Goal: Task Accomplishment & Management: Manage account settings

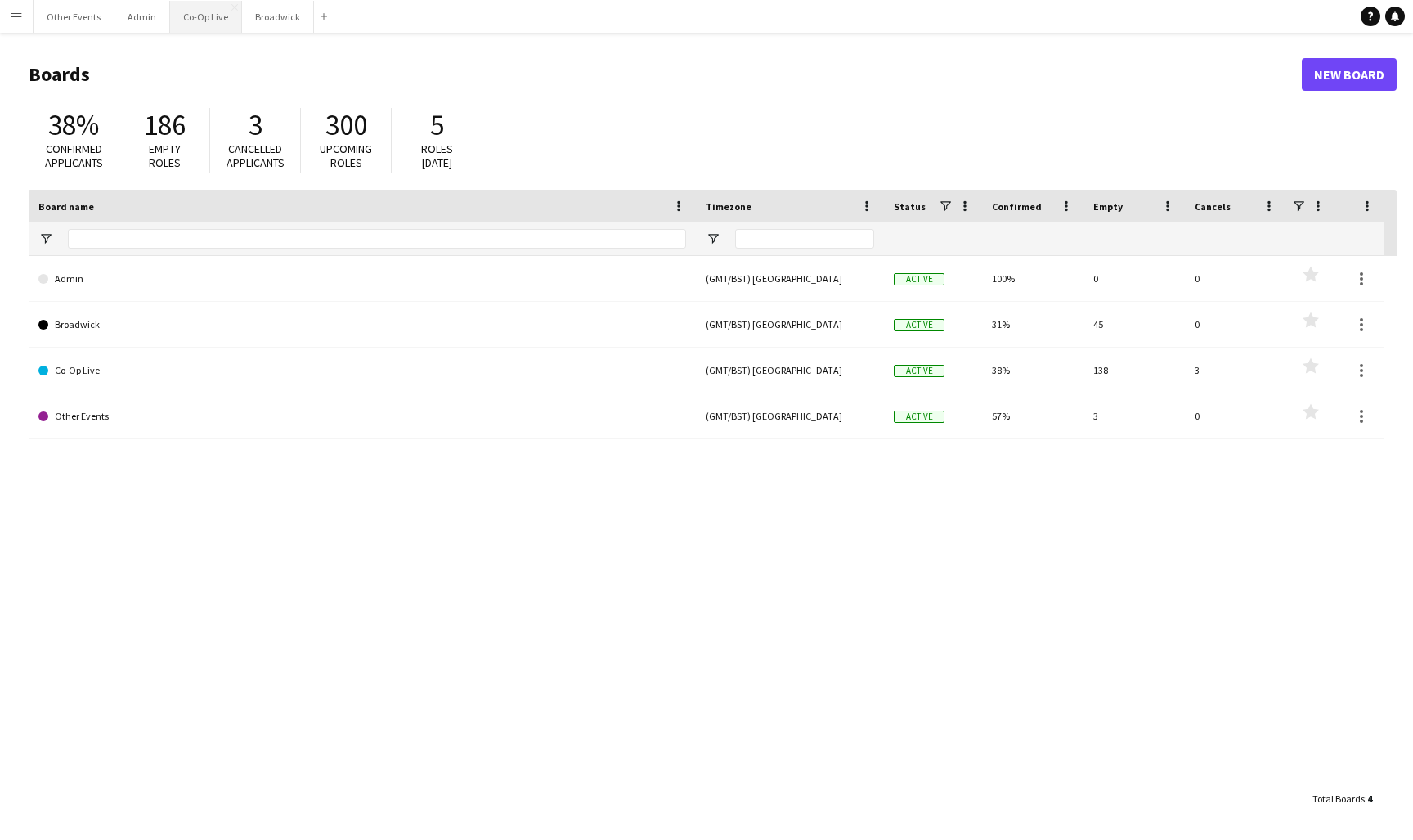
click at [207, 29] on button "Co-Op Live Close" at bounding box center [206, 16] width 72 height 32
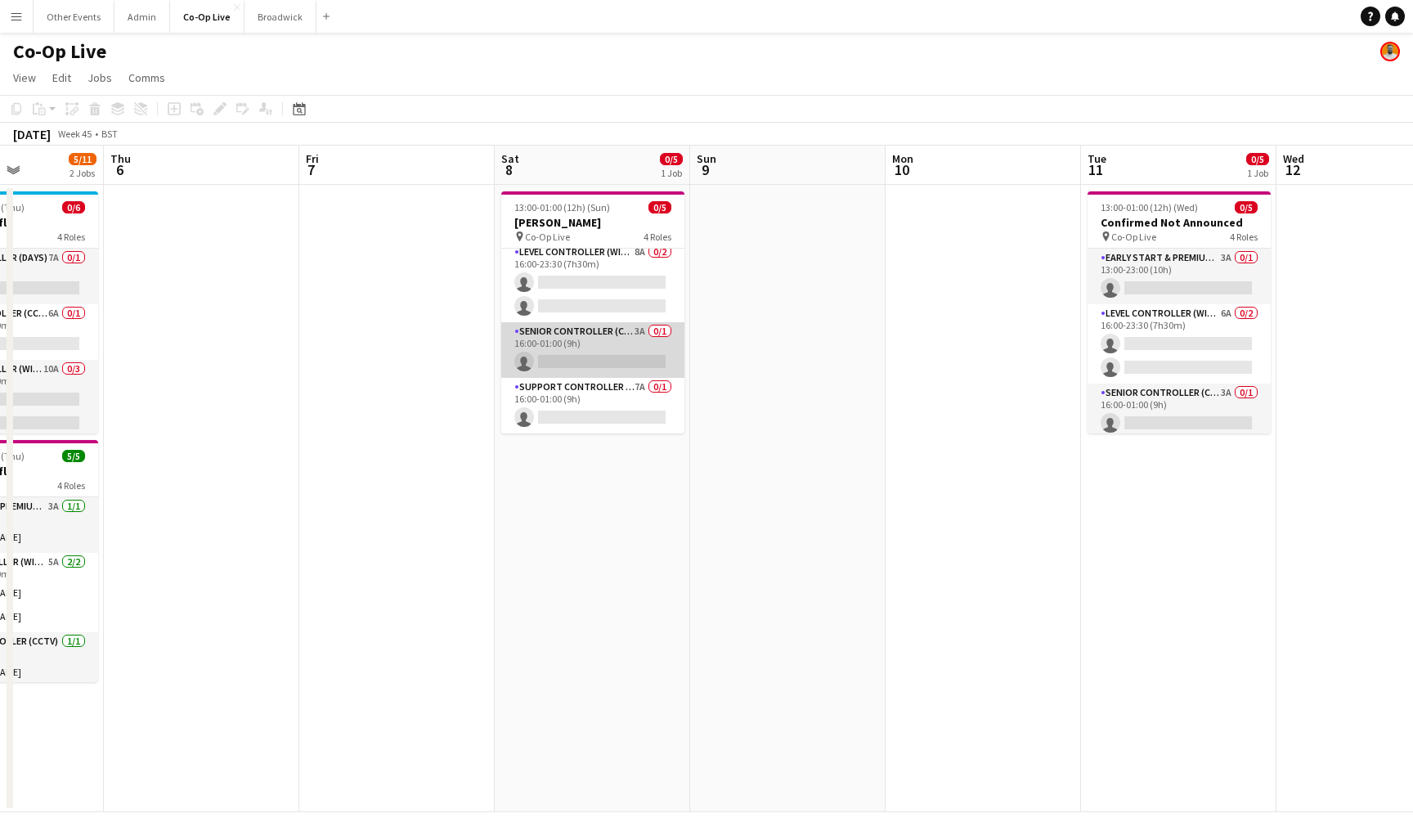
scroll to position [62, 0]
click at [626, 364] on app-card-role "Senior Controller (CCTV) 3A 0/1 16:00-01:00 (9h) single-neutral-actions" at bounding box center [593, 350] width 183 height 56
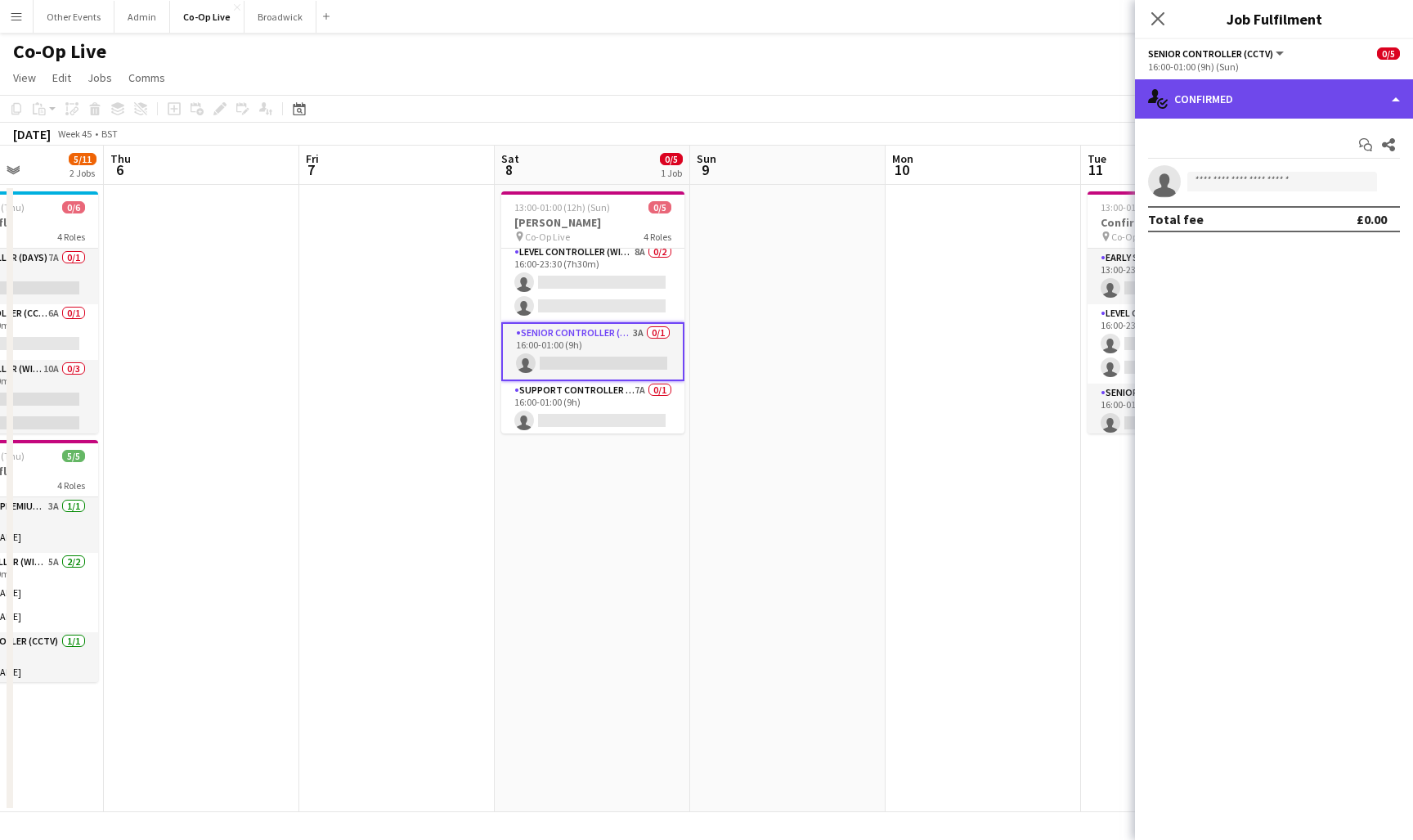
click at [1311, 109] on div "single-neutral-actions-check-2 Confirmed" at bounding box center [1274, 99] width 278 height 39
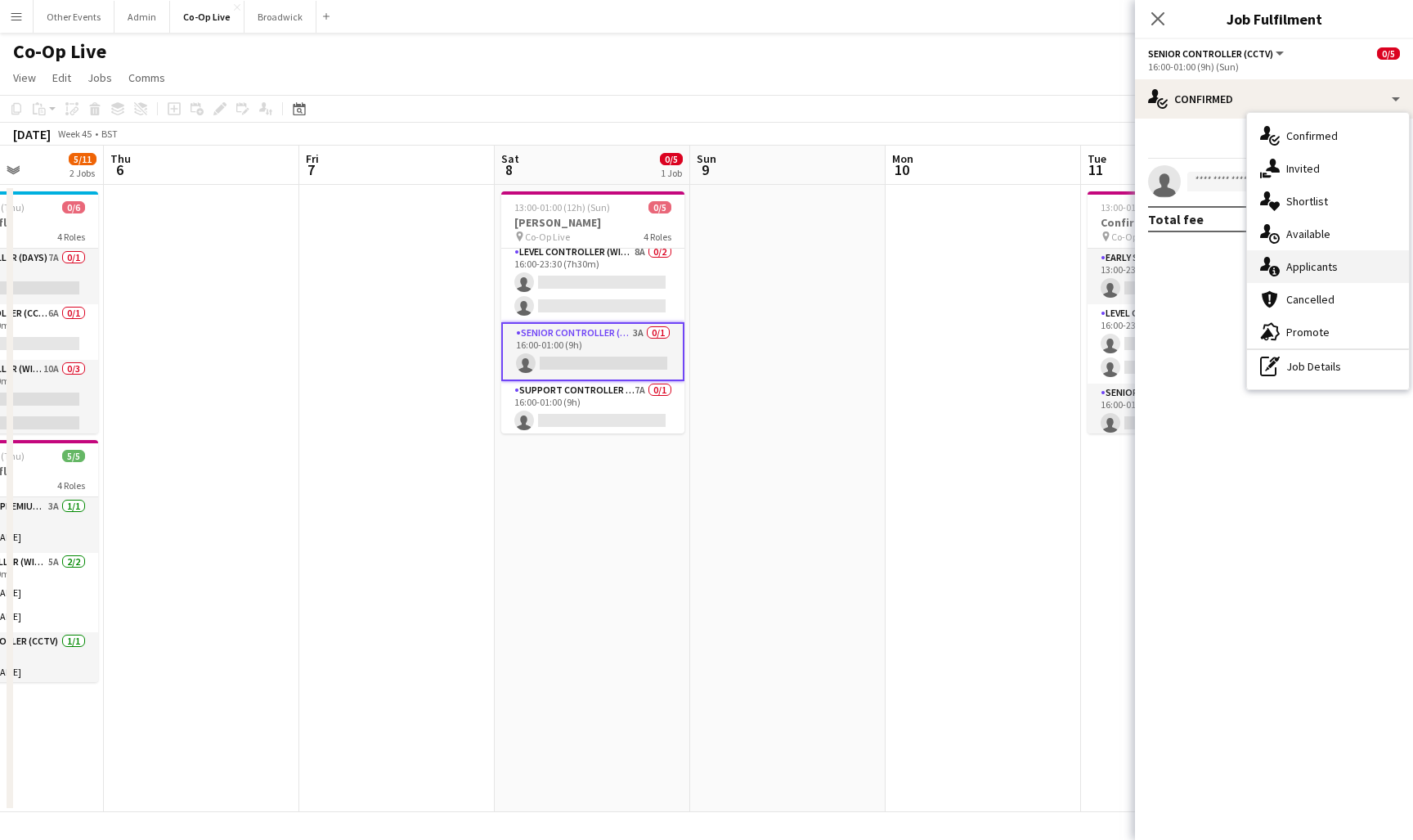
click at [1317, 261] on span "Applicants" at bounding box center [1312, 266] width 51 height 15
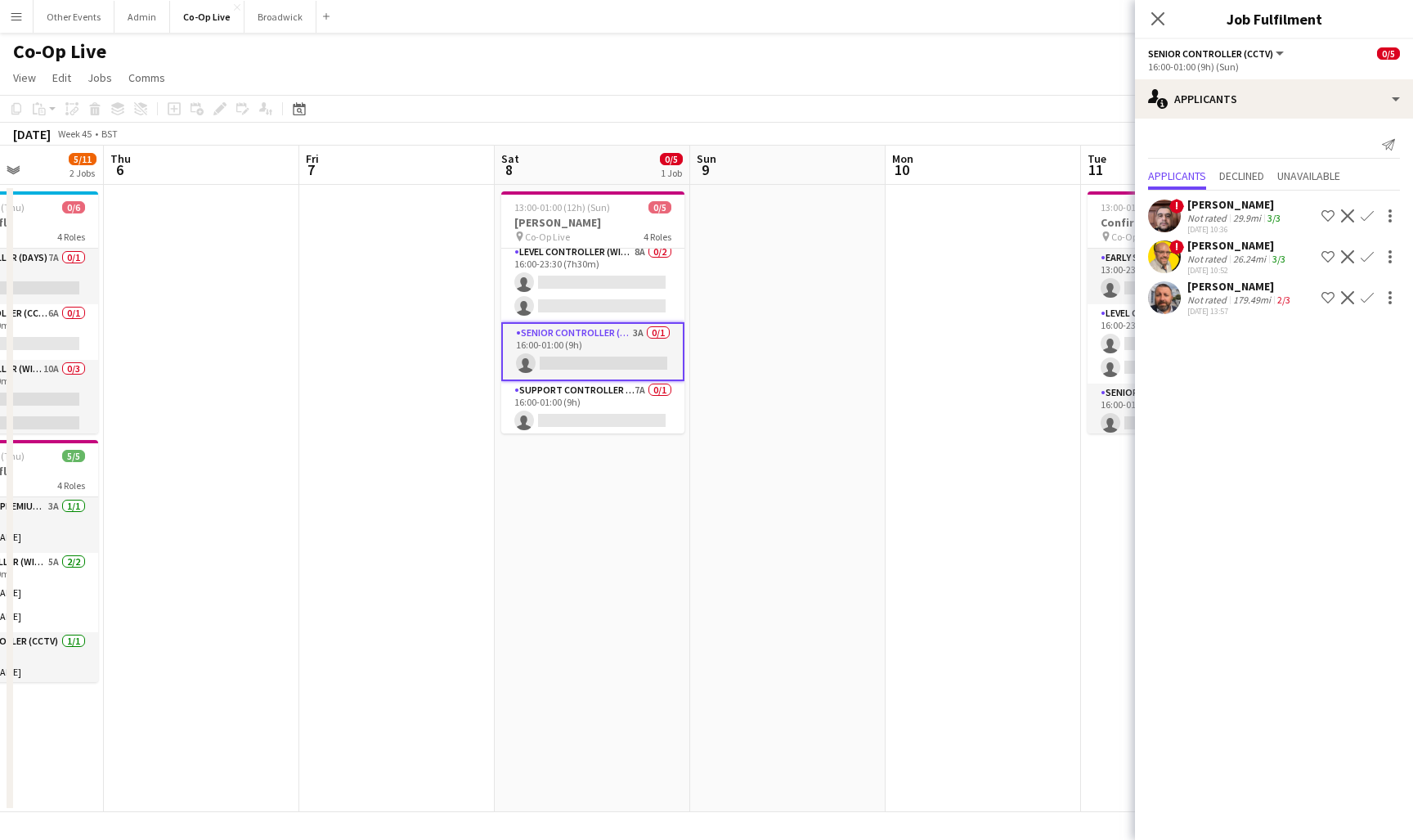
click at [1369, 221] on app-icon "Confirm" at bounding box center [1367, 215] width 13 height 13
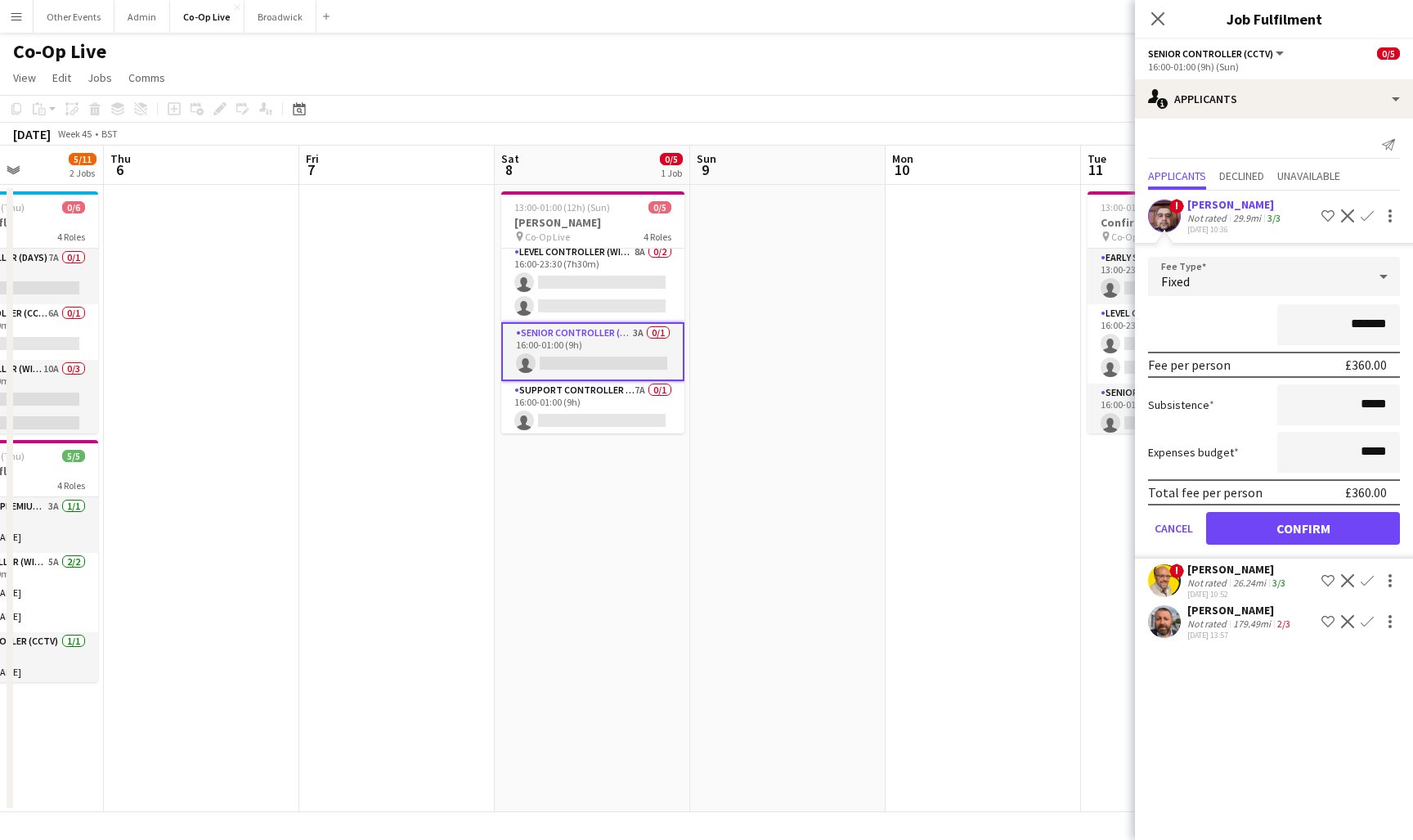
click at [1322, 538] on button "Confirm" at bounding box center [1303, 528] width 194 height 33
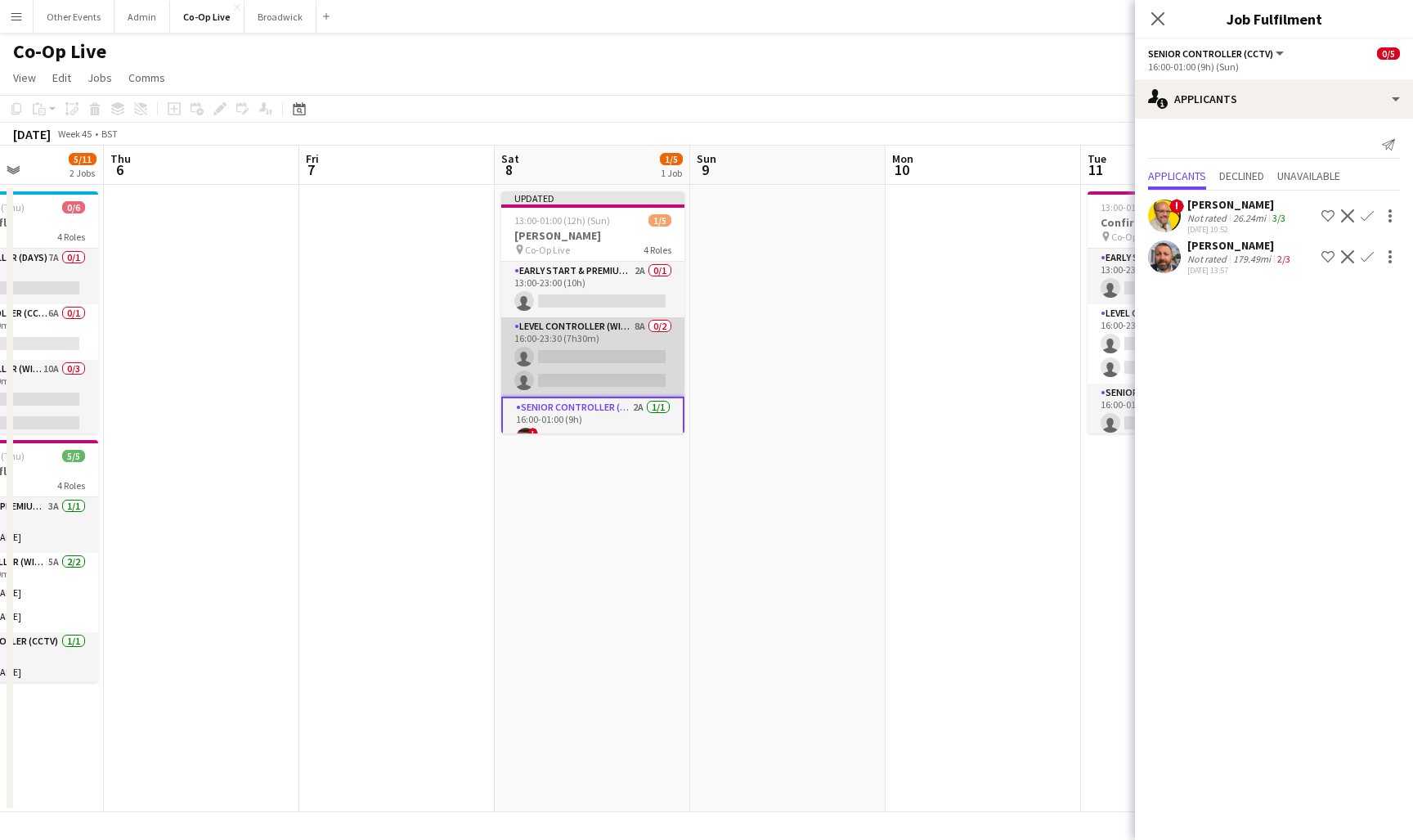
scroll to position [0, 0]
click at [628, 326] on app-card-role "Level Controller (with CCTV) 8A 0/2 16:00-23:30 (7h30m) single-neutral-actions …" at bounding box center [593, 357] width 183 height 80
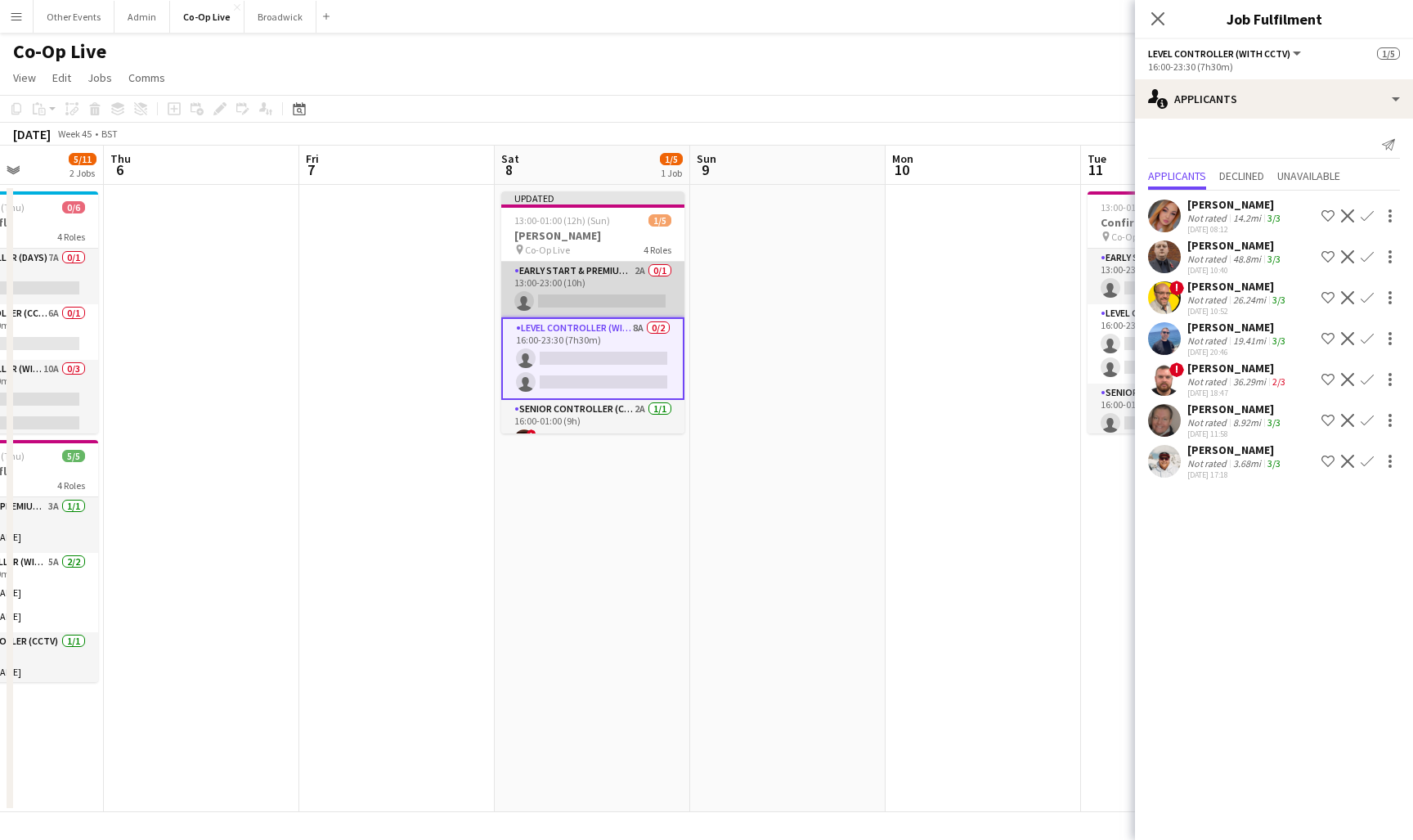
click at [599, 291] on app-card-role "Early Start & Premium Controller (with CCTV) 2A 0/1 13:00-23:00 (10h) single-ne…" at bounding box center [593, 289] width 183 height 56
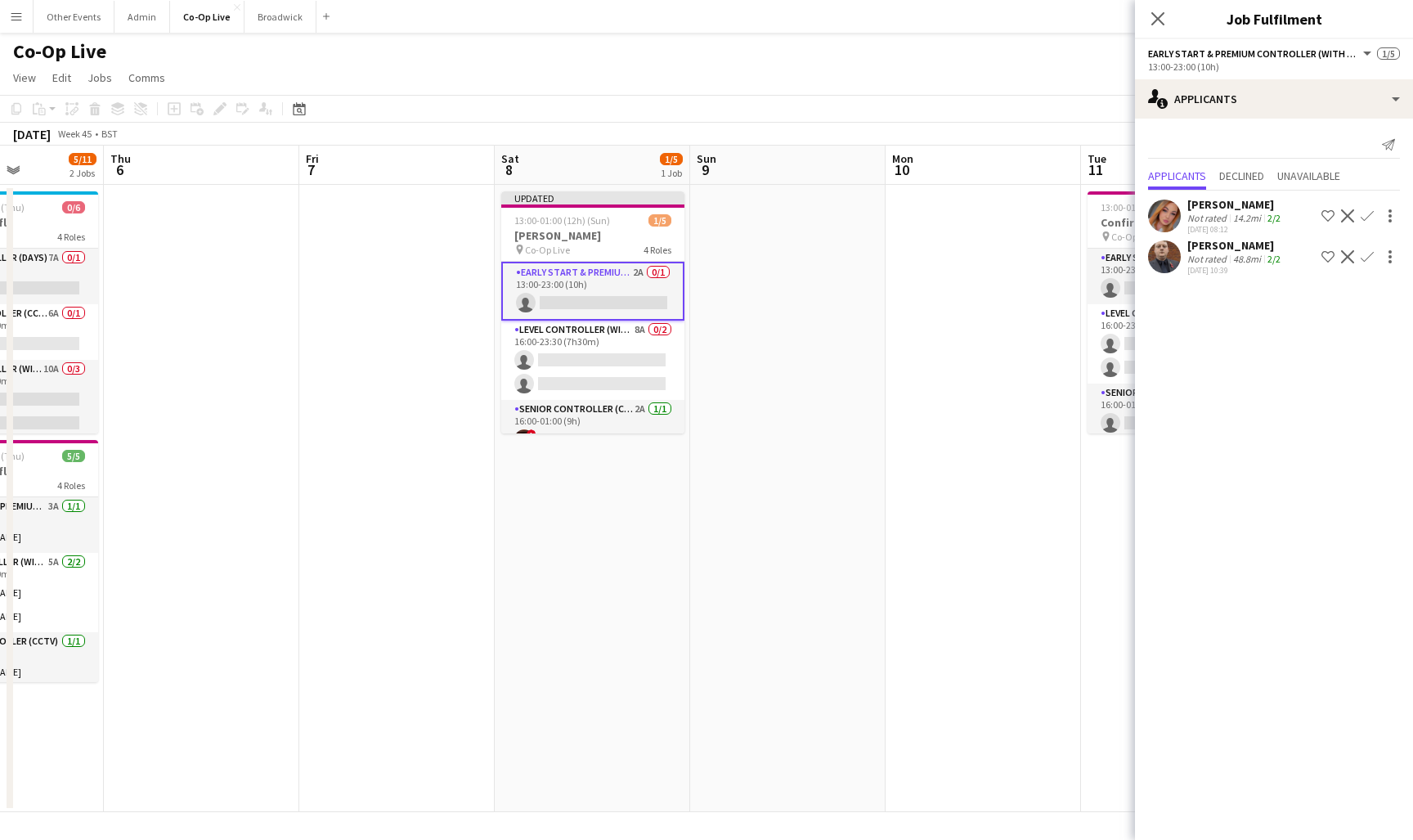
click at [1286, 237] on div "[PERSON_NAME] Not rated 14.2mi 2/2 [DATE] 08:12 Shortlist crew Decline Confirm …" at bounding box center [1274, 234] width 278 height 88
click at [616, 369] on app-card-role "Level Controller (with CCTV) 8A 0/2 16:00-23:30 (7h30m) single-neutral-actions …" at bounding box center [593, 360] width 183 height 80
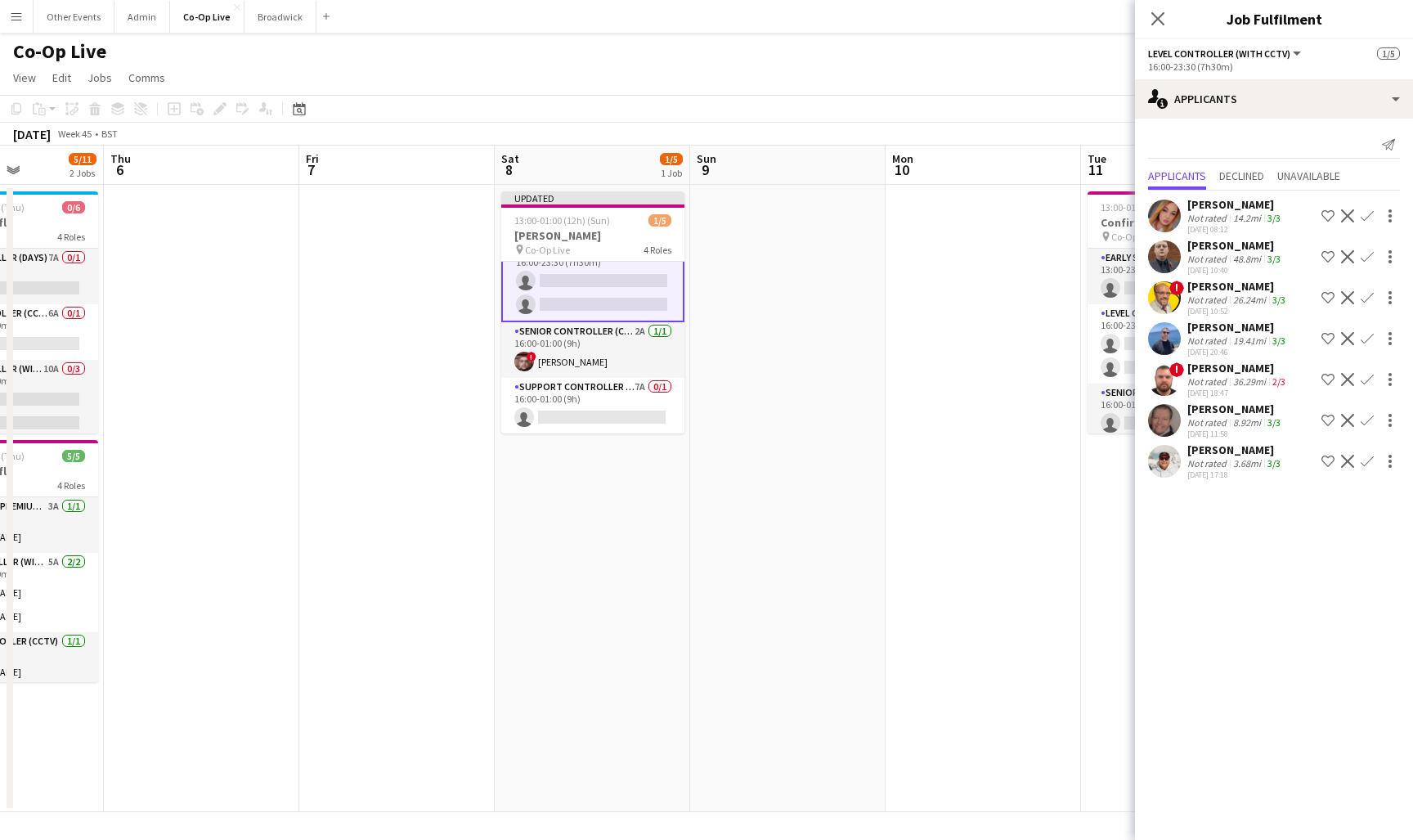
scroll to position [78, 0]
click at [626, 395] on app-card-role "Support Controller (with CCTV) 7A 0/1 16:00-01:00 (9h) single-neutral-actions" at bounding box center [593, 405] width 183 height 56
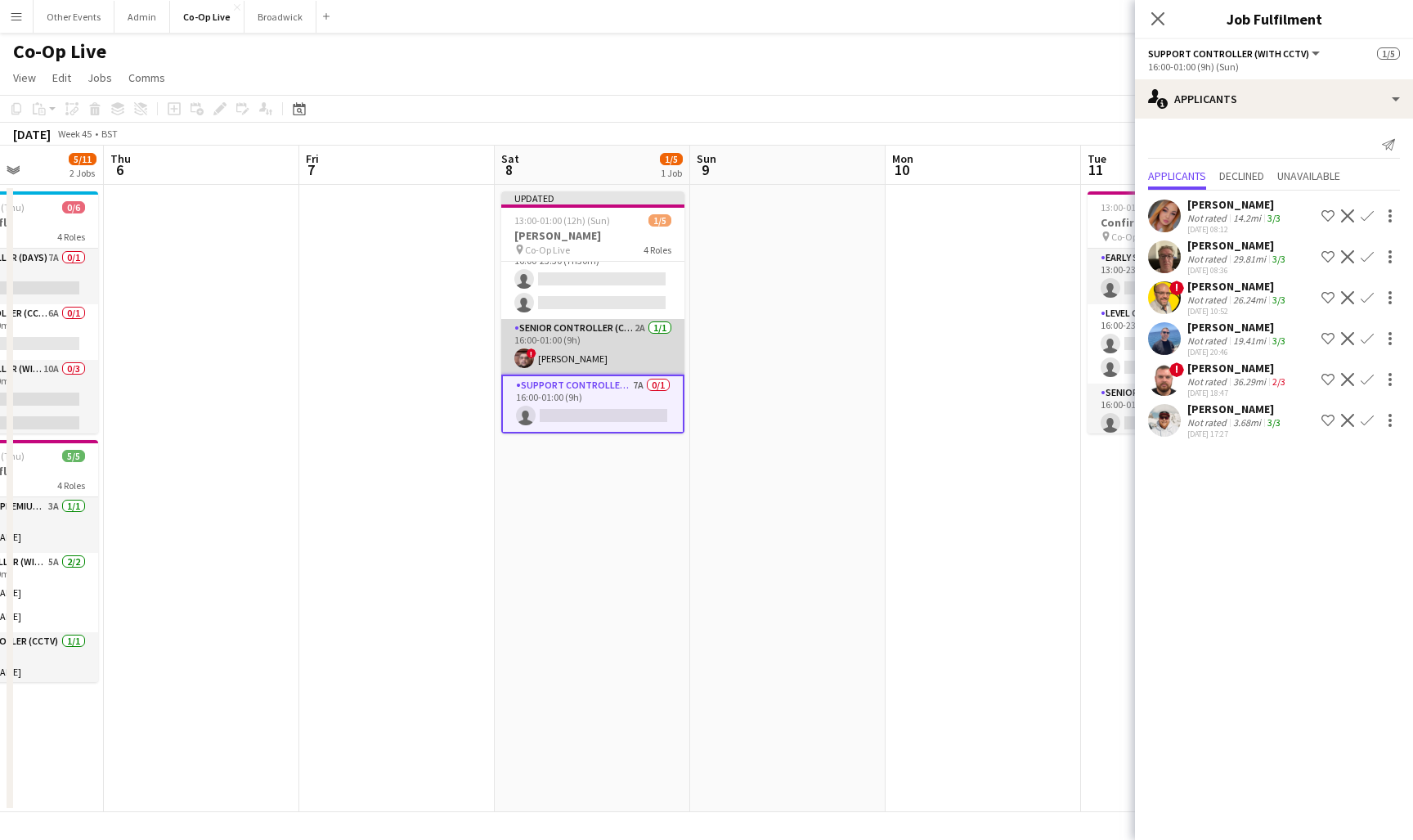
click at [635, 345] on app-card-role "Senior Controller (CCTV) 2A [DATE] 16:00-01:00 (9h) ! [PERSON_NAME]" at bounding box center [593, 346] width 183 height 56
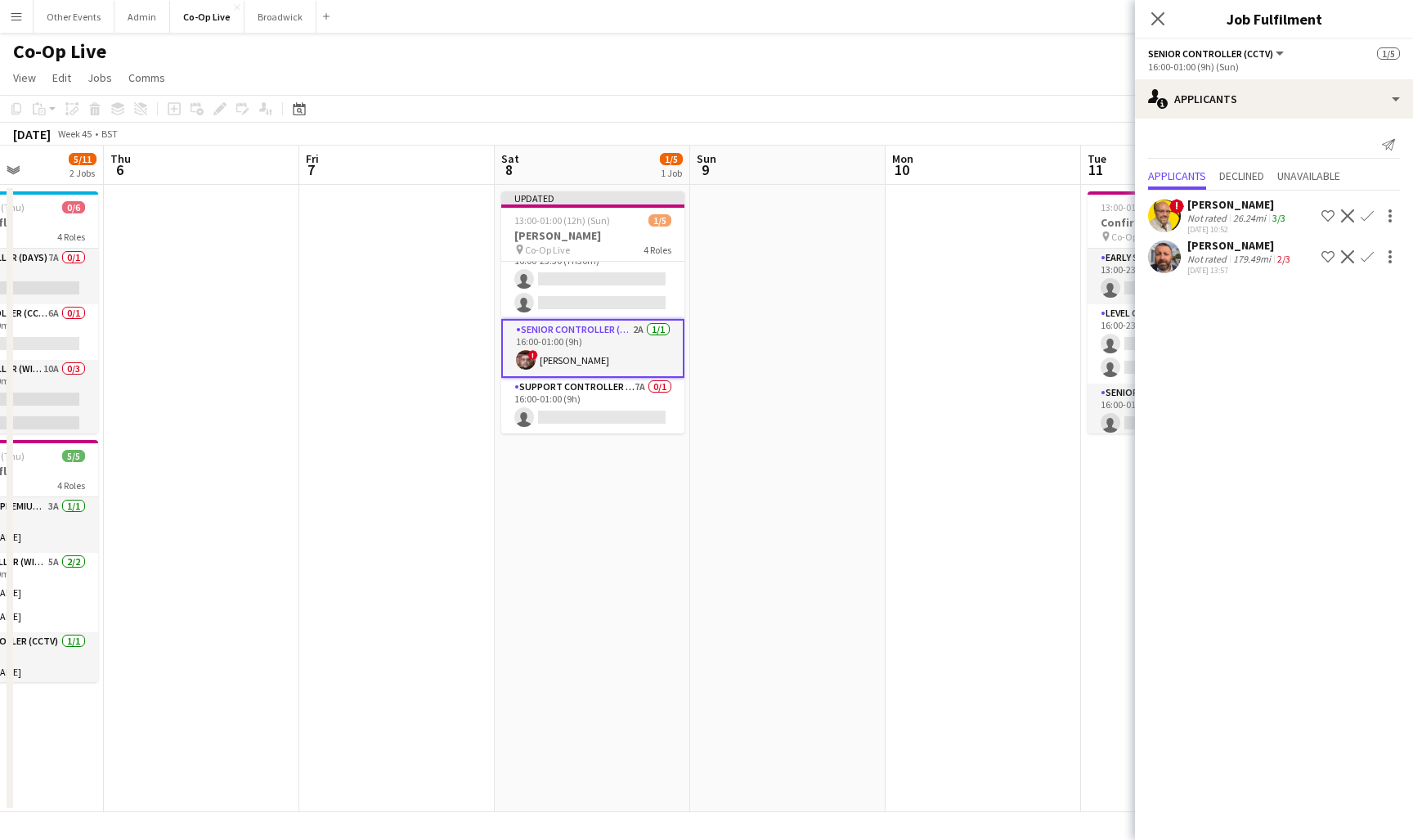
click at [797, 231] on app-date-cell at bounding box center [788, 499] width 195 height 627
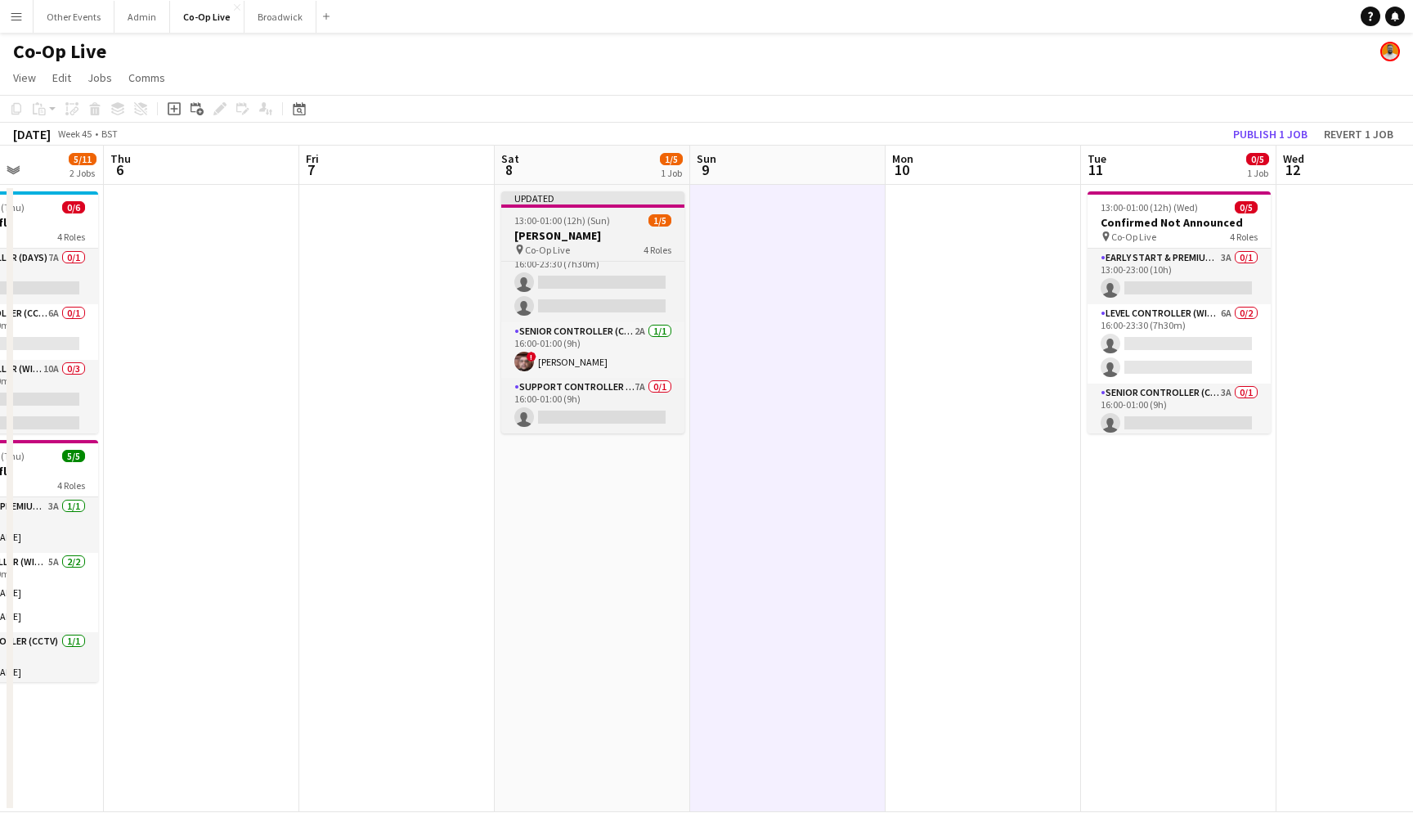
click at [559, 204] on div at bounding box center [593, 206] width 183 height 3
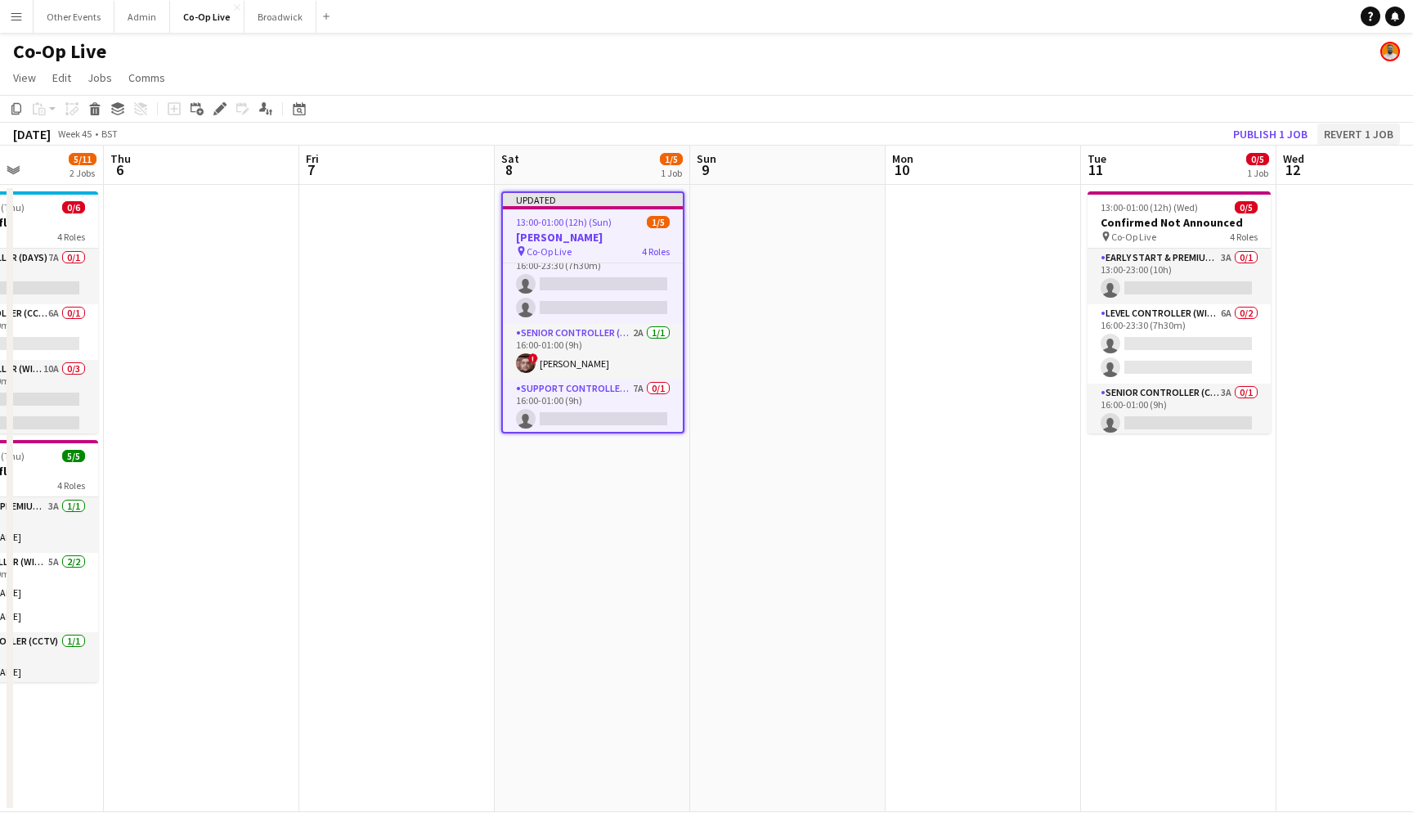
click at [1350, 140] on button "Revert 1 job" at bounding box center [1358, 134] width 82 height 21
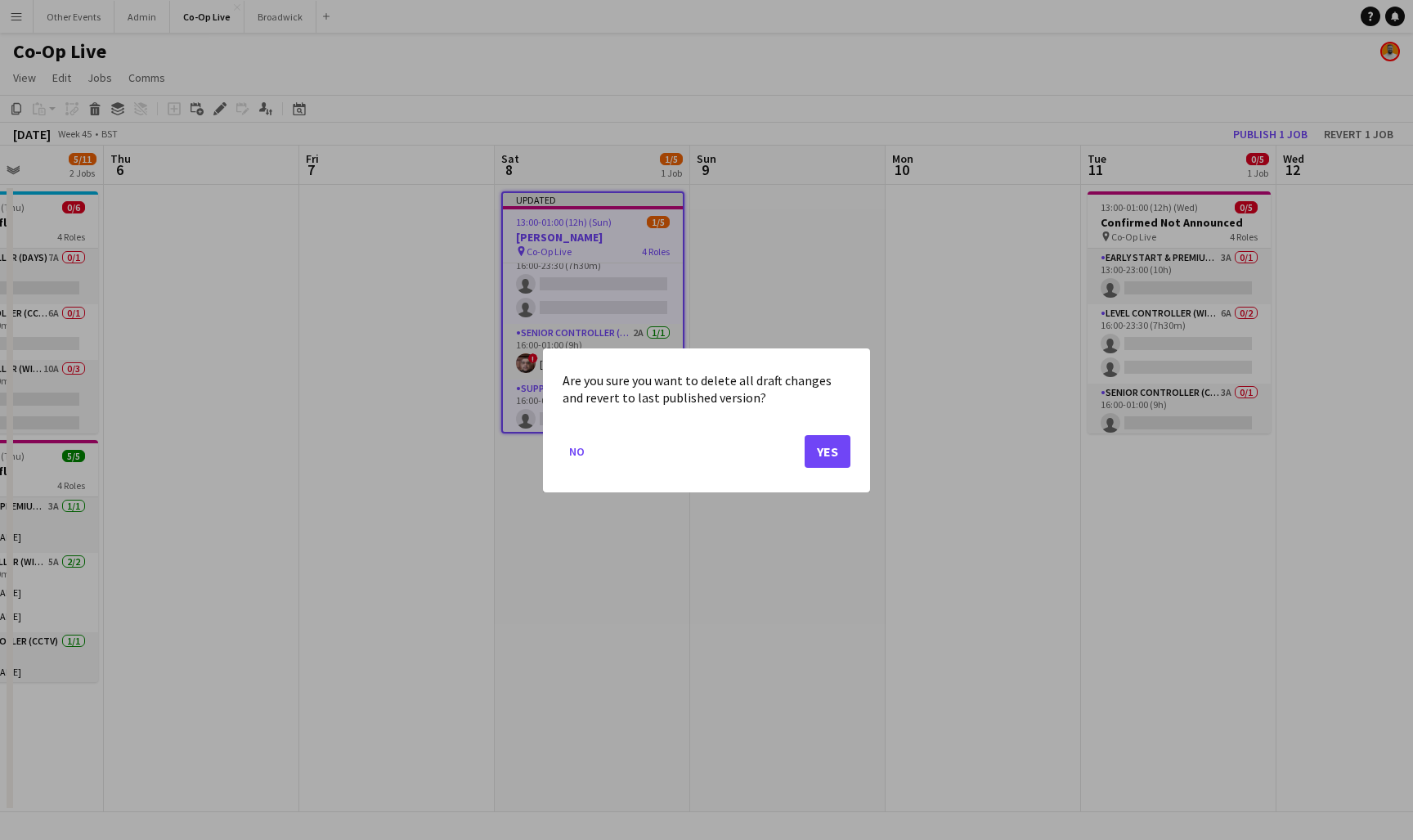
click at [822, 462] on button "Yes" at bounding box center [827, 450] width 45 height 33
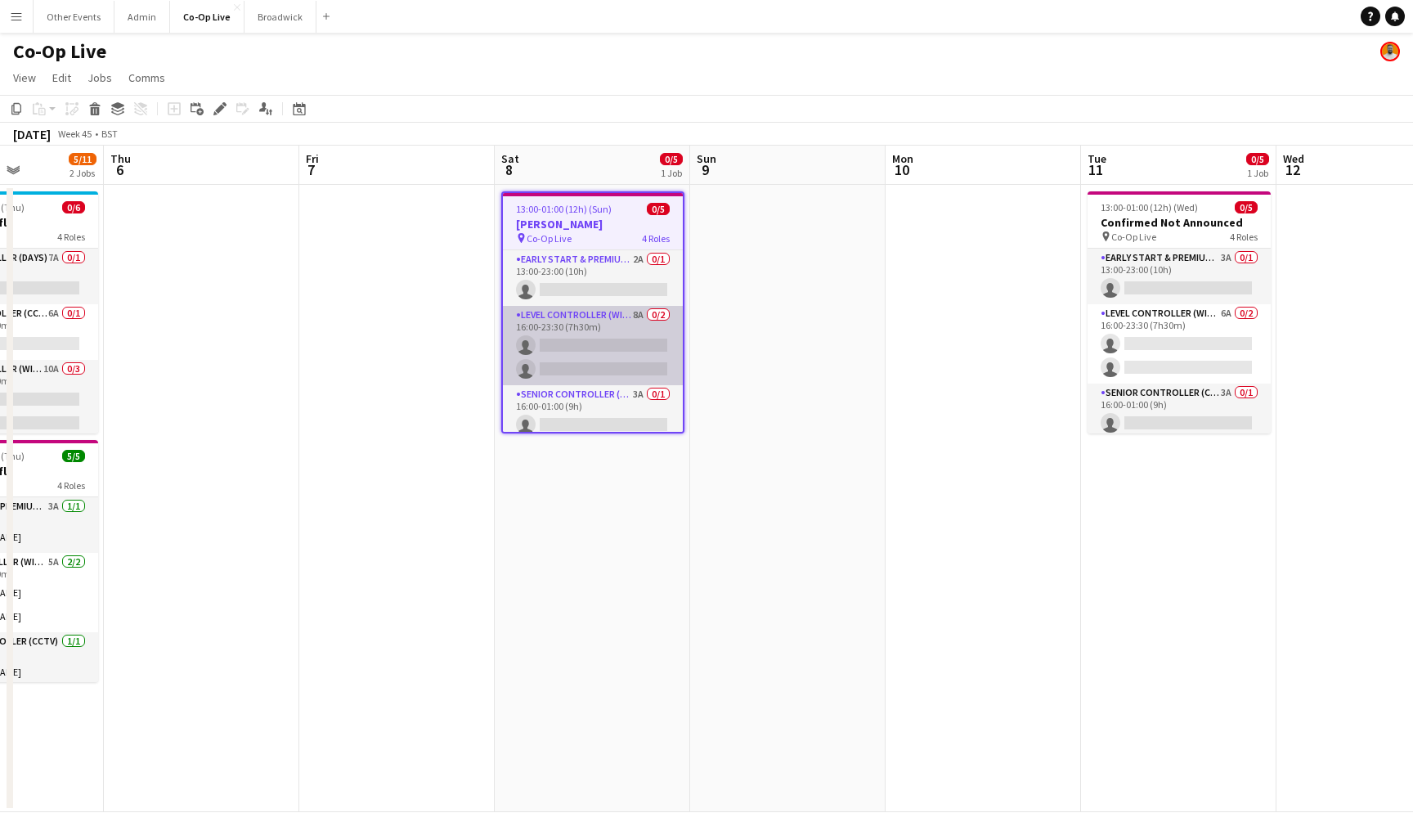
click at [620, 345] on app-card-role "Level Controller (with CCTV) 8A 0/2 16:00-23:30 (7h30m) single-neutral-actions …" at bounding box center [593, 345] width 180 height 80
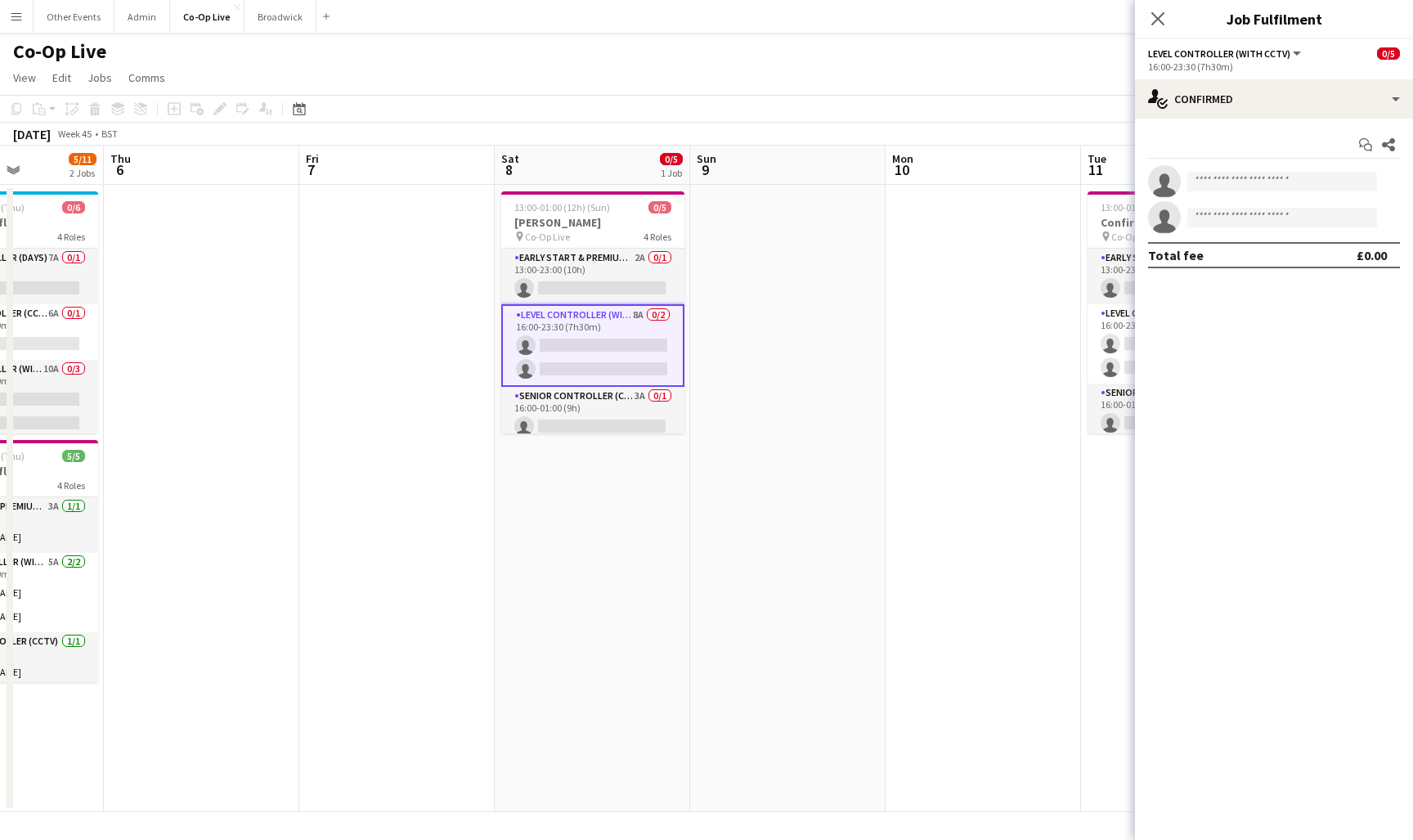
scroll to position [0, 0]
click at [610, 411] on app-card-role "Senior Controller (CCTV) 3A 0/1 16:00-01:00 (9h) single-neutral-actions" at bounding box center [593, 414] width 183 height 56
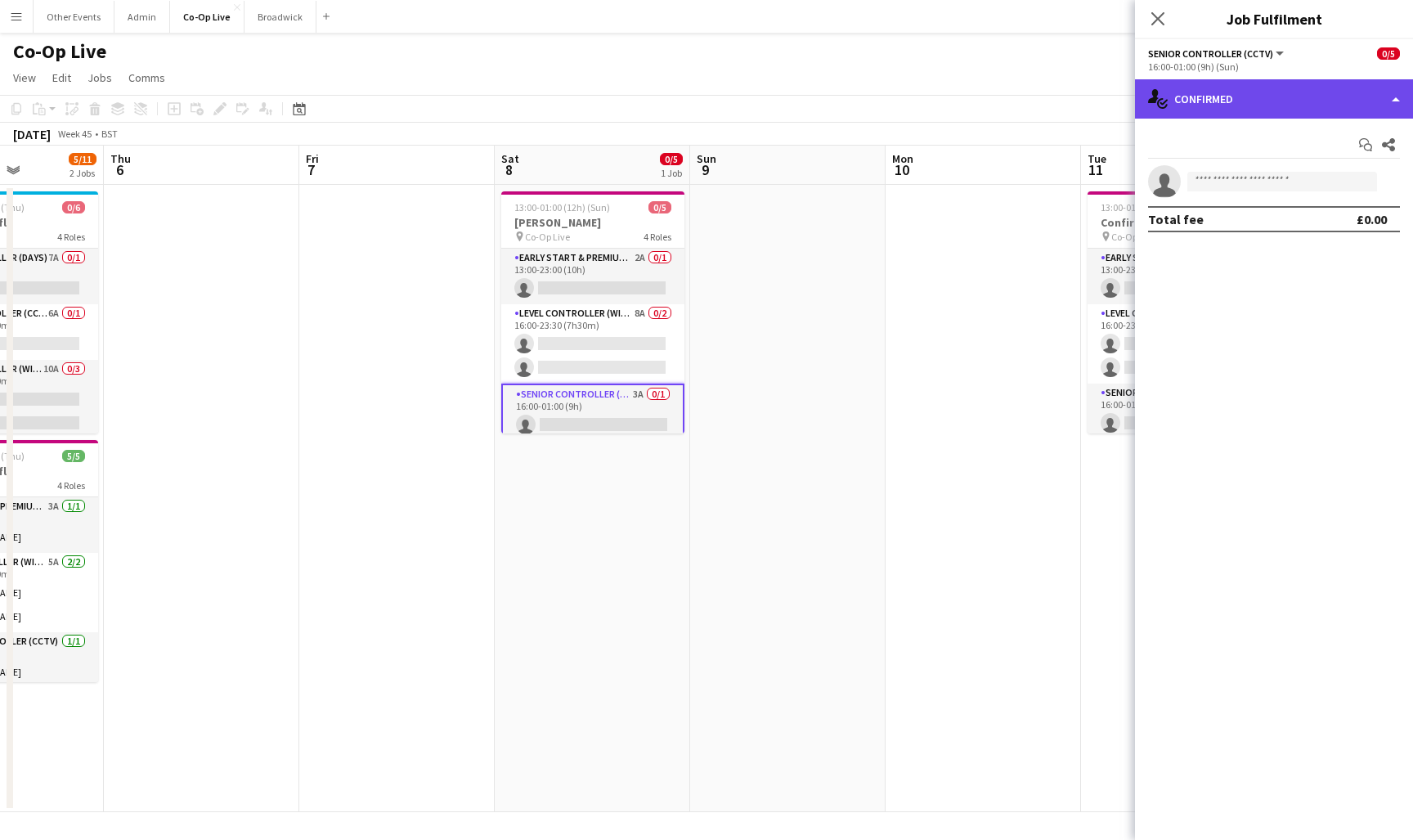
click at [1317, 115] on div "single-neutral-actions-check-2 Confirmed" at bounding box center [1274, 99] width 278 height 39
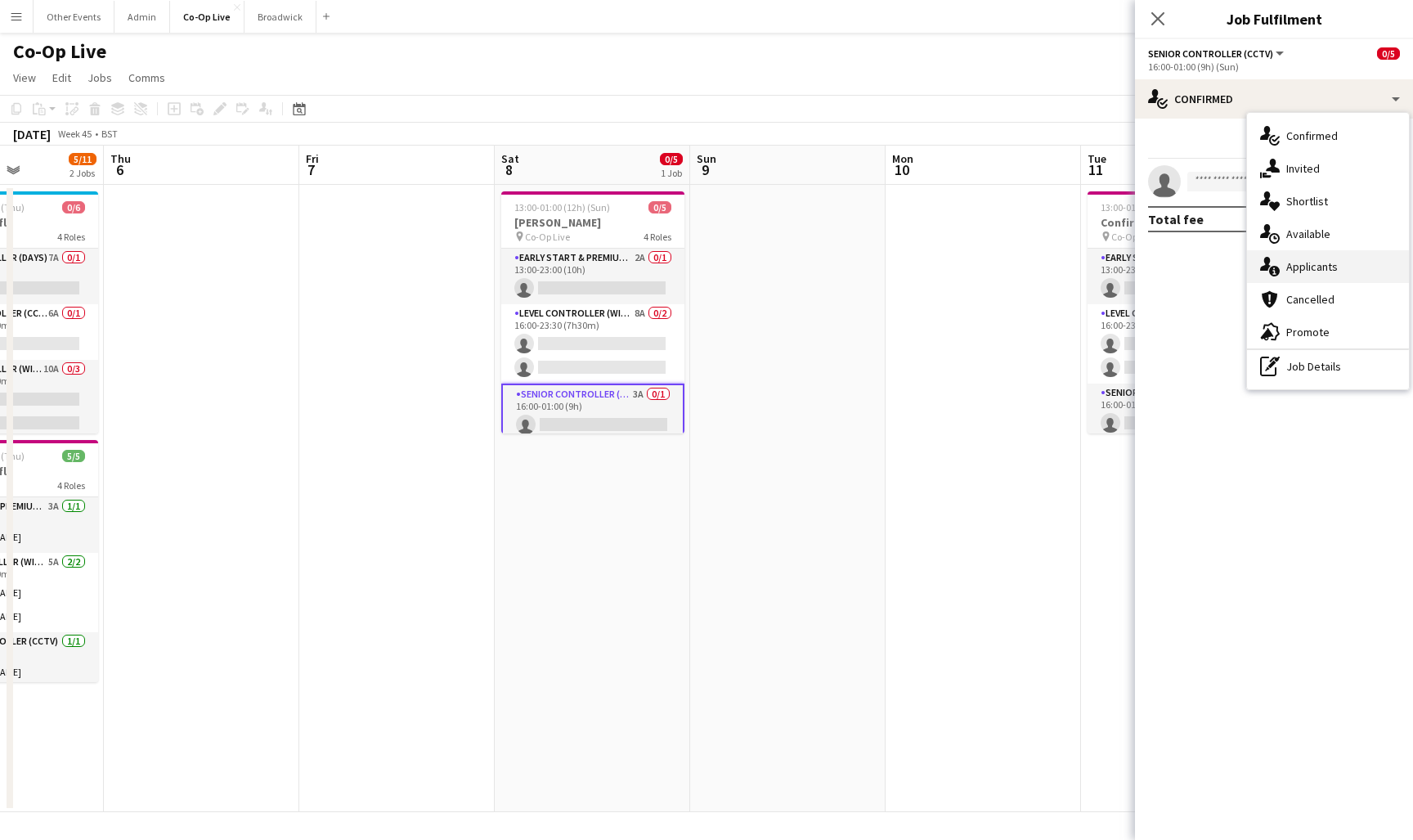
click at [1348, 274] on div "single-neutral-actions-information Applicants" at bounding box center [1327, 267] width 162 height 33
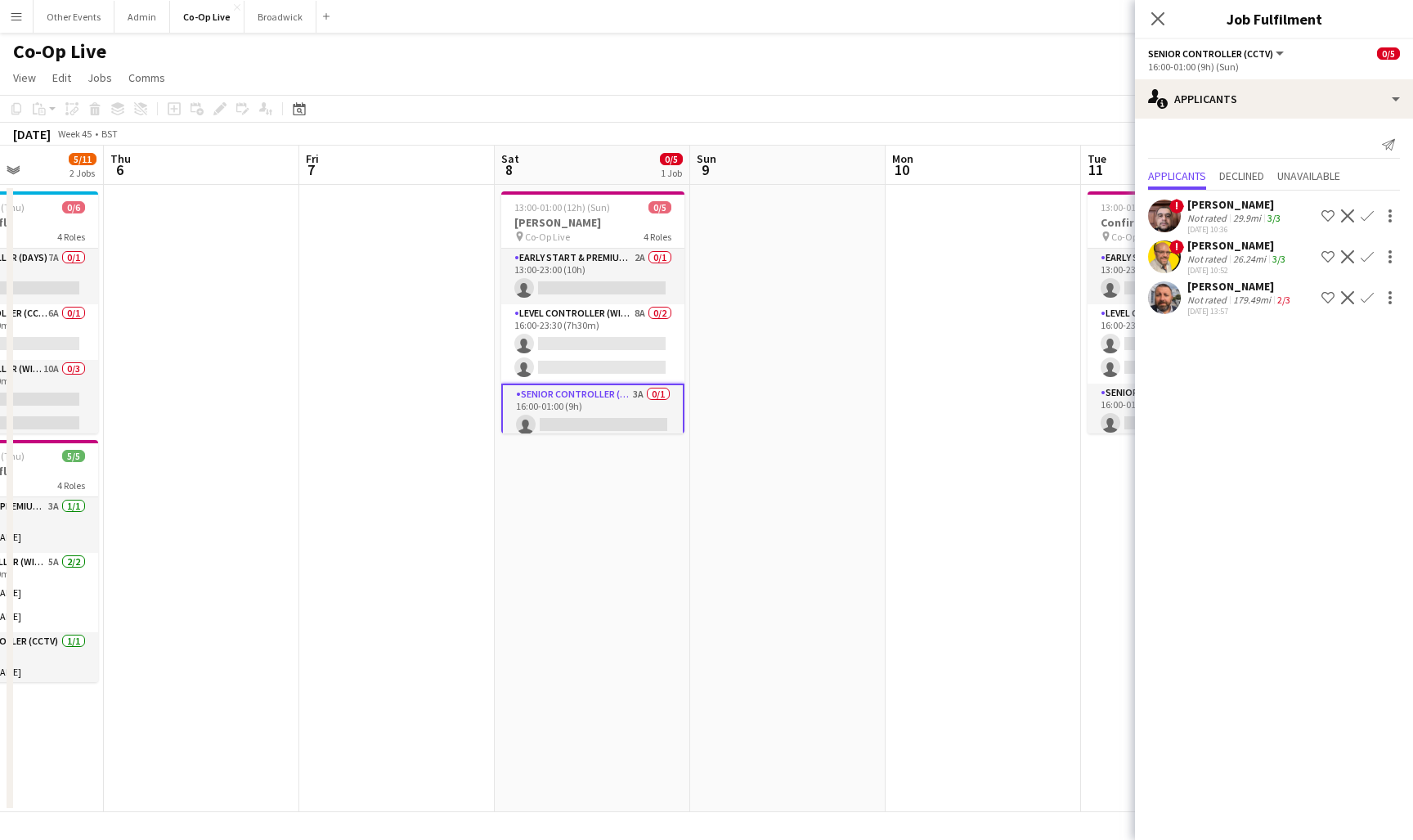
click at [1366, 214] on app-icon "Confirm" at bounding box center [1367, 215] width 13 height 13
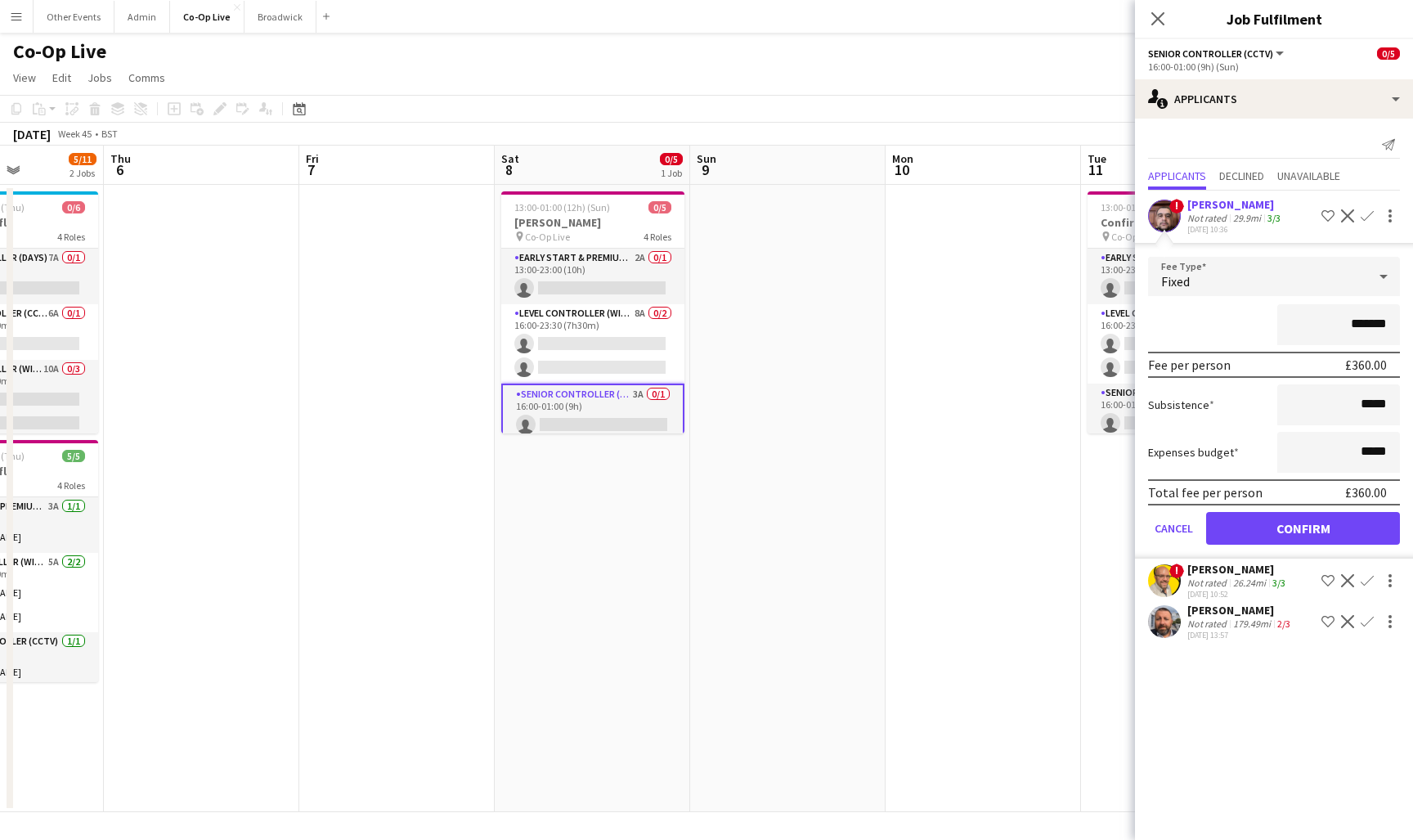
click at [1317, 536] on button "Confirm" at bounding box center [1303, 528] width 194 height 33
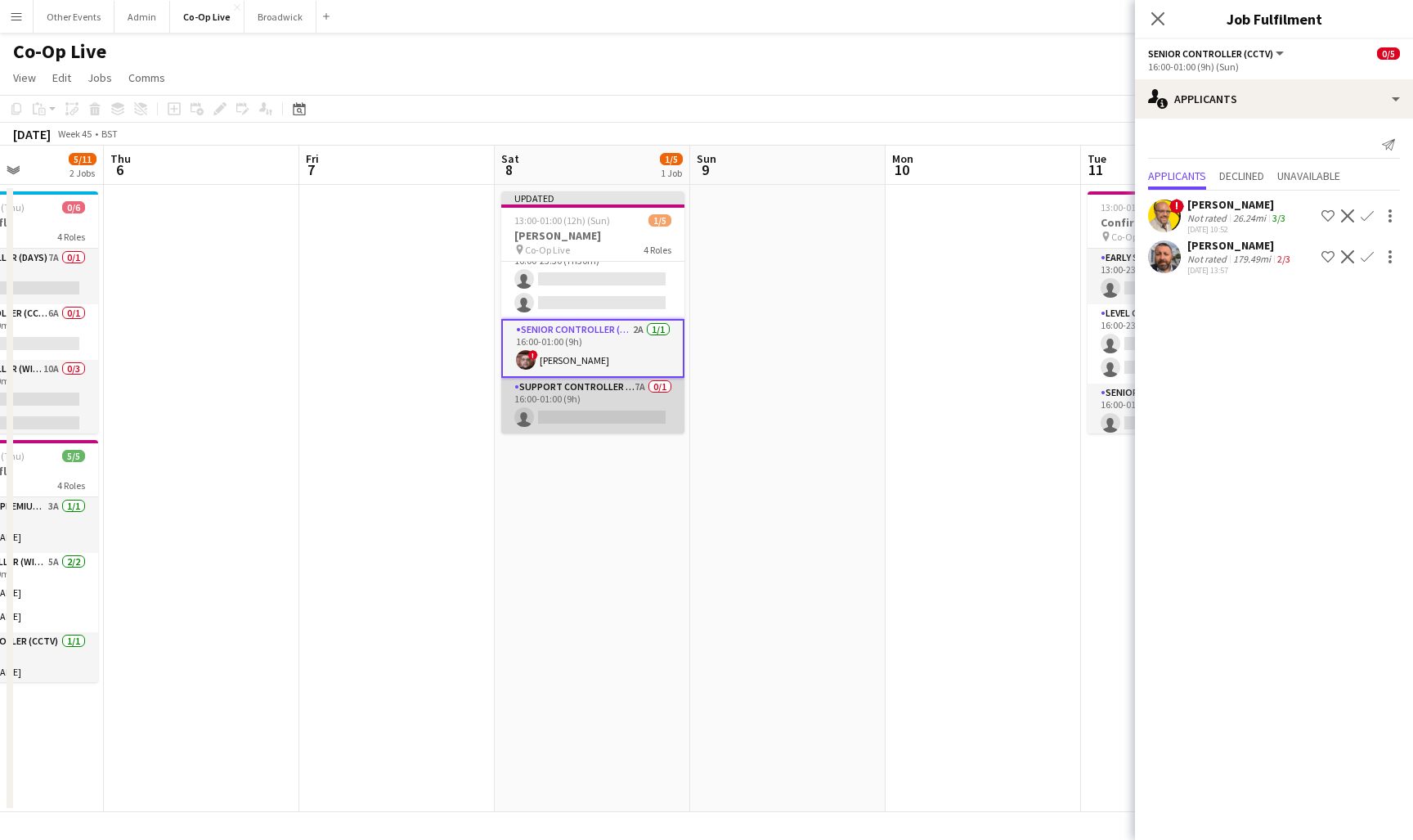
click at [577, 393] on app-card-role "Support Controller (with CCTV) 7A 0/1 16:00-01:00 (9h) single-neutral-actions" at bounding box center [593, 405] width 183 height 56
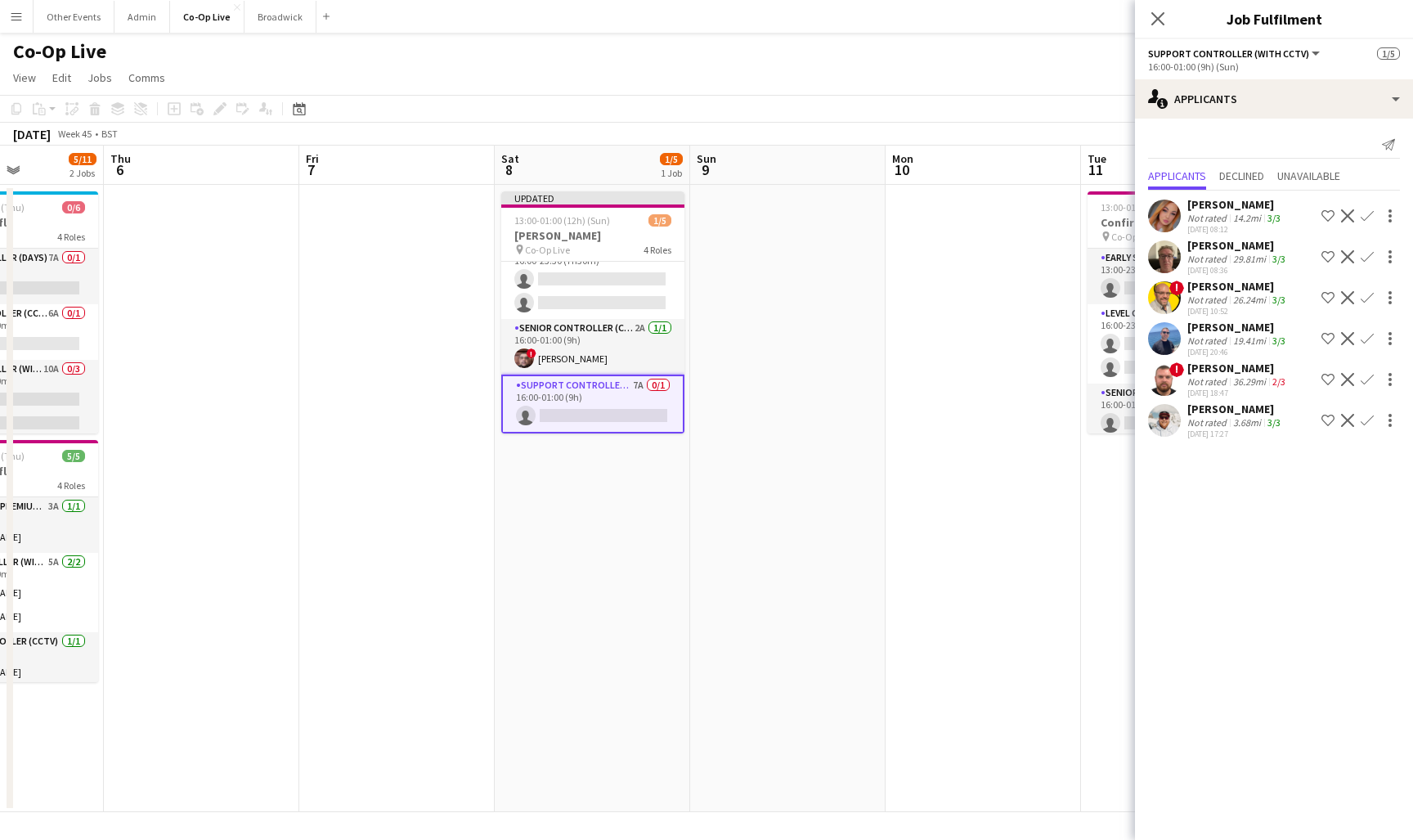
click at [1365, 343] on app-icon "Confirm" at bounding box center [1367, 338] width 13 height 13
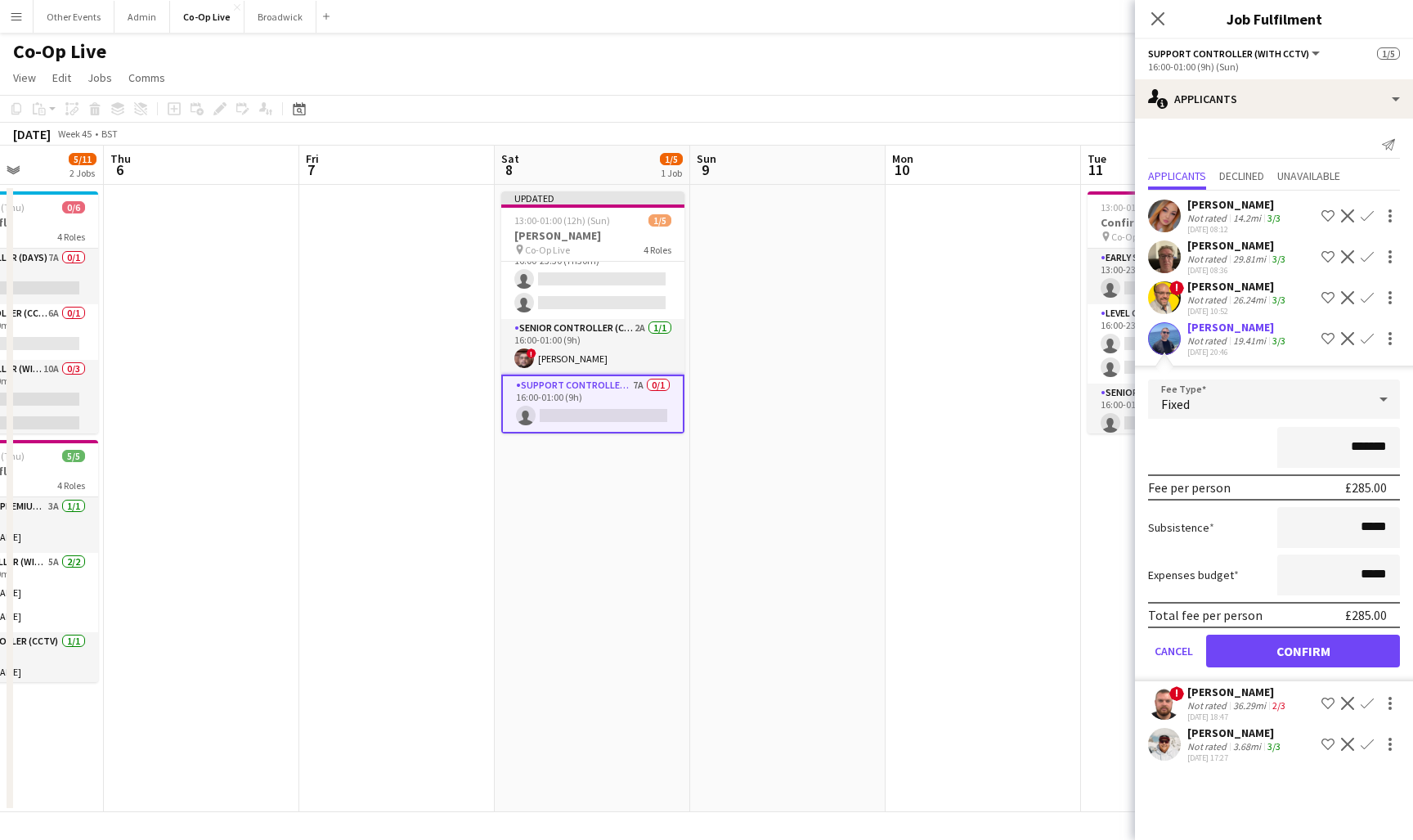
click at [1369, 653] on button "Confirm" at bounding box center [1303, 651] width 194 height 33
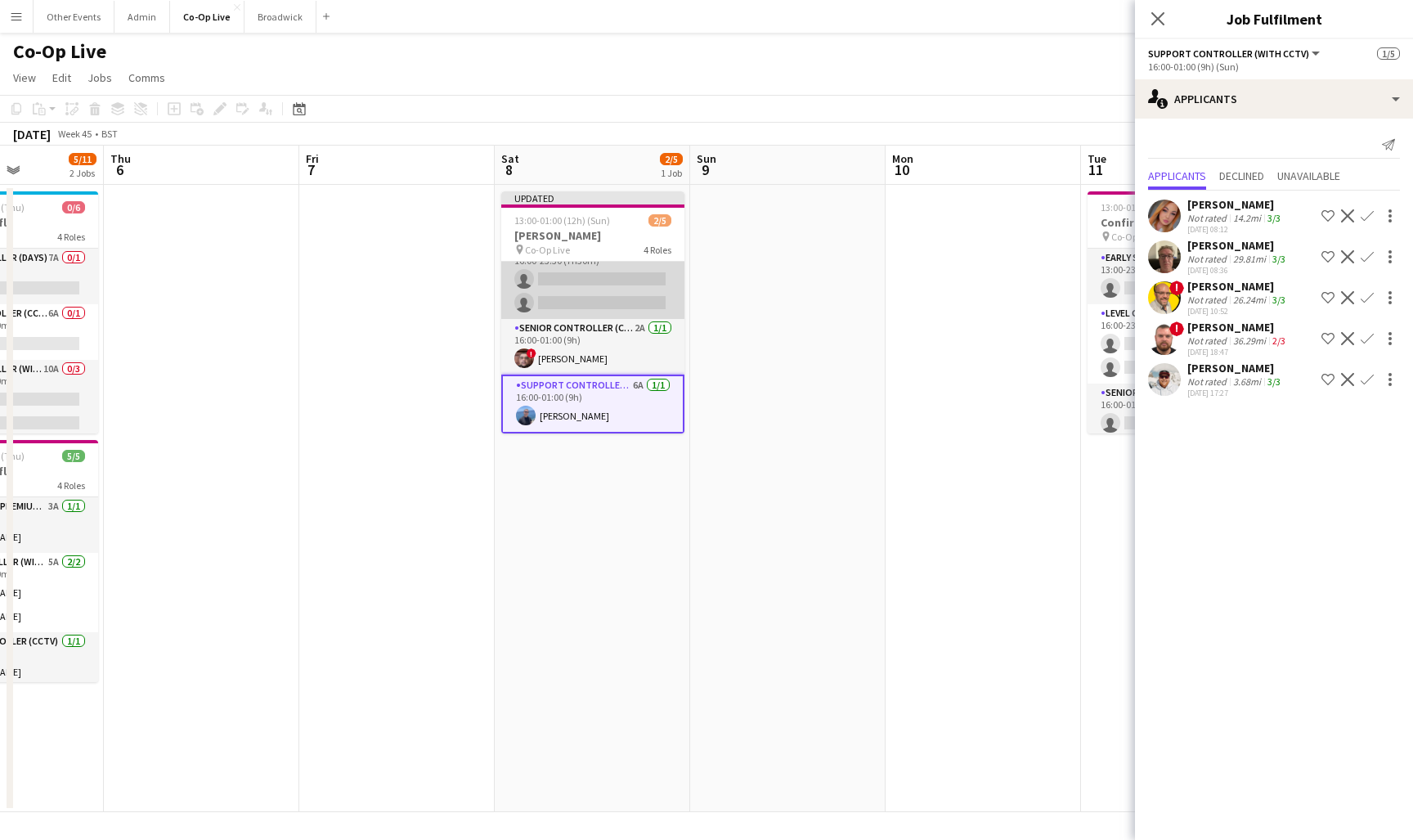
click at [621, 302] on app-card-role "Level Controller (with CCTV) 8A 0/2 16:00-23:30 (7h30m) single-neutral-actions …" at bounding box center [593, 279] width 183 height 80
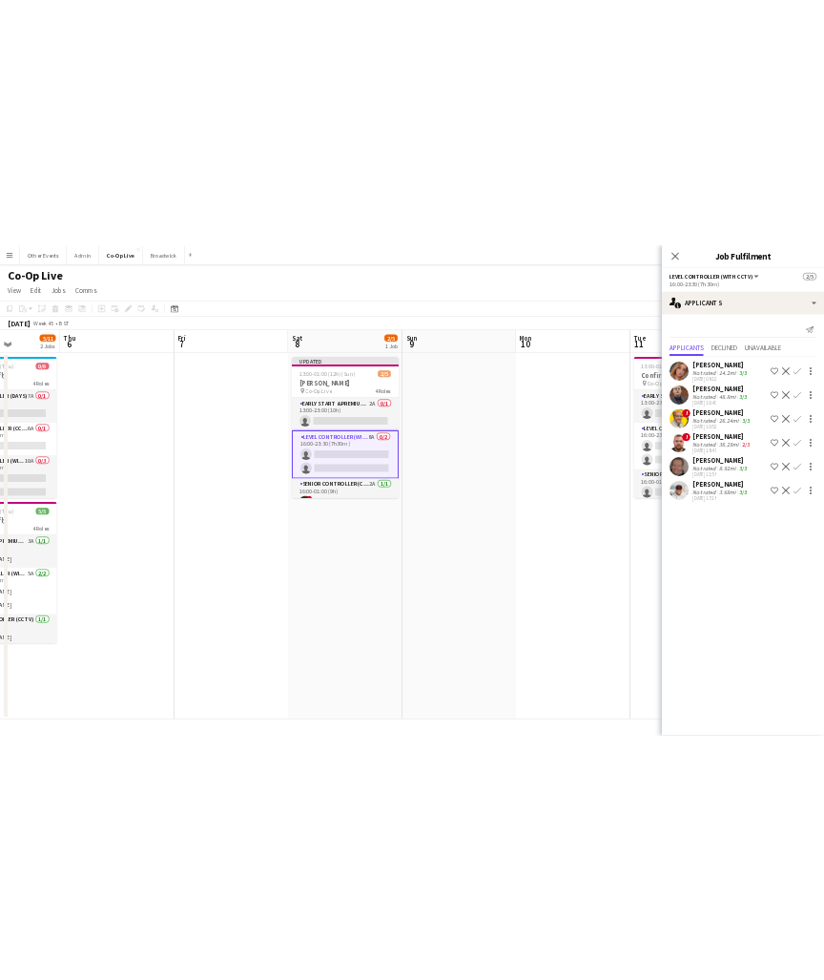
scroll to position [0, 0]
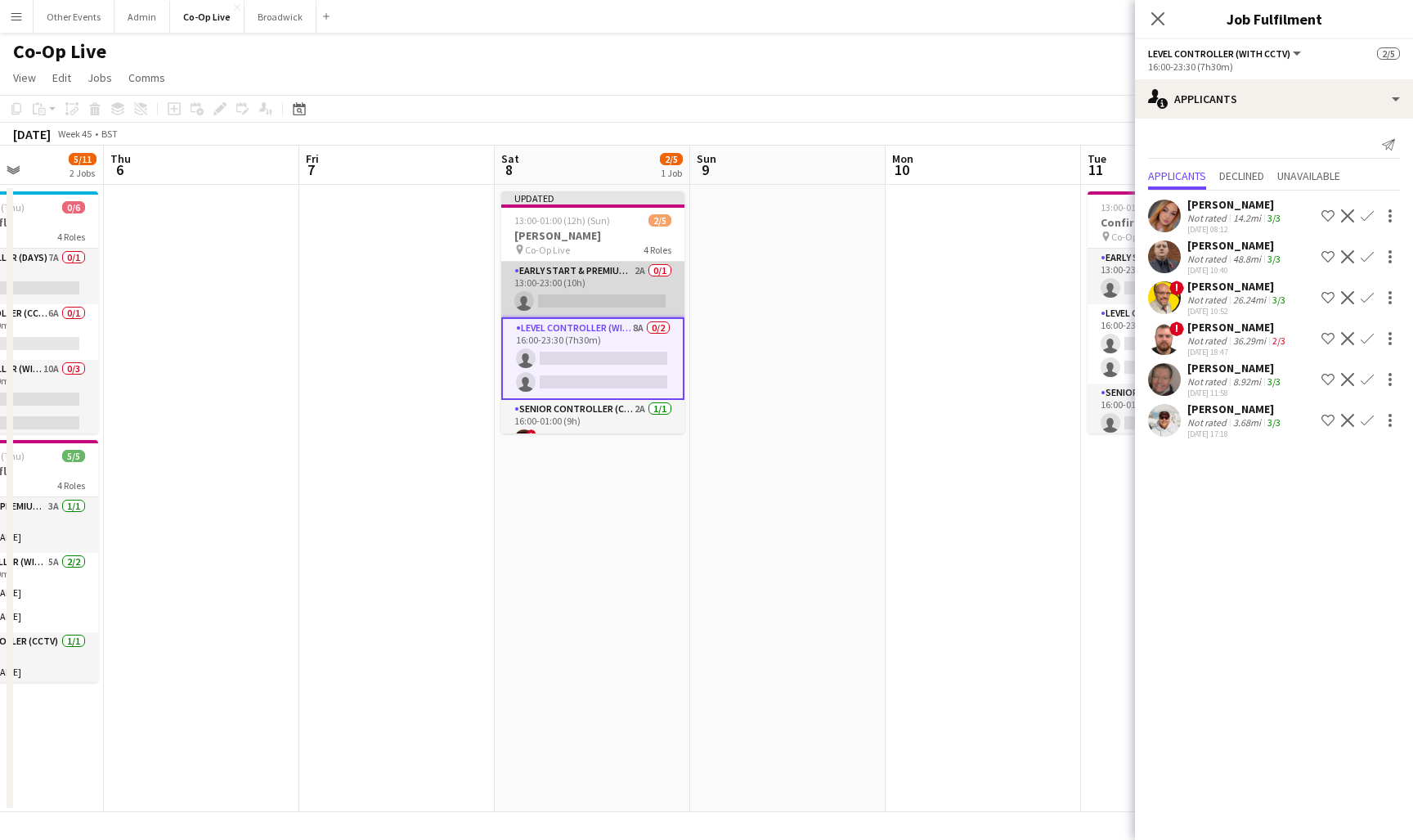
click at [642, 308] on app-card-role "Early Start & Premium Controller (with CCTV) 2A 0/1 13:00-23:00 (10h) single-ne…" at bounding box center [593, 289] width 183 height 56
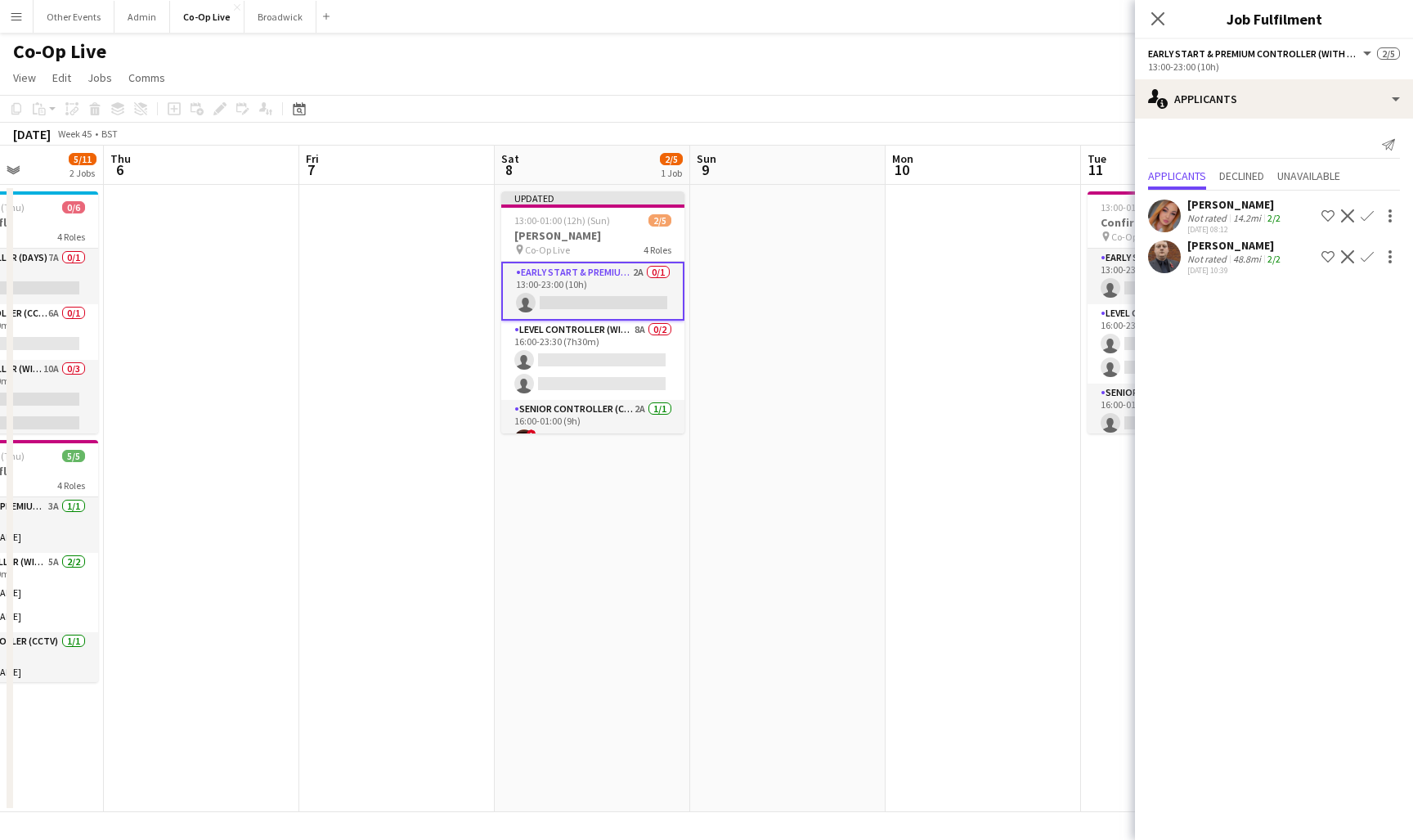
click at [1369, 217] on app-icon "Confirm" at bounding box center [1367, 215] width 13 height 13
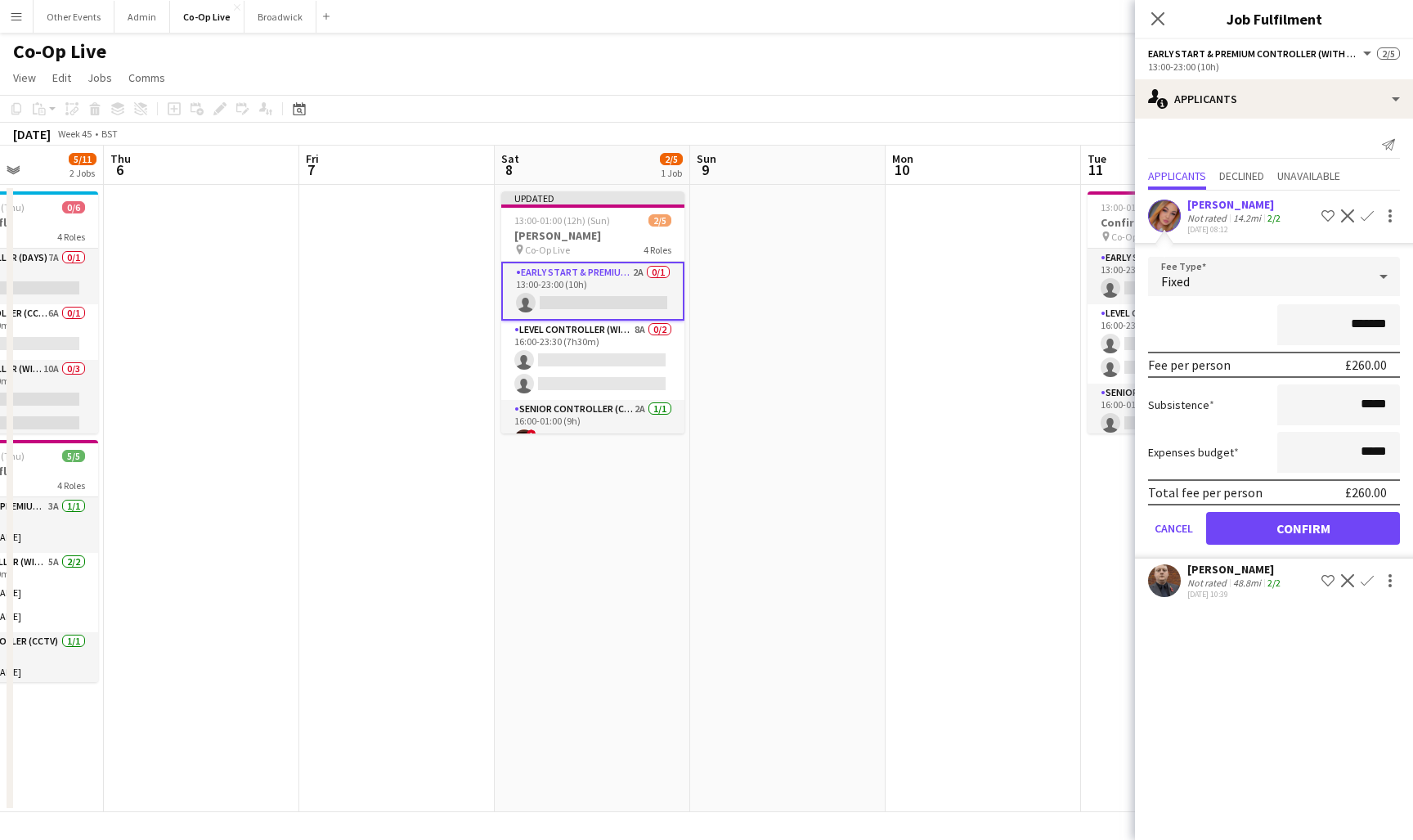
click at [1356, 533] on button "Confirm" at bounding box center [1303, 528] width 194 height 33
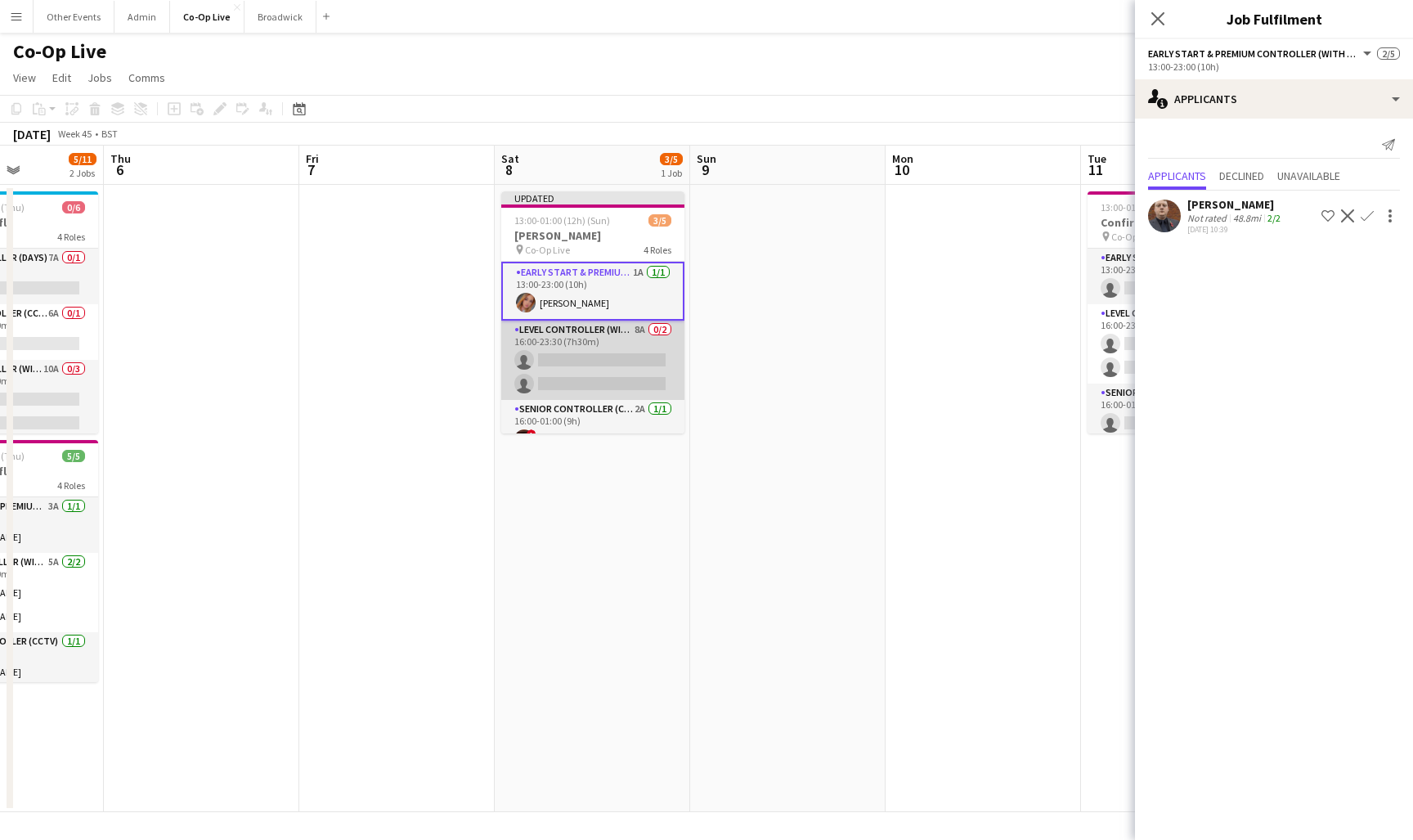
click at [591, 355] on app-card-role "Level Controller (with CCTV) 8A 0/2 16:00-23:30 (7h30m) single-neutral-actions …" at bounding box center [593, 360] width 183 height 80
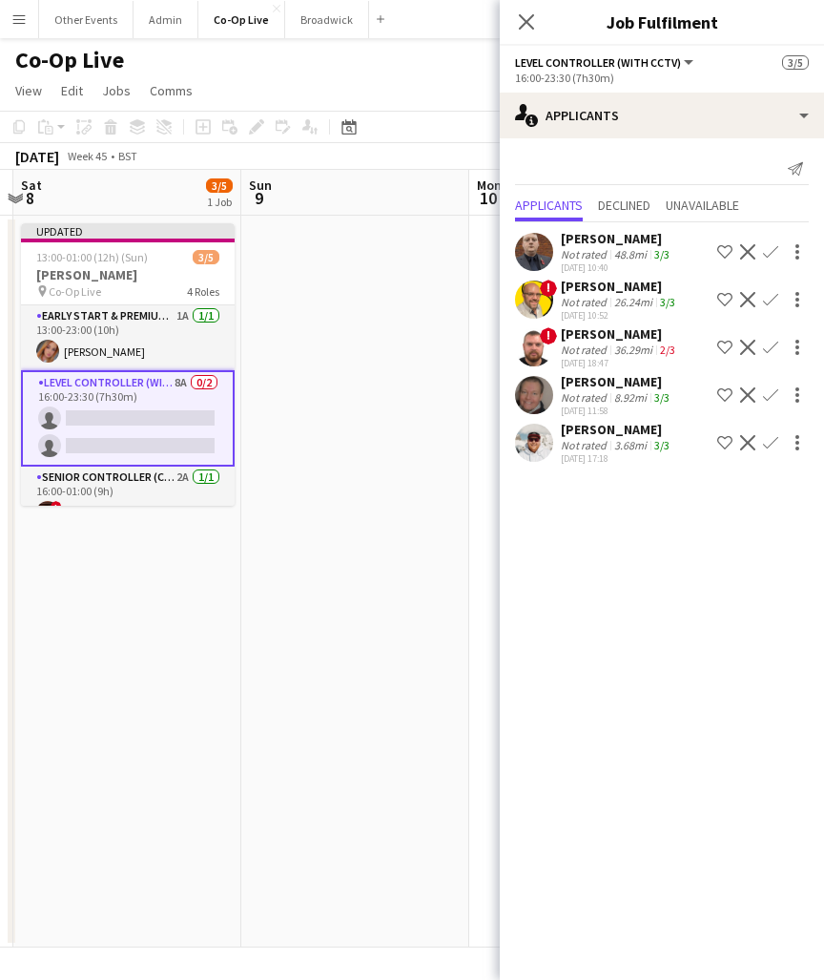
scroll to position [0, 718]
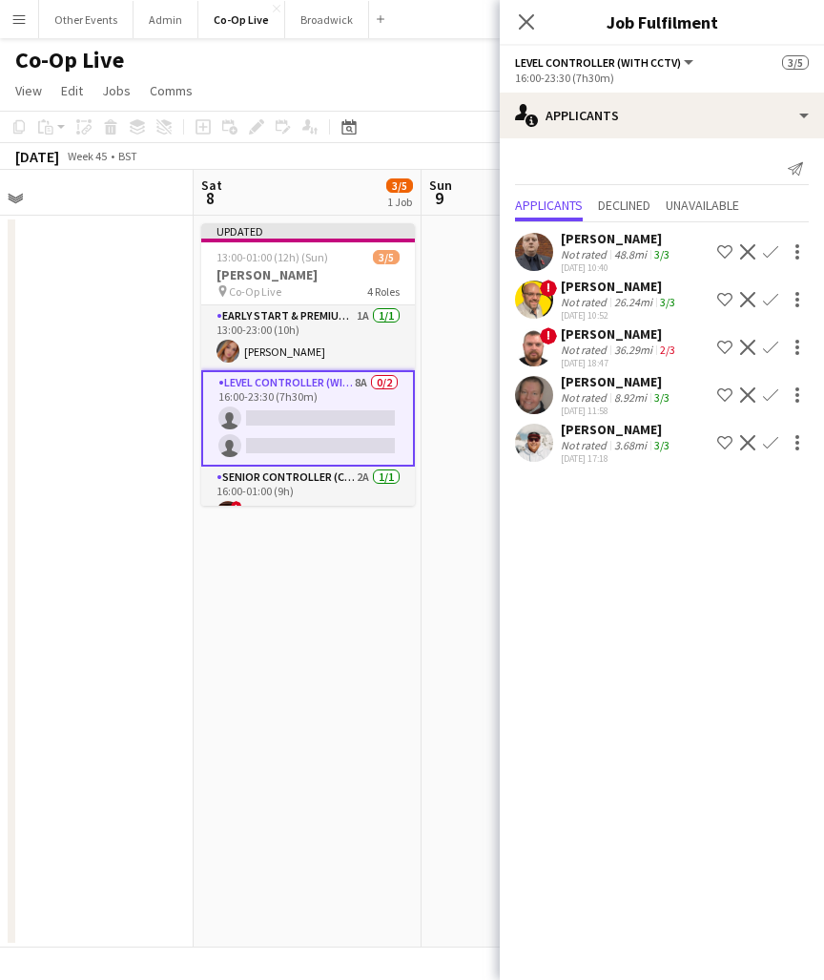
click at [768, 393] on app-icon "Confirm" at bounding box center [770, 394] width 15 height 15
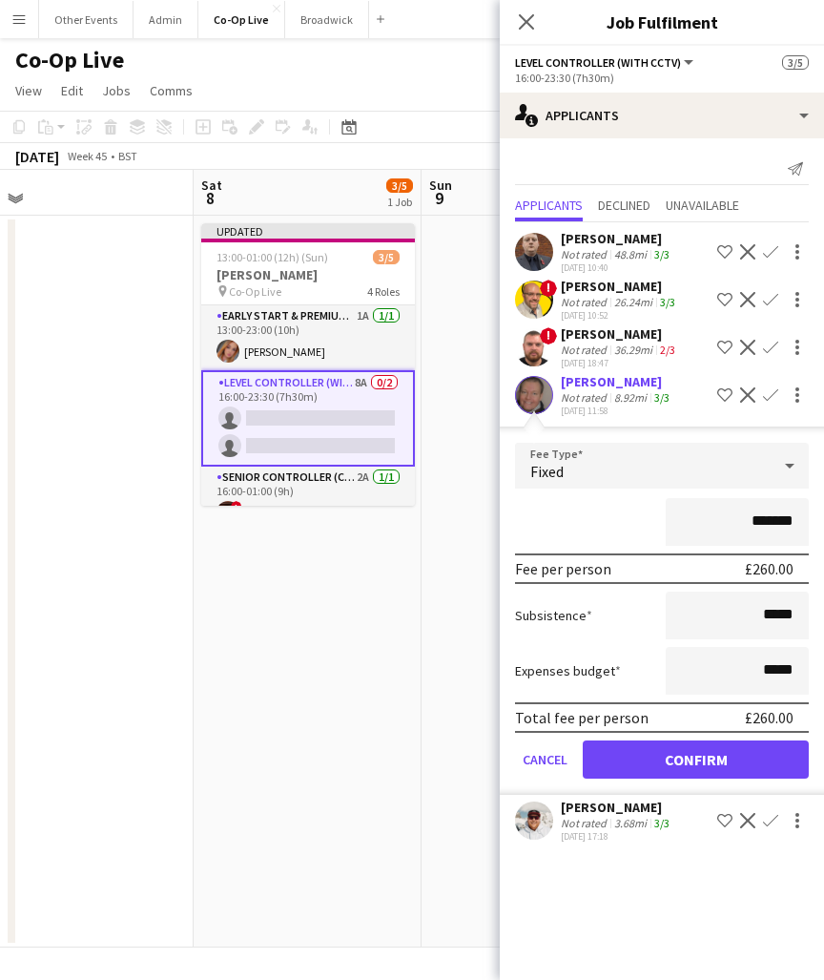
click at [734, 751] on button "Confirm" at bounding box center [696, 759] width 226 height 38
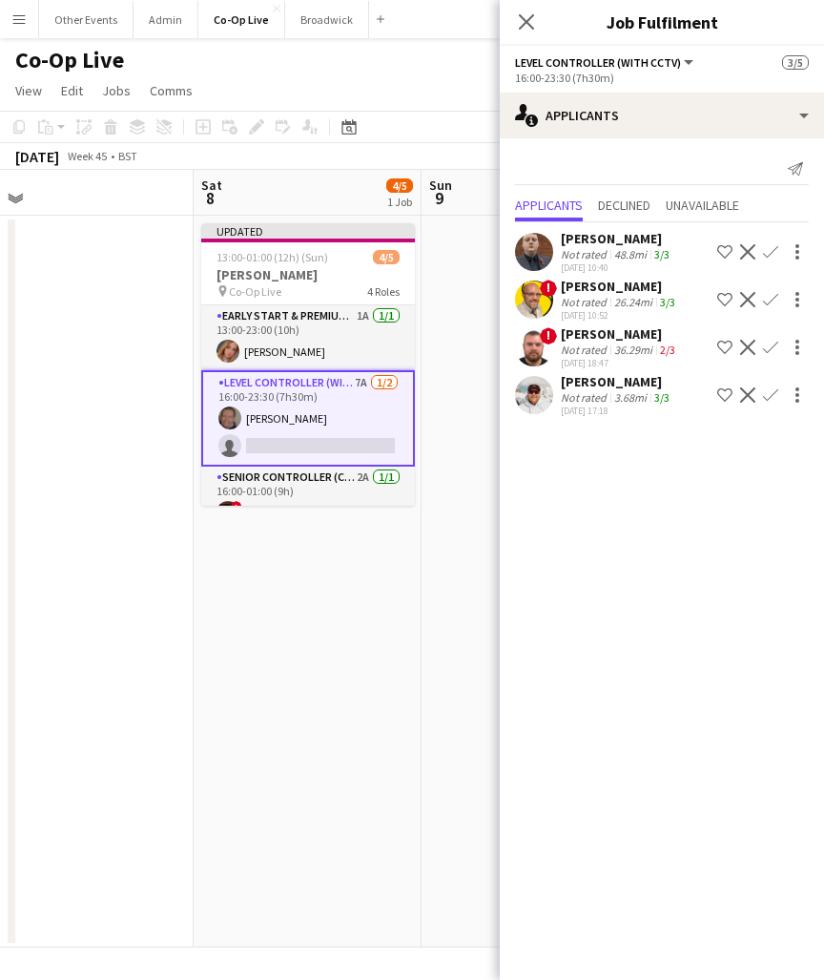
click at [777, 401] on app-icon "Confirm" at bounding box center [770, 394] width 15 height 15
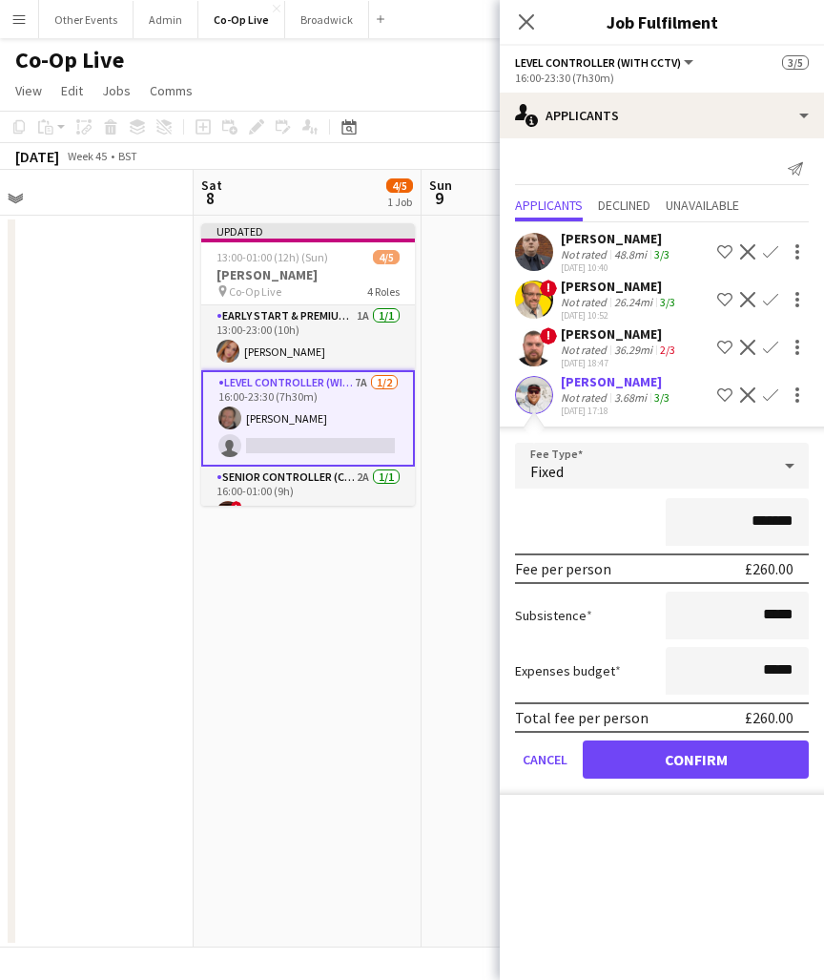
click at [720, 755] on button "Confirm" at bounding box center [696, 759] width 226 height 38
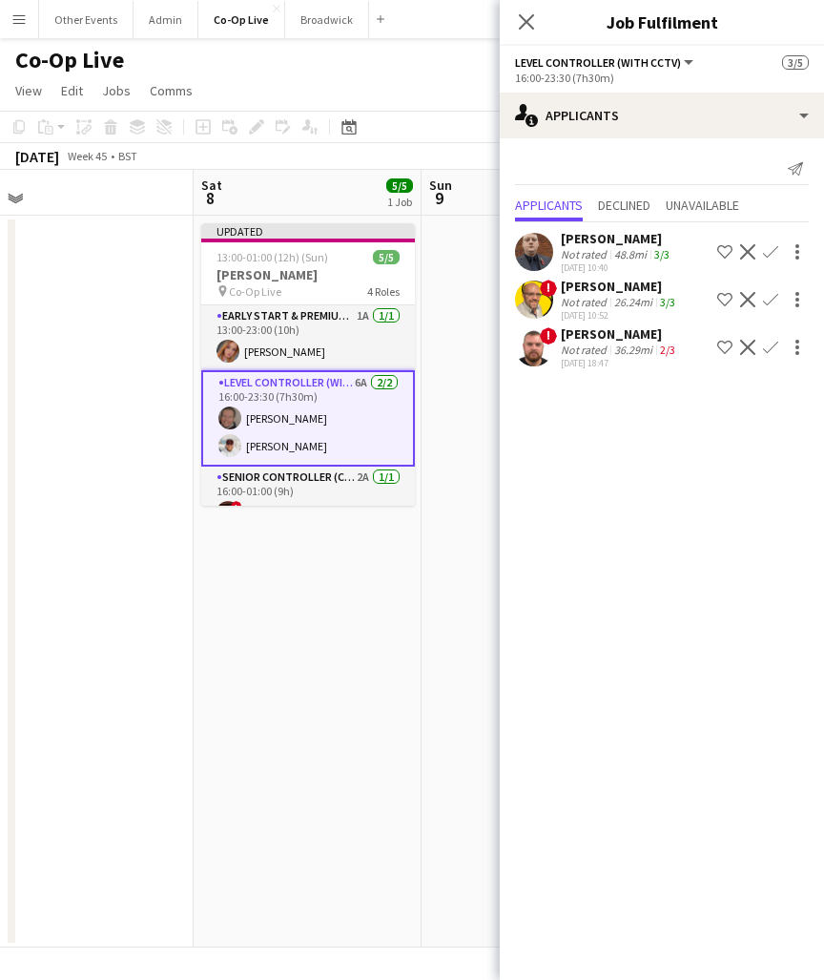
click at [770, 247] on app-icon "Confirm" at bounding box center [770, 251] width 15 height 15
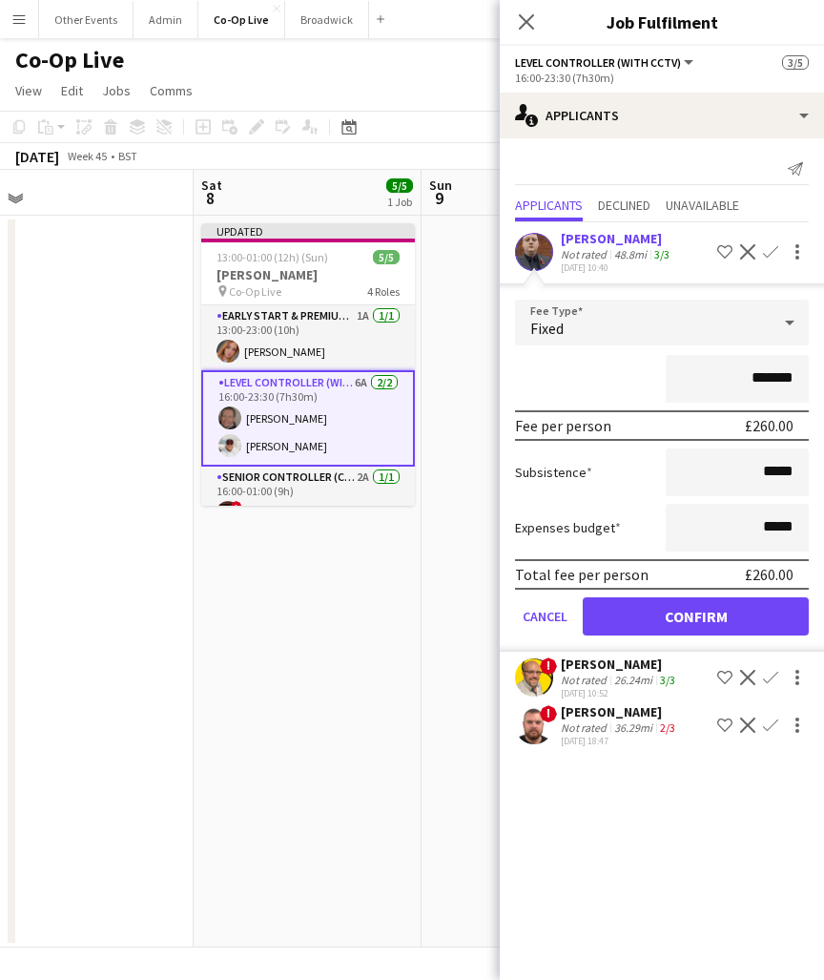
click at [753, 610] on button "Confirm" at bounding box center [696, 616] width 226 height 38
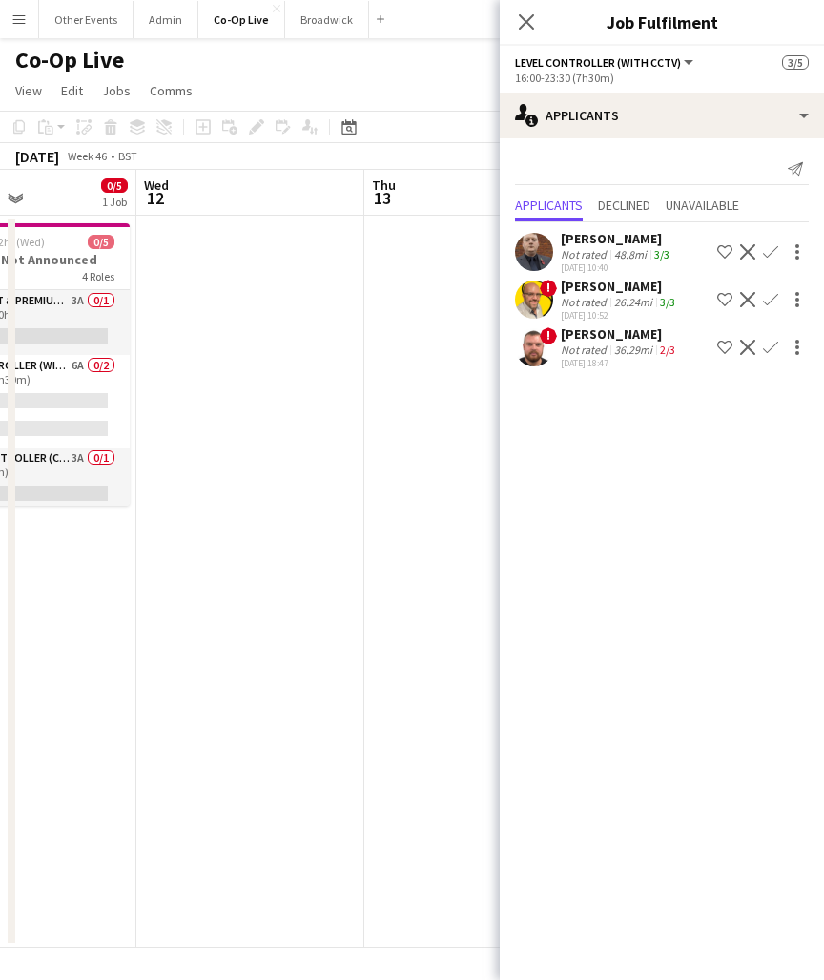
scroll to position [0, 537]
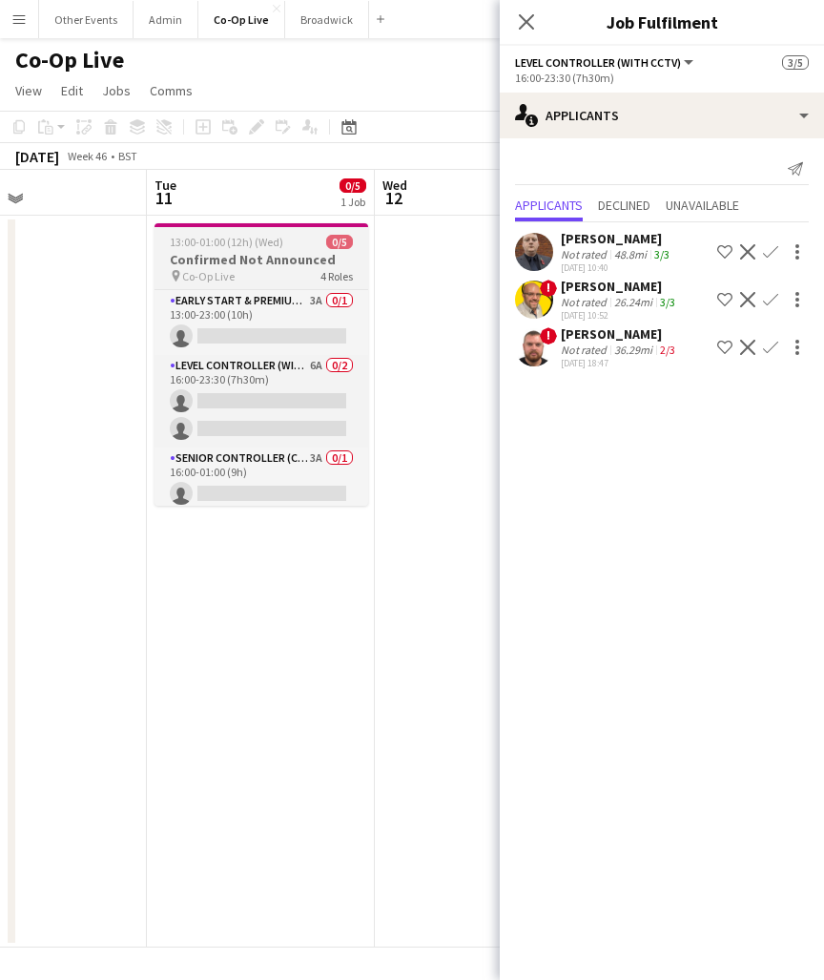
click at [252, 269] on div "pin Co-Op Live 4 Roles" at bounding box center [262, 275] width 214 height 15
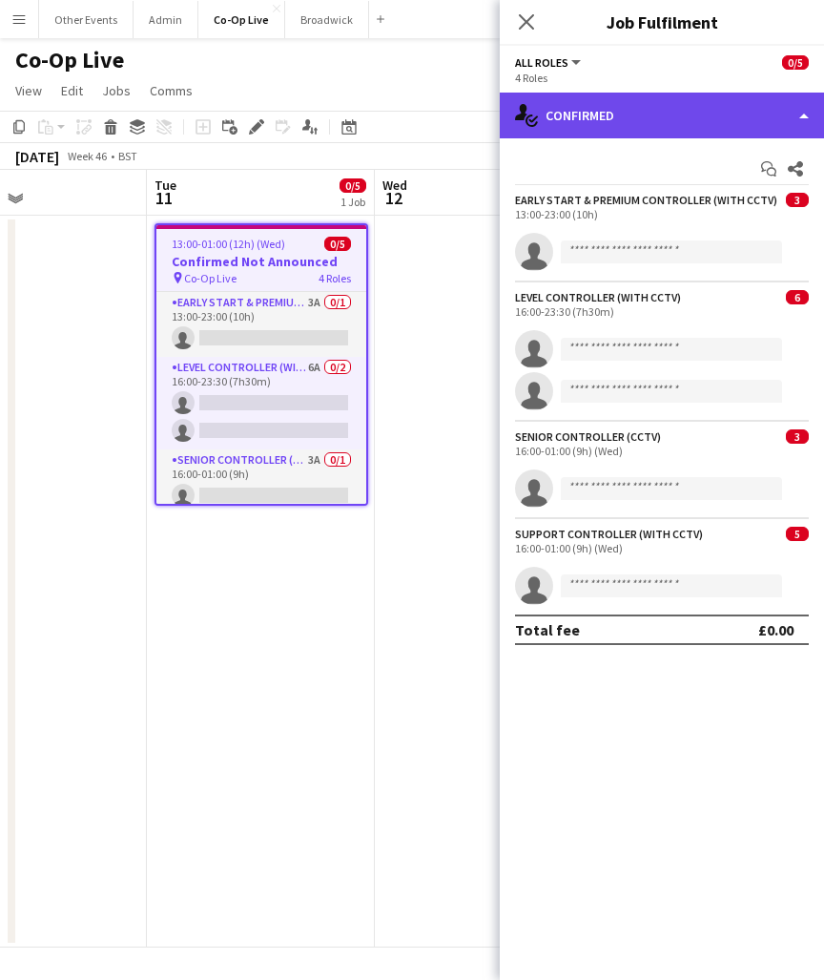
click at [653, 109] on div "single-neutral-actions-check-2 Confirmed" at bounding box center [662, 116] width 324 height 46
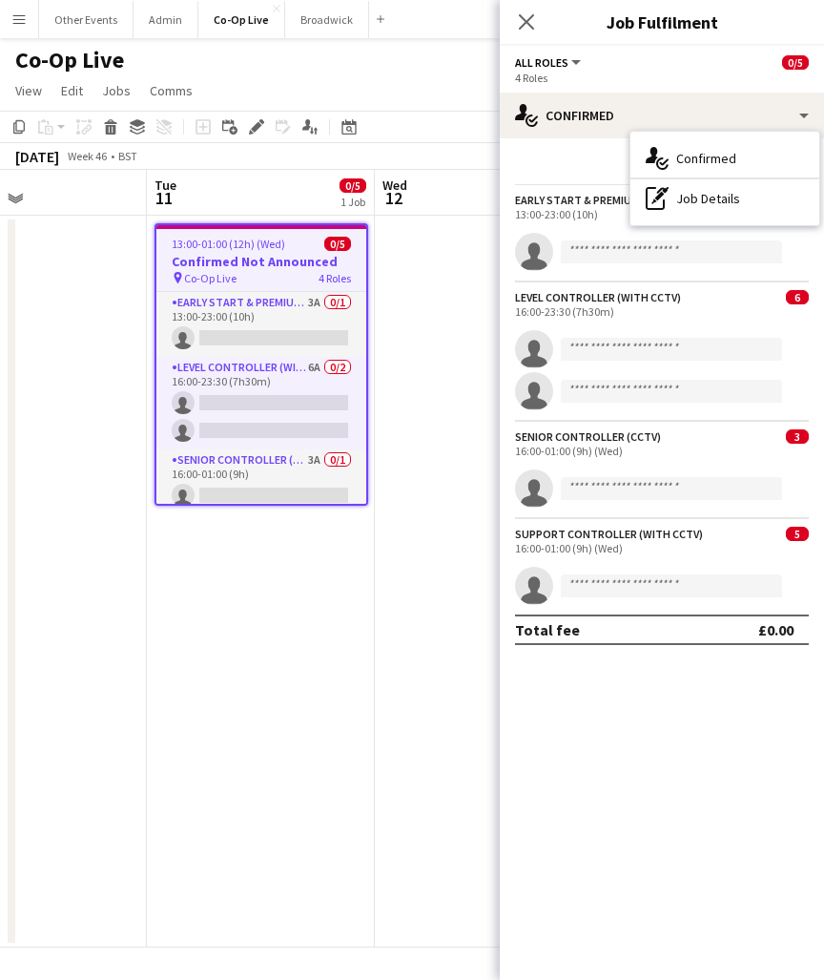
click at [437, 281] on app-date-cell at bounding box center [489, 582] width 228 height 732
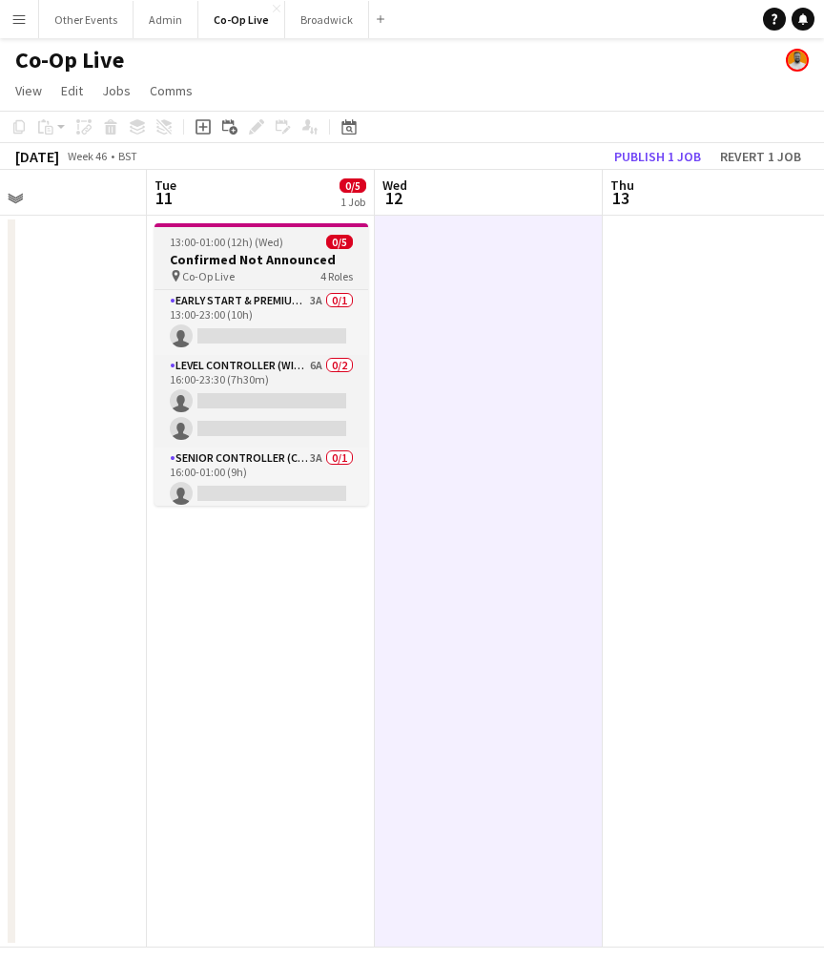
click at [289, 259] on h3 "Confirmed Not Announced" at bounding box center [262, 259] width 214 height 17
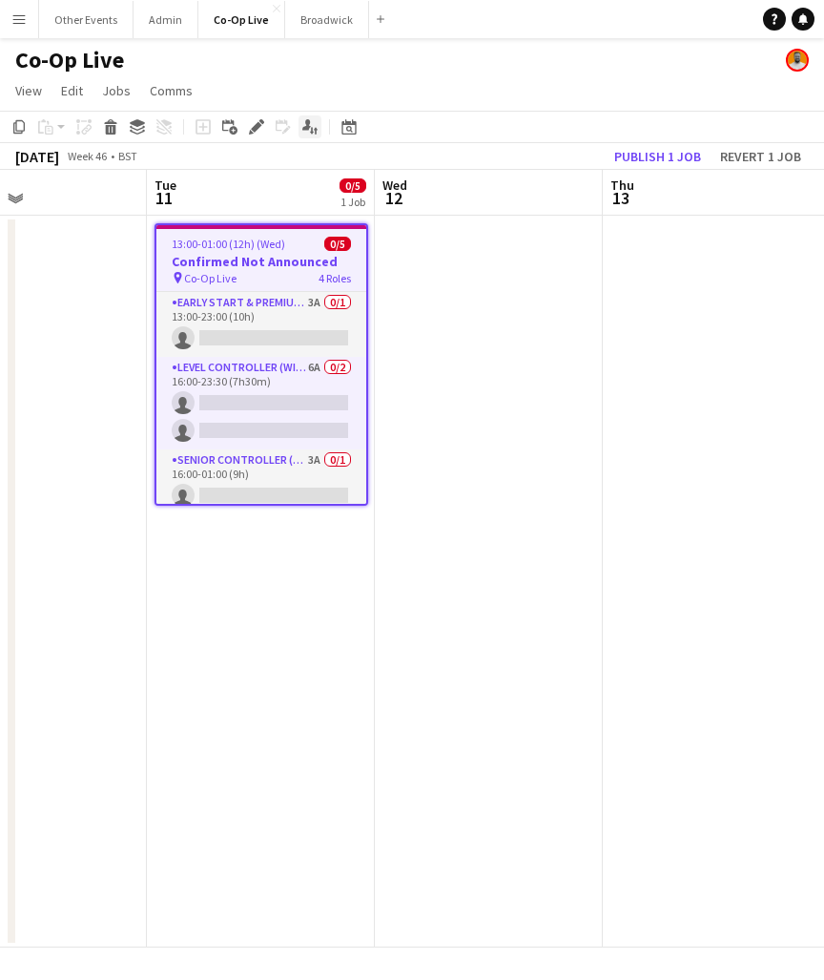
click at [305, 128] on icon at bounding box center [306, 124] width 9 height 10
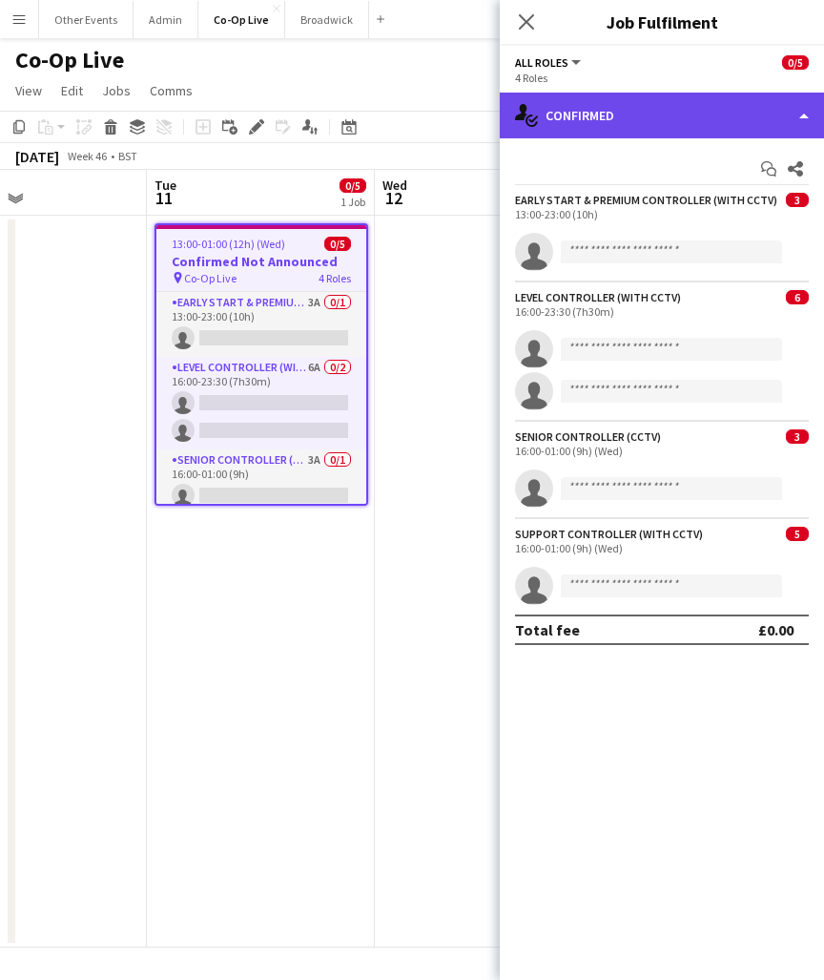
click at [652, 103] on div "single-neutral-actions-check-2 Confirmed" at bounding box center [662, 116] width 324 height 46
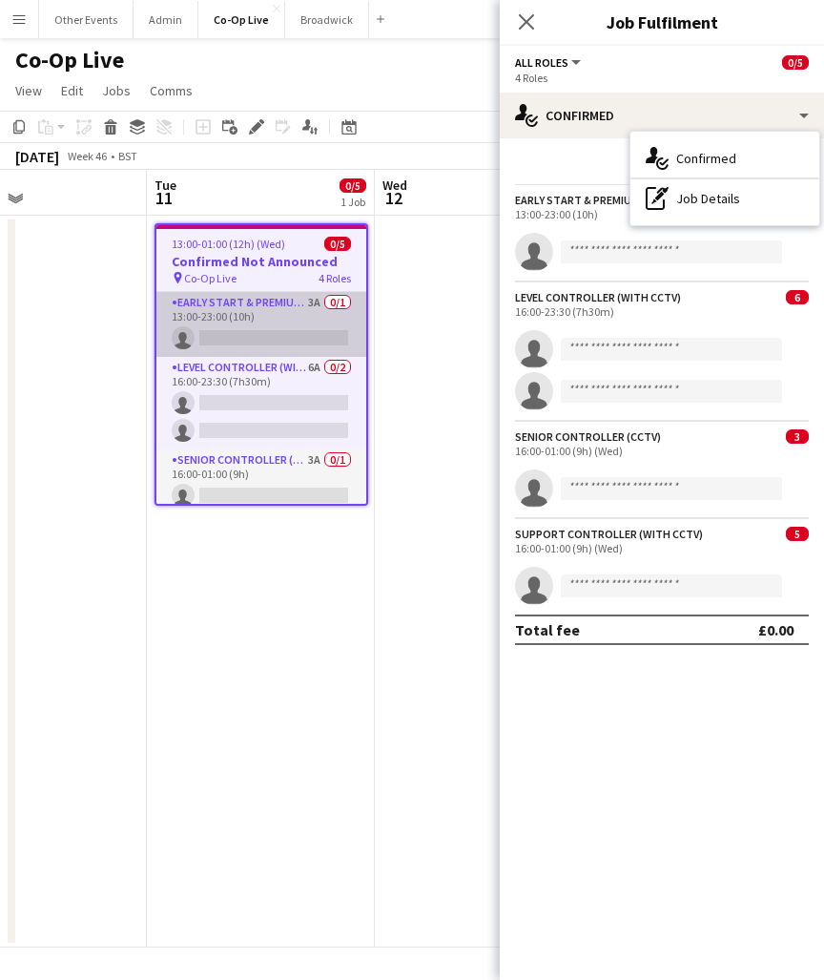
click at [296, 320] on app-card-role "Early Start & Premium Controller (with CCTV) 3A 0/1 13:00-23:00 (10h) single-ne…" at bounding box center [261, 324] width 210 height 65
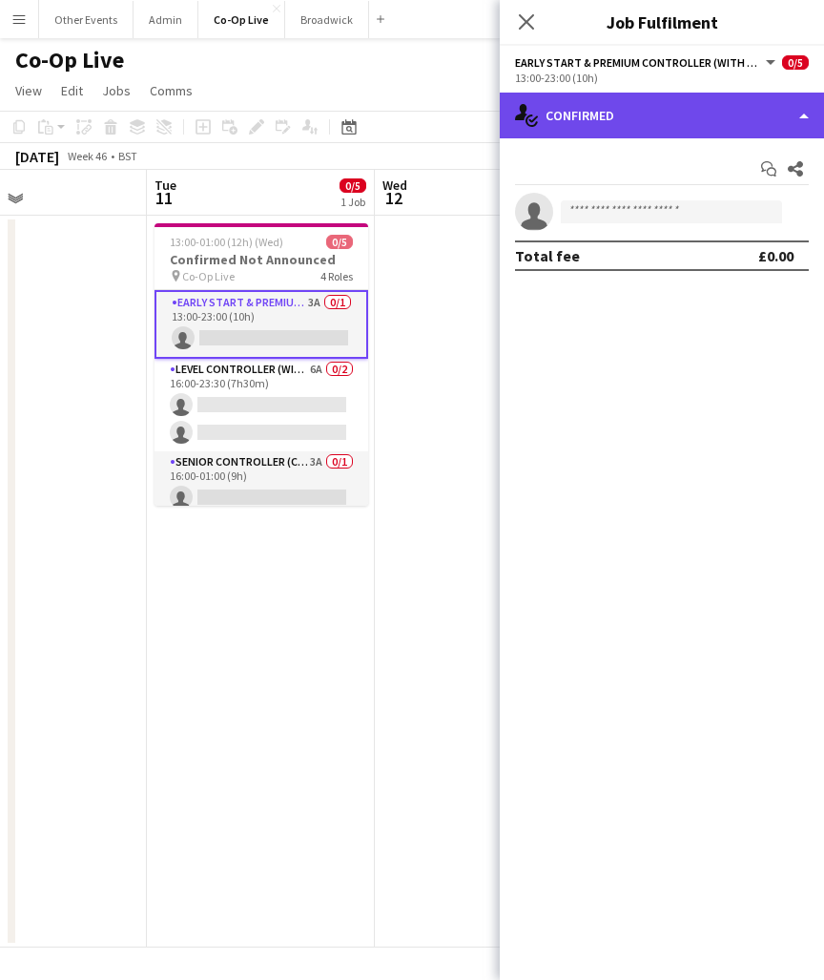
click at [685, 123] on div "single-neutral-actions-check-2 Confirmed" at bounding box center [662, 116] width 324 height 46
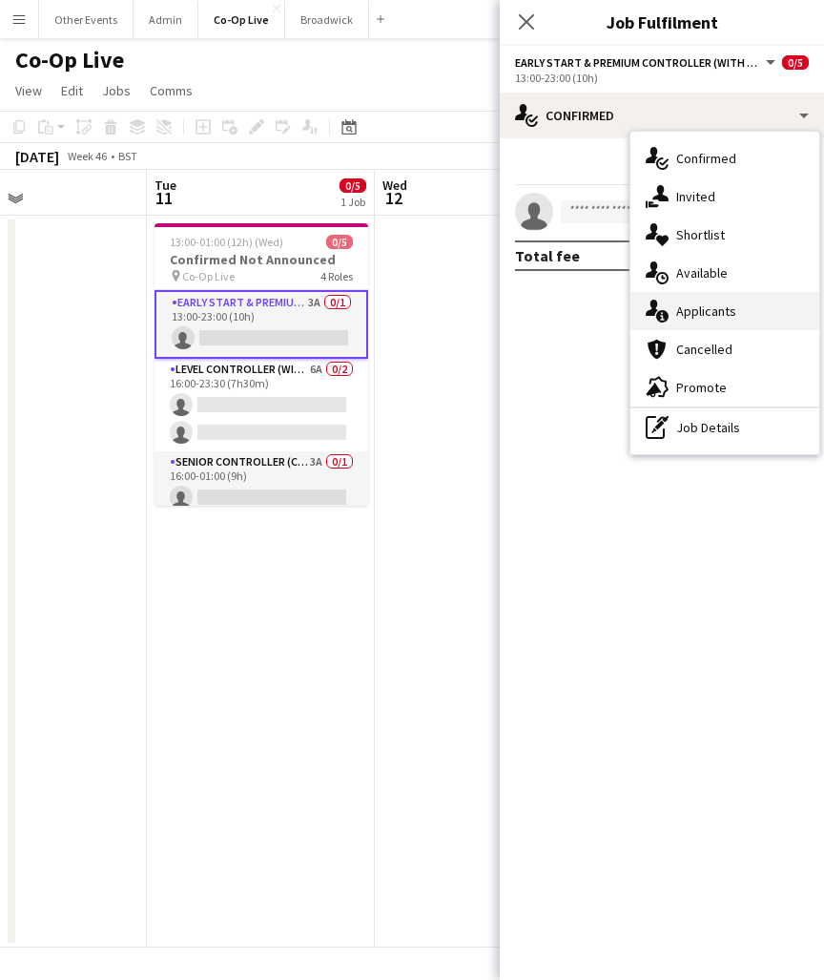
click at [707, 304] on span "Applicants" at bounding box center [706, 310] width 60 height 17
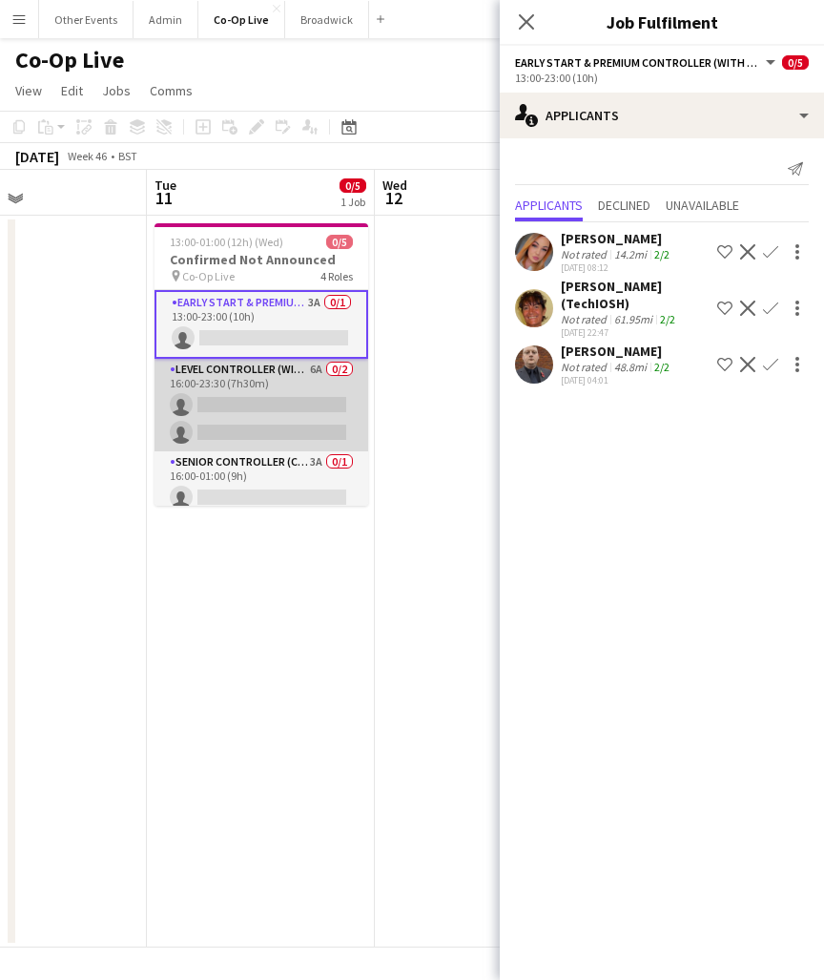
click at [287, 412] on app-card-role "Level Controller (with CCTV) 6A 0/2 16:00-23:30 (7h30m) single-neutral-actions …" at bounding box center [262, 405] width 214 height 93
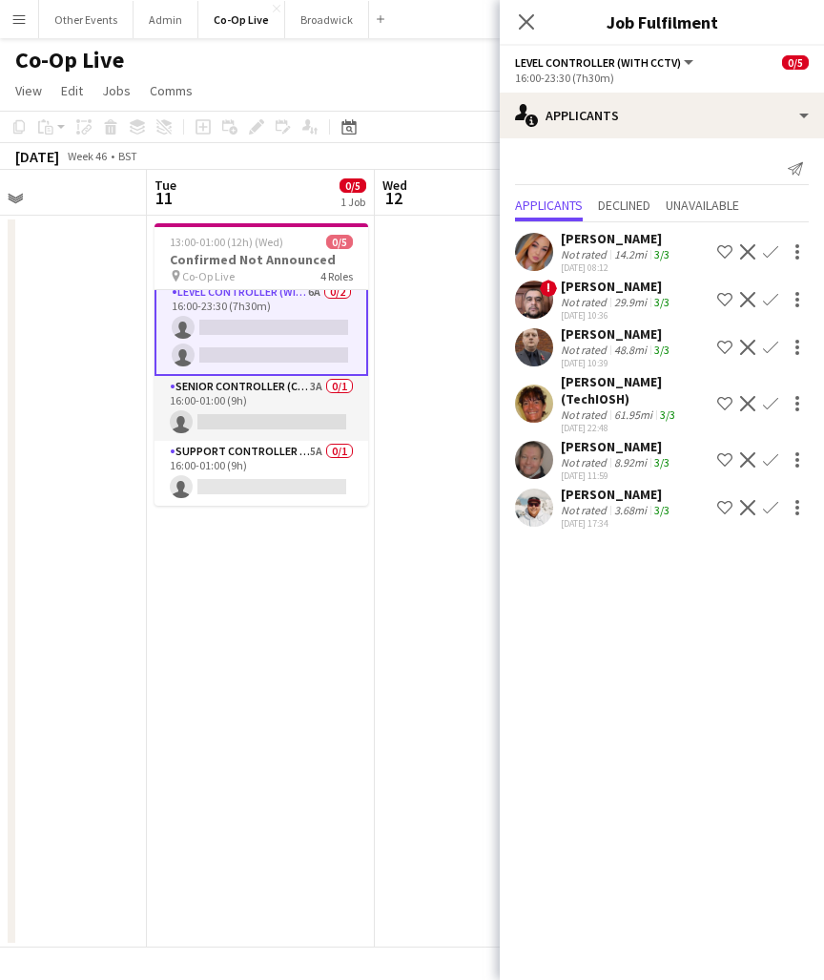
scroll to position [75, 0]
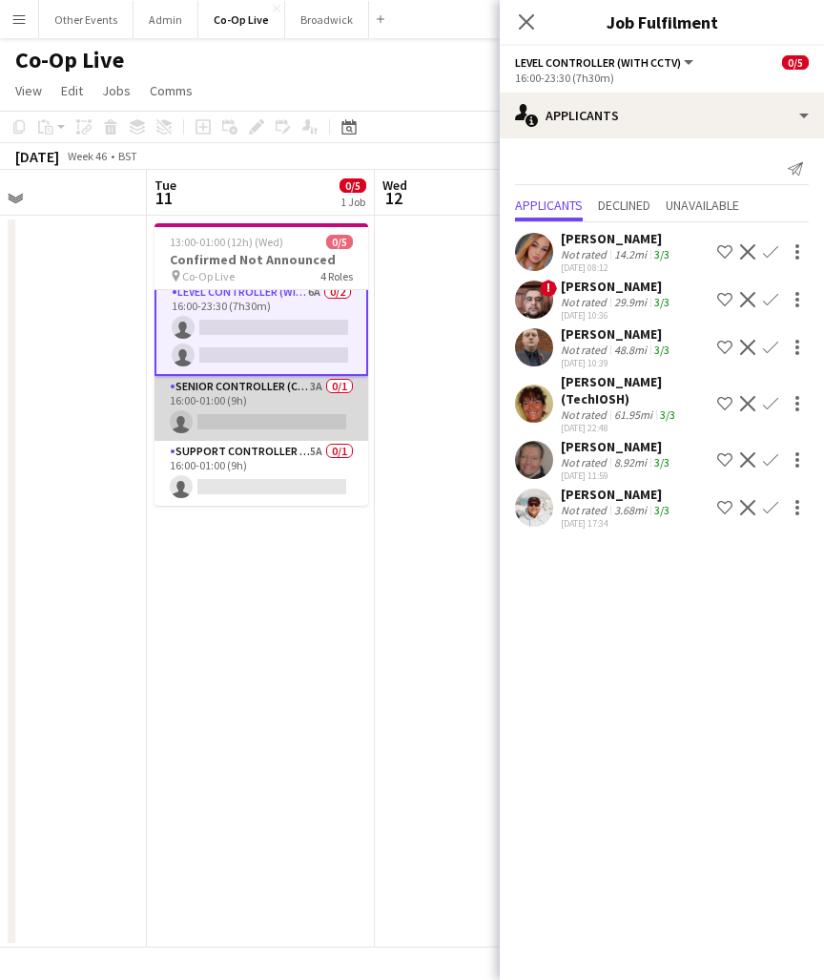
click at [329, 416] on app-card-role "Senior Controller (CCTV) 3A 0/1 16:00-01:00 (9h) single-neutral-actions" at bounding box center [262, 408] width 214 height 65
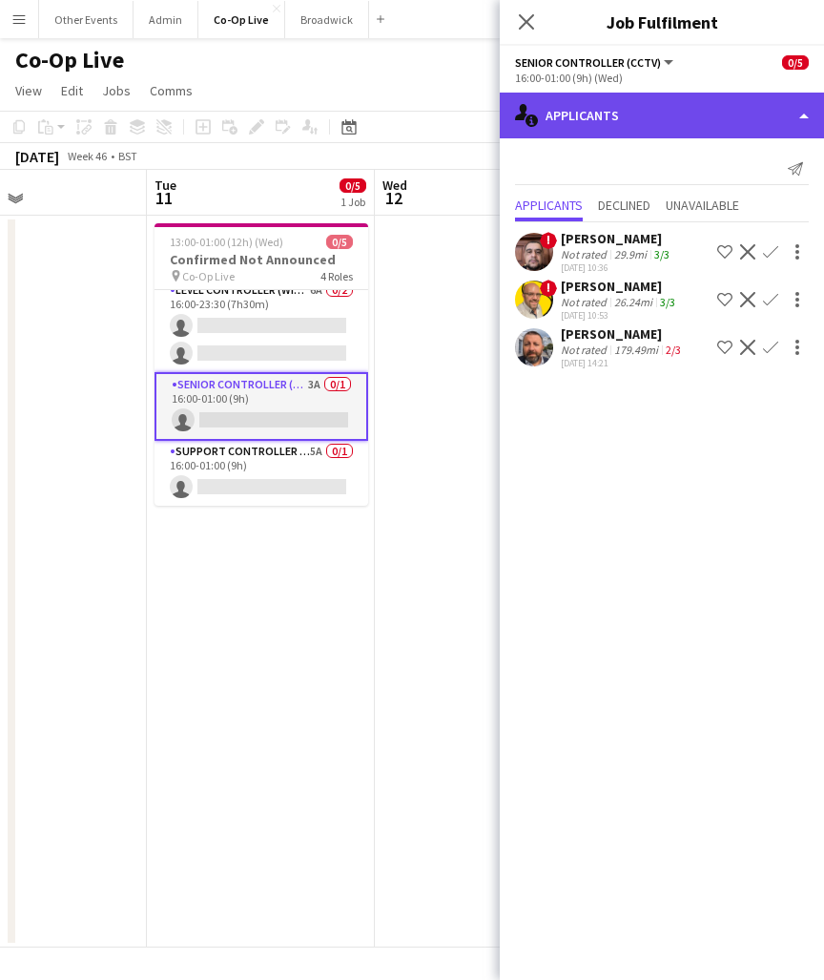
click at [712, 99] on div "single-neutral-actions-information Applicants" at bounding box center [662, 116] width 324 height 46
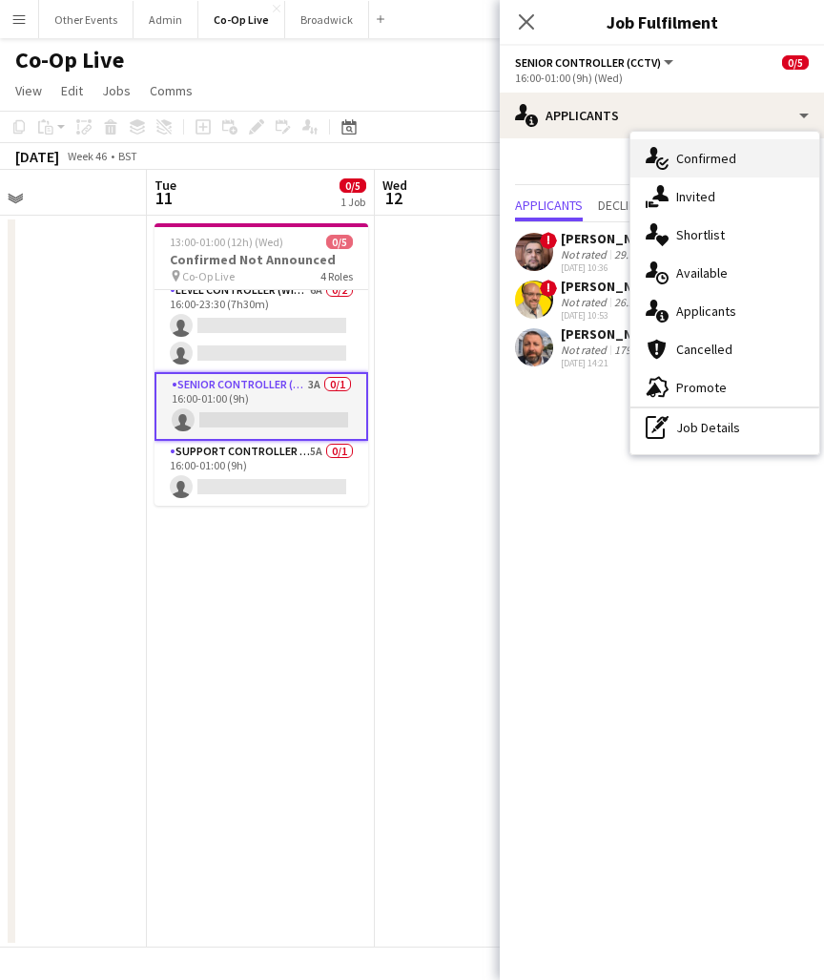
click at [735, 165] on div "single-neutral-actions-check-2 Confirmed" at bounding box center [724, 158] width 189 height 38
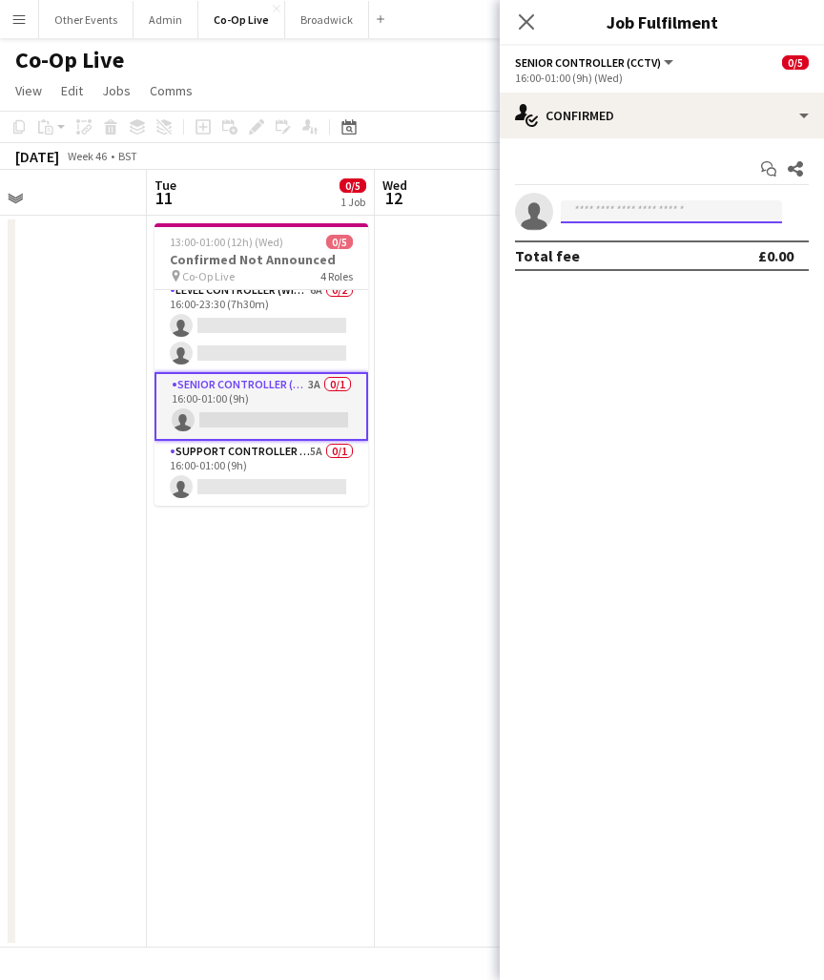
click at [676, 216] on input at bounding box center [671, 211] width 221 height 23
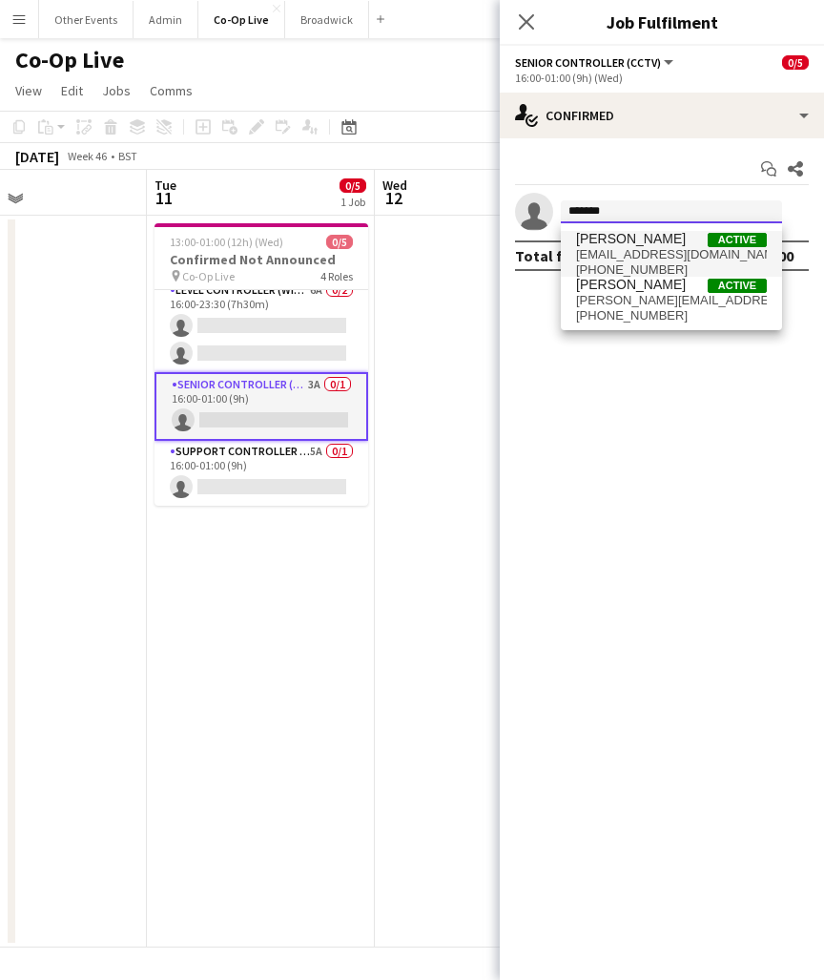
type input "*******"
click at [681, 239] on span "[PERSON_NAME] Active" at bounding box center [671, 239] width 191 height 16
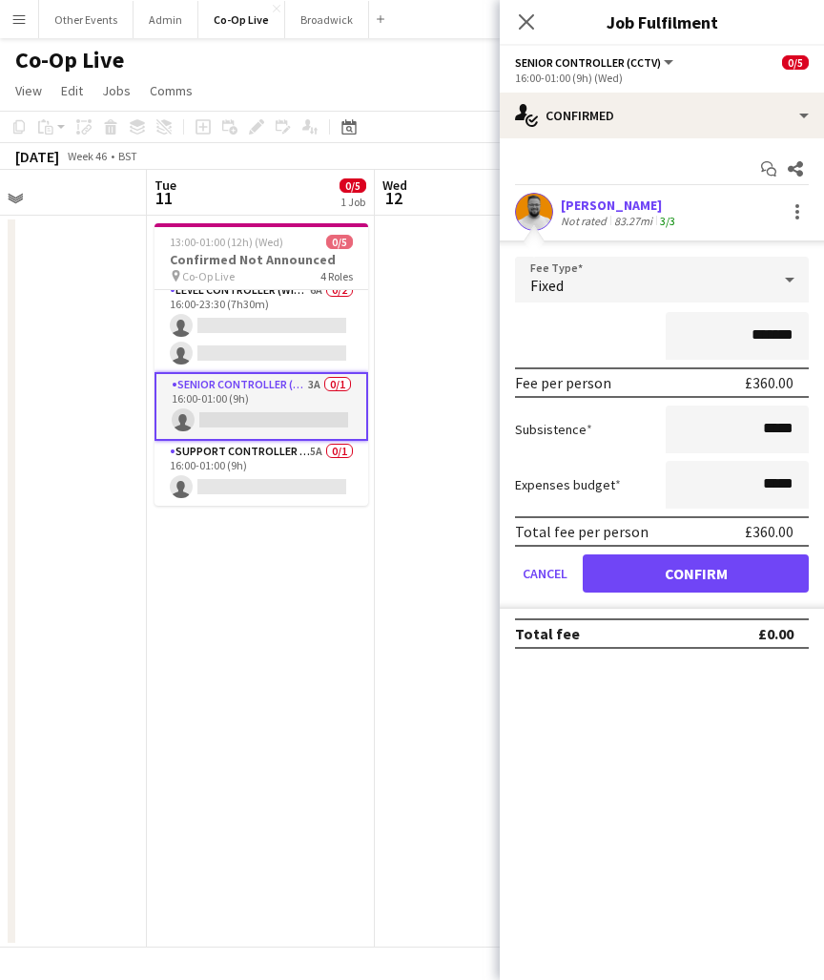
click at [719, 565] on button "Confirm" at bounding box center [696, 573] width 226 height 38
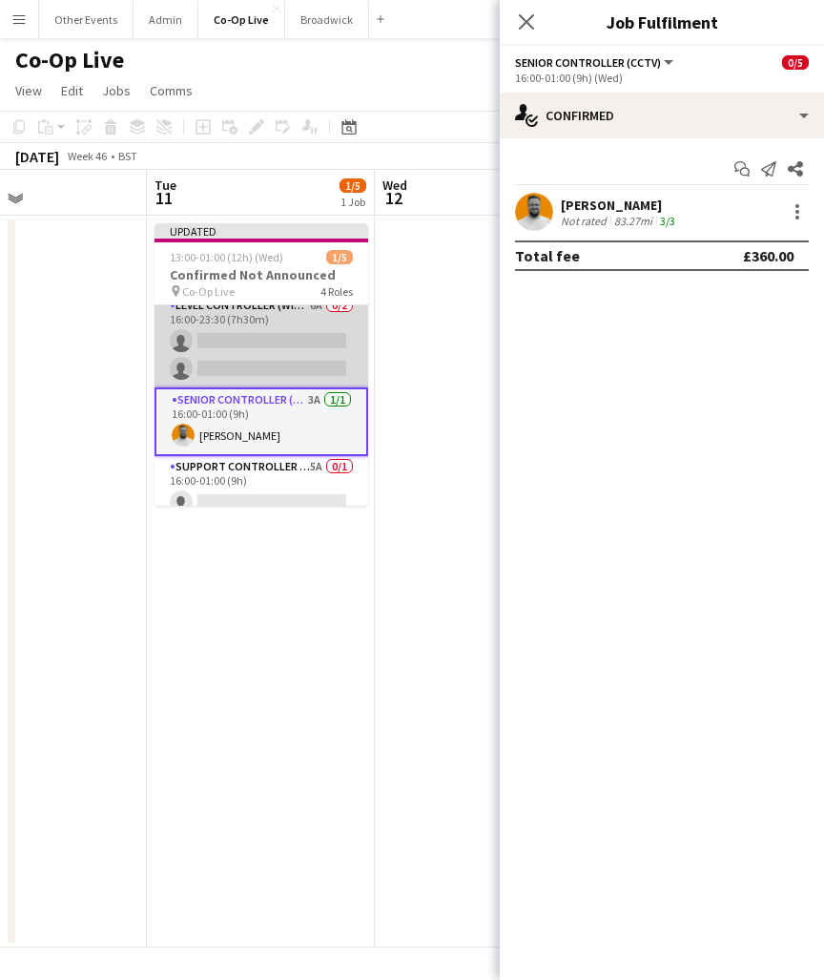
click at [297, 359] on app-card-role "Level Controller (with CCTV) 6A 0/2 16:00-23:30 (7h30m) single-neutral-actions …" at bounding box center [262, 341] width 214 height 93
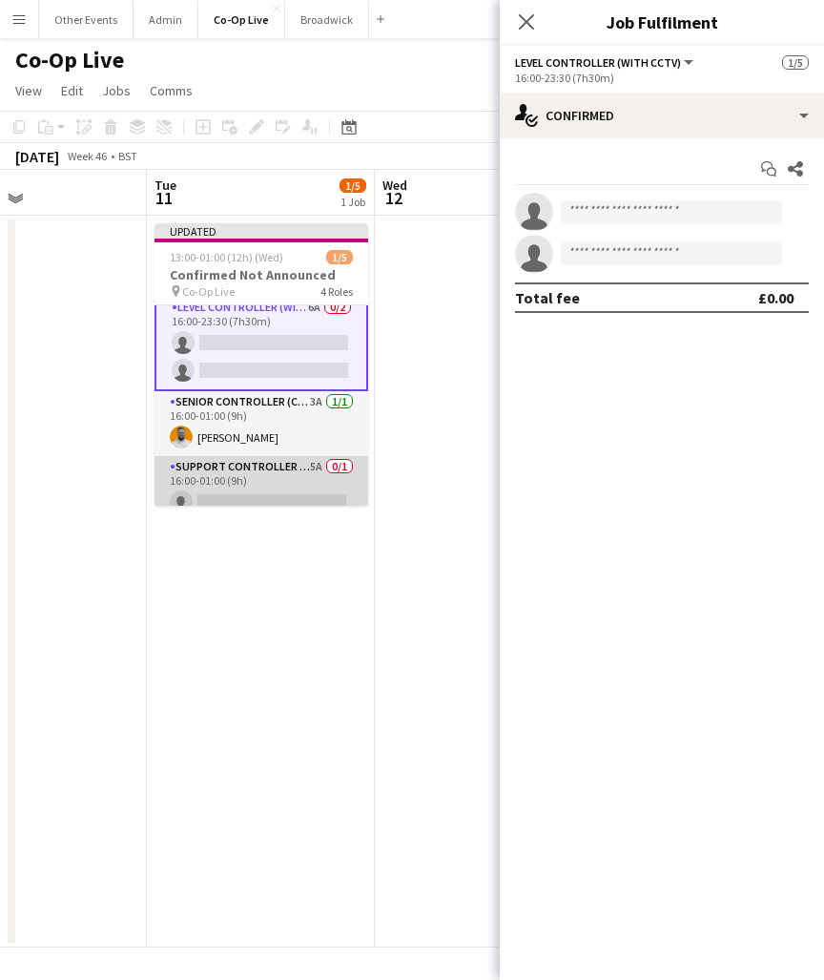
click at [278, 485] on app-card-role "Support Controller (with CCTV) 5A 0/1 16:00-01:00 (9h) single-neutral-actions" at bounding box center [262, 488] width 214 height 65
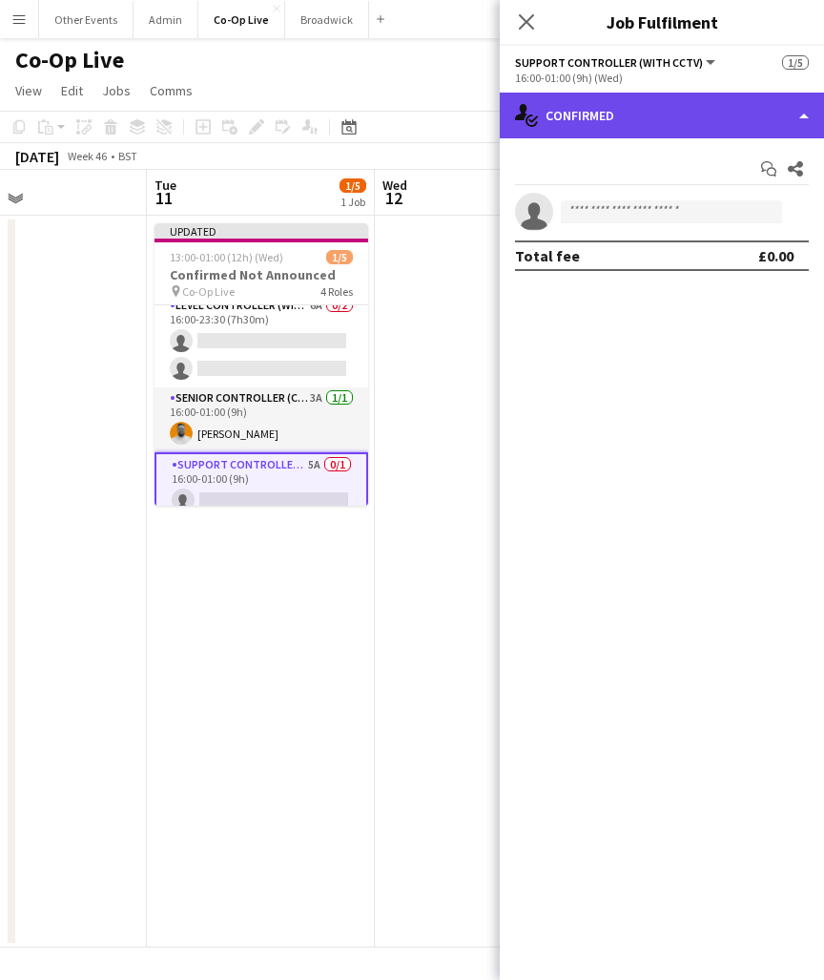
click at [761, 123] on div "single-neutral-actions-check-2 Confirmed" at bounding box center [662, 116] width 324 height 46
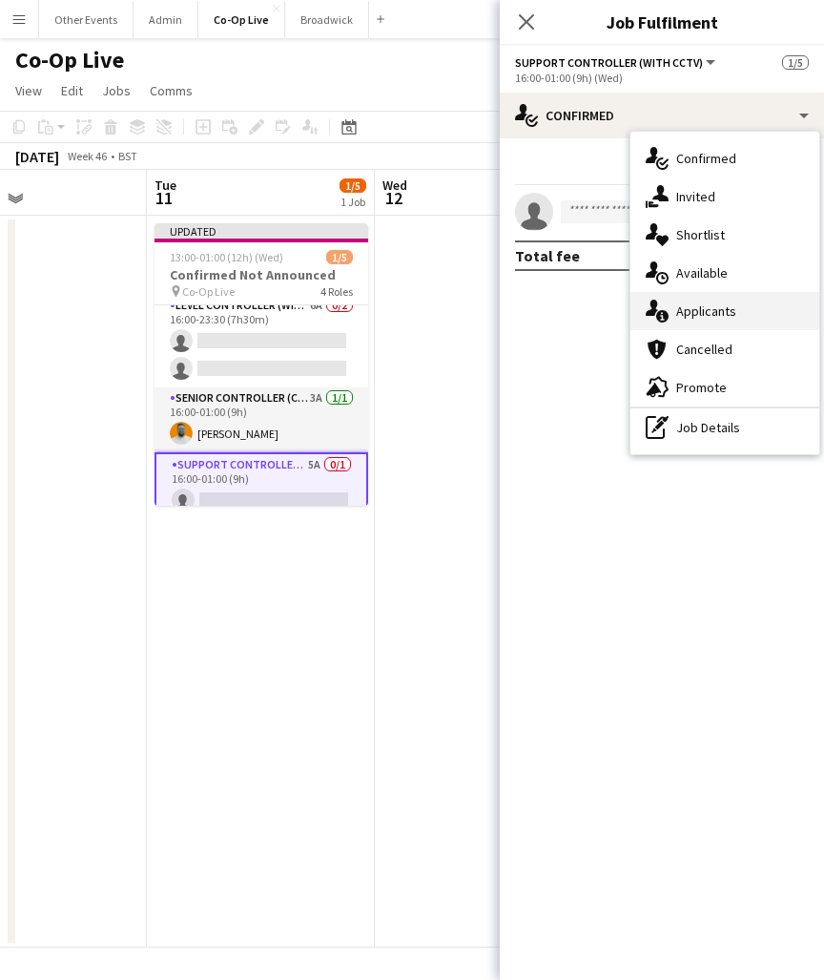
click at [716, 325] on div "single-neutral-actions-information Applicants" at bounding box center [724, 311] width 189 height 38
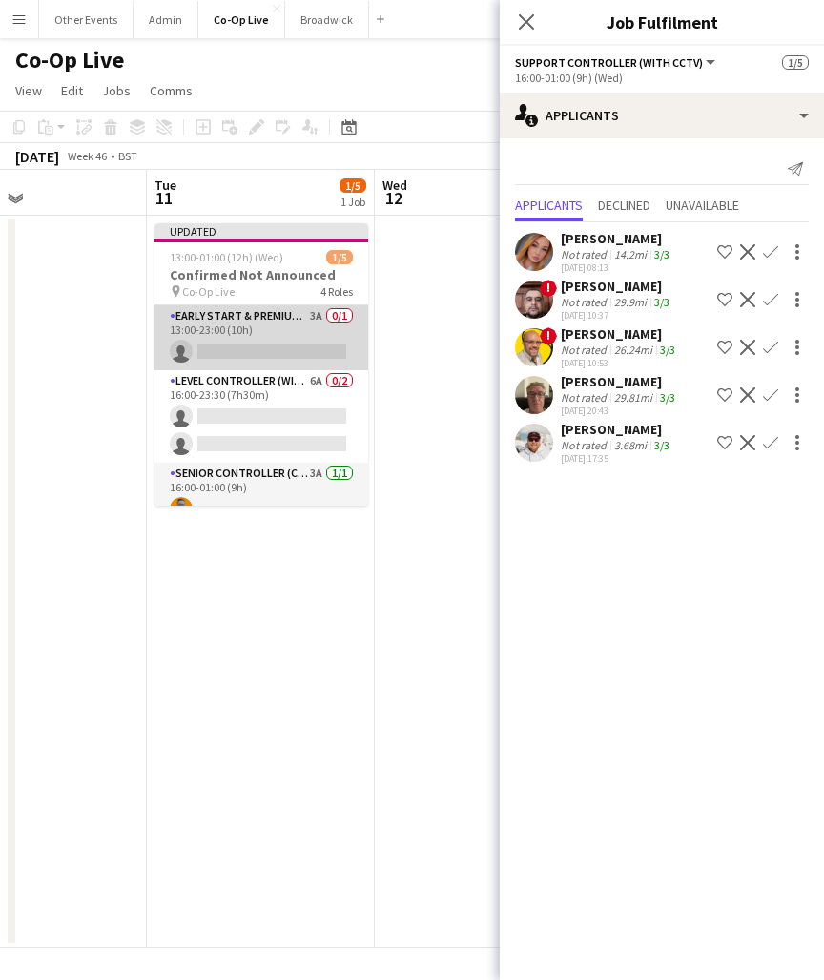
scroll to position [0, 0]
click at [295, 353] on app-card-role "Early Start & Premium Controller (with CCTV) 3A 0/1 13:00-23:00 (10h) single-ne…" at bounding box center [262, 337] width 214 height 65
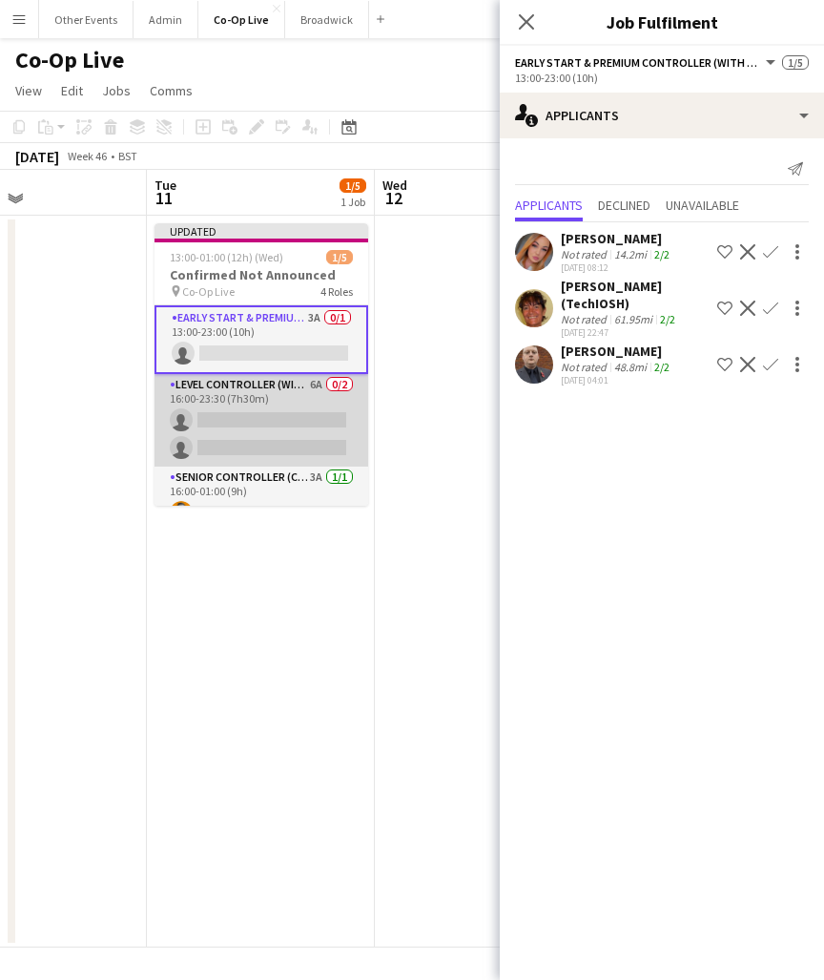
click at [285, 439] on app-card-role "Level Controller (with CCTV) 6A 0/2 16:00-23:30 (7h30m) single-neutral-actions …" at bounding box center [262, 420] width 214 height 93
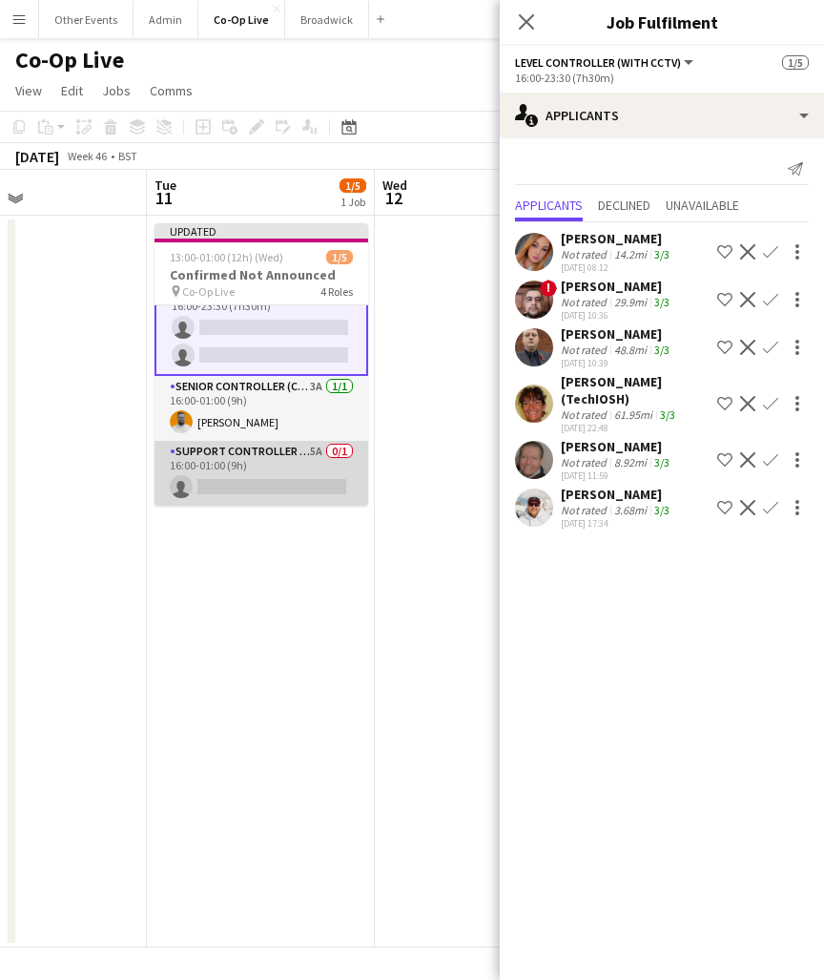
scroll to position [91, 0]
click at [265, 491] on app-card-role "Support Controller (with CCTV) 5A 0/1 16:00-01:00 (9h) single-neutral-actions" at bounding box center [262, 473] width 214 height 65
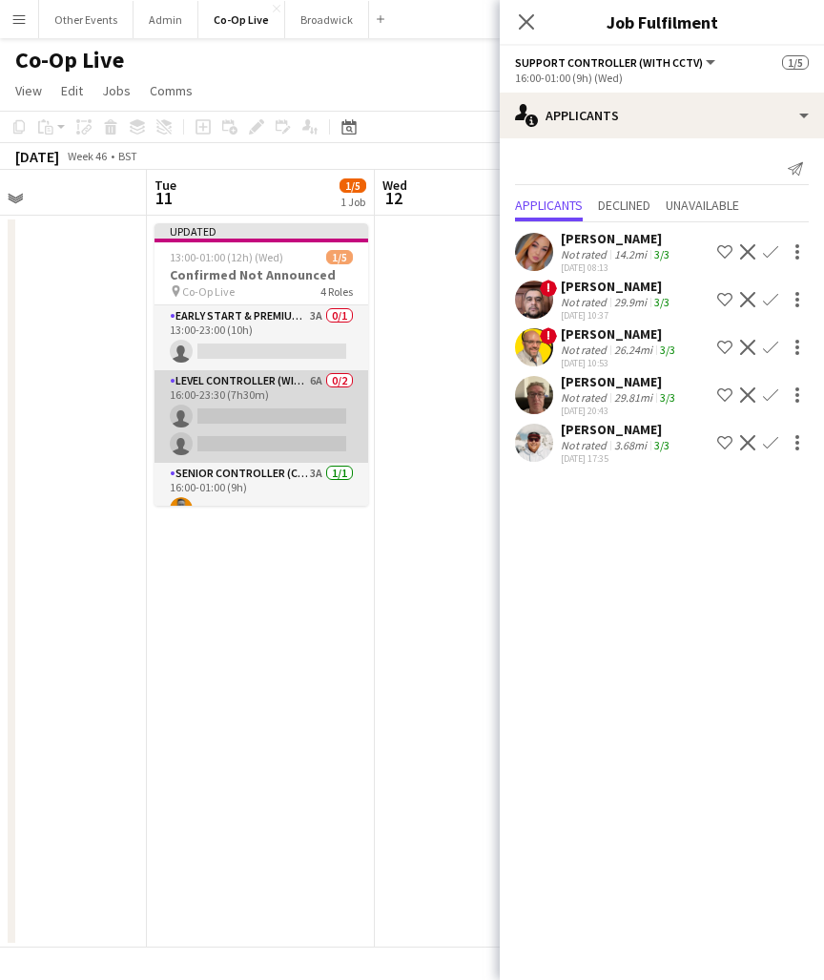
scroll to position [0, 0]
click at [258, 404] on app-card-role "Level Controller (with CCTV) 6A 0/2 16:00-23:30 (7h30m) single-neutral-actions …" at bounding box center [262, 416] width 214 height 93
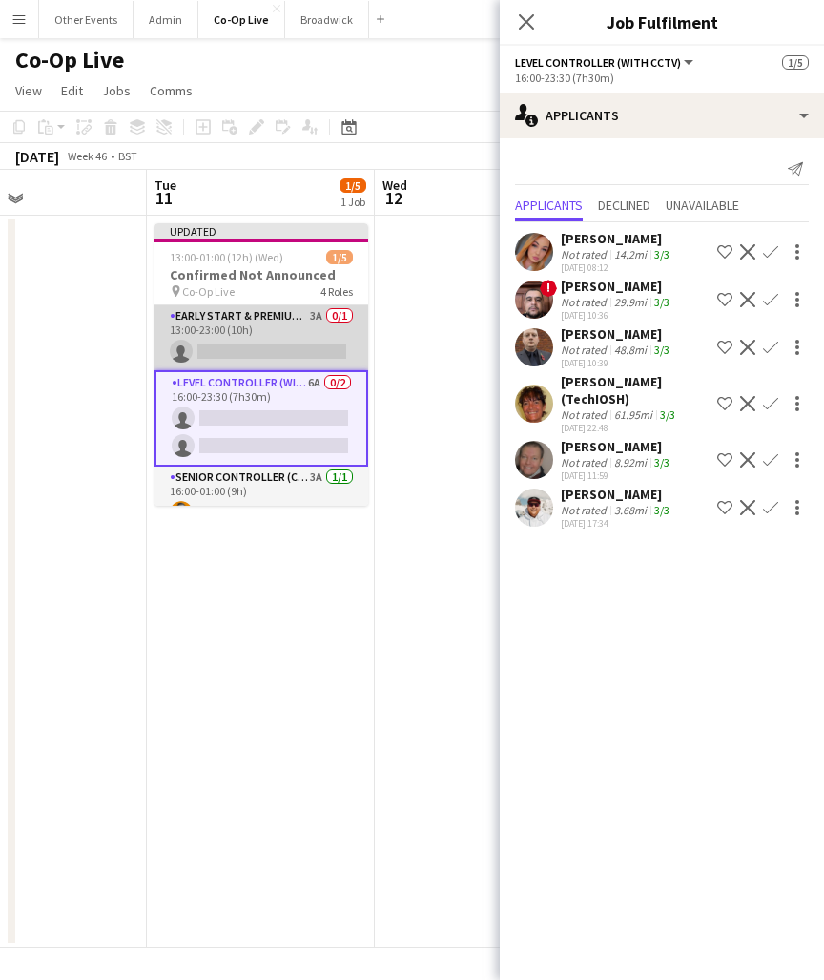
click at [250, 340] on app-card-role "Early Start & Premium Controller (with CCTV) 3A 0/1 13:00-23:00 (10h) single-ne…" at bounding box center [262, 337] width 214 height 65
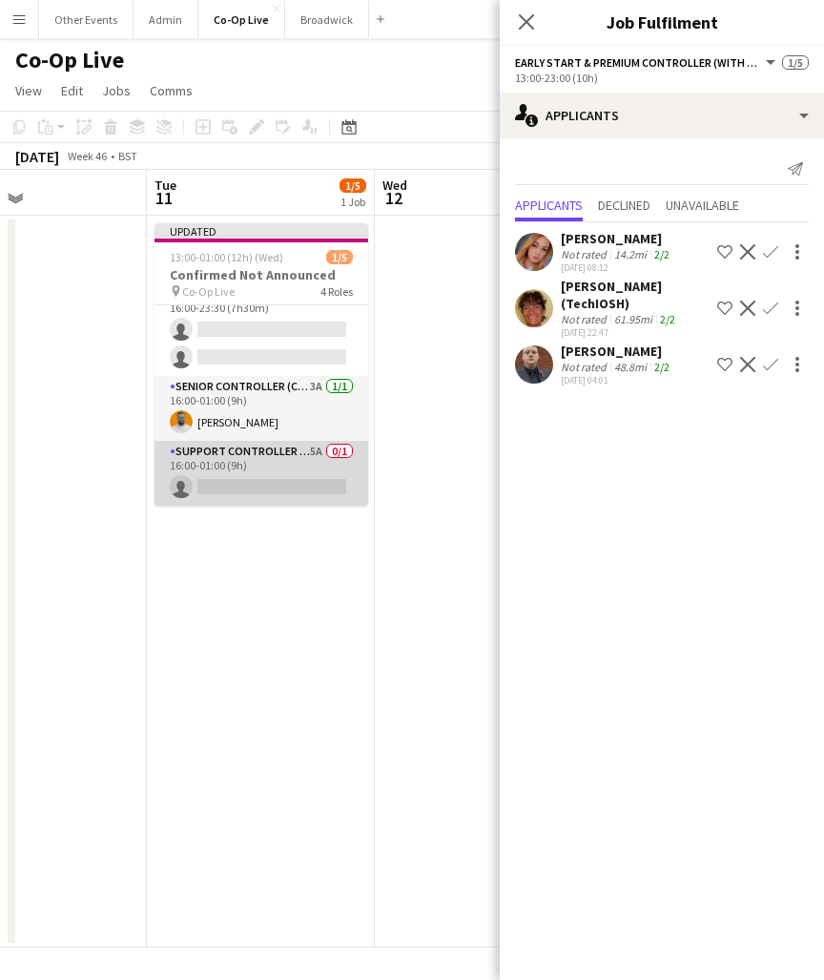
scroll to position [91, 0]
click at [274, 471] on app-card-role "Support Controller (with CCTV) 5A 0/1 16:00-01:00 (9h) single-neutral-actions" at bounding box center [262, 473] width 214 height 65
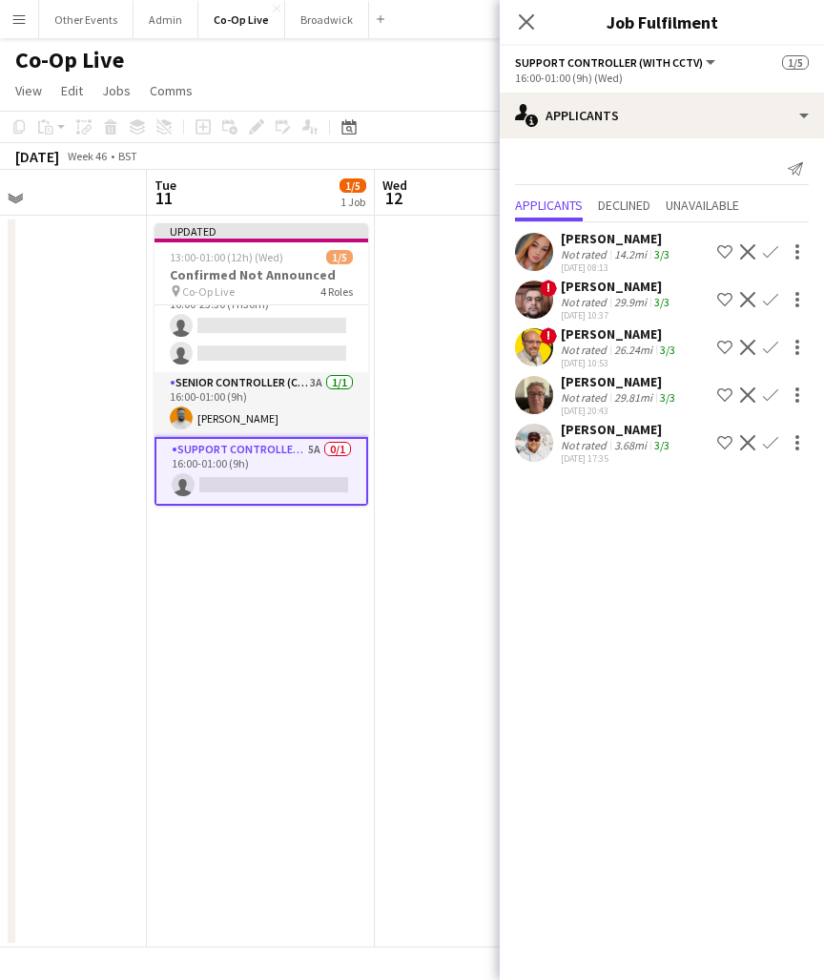
click at [775, 297] on app-icon "Confirm" at bounding box center [770, 299] width 15 height 15
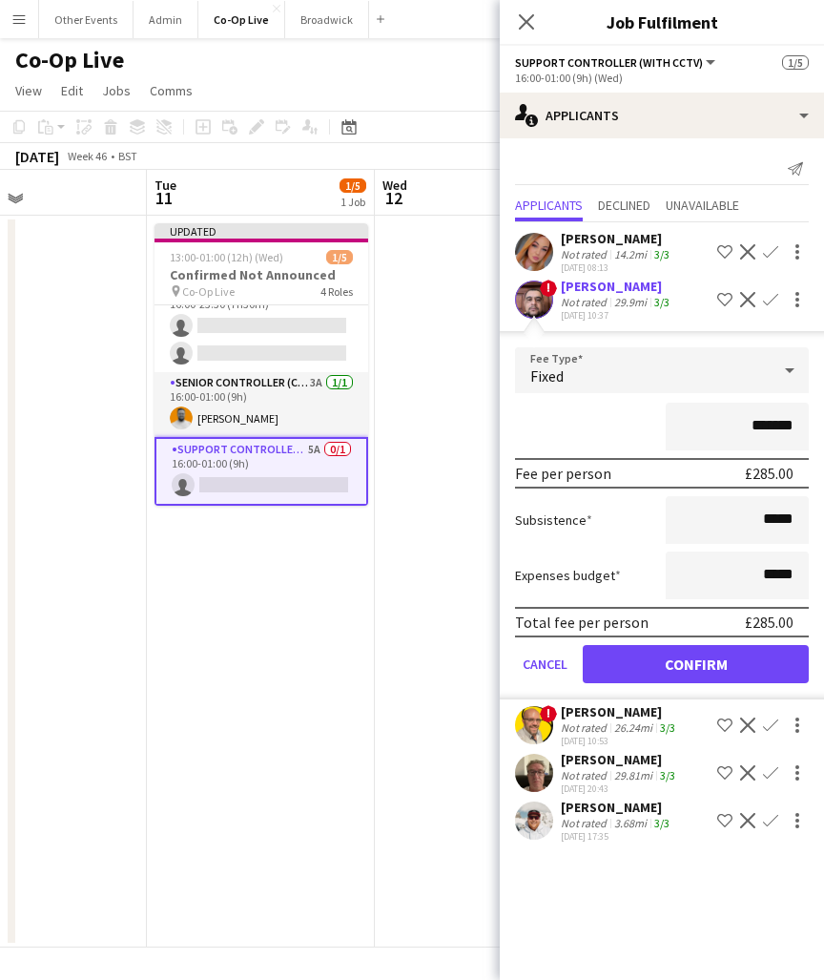
click at [686, 666] on button "Confirm" at bounding box center [696, 664] width 226 height 38
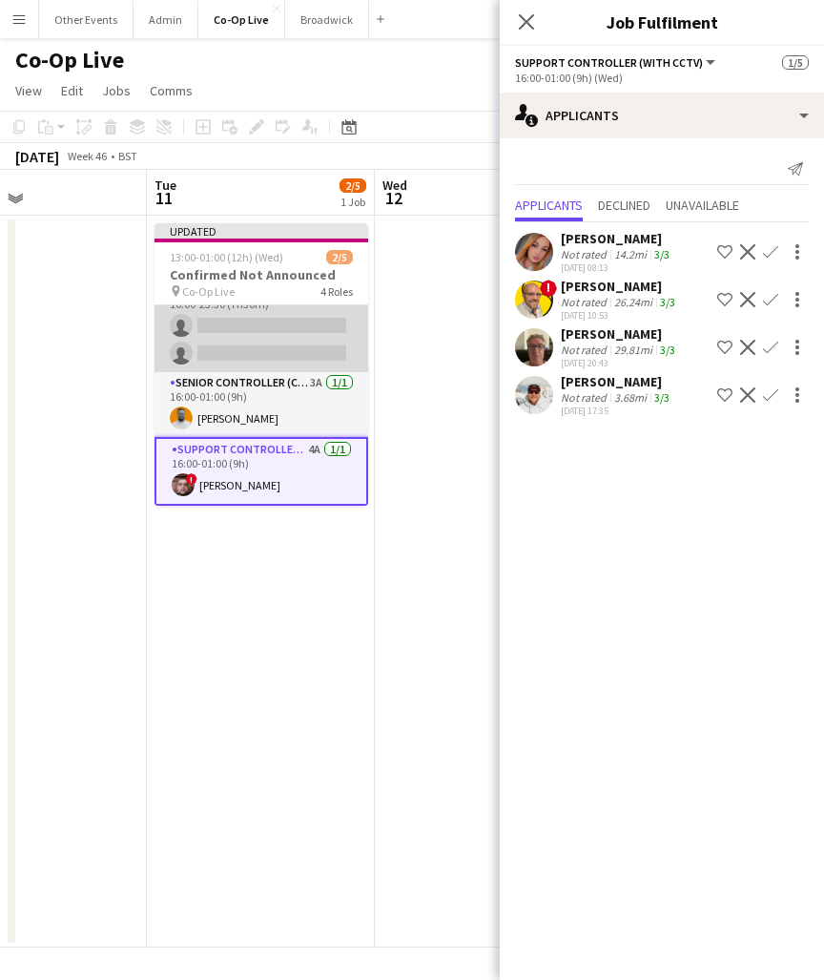
click at [260, 337] on app-card-role "Level Controller (with CCTV) 6A 0/2 16:00-23:30 (7h30m) single-neutral-actions …" at bounding box center [262, 325] width 214 height 93
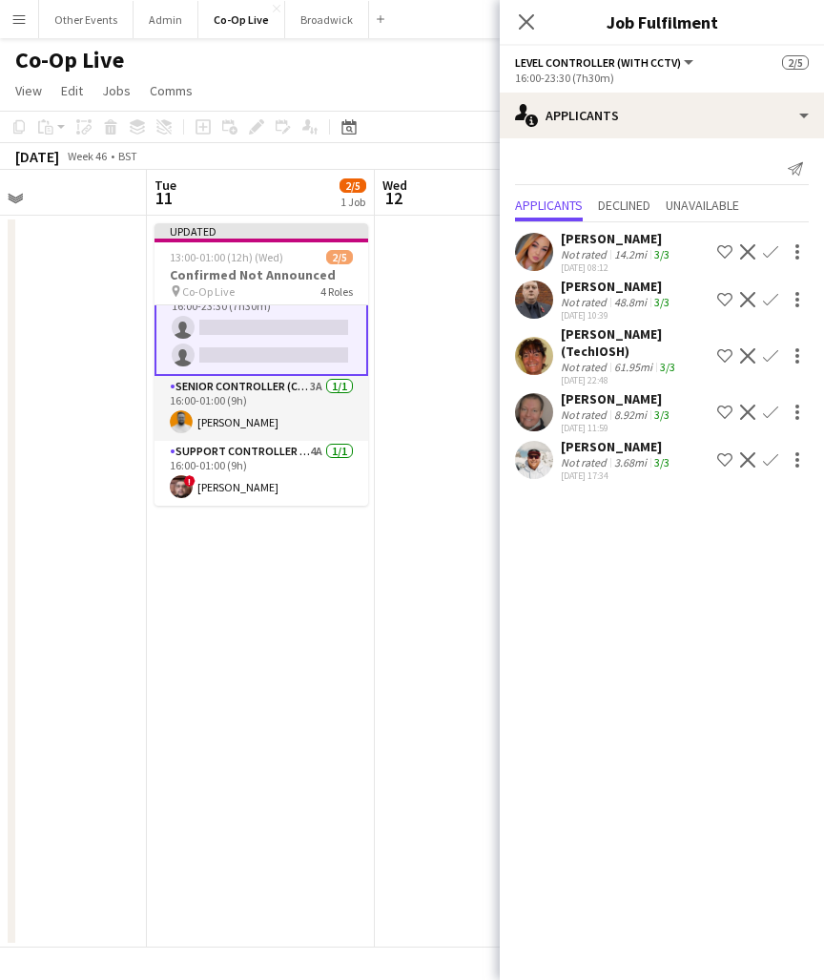
click at [769, 415] on app-icon "Confirm" at bounding box center [770, 411] width 15 height 15
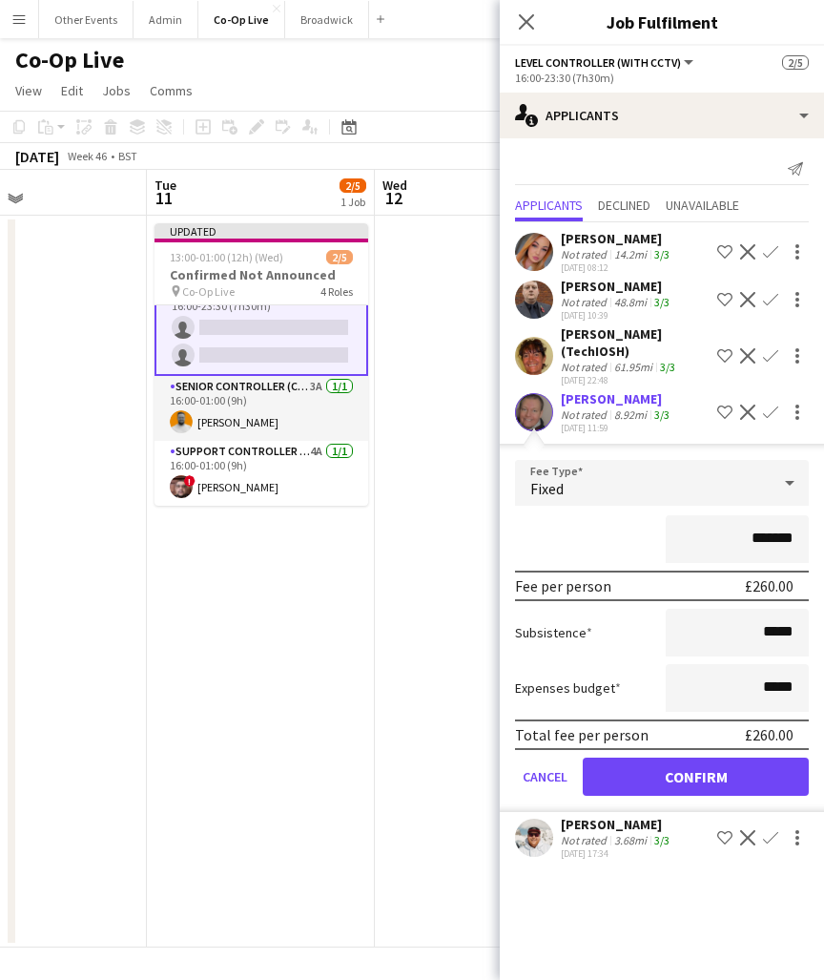
click at [701, 775] on button "Confirm" at bounding box center [696, 776] width 226 height 38
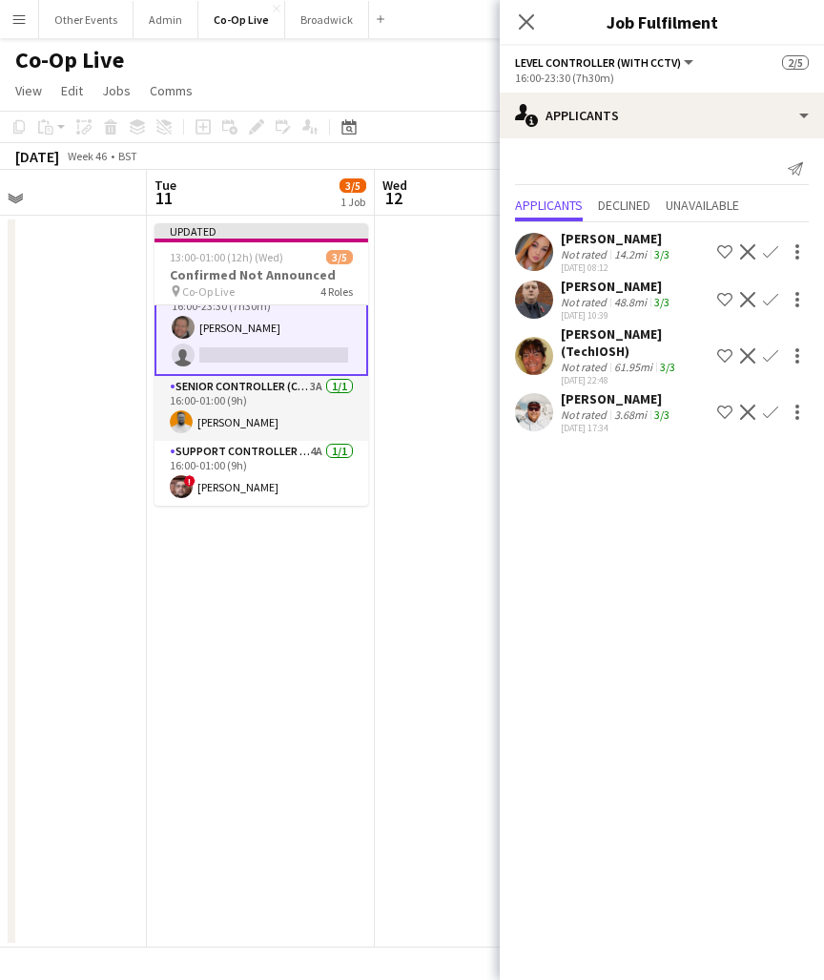
click at [770, 413] on app-icon "Confirm" at bounding box center [770, 411] width 15 height 15
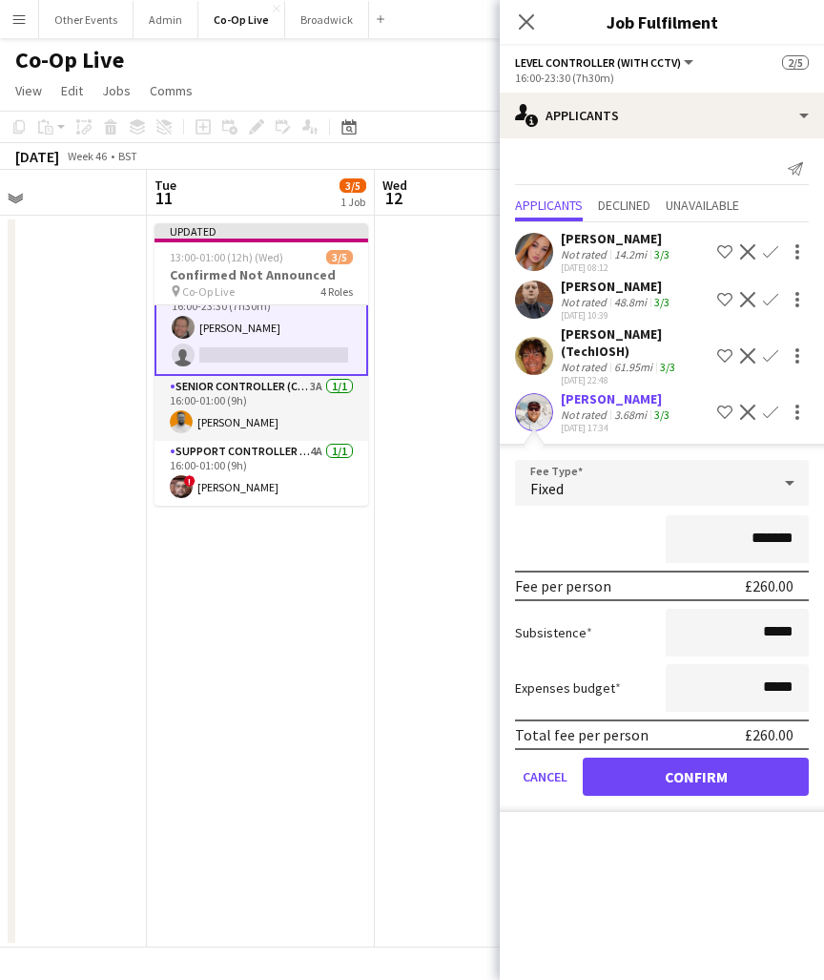
click at [697, 781] on button "Confirm" at bounding box center [696, 776] width 226 height 38
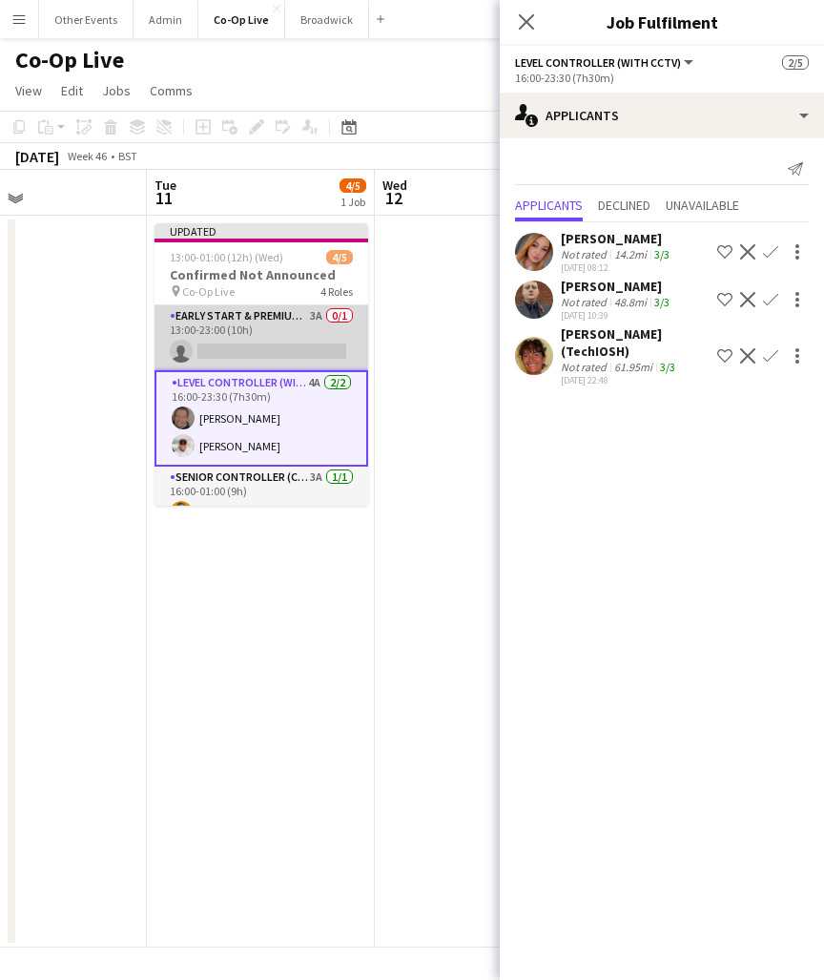
scroll to position [0, 0]
click at [230, 345] on app-card-role "Early Start & Premium Controller (with CCTV) 3A 0/1 13:00-23:00 (10h) single-ne…" at bounding box center [262, 337] width 214 height 65
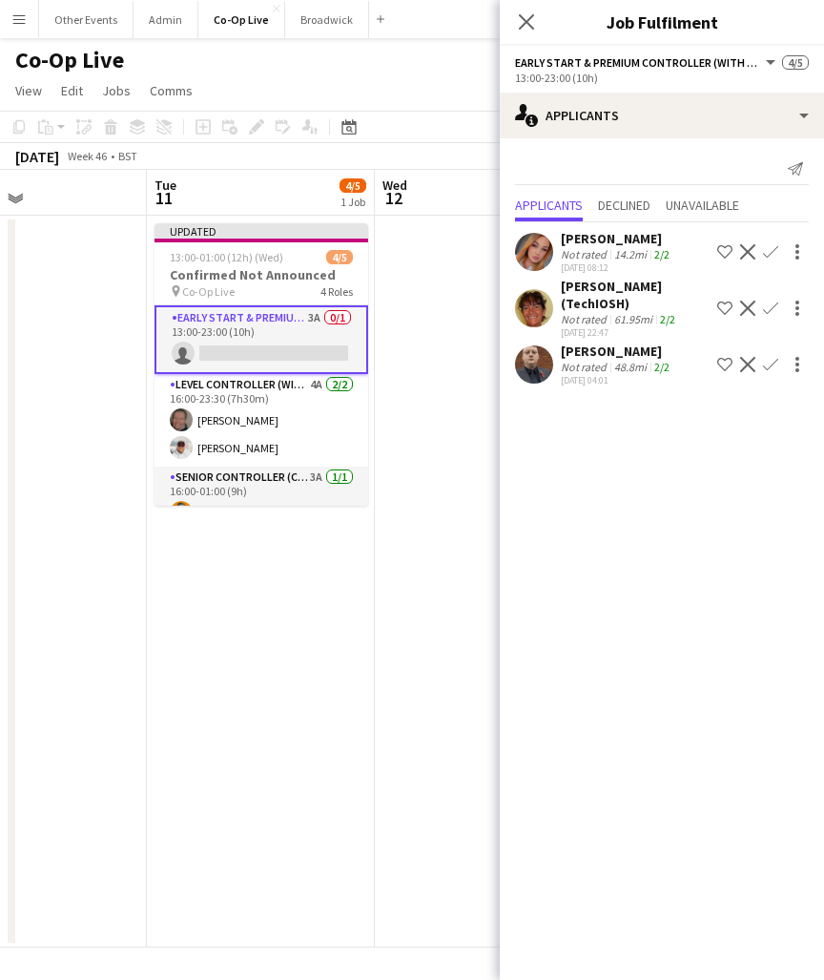
click at [776, 363] on app-icon "Confirm" at bounding box center [770, 364] width 15 height 15
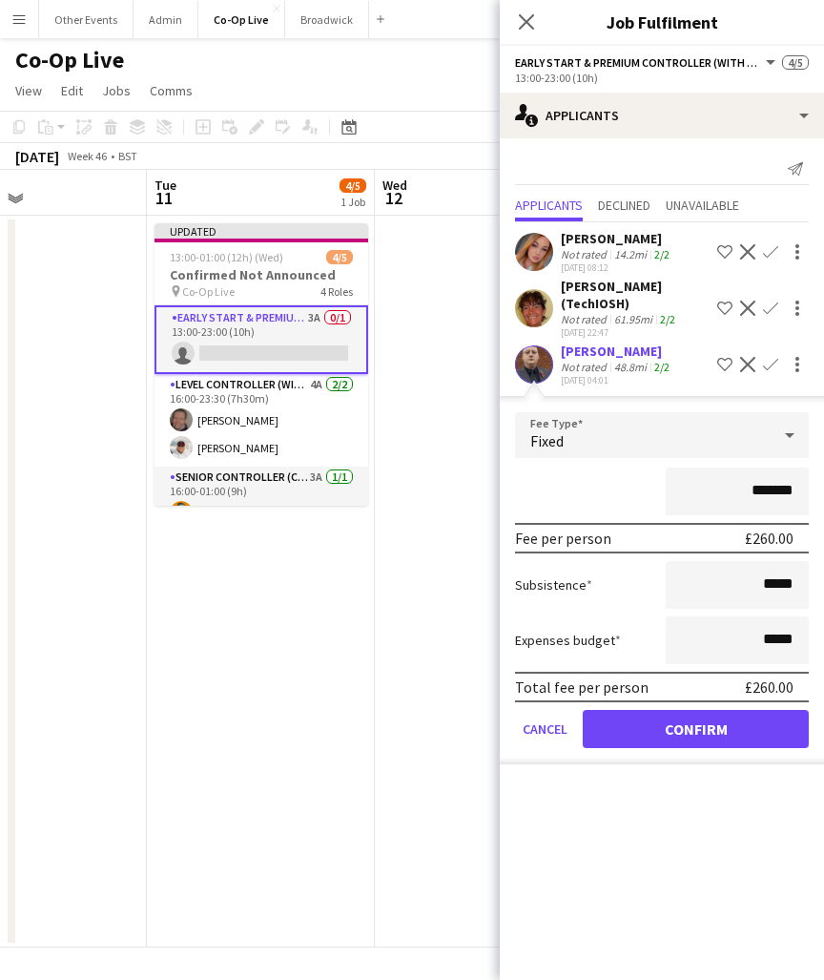
click at [670, 737] on button "Confirm" at bounding box center [696, 729] width 226 height 38
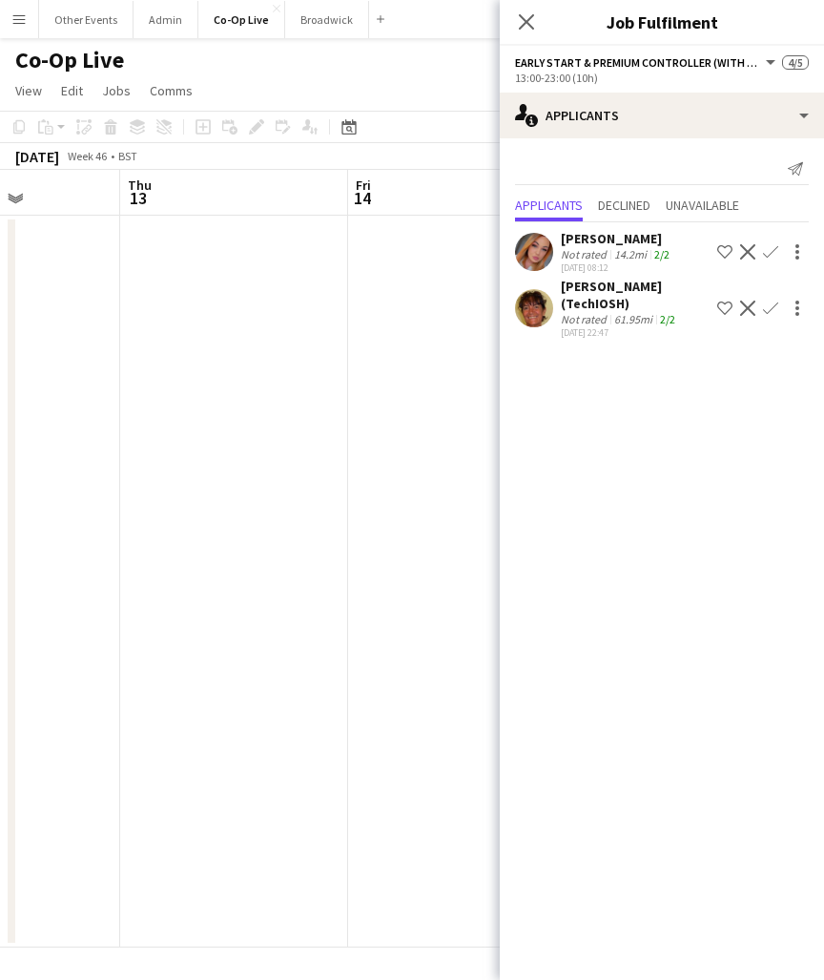
scroll to position [0, 588]
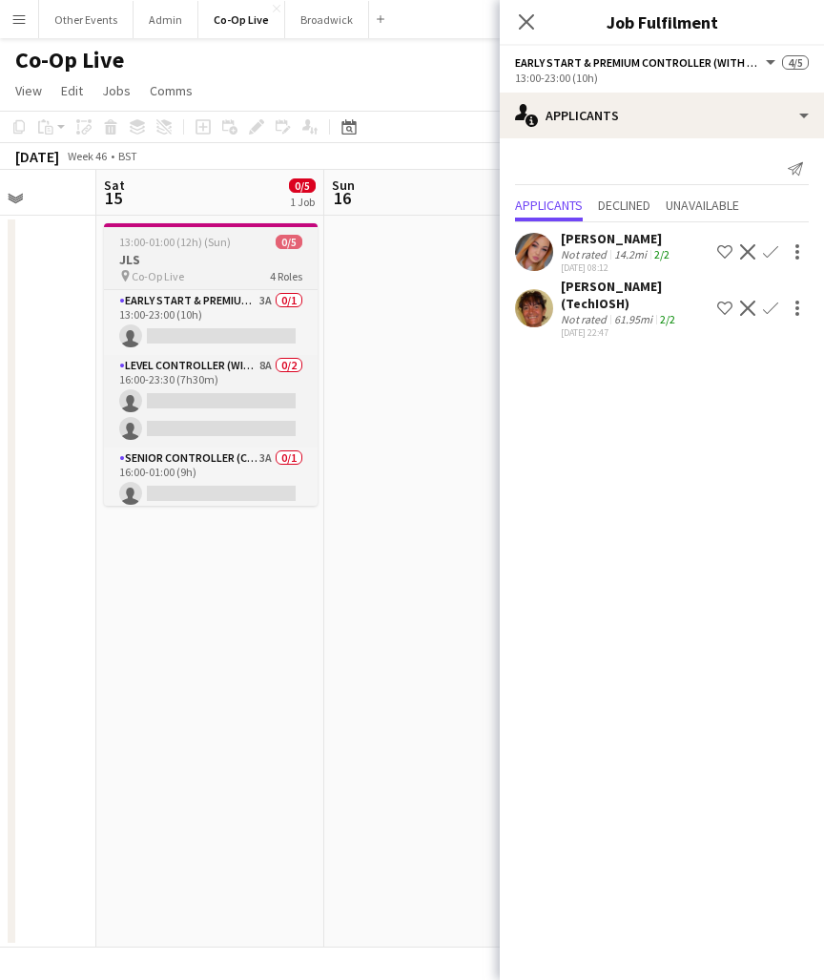
click at [243, 271] on div "pin Co-Op Live 4 Roles" at bounding box center [211, 275] width 214 height 15
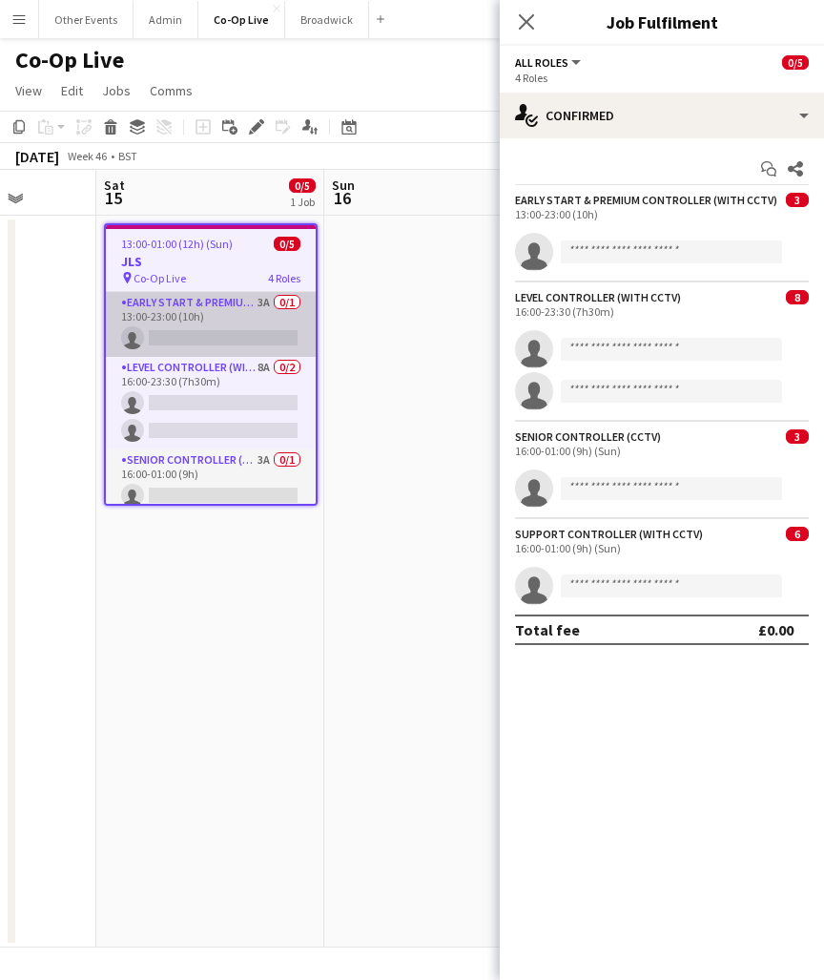
click at [244, 320] on app-card-role "Early Start & Premium Controller (with CCTV) 3A 0/1 13:00-23:00 (10h) single-ne…" at bounding box center [211, 324] width 210 height 65
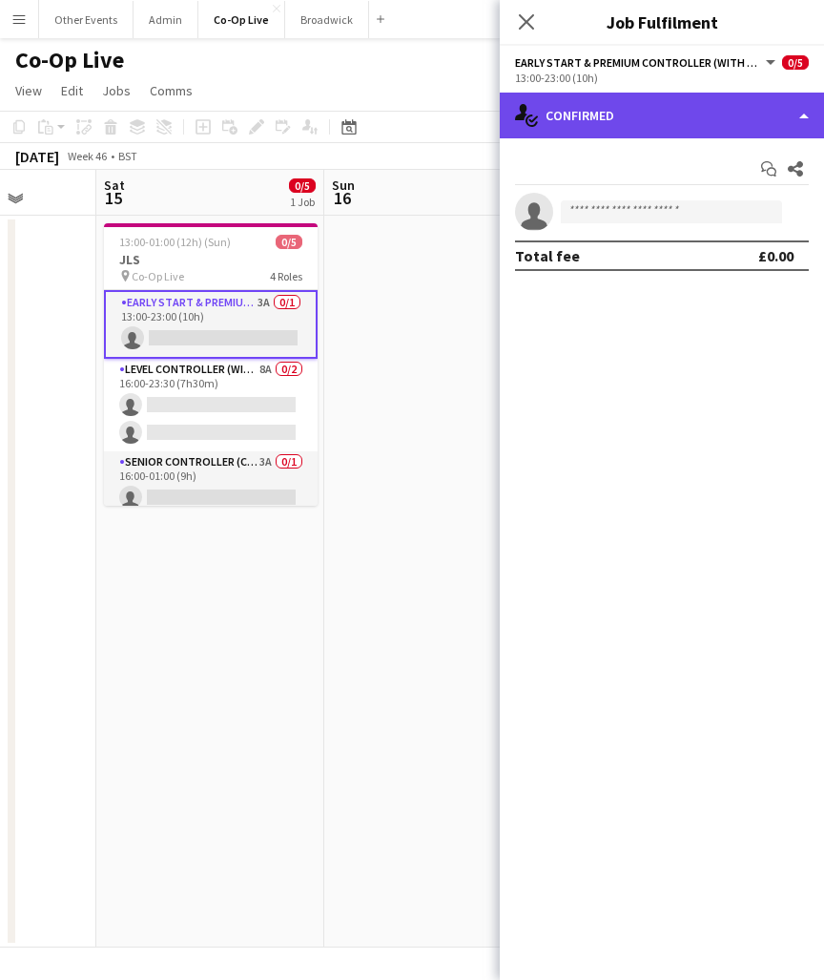
click at [652, 96] on div "single-neutral-actions-check-2 Confirmed" at bounding box center [662, 116] width 324 height 46
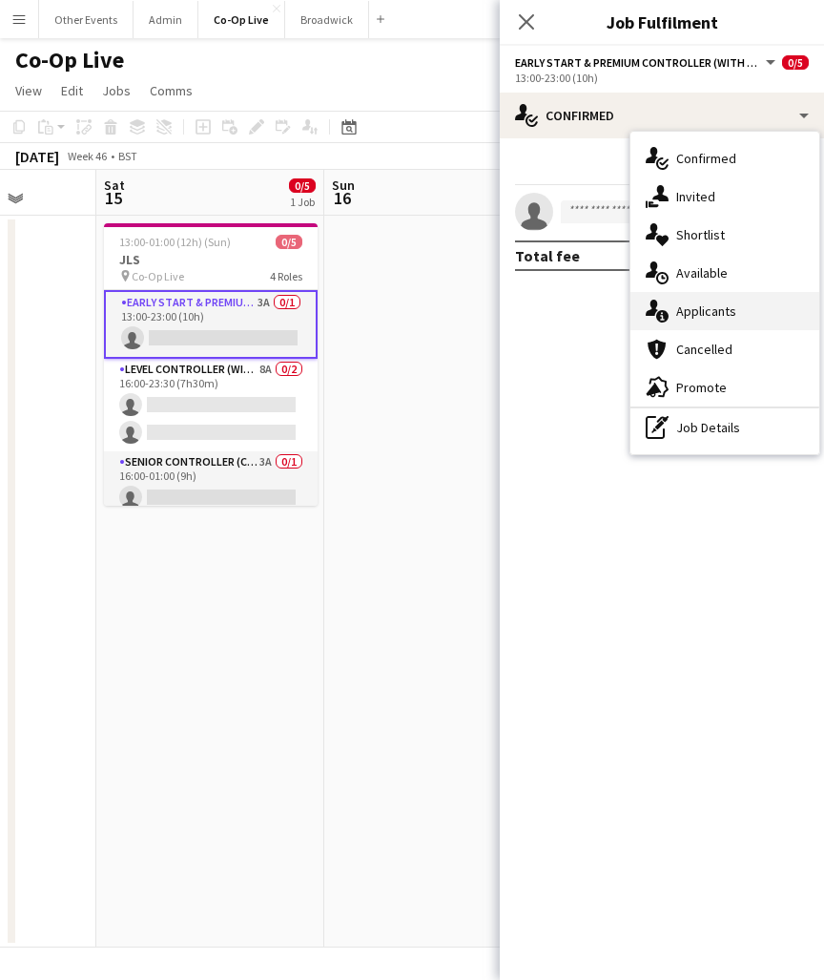
click at [731, 313] on span "Applicants" at bounding box center [706, 310] width 60 height 17
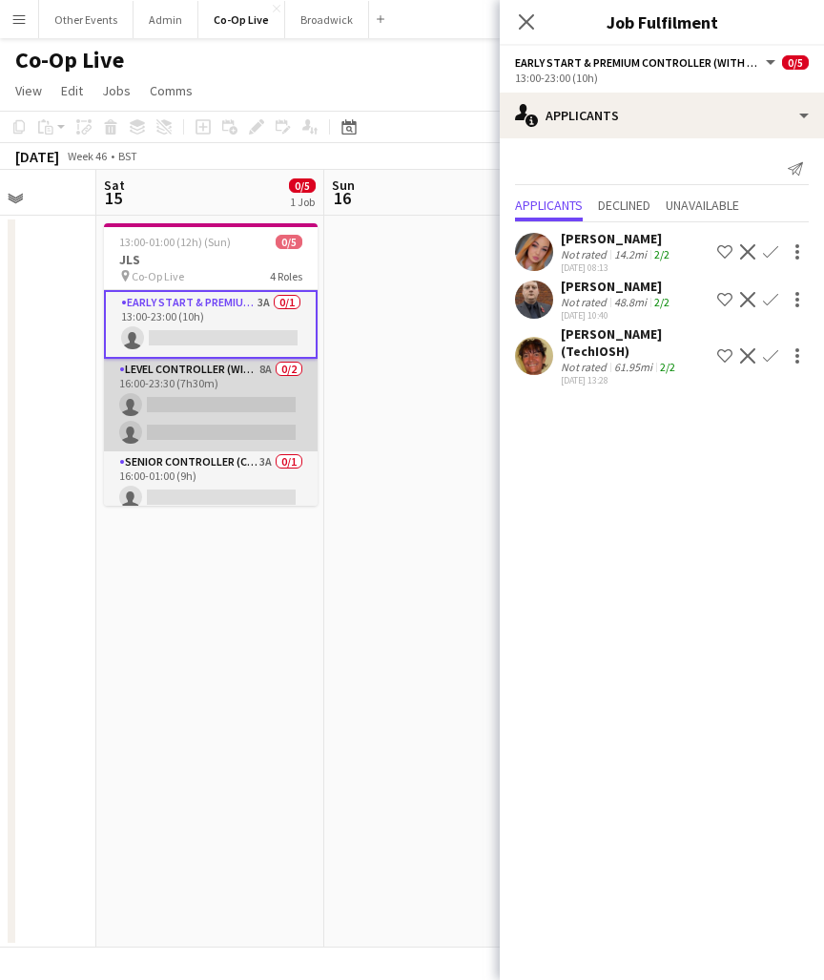
click at [253, 437] on app-card-role "Level Controller (with CCTV) 8A 0/2 16:00-23:30 (7h30m) single-neutral-actions …" at bounding box center [211, 405] width 214 height 93
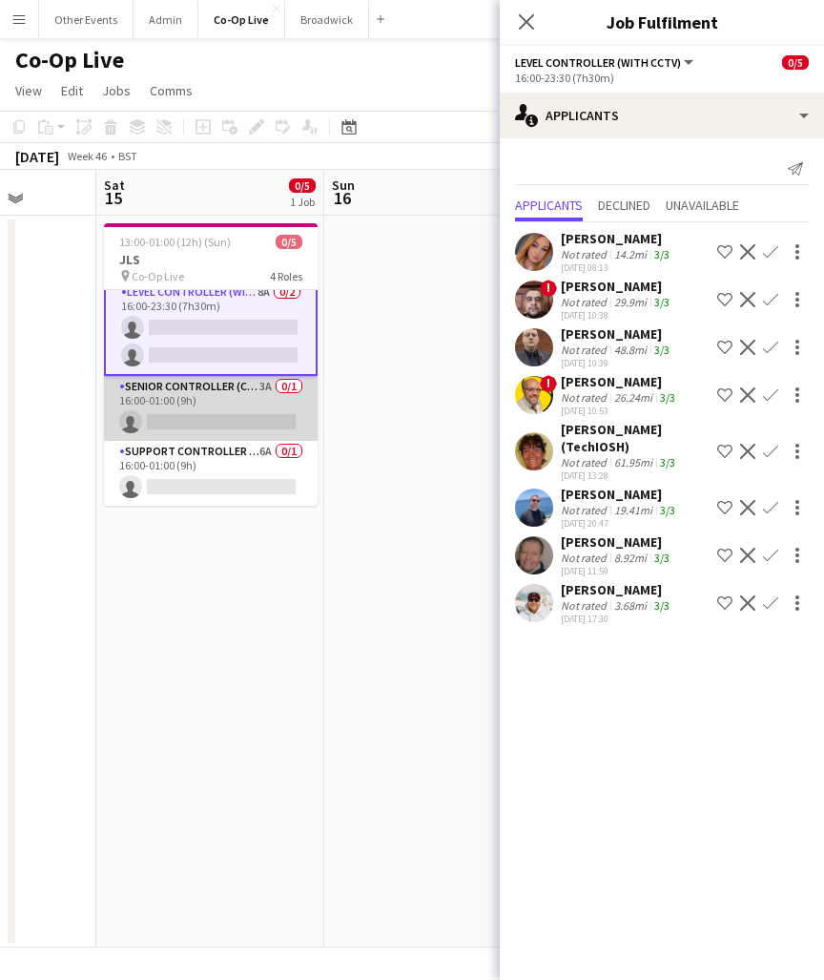
scroll to position [75, 0]
click at [253, 437] on app-card-role "Senior Controller (CCTV) 3A 0/1 16:00-01:00 (9h) single-neutral-actions" at bounding box center [211, 408] width 214 height 65
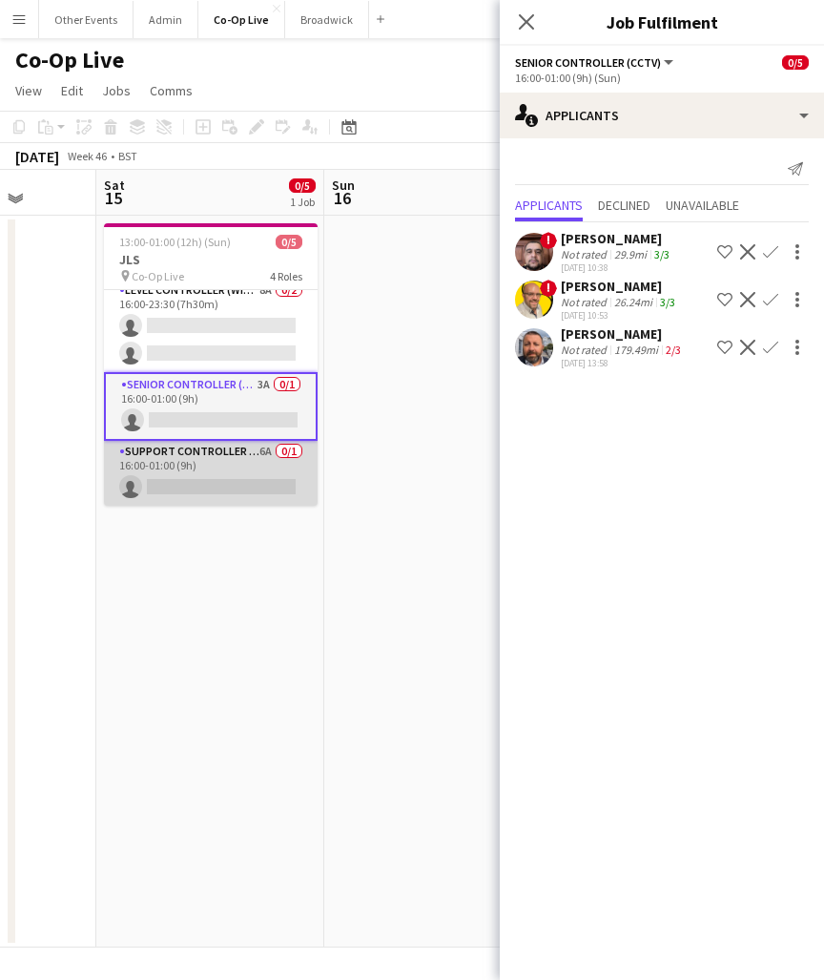
click at [250, 464] on app-card-role "Support Controller (with CCTV) 6A 0/1 16:00-01:00 (9h) single-neutral-actions" at bounding box center [211, 473] width 214 height 65
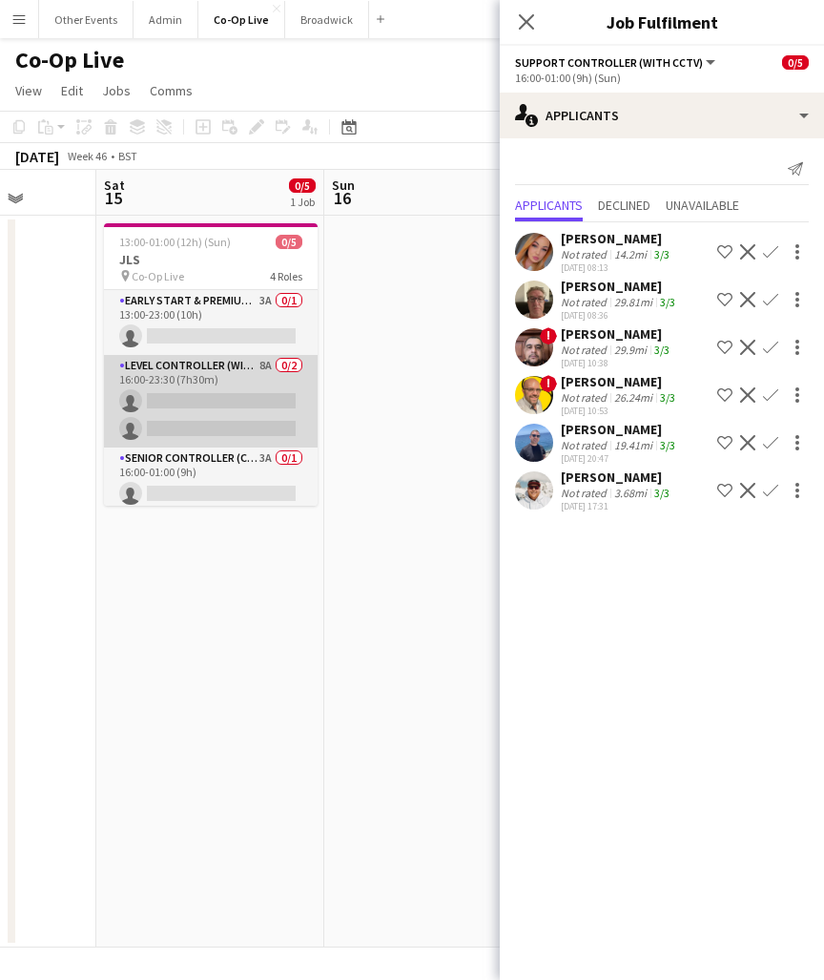
scroll to position [0, 0]
click at [214, 407] on app-card-role "Level Controller (with CCTV) 8A 0/2 16:00-23:30 (7h30m) single-neutral-actions …" at bounding box center [211, 401] width 214 height 93
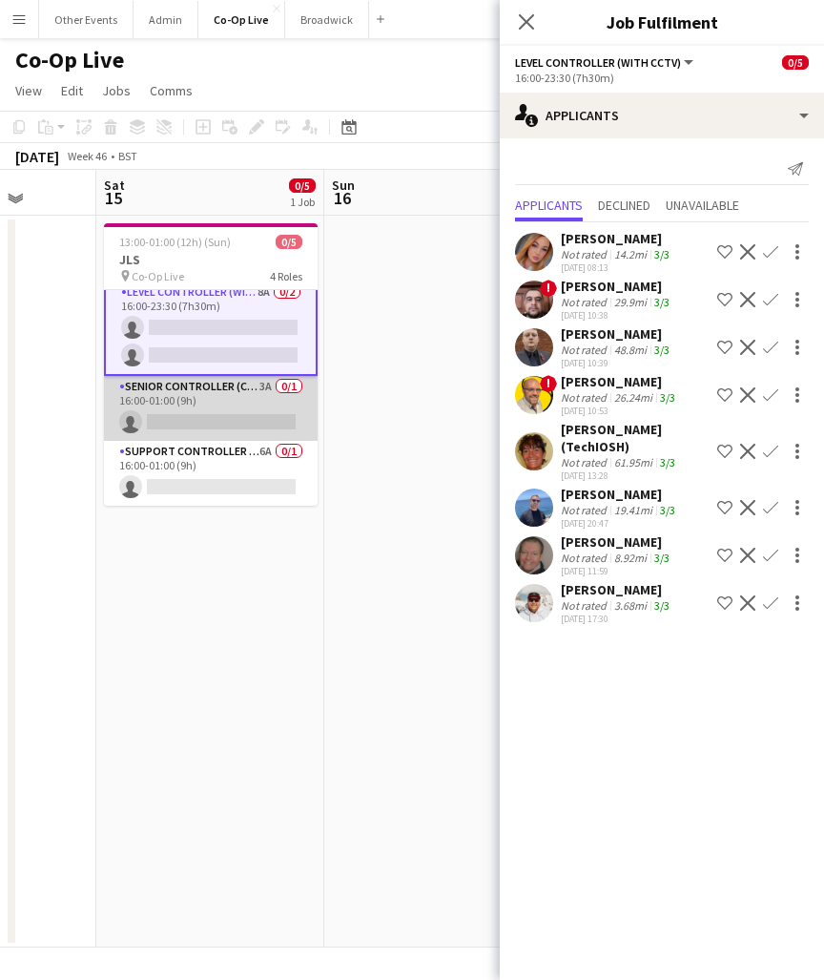
scroll to position [75, 0]
click at [232, 398] on app-card-role "Senior Controller (CCTV) 3A 0/1 16:00-01:00 (9h) single-neutral-actions" at bounding box center [211, 408] width 214 height 65
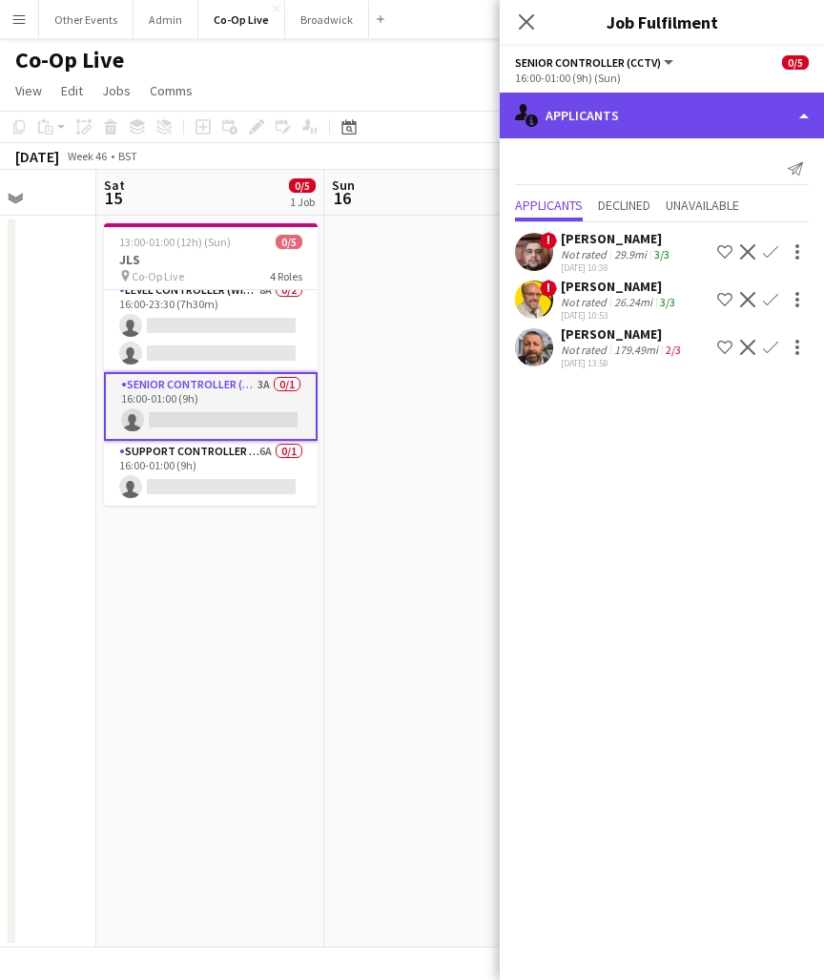
click at [687, 111] on div "single-neutral-actions-information Applicants" at bounding box center [662, 116] width 324 height 46
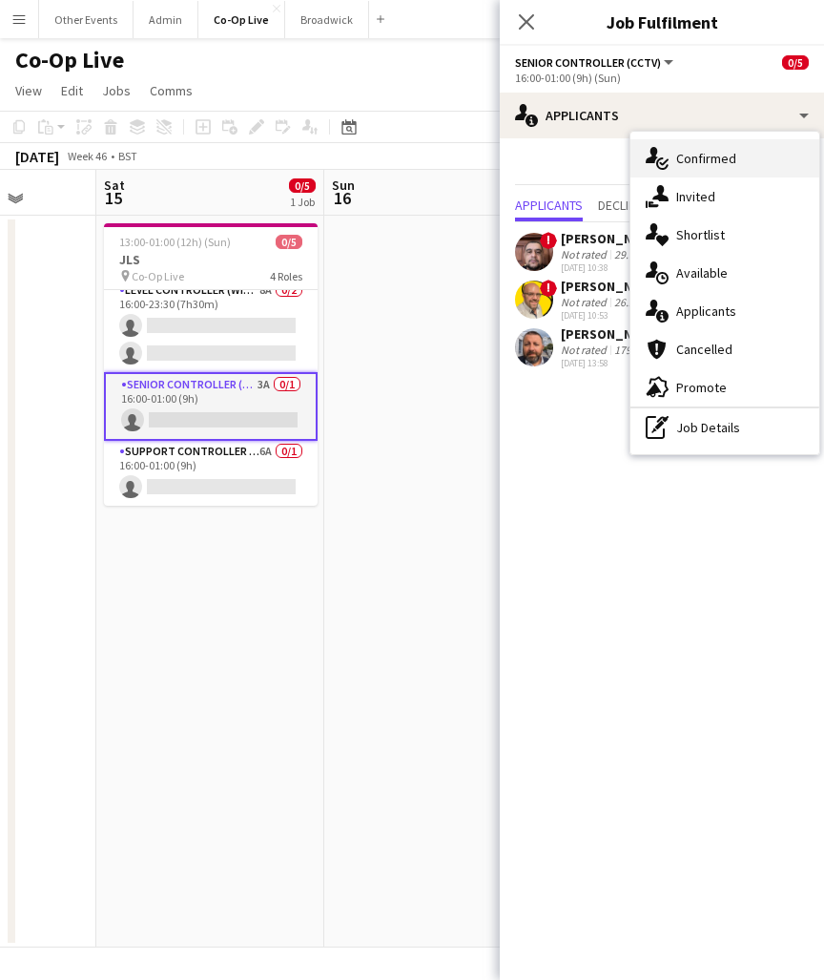
click at [721, 166] on span "Confirmed" at bounding box center [706, 158] width 60 height 17
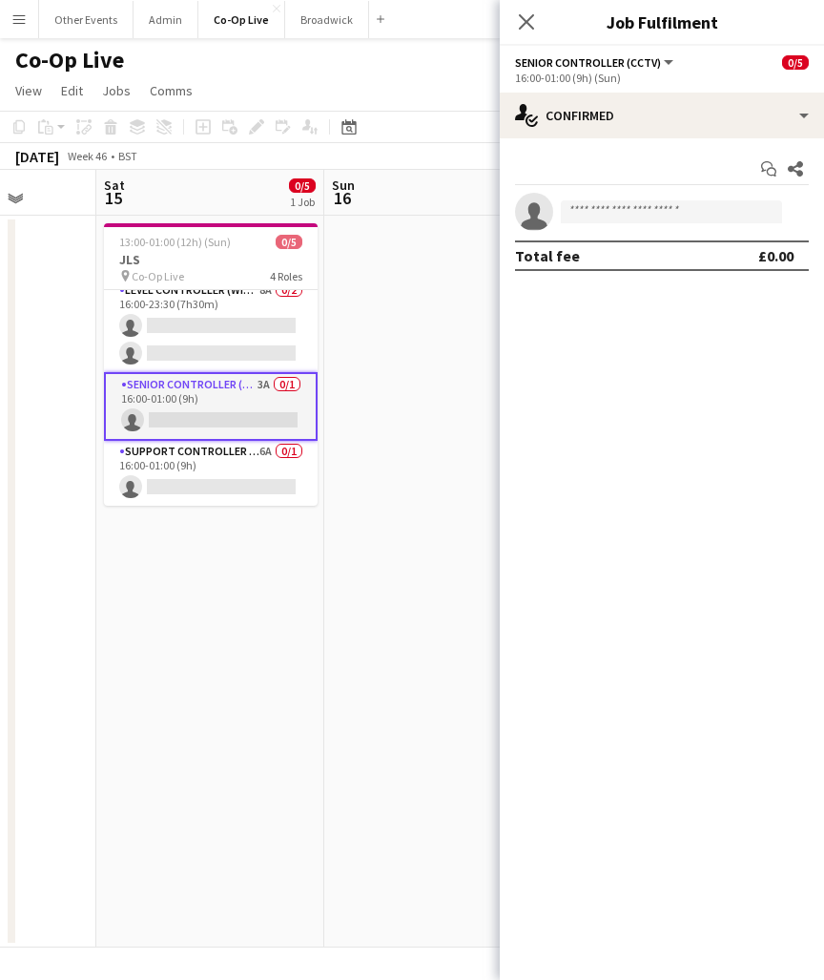
click at [704, 188] on div "Start chat Share single-neutral-actions Total fee £0.00" at bounding box center [662, 212] width 324 height 148
click at [700, 210] on input at bounding box center [671, 211] width 221 height 23
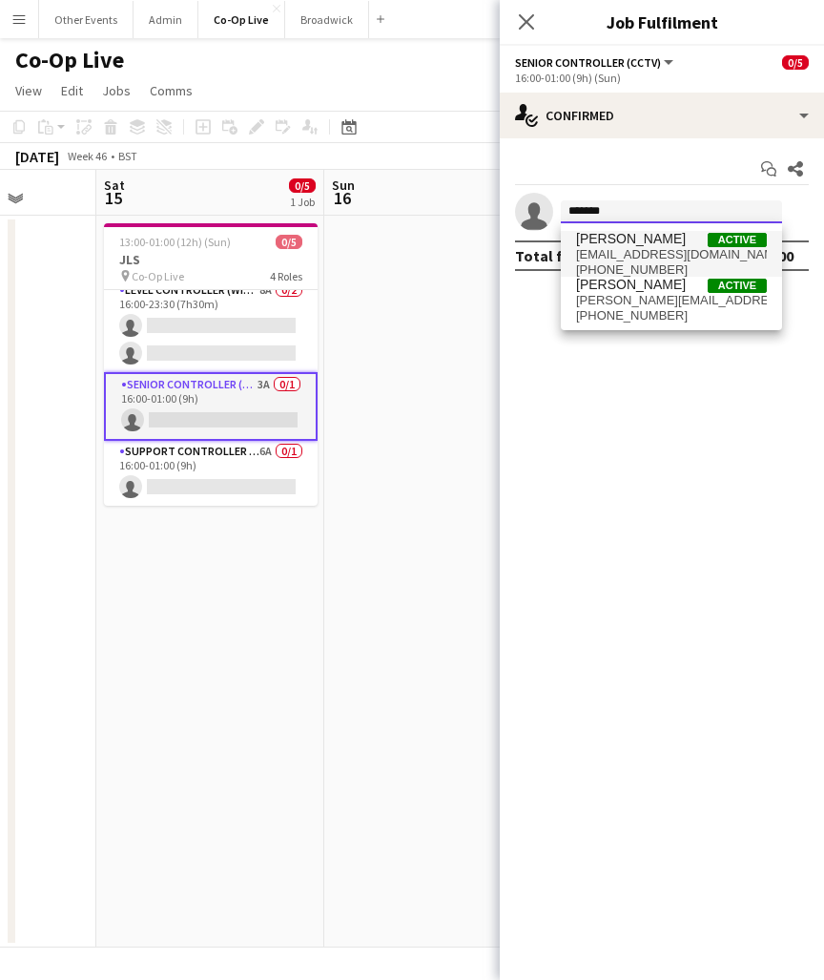
type input "*******"
click at [680, 262] on span "[PHONE_NUMBER]" at bounding box center [671, 269] width 191 height 15
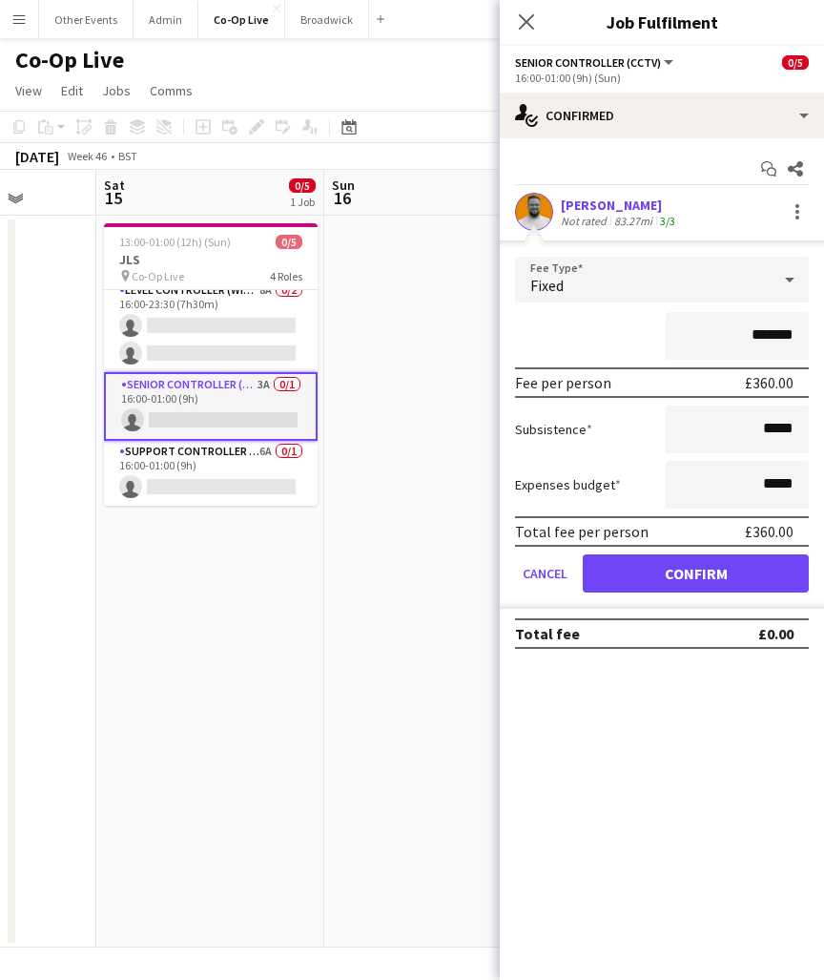
click at [715, 575] on button "Confirm" at bounding box center [696, 573] width 226 height 38
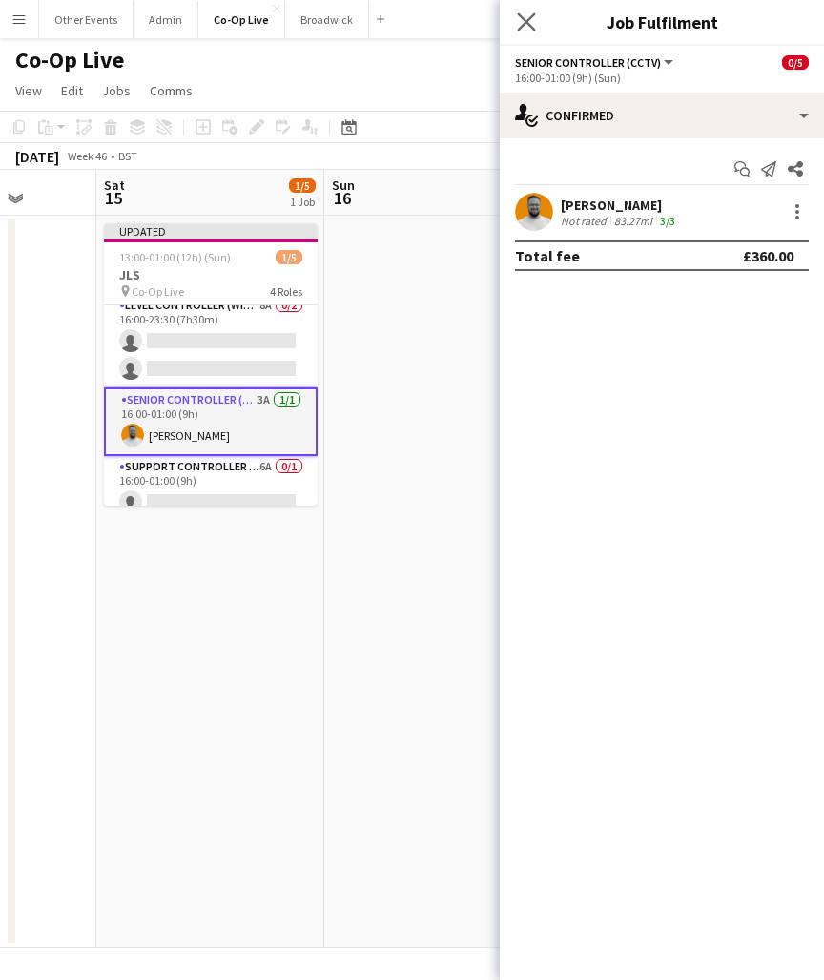
click at [530, 11] on app-icon "Close pop-in" at bounding box center [527, 23] width 28 height 28
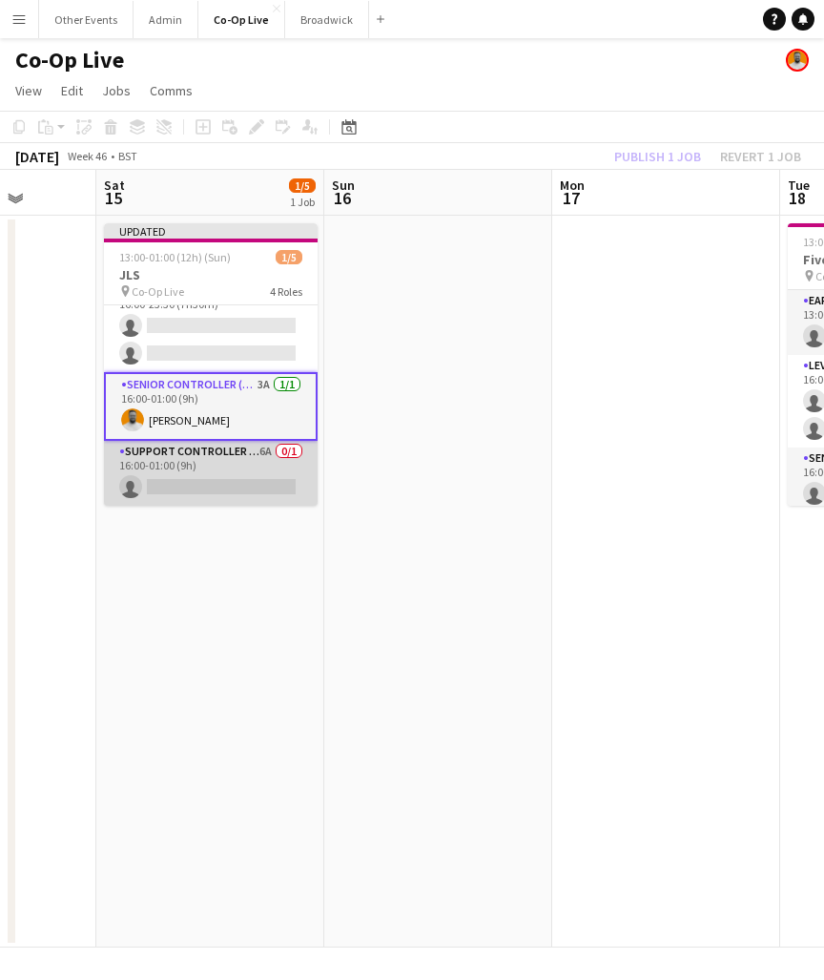
click at [225, 484] on app-card-role "Support Controller (with CCTV) 6A 0/1 16:00-01:00 (9h) single-neutral-actions" at bounding box center [211, 473] width 214 height 65
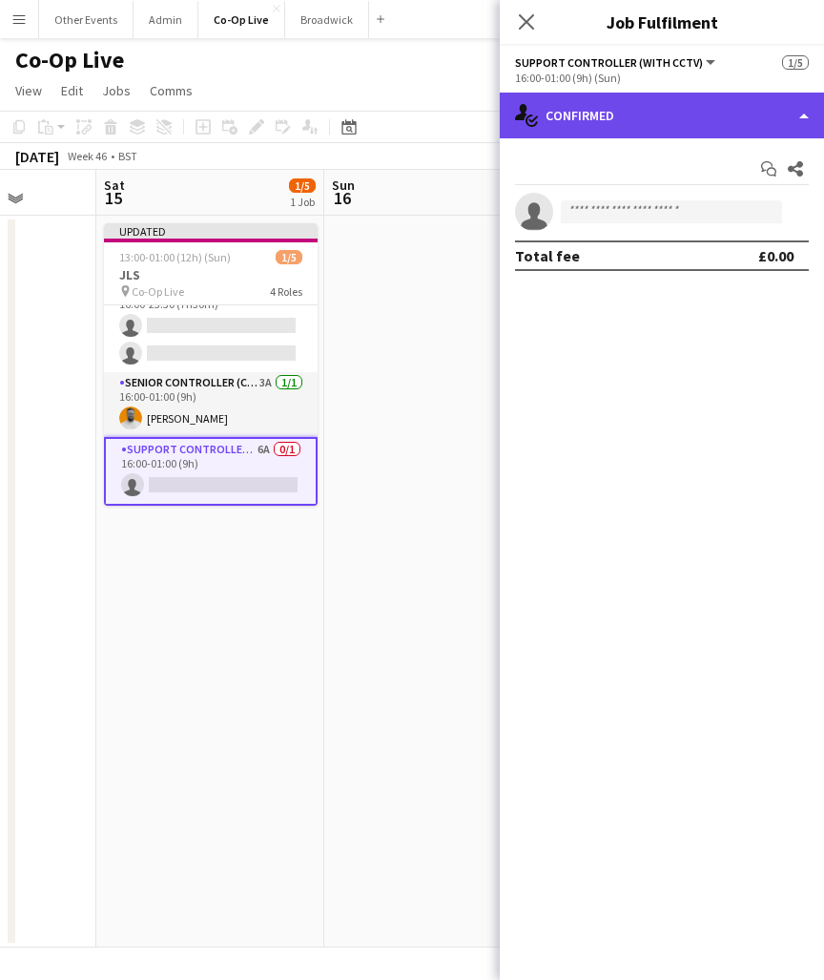
click at [688, 114] on div "single-neutral-actions-check-2 Confirmed" at bounding box center [662, 116] width 324 height 46
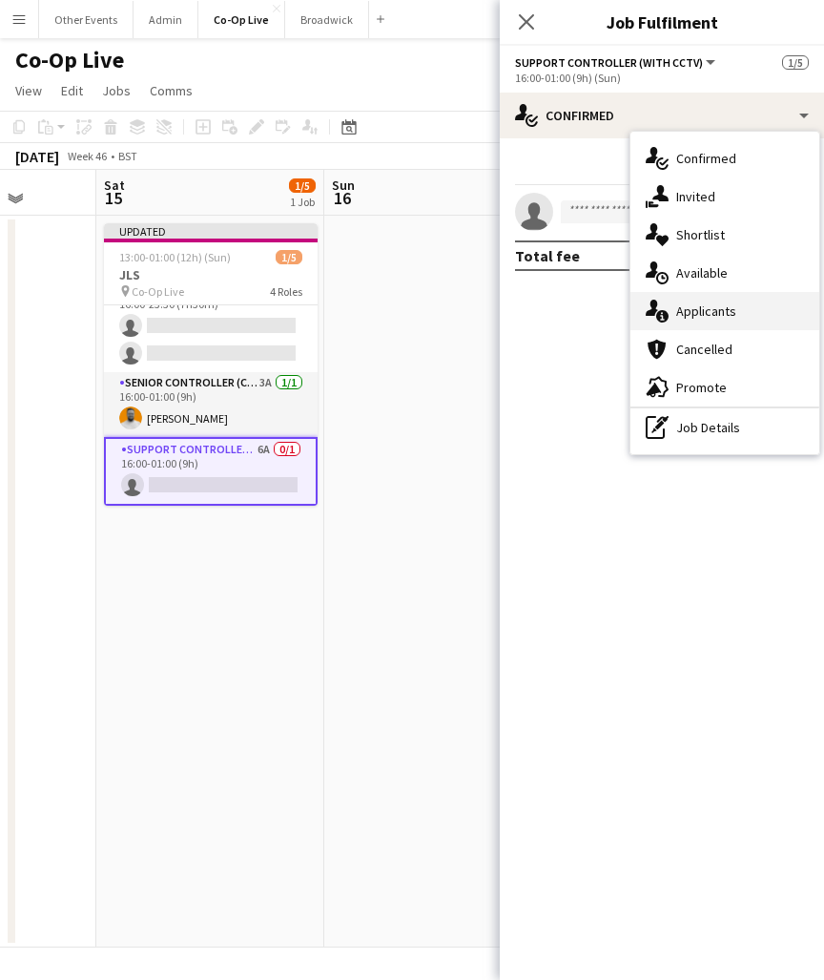
click at [732, 310] on span "Applicants" at bounding box center [706, 310] width 60 height 17
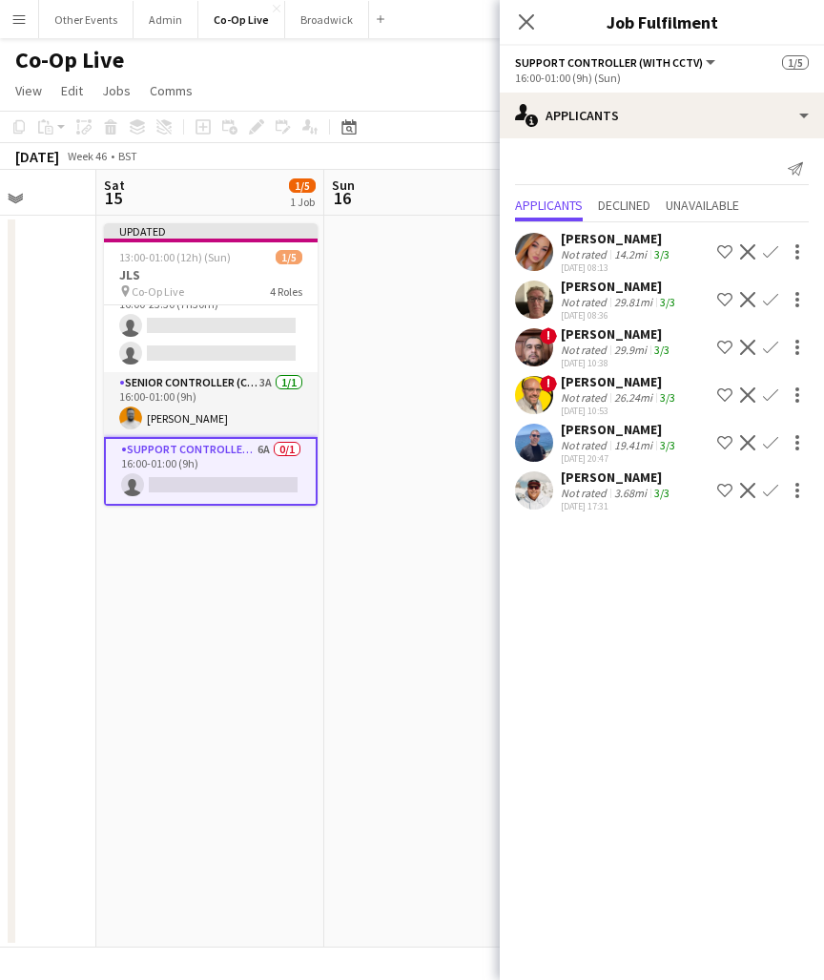
click at [773, 441] on app-icon "Confirm" at bounding box center [770, 442] width 15 height 15
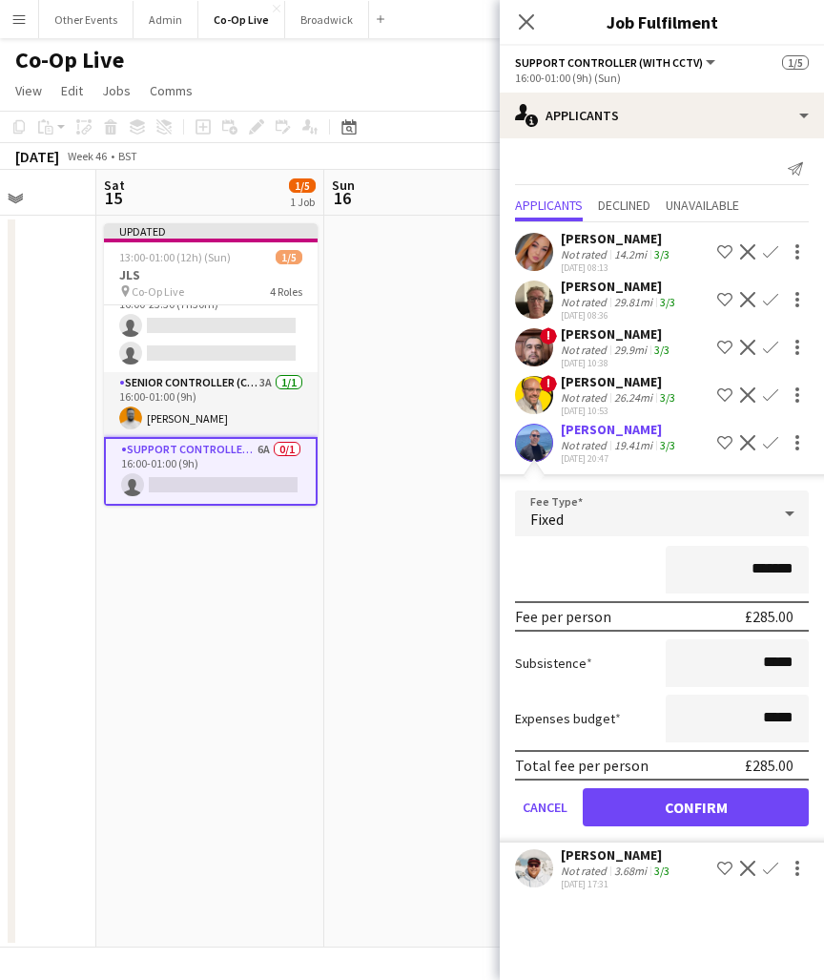
click at [728, 815] on button "Confirm" at bounding box center [696, 807] width 226 height 38
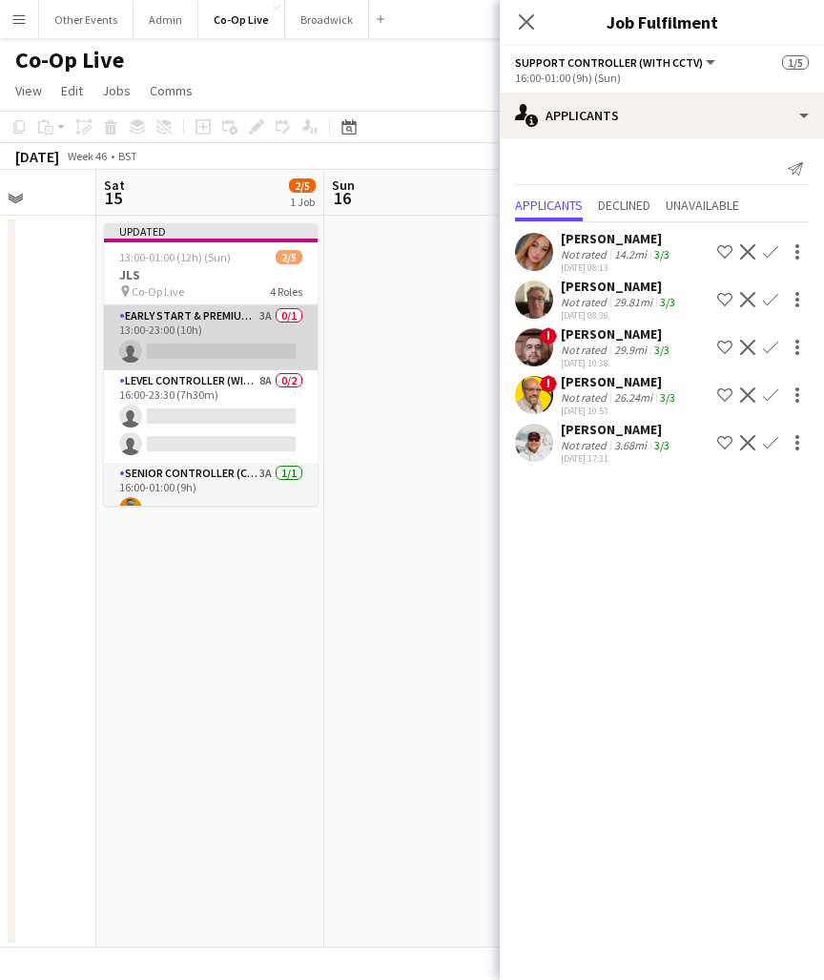
scroll to position [-1, 0]
click at [231, 319] on app-card-role "Early Start & Premium Controller (with CCTV) 3A 0/1 13:00-23:00 (10h) single-ne…" at bounding box center [211, 337] width 214 height 65
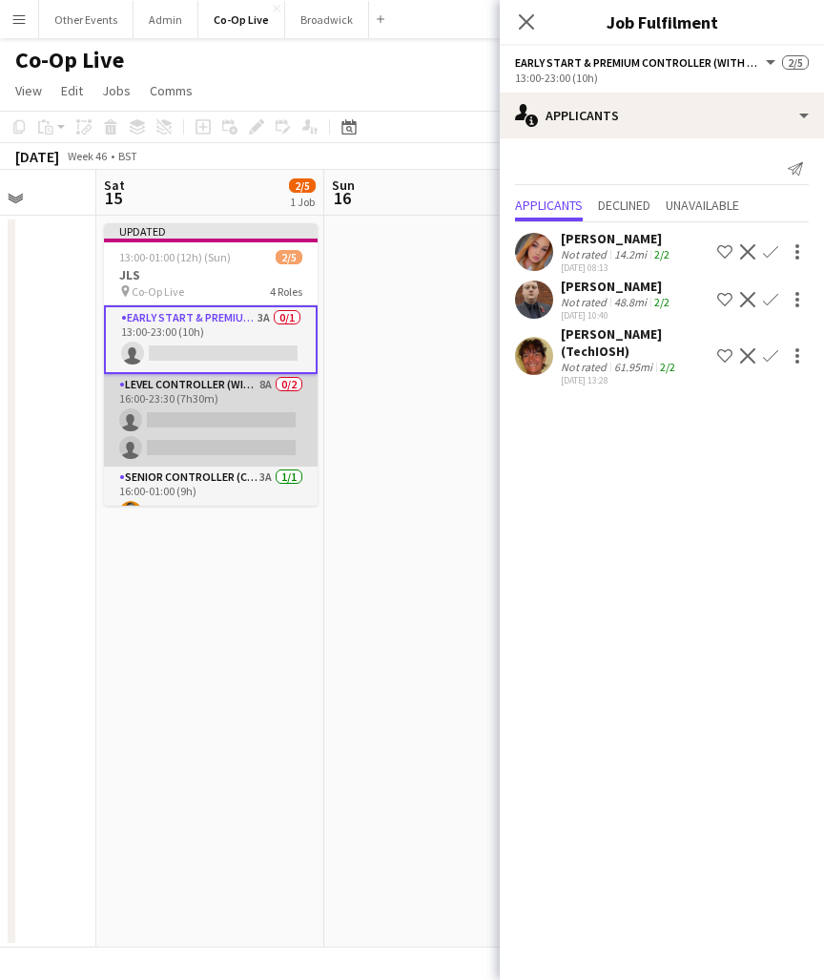
click at [198, 442] on app-card-role "Level Controller (with CCTV) 8A 0/2 16:00-23:30 (7h30m) single-neutral-actions …" at bounding box center [211, 420] width 214 height 93
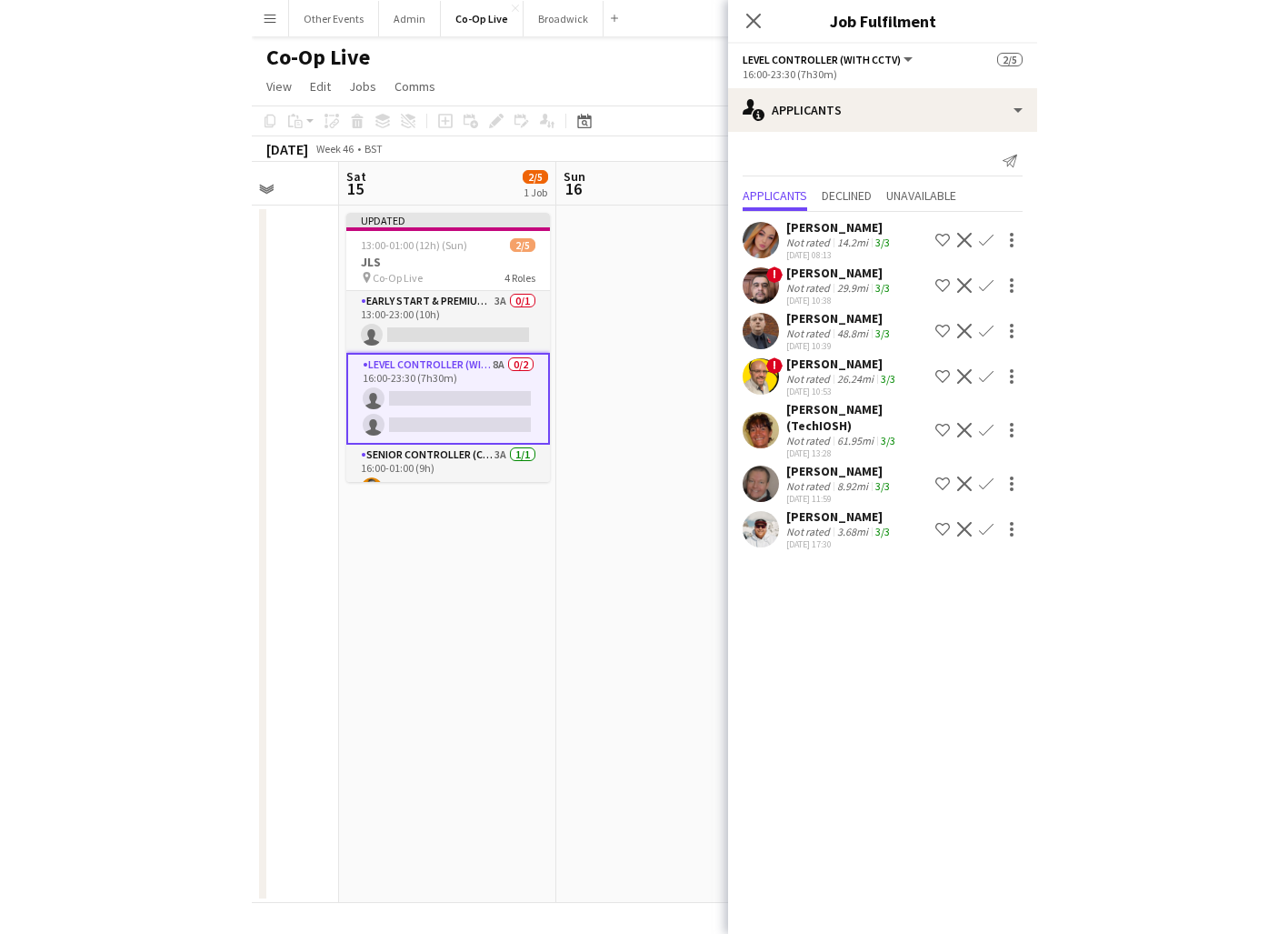
scroll to position [0, 523]
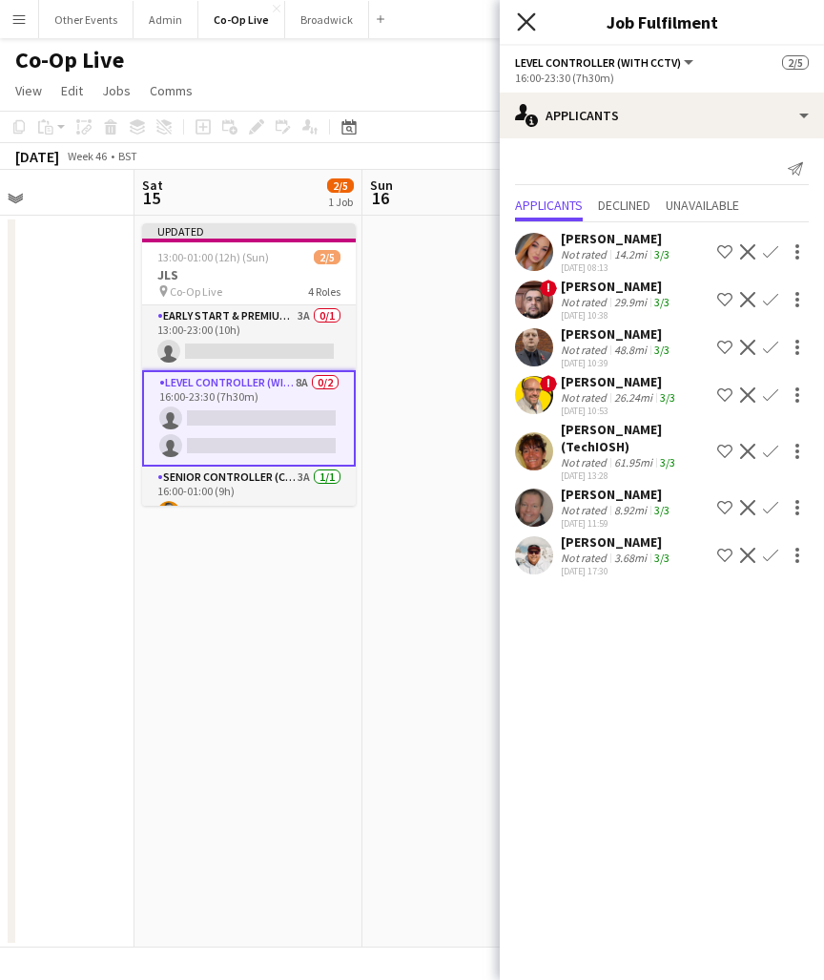
click at [528, 18] on icon "Close pop-in" at bounding box center [526, 21] width 18 height 18
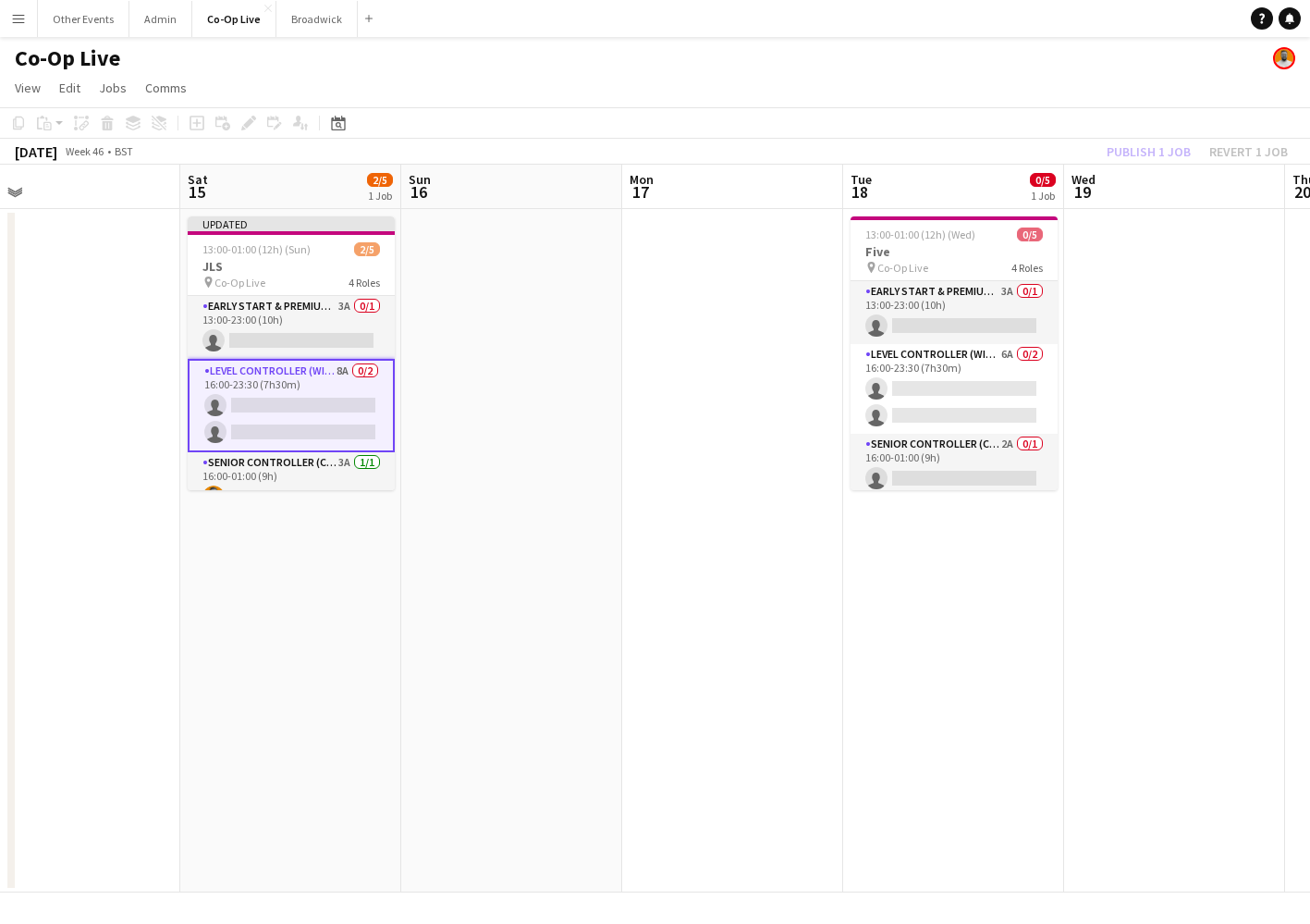
scroll to position [0, 479]
click at [316, 362] on app-card-role "Level Controller (with CCTV) 8A 0/2 16:00-23:30 (7h30m) single-neutral-actions …" at bounding box center [295, 405] width 208 height 93
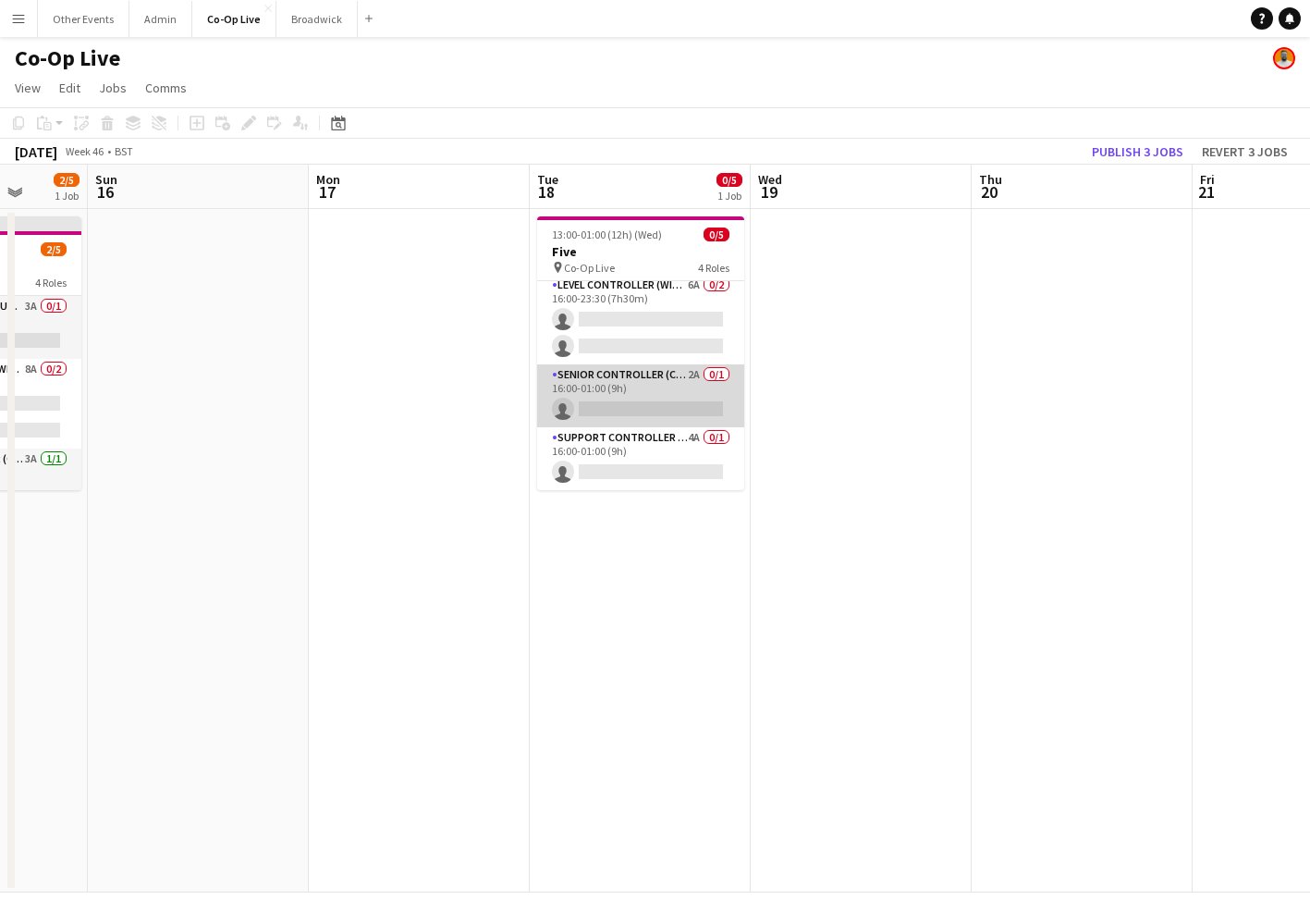
scroll to position [0, 0]
click at [653, 377] on app-card-role "Senior Controller (CCTV) 2A 0/1 16:00-01:00 (9h) single-neutral-actions" at bounding box center [641, 396] width 208 height 63
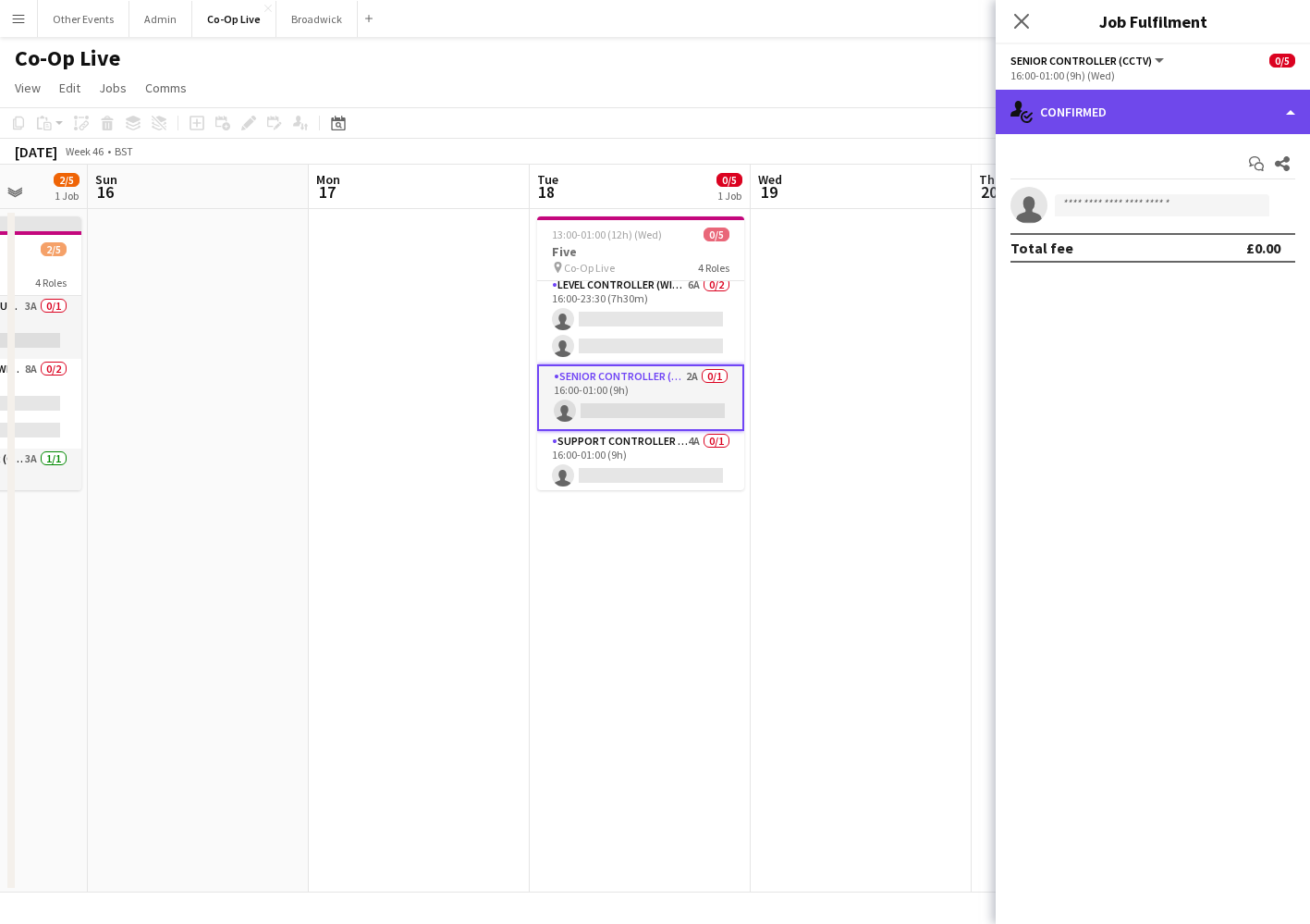
click at [1252, 122] on div "single-neutral-actions-check-2 Confirmed" at bounding box center [1153, 112] width 314 height 45
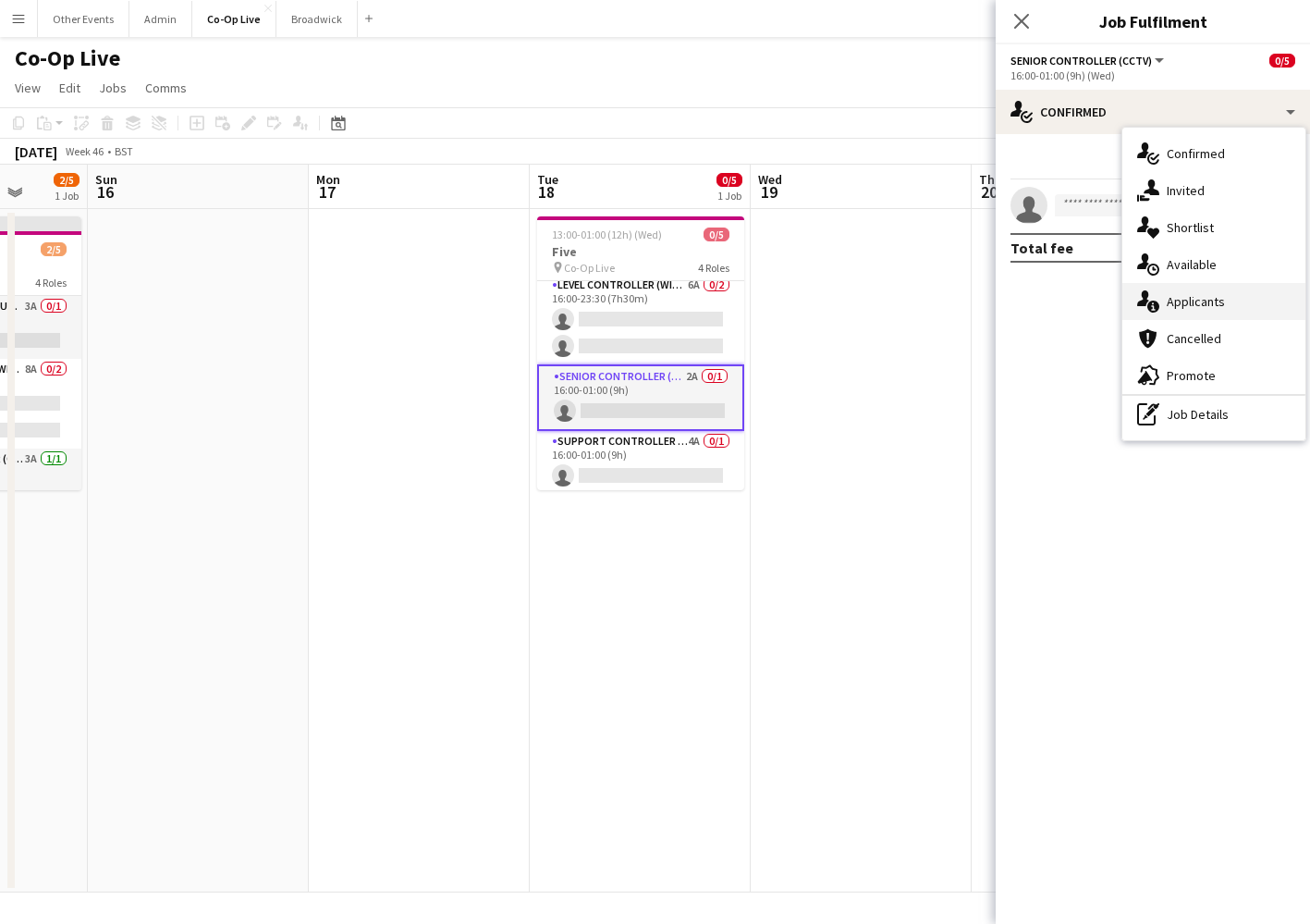
click at [1235, 287] on div "single-neutral-actions-information Applicants" at bounding box center [1214, 302] width 183 height 37
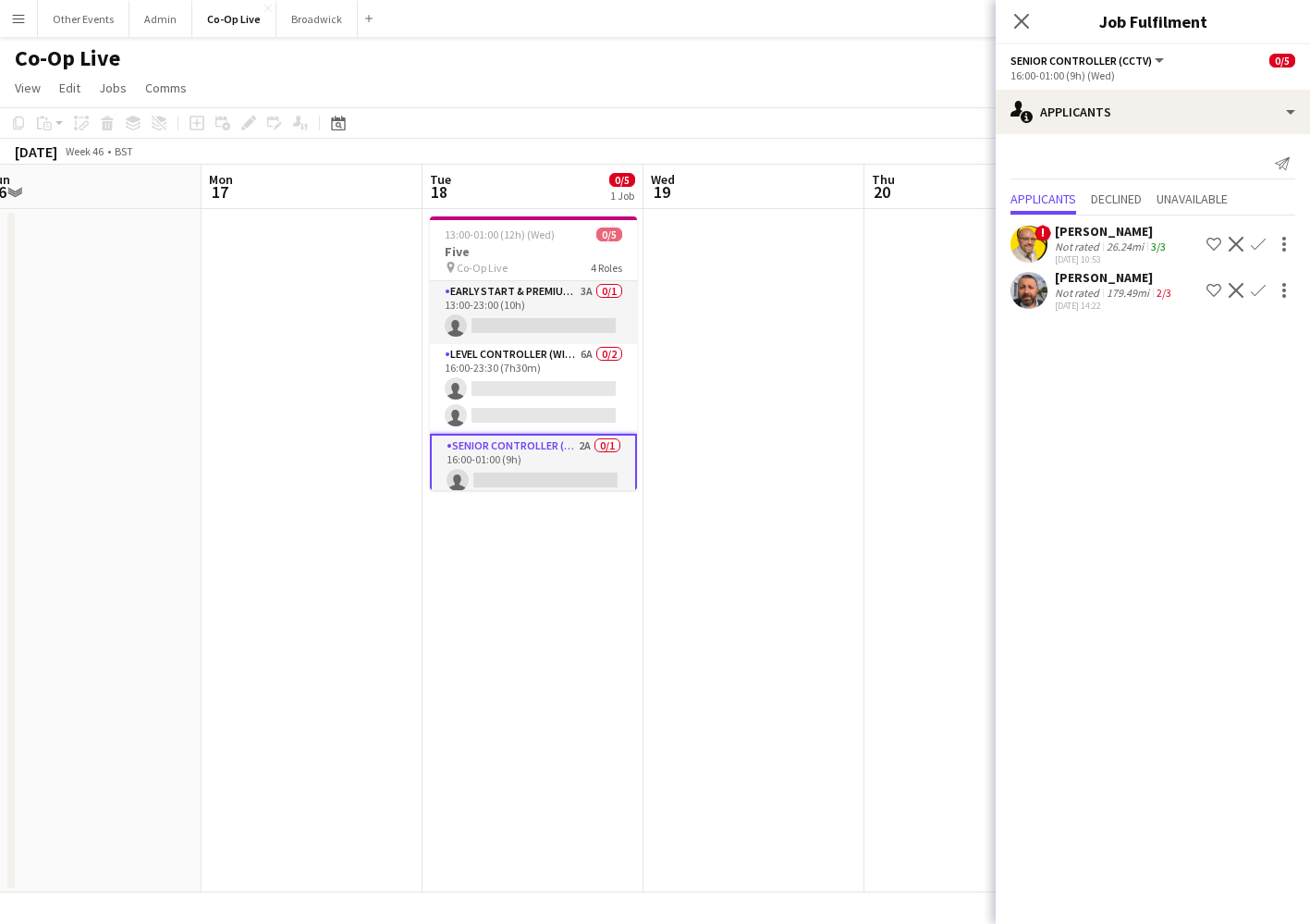
click at [535, 188] on app-board-header-date "Tue 18 0/5 1 Job" at bounding box center [533, 187] width 221 height 45
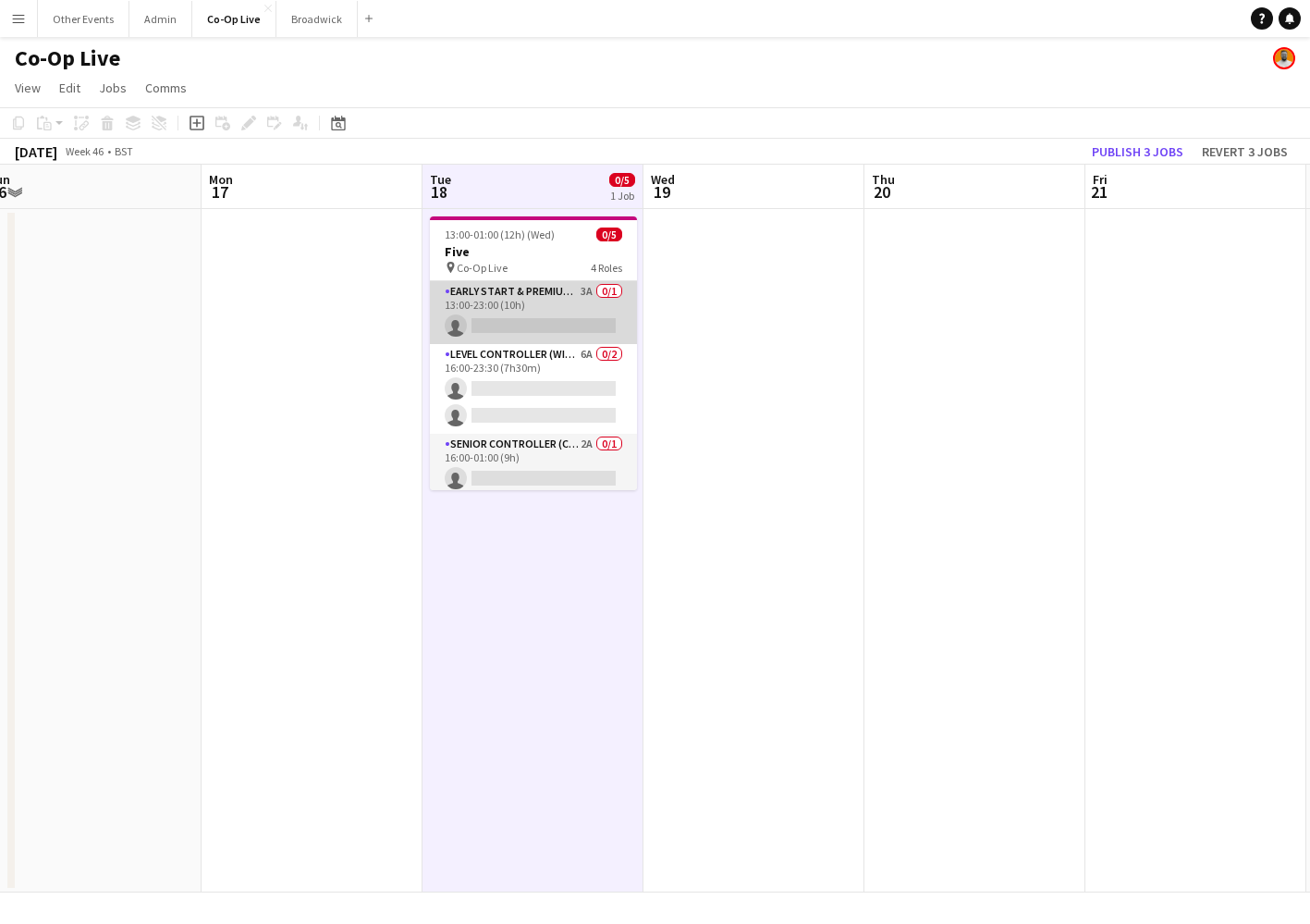
click at [543, 316] on app-card-role "Early Start & Premium Controller (with CCTV) 3A 0/1 13:00-23:00 (10h) single-ne…" at bounding box center [533, 312] width 208 height 63
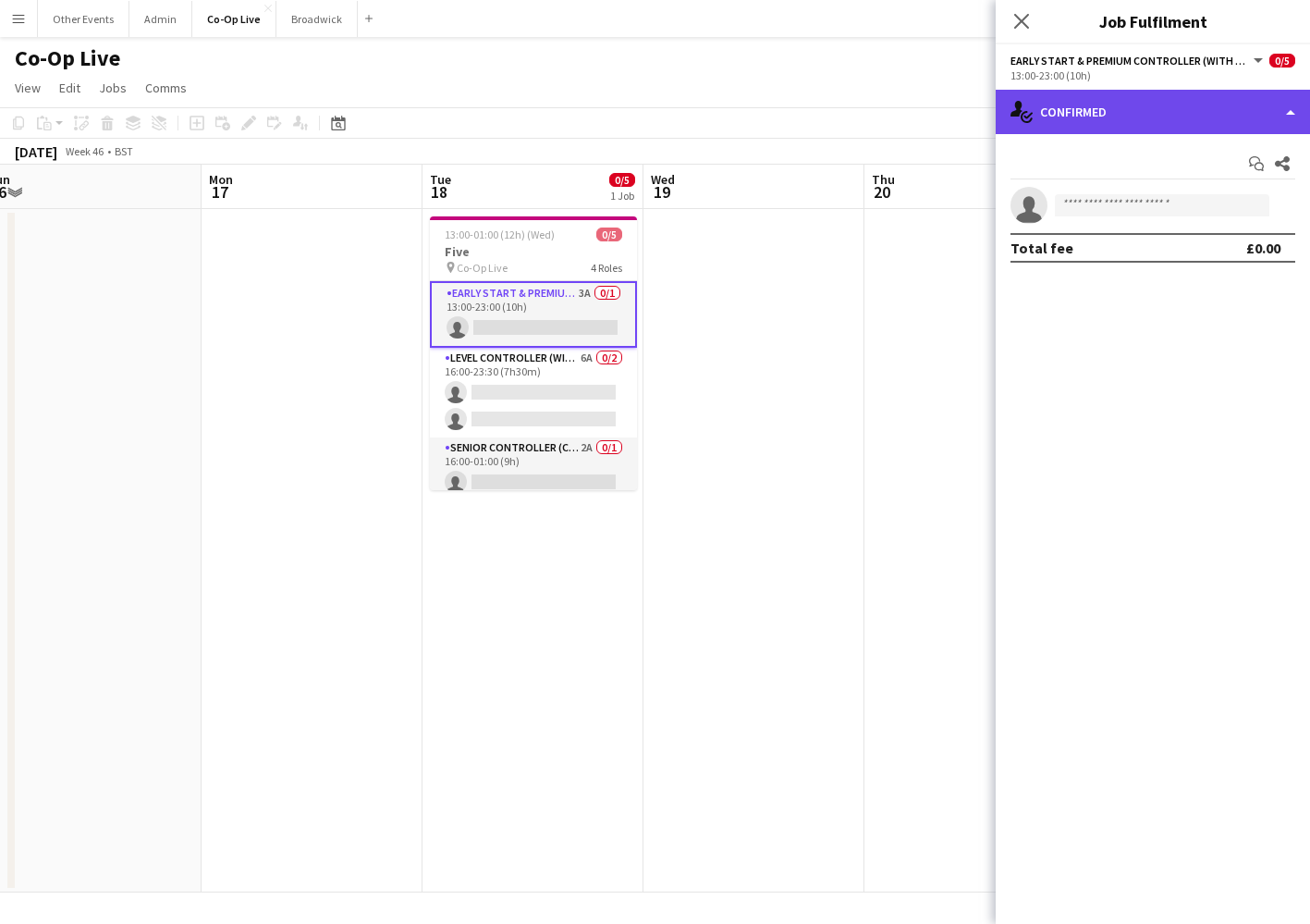
click at [1125, 108] on div "single-neutral-actions-check-2 Confirmed" at bounding box center [1153, 112] width 314 height 45
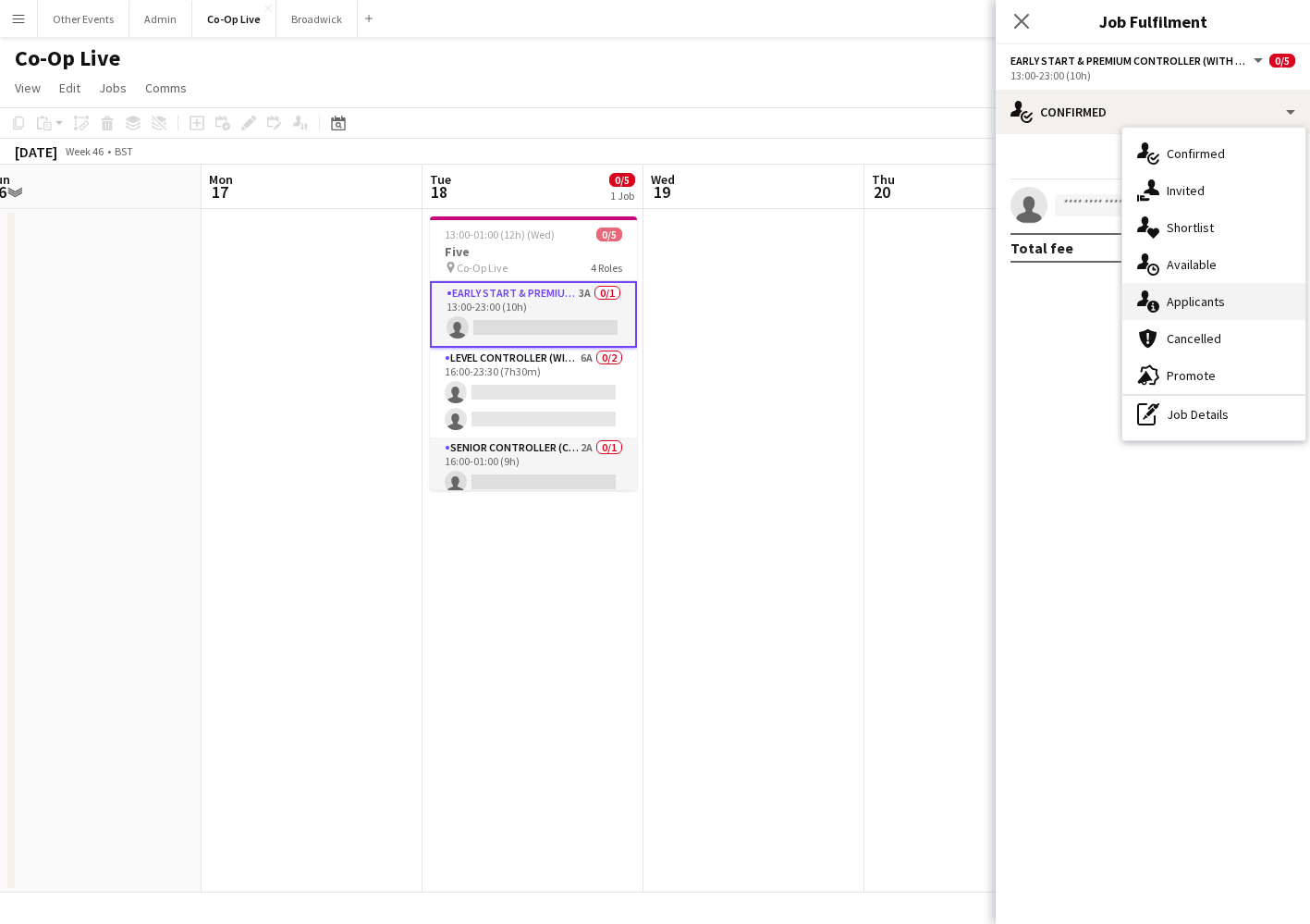
click at [1195, 299] on span "Applicants" at bounding box center [1197, 301] width 58 height 16
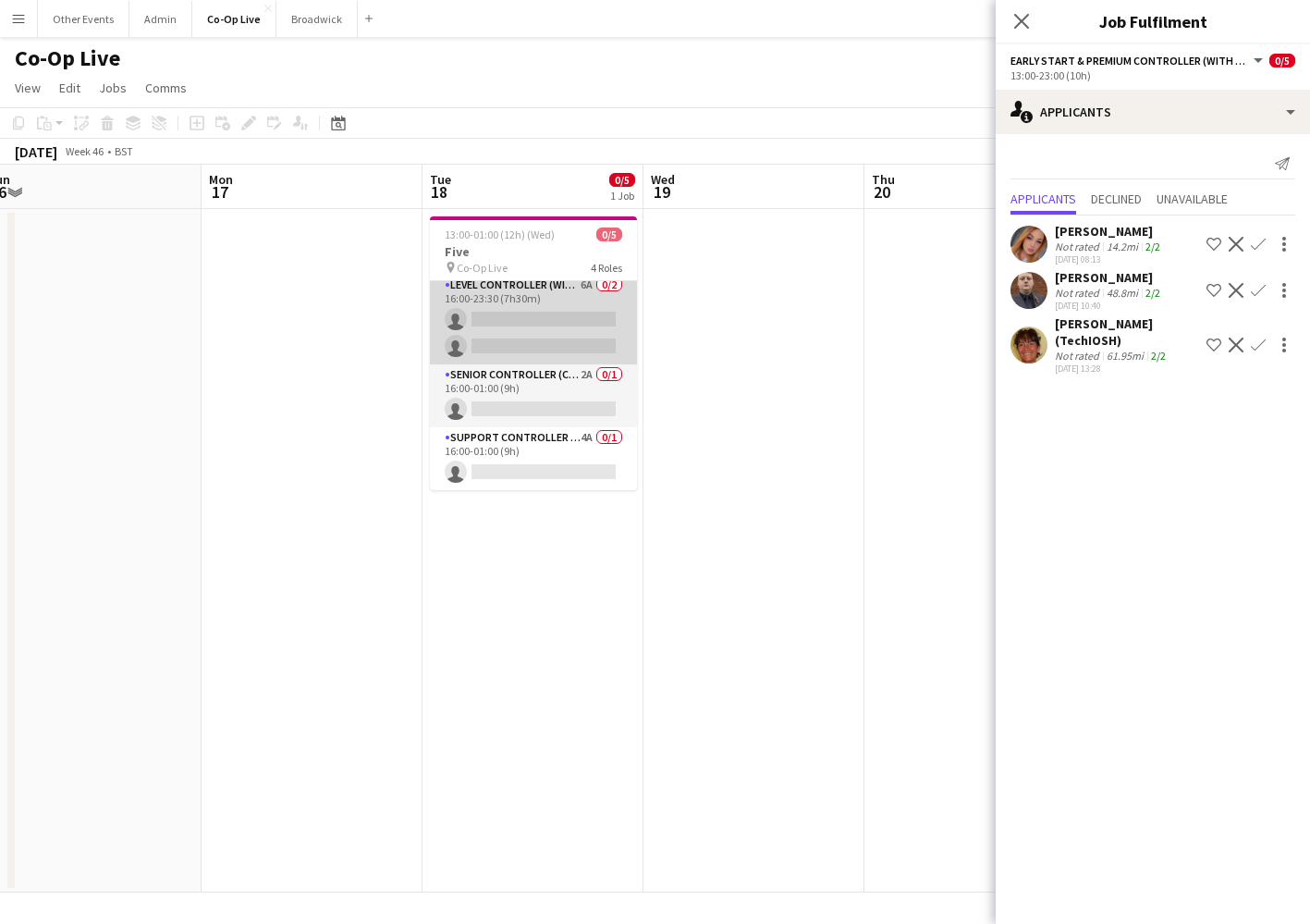
click at [592, 405] on app-card-role "Senior Controller (CCTV) 2A 0/1 16:00-01:00 (9h) single-neutral-actions" at bounding box center [533, 396] width 208 height 63
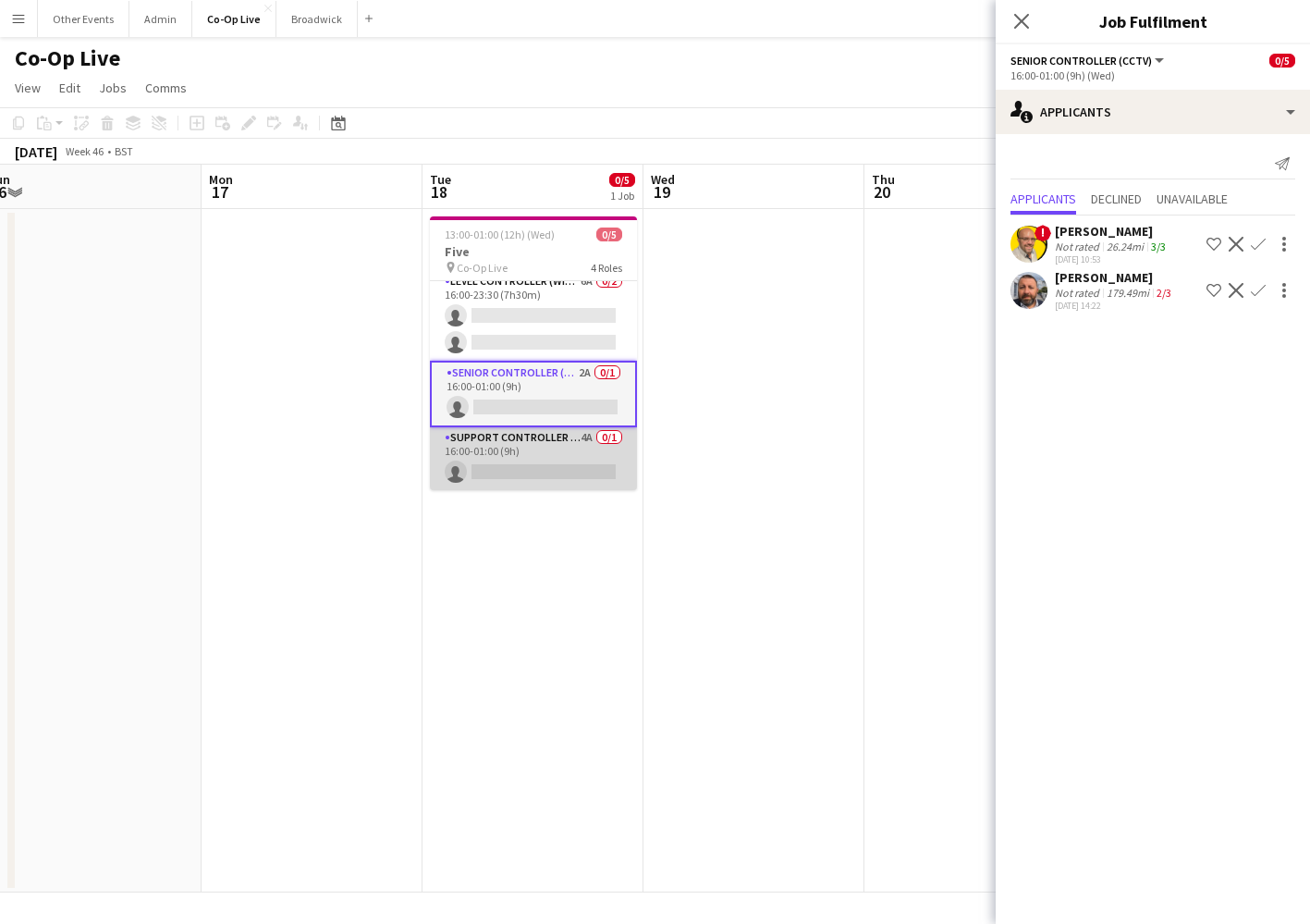
click at [555, 462] on app-card-role "Support Controller (with CCTV) 4A 0/1 16:00-01:00 (9h) single-neutral-actions" at bounding box center [533, 459] width 208 height 63
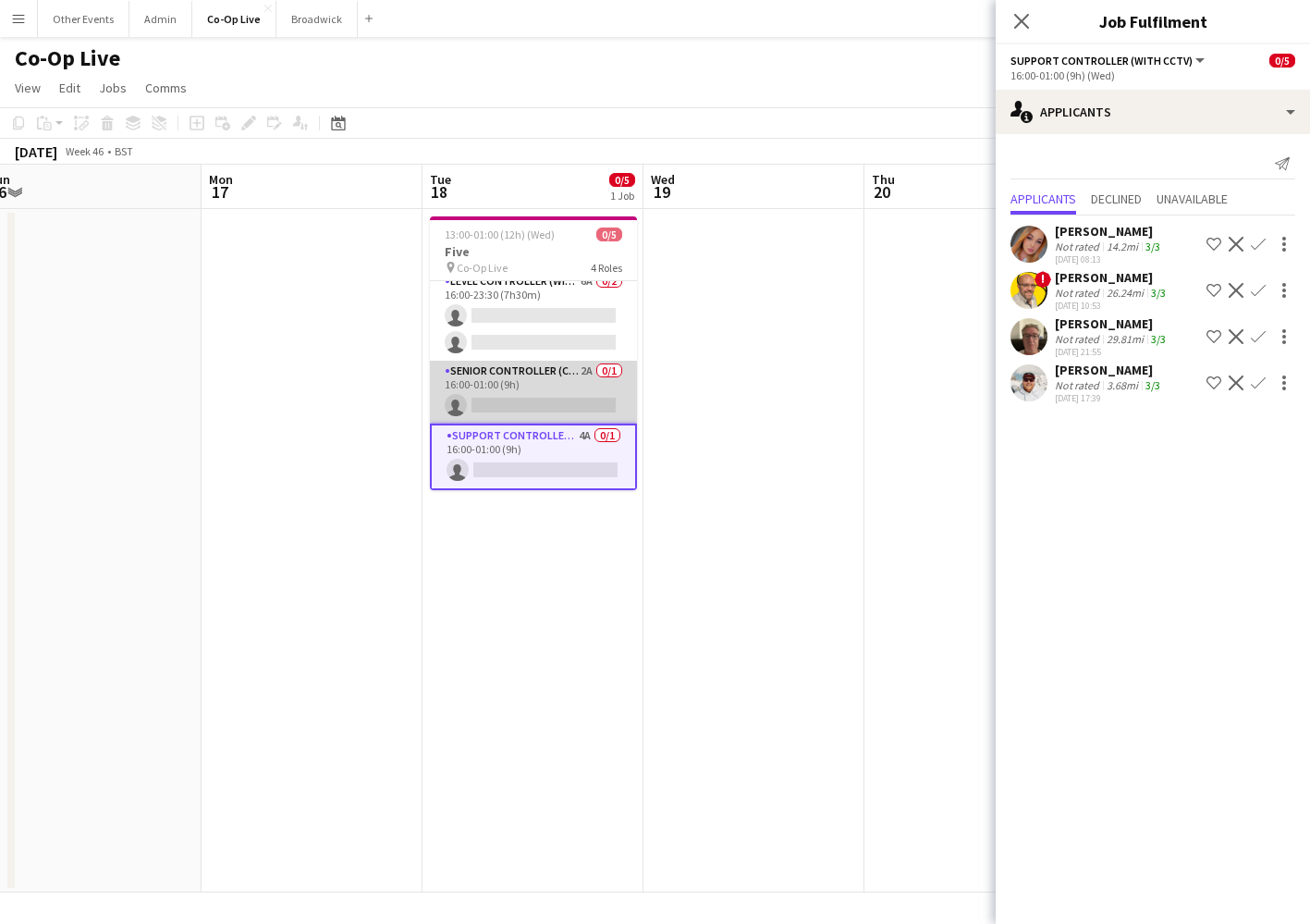
scroll to position [3, 0]
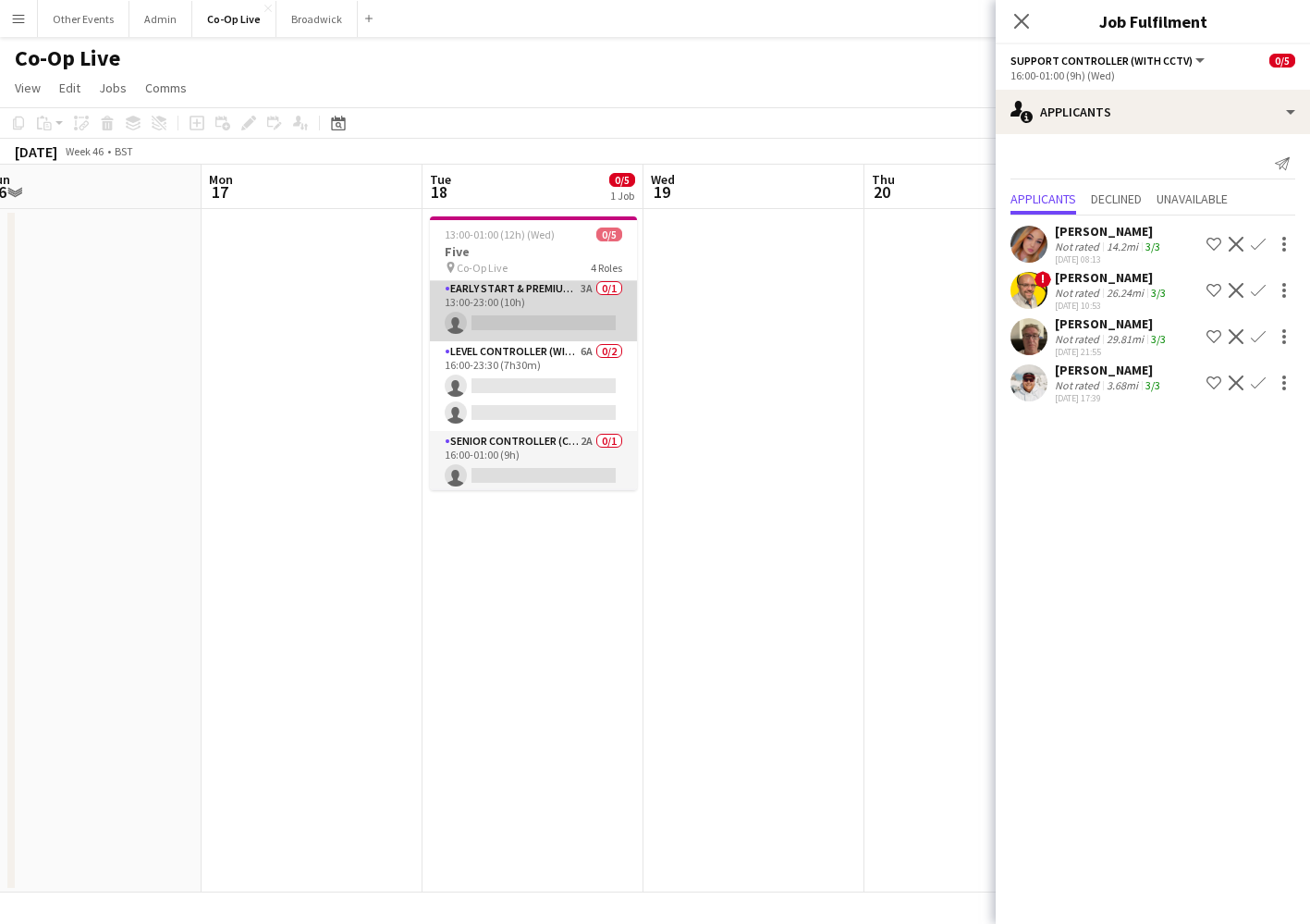
click at [552, 319] on app-card-role "Early Start & Premium Controller (with CCTV) 3A 0/1 13:00-23:00 (10h) single-ne…" at bounding box center [533, 309] width 208 height 63
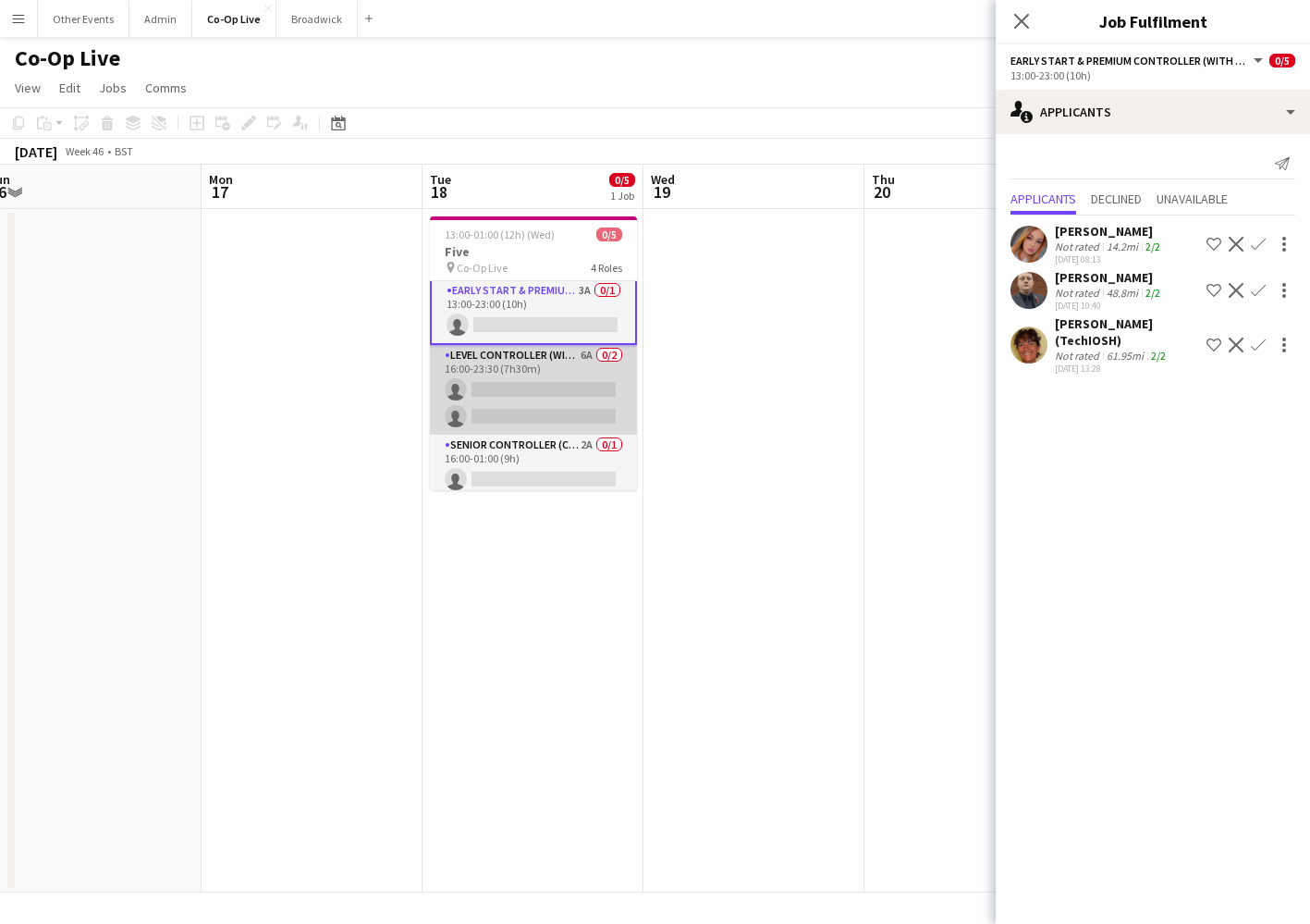
click at [539, 410] on app-card-role "Level Controller (with CCTV) 6A 0/2 16:00-23:30 (7h30m) single-neutral-actions …" at bounding box center [533, 390] width 208 height 90
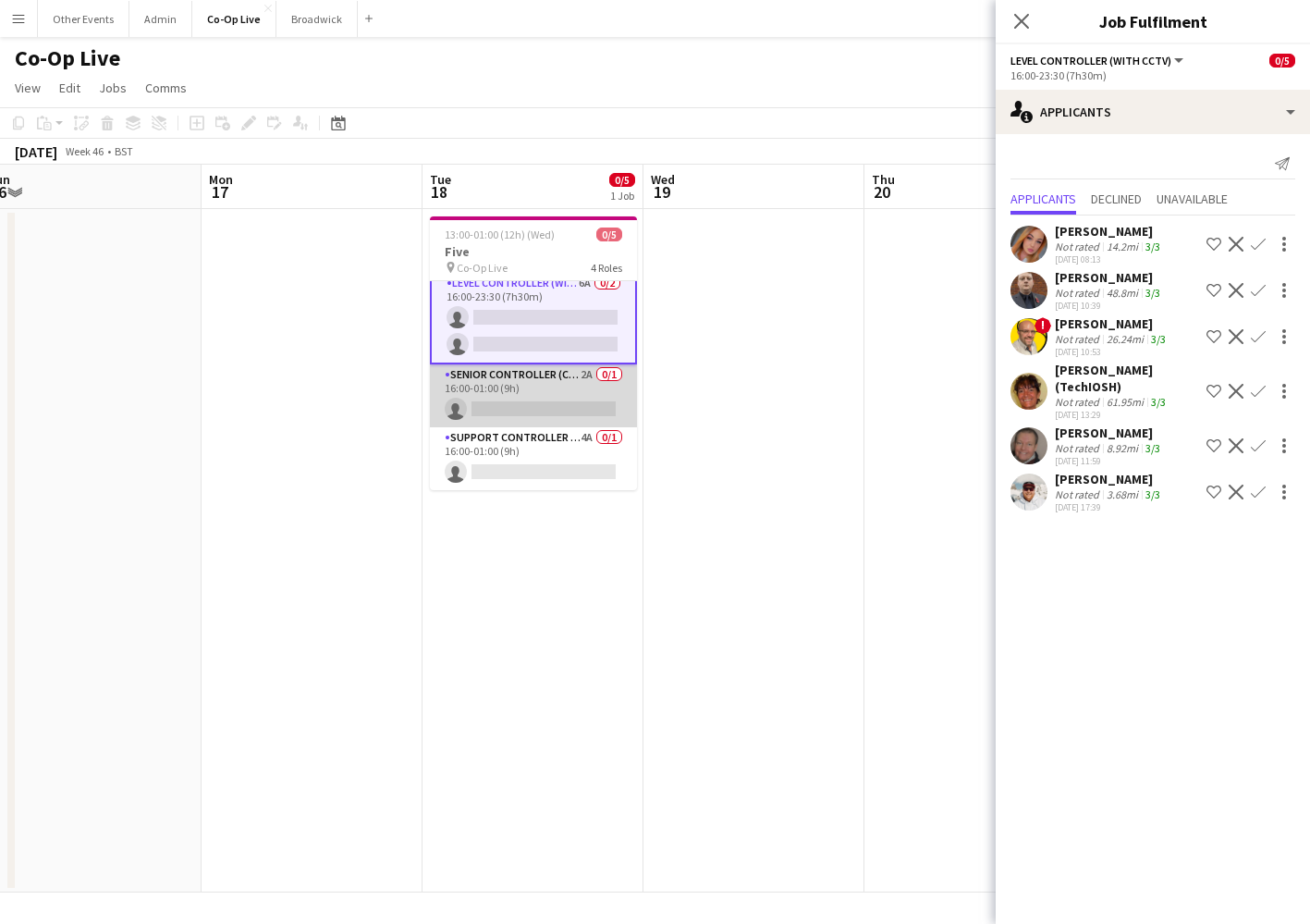
scroll to position [73, 0]
click at [539, 420] on app-card-role "Senior Controller (CCTV) 2A 0/1 16:00-01:00 (9h) single-neutral-actions" at bounding box center [533, 396] width 208 height 63
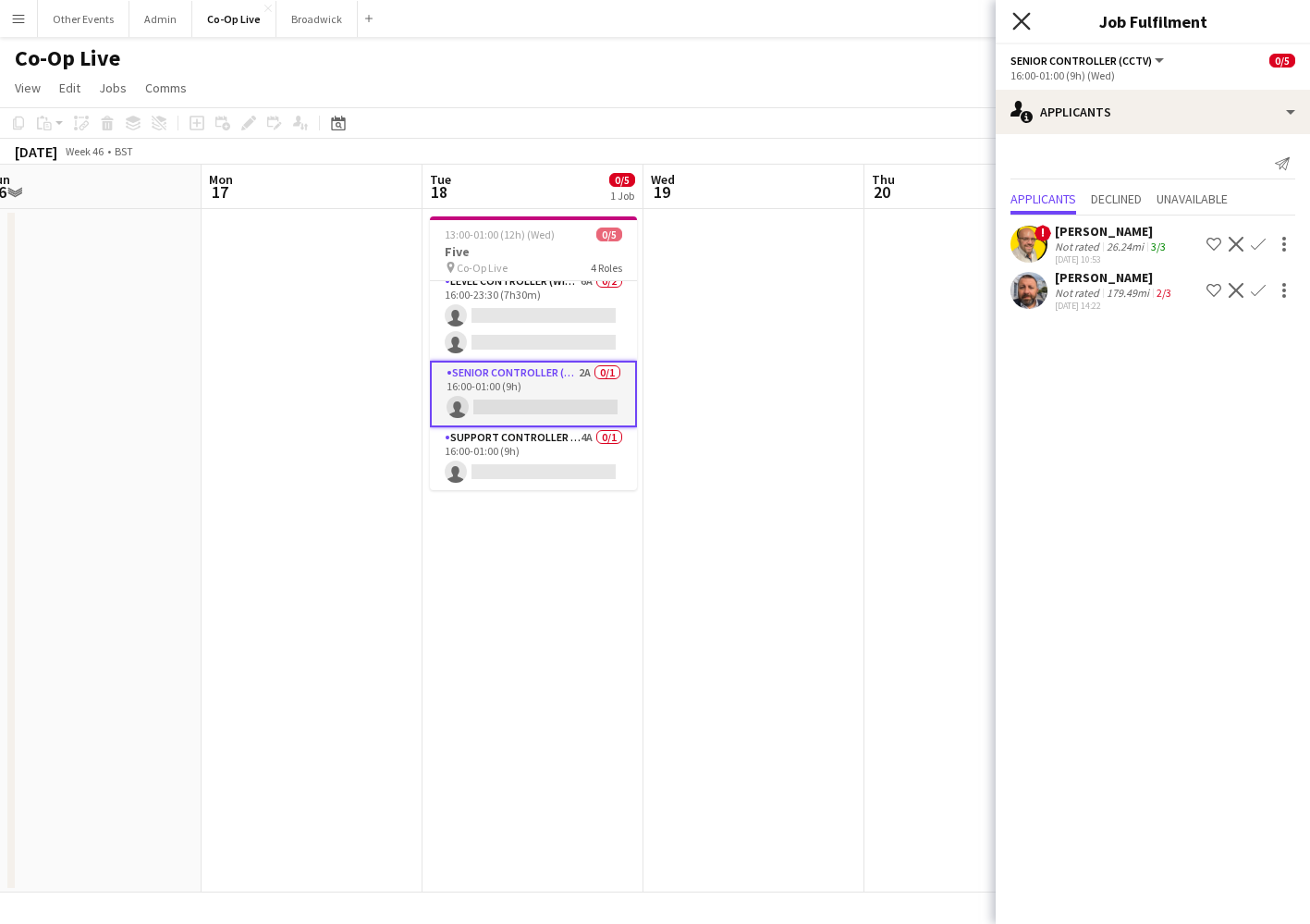
click at [1014, 19] on icon "Close pop-in" at bounding box center [1021, 20] width 17 height 17
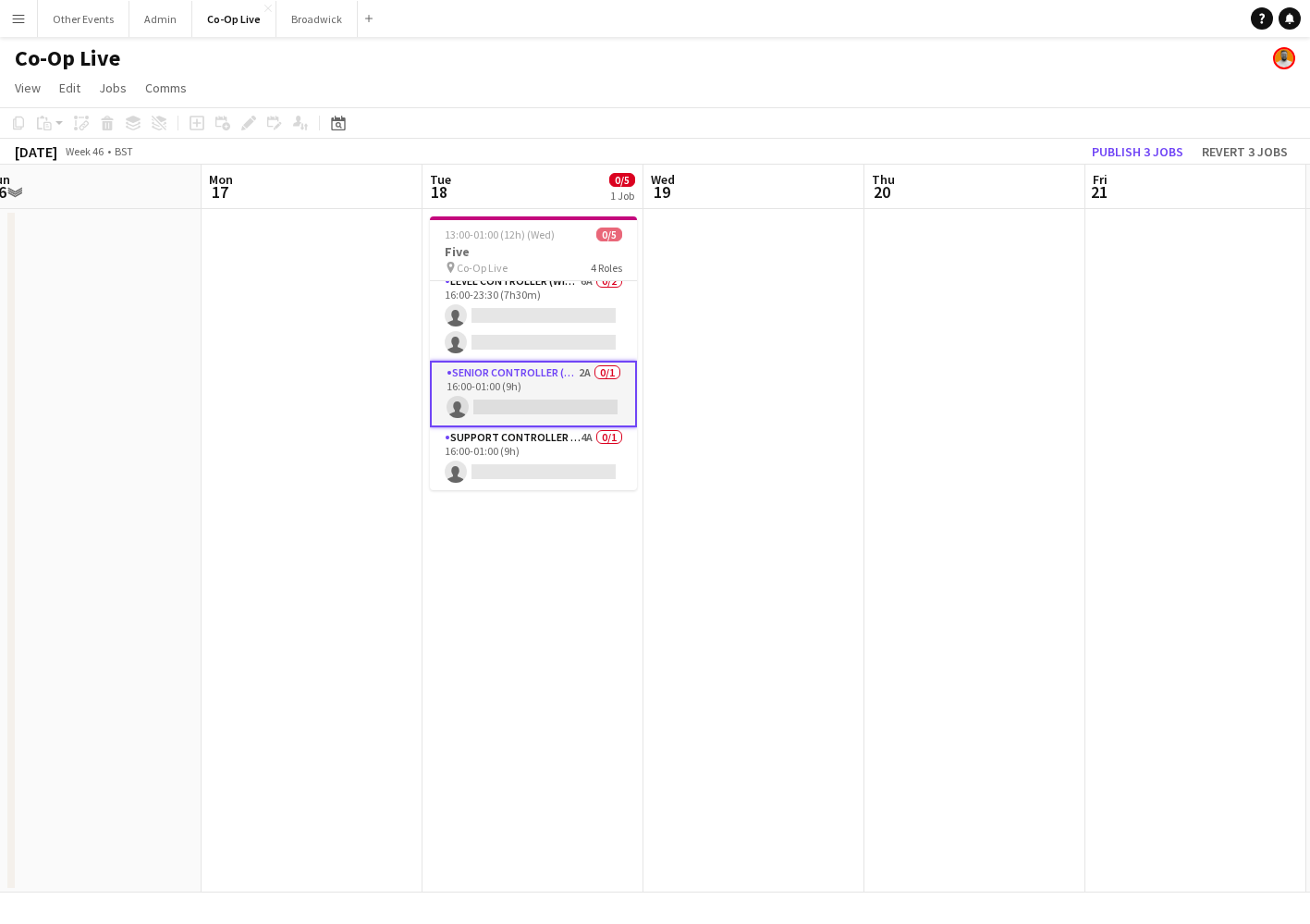
click at [981, 313] on app-date-cell at bounding box center [975, 551] width 221 height 684
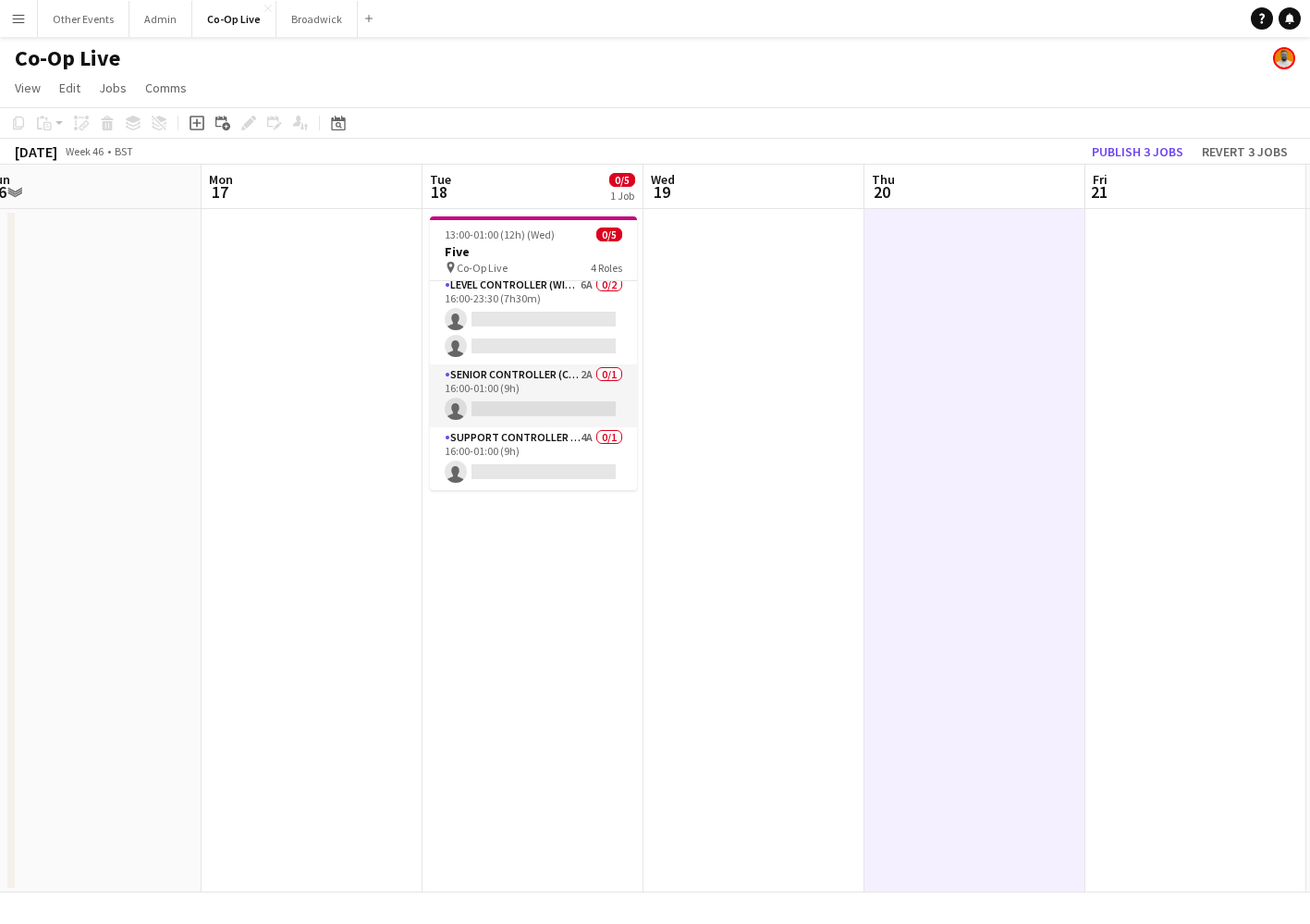
click at [979, 413] on app-date-cell at bounding box center [975, 551] width 221 height 684
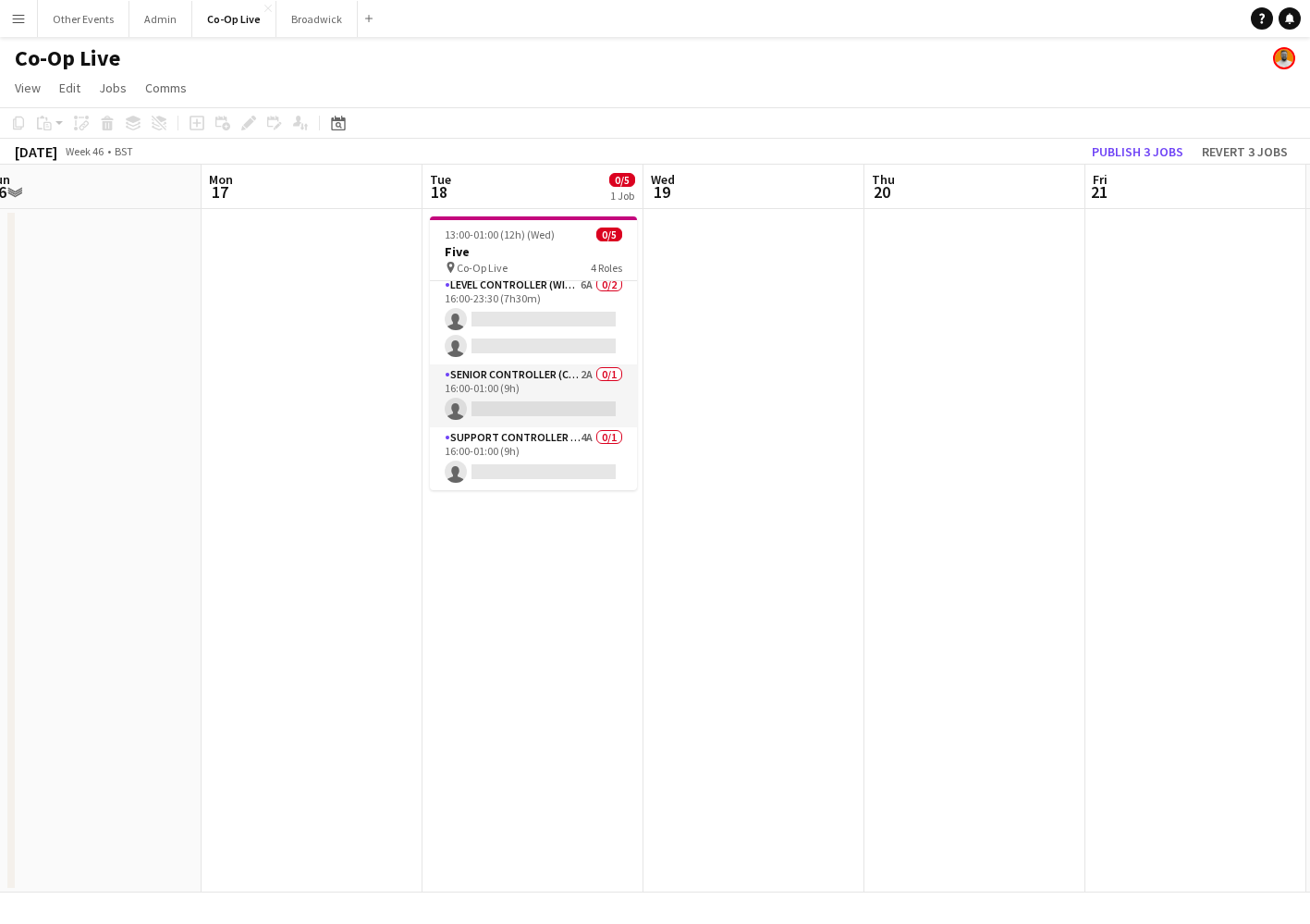
click at [982, 336] on app-date-cell at bounding box center [975, 551] width 221 height 684
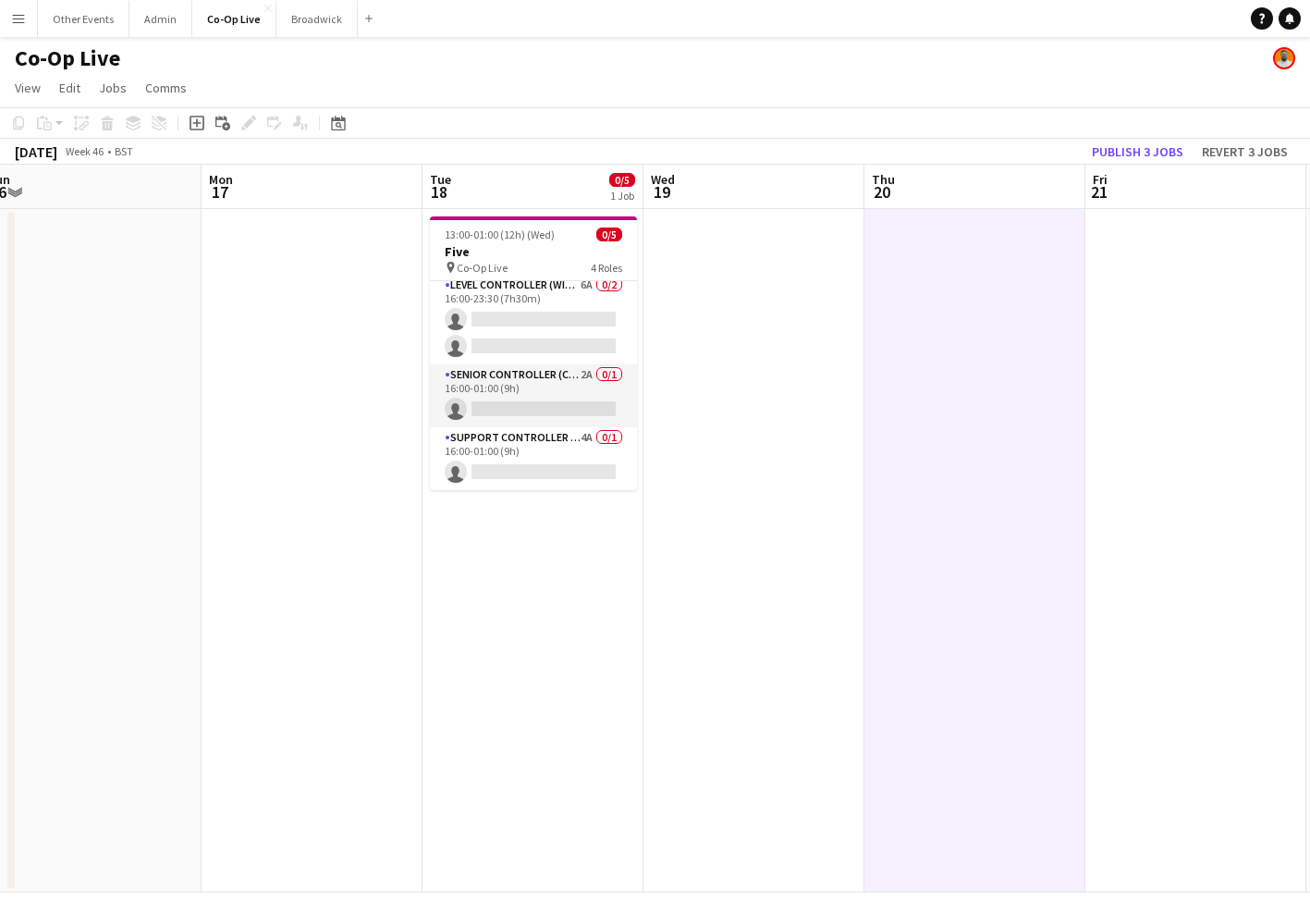
click at [968, 336] on app-date-cell at bounding box center [975, 551] width 221 height 684
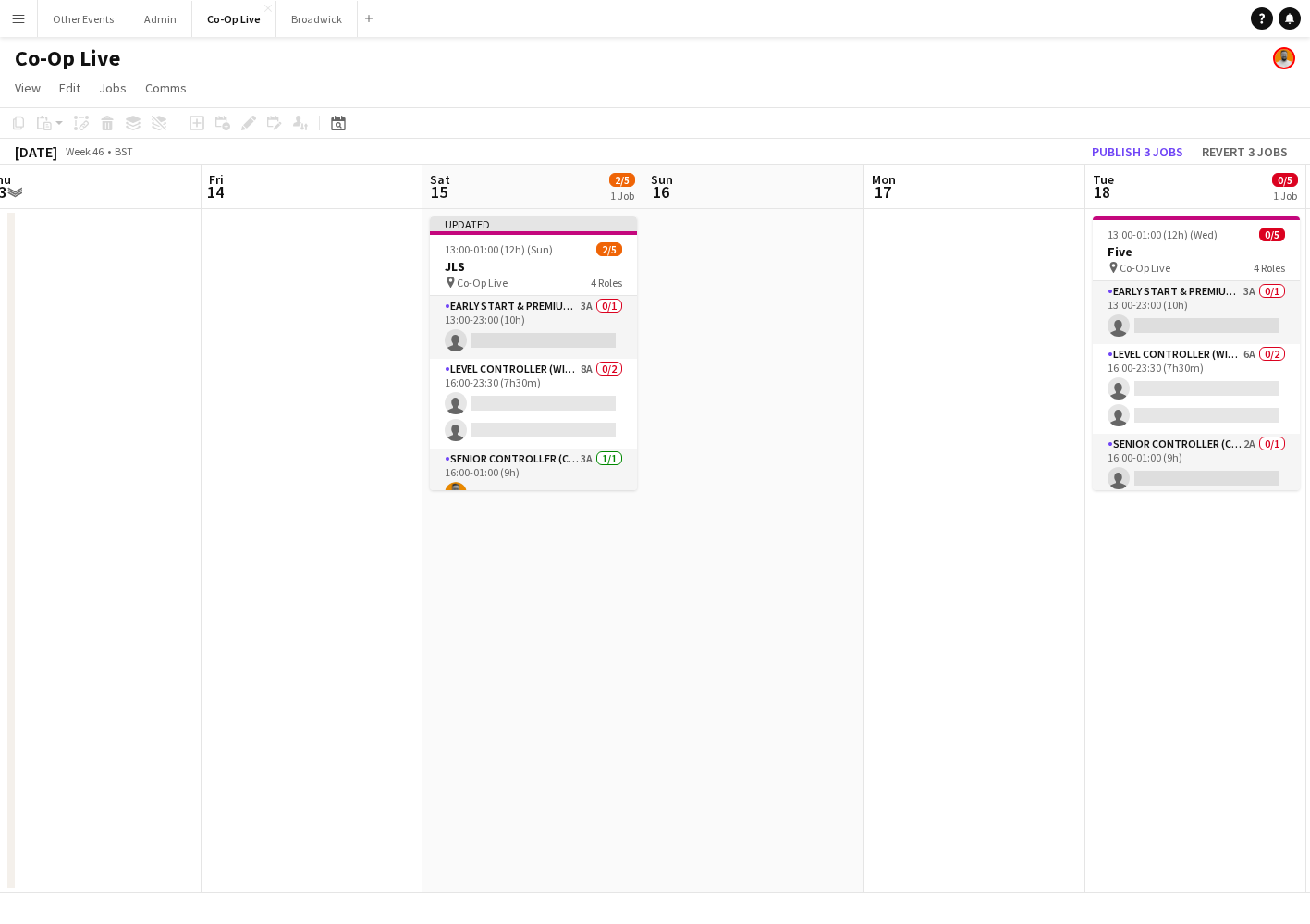
scroll to position [0, 0]
click at [552, 332] on app-card-role "Early Start & Premium Controller (with CCTV) 3A 0/1 13:00-23:00 (10h) single-ne…" at bounding box center [533, 327] width 208 height 63
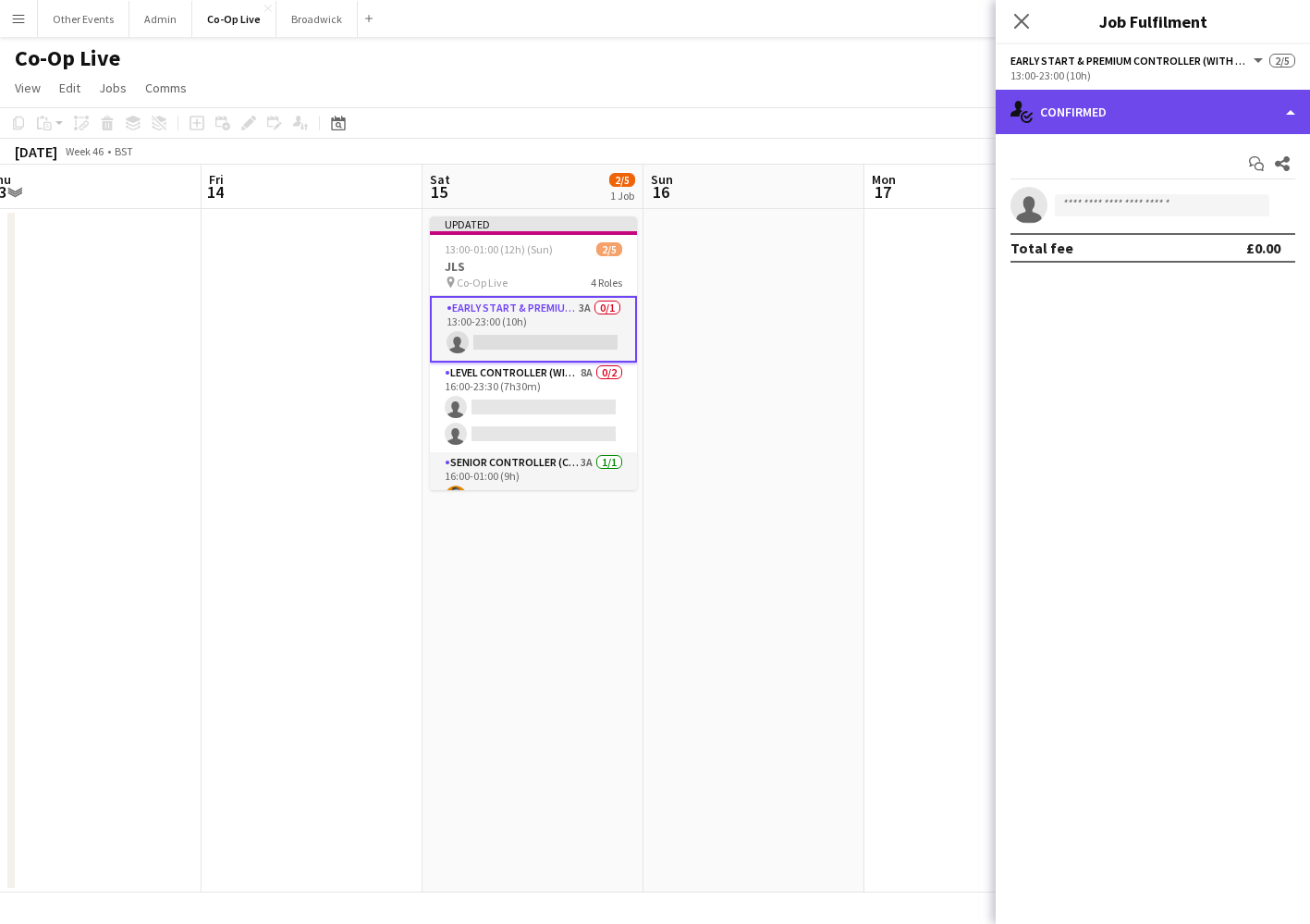
click at [1184, 112] on div "single-neutral-actions-check-2 Confirmed" at bounding box center [1153, 112] width 314 height 45
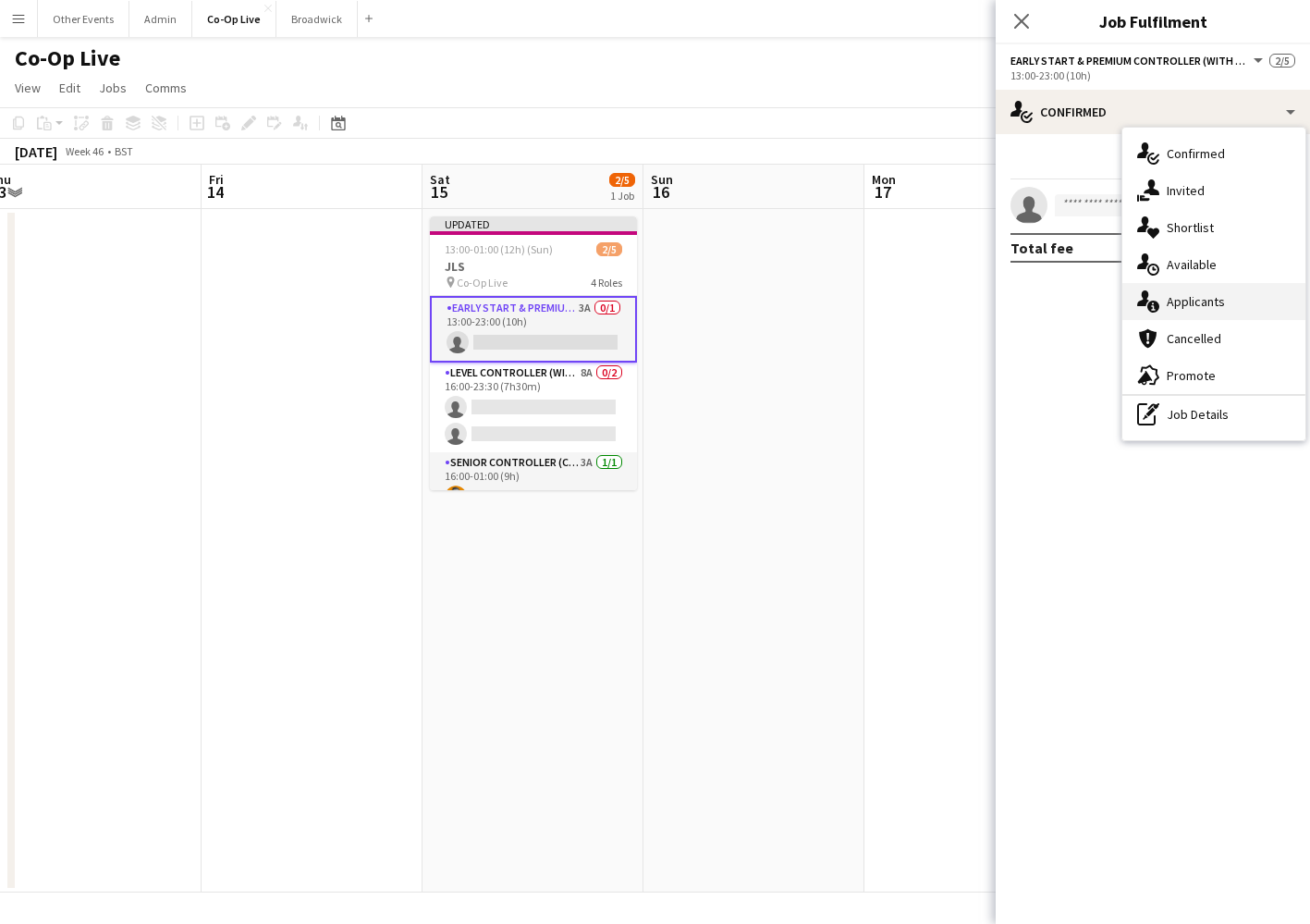
click at [1192, 302] on span "Applicants" at bounding box center [1197, 301] width 58 height 16
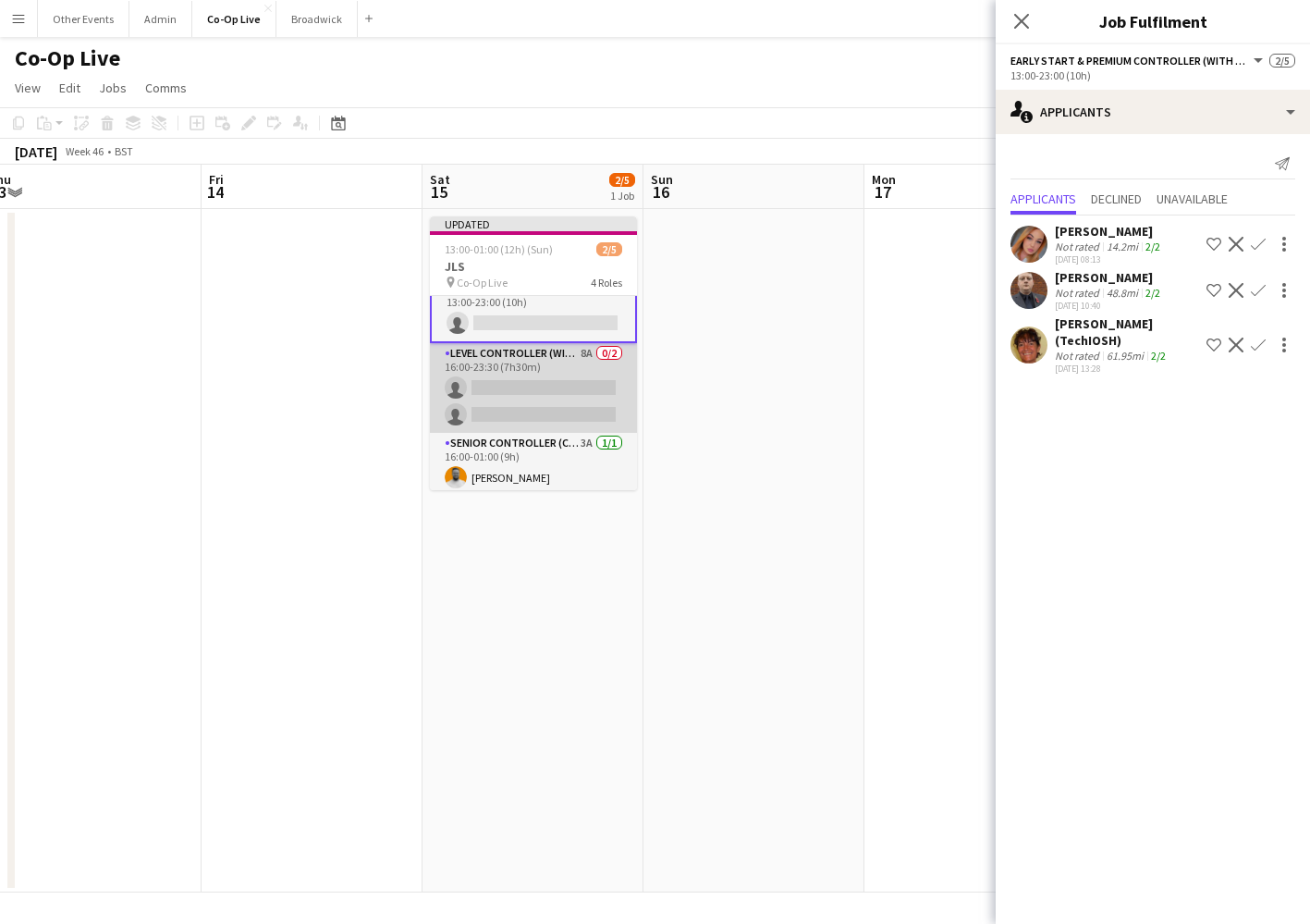
scroll to position [16, 0]
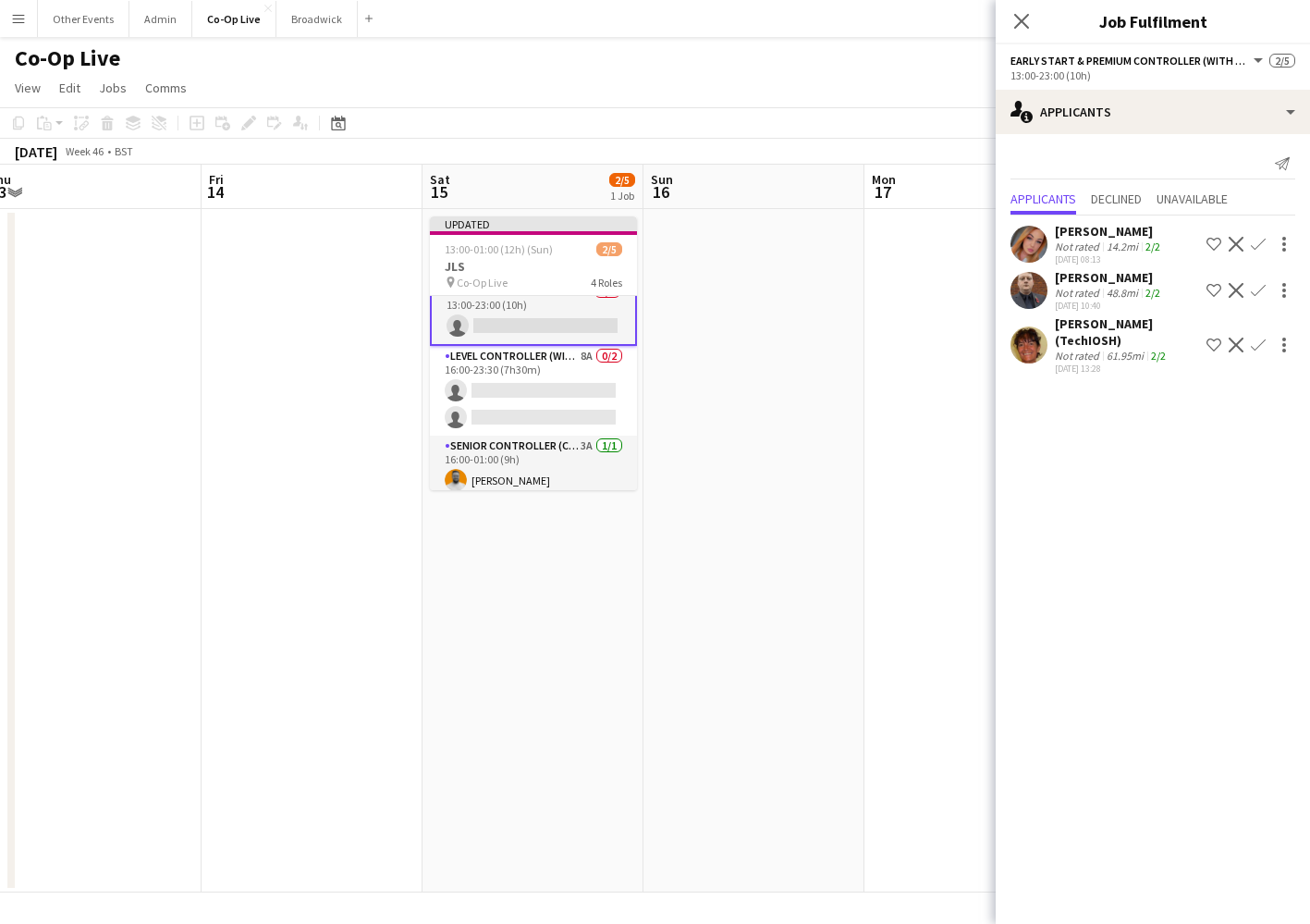
click at [1261, 293] on app-icon "Confirm" at bounding box center [1258, 290] width 15 height 15
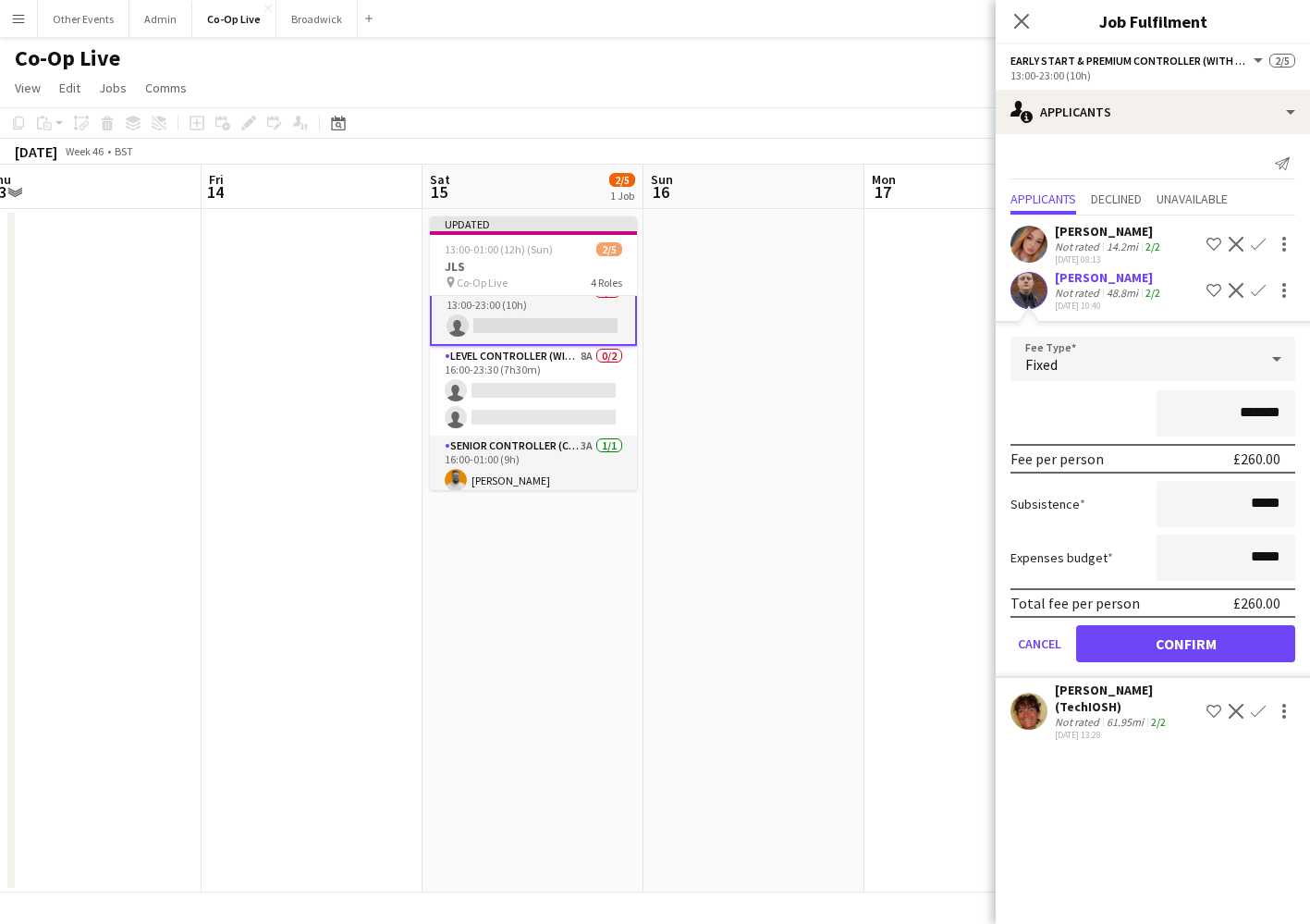
click at [1188, 625] on button "Confirm" at bounding box center [1186, 644] width 219 height 37
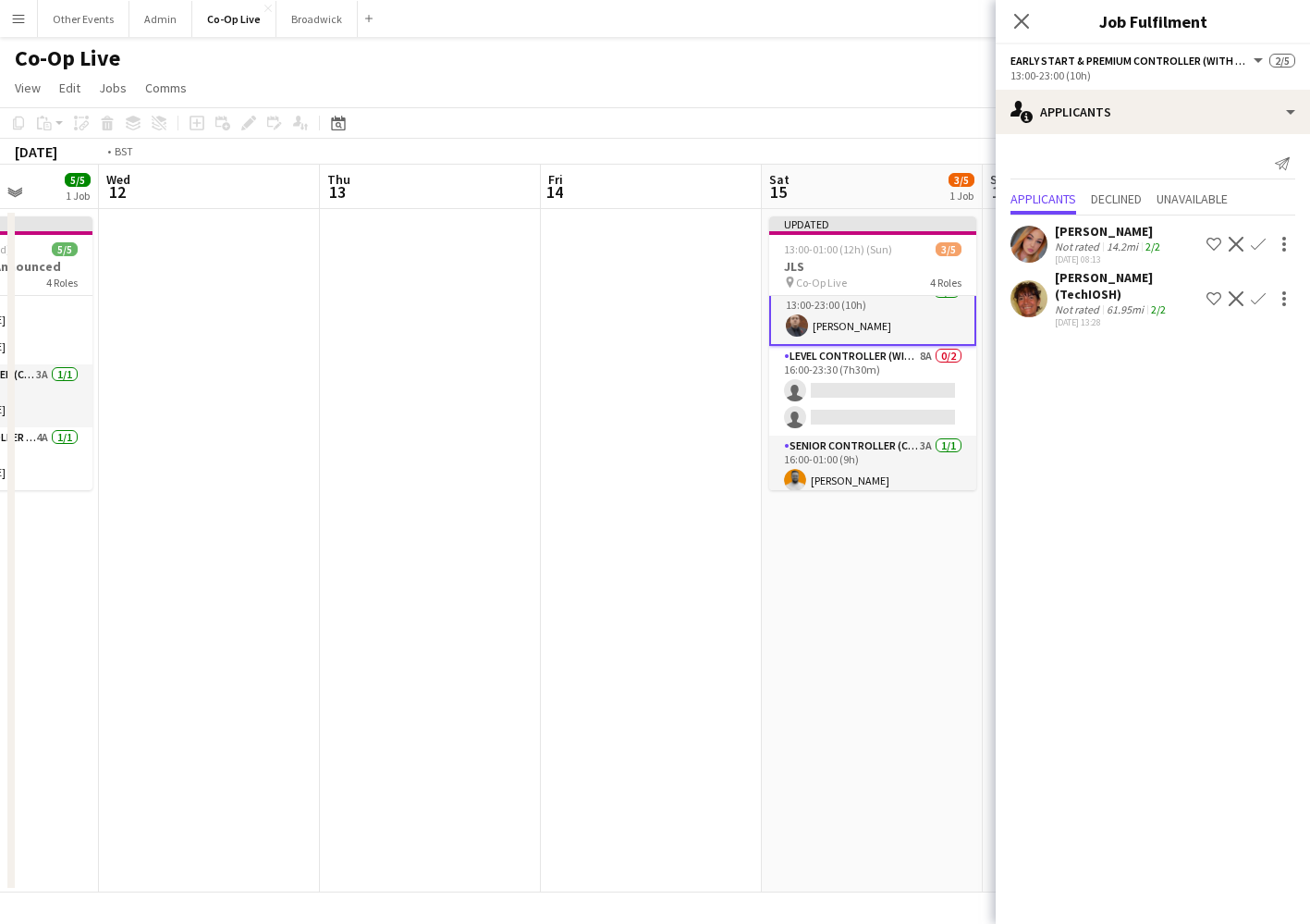
scroll to position [0, 405]
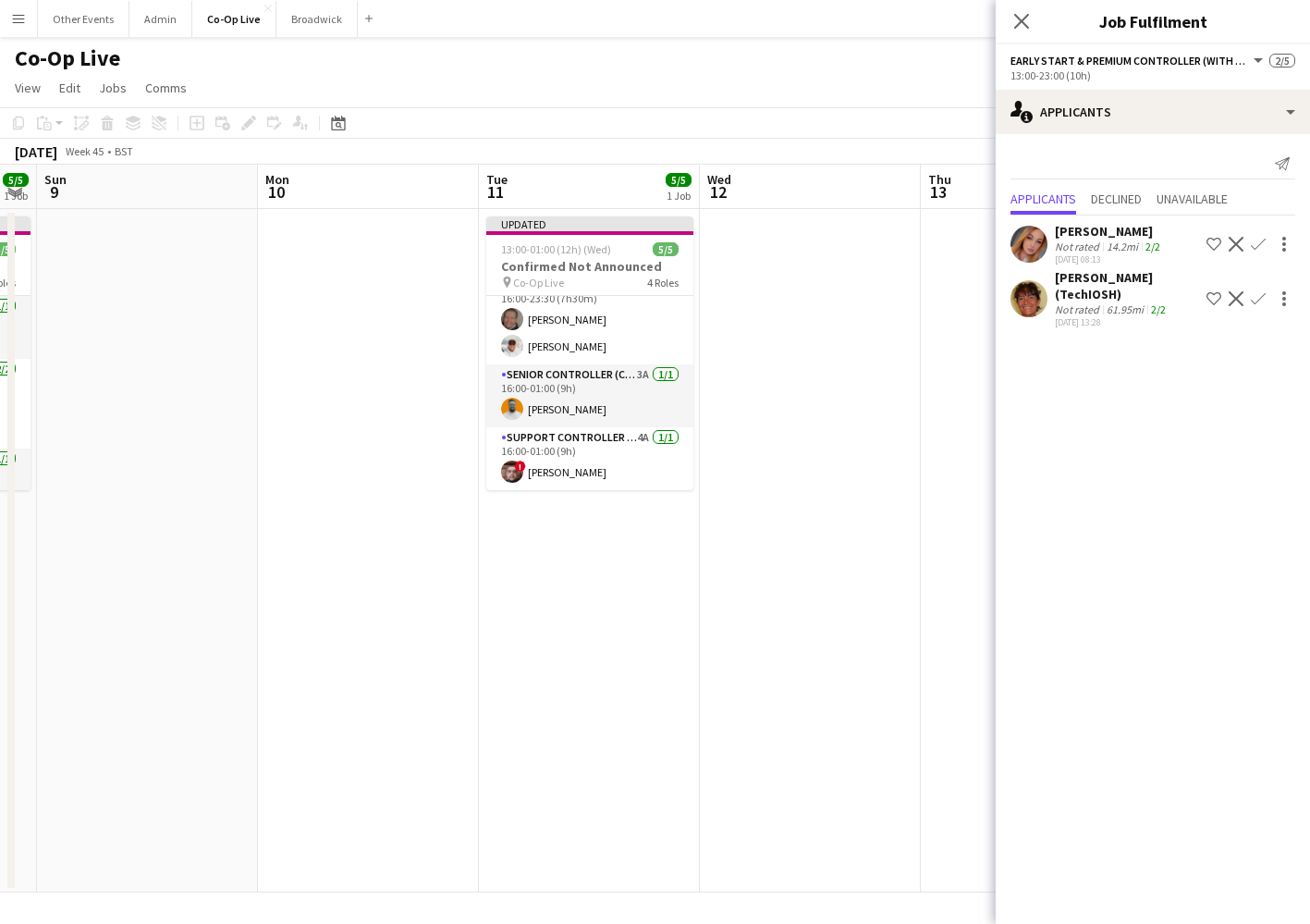
click at [1018, 41] on div "Close pop-in" at bounding box center [1021, 21] width 51 height 43
click at [1023, 17] on icon "Close pop-in" at bounding box center [1021, 20] width 17 height 17
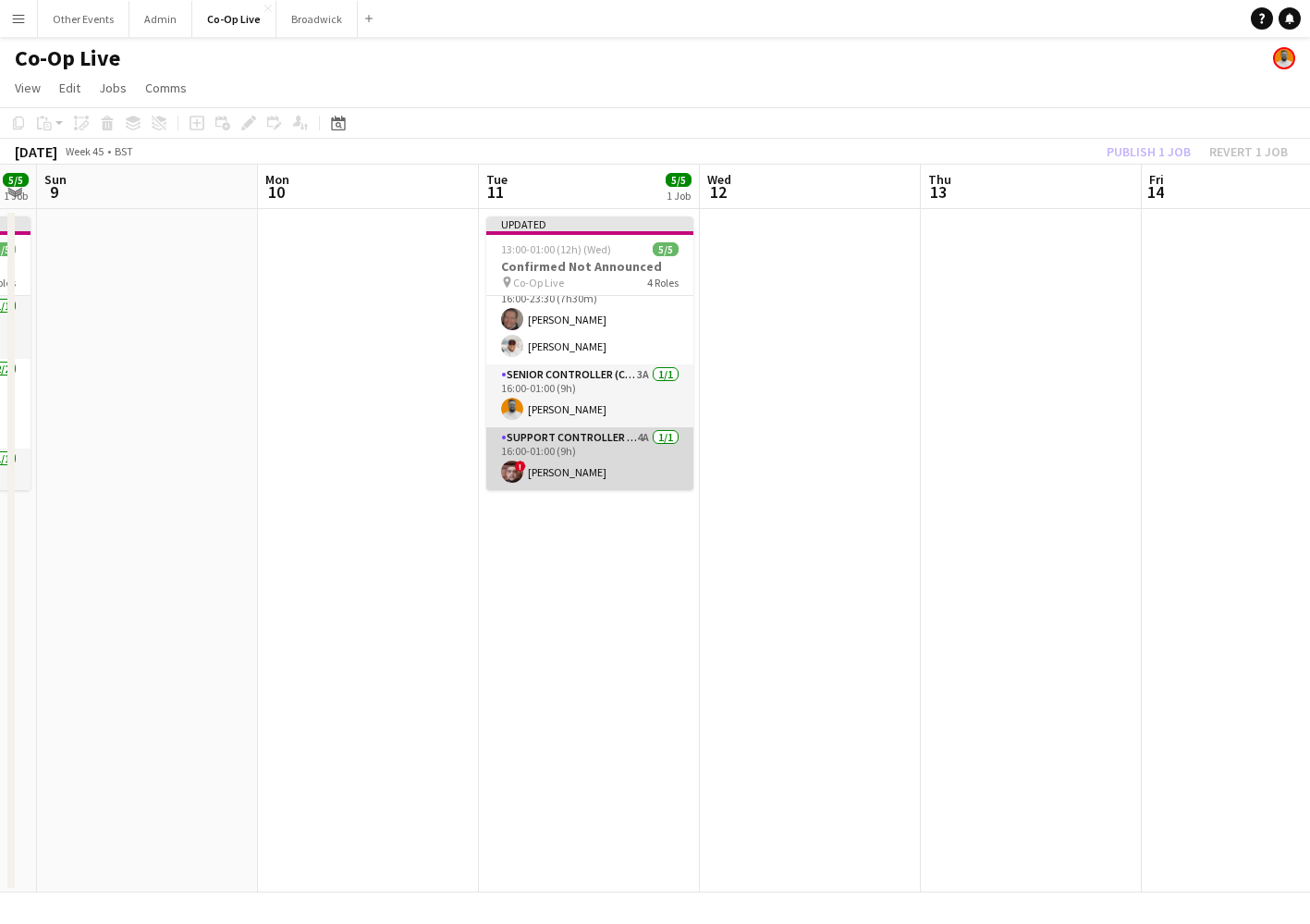
click at [600, 470] on app-card-role "Support Controller (with CCTV) 4A [DATE] 16:00-01:00 (9h) ! [PERSON_NAME]" at bounding box center [591, 459] width 208 height 63
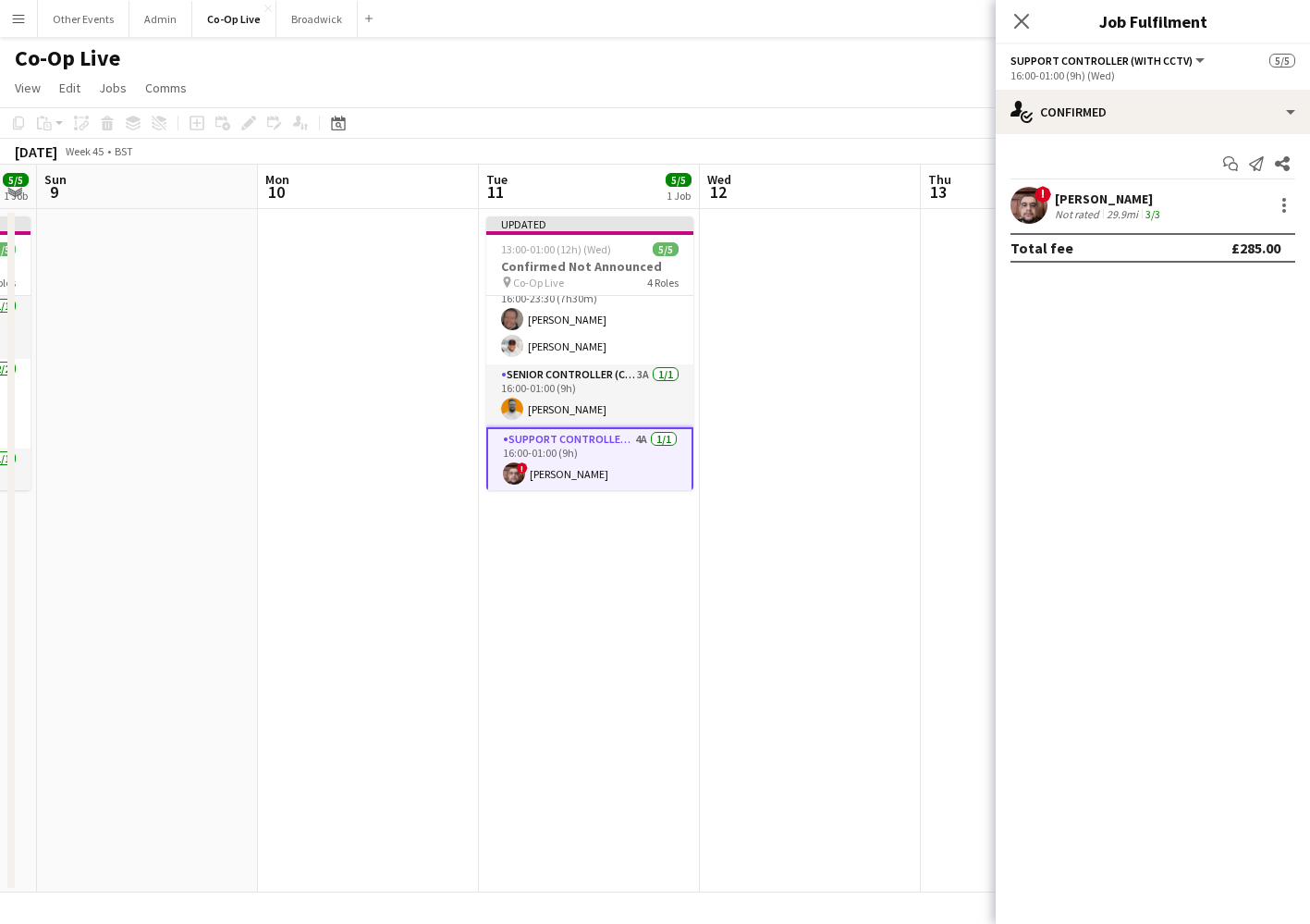
click at [607, 546] on app-date-cell "Updated 13:00-01:00 (12h) (Wed) 5/5 Confirmed Not Announced pin Co-Op Live 4 Ro…" at bounding box center [590, 551] width 221 height 684
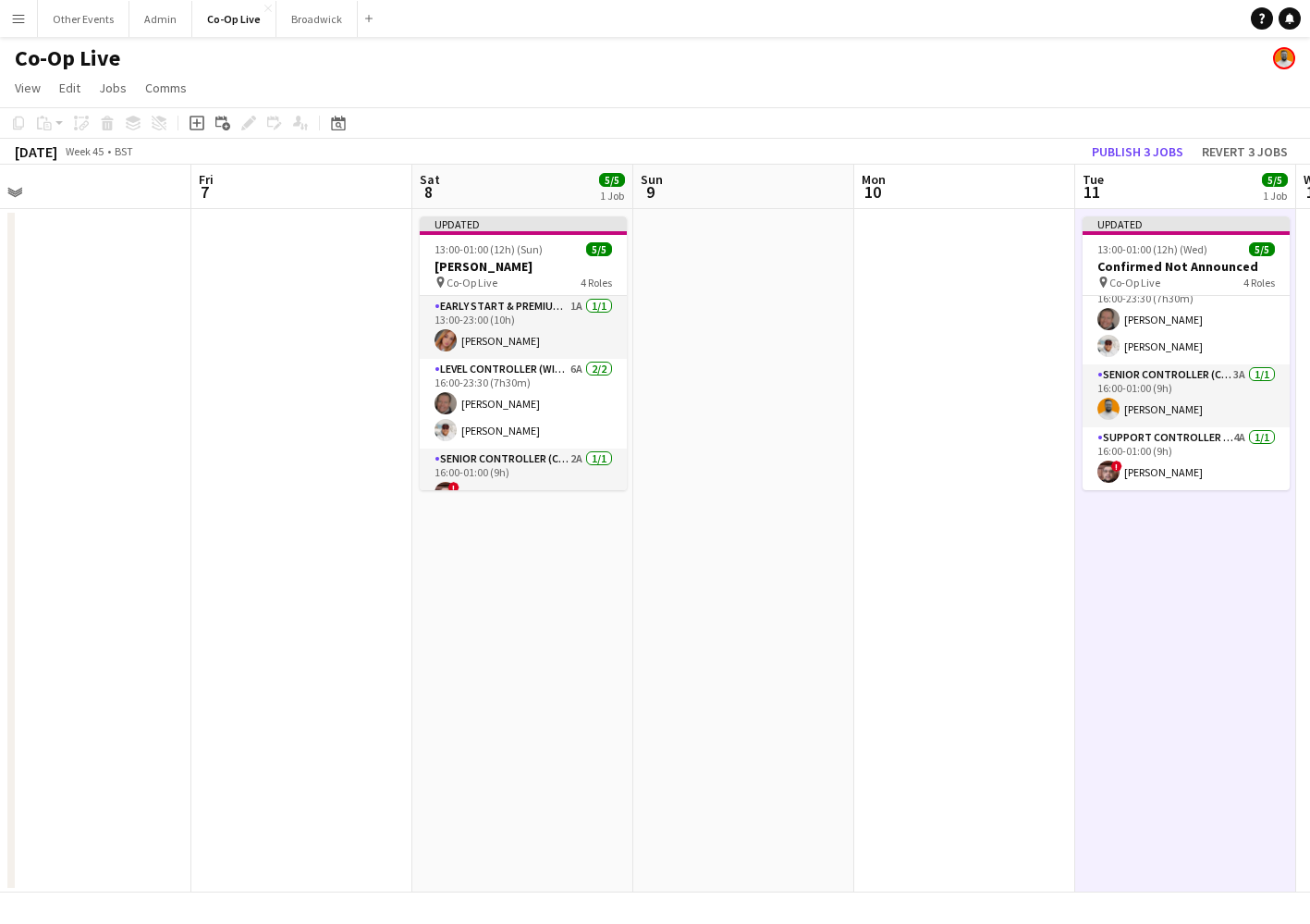
click at [607, 546] on app-date-cell "Updated 13:00-01:00 (12h) (Sun) 5/5 [PERSON_NAME] pin Co-Op Live 4 Roles Early …" at bounding box center [523, 551] width 221 height 684
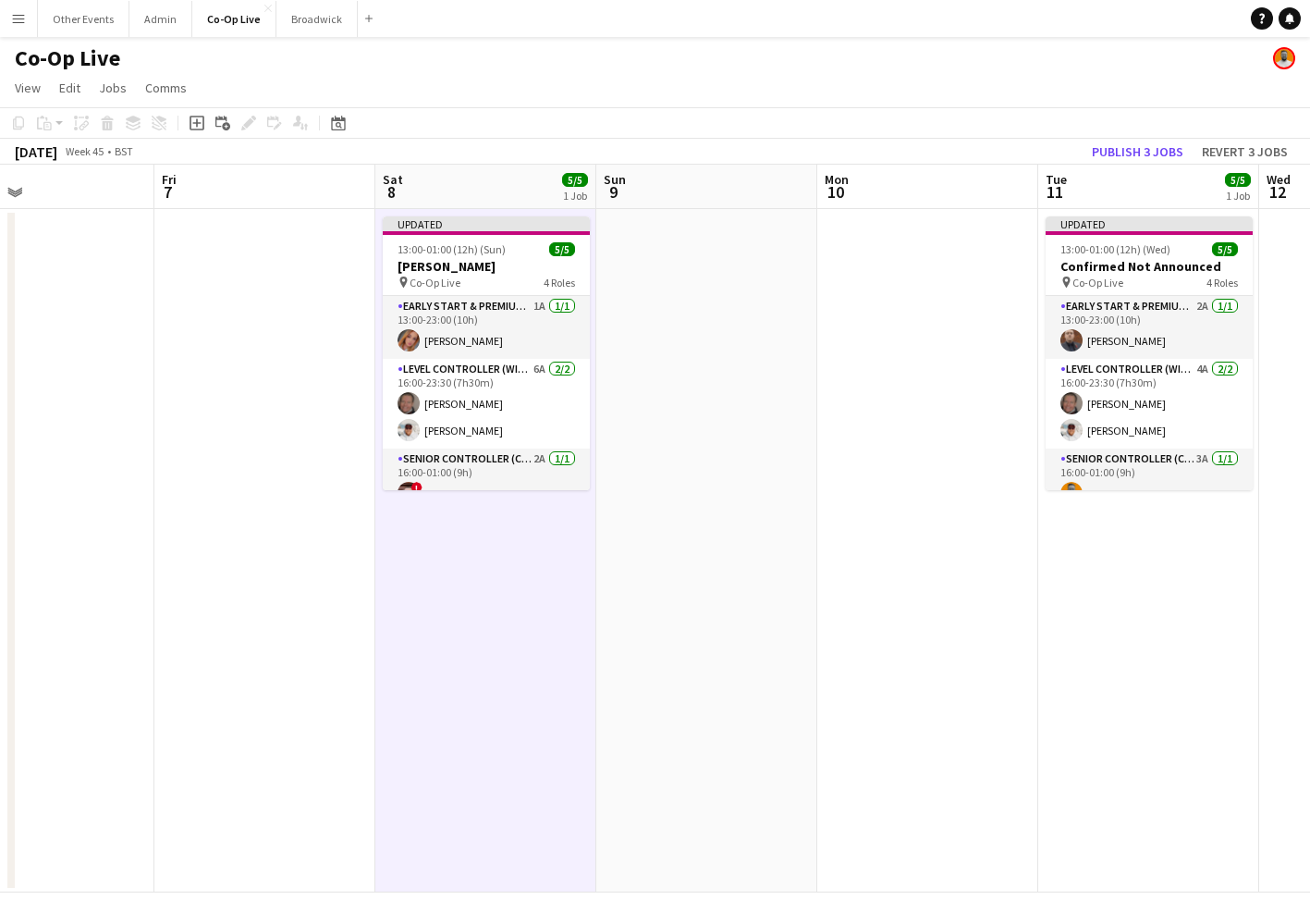
scroll to position [0, 508]
click at [673, 334] on app-date-cell at bounding box center [708, 551] width 221 height 684
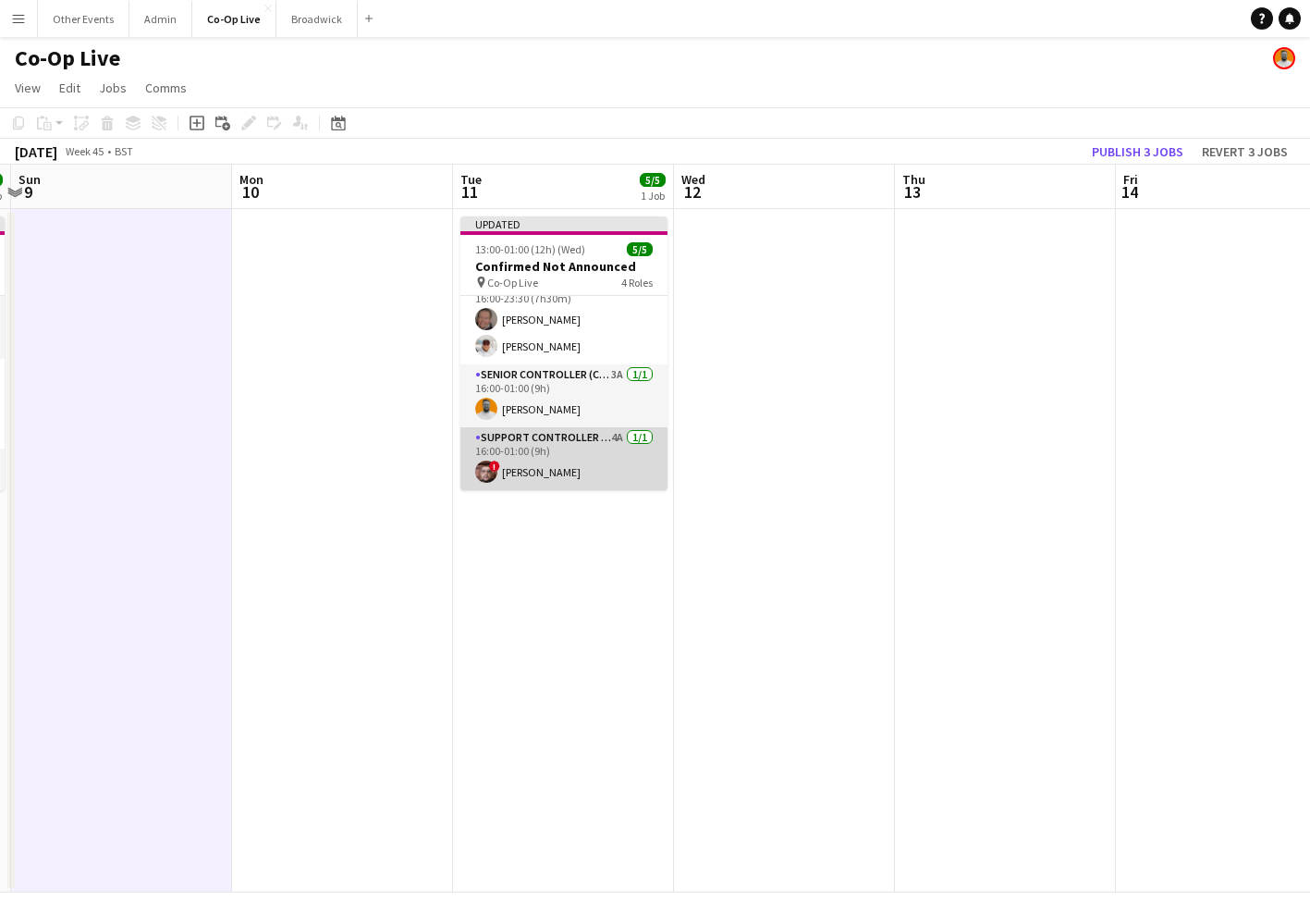
scroll to position [84, 0]
click at [599, 449] on app-card-role "Support Controller (with CCTV) 4A [DATE] 16:00-01:00 (9h) ! [PERSON_NAME]" at bounding box center [564, 459] width 208 height 63
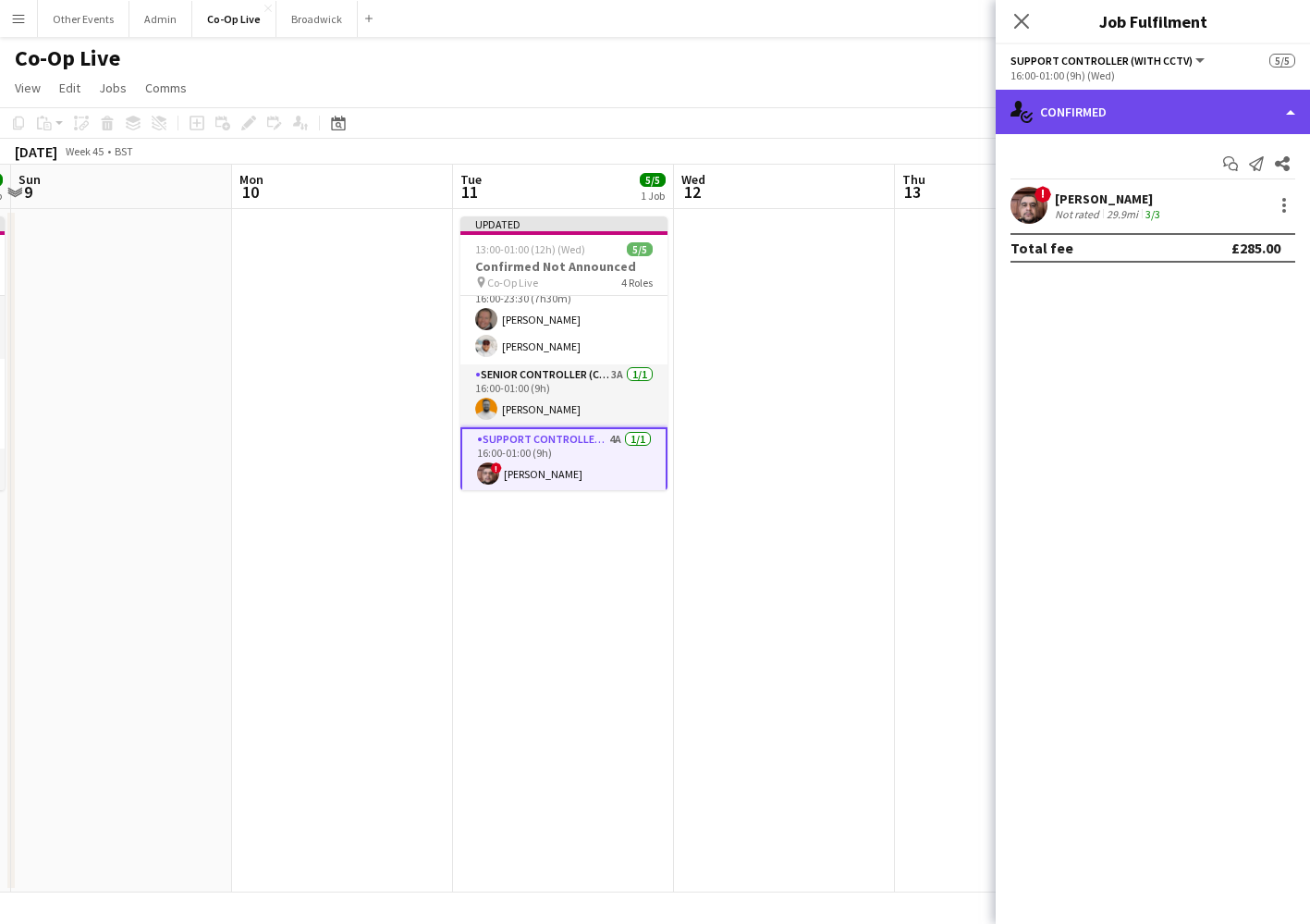
click at [1152, 101] on div "single-neutral-actions-check-2 Confirmed" at bounding box center [1153, 112] width 314 height 45
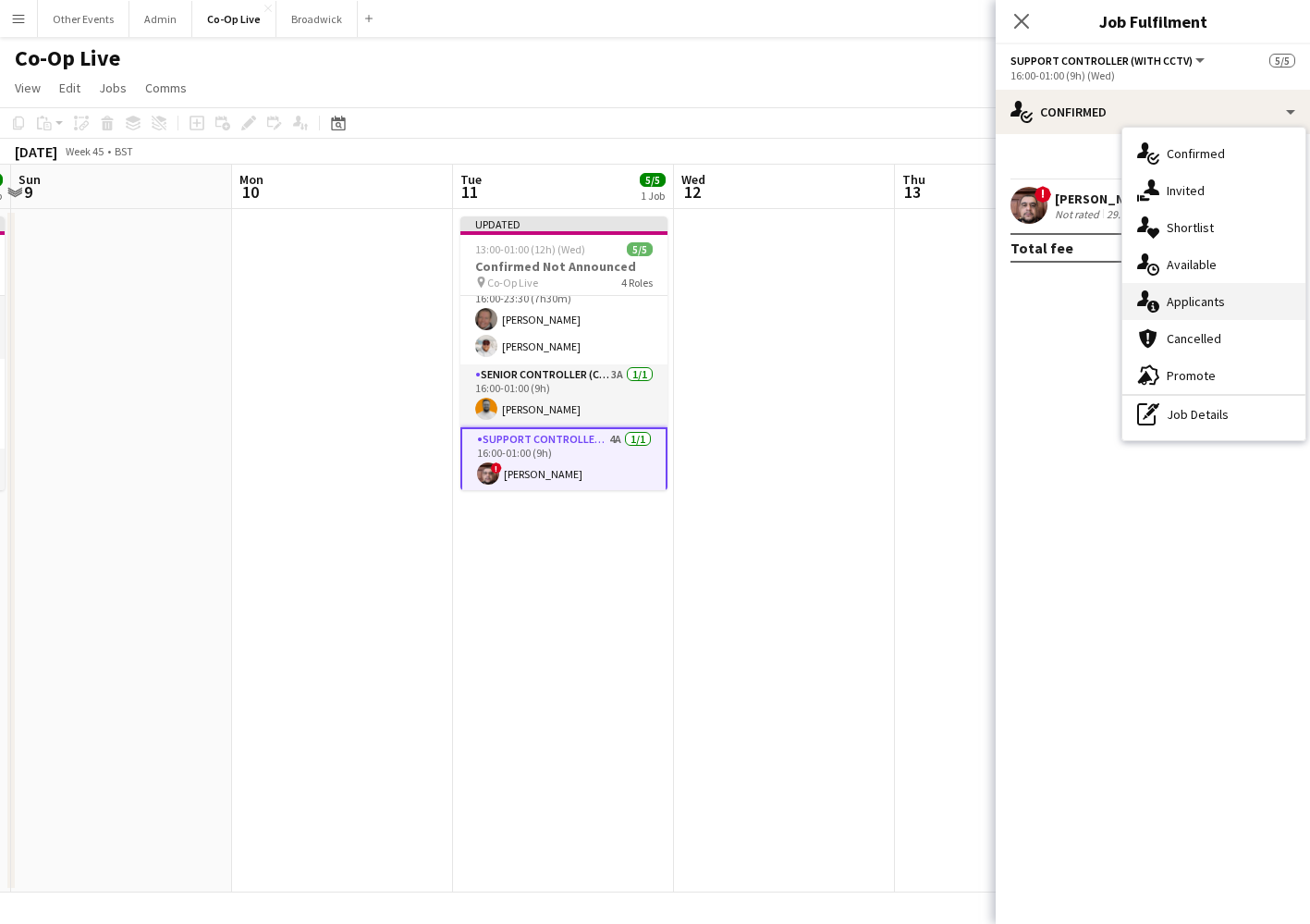
click at [1249, 311] on div "single-neutral-actions-information Applicants" at bounding box center [1214, 302] width 183 height 37
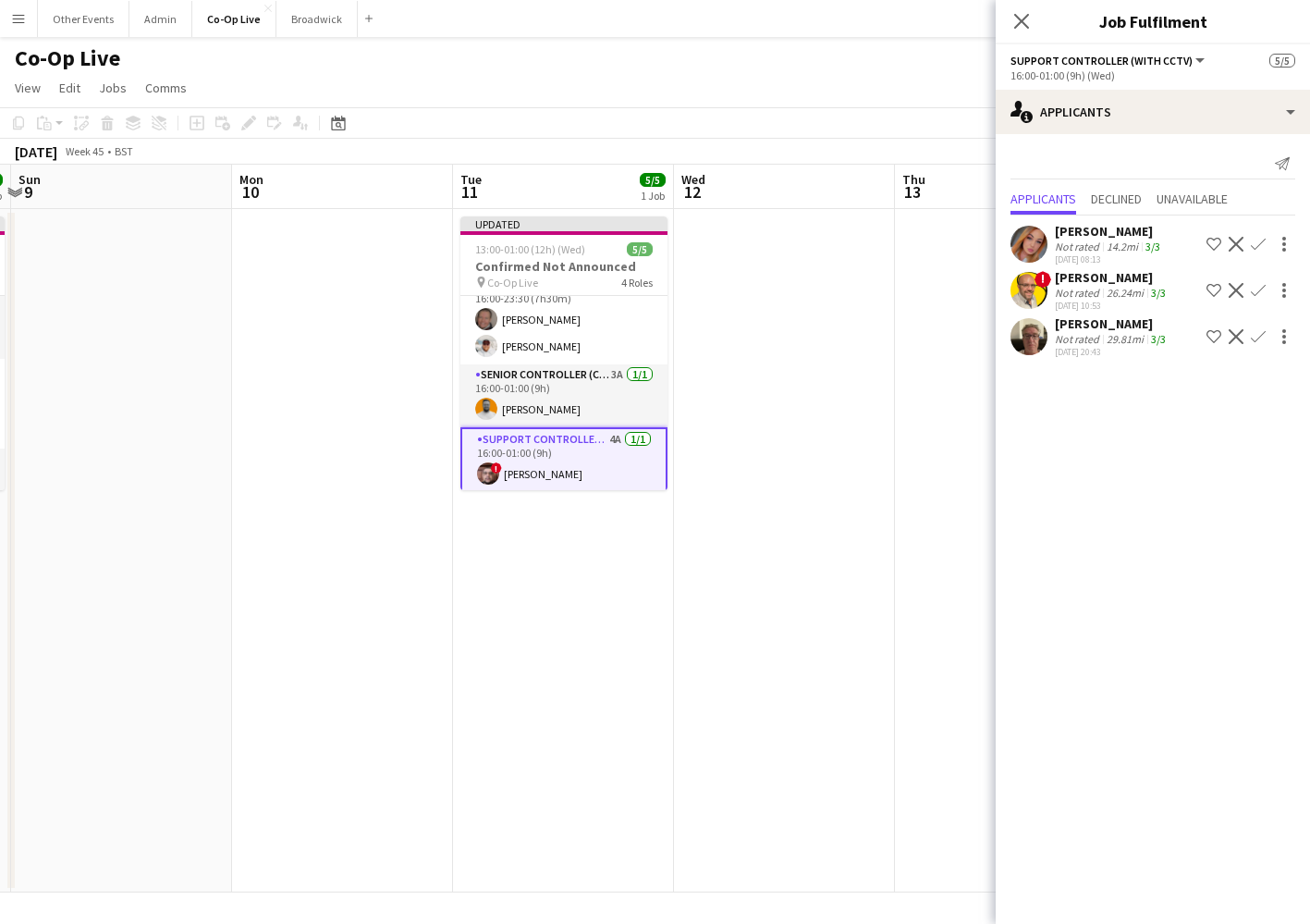
click at [731, 406] on app-date-cell at bounding box center [784, 551] width 221 height 684
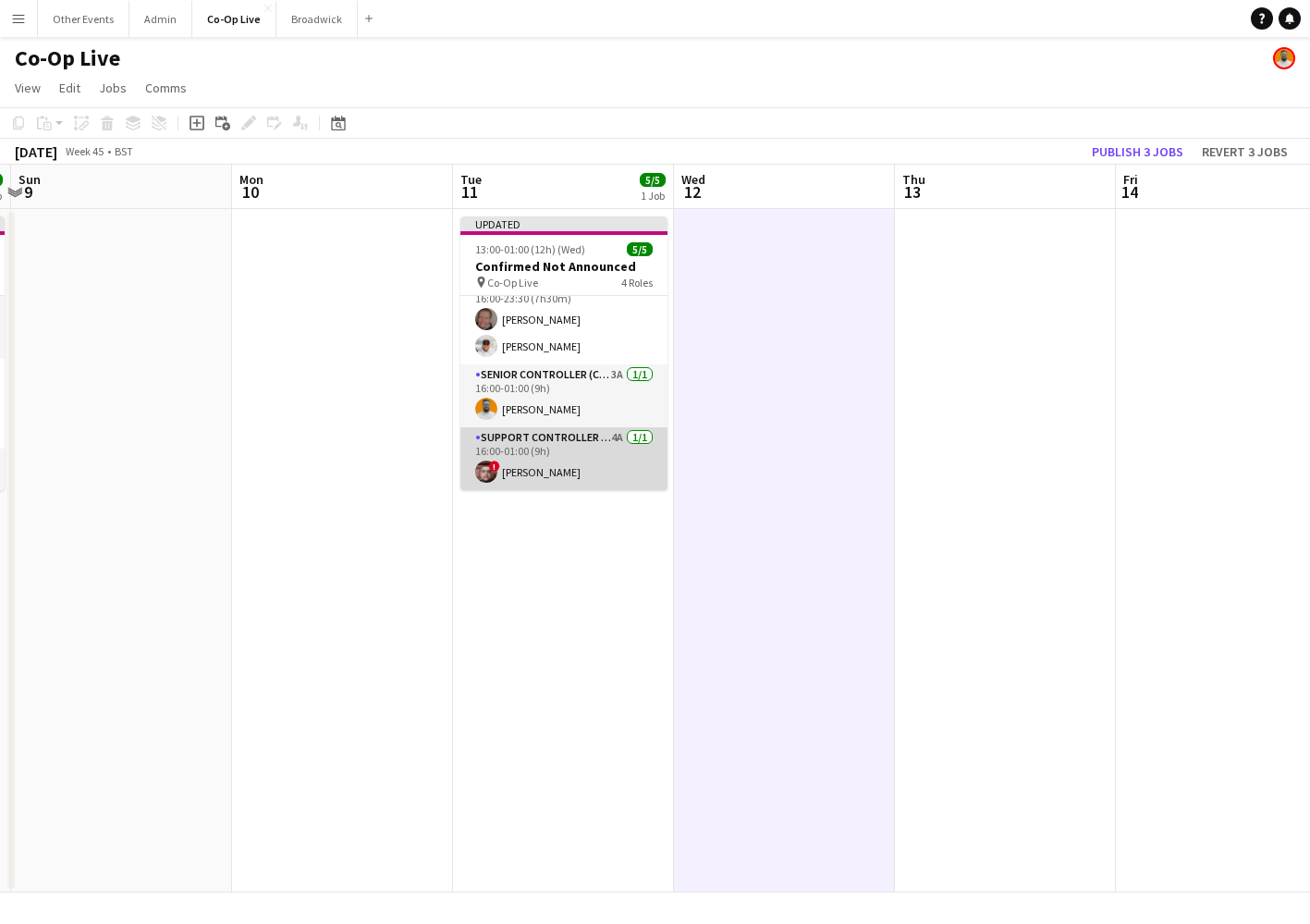
click at [588, 461] on app-card-role "Support Controller (with CCTV) 4A [DATE] 16:00-01:00 (9h) ! [PERSON_NAME]" at bounding box center [564, 459] width 208 height 63
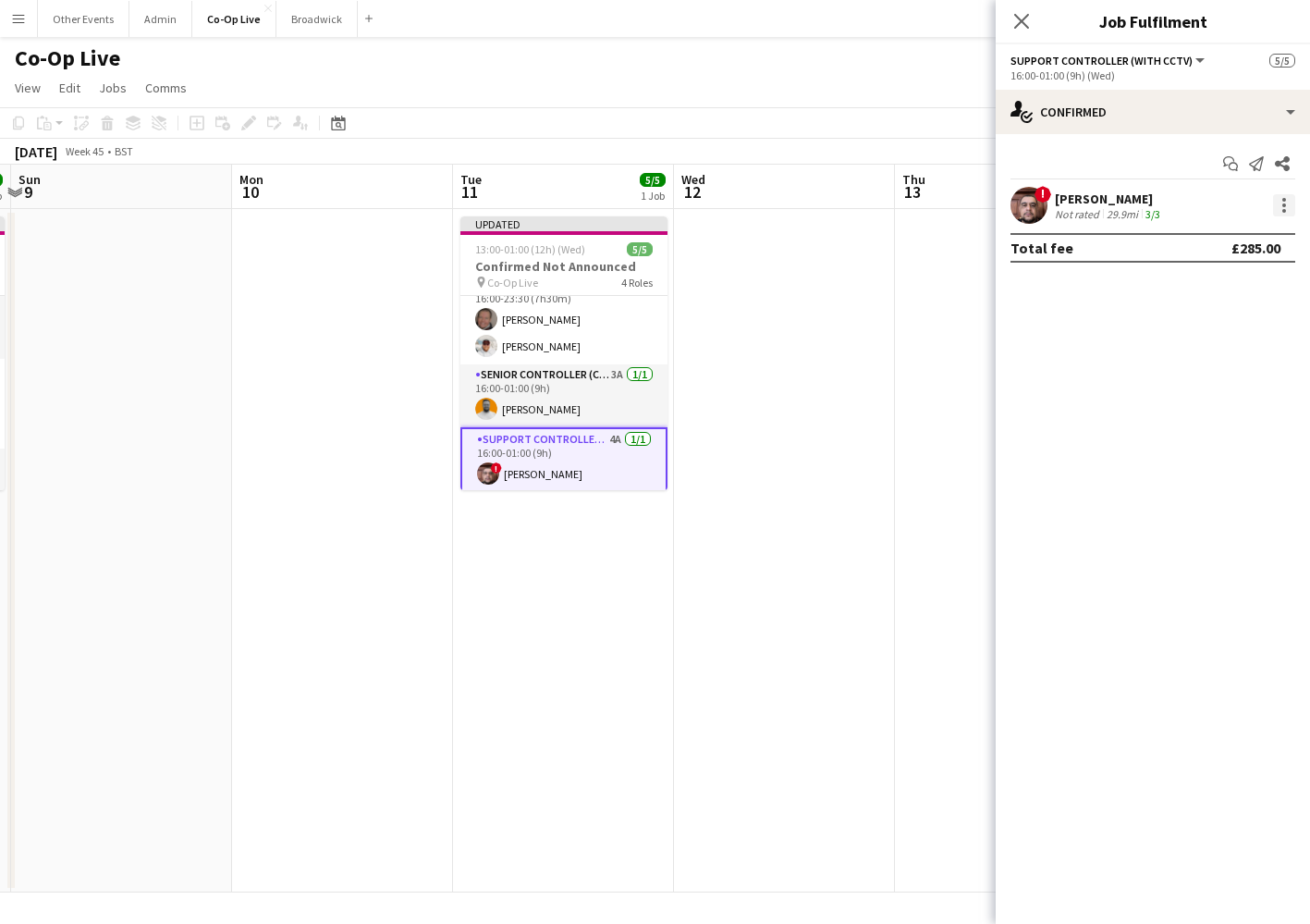
click at [1285, 206] on div at bounding box center [1285, 206] width 4 height 4
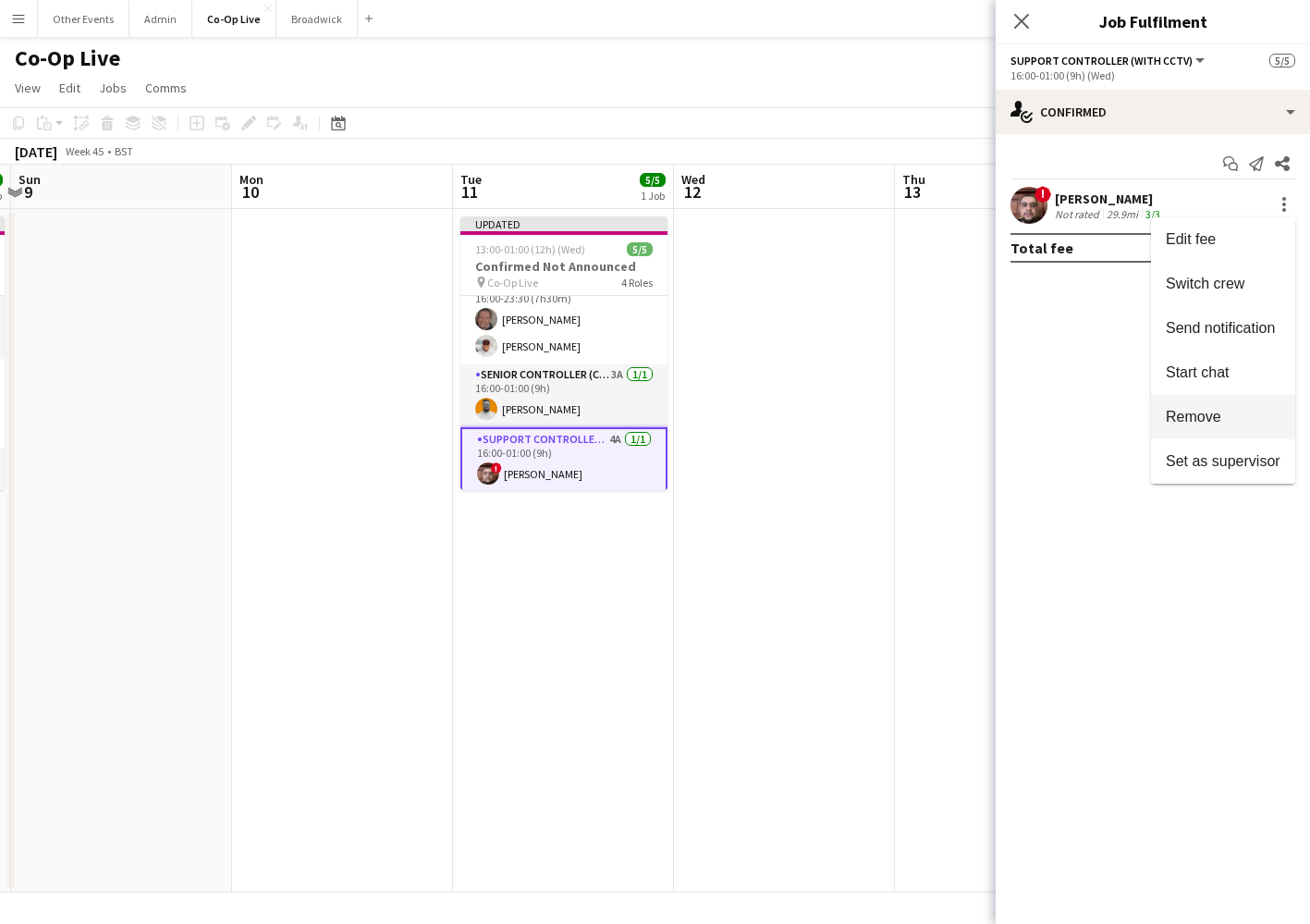
click at [1238, 422] on span "Remove" at bounding box center [1224, 417] width 114 height 16
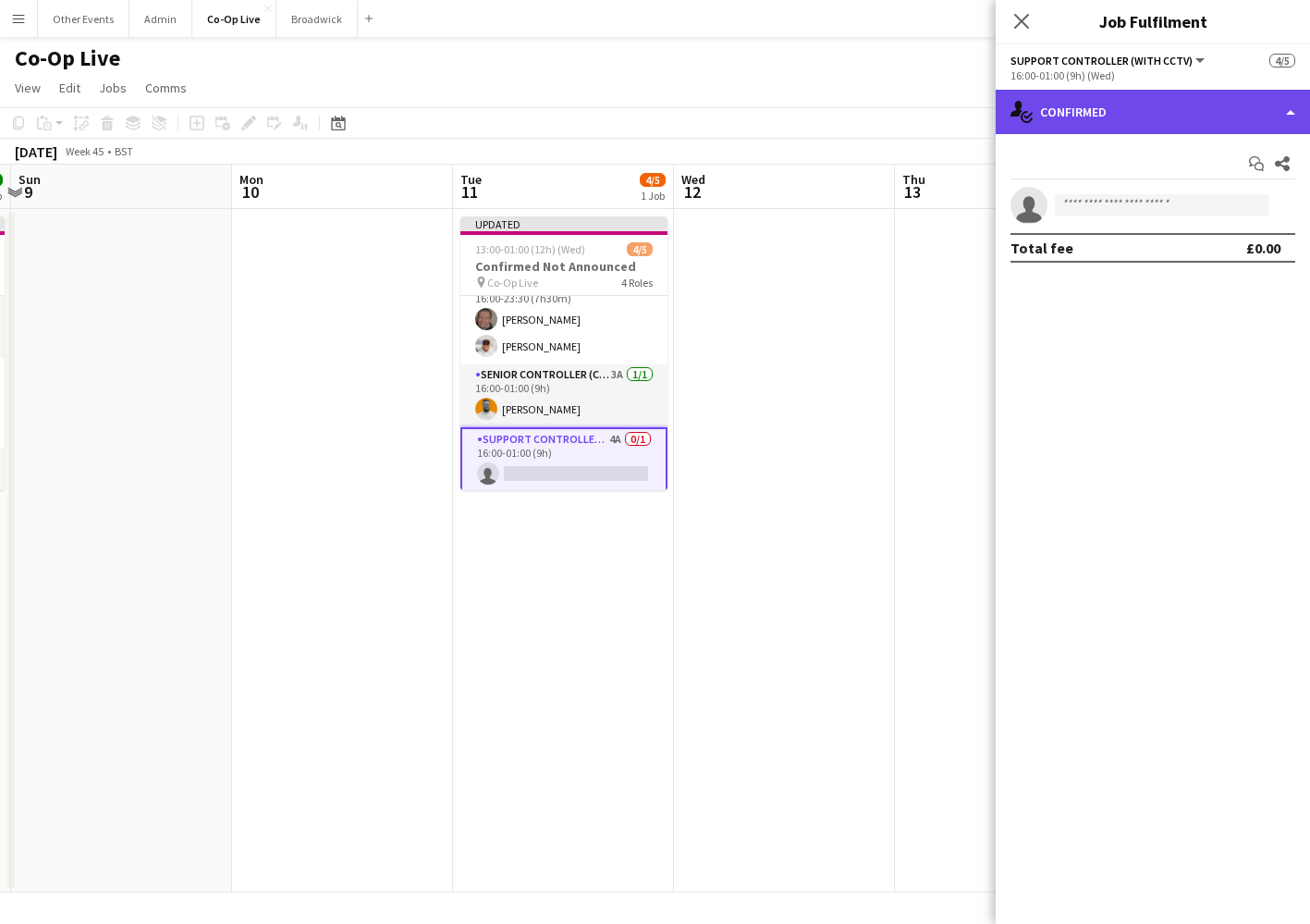
click at [1184, 120] on div "single-neutral-actions-check-2 Confirmed" at bounding box center [1153, 112] width 314 height 45
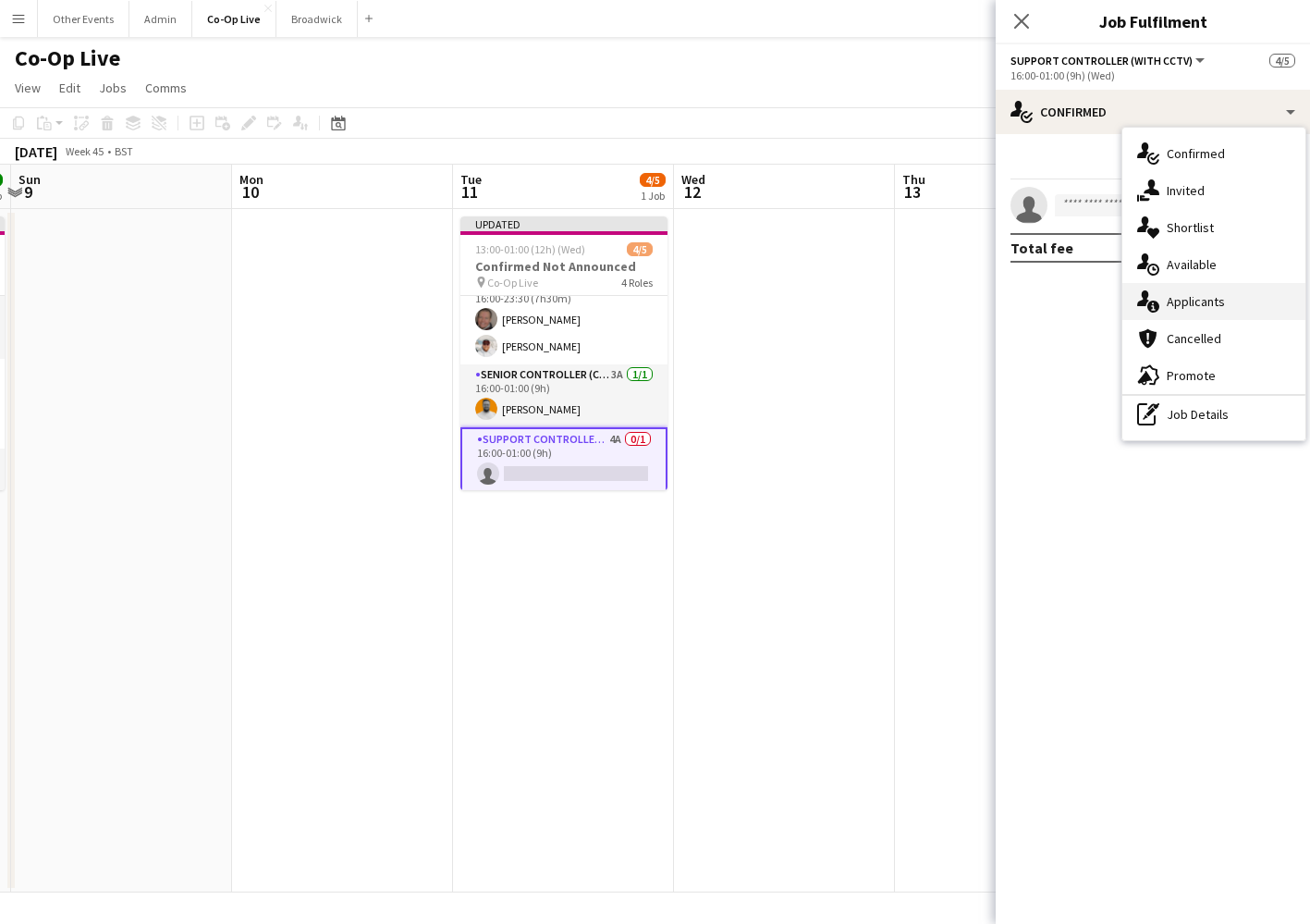
click at [1230, 310] on div "single-neutral-actions-information Applicants" at bounding box center [1214, 302] width 183 height 37
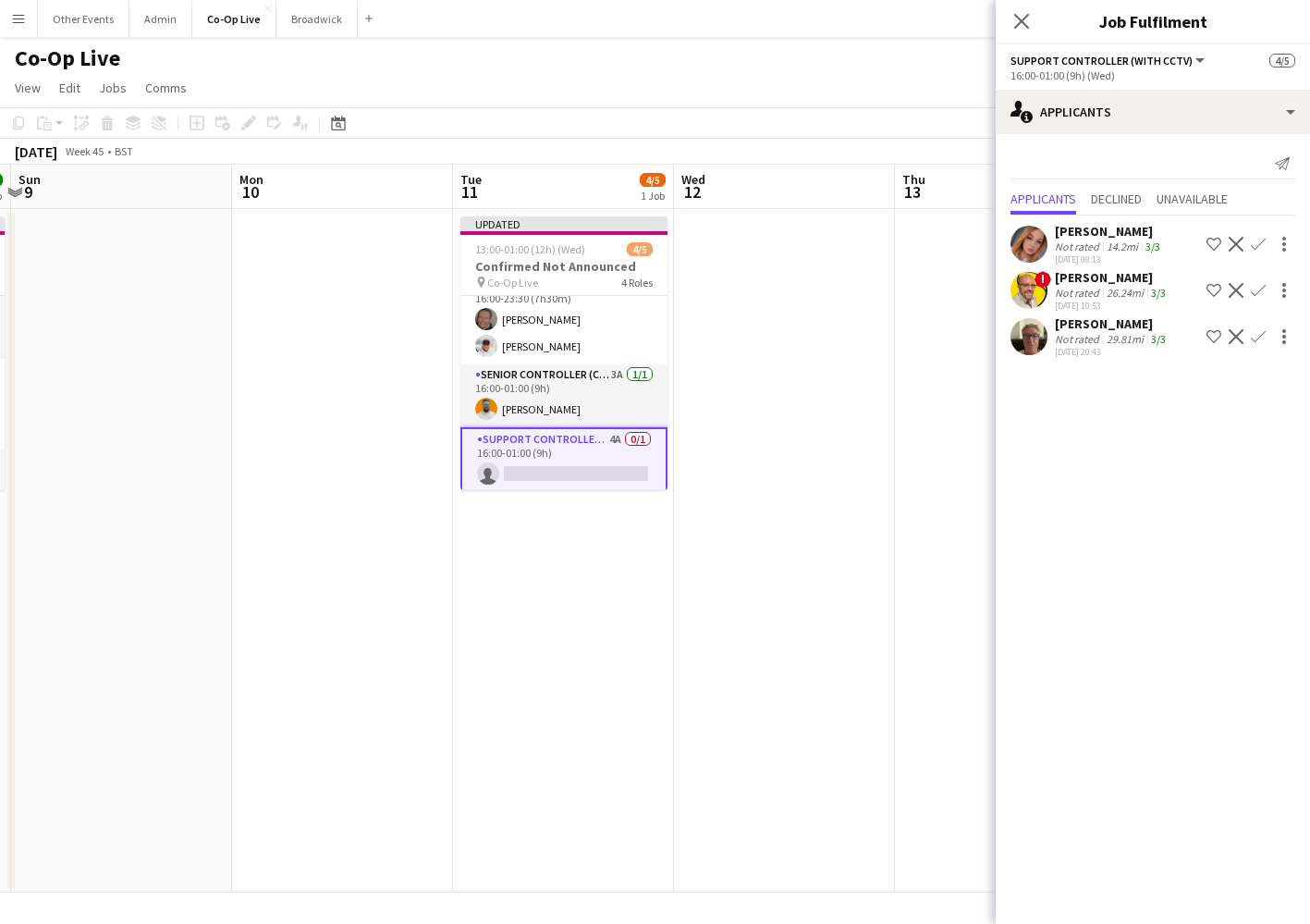
click at [1262, 336] on app-icon "Confirm" at bounding box center [1258, 336] width 15 height 15
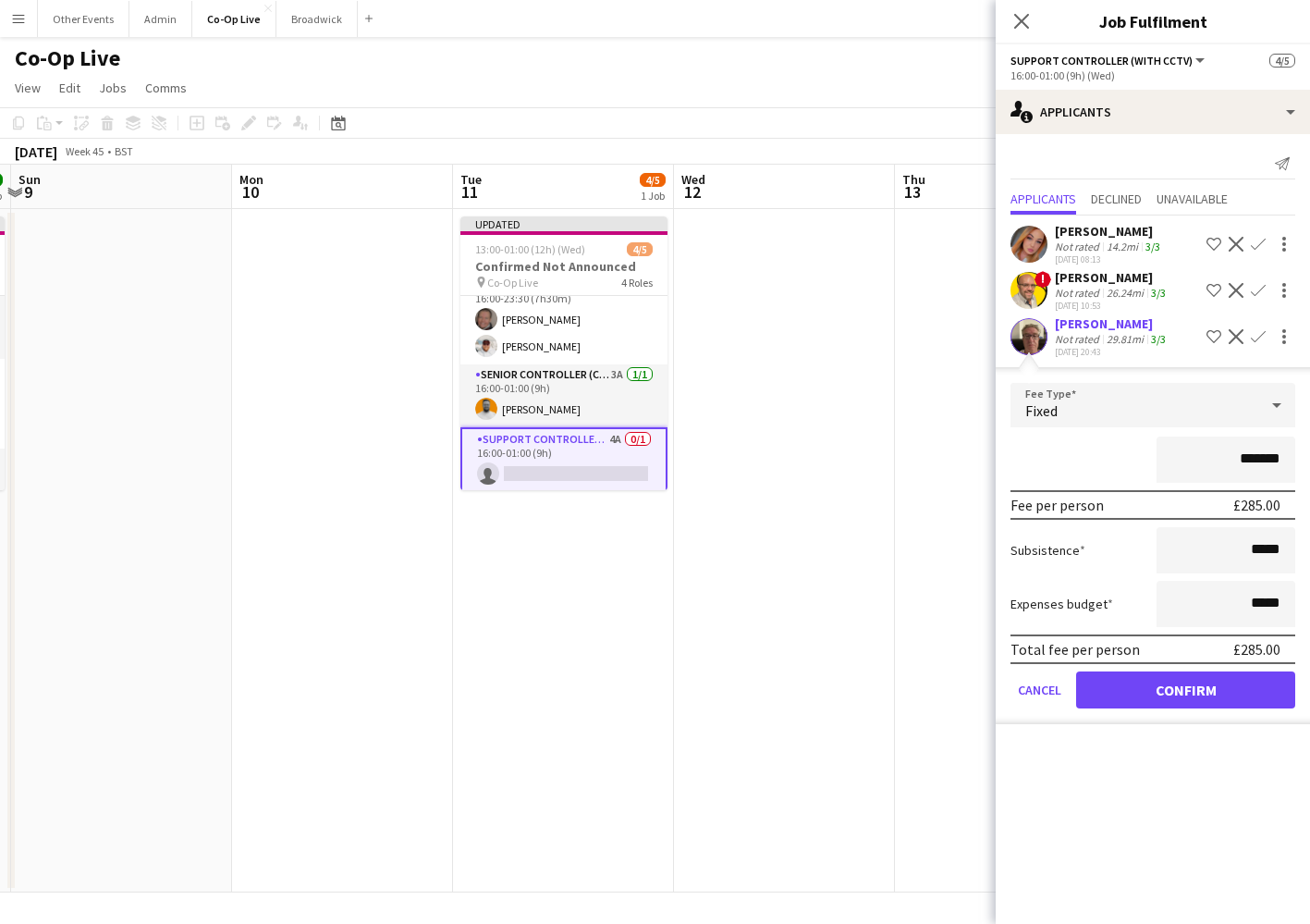
click at [1220, 675] on button "Confirm" at bounding box center [1186, 689] width 219 height 37
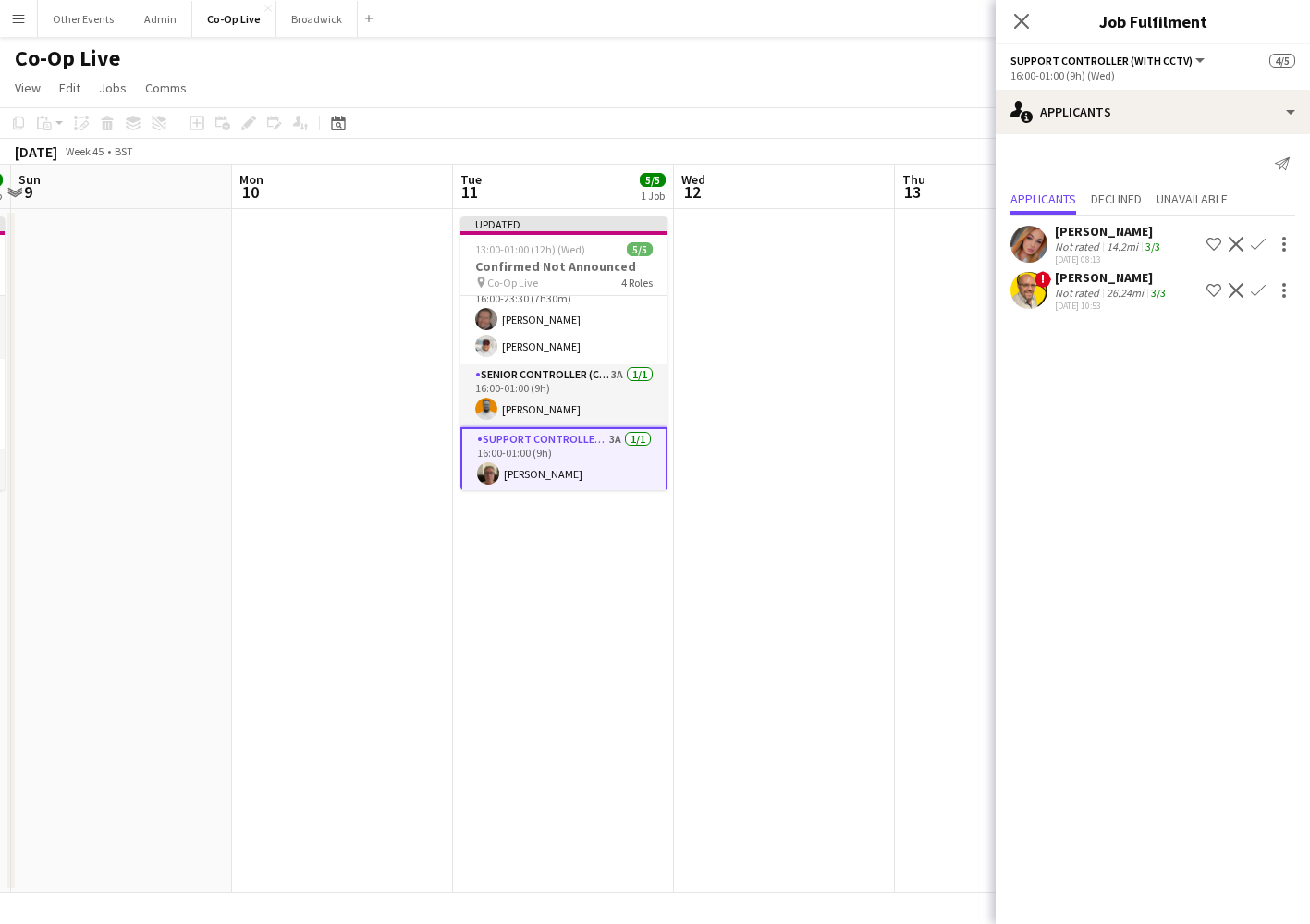
click at [806, 621] on app-date-cell at bounding box center [784, 551] width 221 height 684
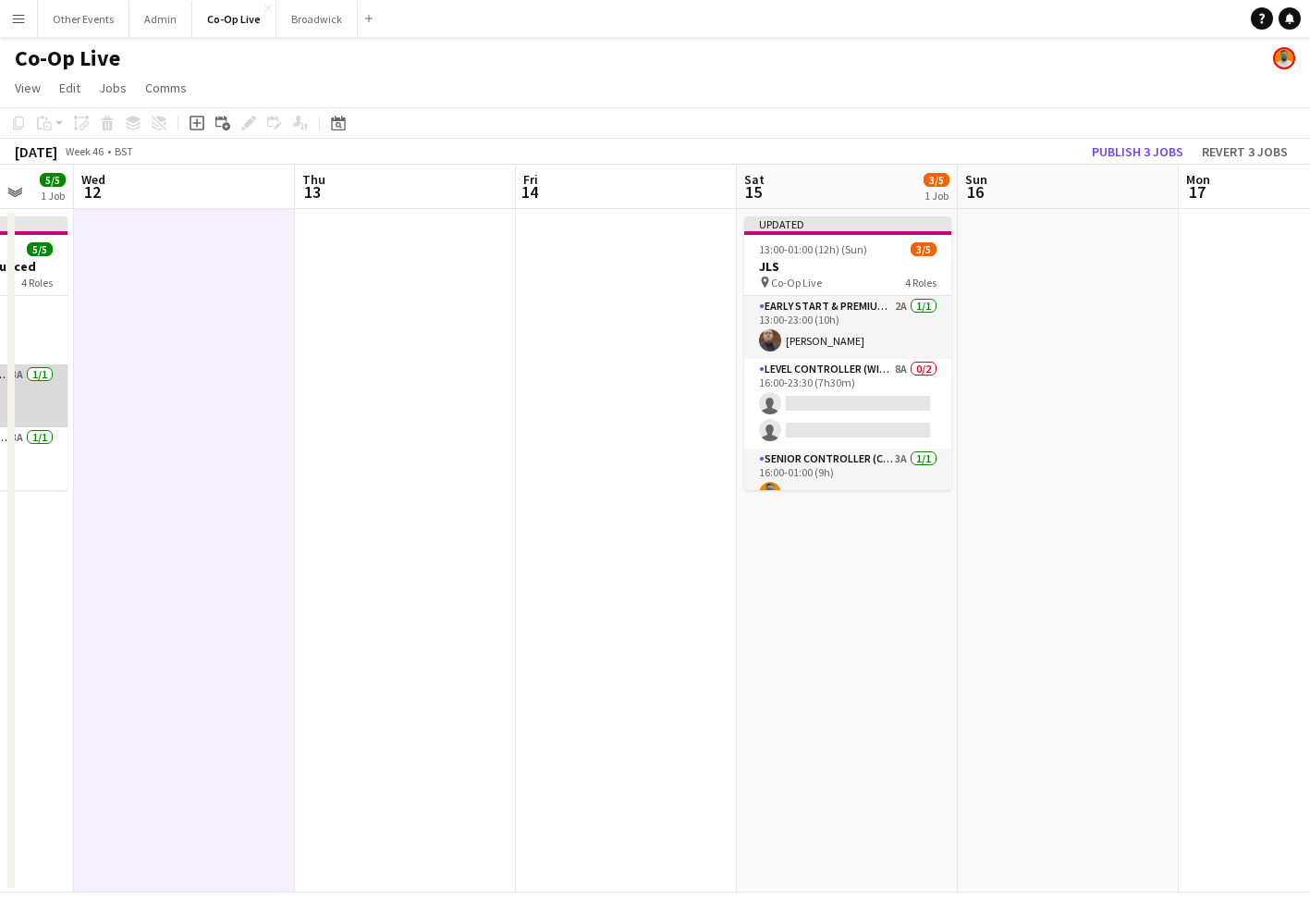
scroll to position [0, 738]
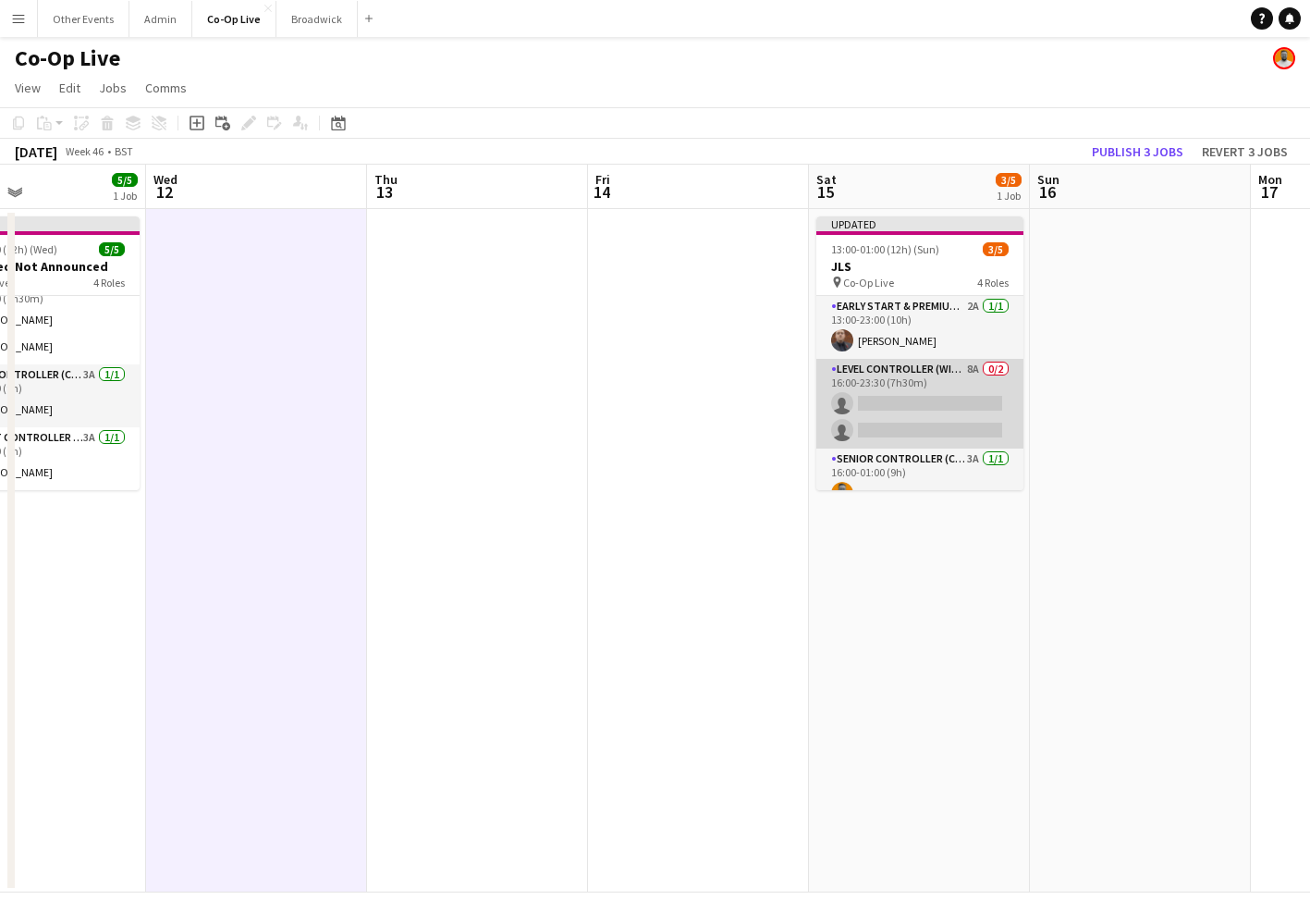
click at [970, 410] on app-card-role "Level Controller (with CCTV) 8A 0/2 16:00-23:30 (7h30m) single-neutral-actions …" at bounding box center [920, 403] width 208 height 90
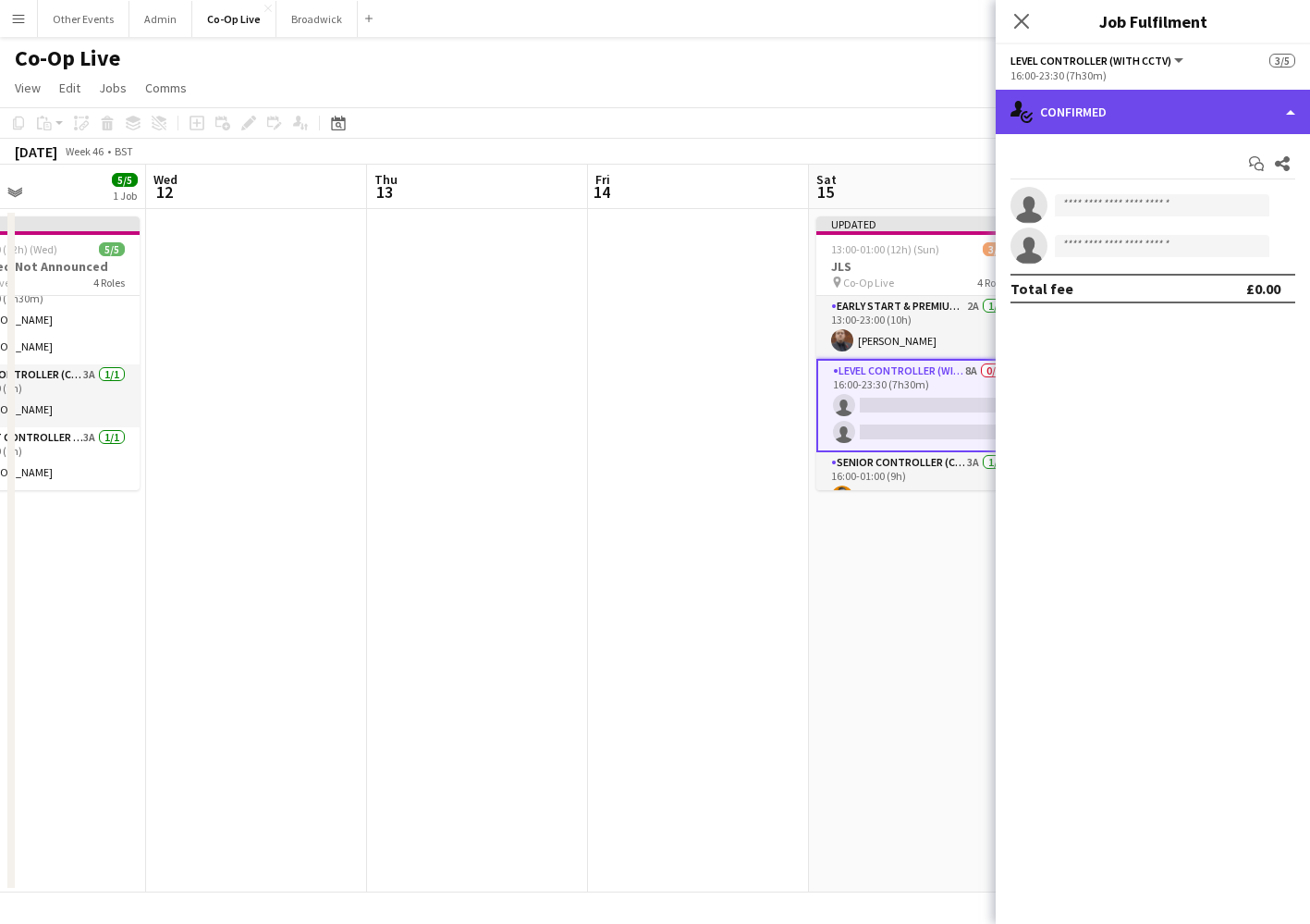
click at [1178, 105] on div "single-neutral-actions-check-2 Confirmed" at bounding box center [1153, 112] width 314 height 45
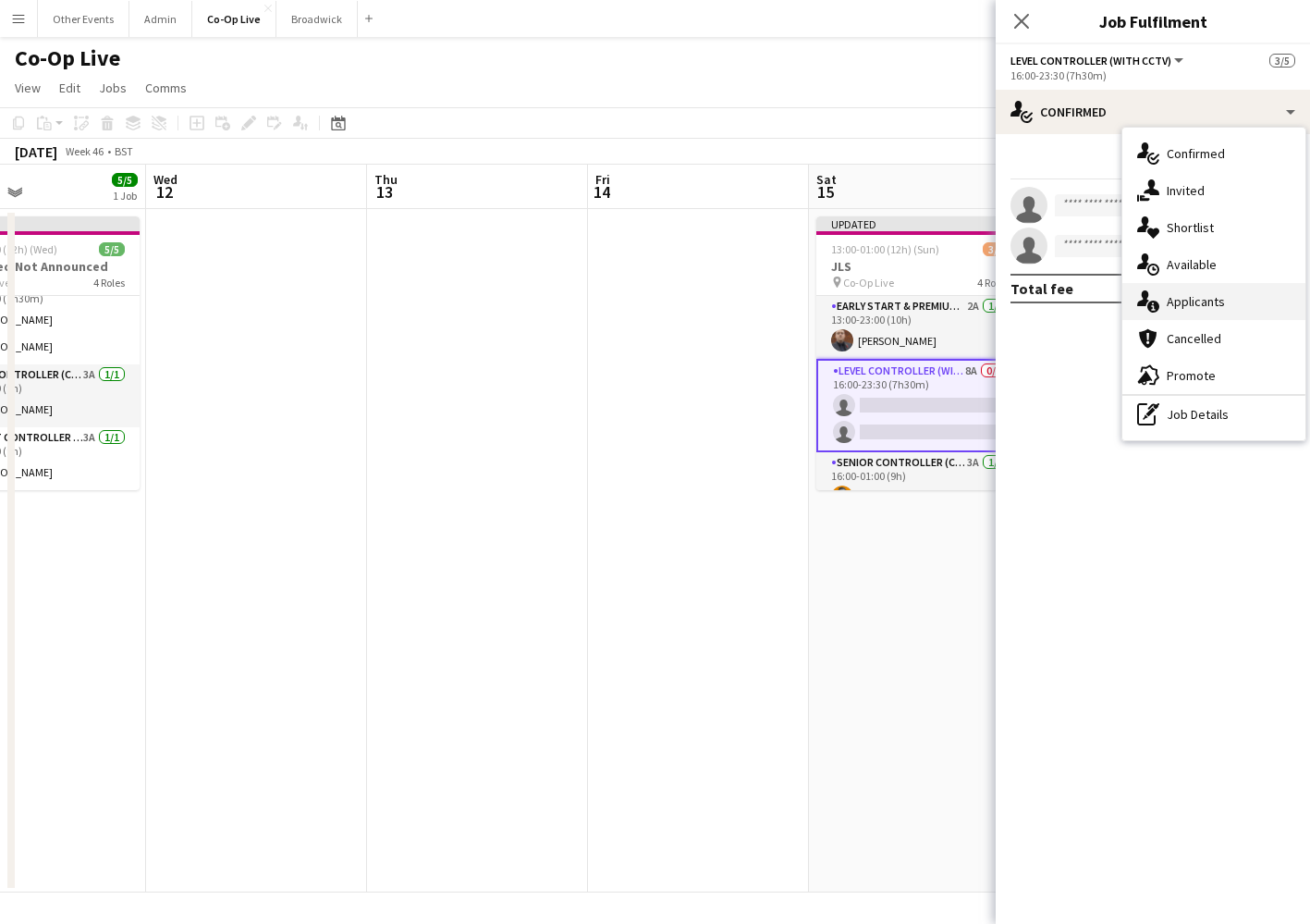
click at [1250, 303] on div "single-neutral-actions-information Applicants" at bounding box center [1214, 302] width 183 height 37
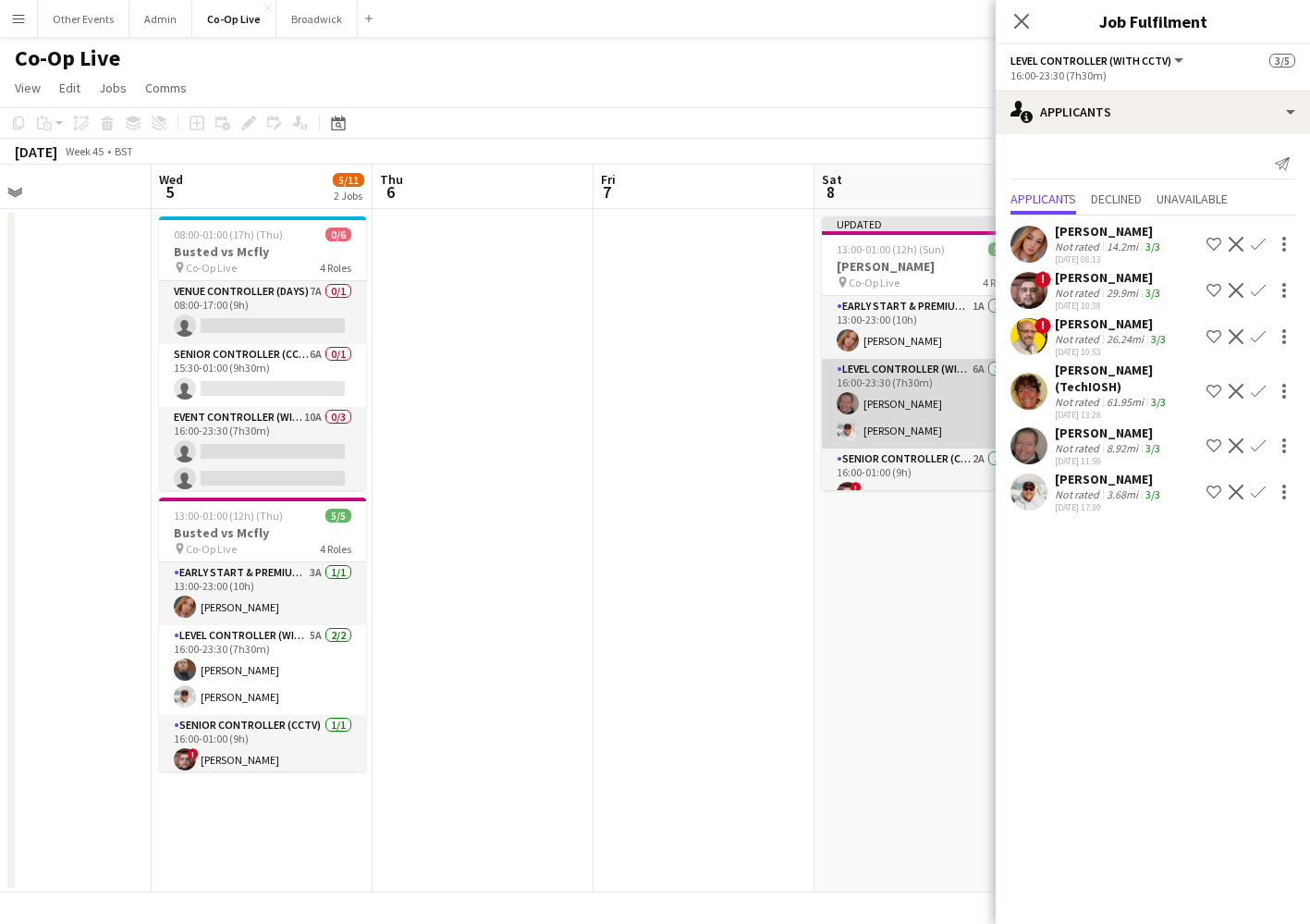
scroll to position [0, 463]
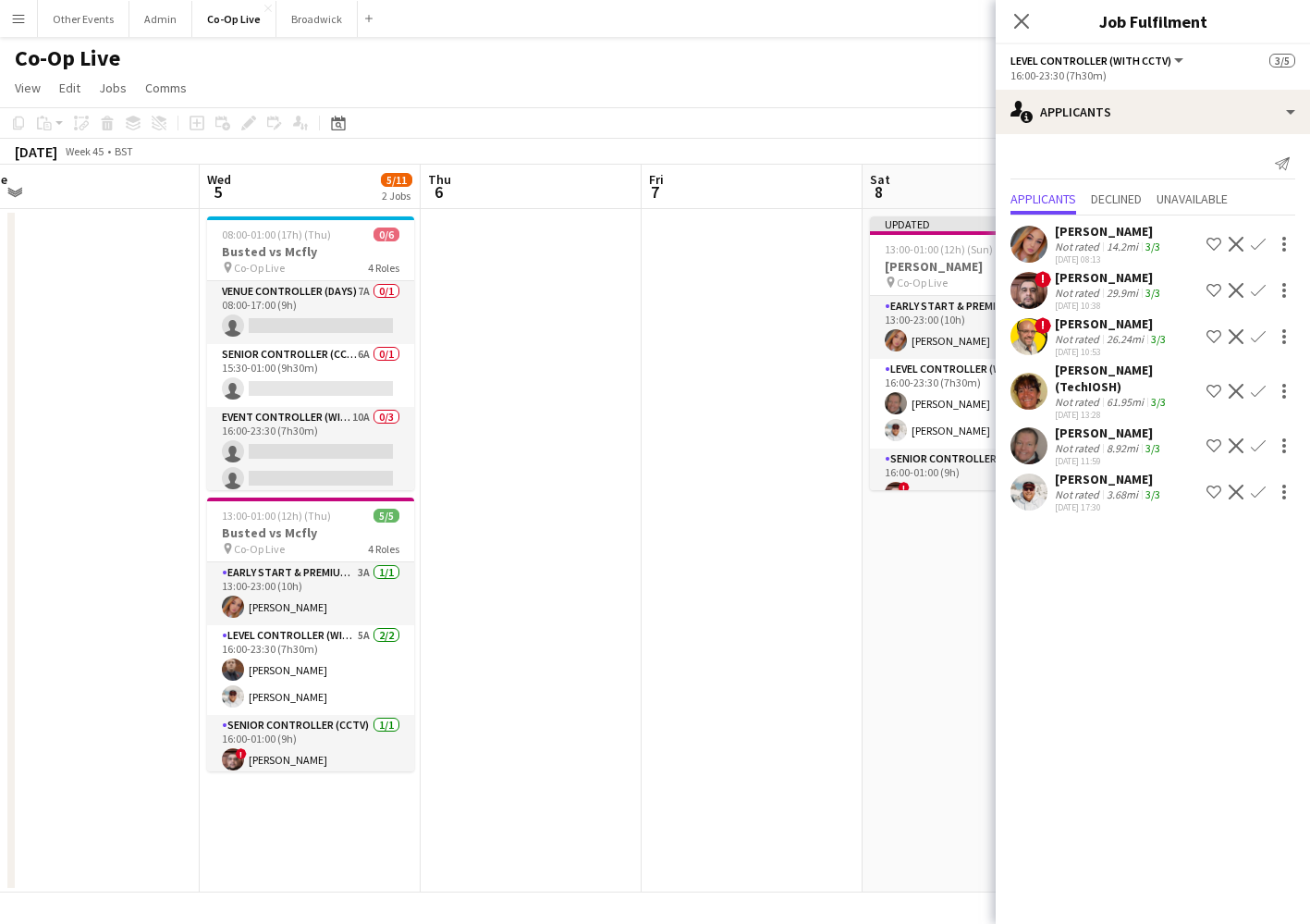
click at [616, 374] on app-date-cell at bounding box center [531, 551] width 221 height 684
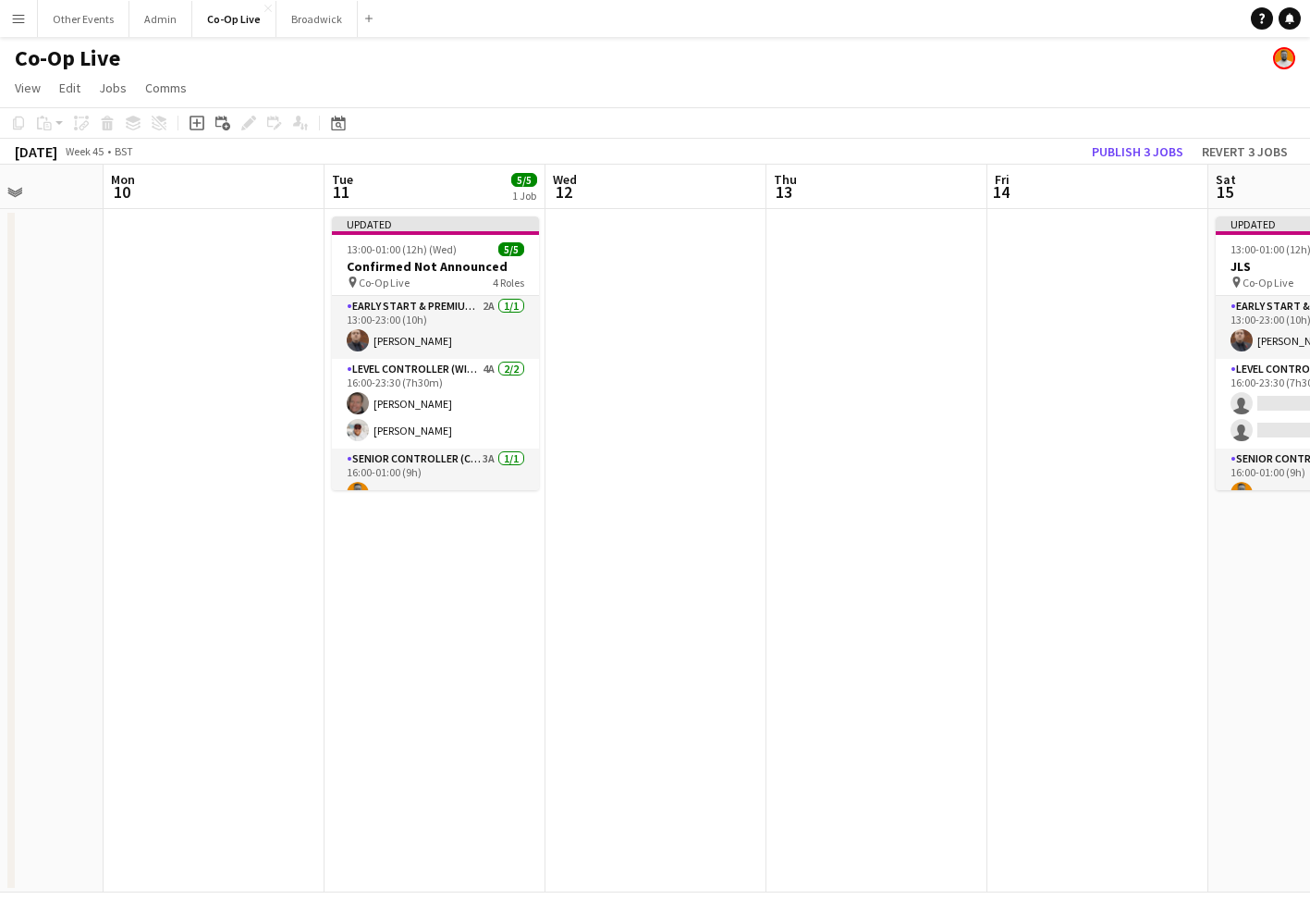
scroll to position [0, 560]
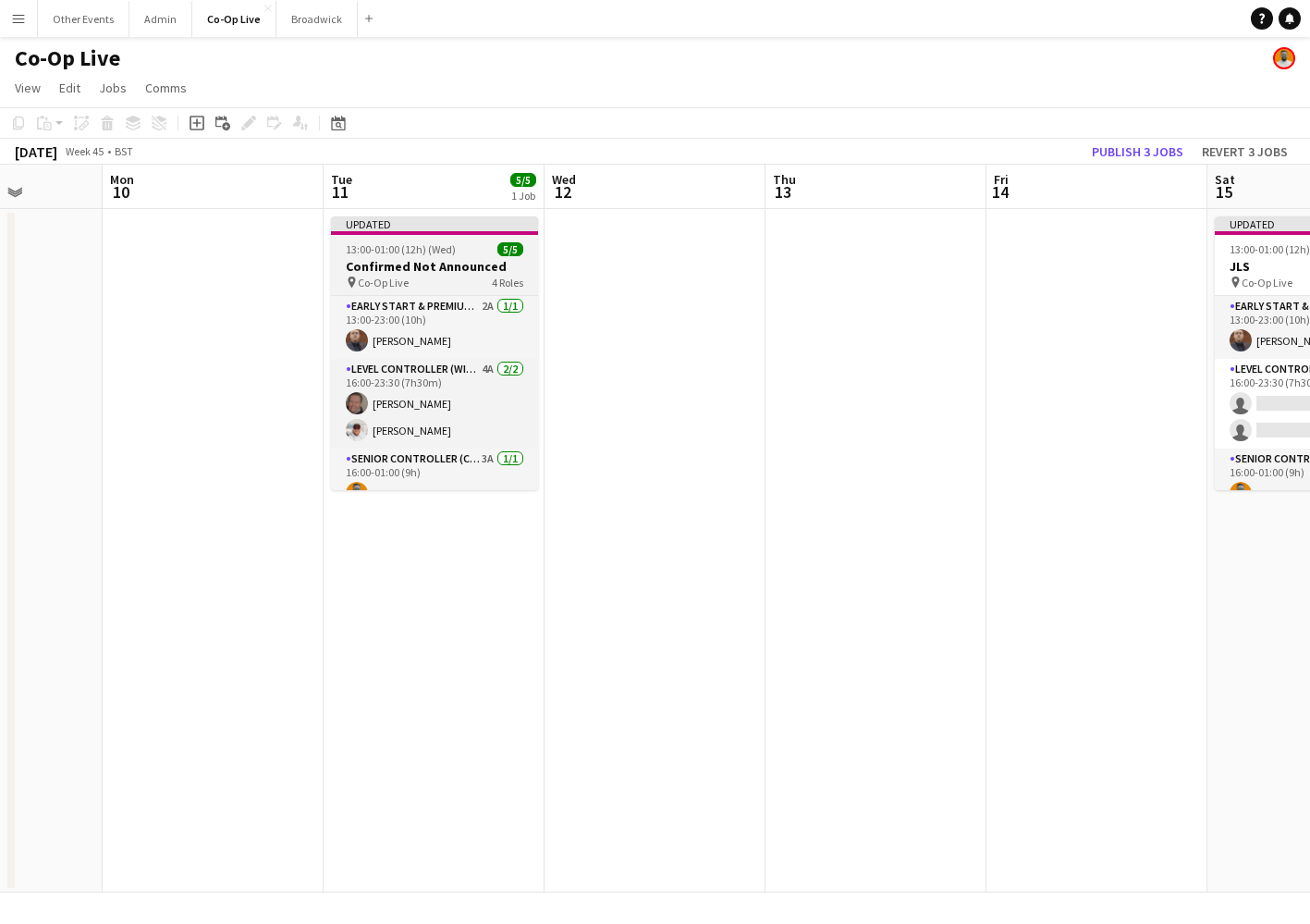
click at [452, 269] on h3 "Confirmed Not Announced" at bounding box center [434, 266] width 208 height 16
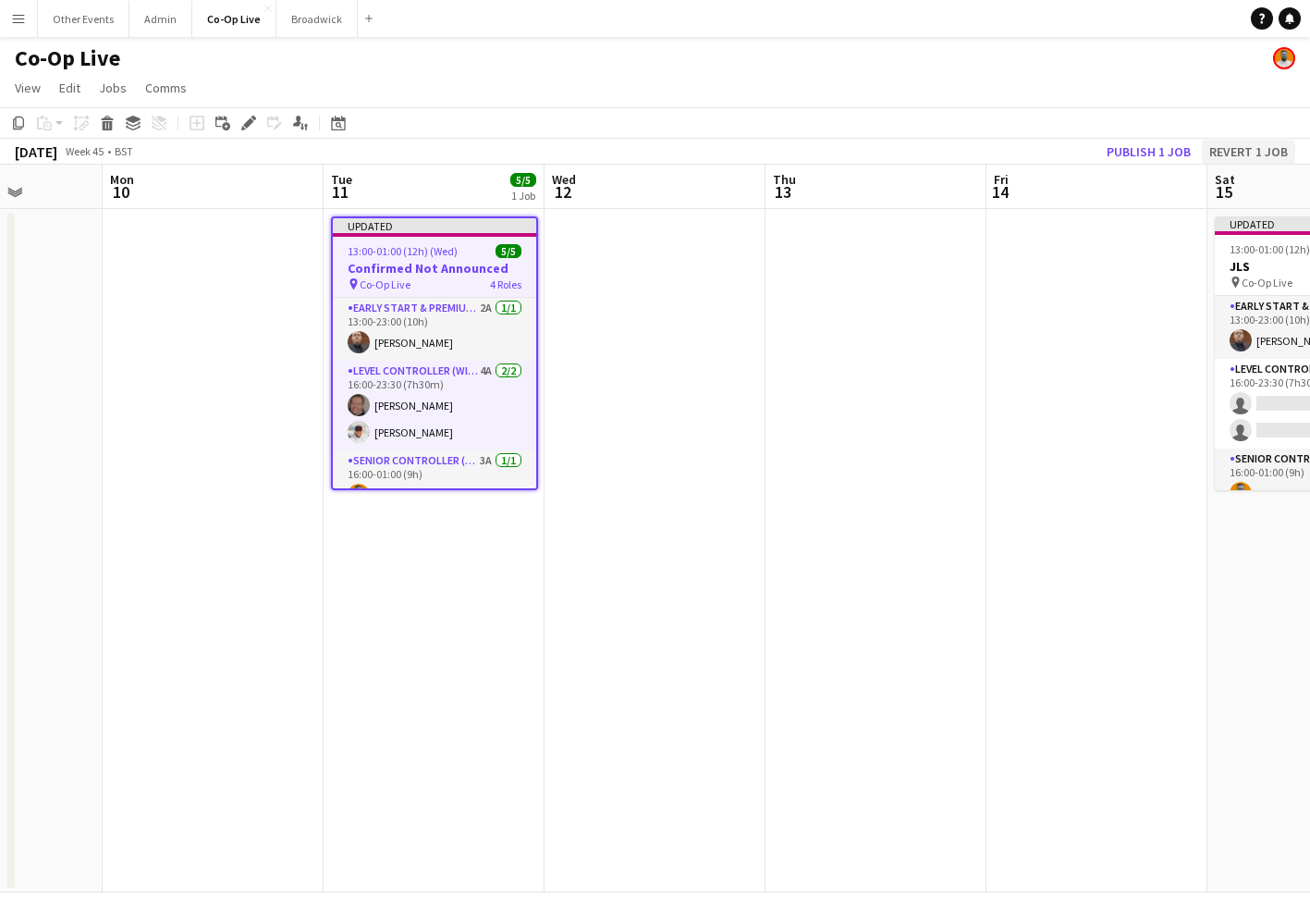
click at [1270, 147] on button "Revert 1 job" at bounding box center [1249, 151] width 93 height 24
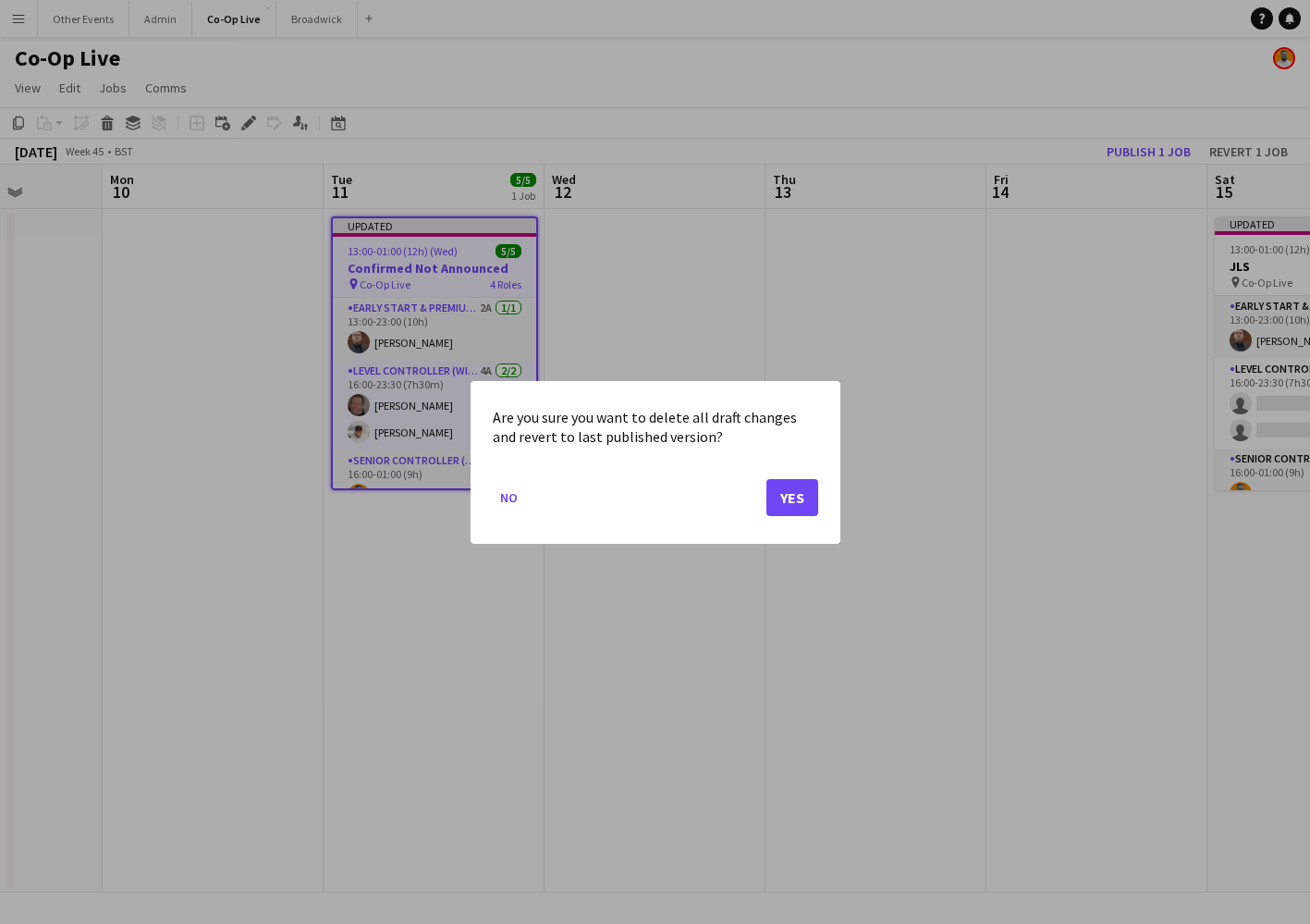
click at [797, 501] on button "Yes" at bounding box center [792, 496] width 51 height 37
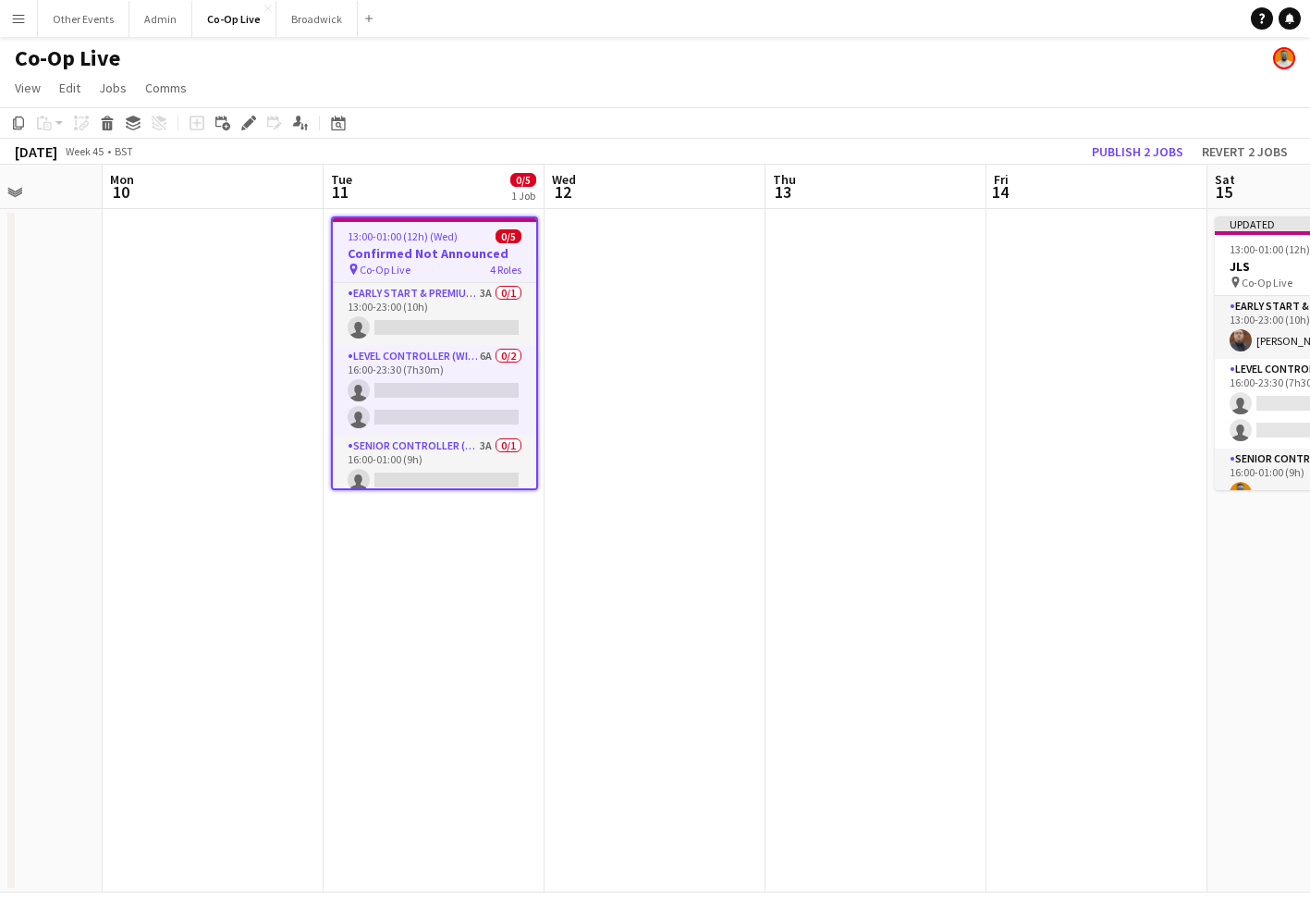
click at [637, 382] on app-date-cell at bounding box center [655, 551] width 221 height 684
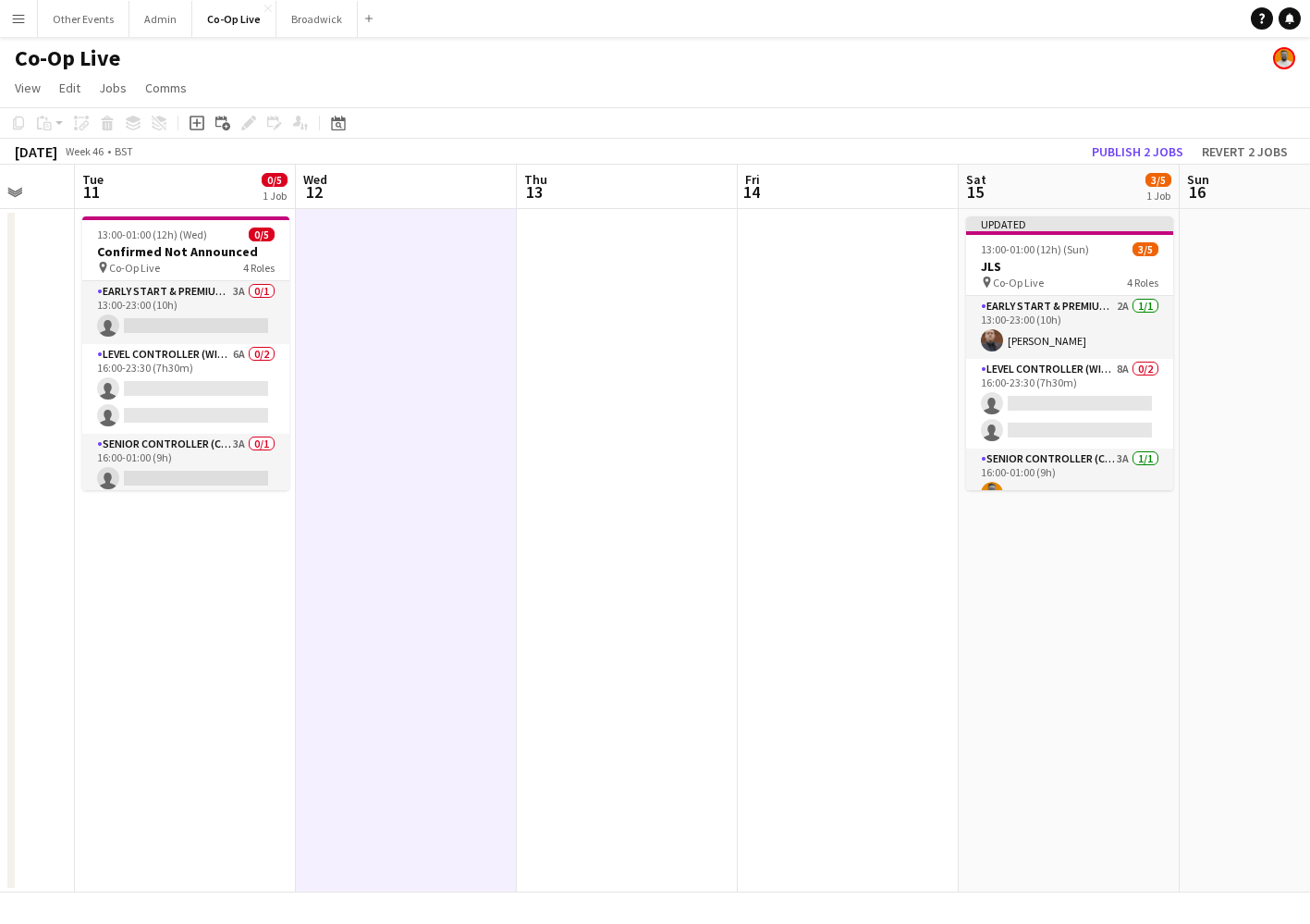
scroll to position [0, 628]
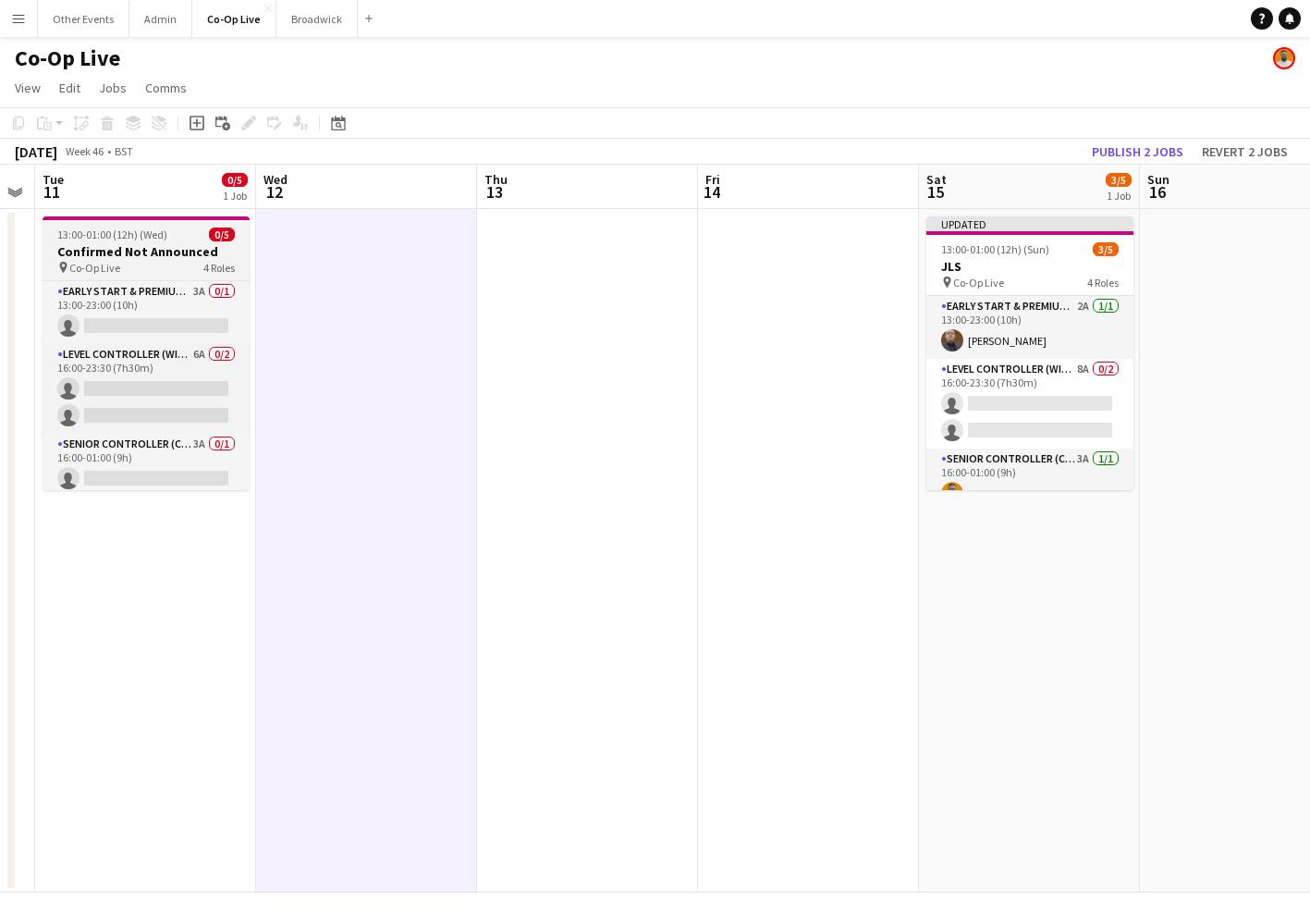
click at [215, 251] on h3 "Confirmed Not Announced" at bounding box center [146, 251] width 208 height 16
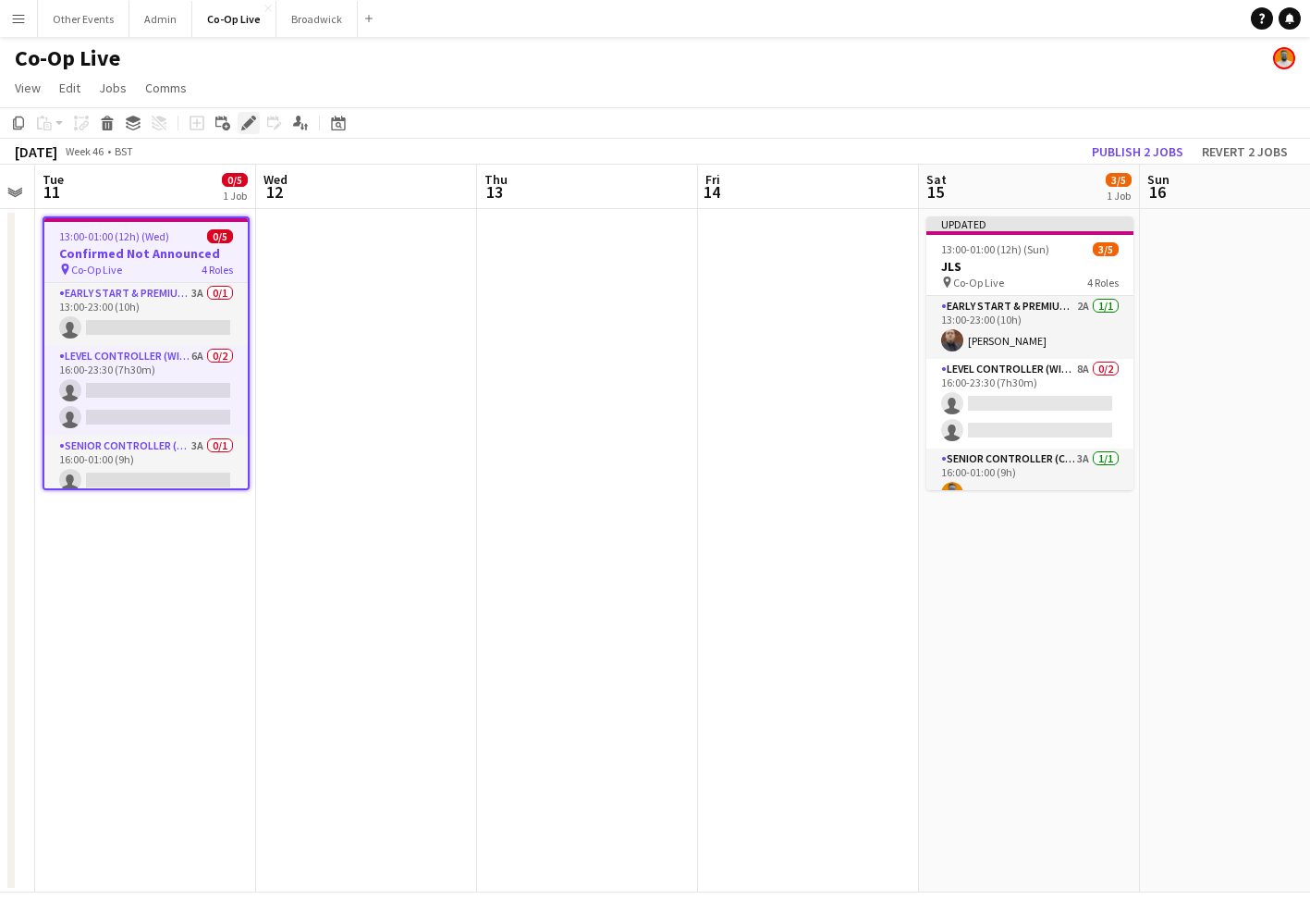
click at [251, 120] on icon at bounding box center [248, 123] width 10 height 10
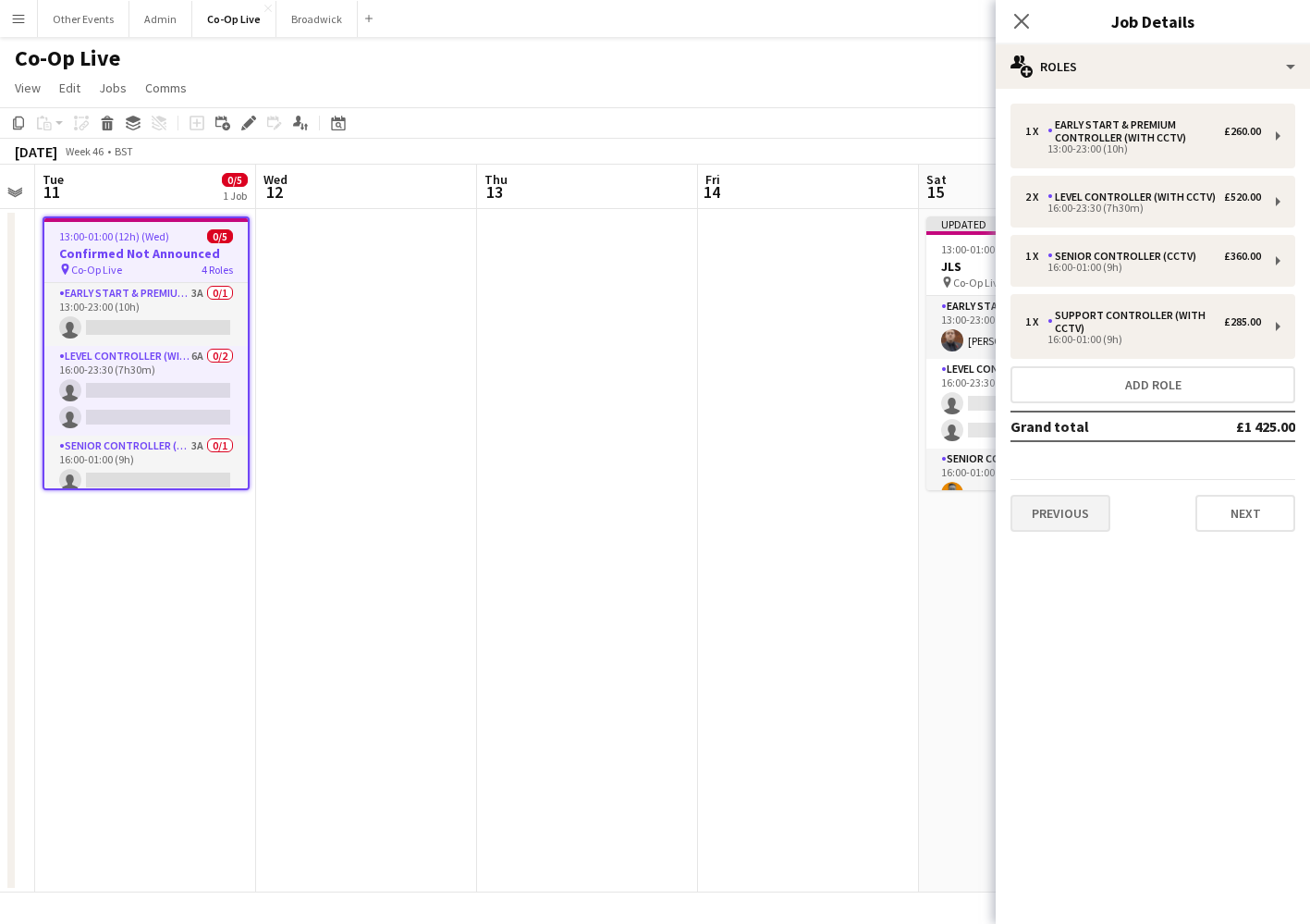
click at [1070, 506] on button "Previous" at bounding box center [1060, 513] width 100 height 37
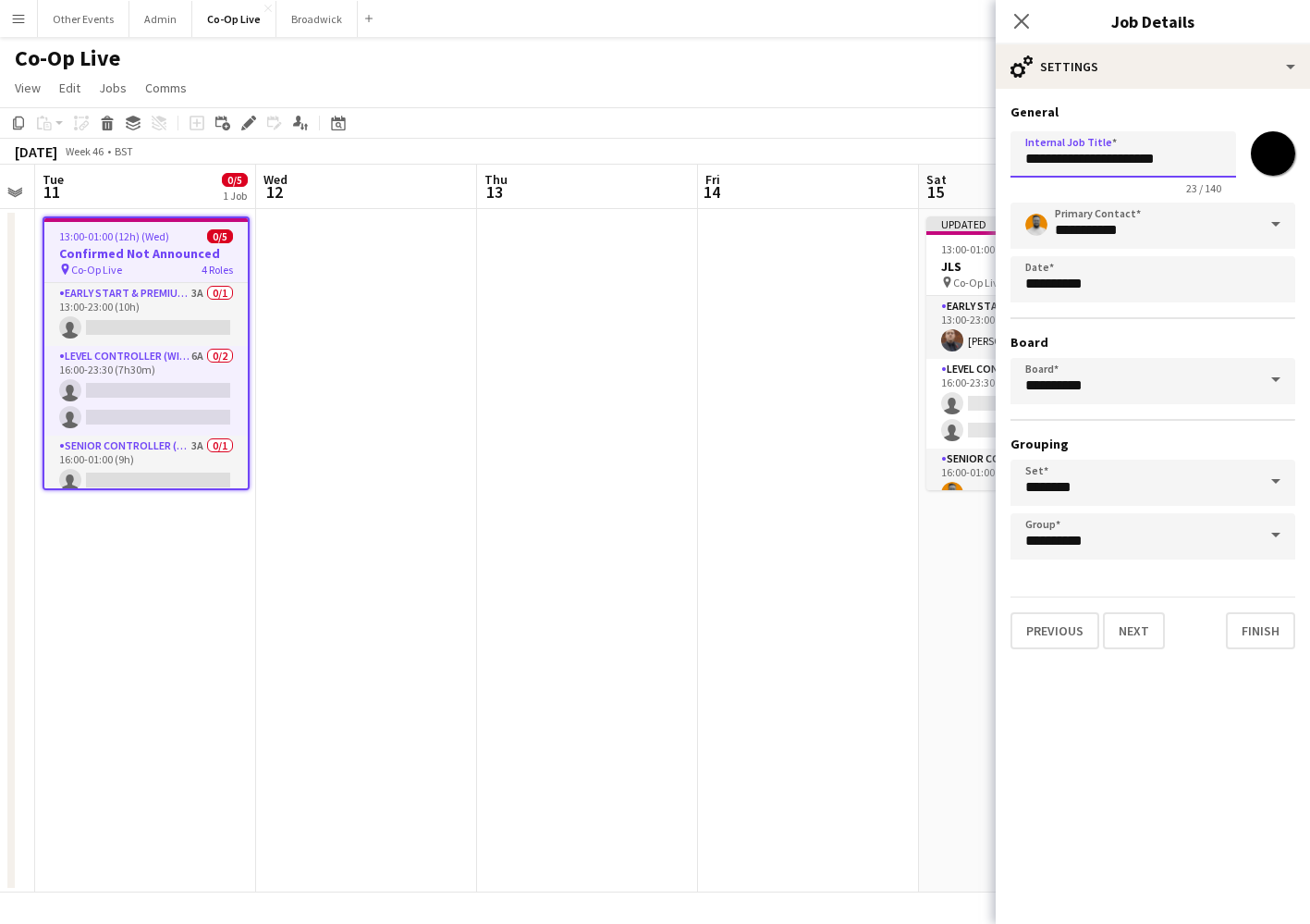
drag, startPoint x: 1196, startPoint y: 157, endPoint x: 965, endPoint y: 157, distance: 231.0
click at [965, 157] on body "Menu Boards Boards Boards All jobs Status Workforce Workforce My Workforce Recr…" at bounding box center [655, 462] width 1310 height 924
type input "**********"
click at [1267, 632] on button "Finish" at bounding box center [1262, 630] width 70 height 37
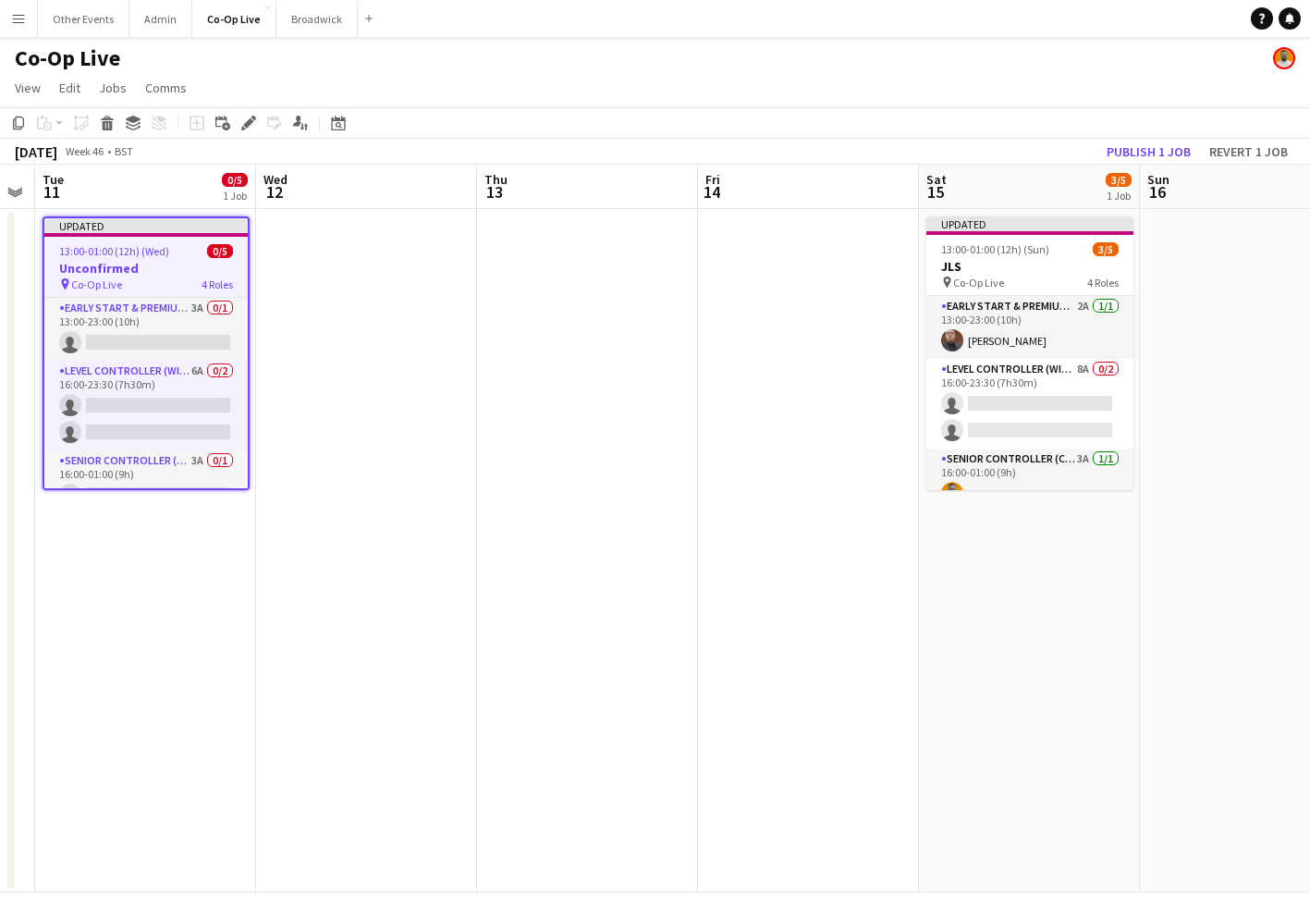
click at [687, 549] on app-date-cell at bounding box center [588, 551] width 221 height 684
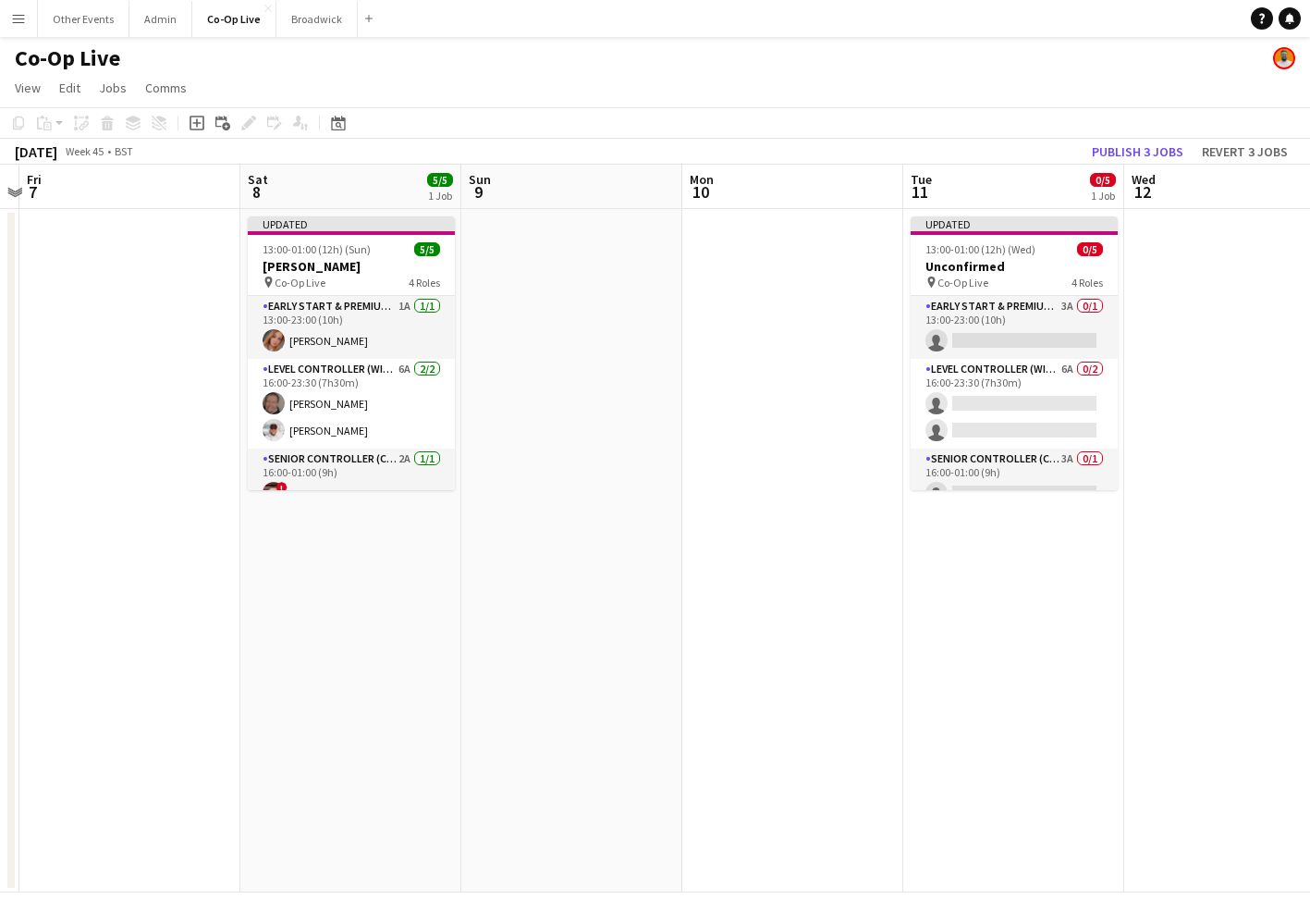
scroll to position [0, 411]
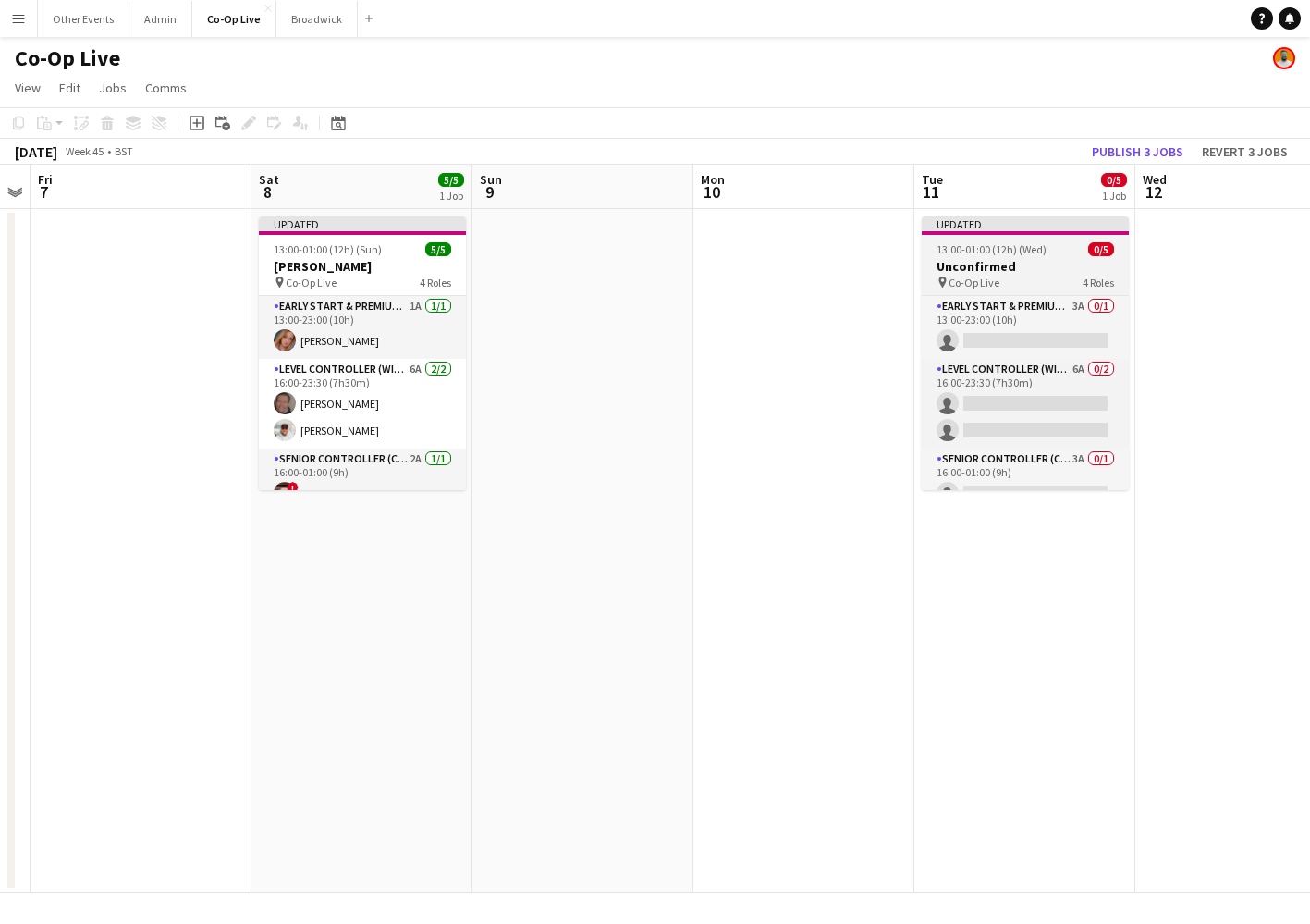
click at [1044, 264] on h3 "Unconfirmed" at bounding box center [1026, 266] width 208 height 16
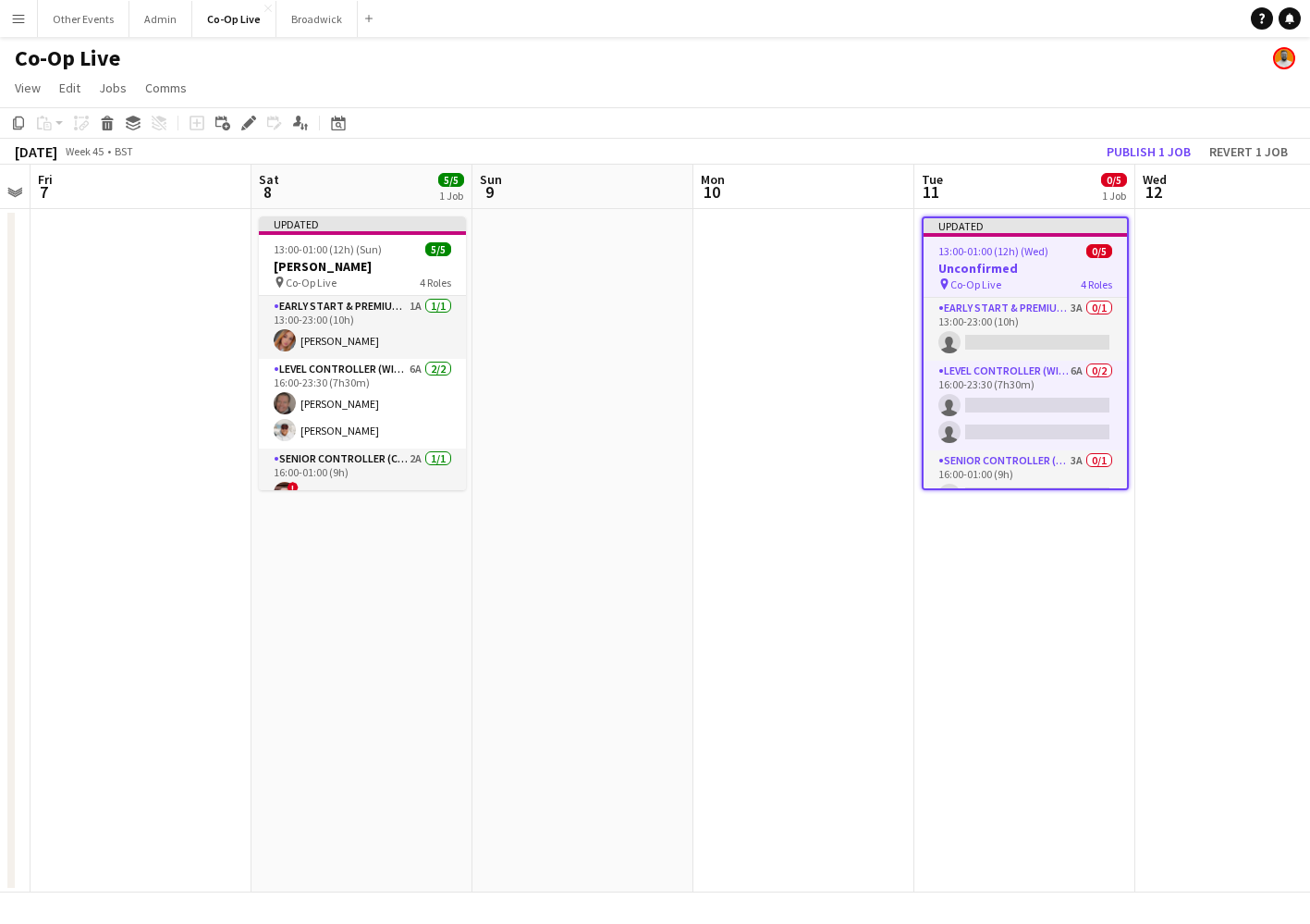
click at [606, 316] on app-date-cell at bounding box center [583, 551] width 221 height 684
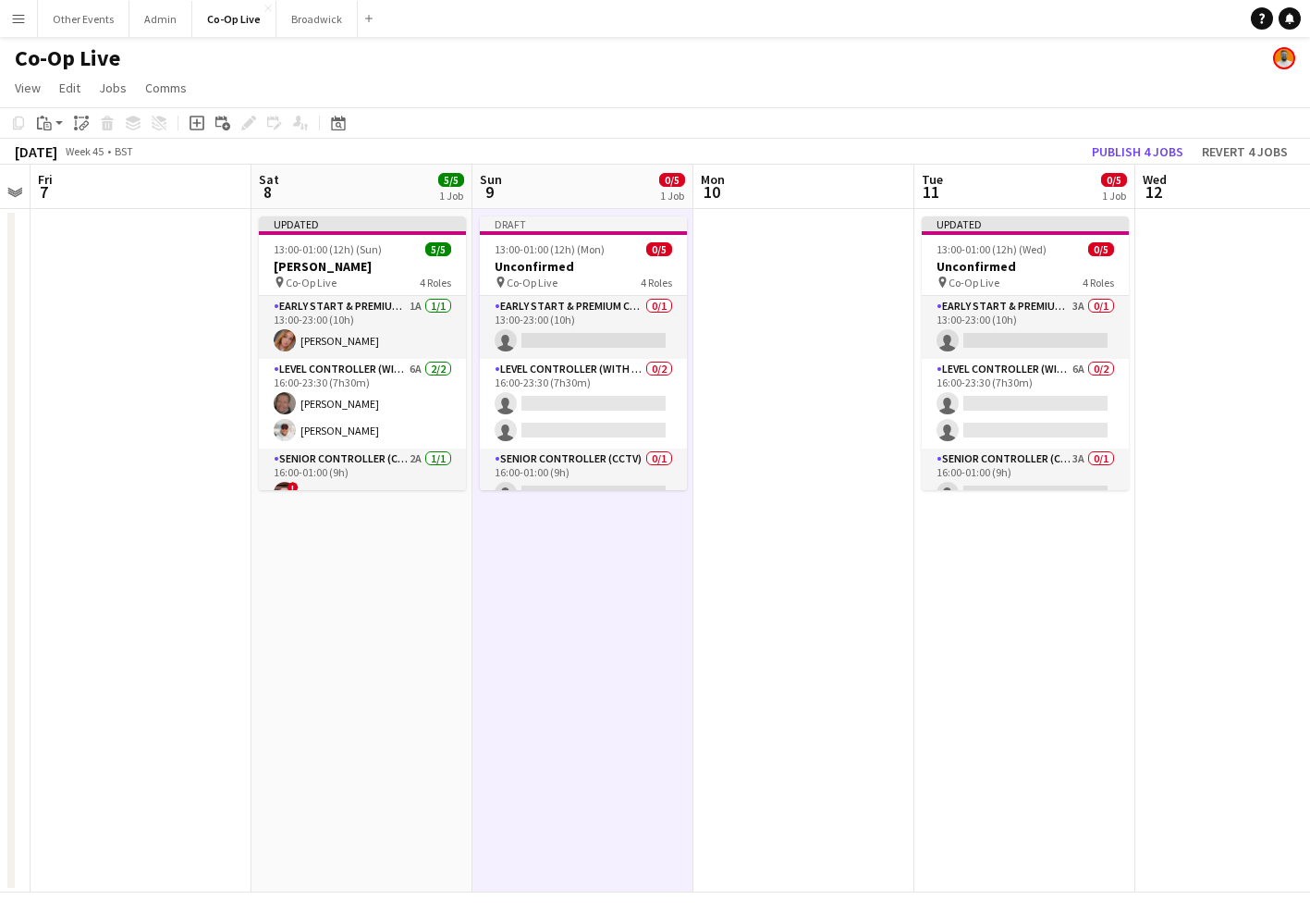
click at [596, 279] on div "pin Co-Op Live 4 Roles" at bounding box center [584, 281] width 208 height 15
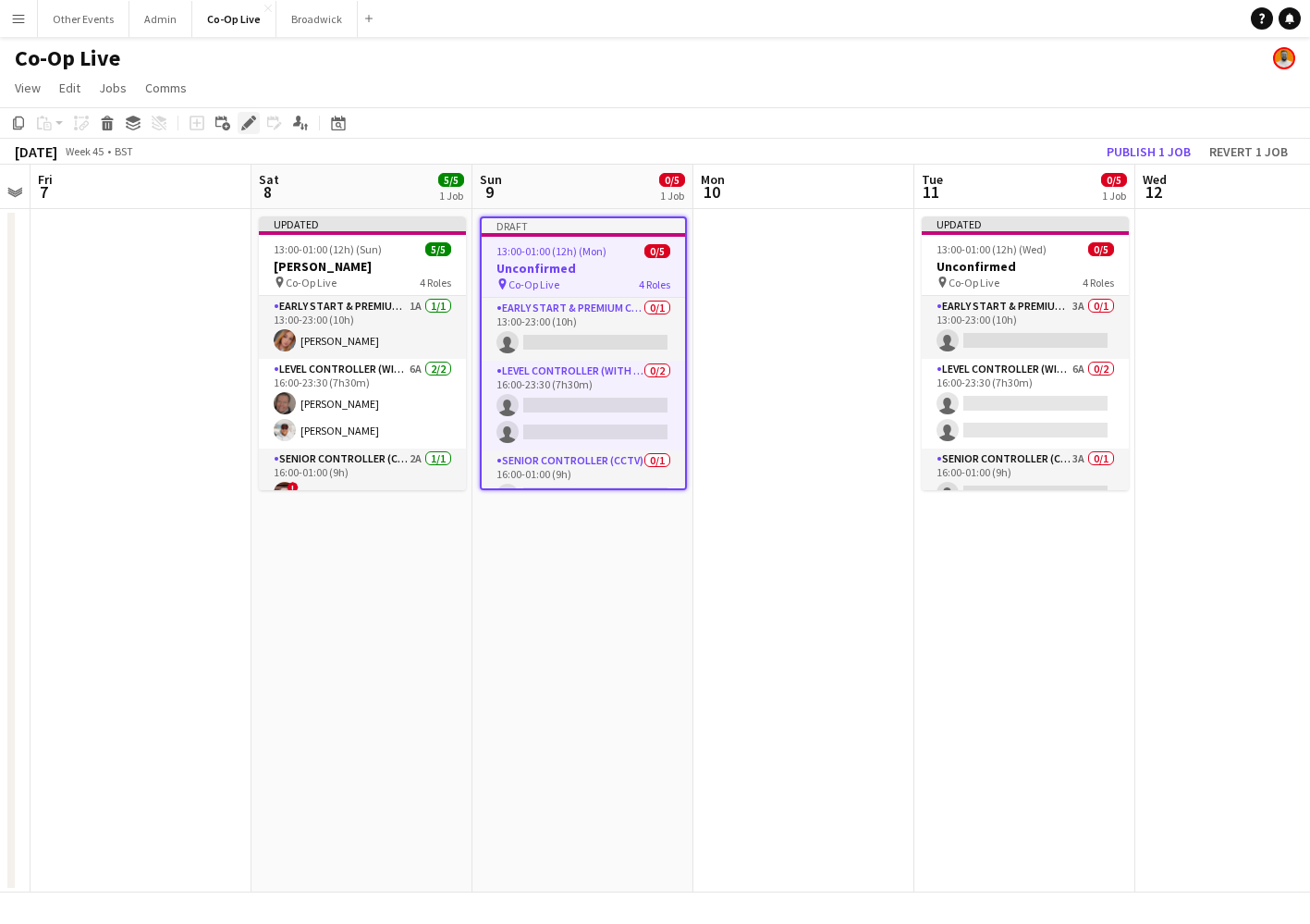
click at [247, 123] on icon at bounding box center [248, 123] width 10 height 10
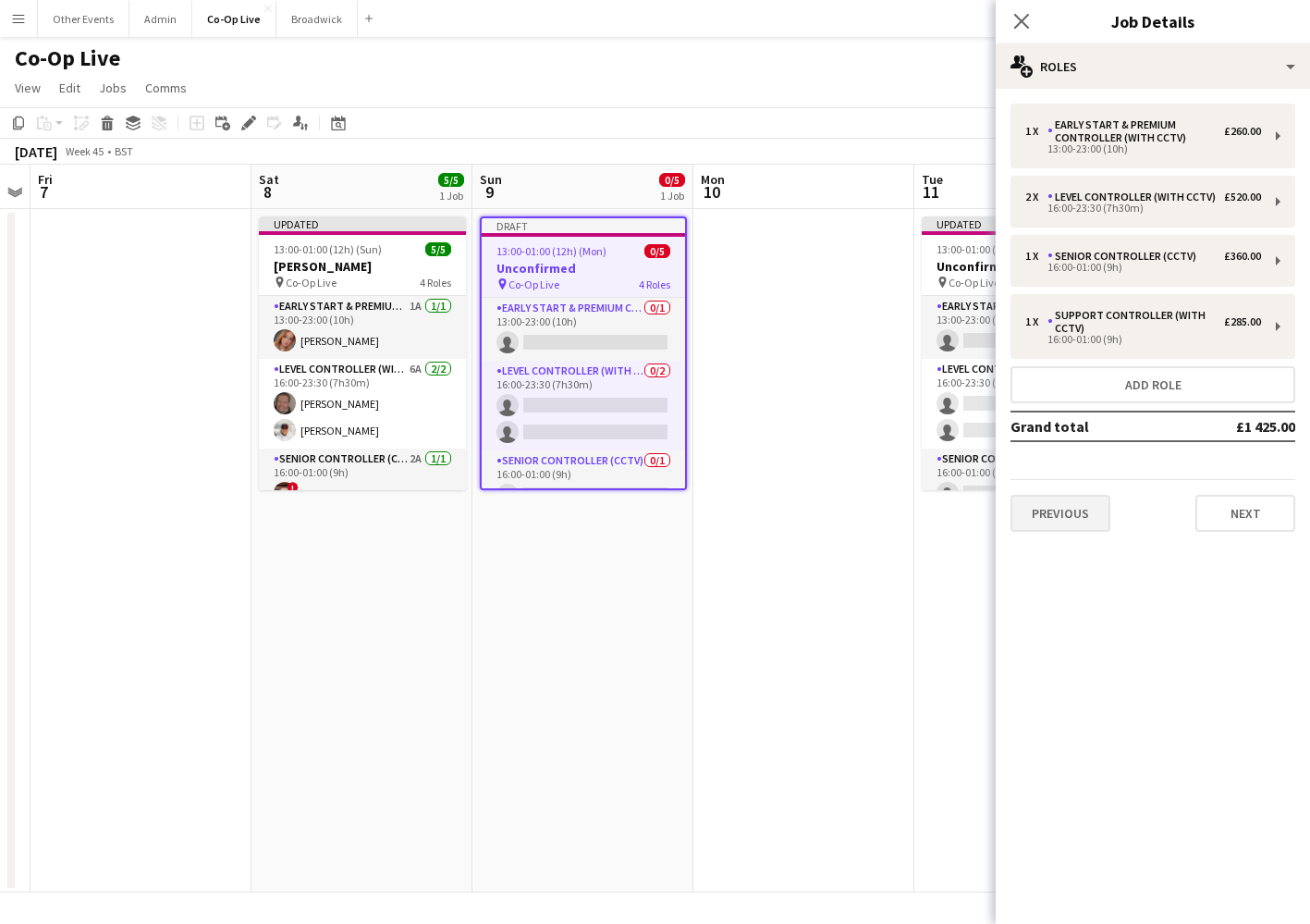
click at [1067, 517] on button "Previous" at bounding box center [1060, 513] width 100 height 37
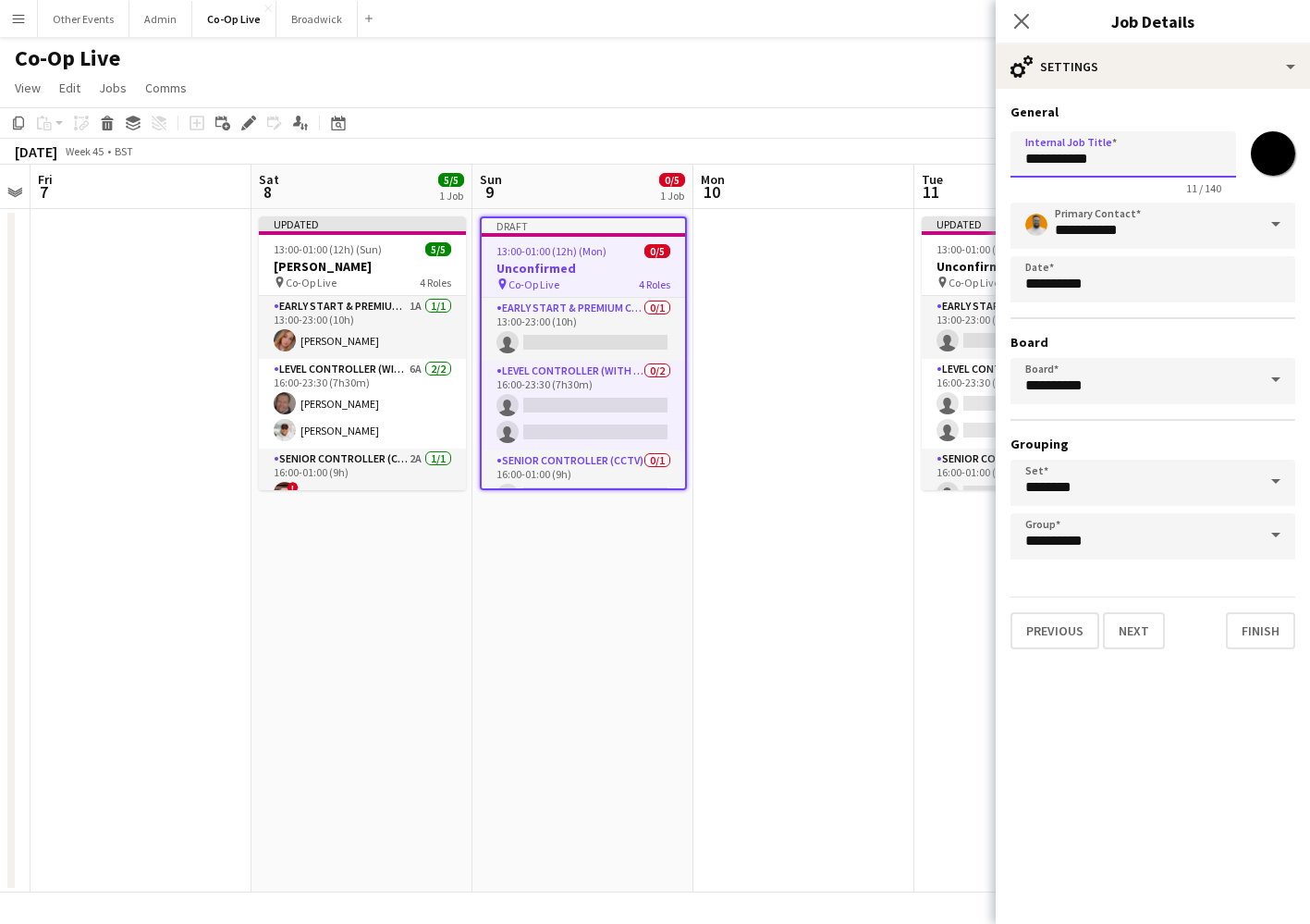
drag, startPoint x: 1113, startPoint y: 163, endPoint x: 1003, endPoint y: 163, distance: 110.0
click at [1003, 163] on form "**********" at bounding box center [1153, 376] width 314 height 546
type input "*********"
click at [1266, 631] on button "Finish" at bounding box center [1262, 630] width 70 height 37
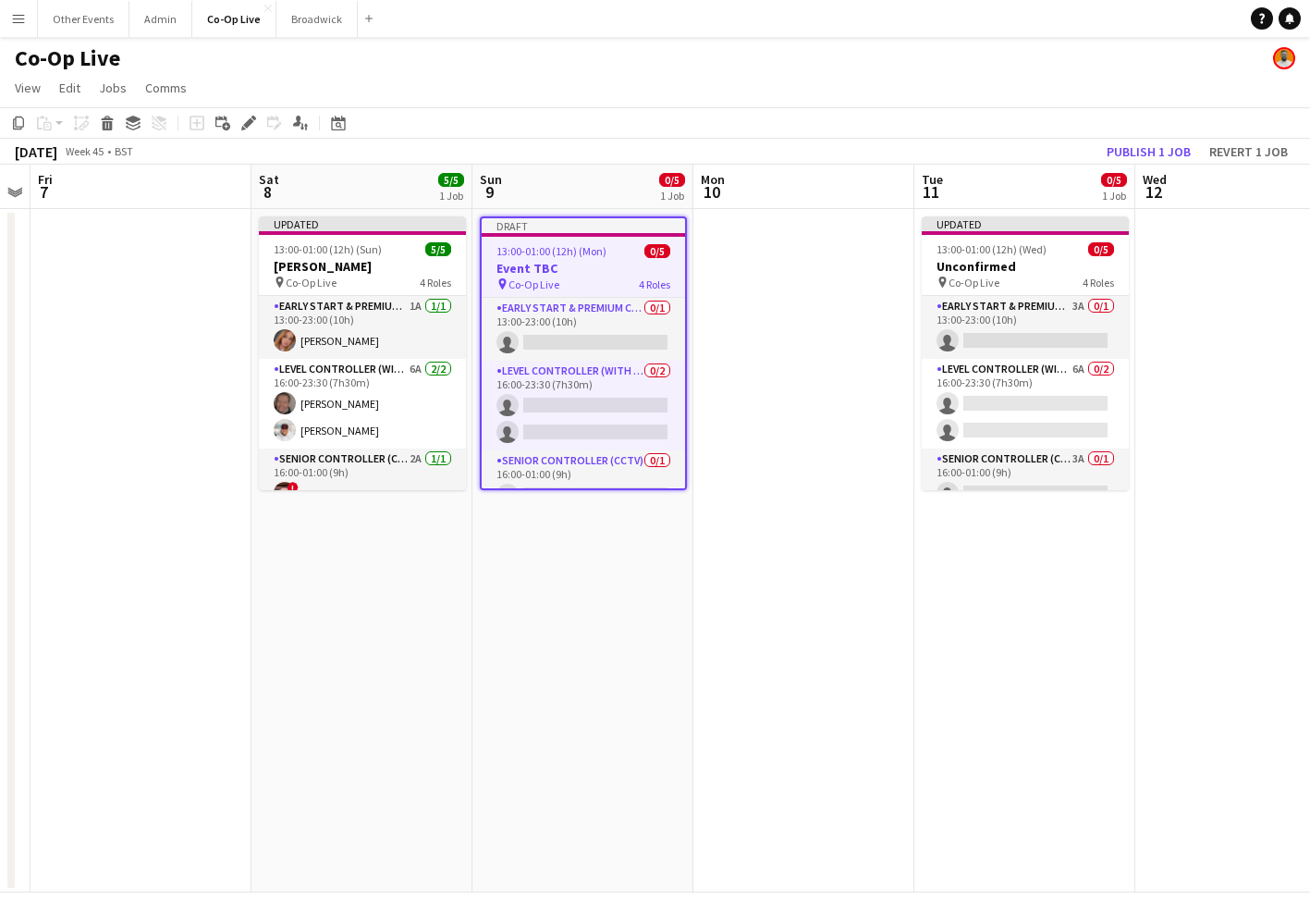
click at [823, 504] on app-date-cell at bounding box center [804, 551] width 221 height 684
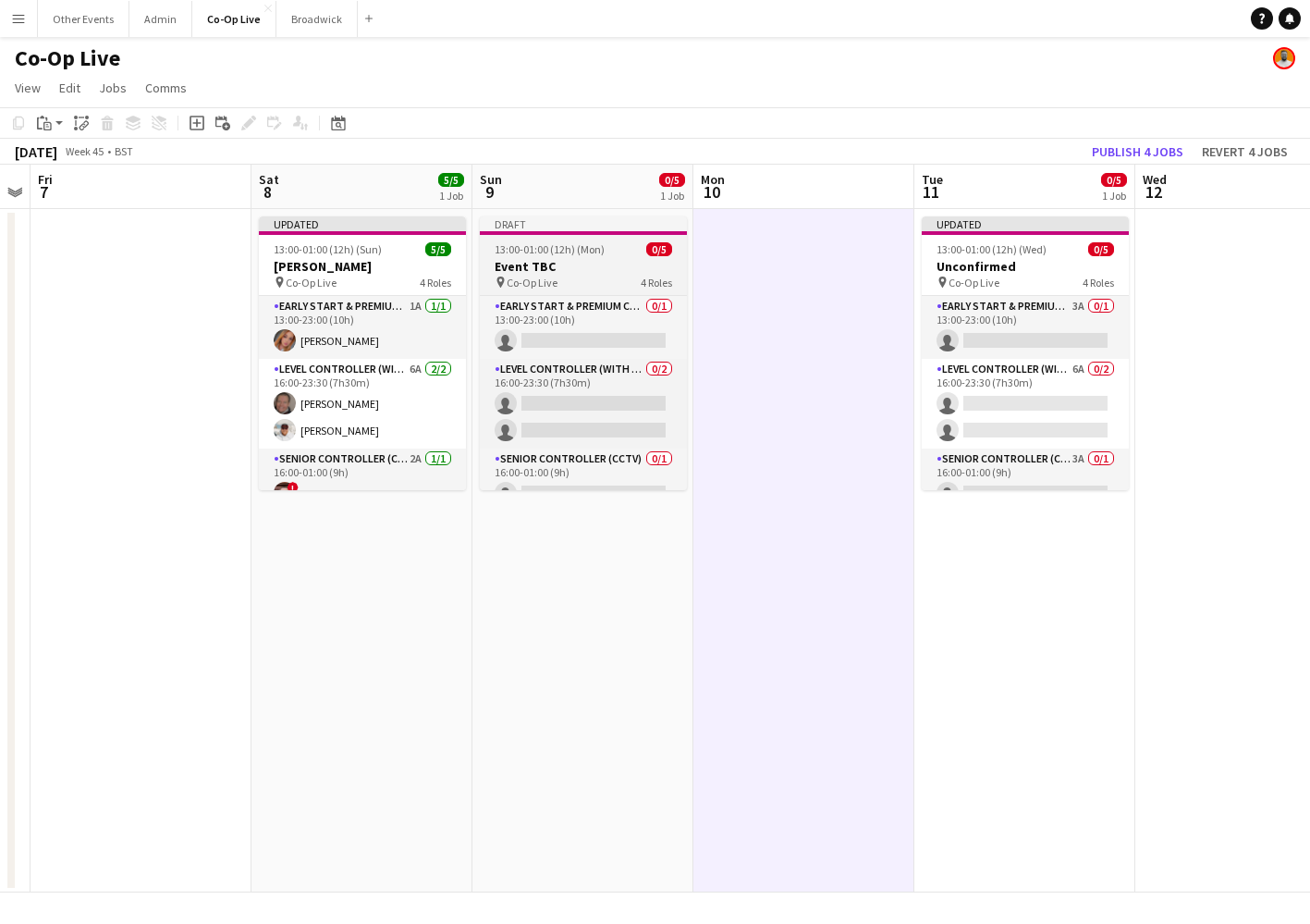
click at [610, 245] on div "13:00-01:00 (12h) (Mon) 0/5" at bounding box center [584, 249] width 208 height 14
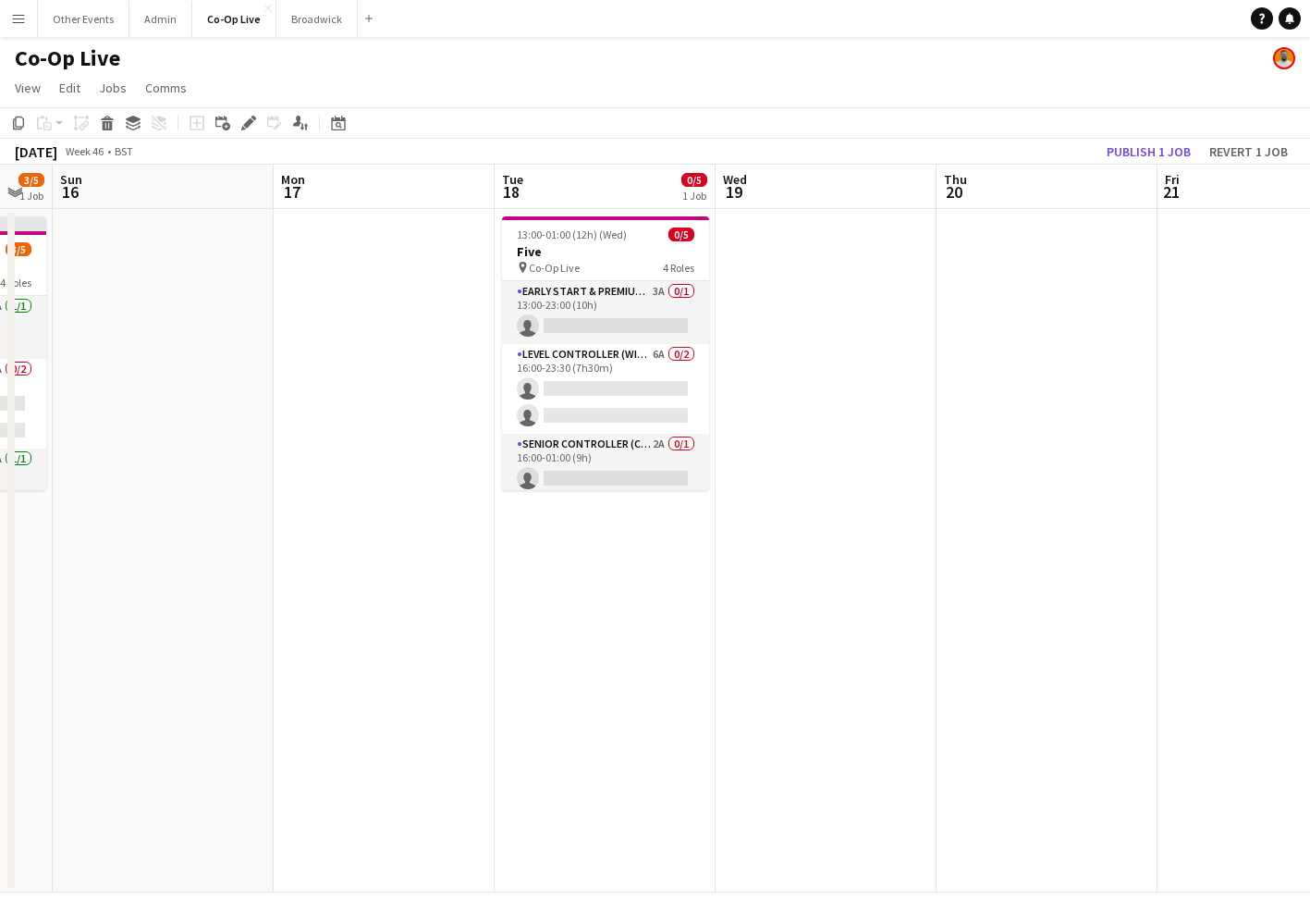
scroll to position [0, 612]
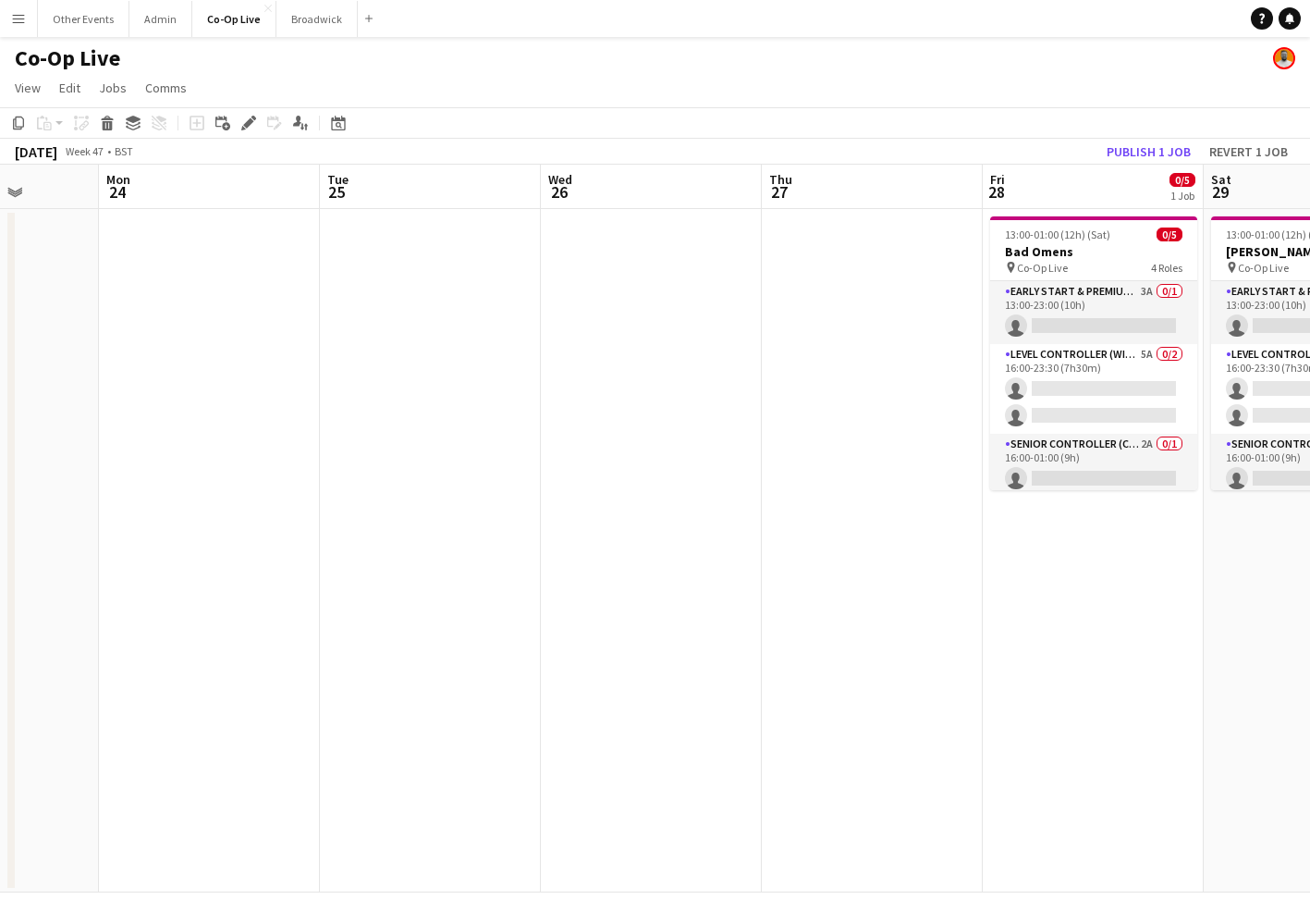
click at [853, 330] on app-date-cell at bounding box center [873, 551] width 221 height 684
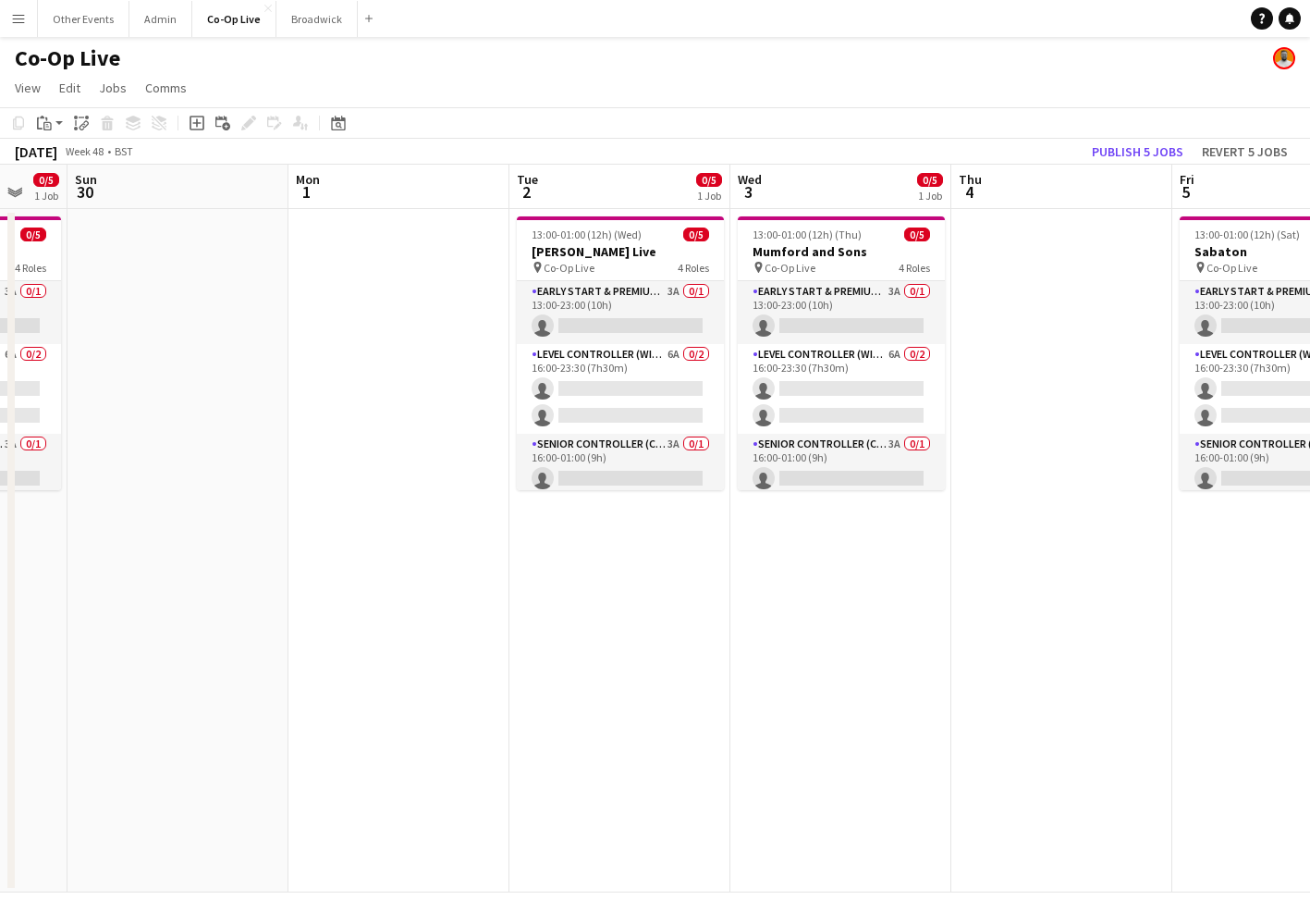
scroll to position [0, 568]
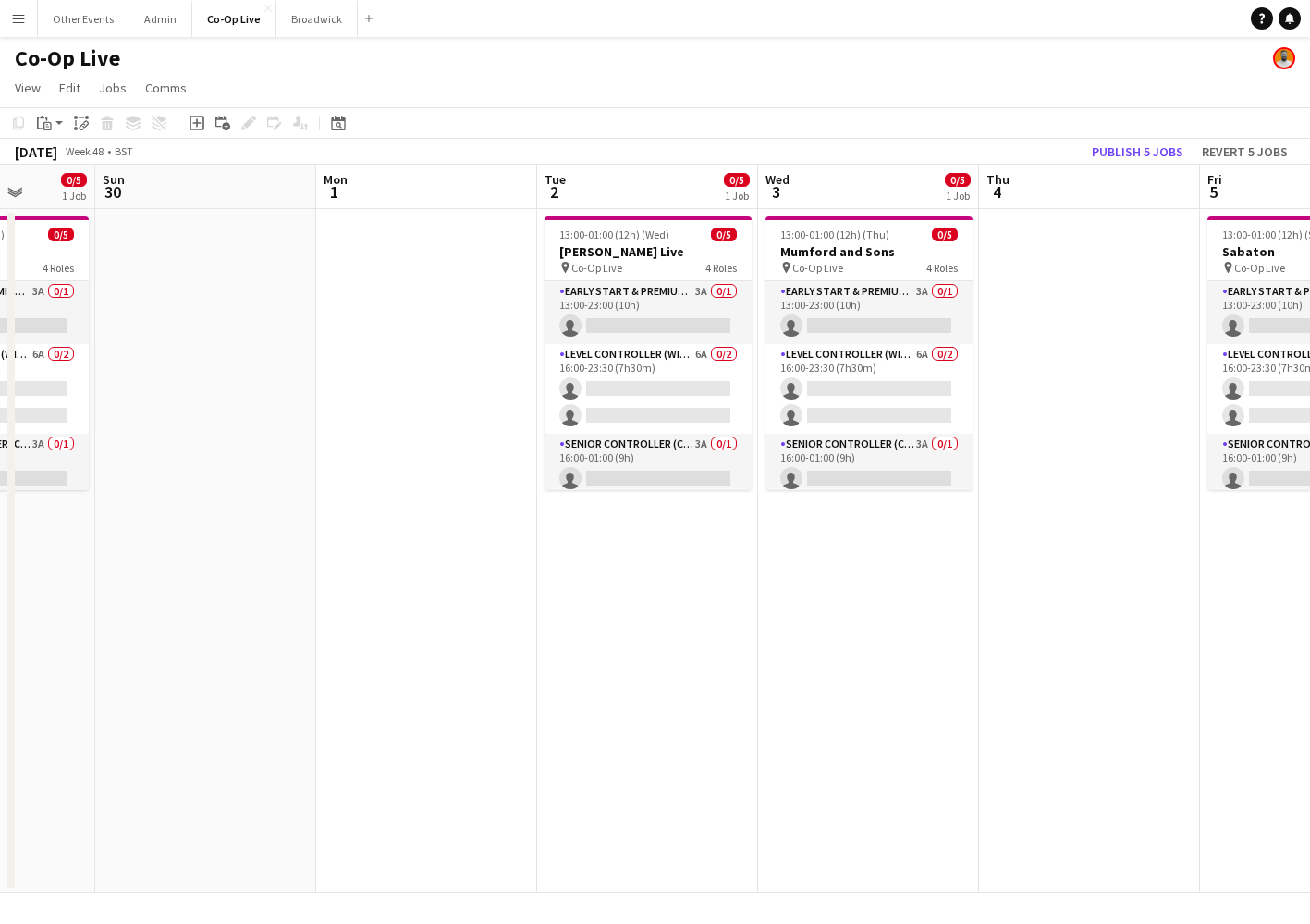
click at [427, 330] on app-date-cell at bounding box center [427, 551] width 221 height 684
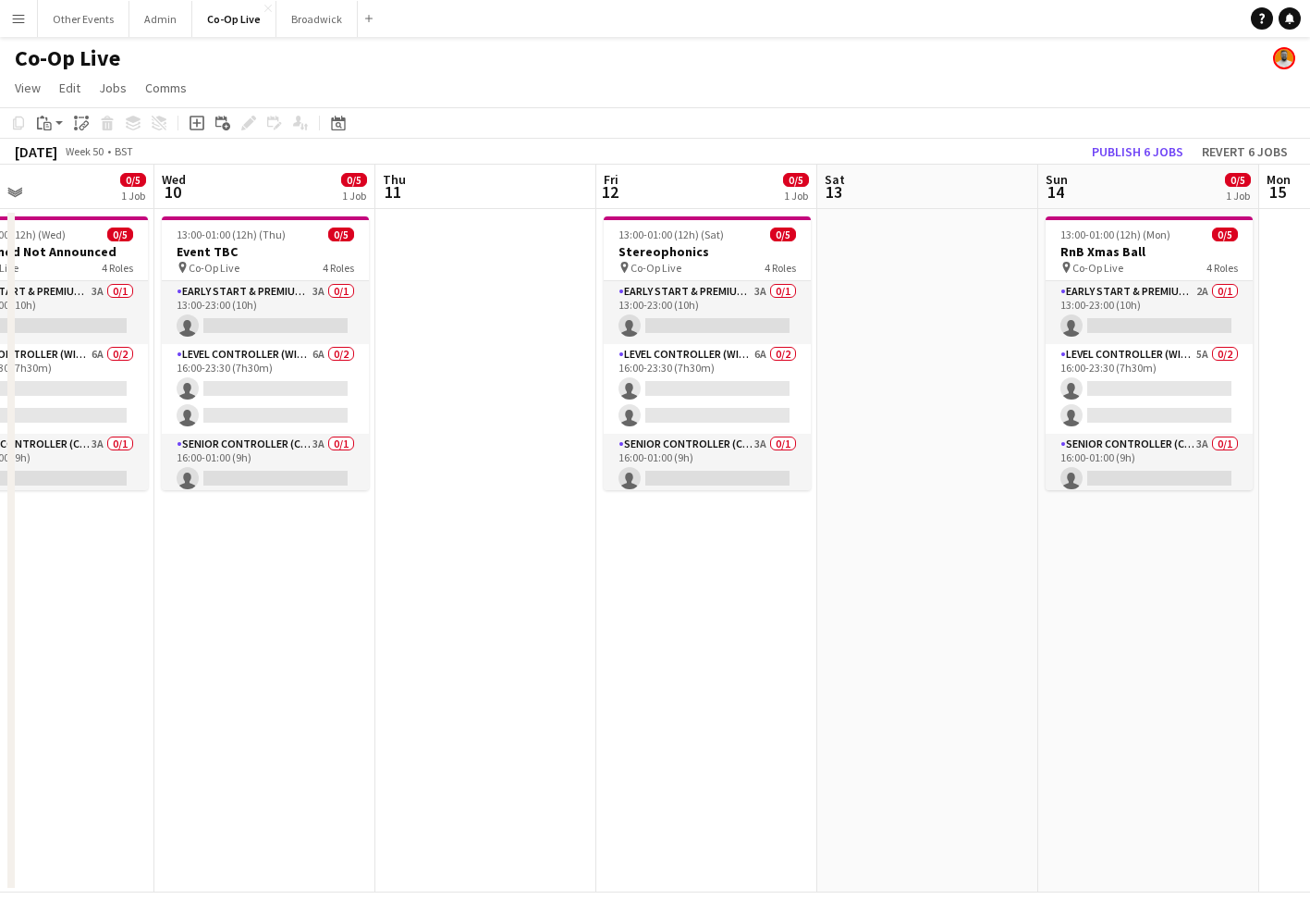
scroll to position [0, 535]
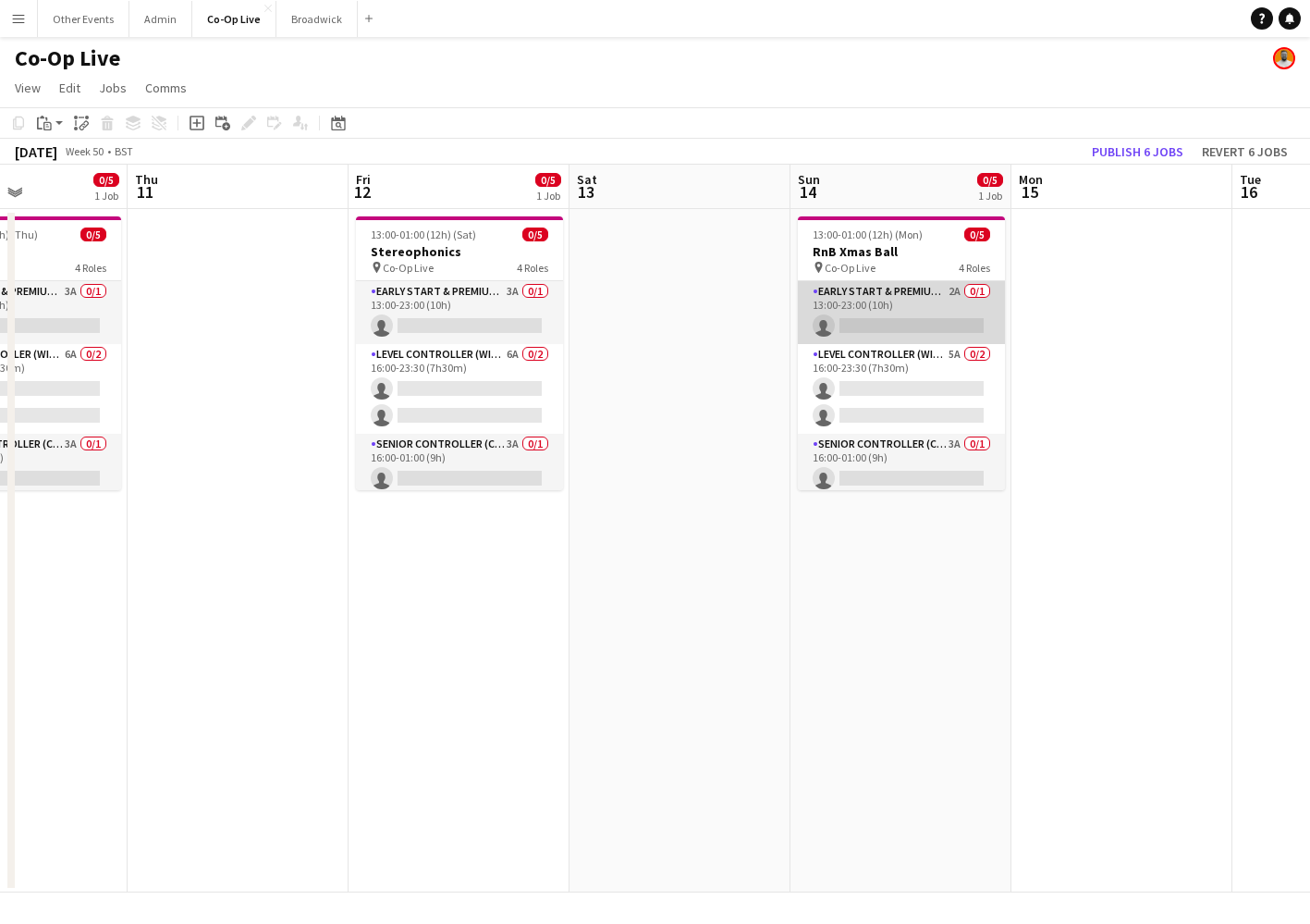
click at [890, 303] on app-card-role "Early Start & Premium Controller (with CCTV) 2A 0/1 13:00-23:00 (10h) single-ne…" at bounding box center [902, 312] width 208 height 63
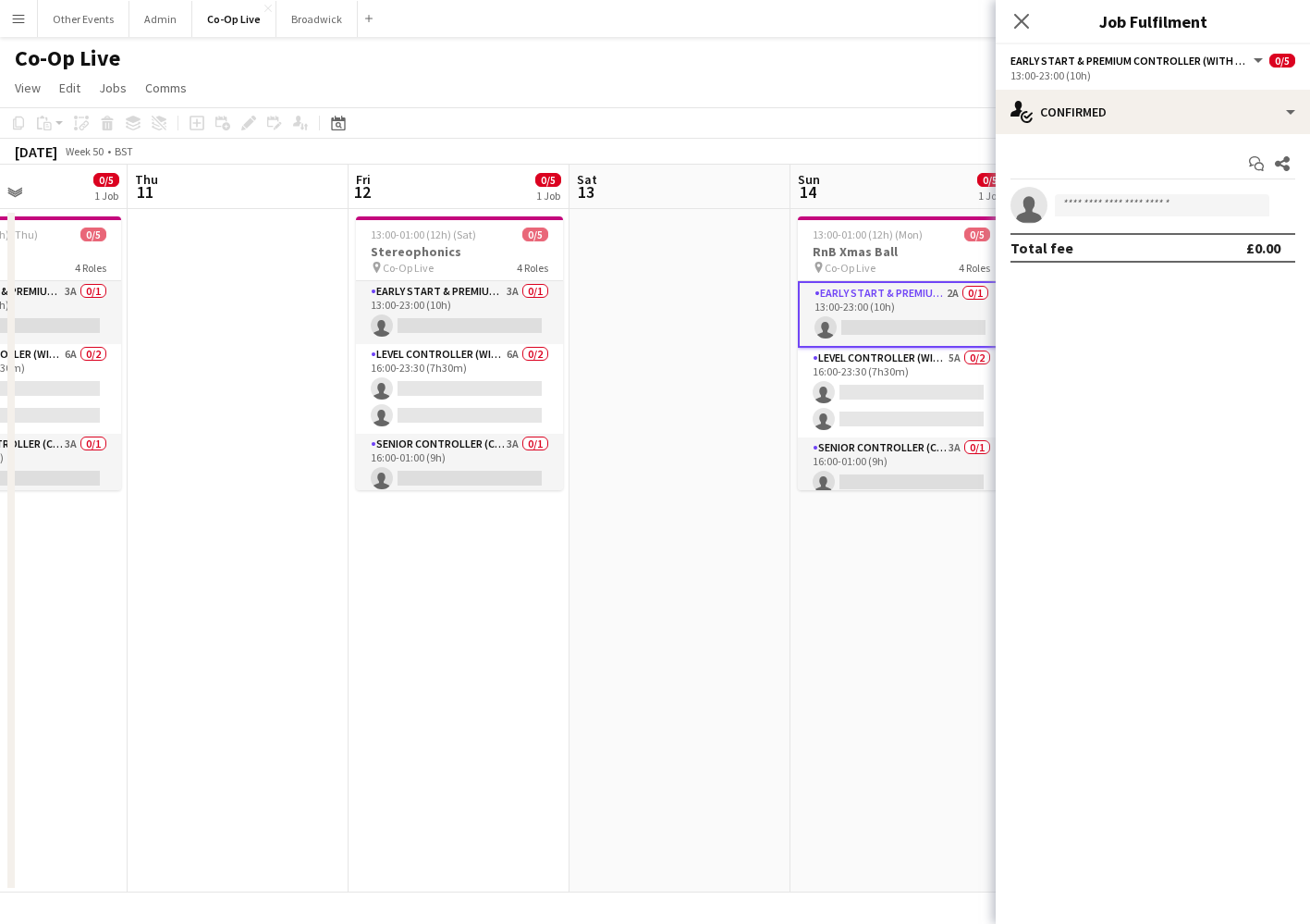
click at [709, 283] on app-date-cell at bounding box center [681, 551] width 221 height 684
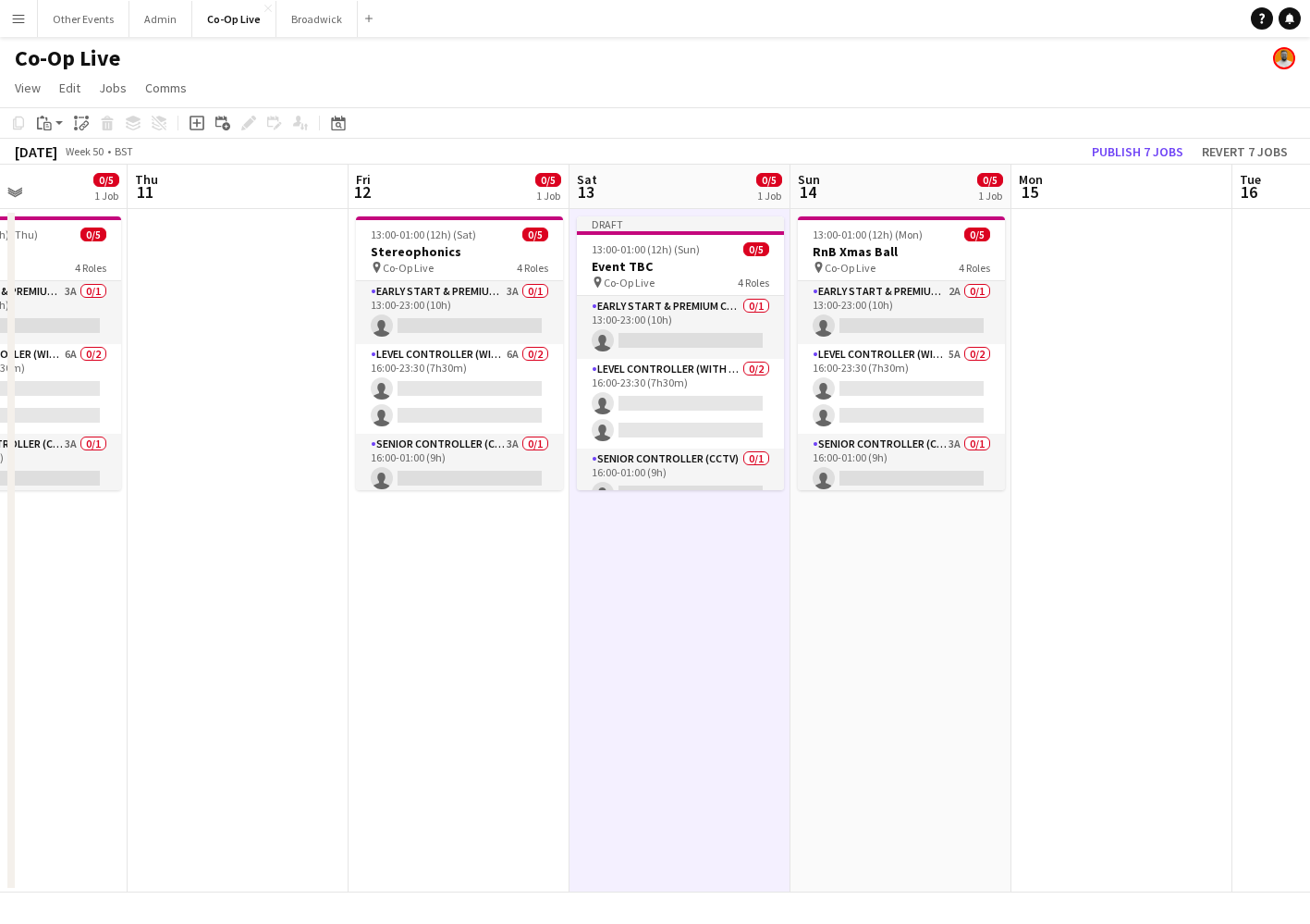
click at [1134, 304] on app-date-cell at bounding box center [1122, 551] width 221 height 684
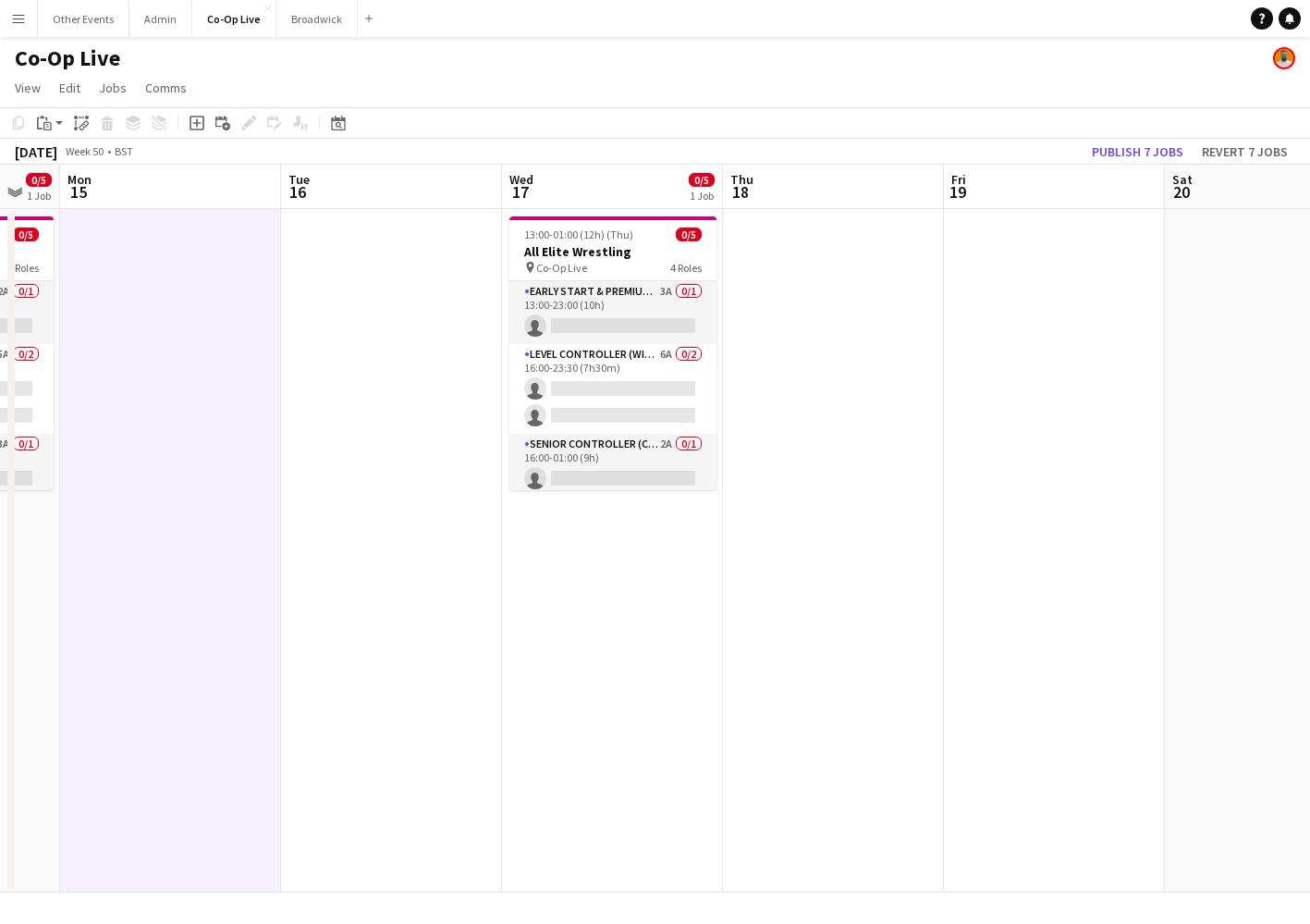
scroll to position [0, 609]
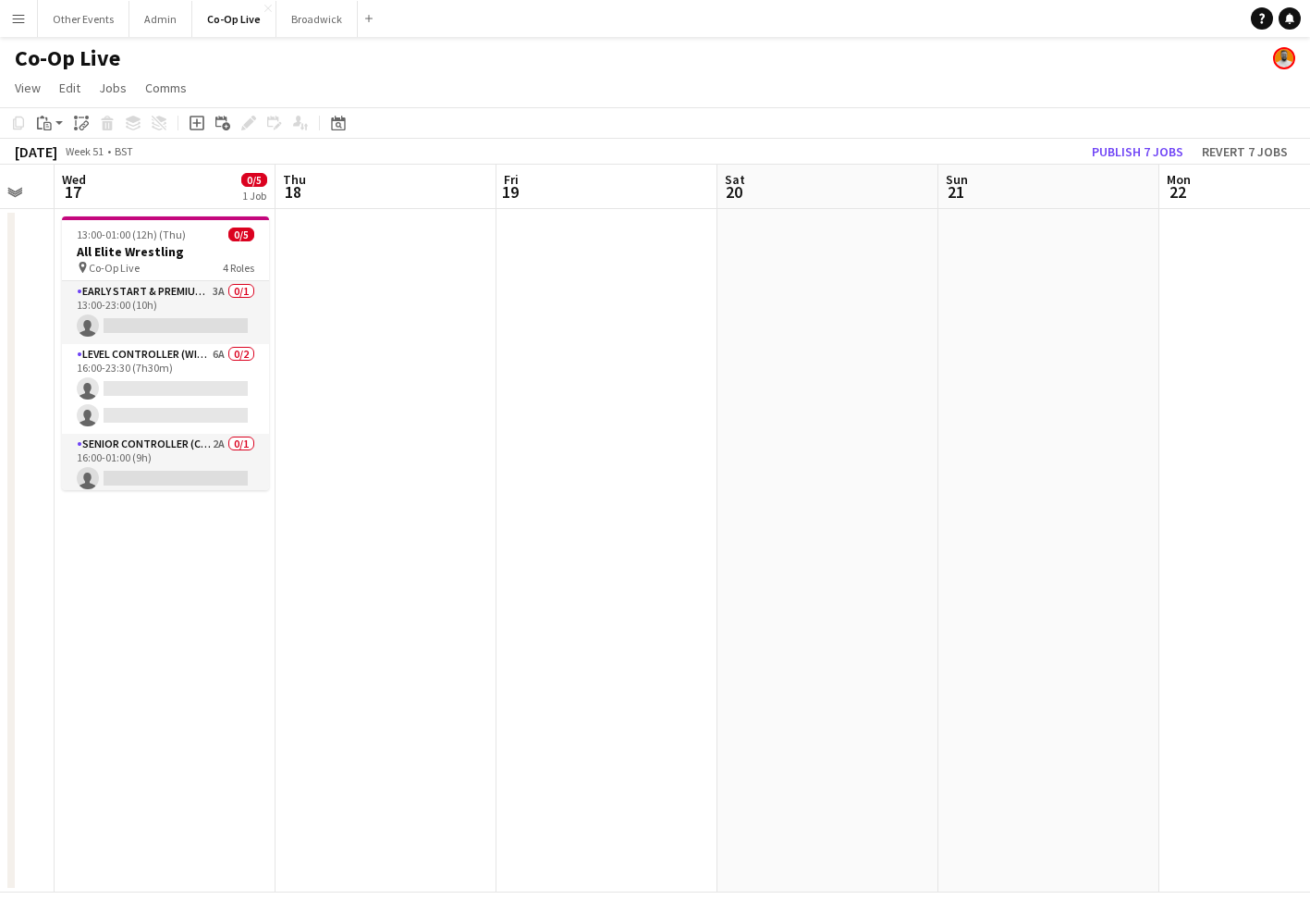
click at [871, 306] on app-date-cell at bounding box center [828, 551] width 221 height 684
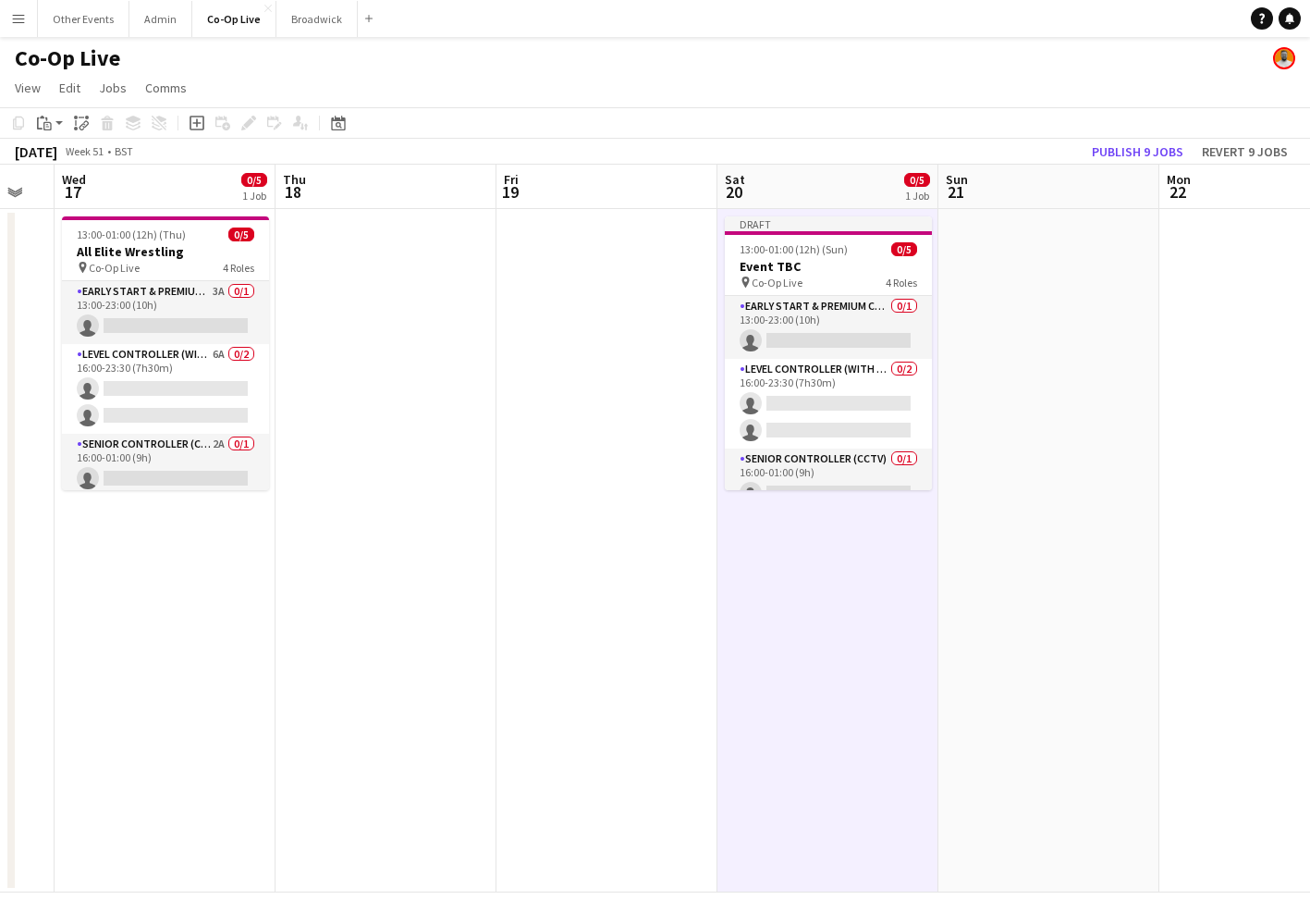
click at [598, 370] on app-date-cell at bounding box center [607, 551] width 221 height 684
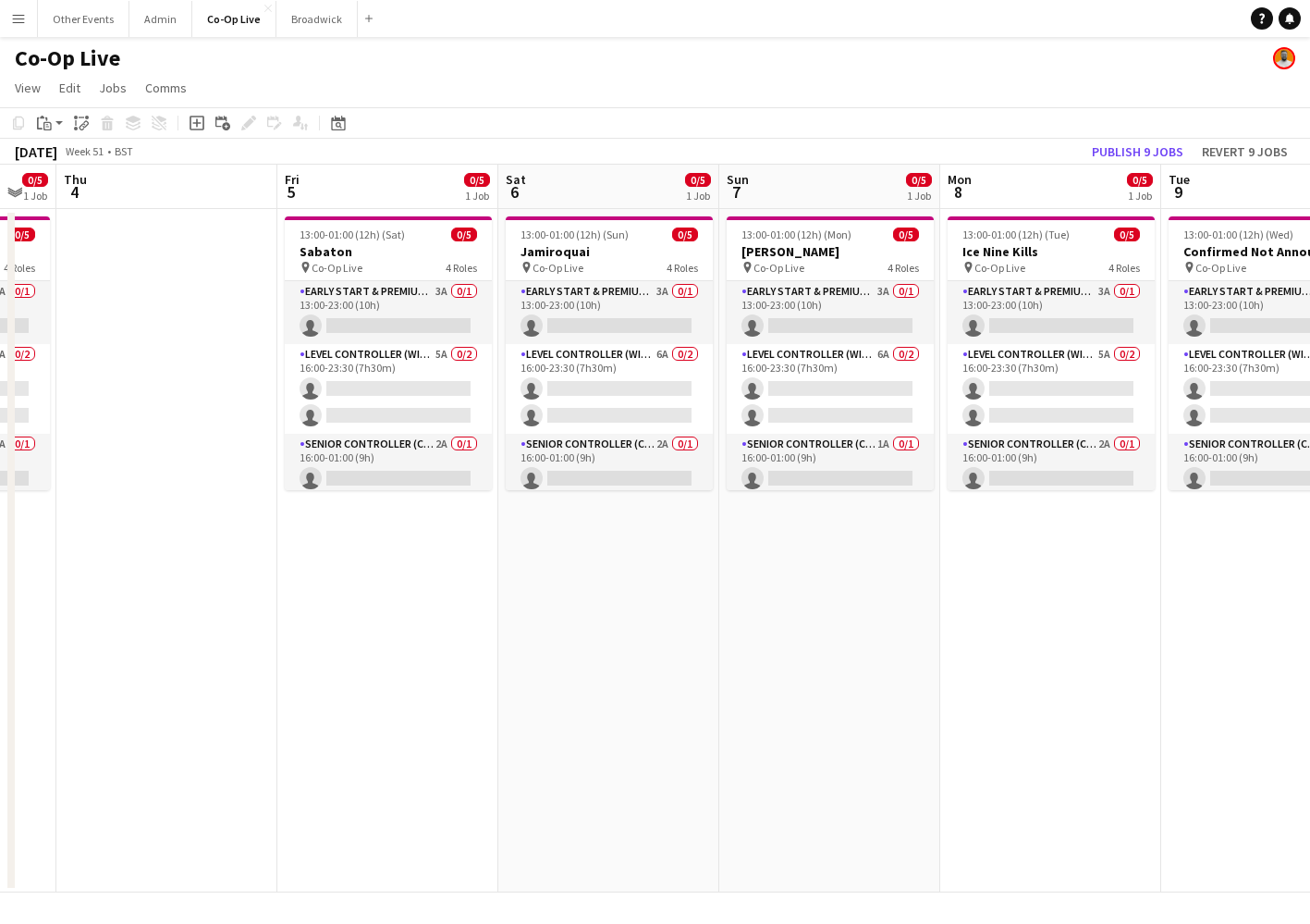
scroll to position [0, 607]
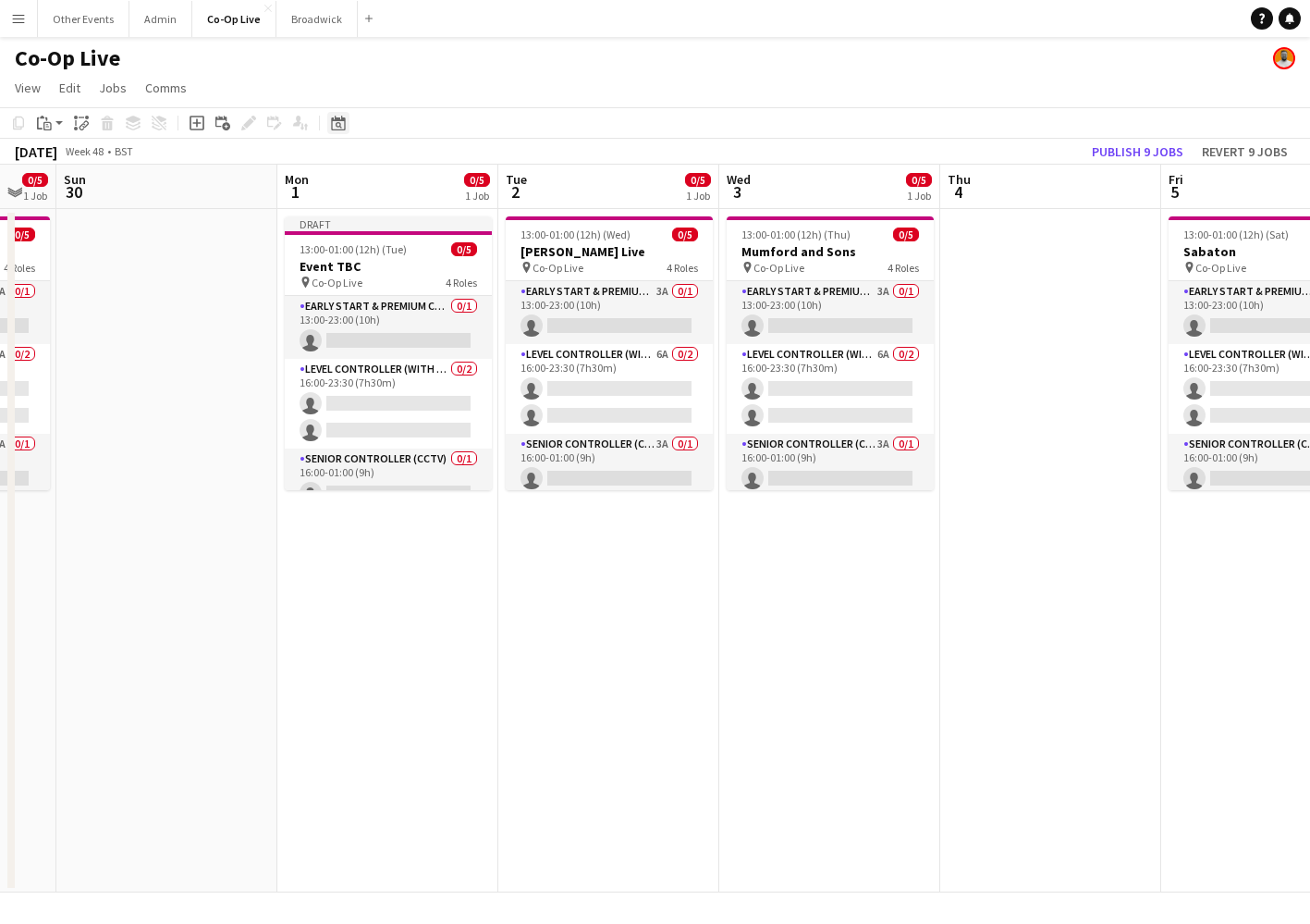
click at [338, 125] on icon "Date picker" at bounding box center [337, 122] width 15 height 15
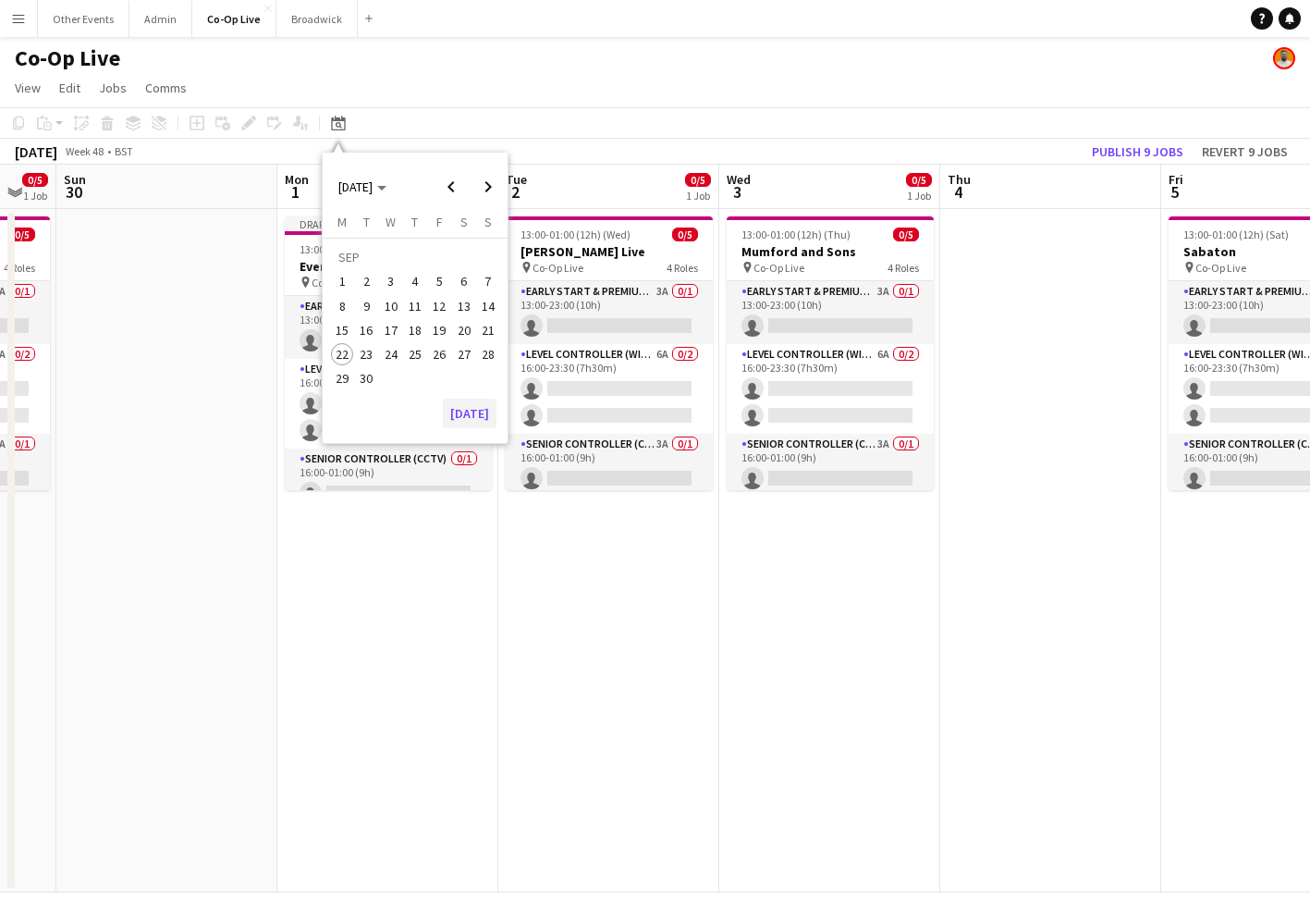
click at [467, 409] on button "[DATE]" at bounding box center [469, 413] width 53 height 30
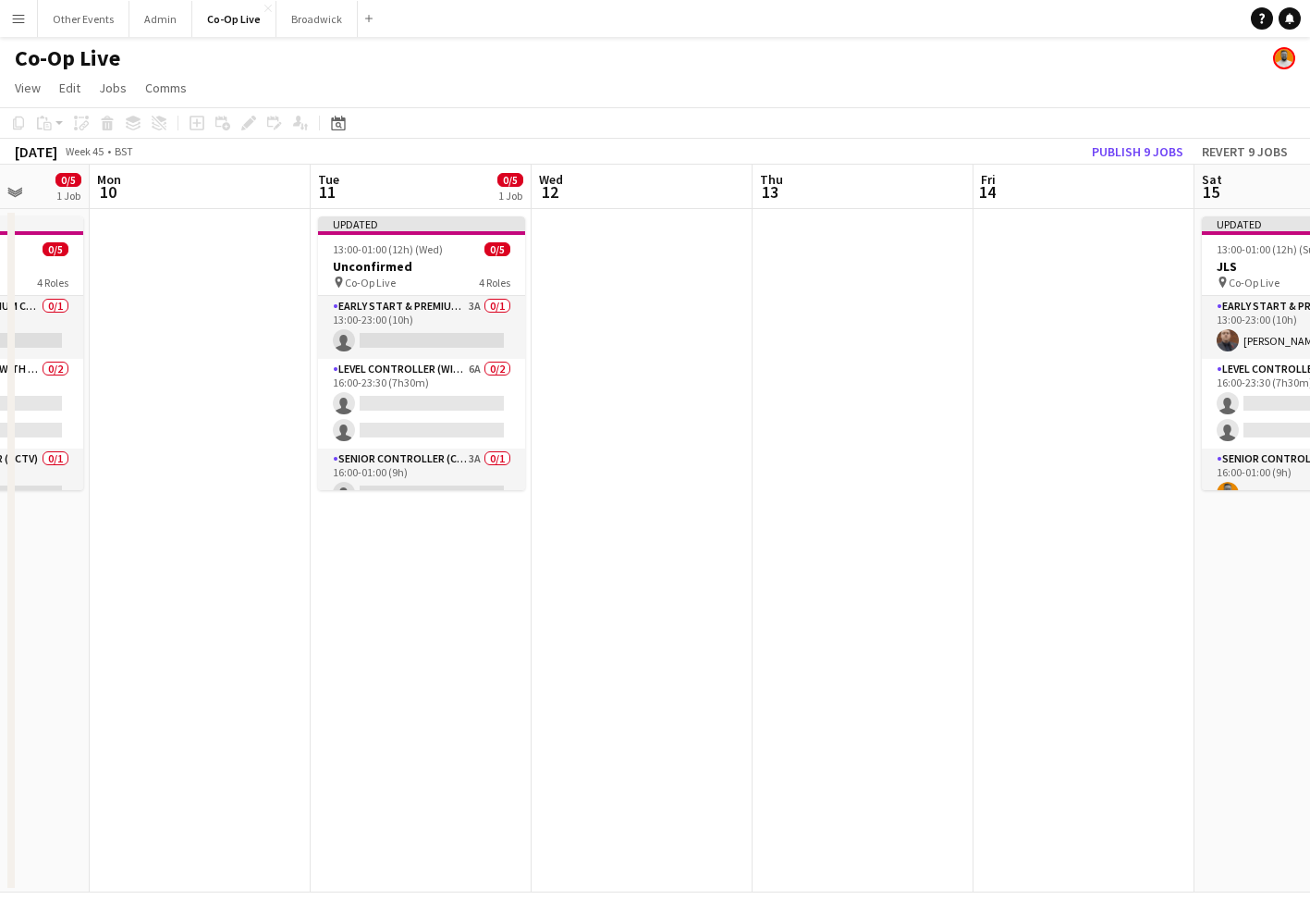
scroll to position [0, 615]
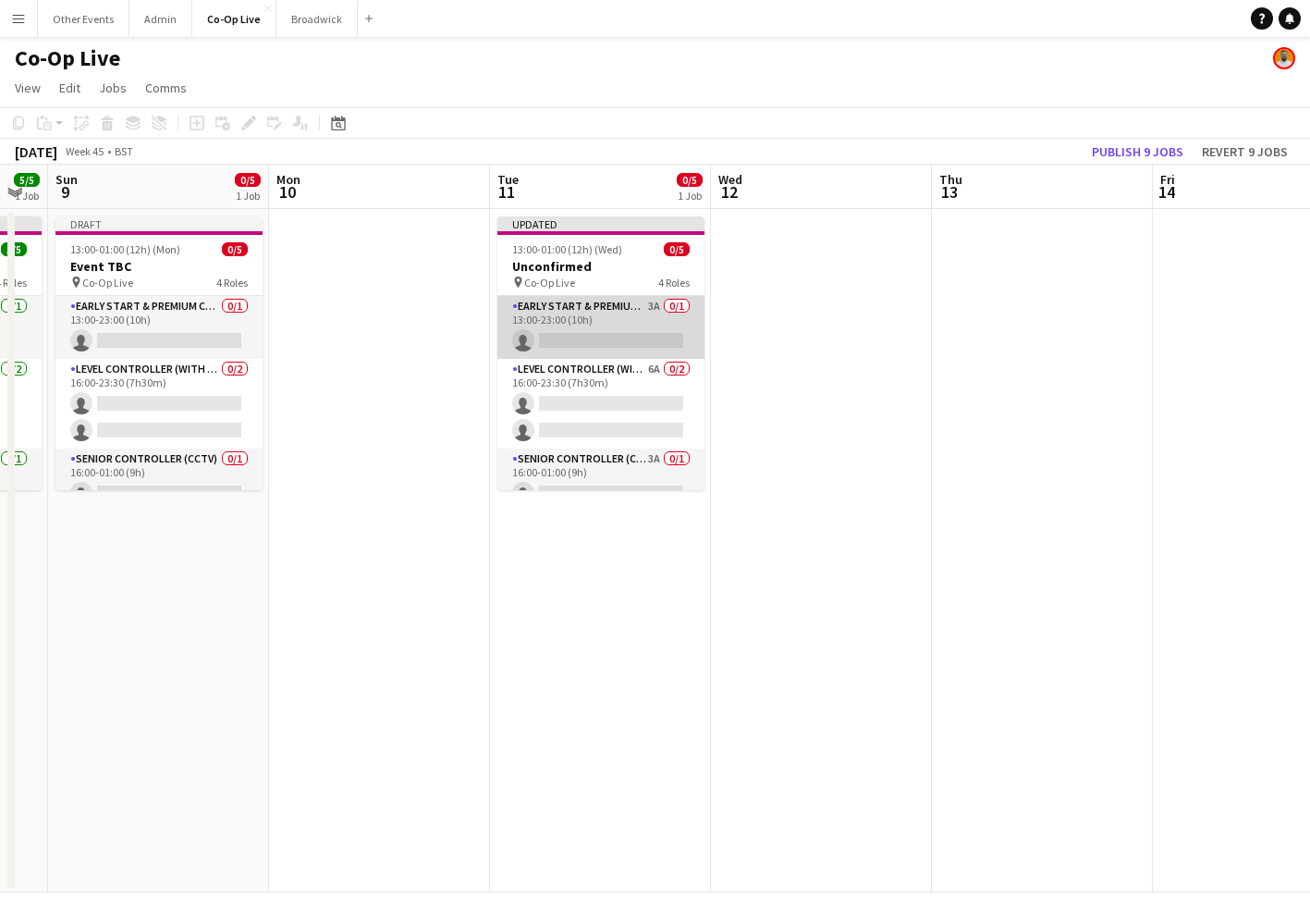
click at [589, 324] on app-card-role "Early Start & Premium Controller (with CCTV) 3A 0/1 13:00-23:00 (10h) single-ne…" at bounding box center [601, 327] width 208 height 63
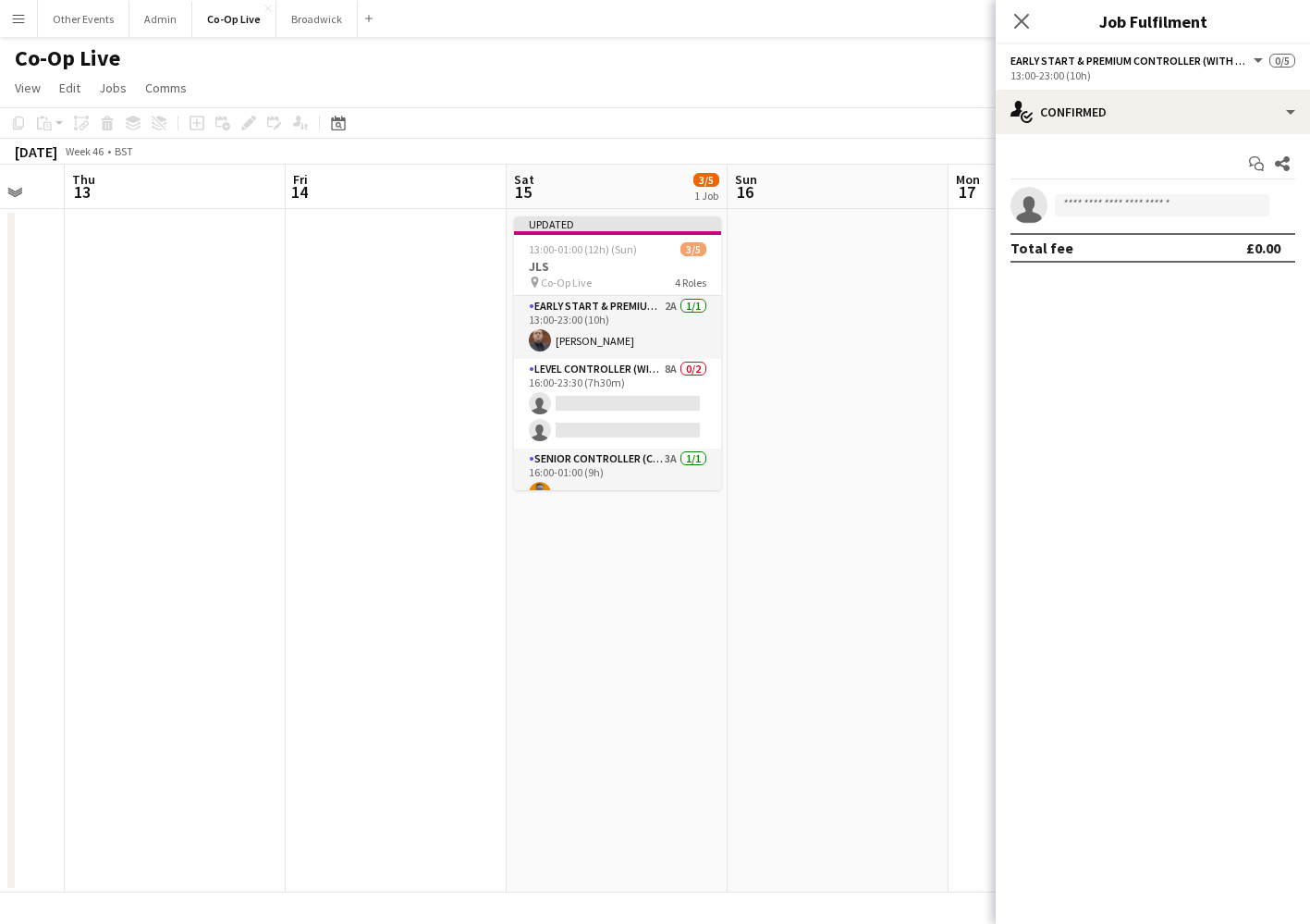
scroll to position [0, 631]
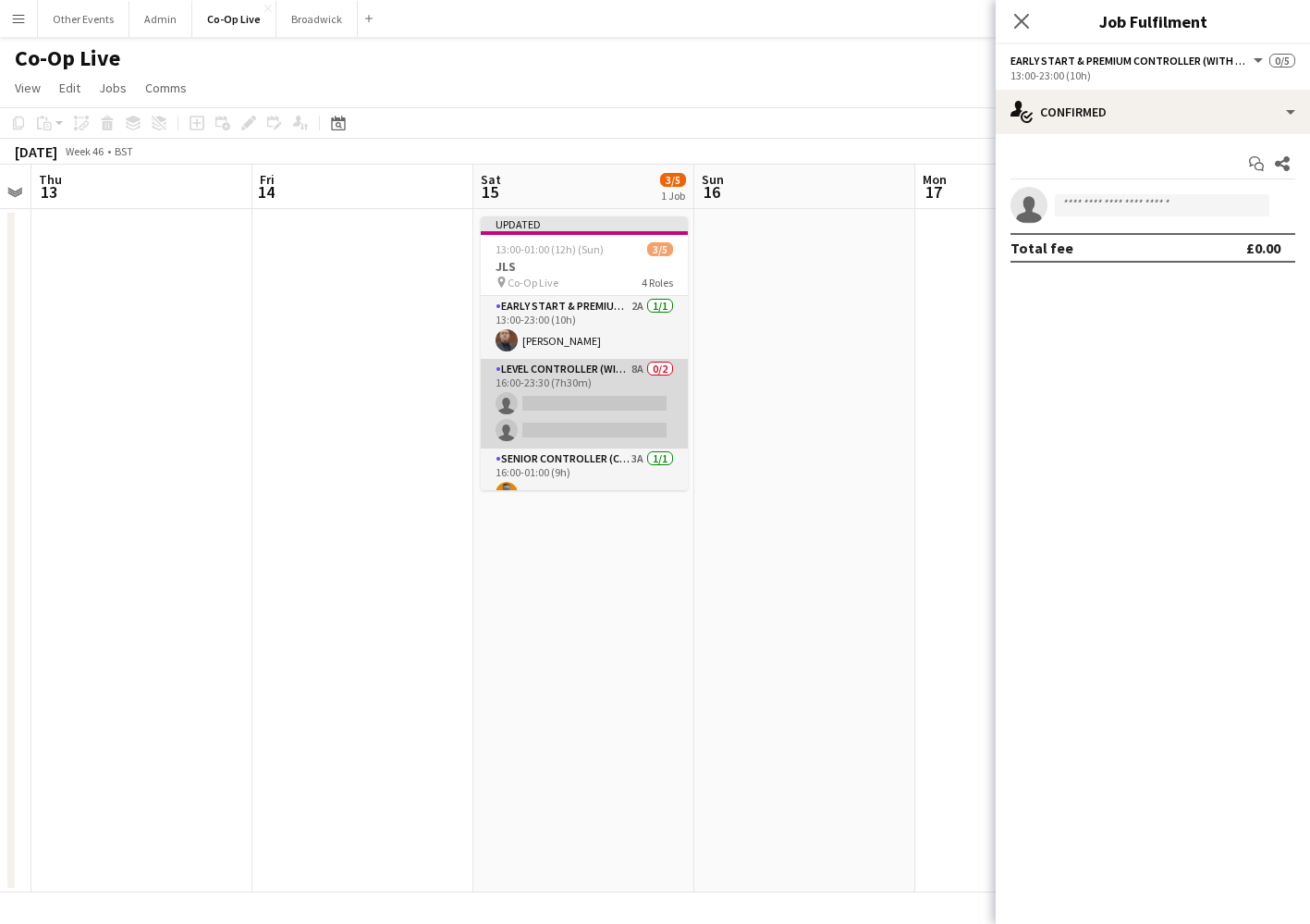
click at [600, 400] on app-card-role "Level Controller (with CCTV) 8A 0/2 16:00-23:30 (7h30m) single-neutral-actions …" at bounding box center [585, 403] width 208 height 90
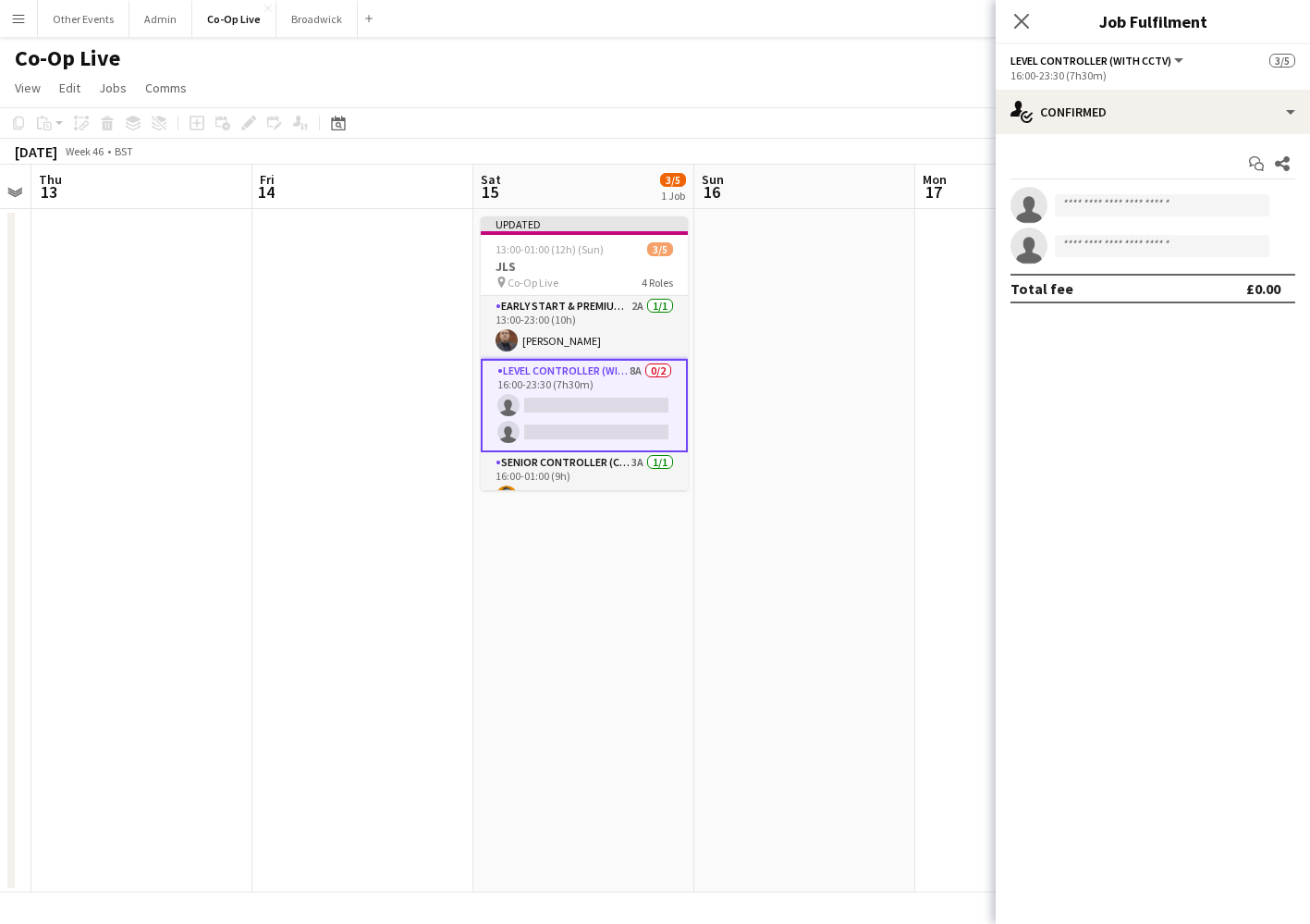
click at [1213, 137] on div "Start chat Share single-neutral-actions single-neutral-actions Total fee £0.00" at bounding box center [1153, 226] width 314 height 184
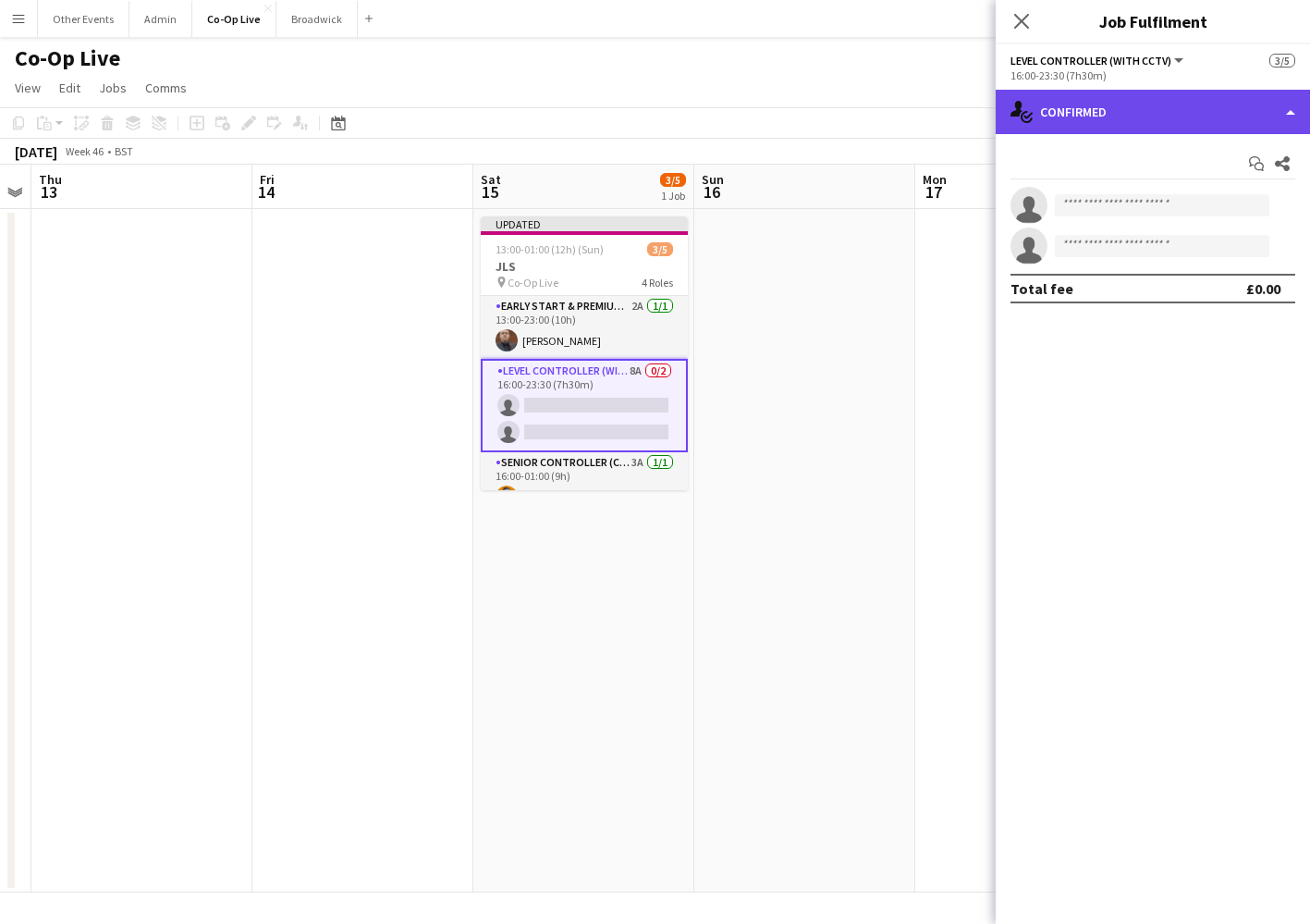
click at [1202, 110] on div "single-neutral-actions-check-2 Confirmed" at bounding box center [1153, 112] width 314 height 45
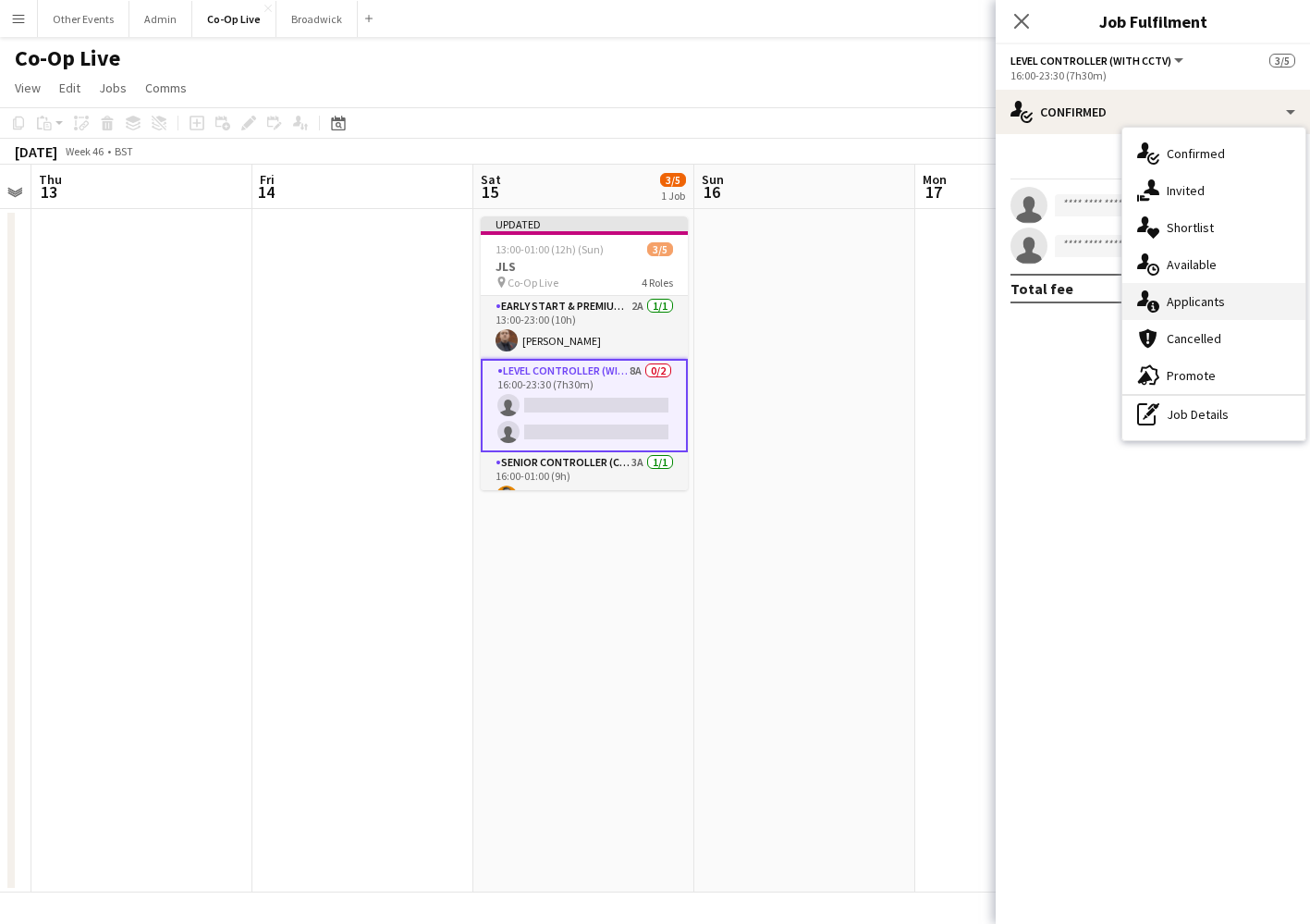
click at [1219, 311] on div "single-neutral-actions-information Applicants" at bounding box center [1214, 302] width 183 height 37
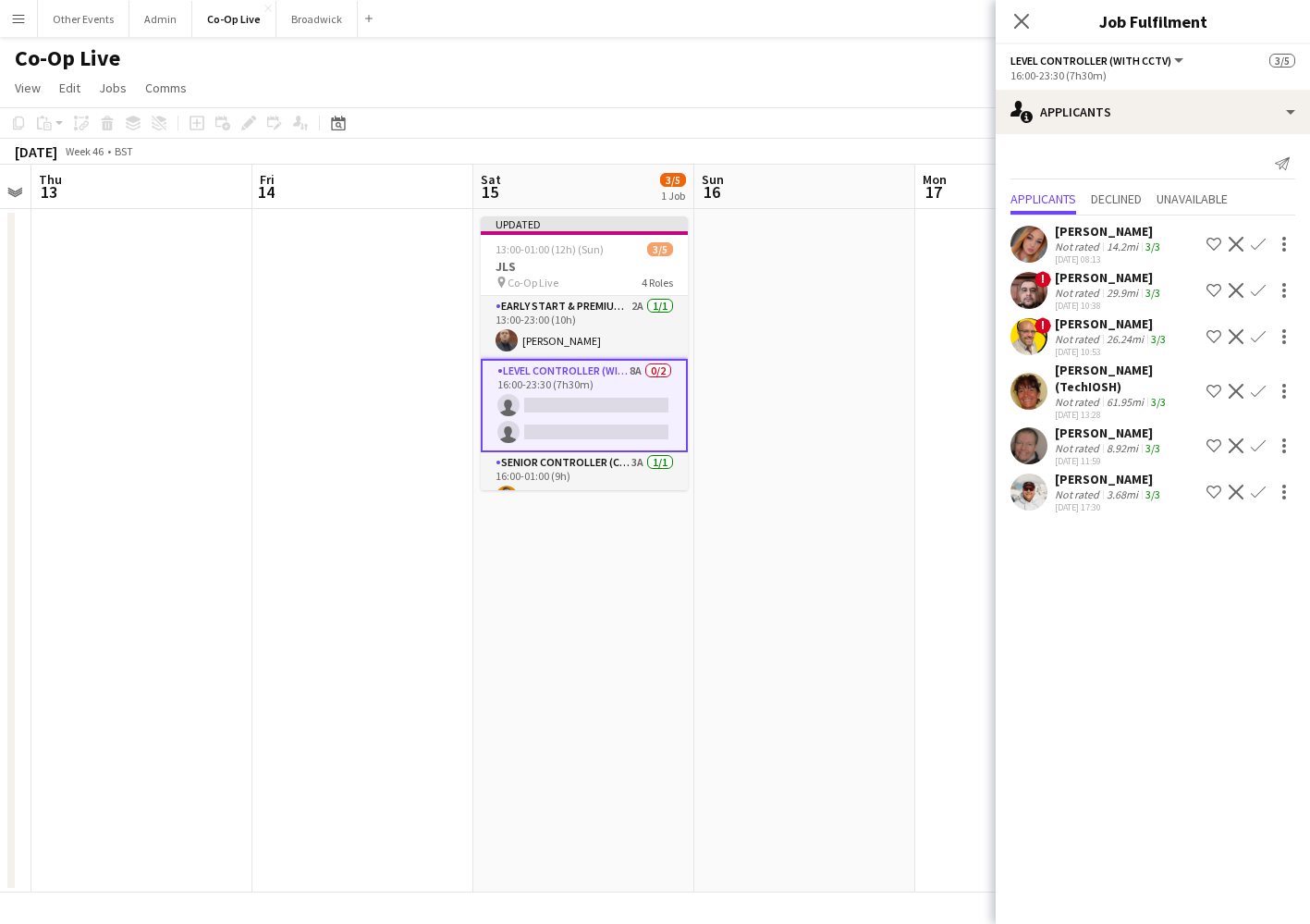
scroll to position [0, 0]
click at [1262, 290] on app-icon "Confirm" at bounding box center [1258, 290] width 15 height 15
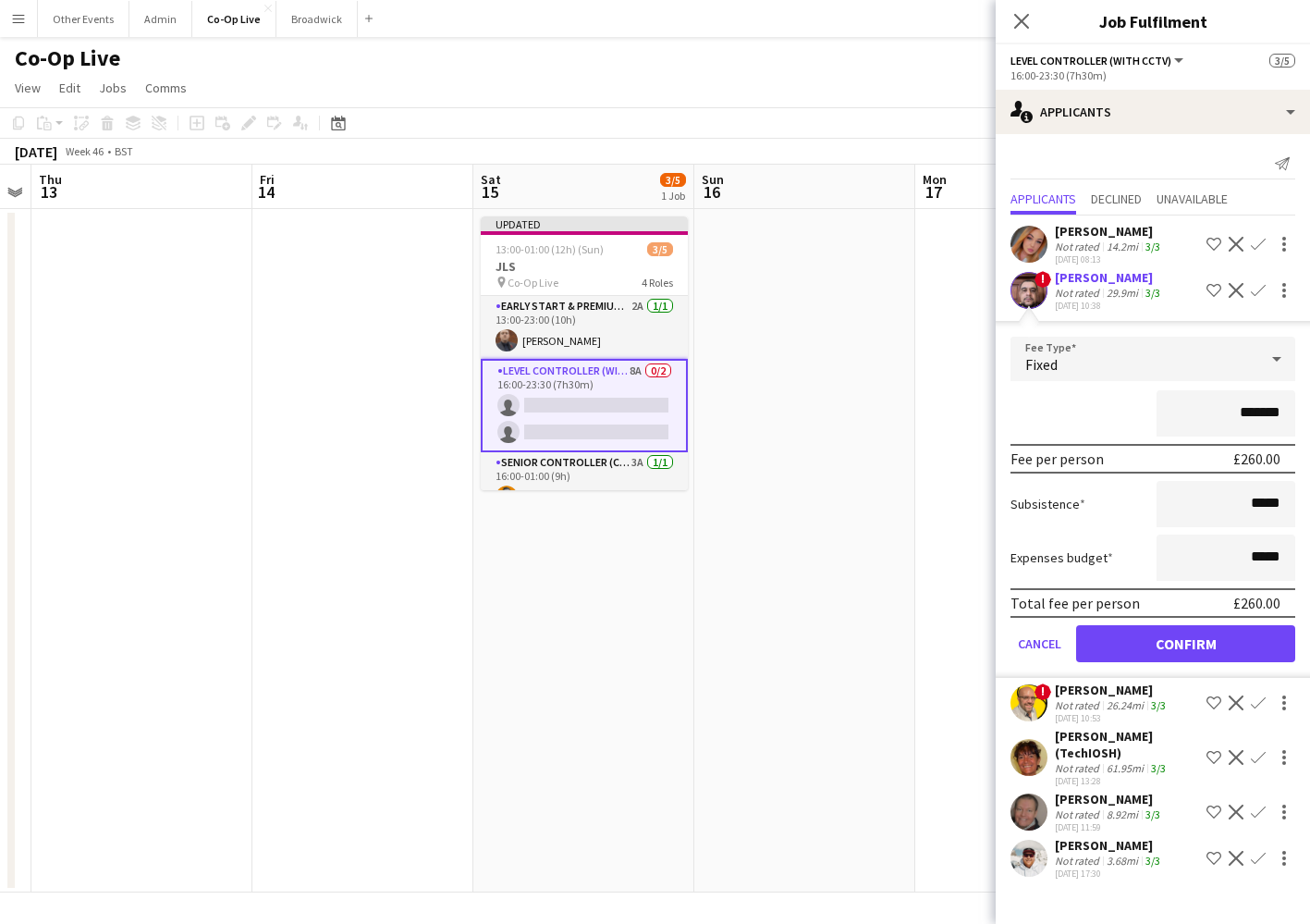
click at [1200, 645] on button "Confirm" at bounding box center [1186, 644] width 219 height 37
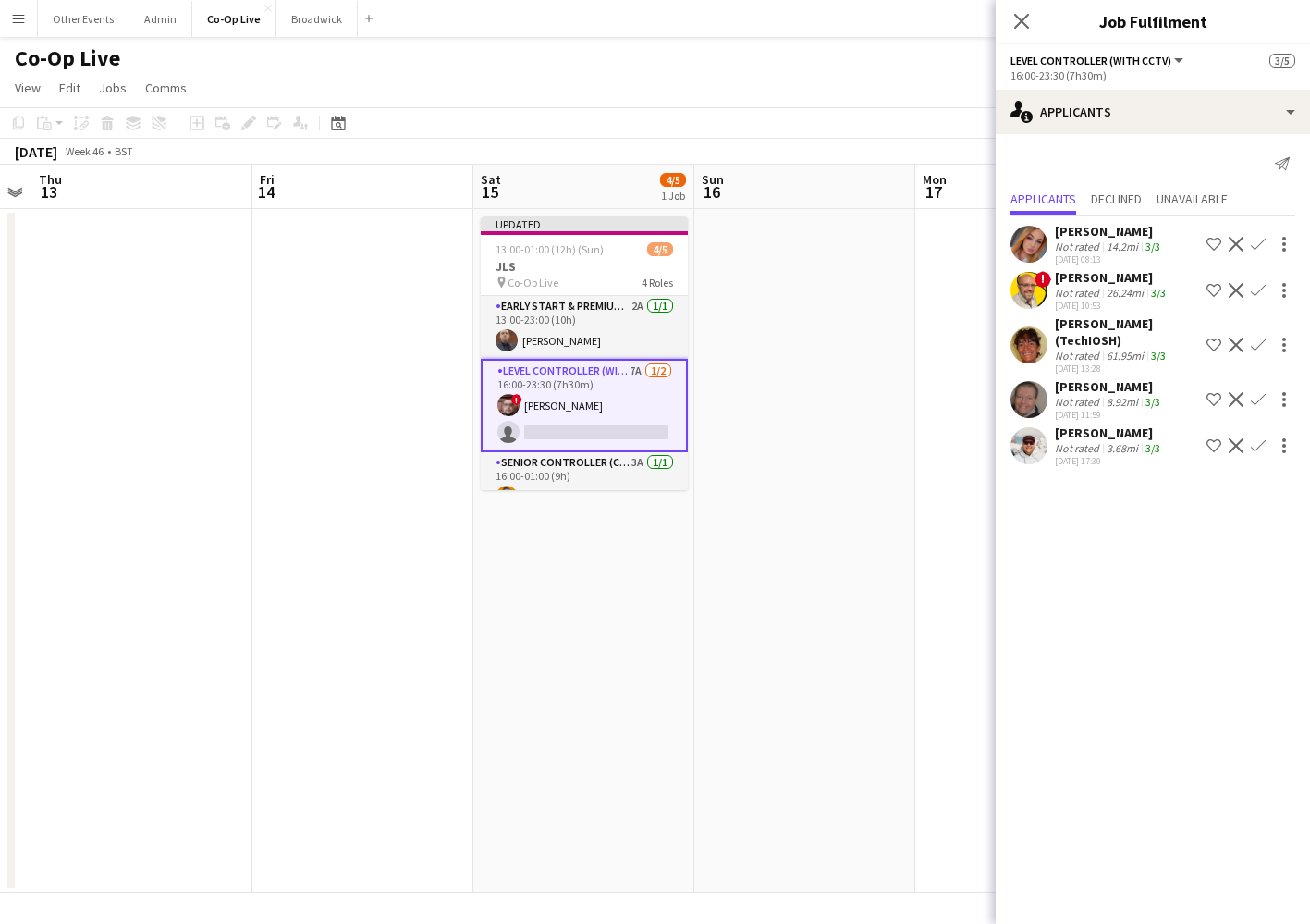
click at [1258, 401] on app-icon "Confirm" at bounding box center [1258, 398] width 15 height 15
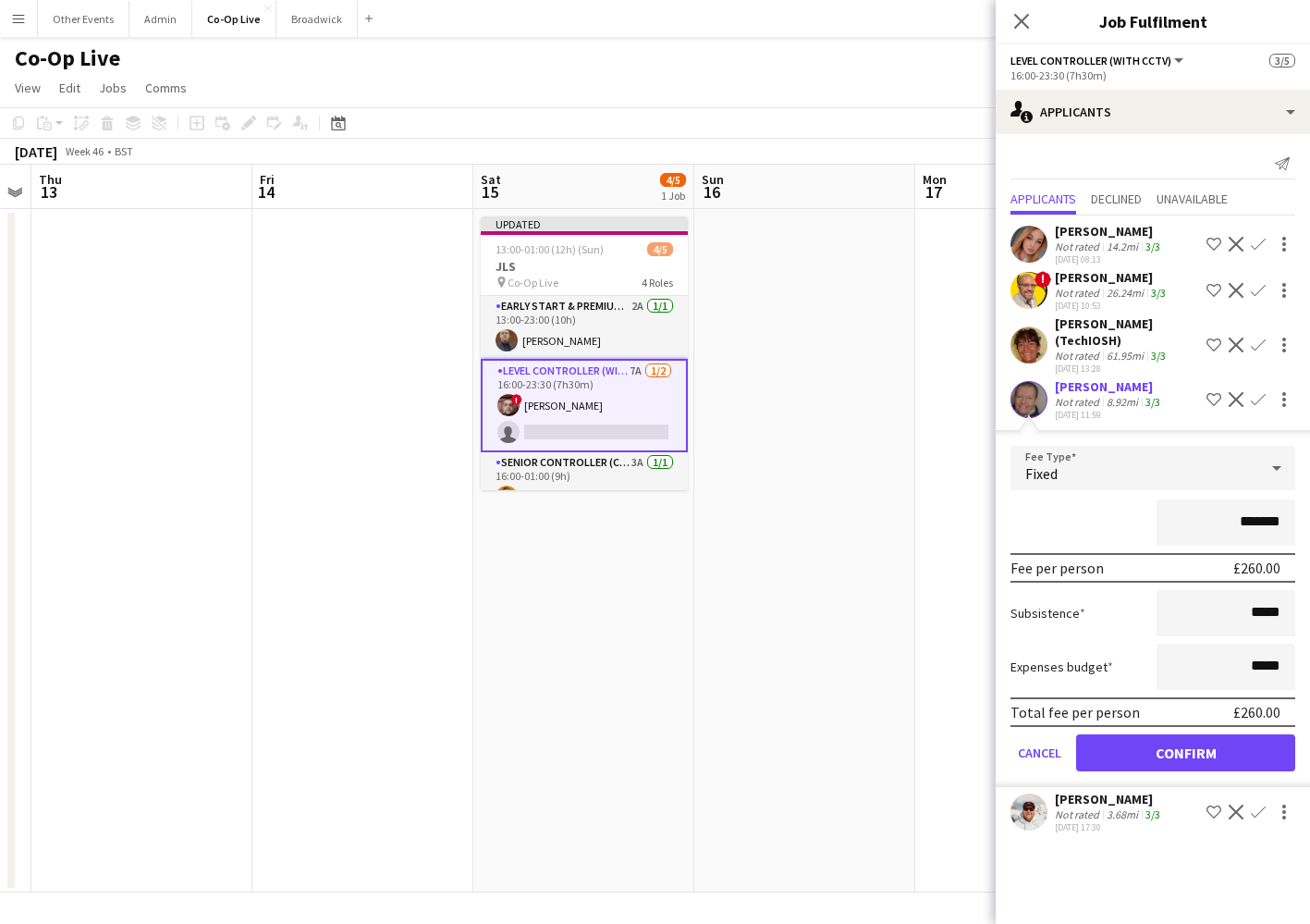
click at [1210, 757] on button "Confirm" at bounding box center [1186, 752] width 219 height 37
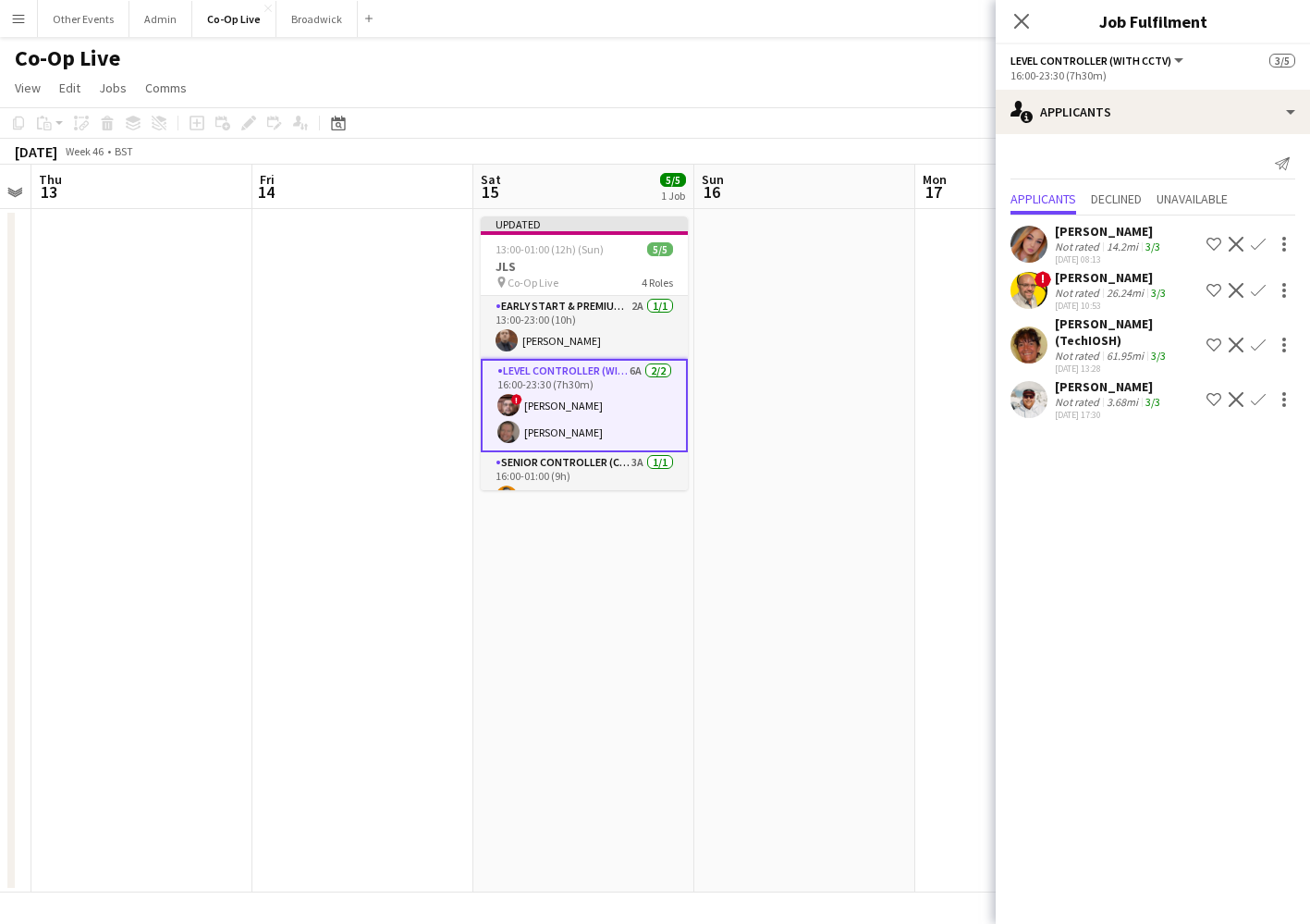
click at [793, 510] on app-date-cell at bounding box center [805, 551] width 221 height 684
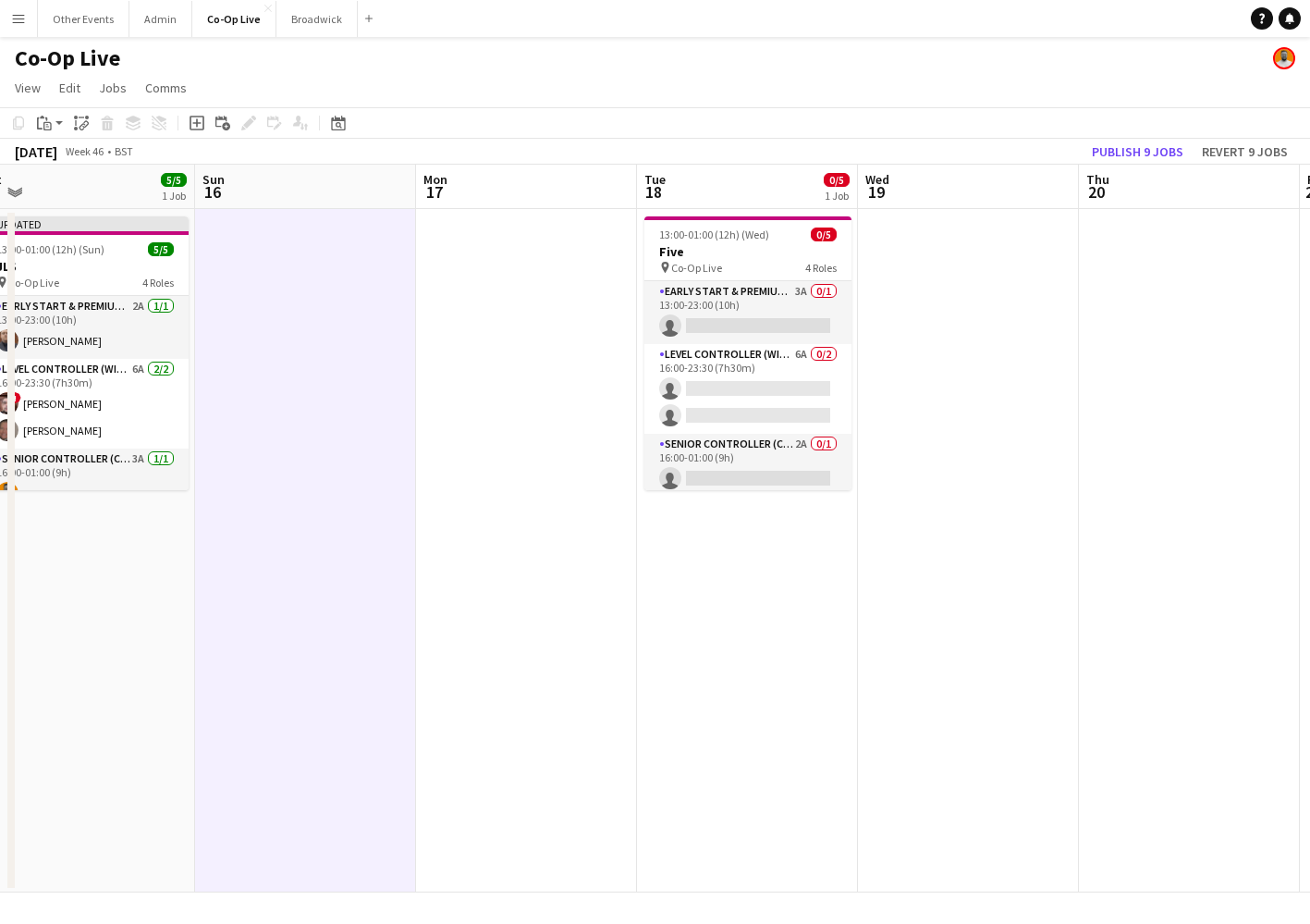
scroll to position [0, 700]
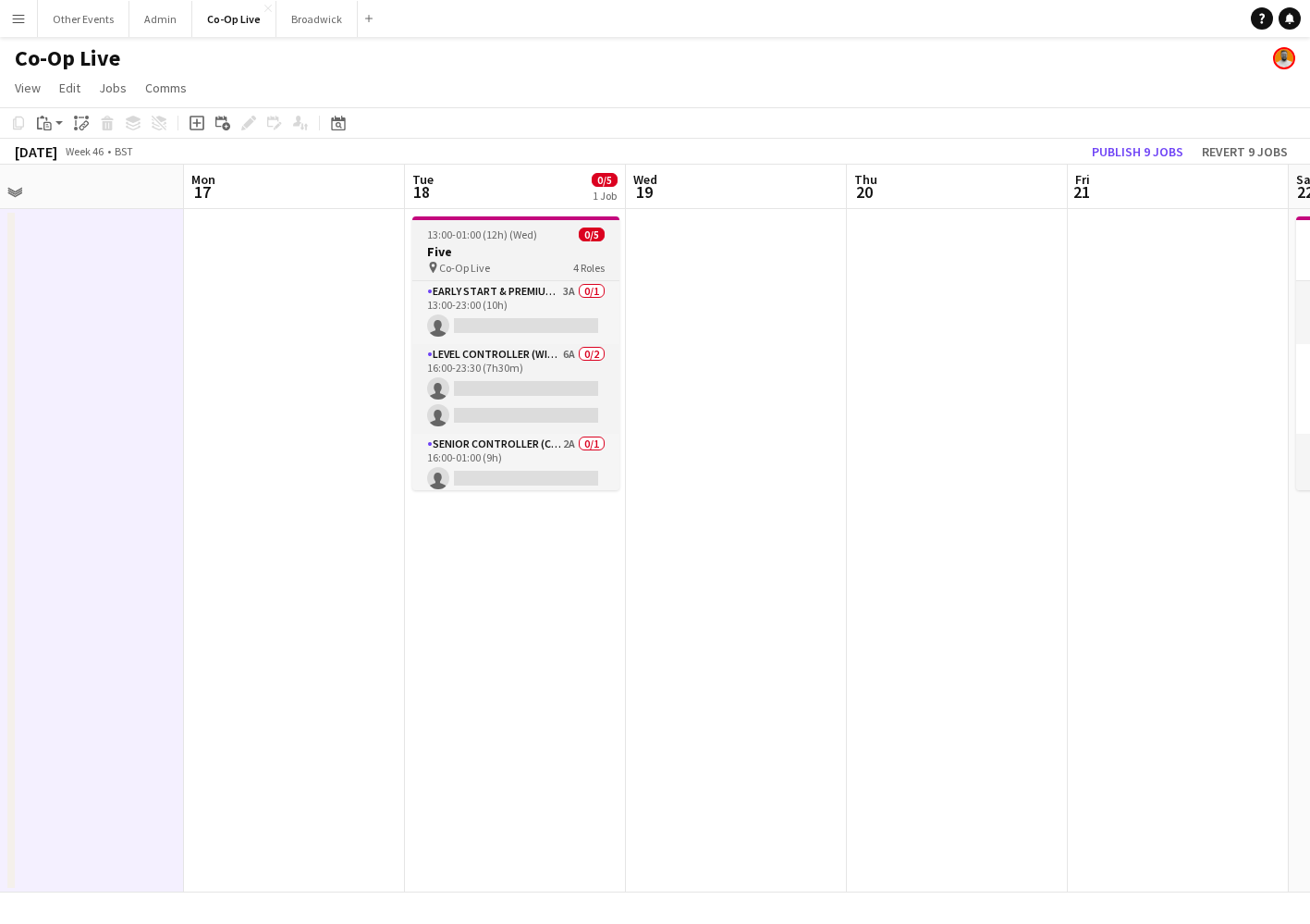
click at [517, 280] on div "Early Start & Premium Controller (with CCTV) 3A 0/1 13:00-23:00 (10h) single-ne…" at bounding box center [516, 385] width 208 height 210
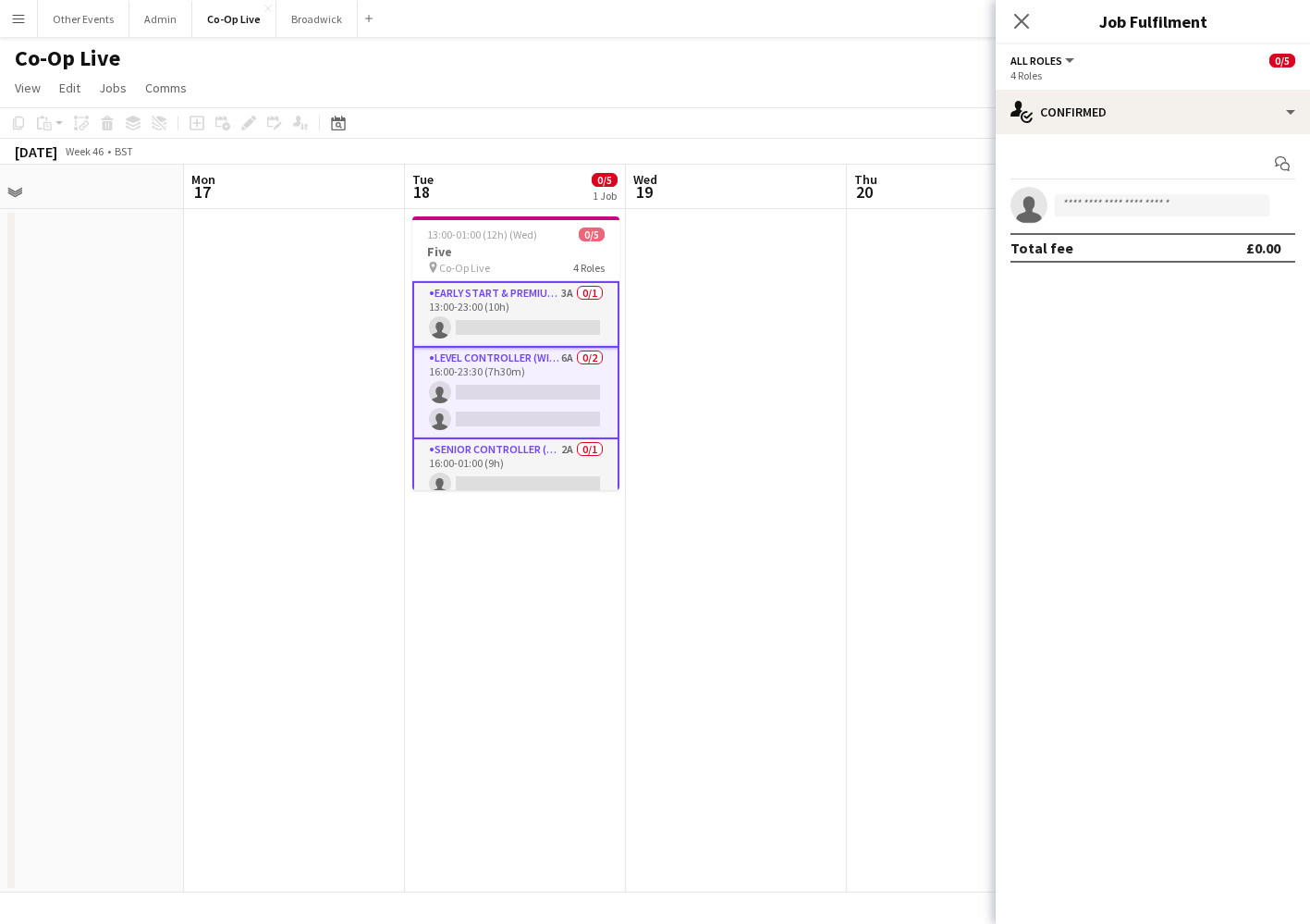
click at [812, 306] on app-date-cell at bounding box center [737, 551] width 221 height 684
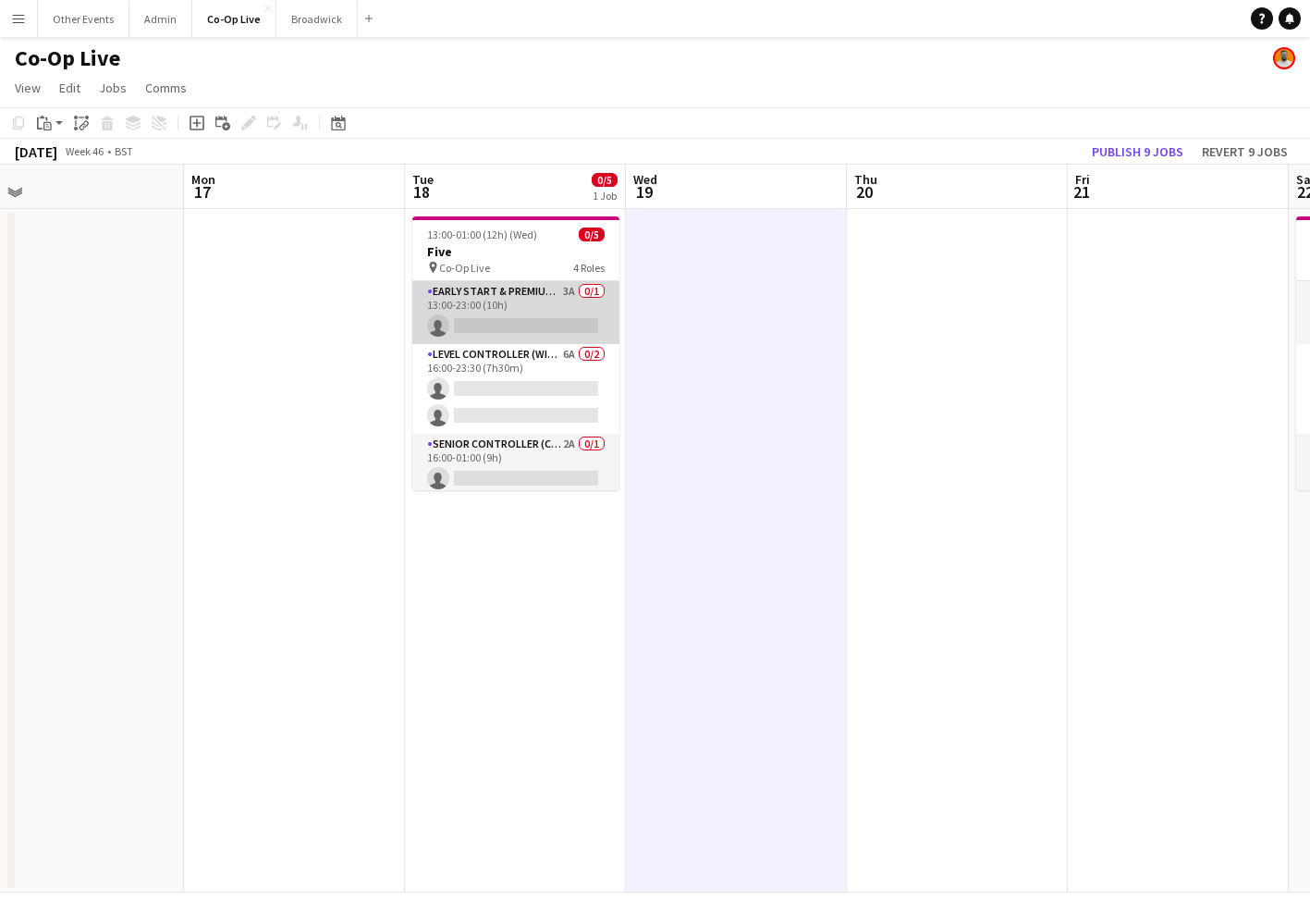
click at [505, 313] on app-card-role "Early Start & Premium Controller (with CCTV) 3A 0/1 13:00-23:00 (10h) single-ne…" at bounding box center [516, 312] width 208 height 63
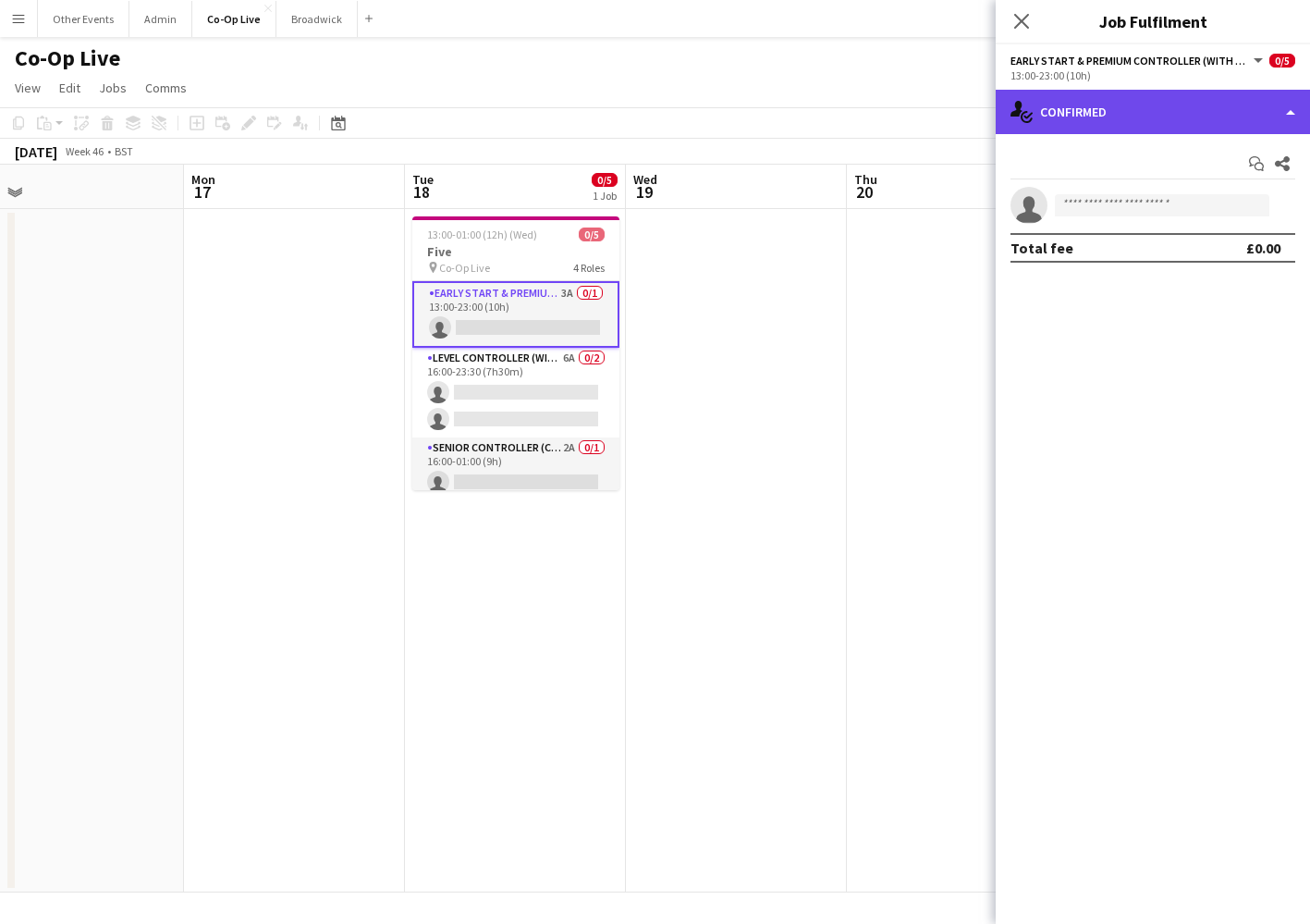
click at [1190, 120] on div "single-neutral-actions-check-2 Confirmed" at bounding box center [1153, 112] width 314 height 45
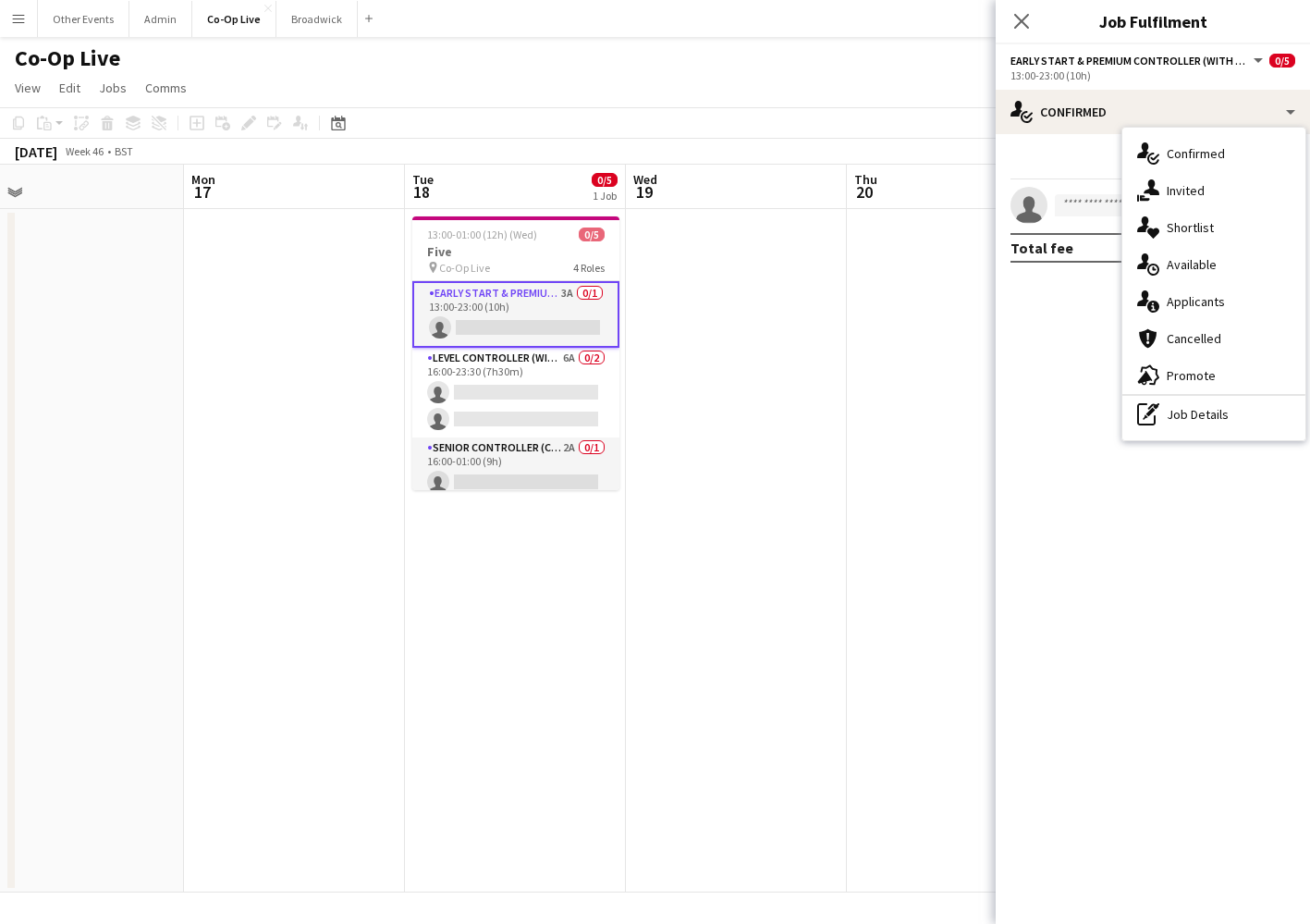
click at [917, 398] on app-date-cell at bounding box center [958, 551] width 221 height 684
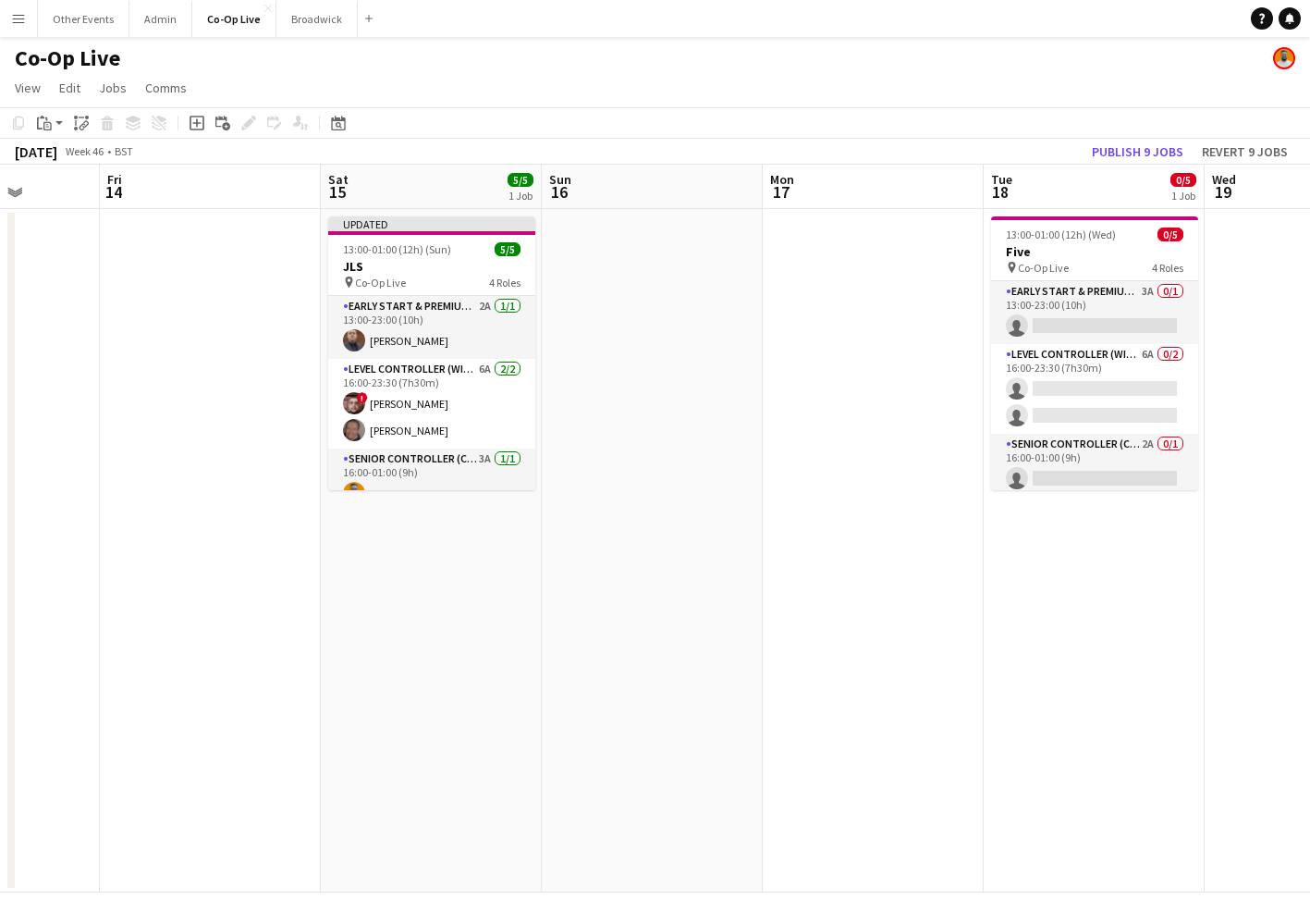
scroll to position [0, 0]
click at [1082, 306] on app-card-role "Early Start & Premium Controller (with CCTV) 3A 0/1 13:00-23:00 (10h) single-ne…" at bounding box center [1095, 312] width 208 height 63
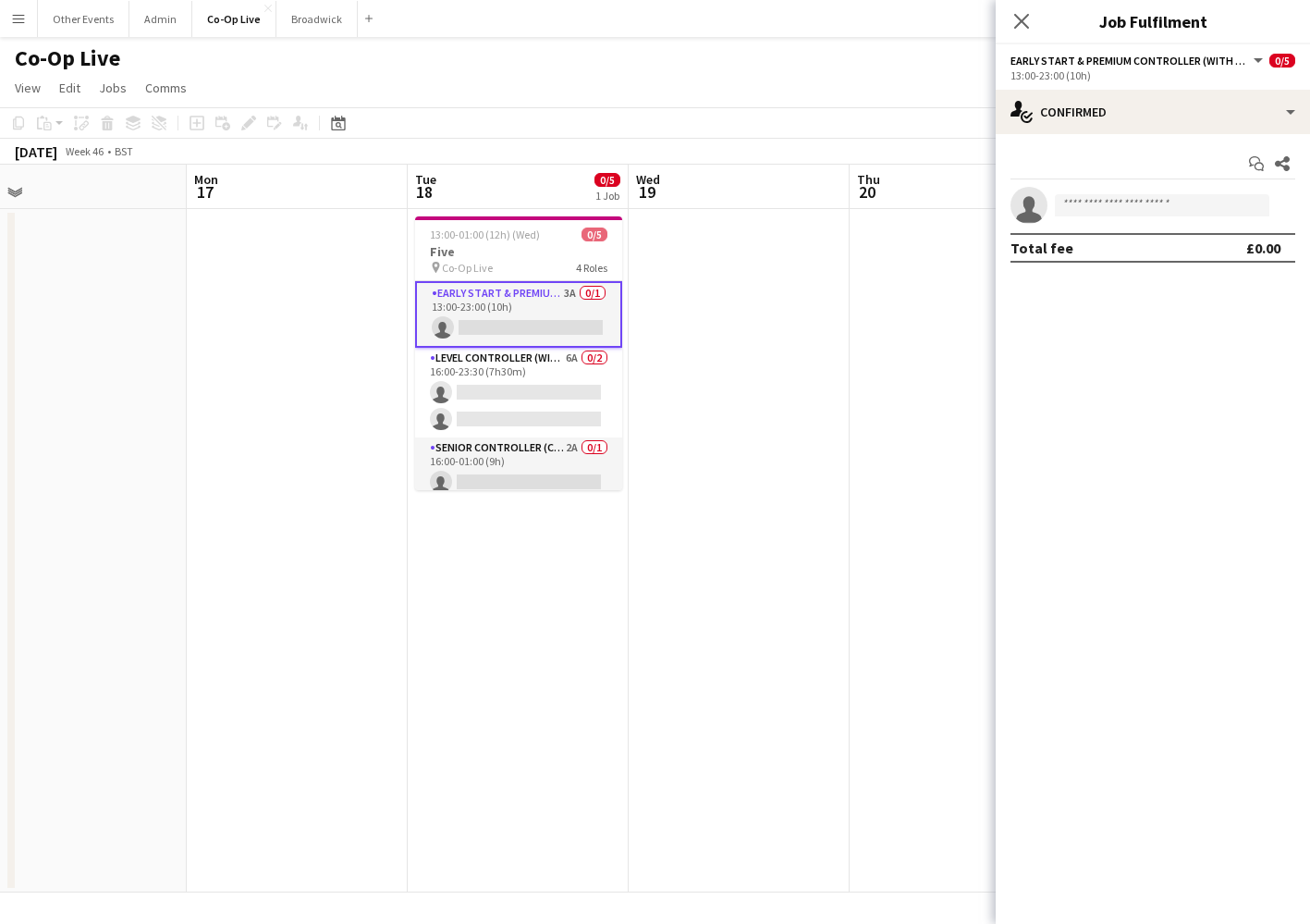
scroll to position [0, 707]
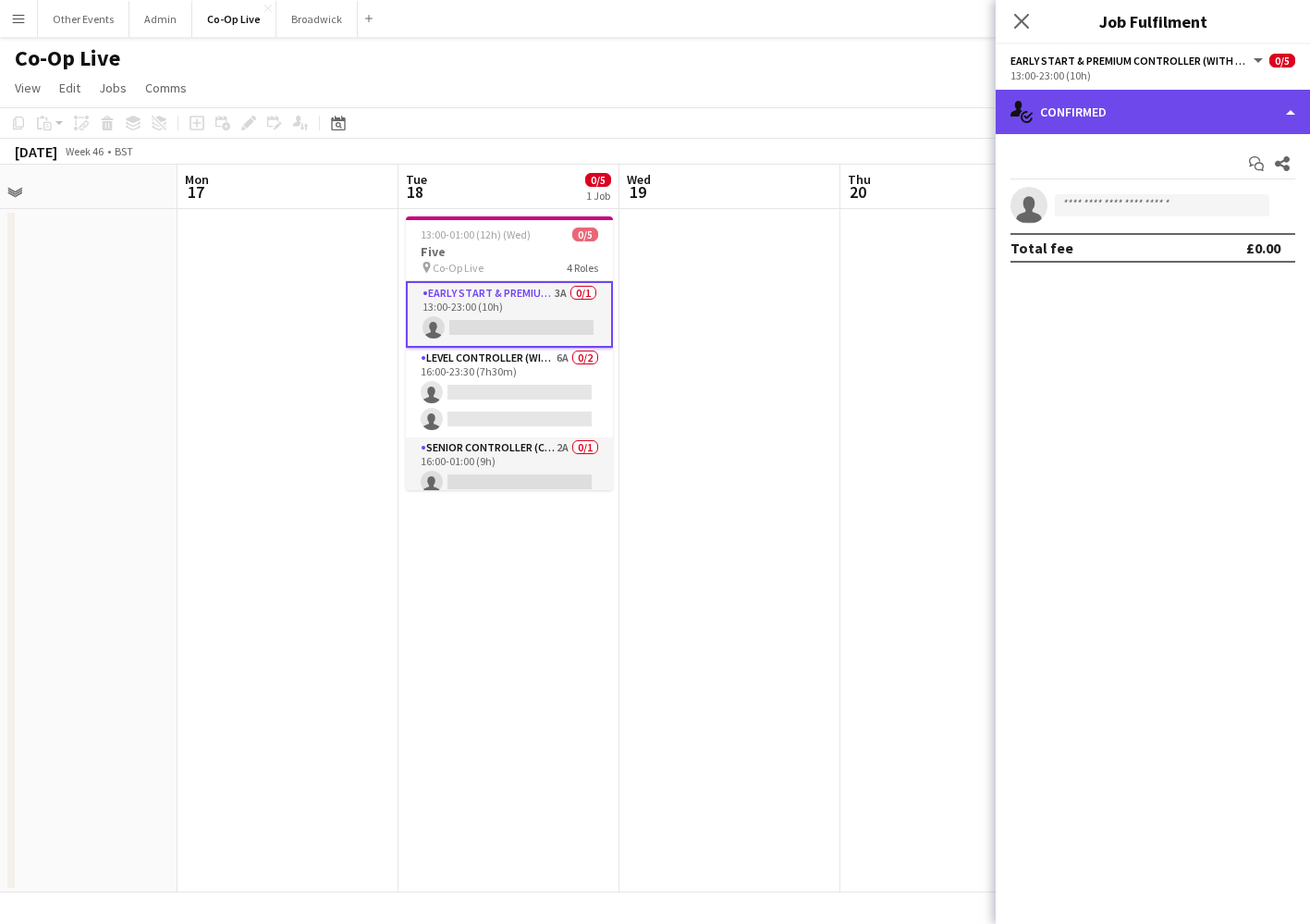
click at [1250, 91] on div "single-neutral-actions-check-2 Confirmed" at bounding box center [1153, 112] width 314 height 45
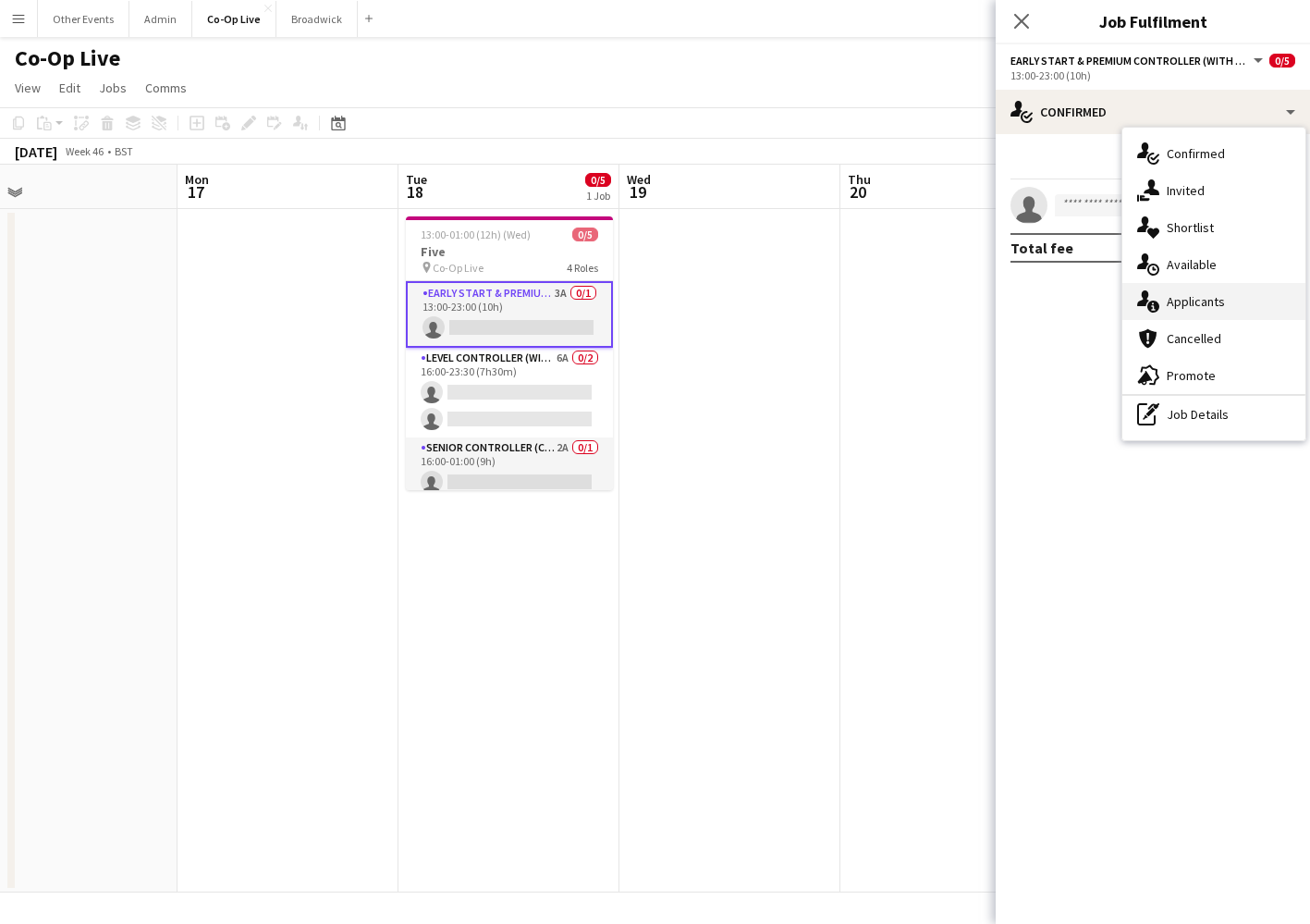
click at [1210, 299] on span "Applicants" at bounding box center [1197, 301] width 58 height 16
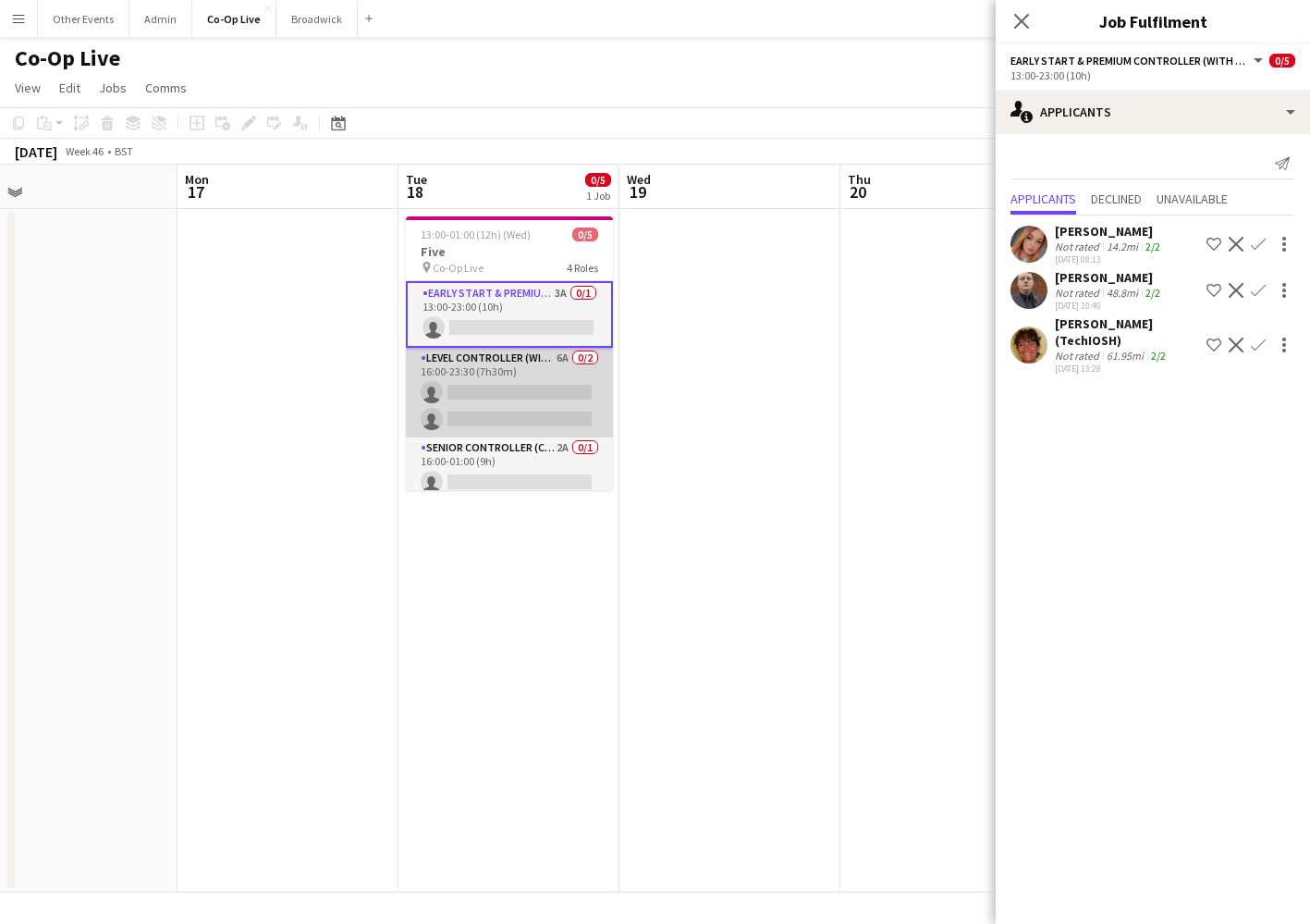
click at [536, 418] on app-card-role "Level Controller (with CCTV) 6A 0/2 16:00-23:30 (7h30m) single-neutral-actions …" at bounding box center [510, 393] width 208 height 90
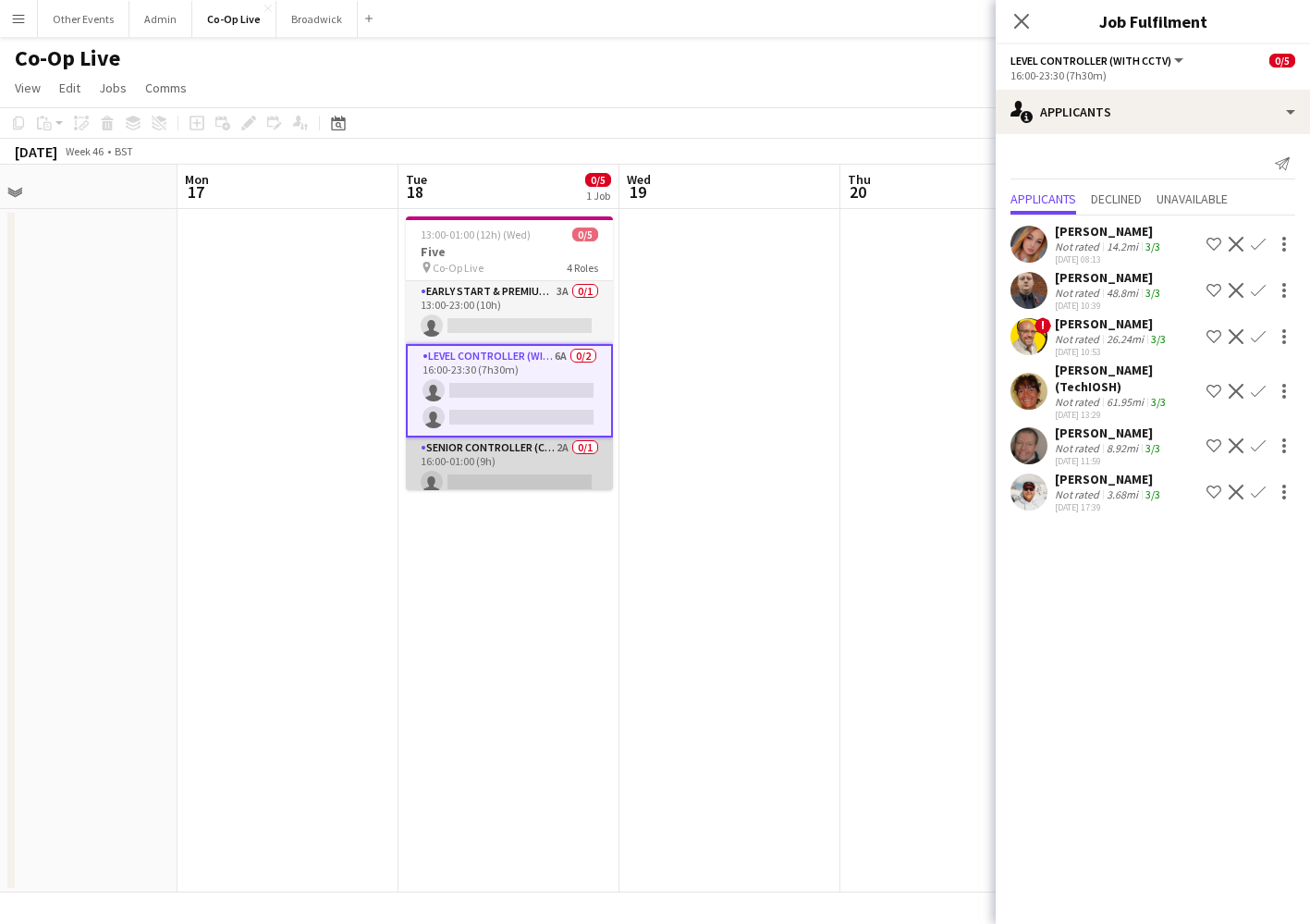
click at [536, 487] on app-card-role "Senior Controller (CCTV) 2A 0/1 16:00-01:00 (9h) single-neutral-actions" at bounding box center [510, 468] width 208 height 63
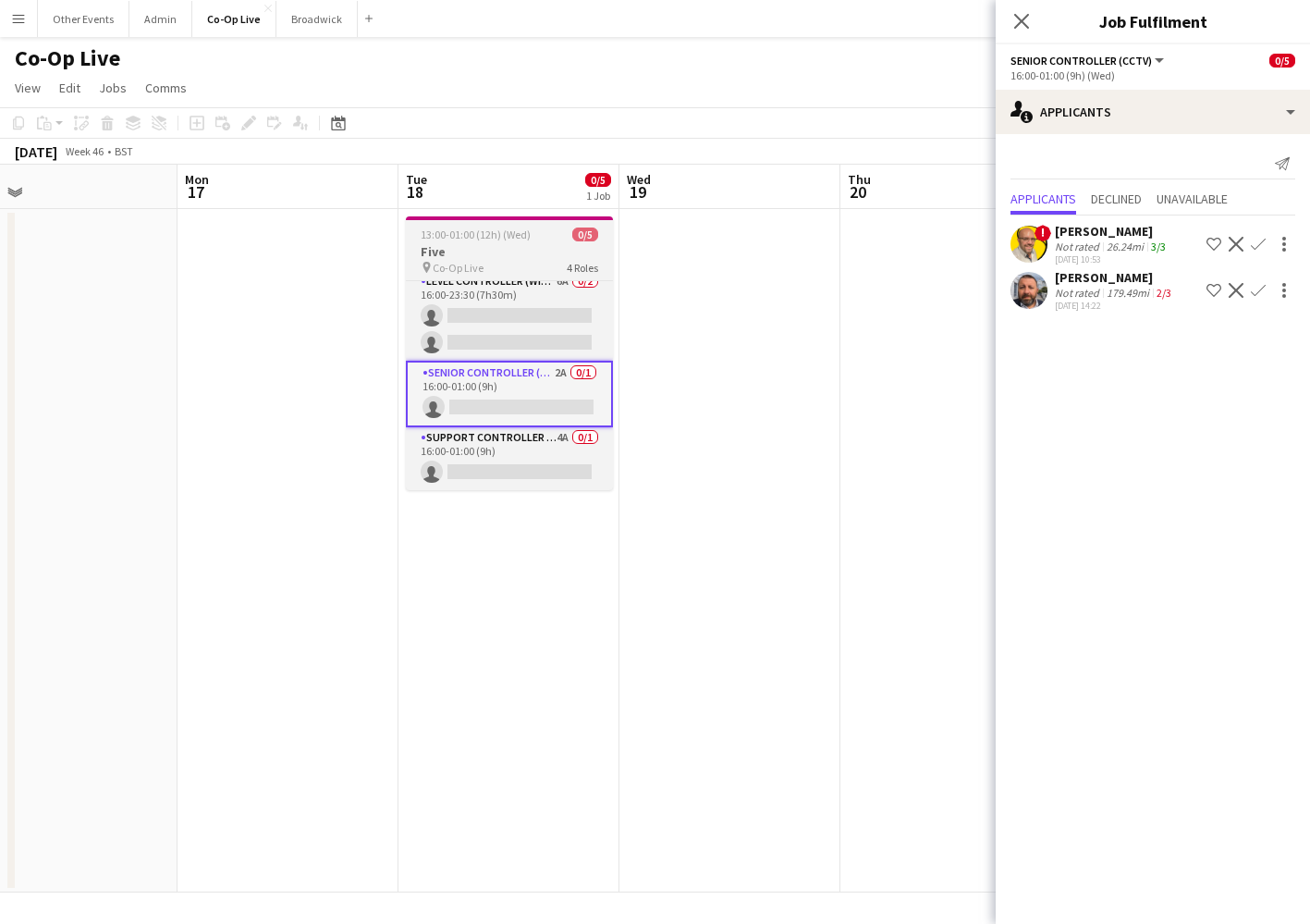
scroll to position [73, 0]
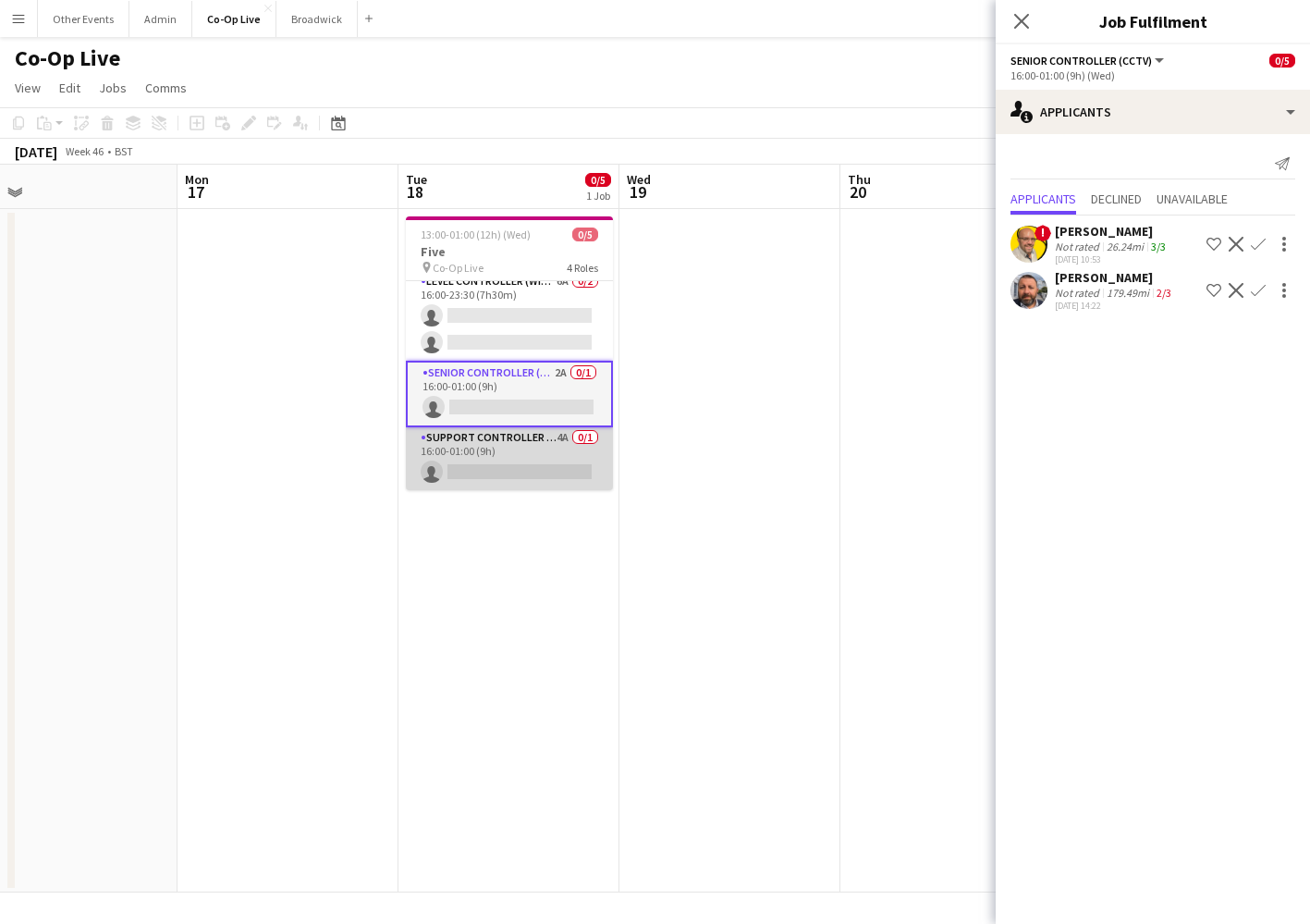
click at [532, 442] on app-card-role "Support Controller (with CCTV) 4A 0/1 16:00-01:00 (9h) single-neutral-actions" at bounding box center [510, 459] width 208 height 63
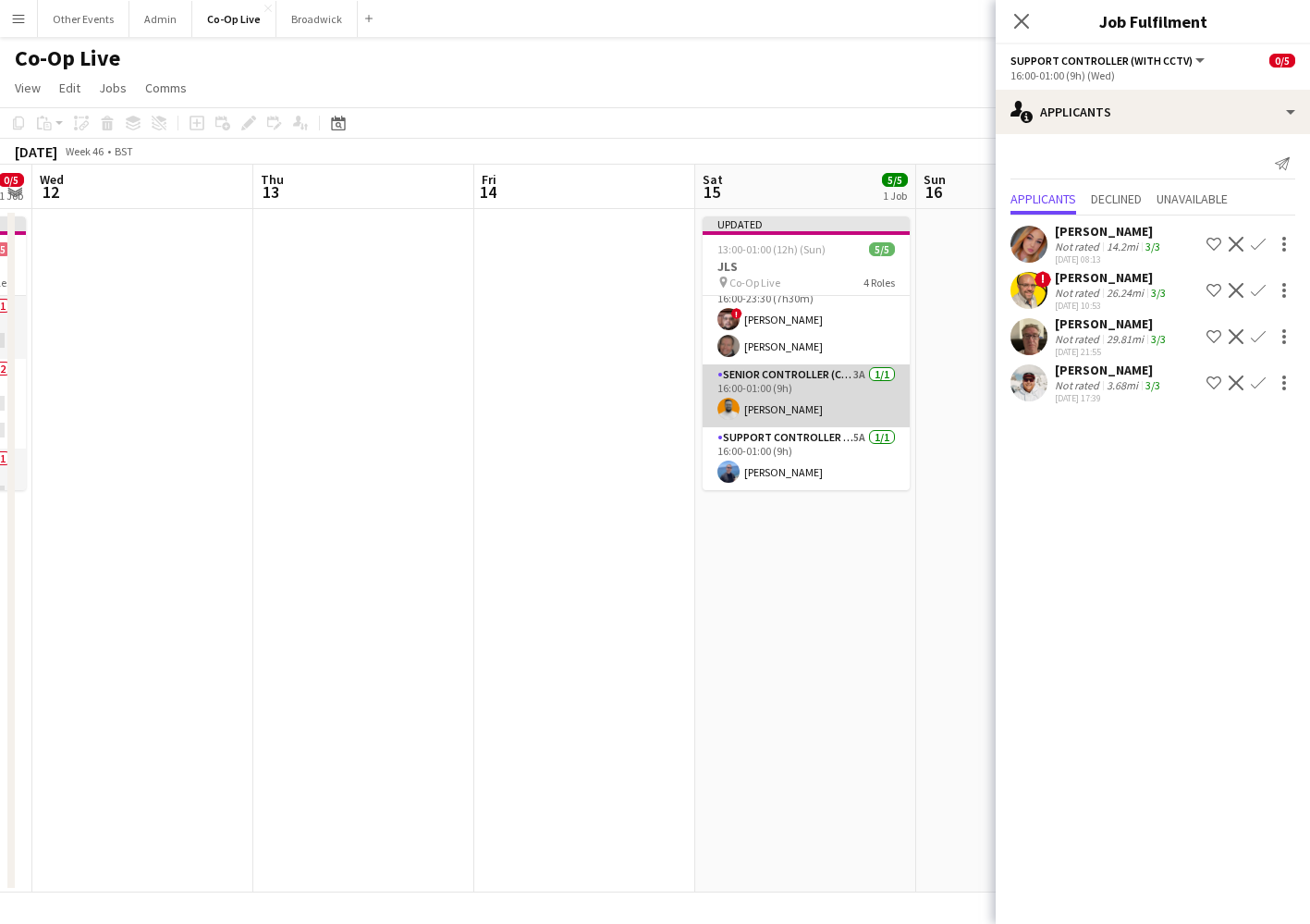
scroll to position [84, 0]
click at [832, 399] on app-card-role "Senior Controller (CCTV) 3A [DATE] 16:00-01:00 (9h) [PERSON_NAME]" at bounding box center [807, 396] width 208 height 63
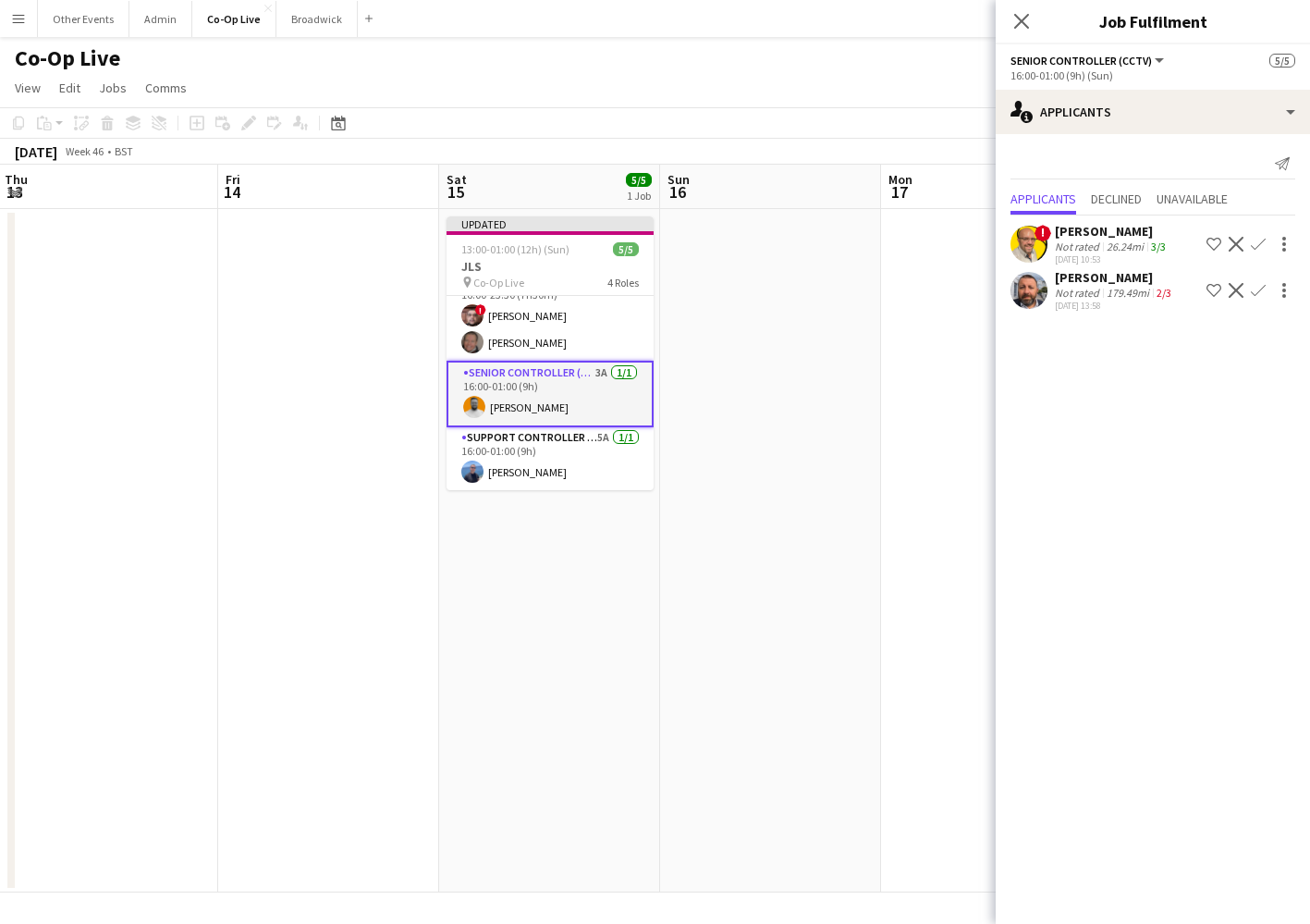
scroll to position [88, 0]
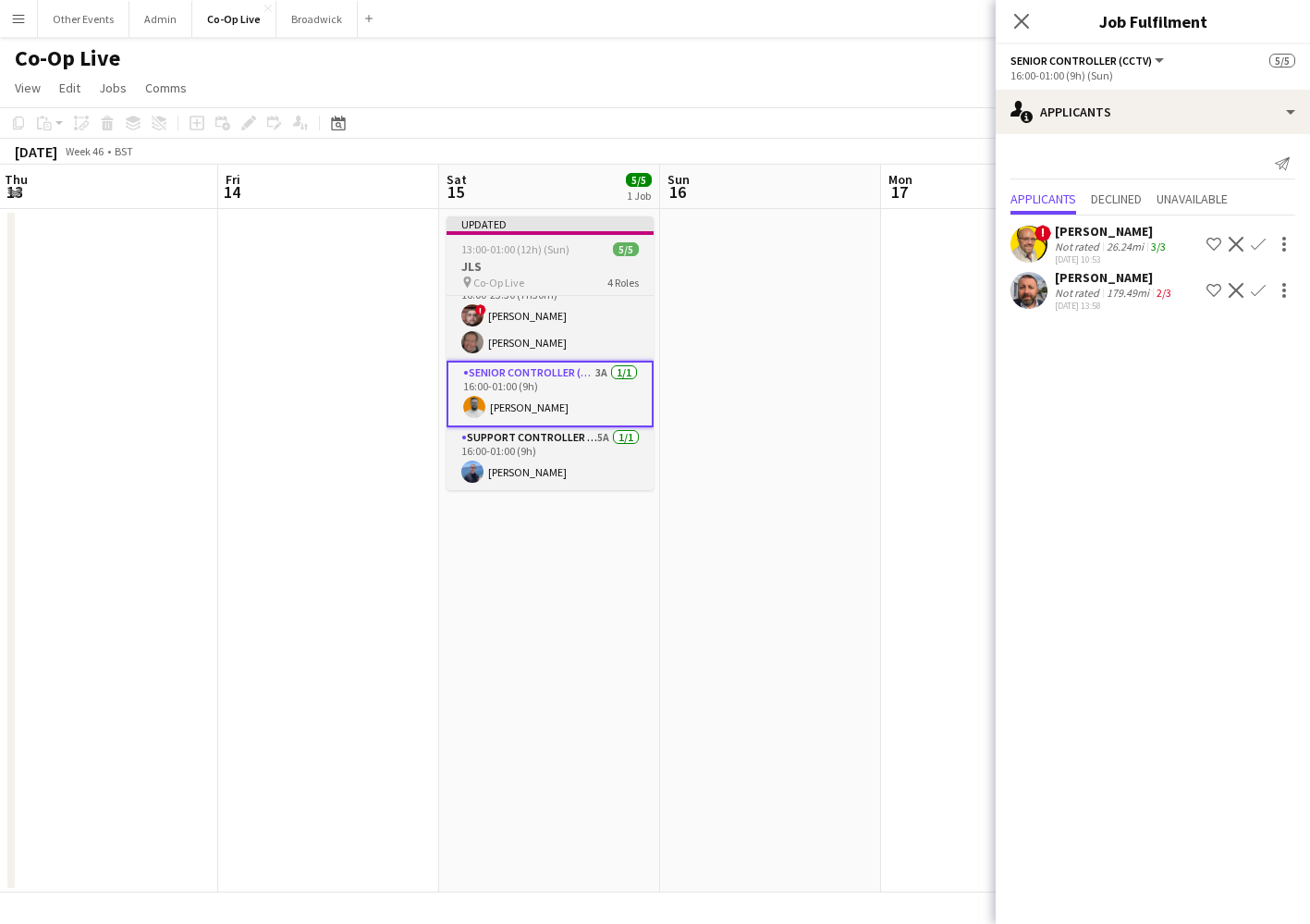
click at [556, 268] on h3 "JLS" at bounding box center [551, 266] width 208 height 16
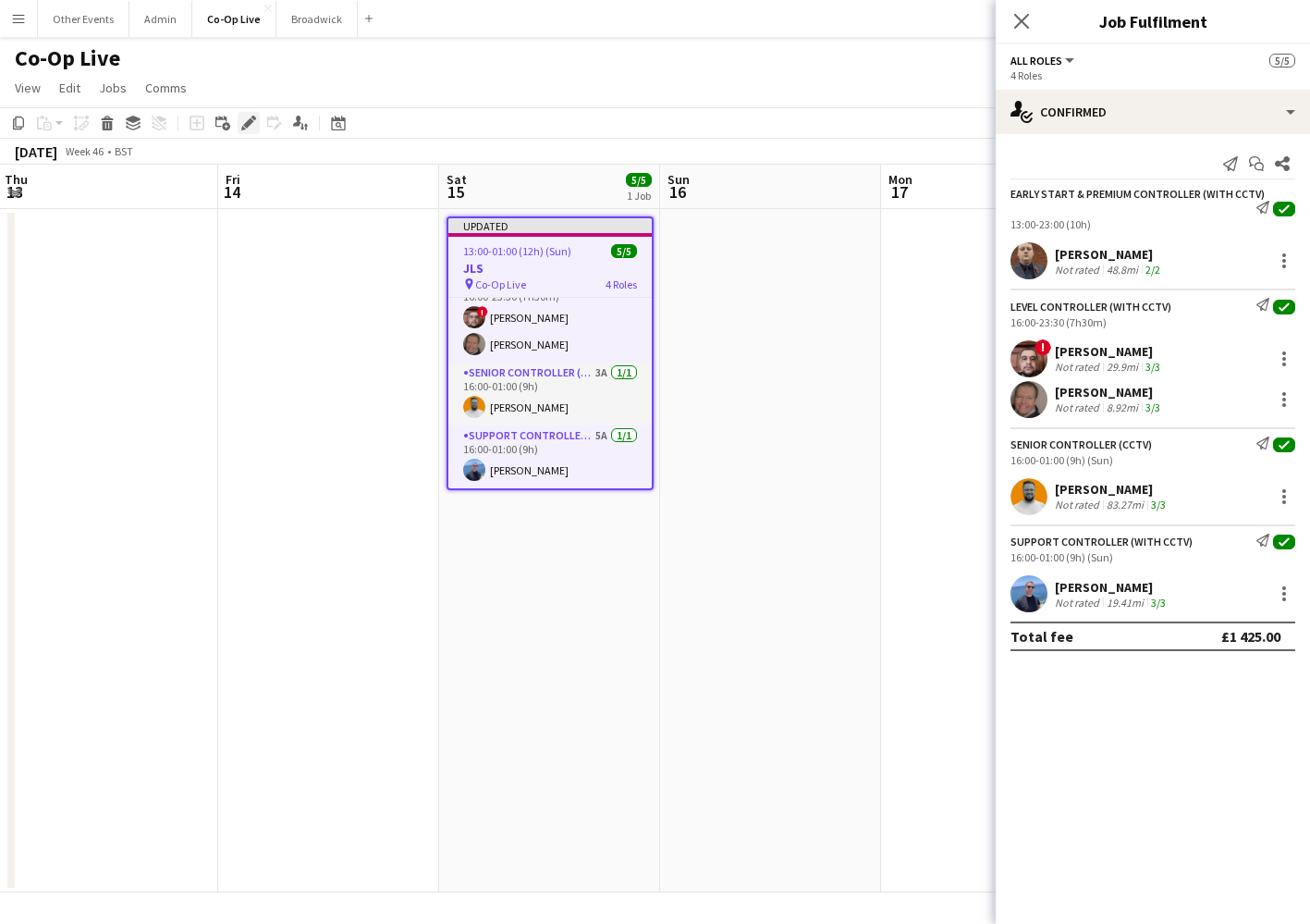
click at [250, 120] on icon at bounding box center [248, 123] width 10 height 10
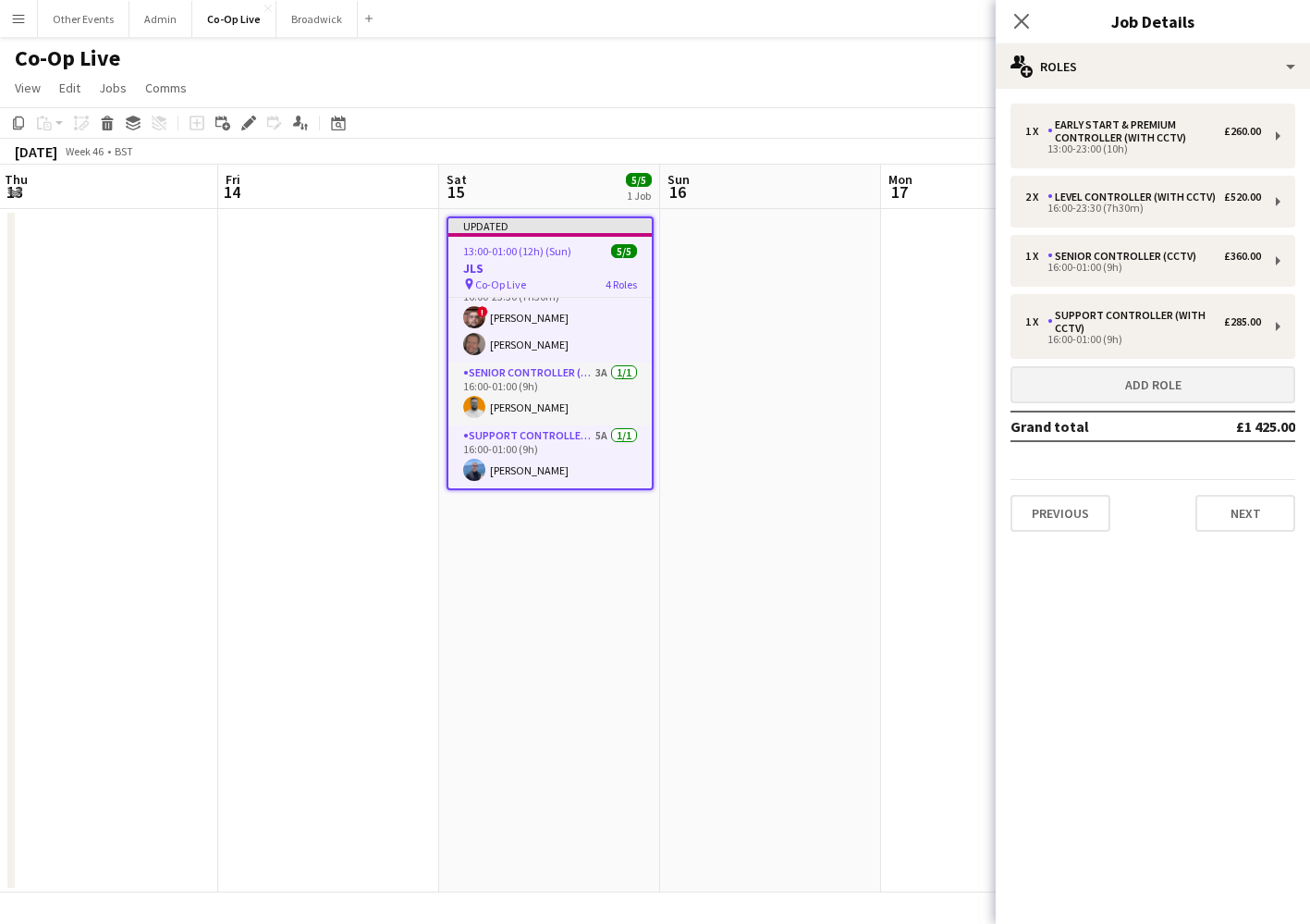
click at [1143, 396] on button "Add role" at bounding box center [1153, 385] width 285 height 37
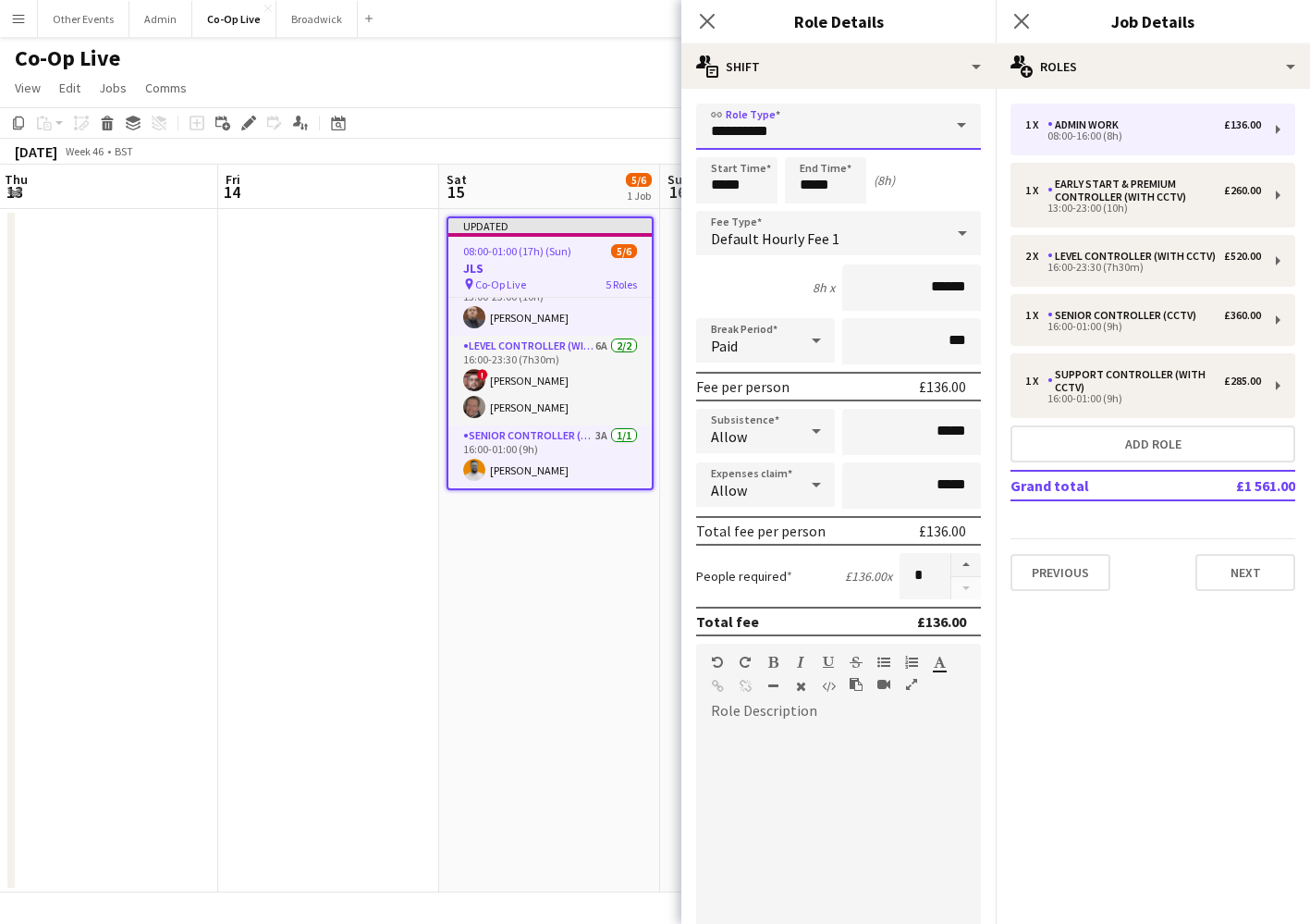
click at [863, 117] on input "**********" at bounding box center [839, 127] width 285 height 47
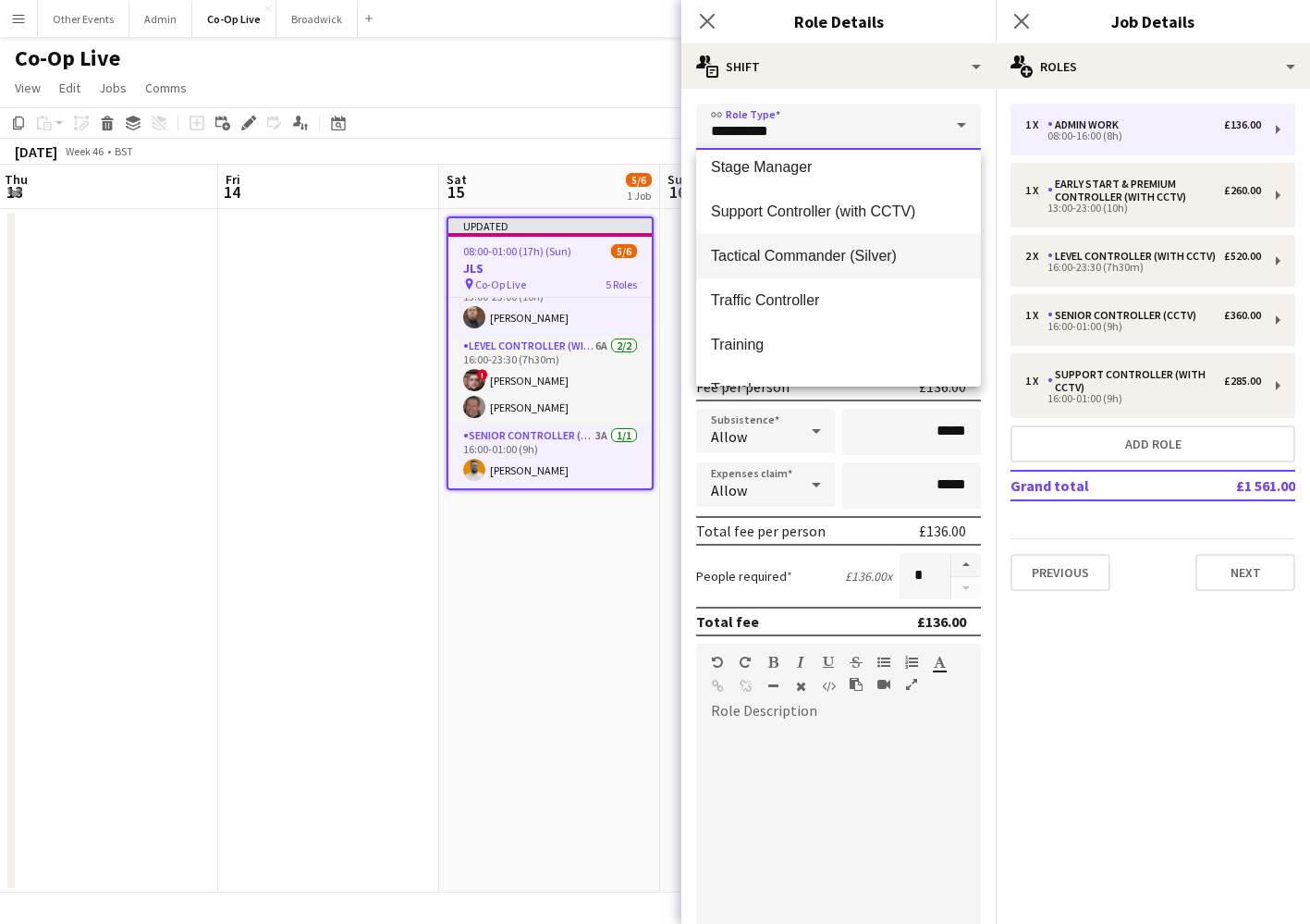
scroll to position [1391, 0]
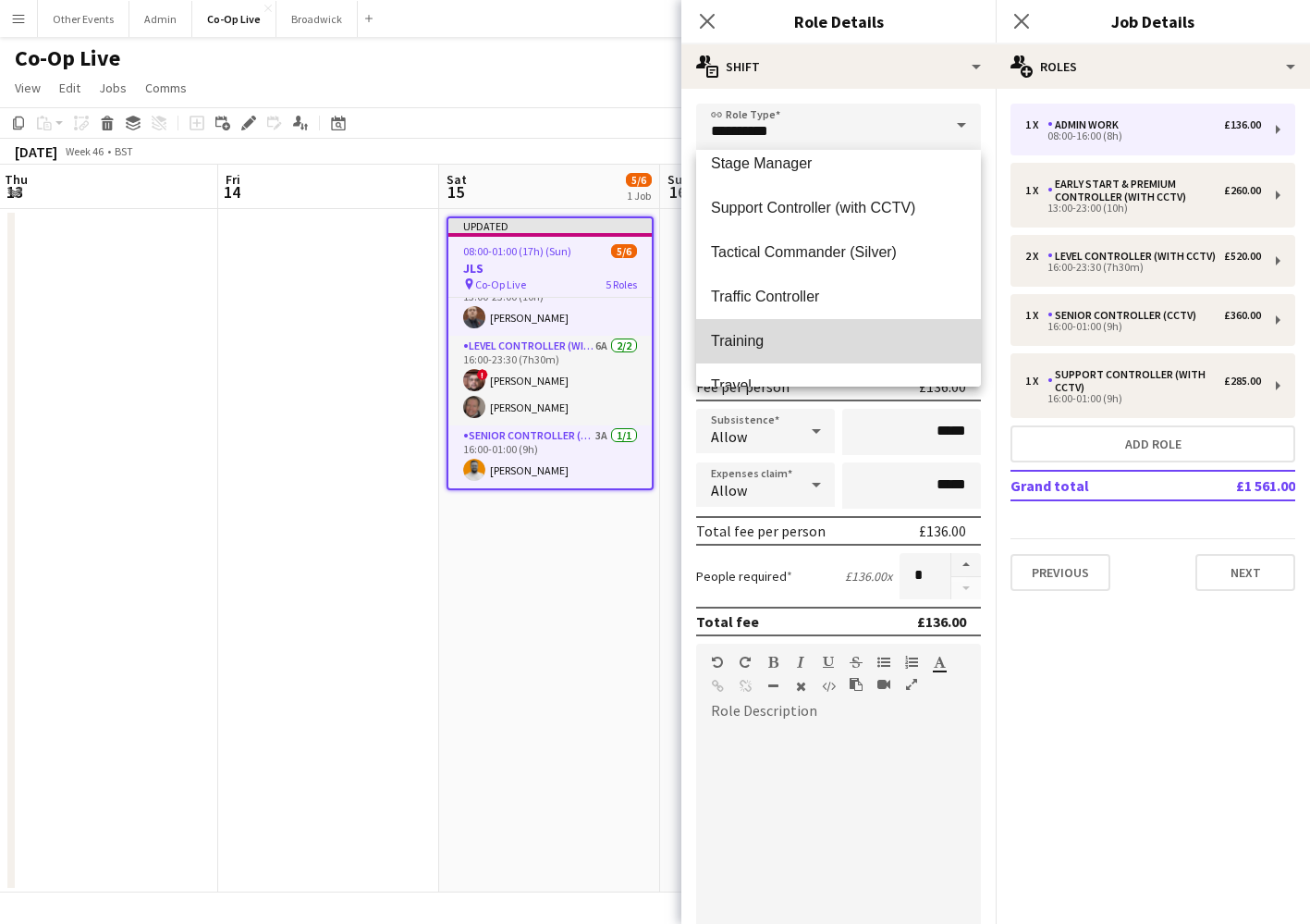
click at [842, 328] on mat-option "Training" at bounding box center [839, 341] width 285 height 45
type input "********"
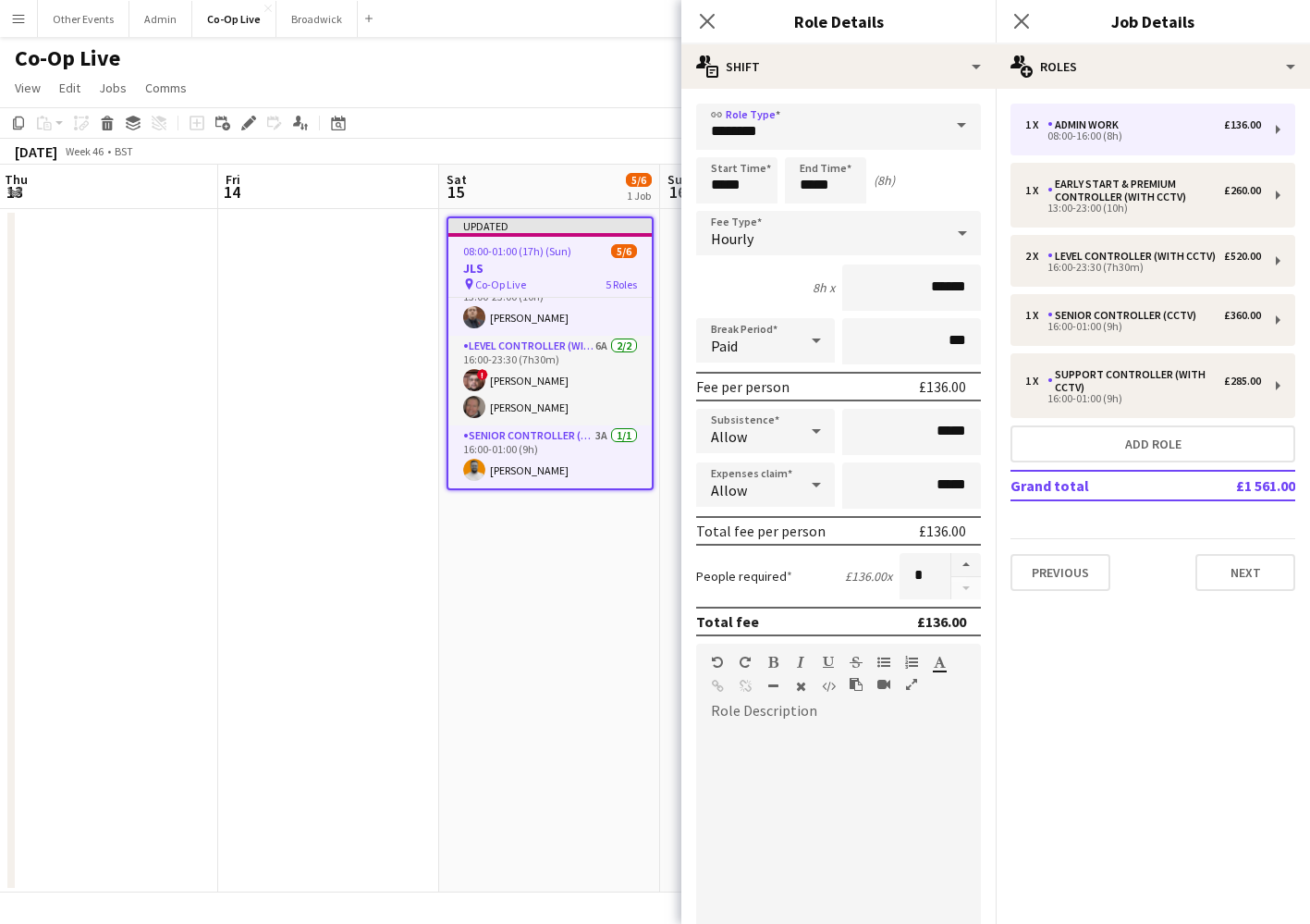
click at [762, 231] on div "Hourly" at bounding box center [820, 233] width 248 height 45
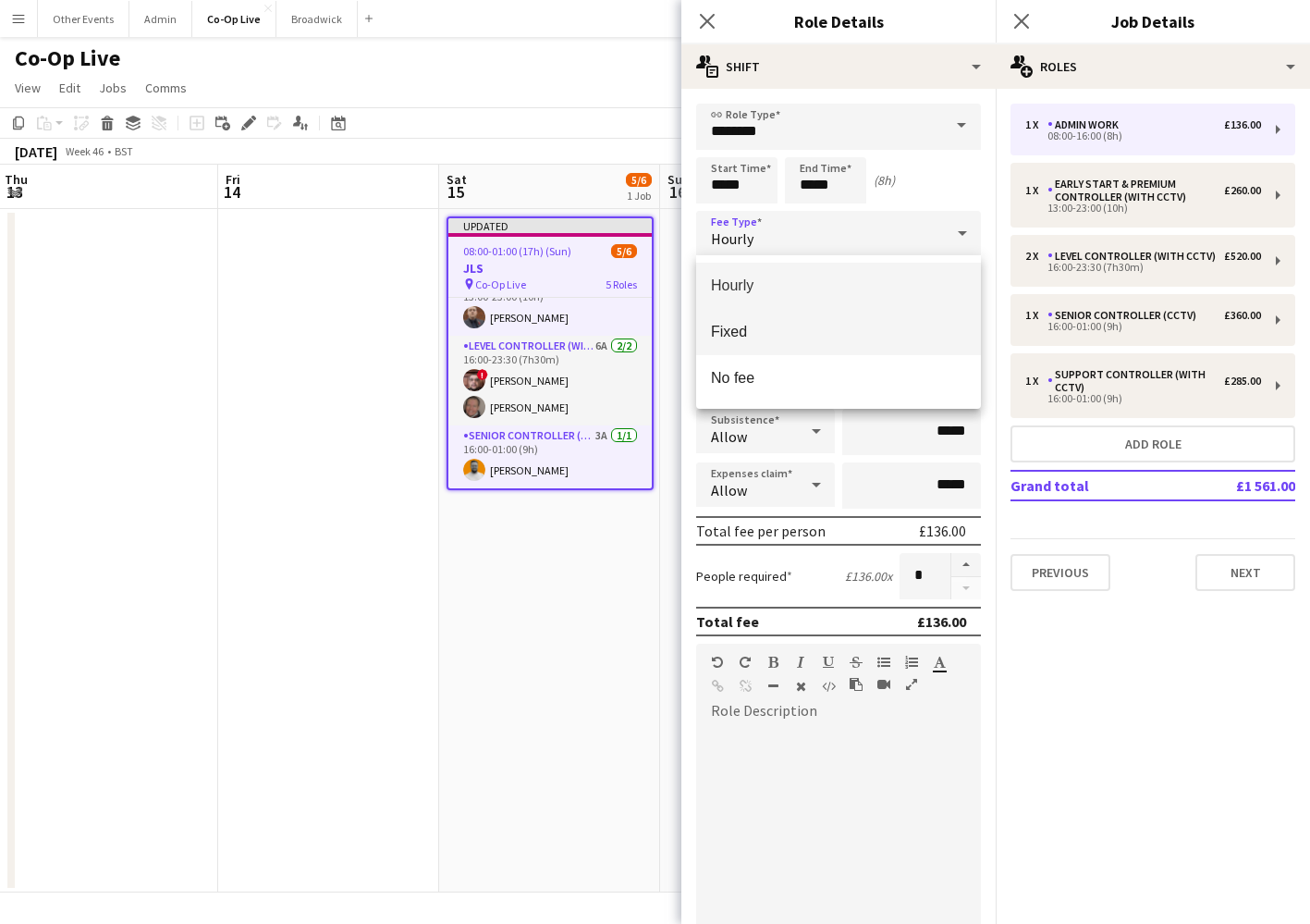
click at [803, 346] on mat-option "Fixed" at bounding box center [839, 333] width 285 height 47
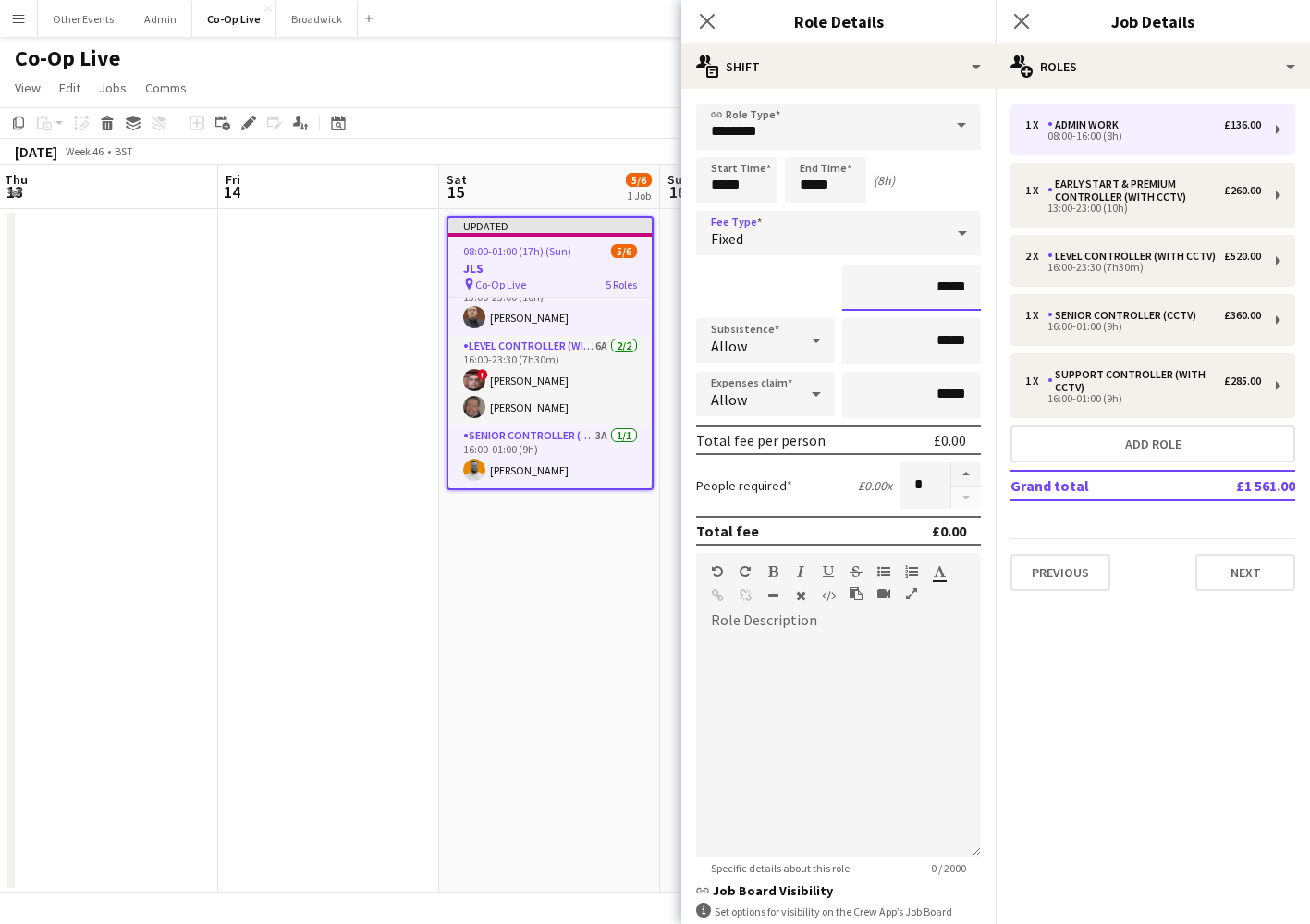
click at [942, 290] on input "*****" at bounding box center [911, 288] width 139 height 47
type input "*******"
click at [759, 294] on div "*******" at bounding box center [839, 288] width 285 height 47
click at [722, 190] on input "*****" at bounding box center [737, 180] width 81 height 47
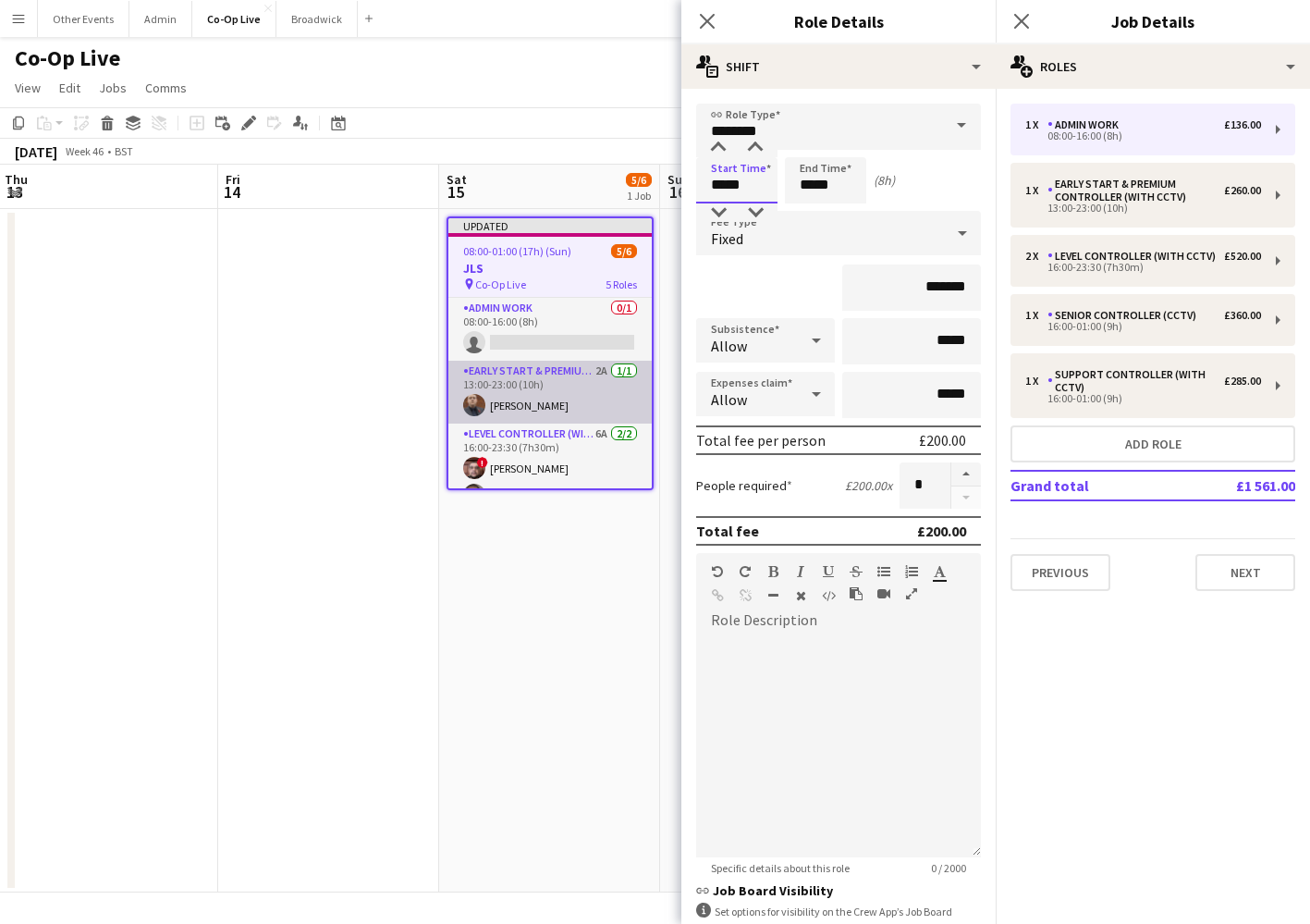
scroll to position [0, 0]
click at [728, 154] on div at bounding box center [719, 147] width 37 height 18
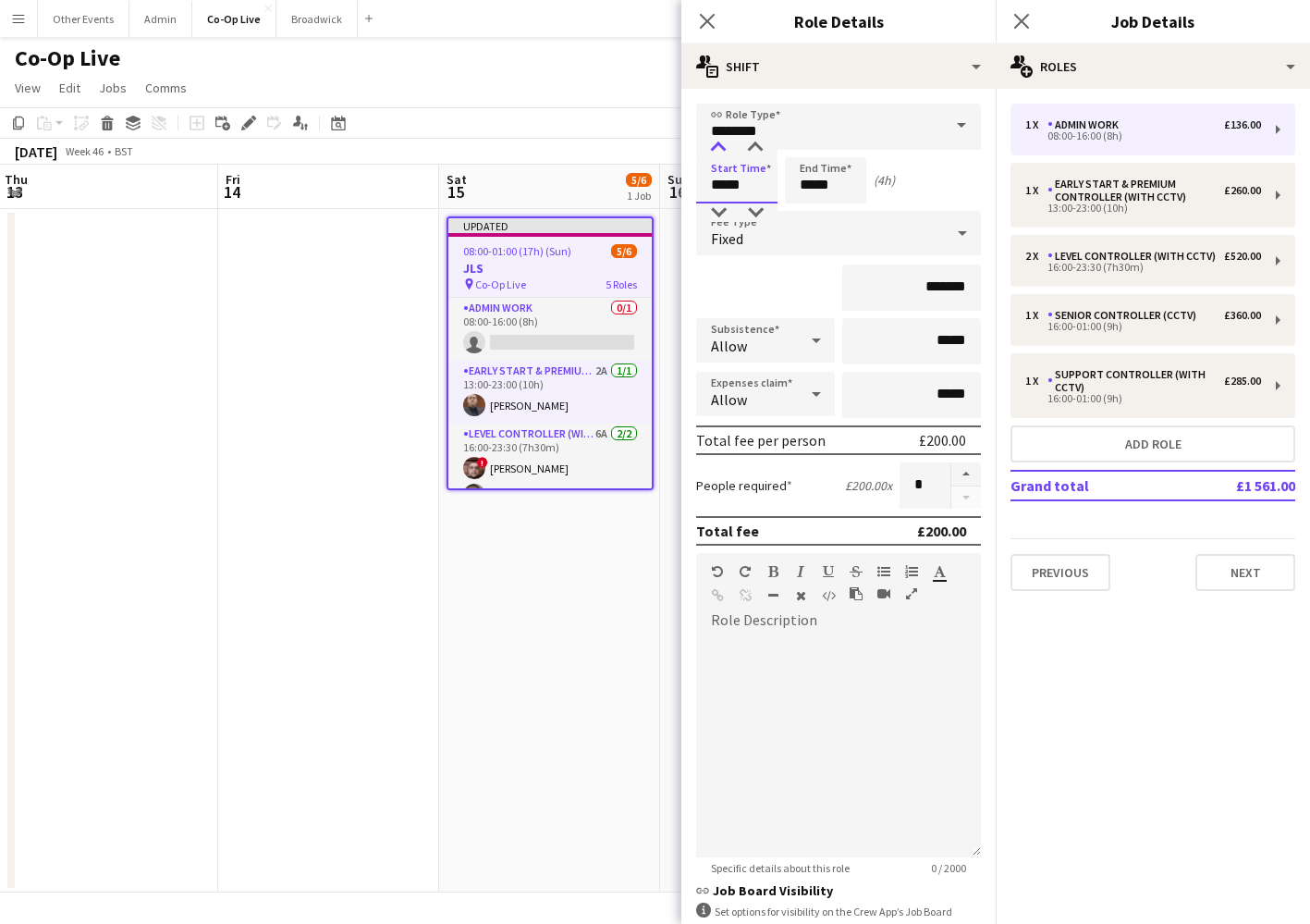
click at [728, 154] on div at bounding box center [719, 147] width 37 height 18
type input "*****"
click at [728, 154] on div at bounding box center [719, 147] width 37 height 18
click at [815, 196] on input "*****" at bounding box center [826, 180] width 81 height 47
click at [812, 157] on input "*****" at bounding box center [826, 180] width 81 height 47
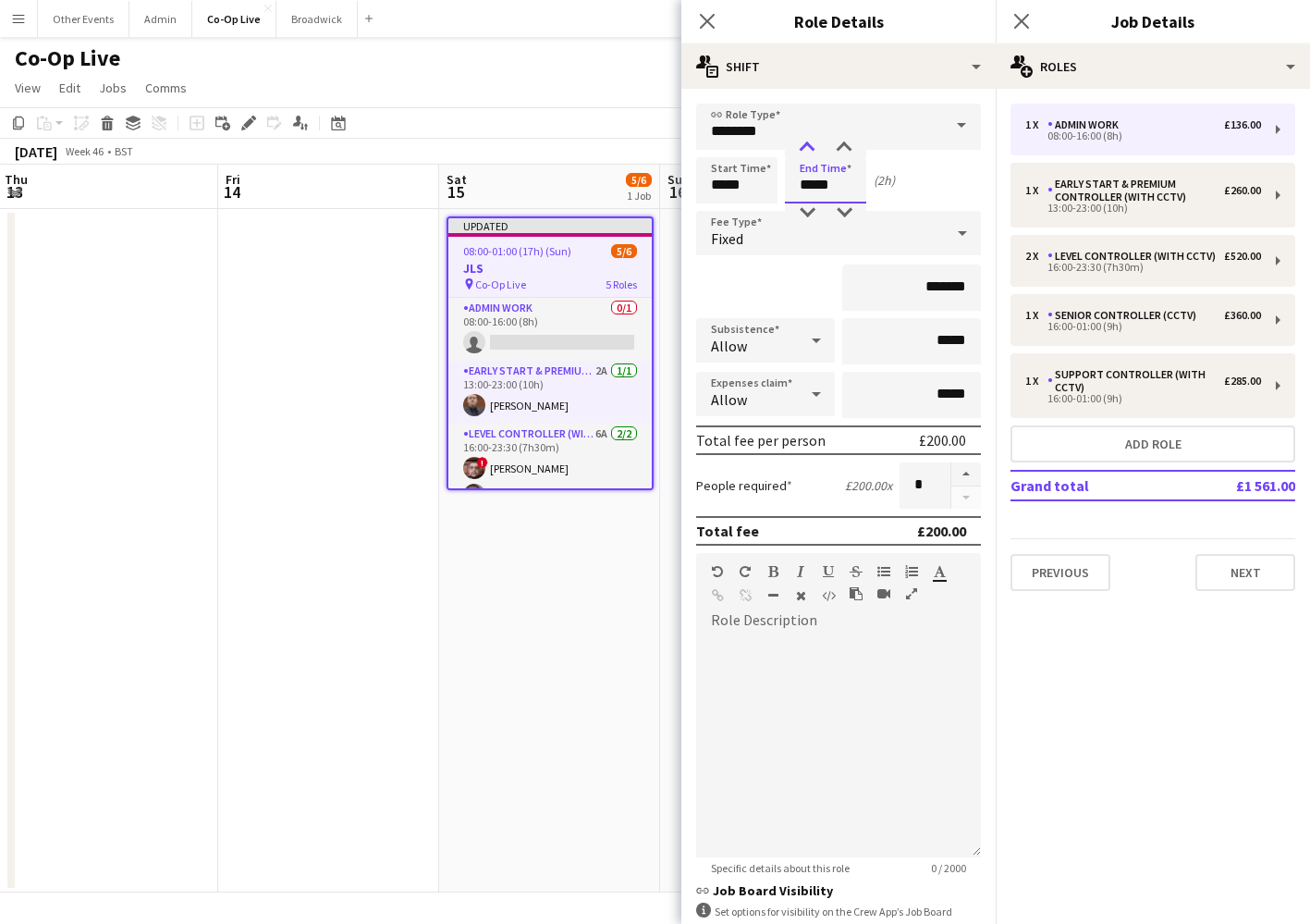
click at [809, 150] on div at bounding box center [808, 147] width 37 height 18
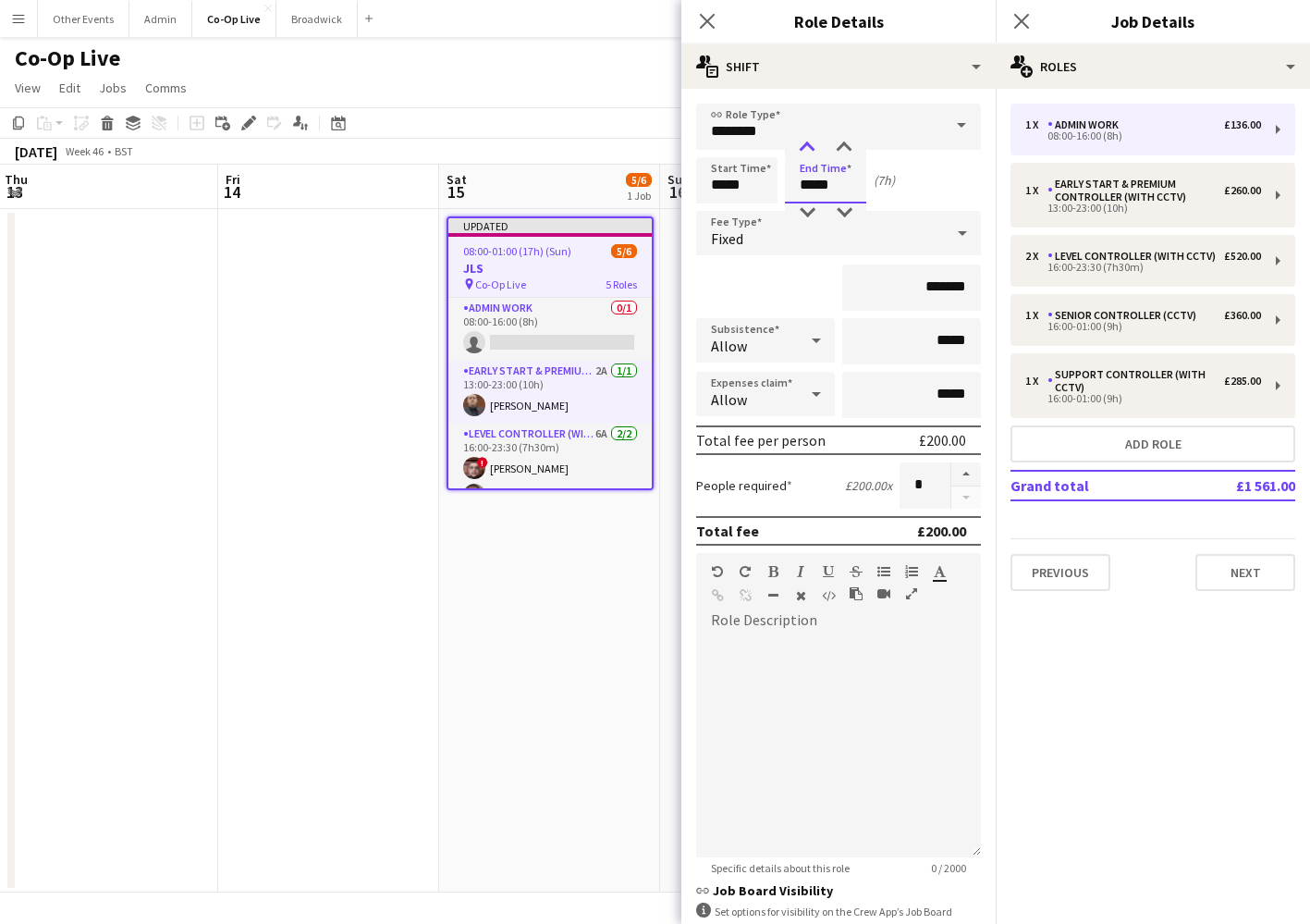
type input "*****"
click at [809, 150] on div at bounding box center [808, 147] width 37 height 18
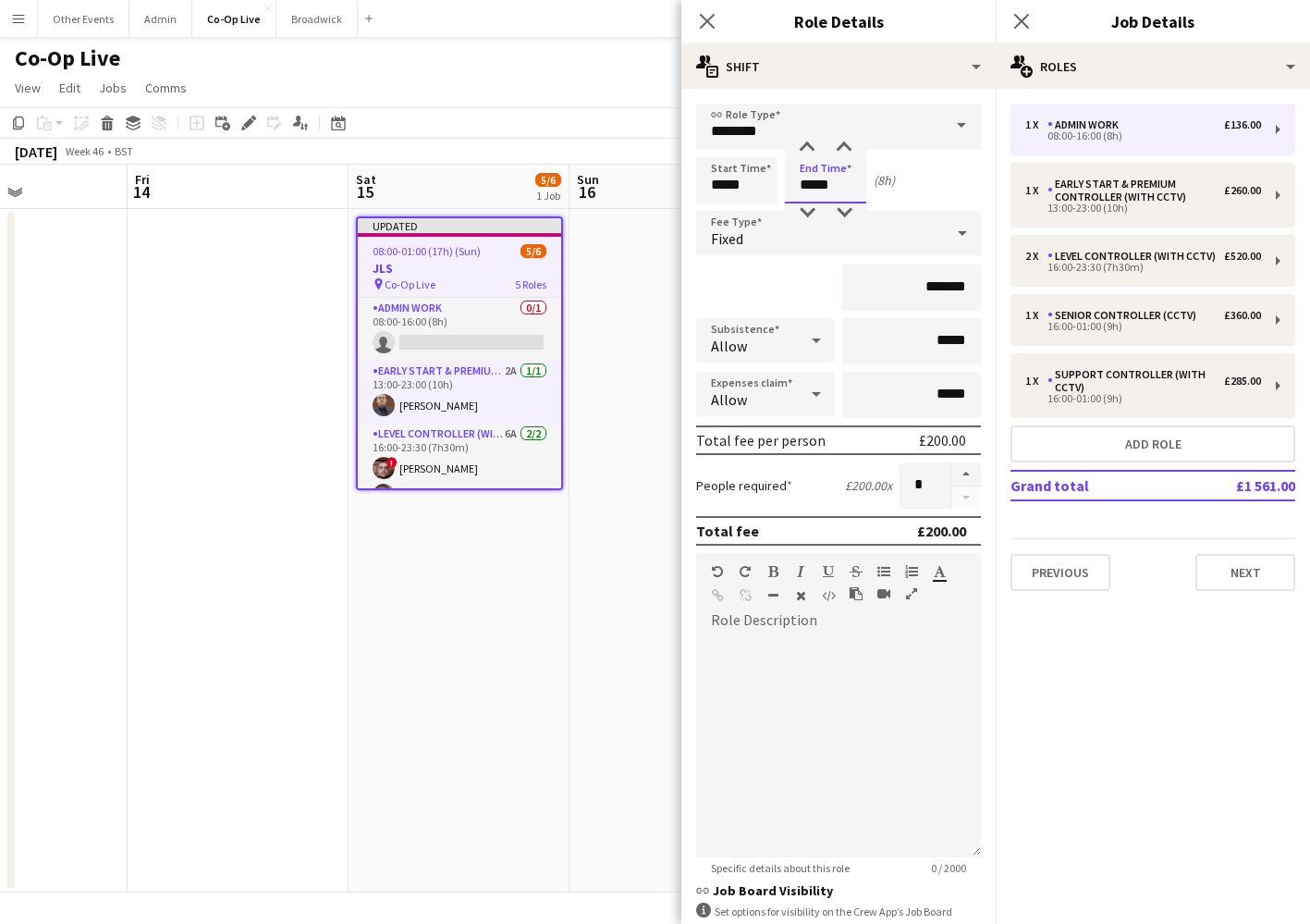
scroll to position [0, 548]
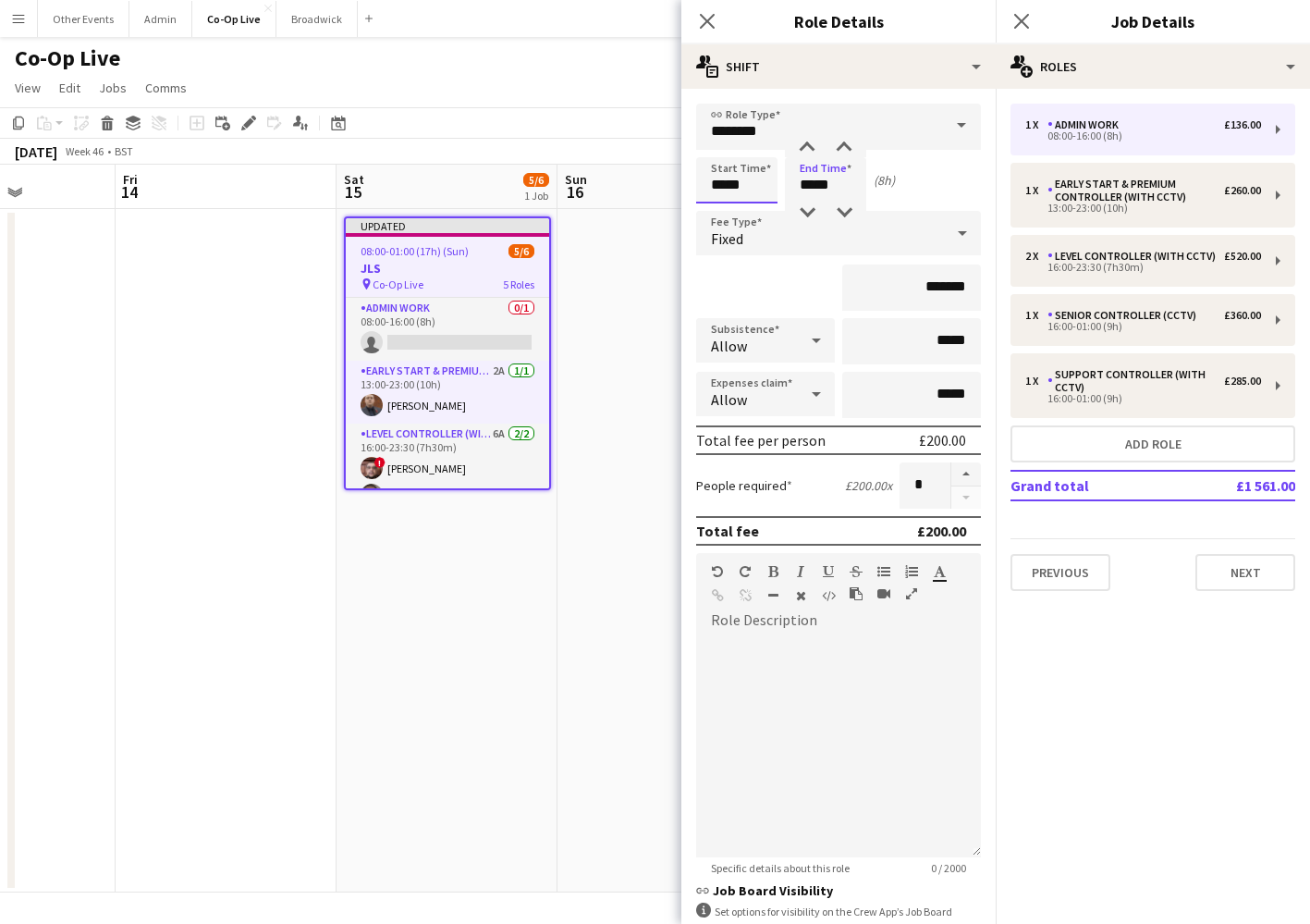
click at [721, 199] on input "*****" at bounding box center [737, 180] width 81 height 47
type input "*****"
click at [721, 205] on div at bounding box center [719, 212] width 37 height 18
click at [640, 301] on app-date-cell at bounding box center [668, 551] width 221 height 684
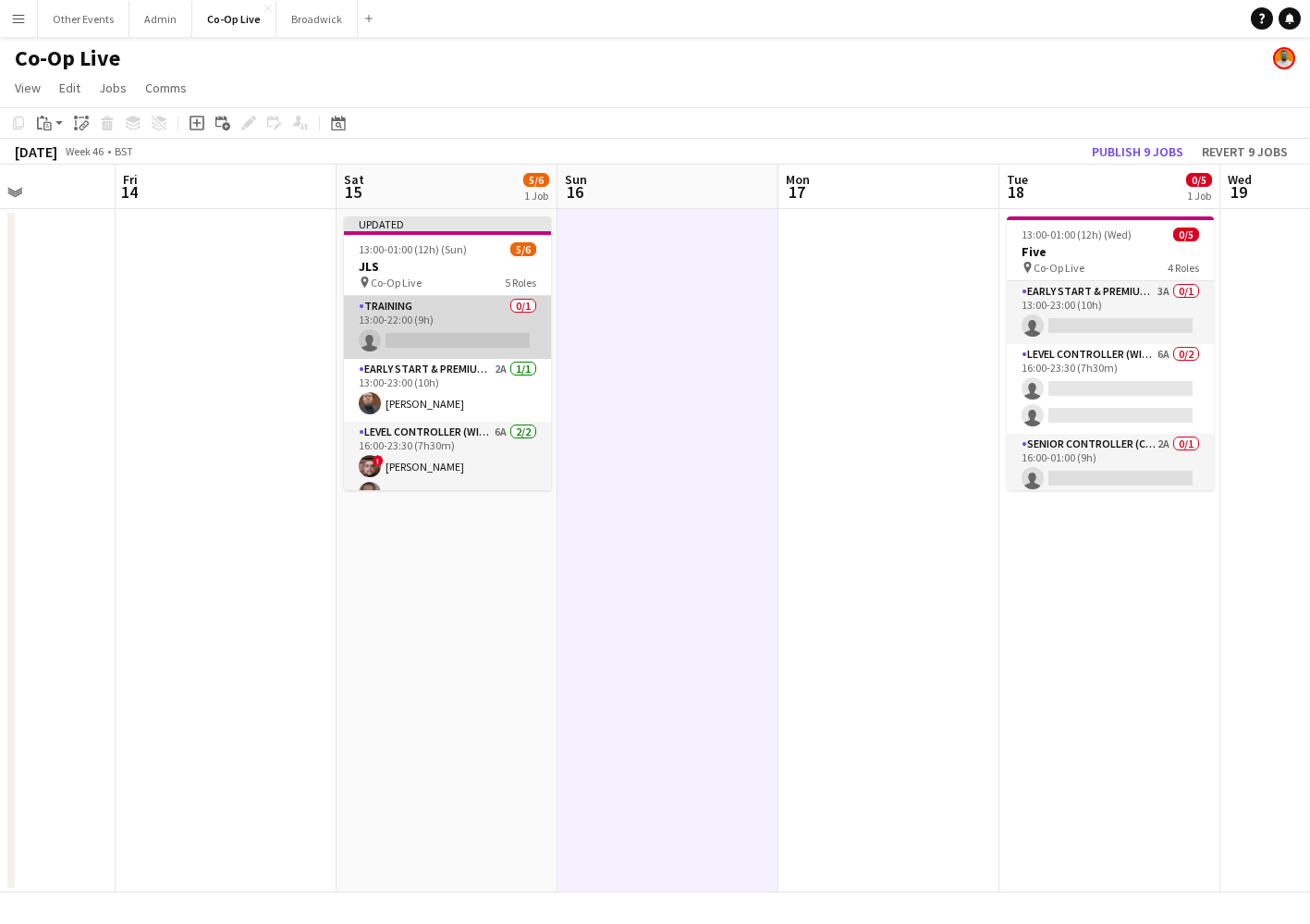
click at [485, 330] on app-card-role "Training 0/1 13:00-22:00 (9h) single-neutral-actions" at bounding box center [448, 327] width 208 height 63
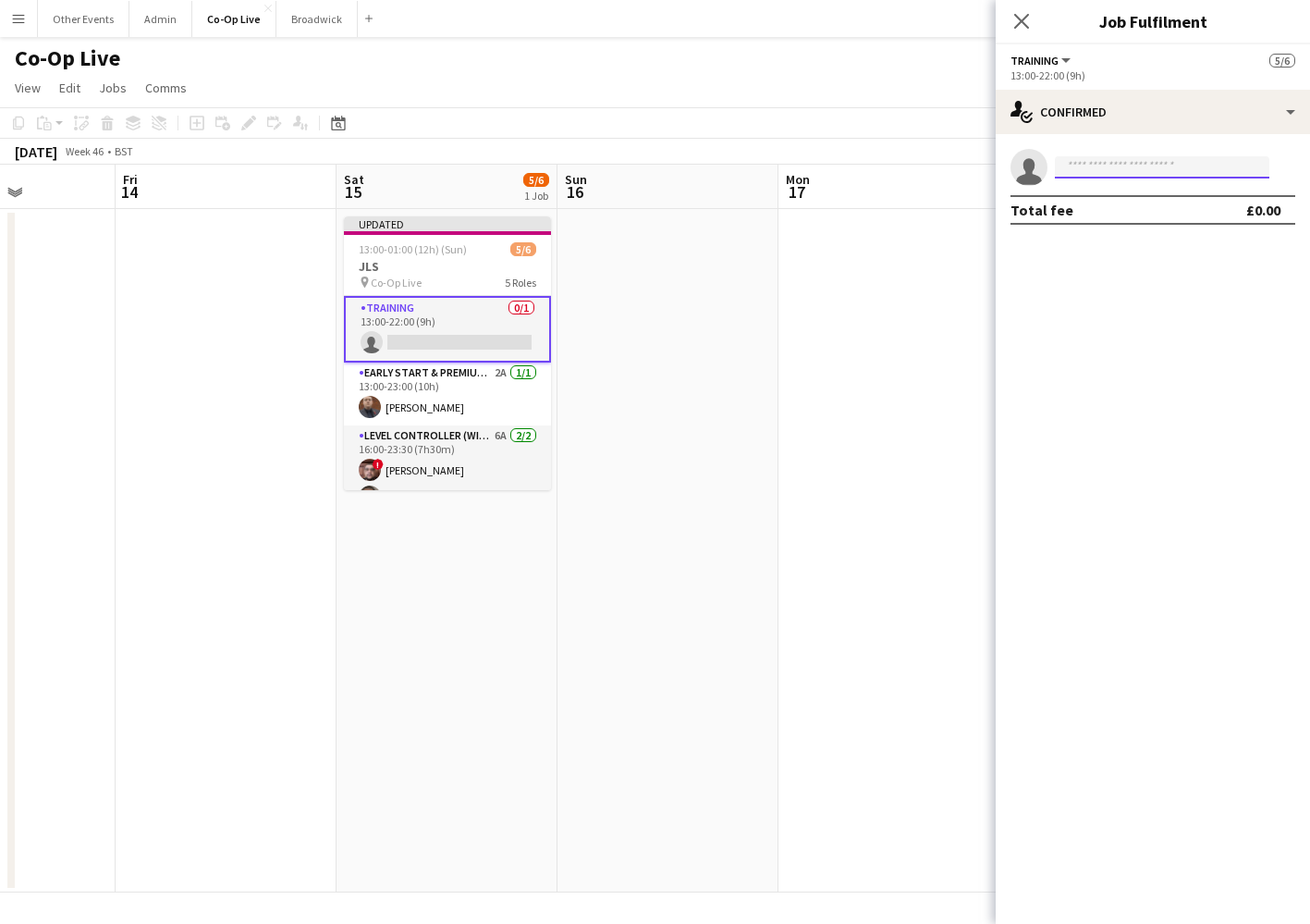
click at [1224, 165] on input at bounding box center [1162, 167] width 214 height 22
type input "****"
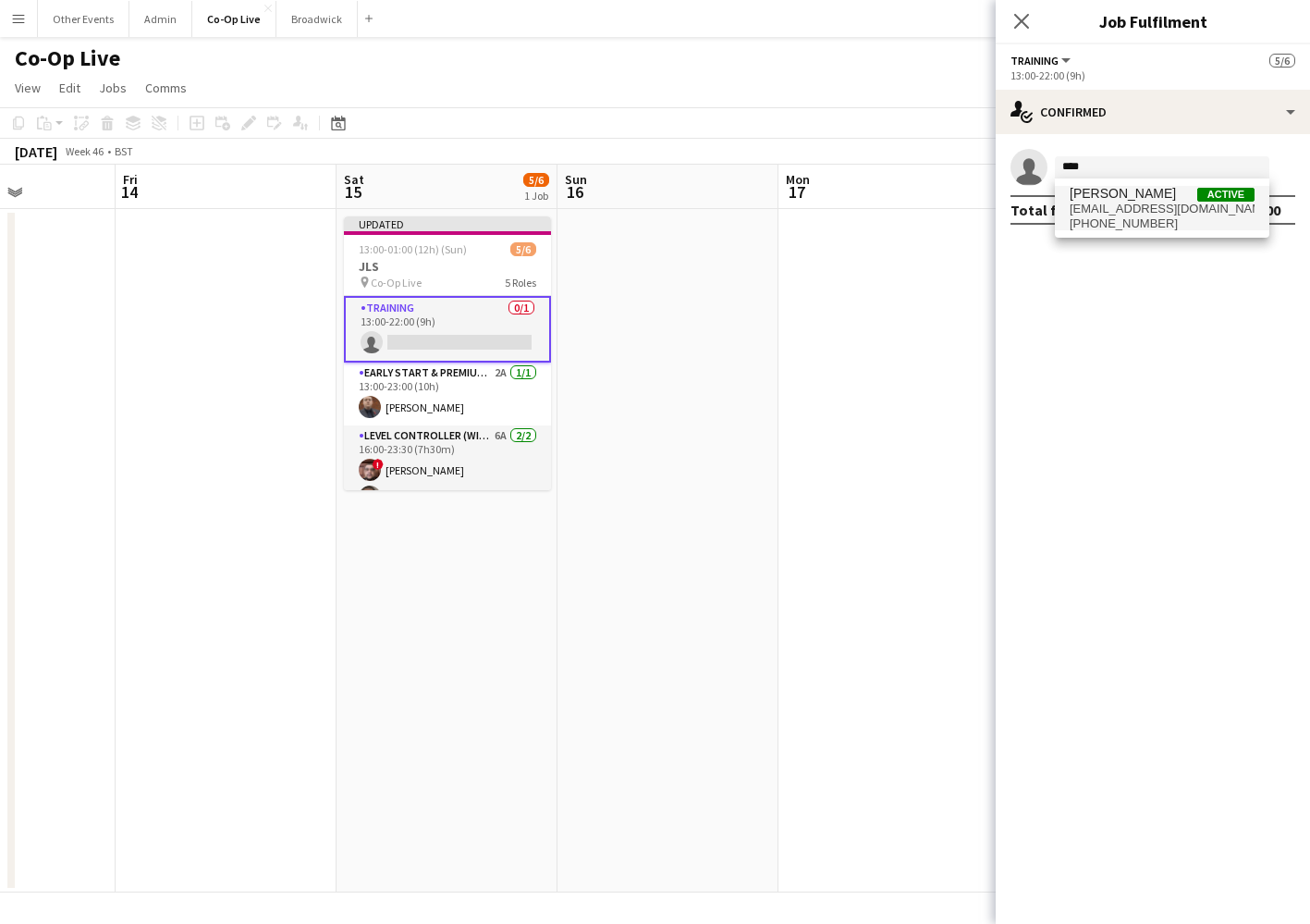
click at [1205, 217] on span "[PHONE_NUMBER]" at bounding box center [1162, 223] width 185 height 15
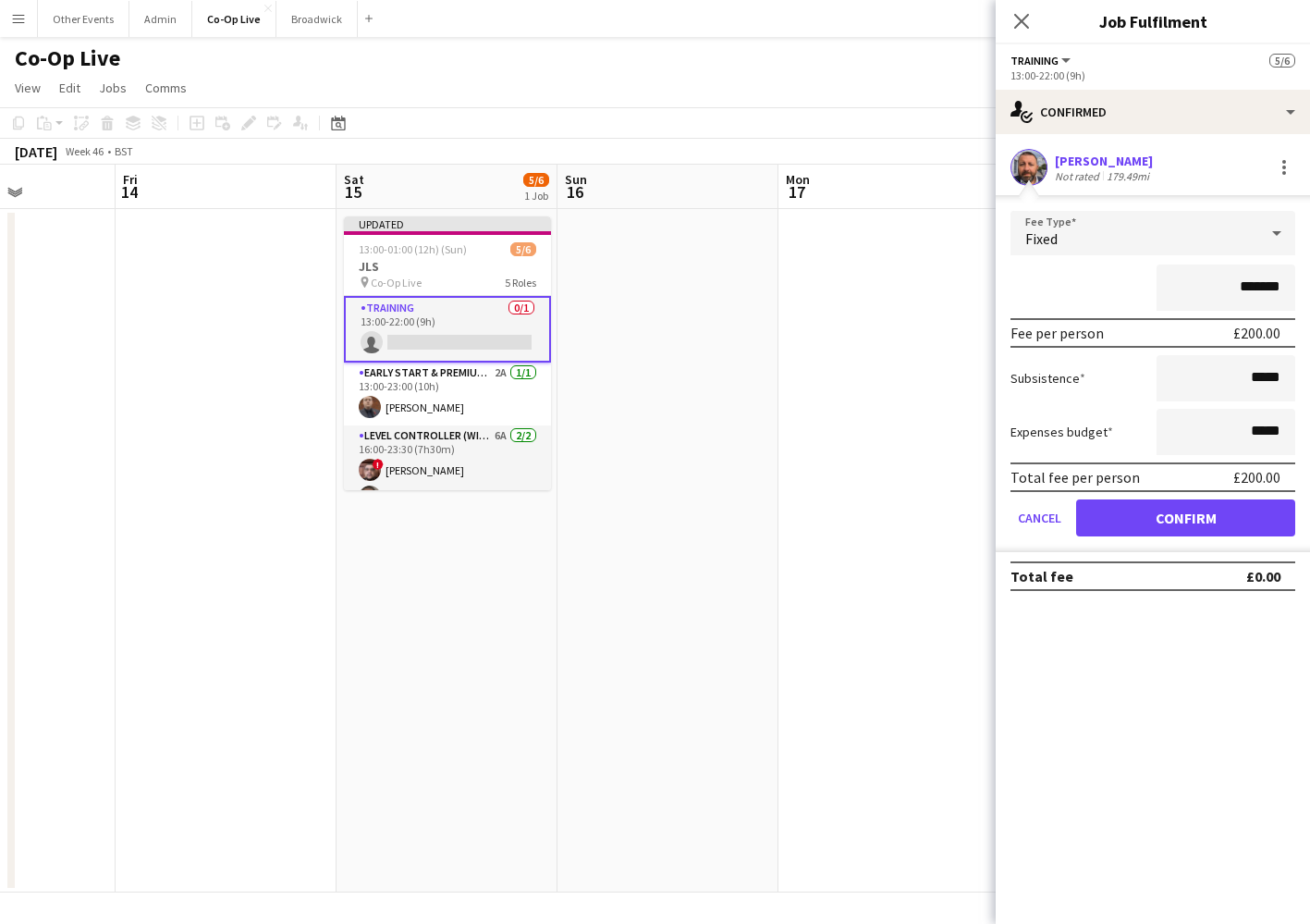
click at [1218, 530] on button "Confirm" at bounding box center [1186, 518] width 219 height 37
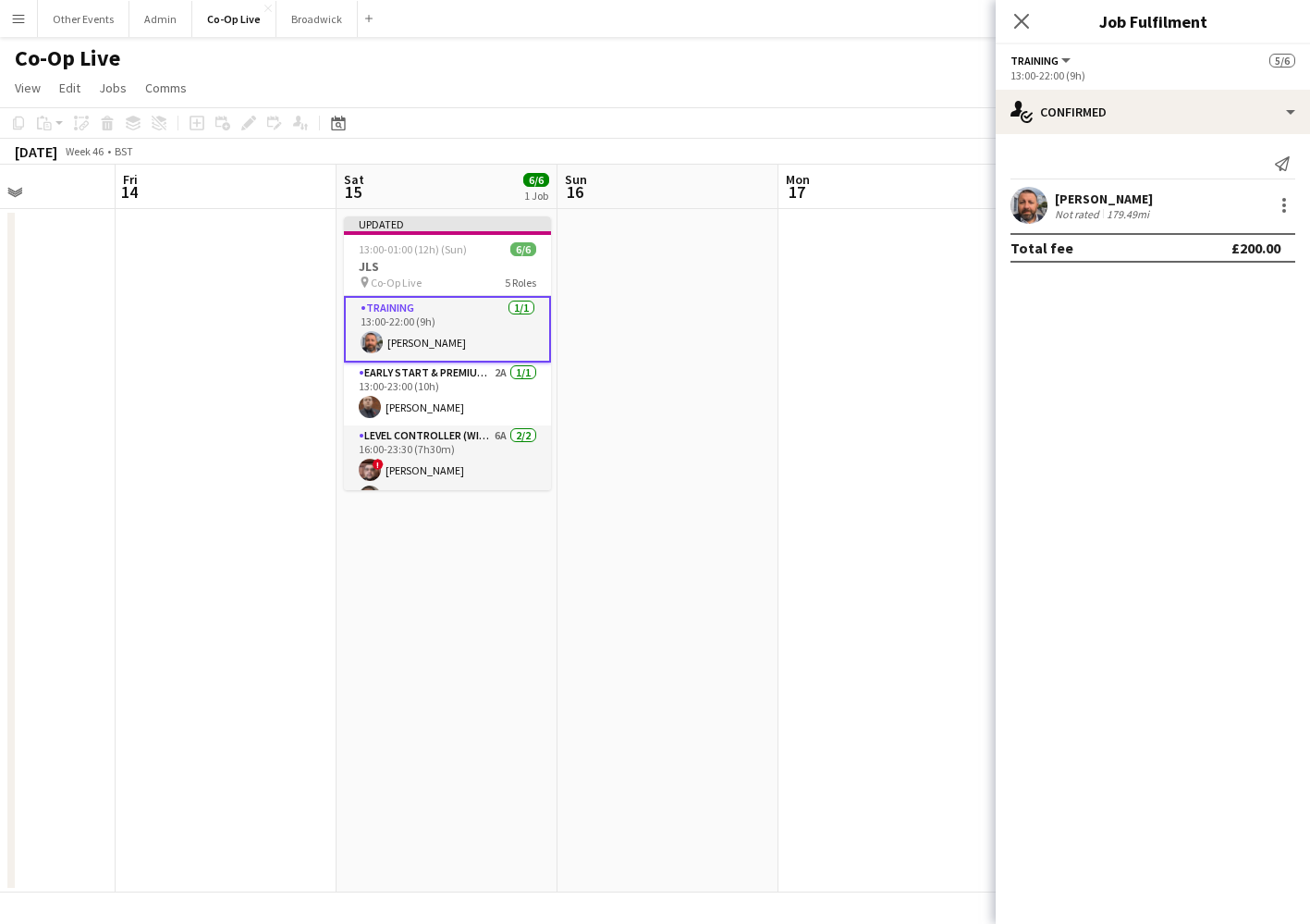
click at [815, 503] on app-date-cell at bounding box center [889, 551] width 221 height 684
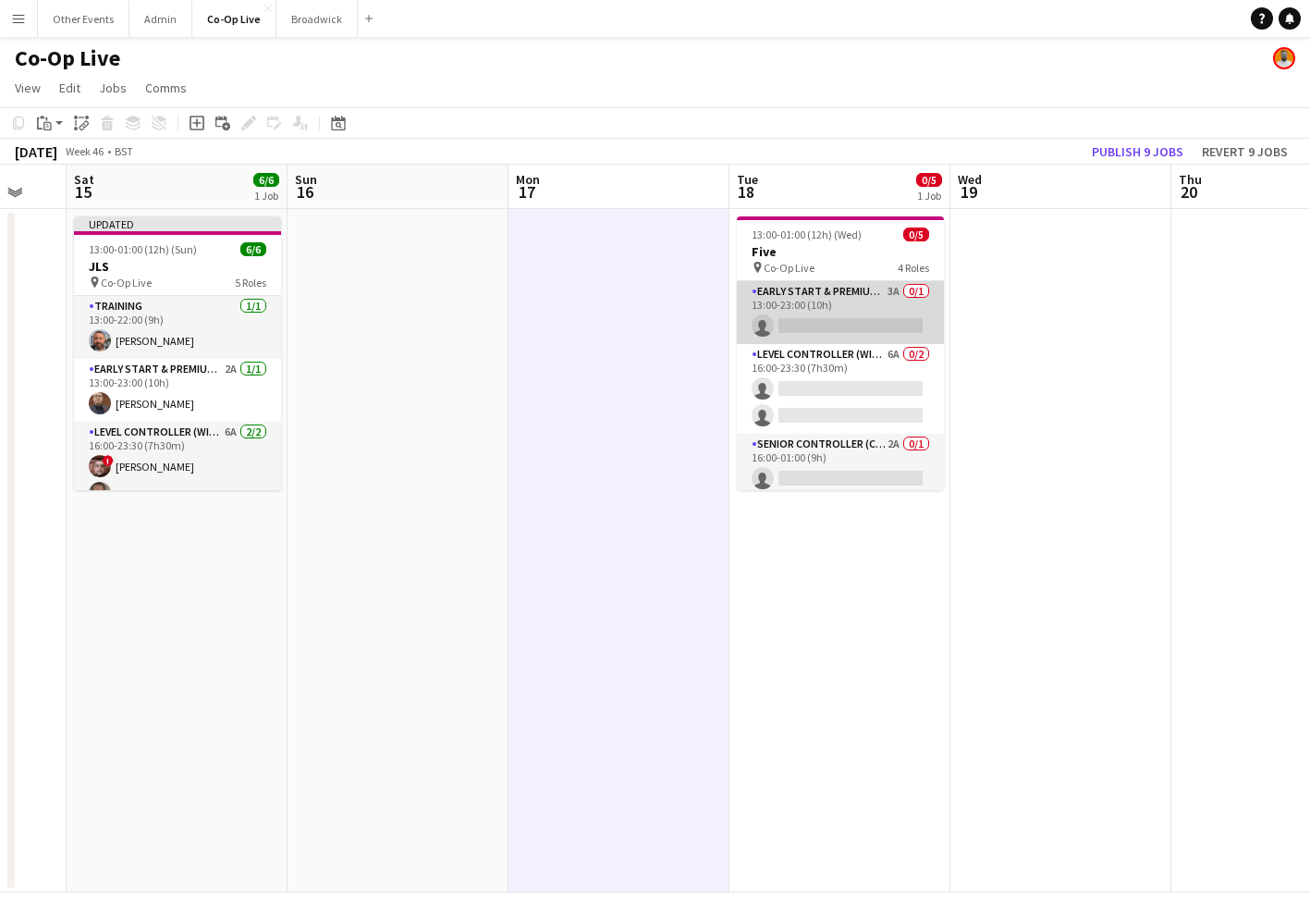
scroll to position [0, 591]
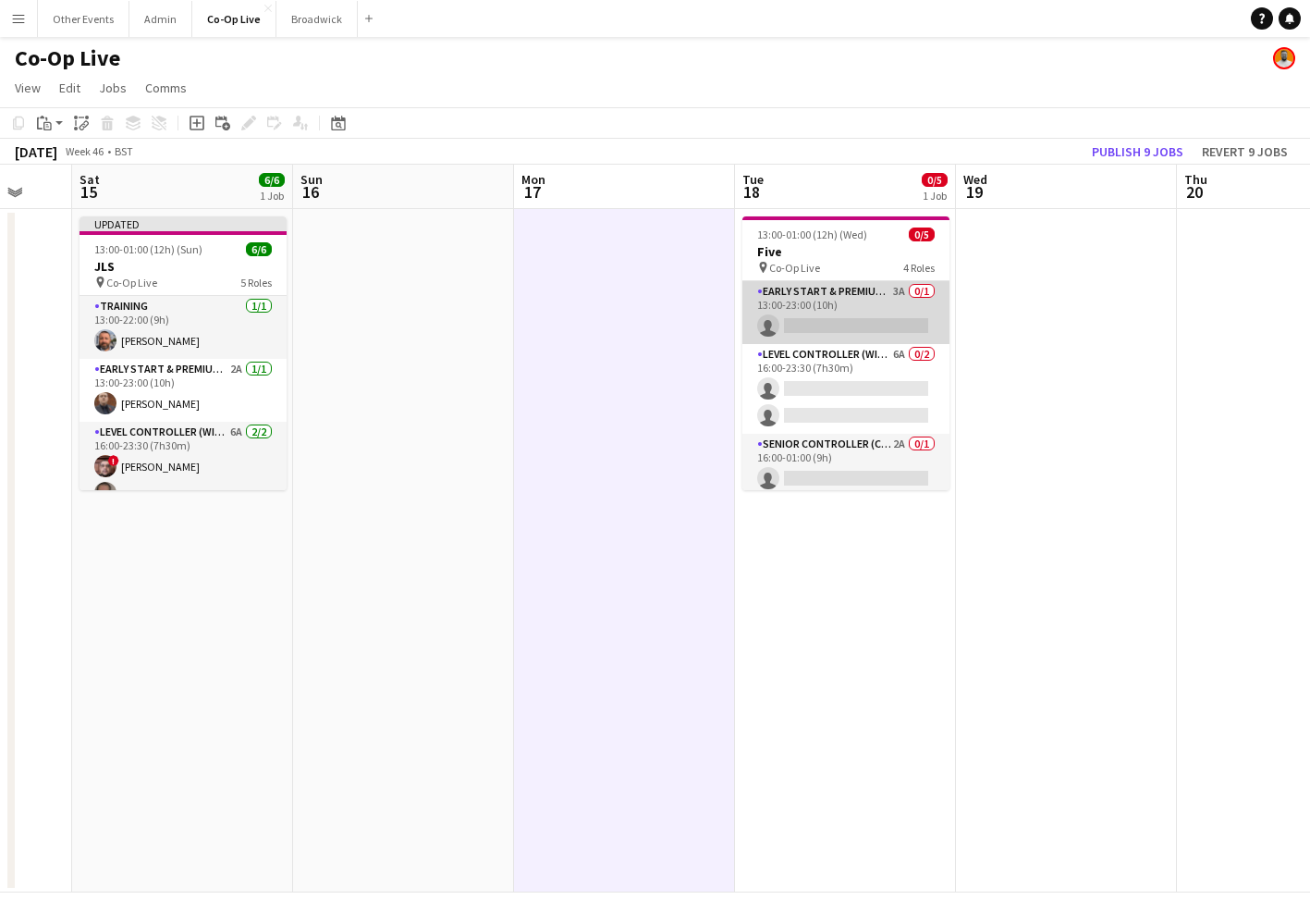
click at [830, 316] on app-card-role "Early Start & Premium Controller (with CCTV) 3A 0/1 13:00-23:00 (10h) single-ne…" at bounding box center [847, 312] width 208 height 63
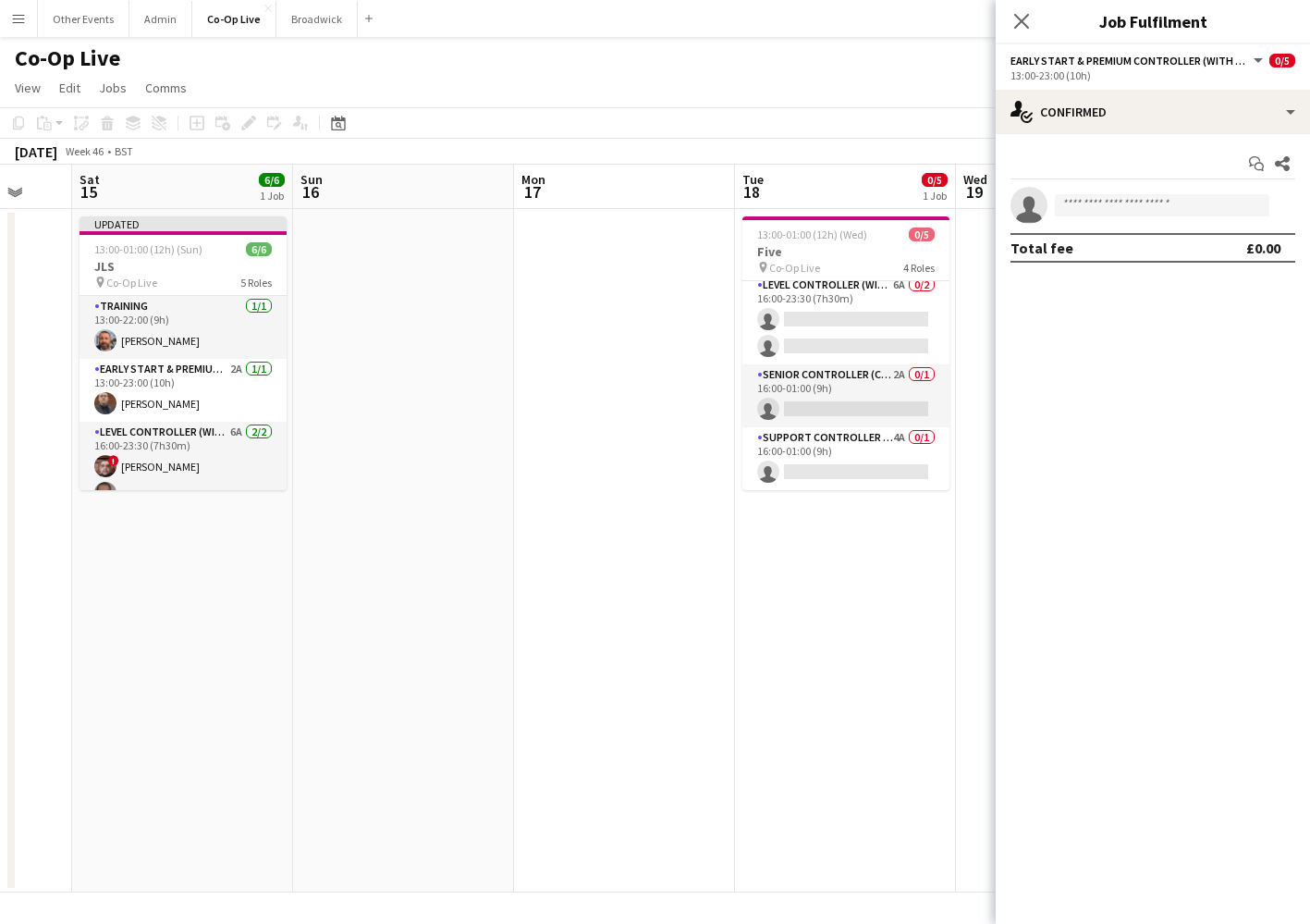
scroll to position [73, 0]
click at [299, 24] on button "Broadwick Close" at bounding box center [317, 18] width 81 height 36
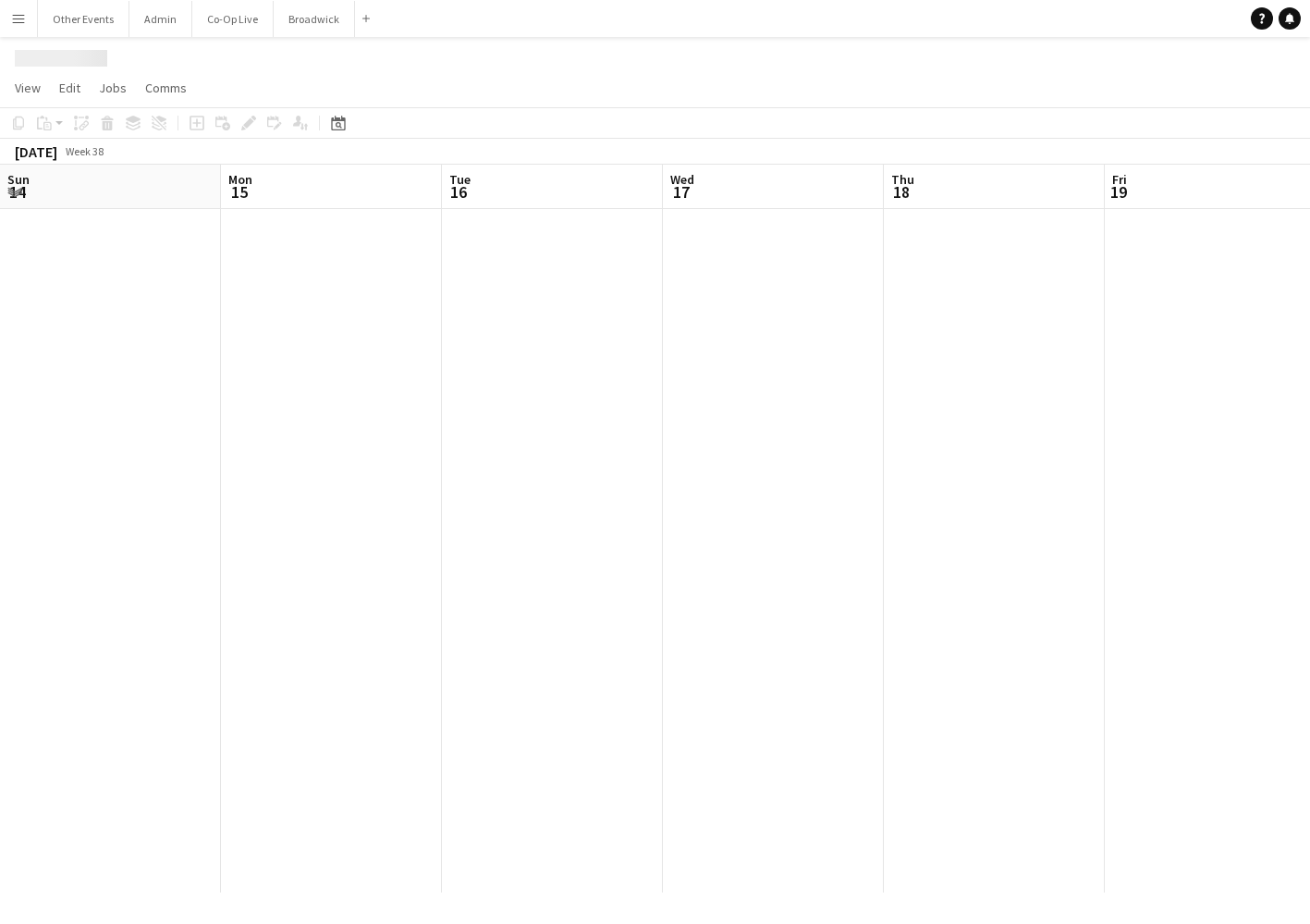
scroll to position [0, 770]
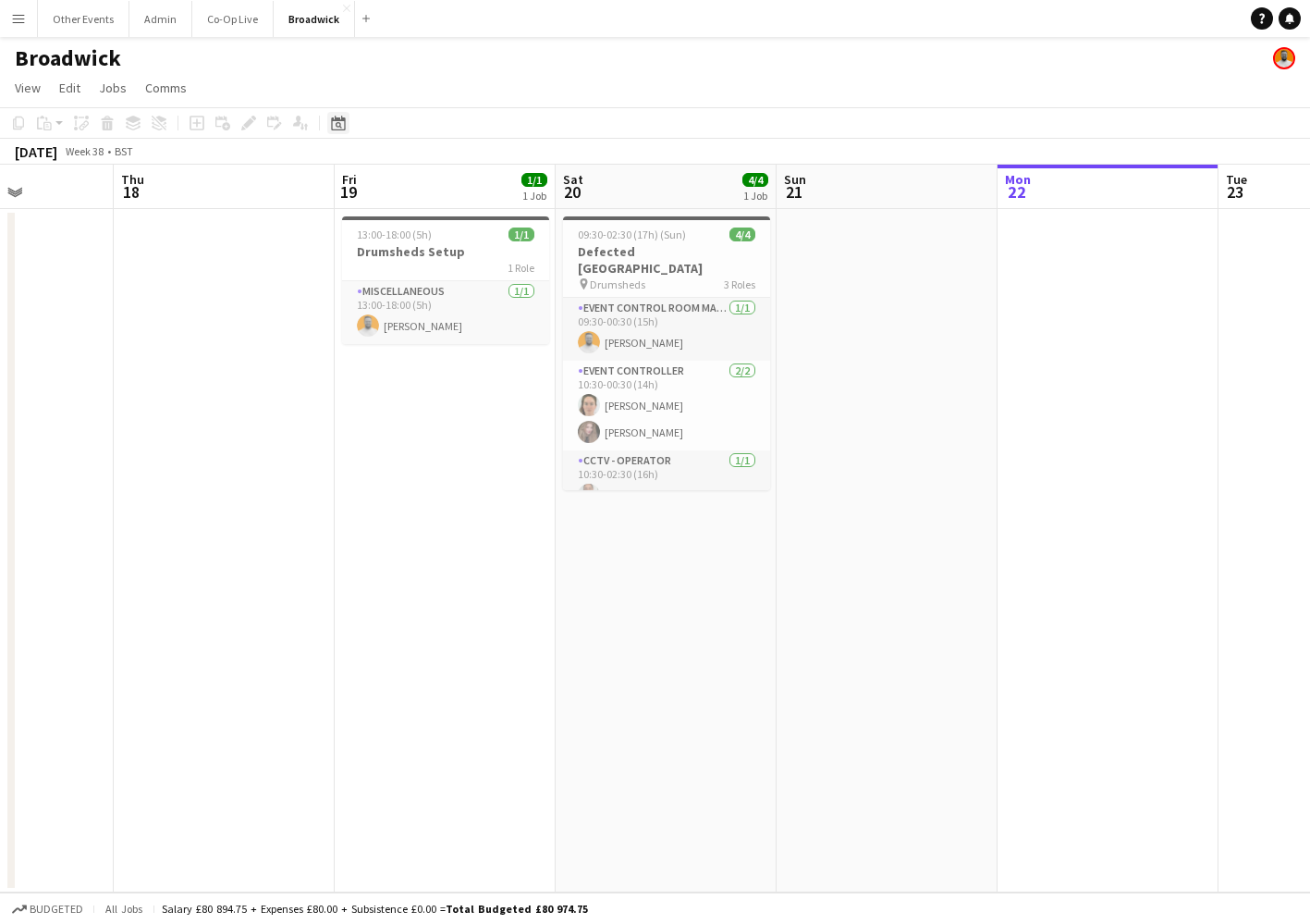
click at [345, 122] on icon at bounding box center [337, 122] width 14 height 15
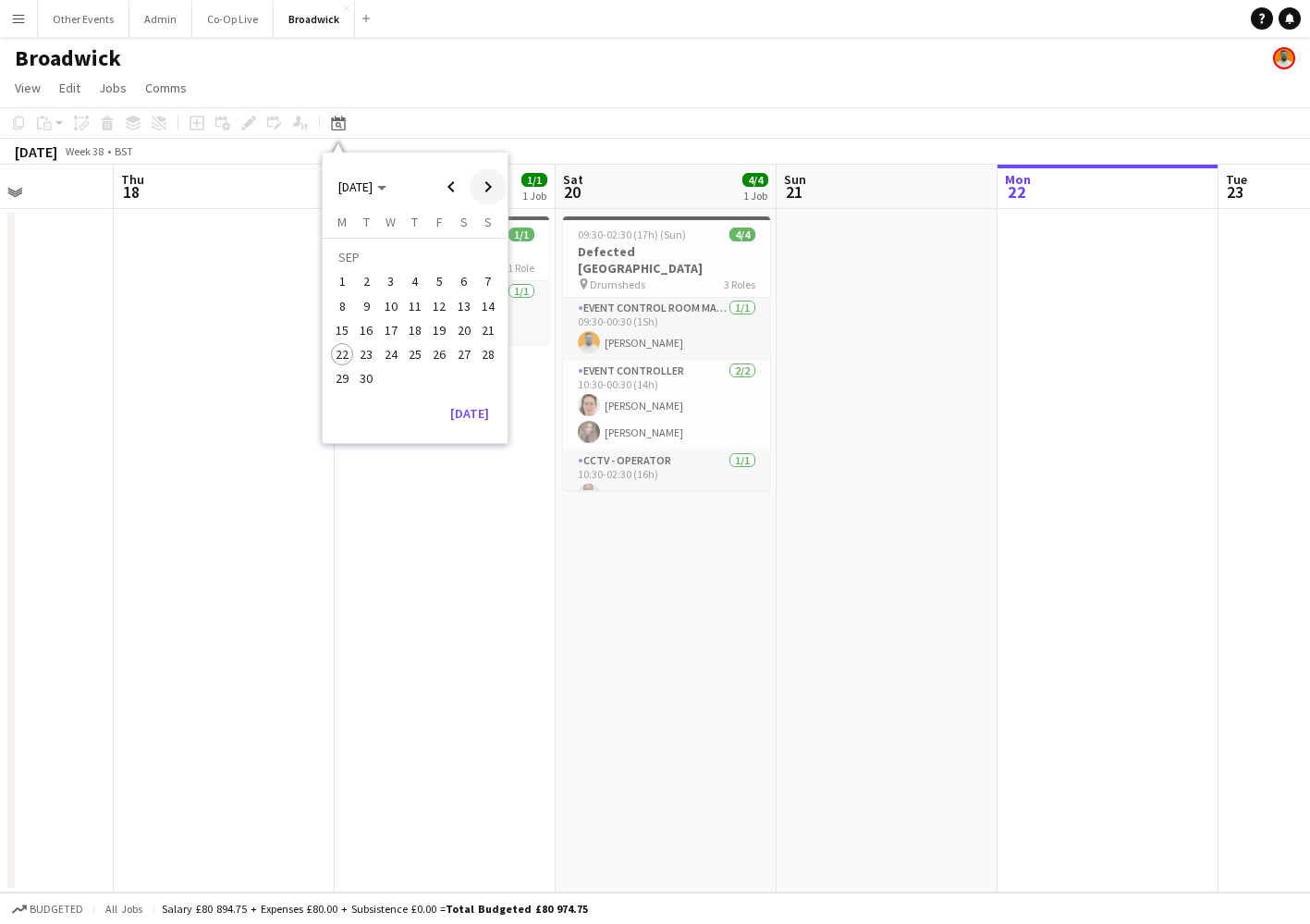
click at [483, 187] on span "Next month" at bounding box center [489, 187] width 37 height 37
click at [464, 305] on span "15" at bounding box center [463, 310] width 22 height 22
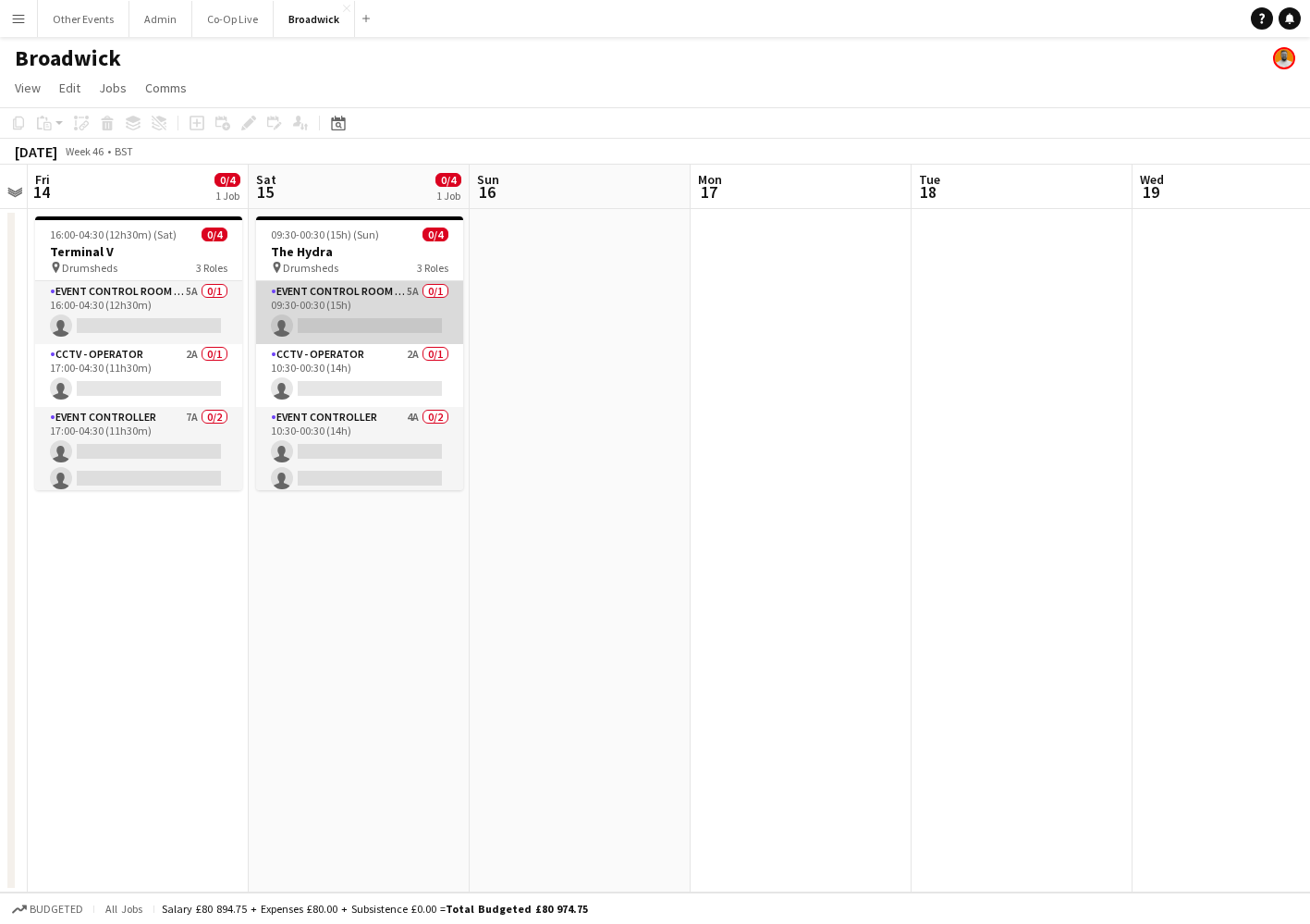
click at [399, 291] on app-card-role "Event Control Room Manager 5A 0/1 09:30-00:30 (15h) single-neutral-actions" at bounding box center [360, 312] width 208 height 63
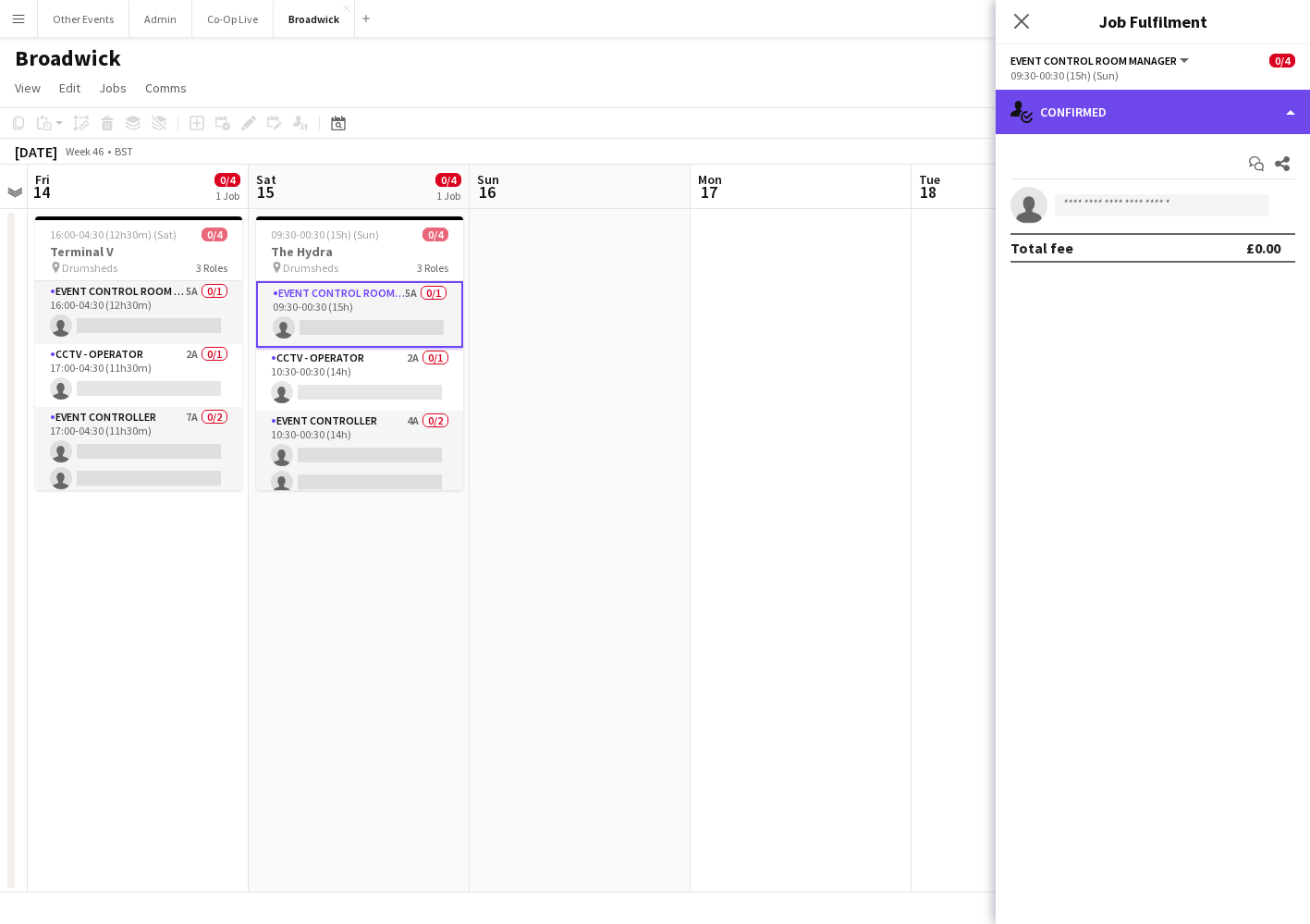
click at [1188, 116] on div "single-neutral-actions-check-2 Confirmed" at bounding box center [1153, 112] width 314 height 45
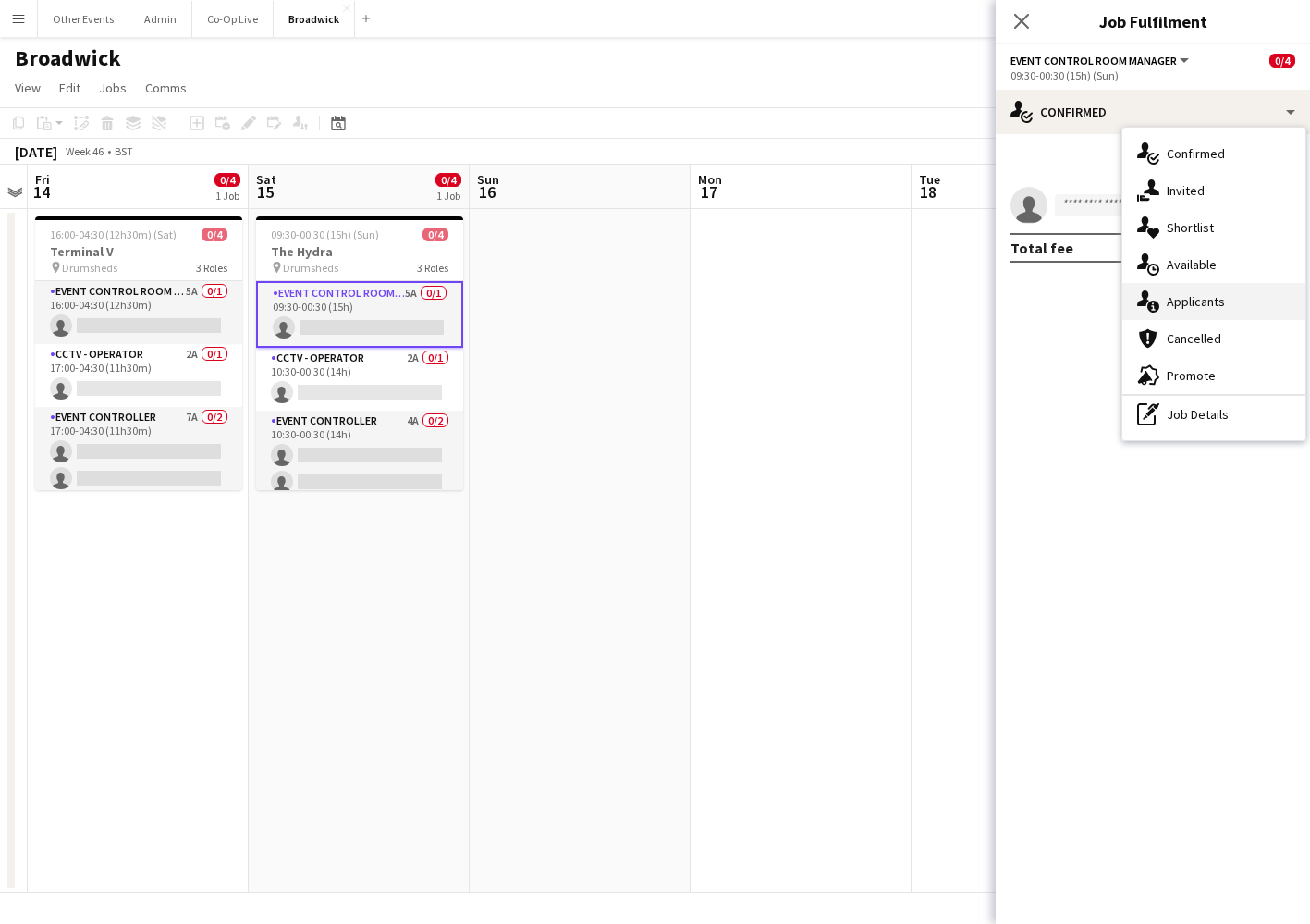
click at [1201, 293] on span "Applicants" at bounding box center [1197, 301] width 58 height 16
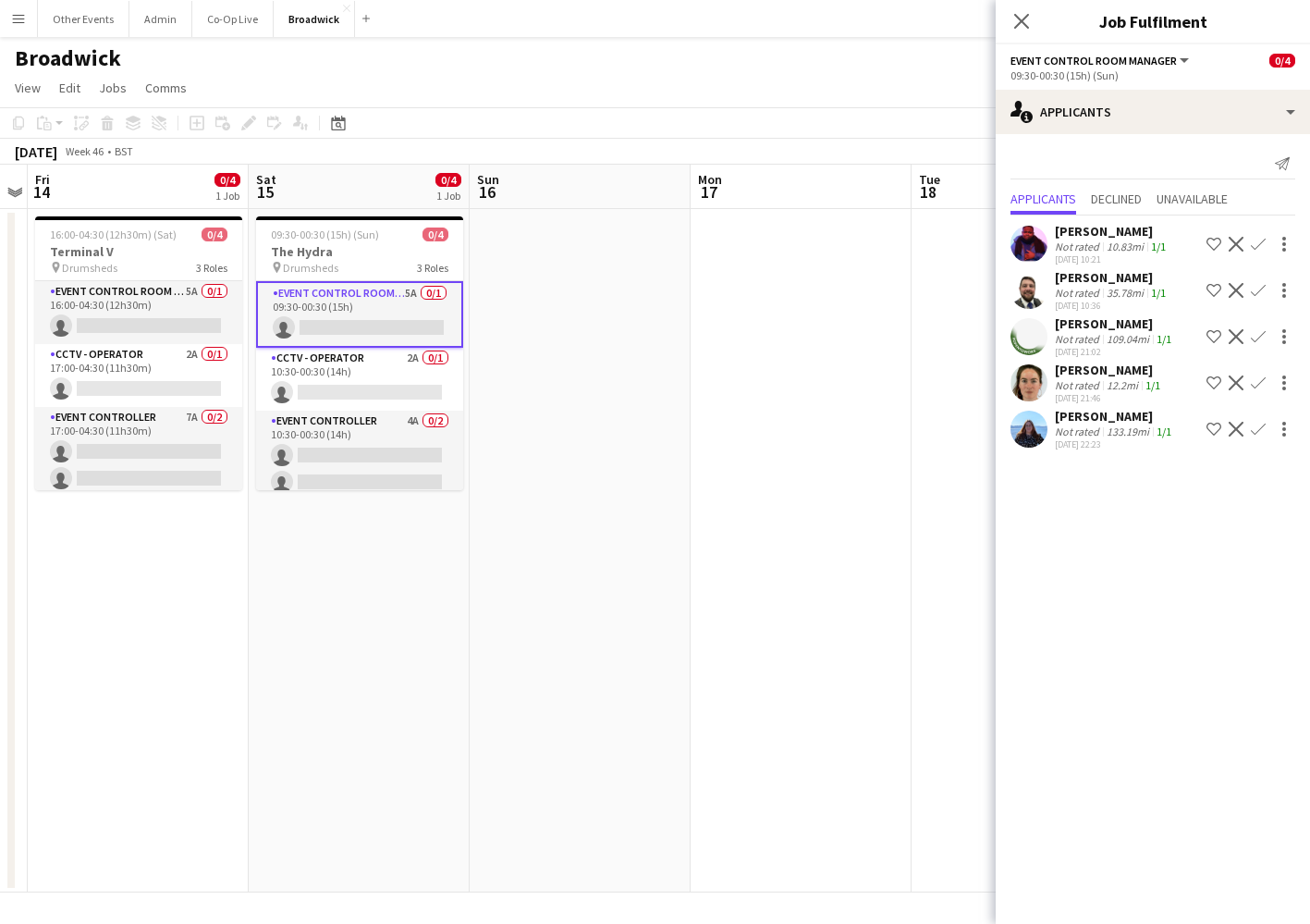
click at [1260, 335] on app-icon "Confirm" at bounding box center [1258, 336] width 15 height 15
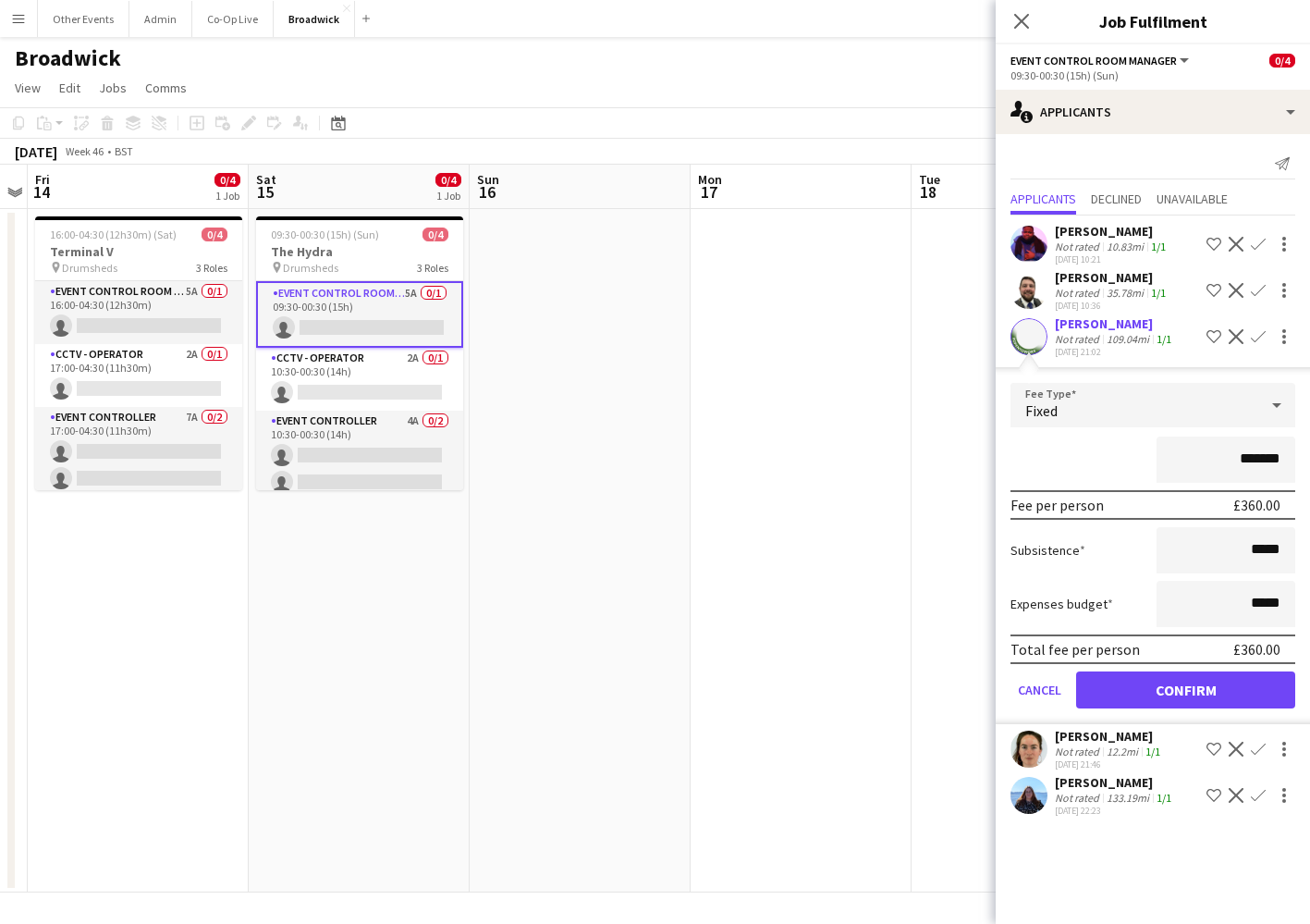
click at [1259, 750] on app-icon "Confirm" at bounding box center [1258, 749] width 15 height 15
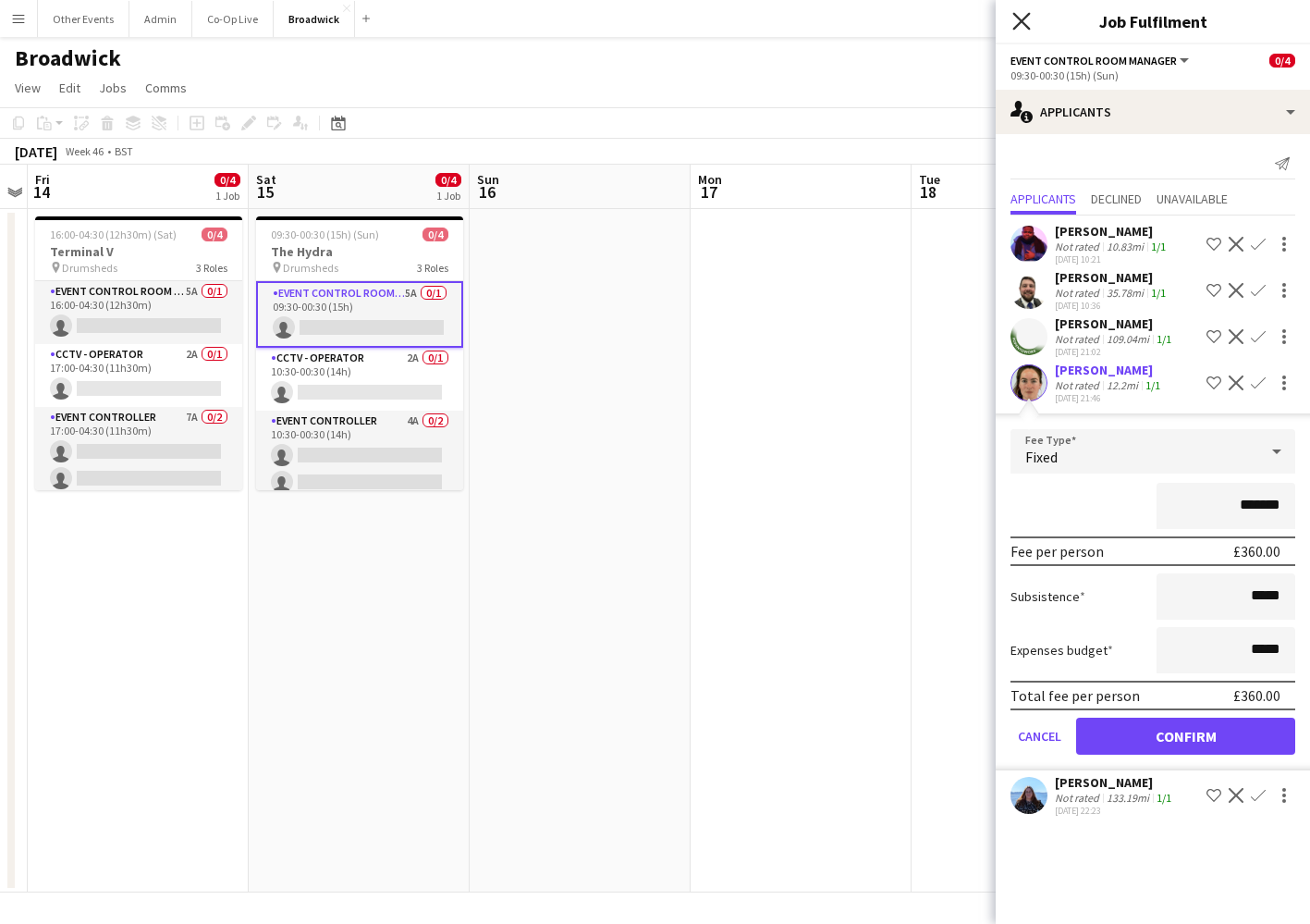
click at [1024, 15] on icon "Close pop-in" at bounding box center [1021, 20] width 17 height 17
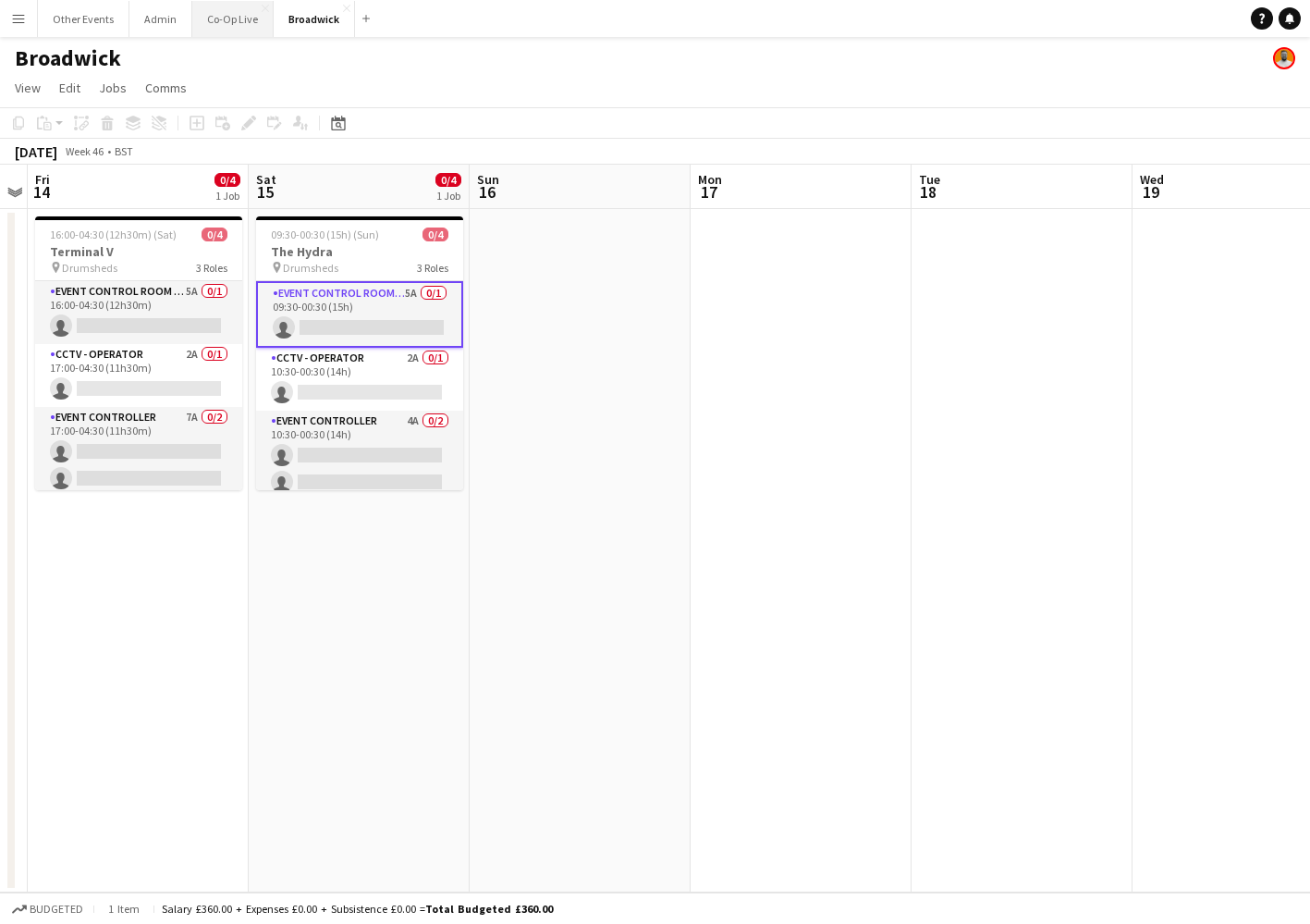
click at [211, 30] on button "Co-Op Live Close" at bounding box center [233, 18] width 81 height 36
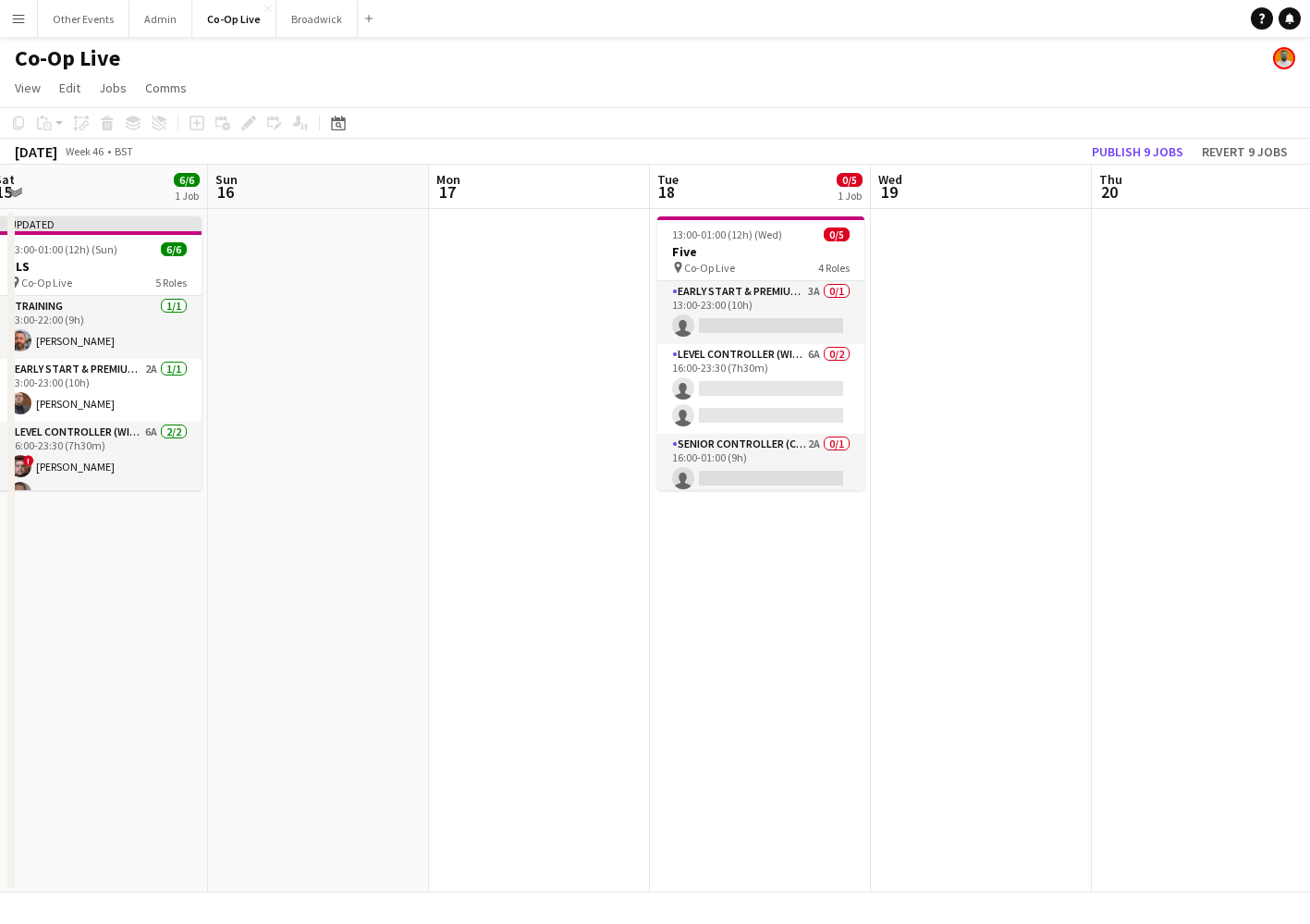
scroll to position [0, 680]
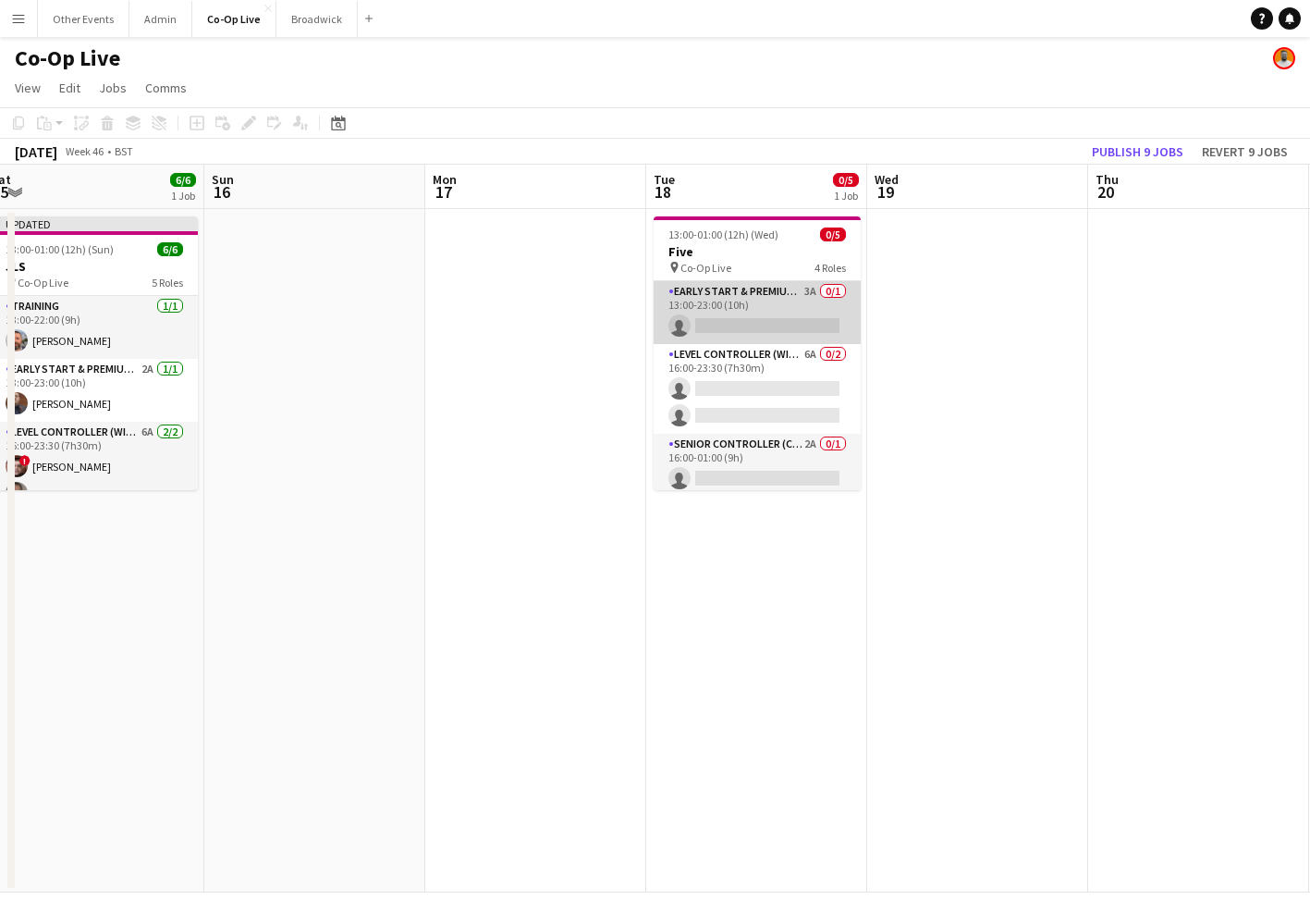
click at [753, 324] on app-card-role "Early Start & Premium Controller (with CCTV) 3A 0/1 13:00-23:00 (10h) single-ne…" at bounding box center [757, 312] width 208 height 63
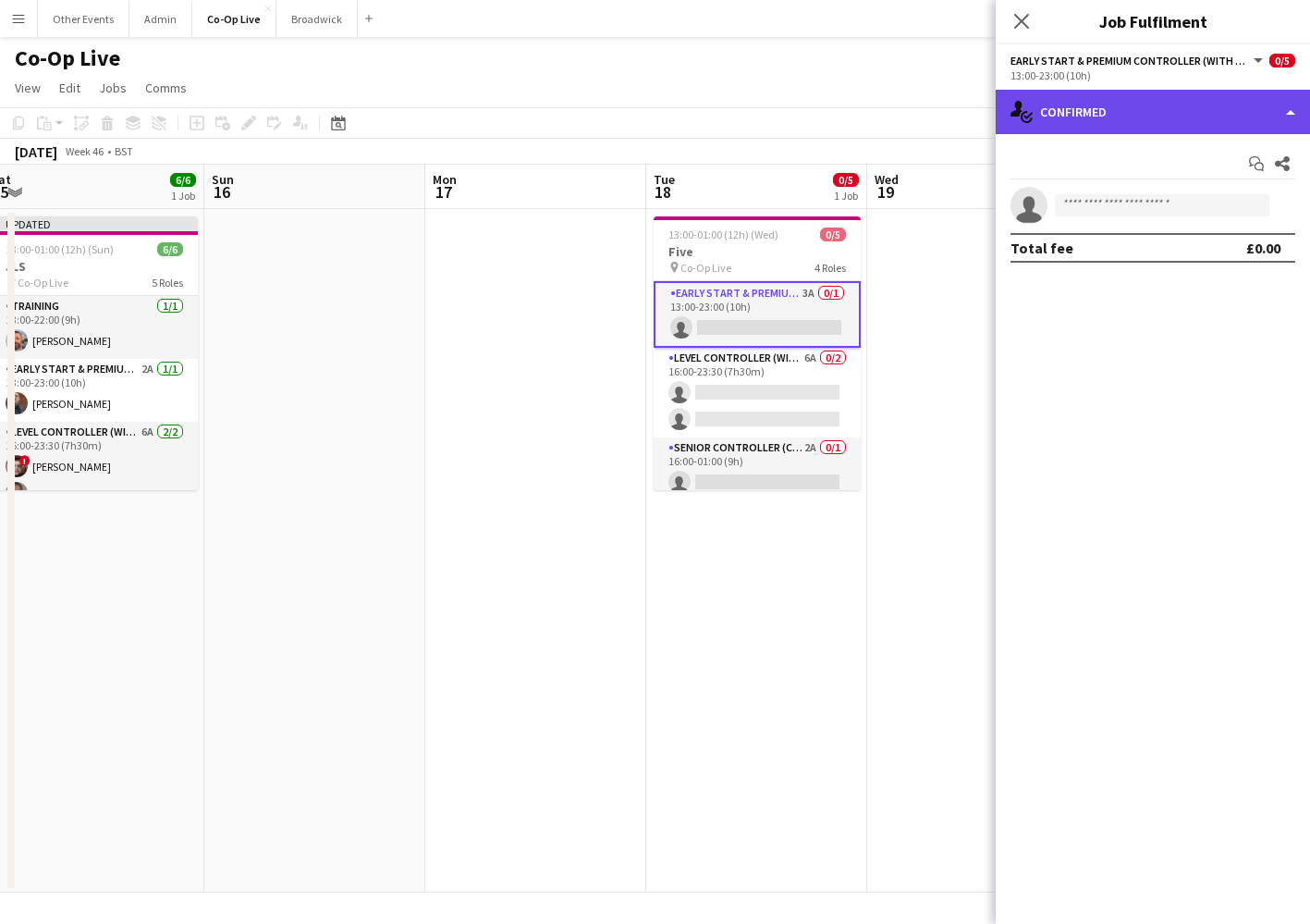
click at [1135, 106] on div "single-neutral-actions-check-2 Confirmed" at bounding box center [1153, 112] width 314 height 45
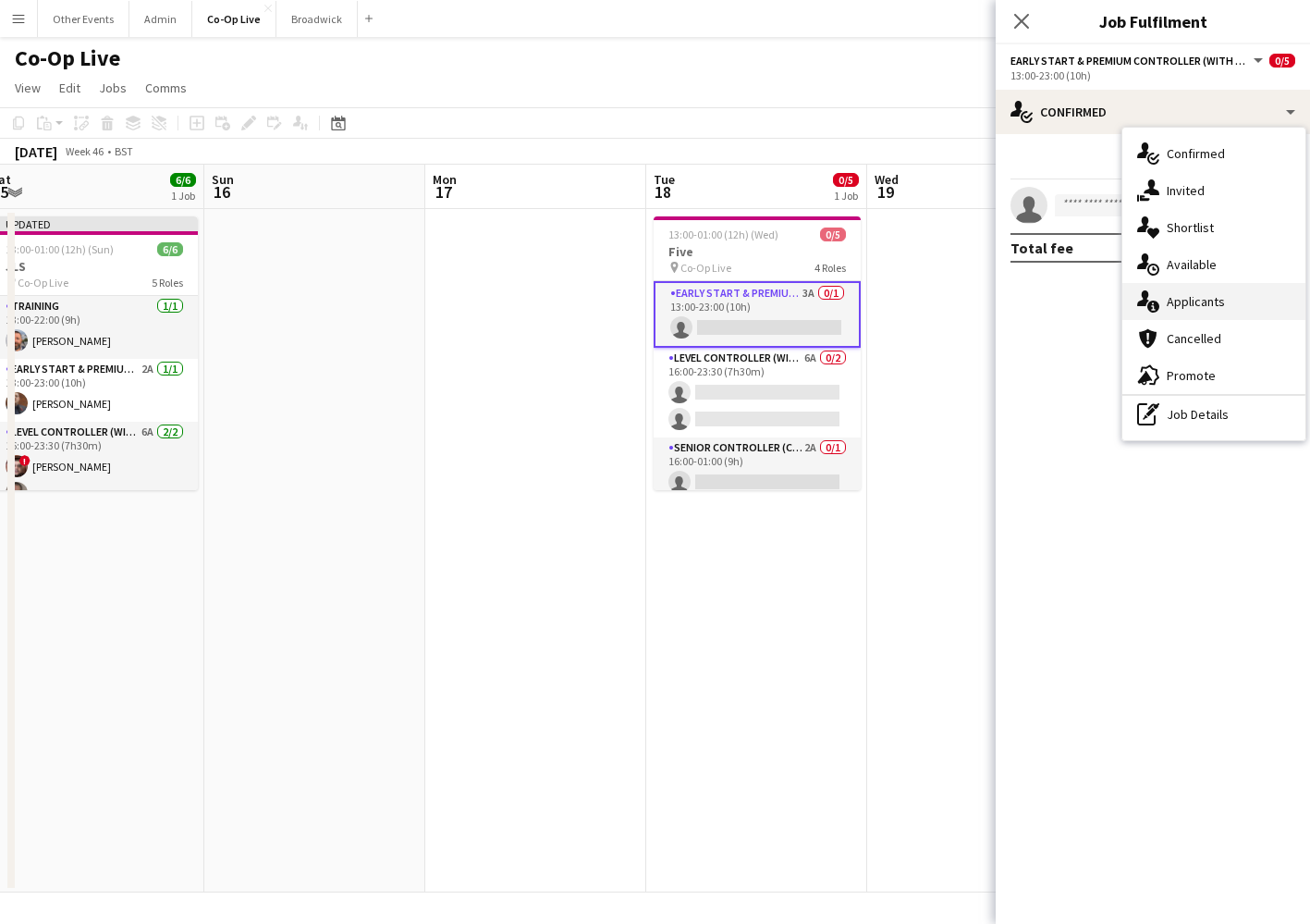
click at [1179, 304] on span "Applicants" at bounding box center [1197, 301] width 58 height 16
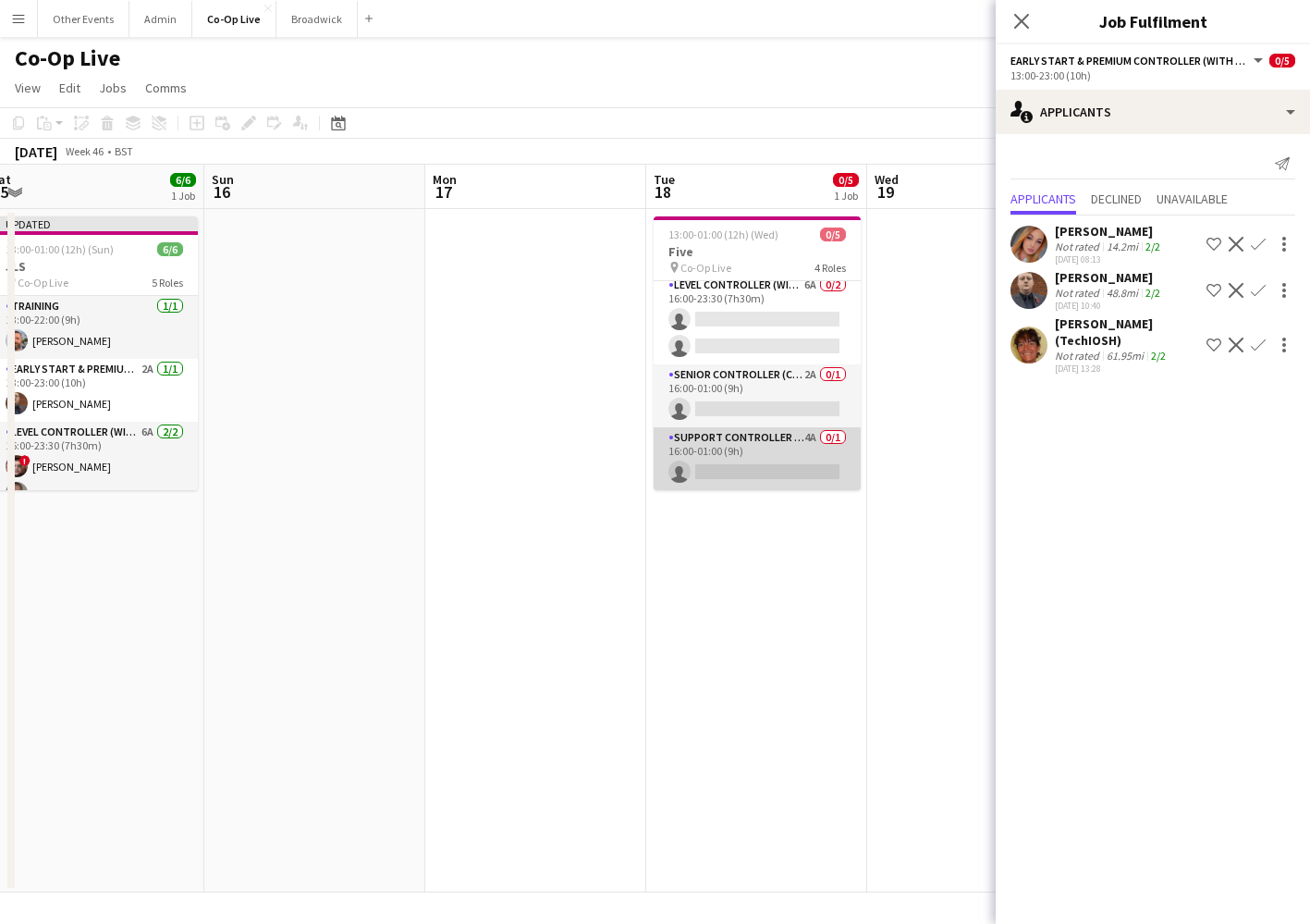
scroll to position [73, 0]
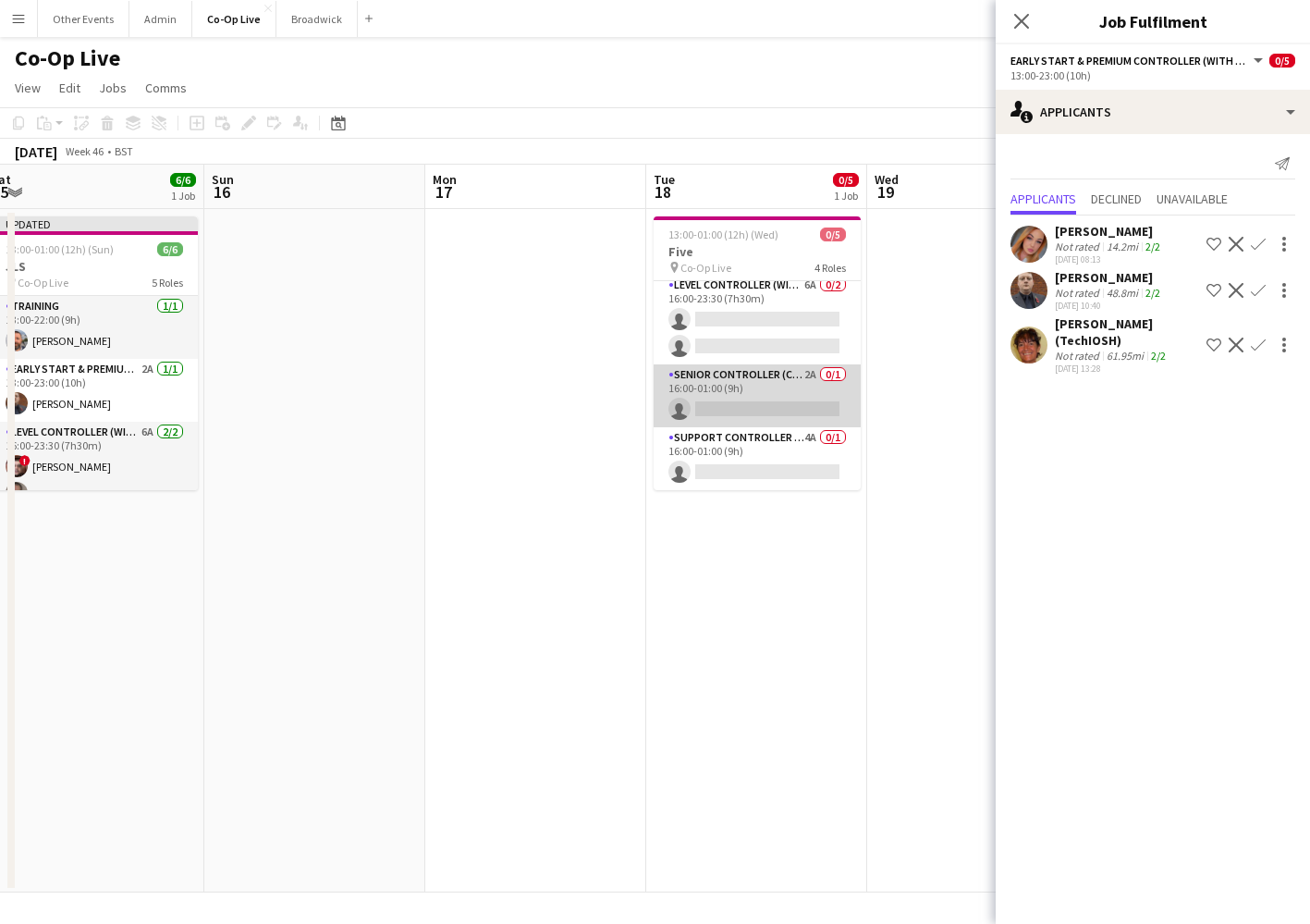
click at [793, 396] on app-card-role "Senior Controller (CCTV) 2A 0/1 16:00-01:00 (9h) single-neutral-actions" at bounding box center [757, 396] width 208 height 63
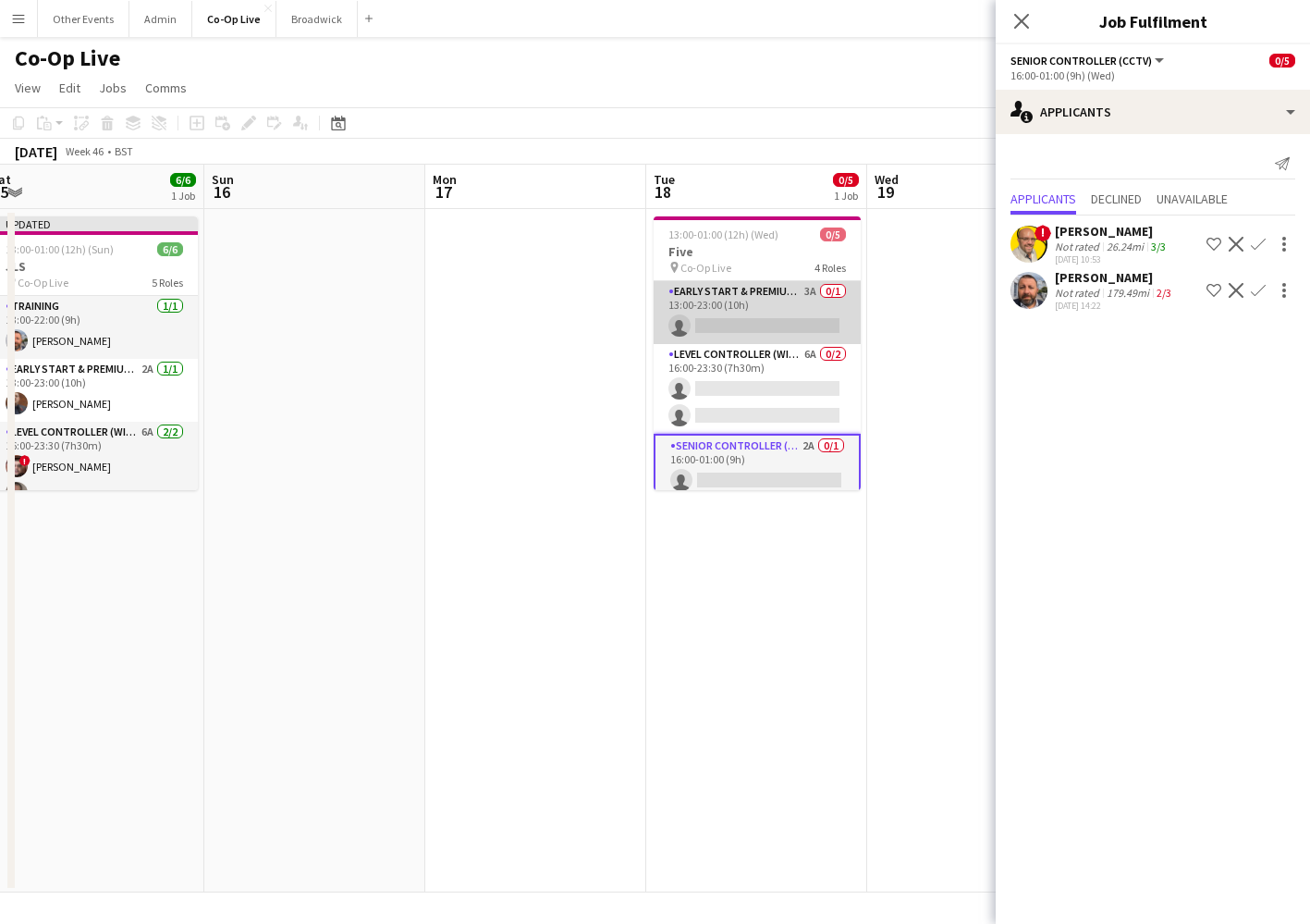
scroll to position [0, 0]
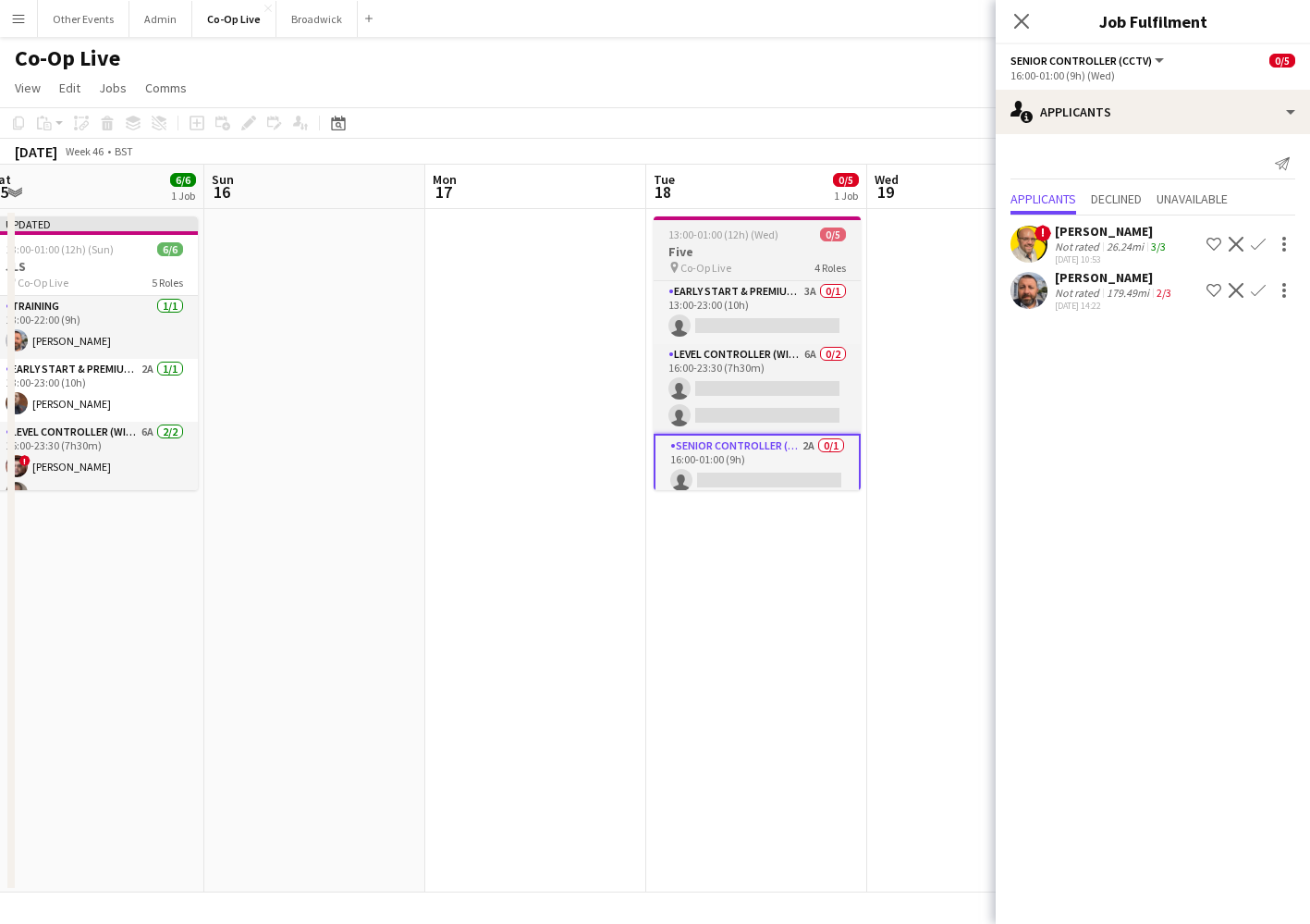
click at [759, 265] on div "pin Co-Op Live 4 Roles" at bounding box center [757, 267] width 208 height 15
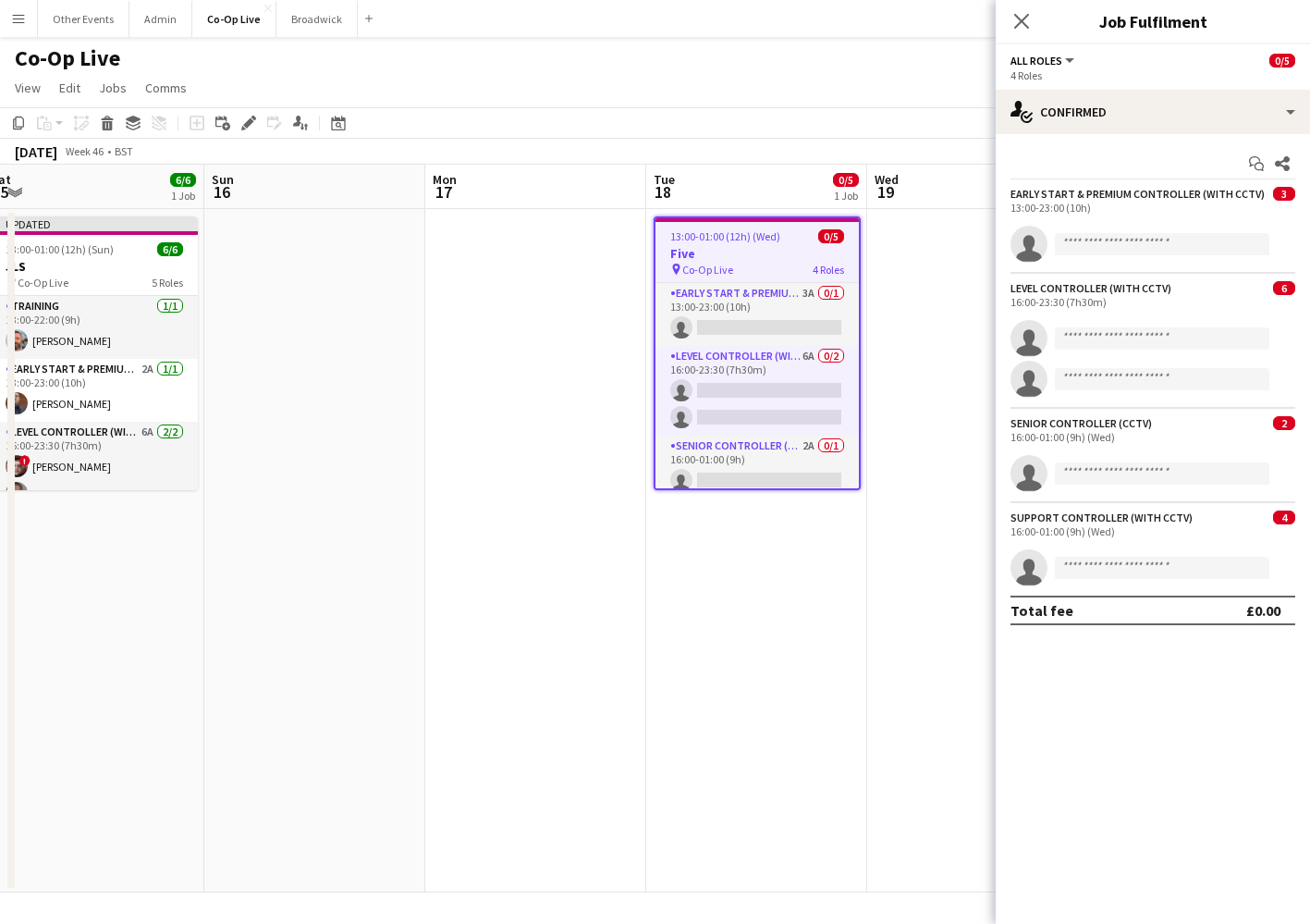
scroll to position [0, 576]
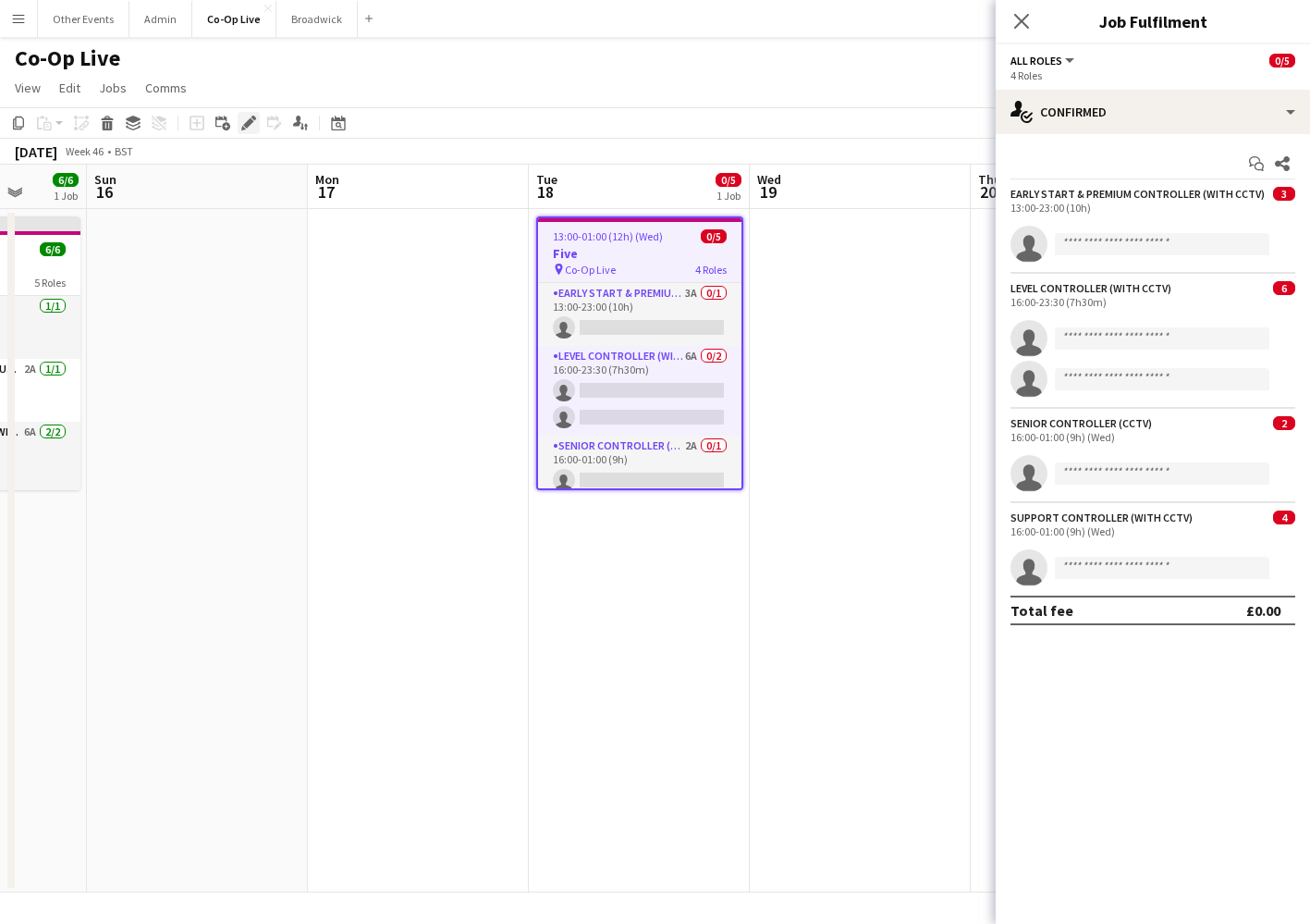
click at [254, 128] on icon "Edit" at bounding box center [248, 122] width 15 height 15
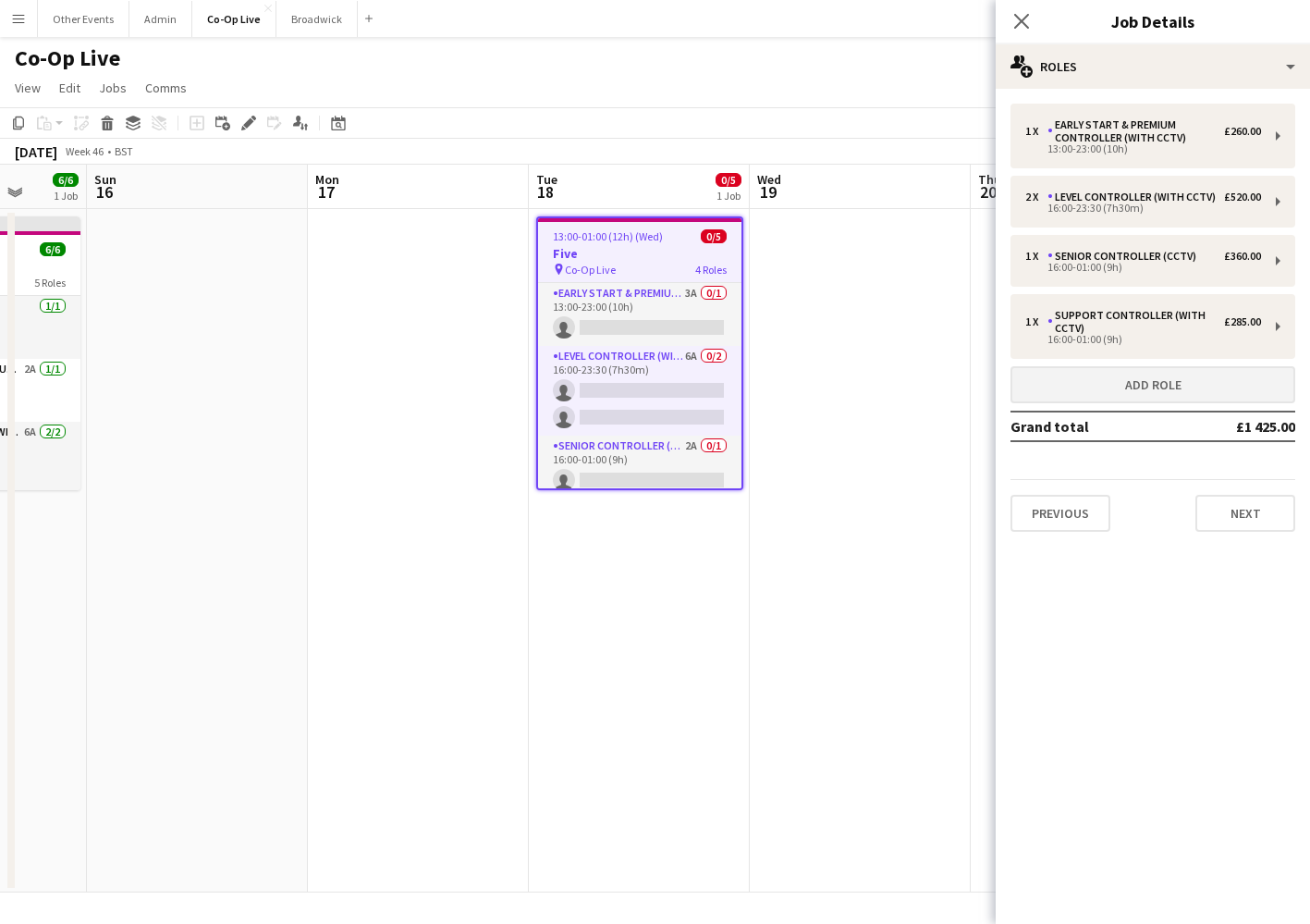
click at [1147, 379] on button "Add role" at bounding box center [1153, 385] width 285 height 37
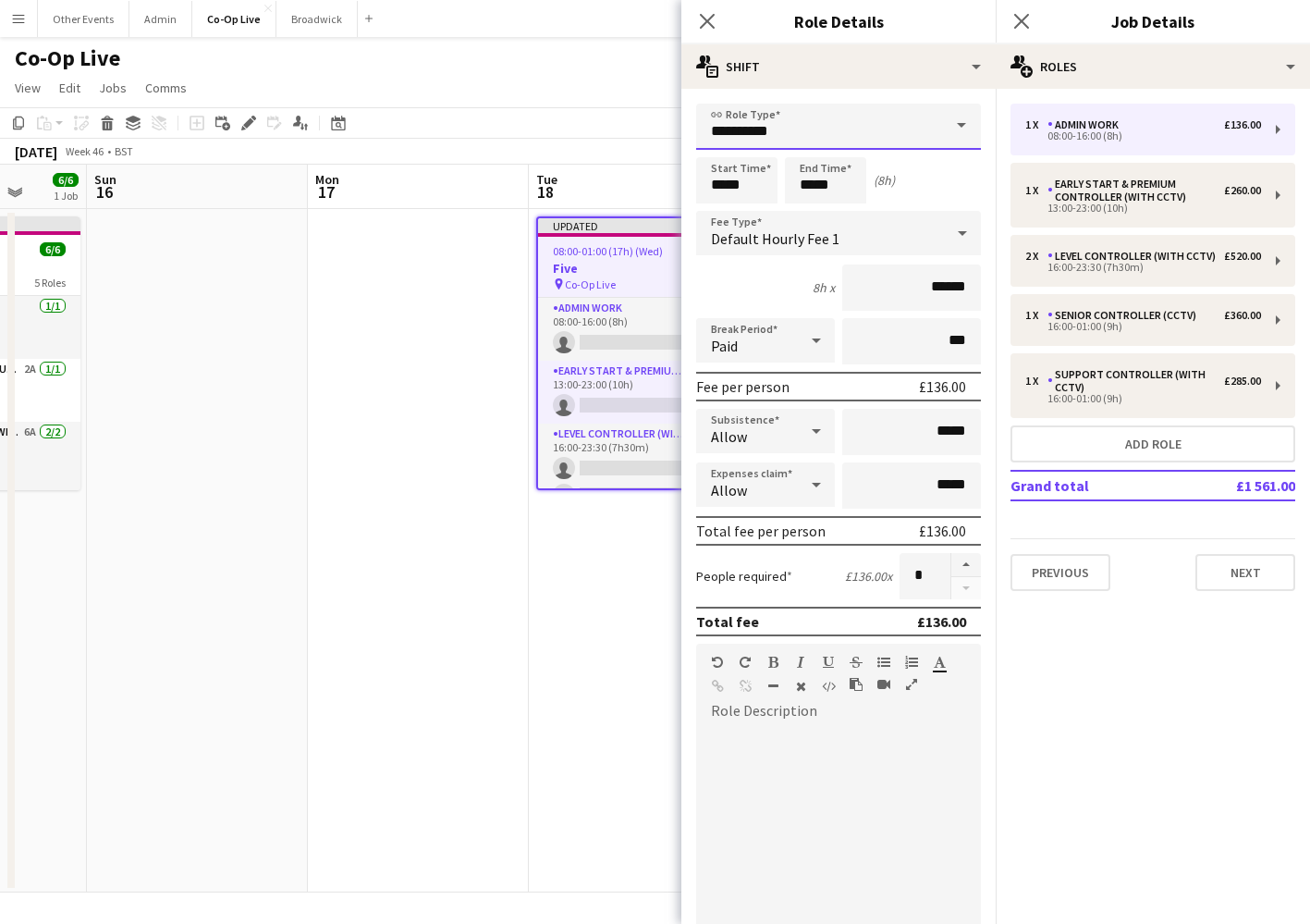
click at [937, 134] on input "**********" at bounding box center [839, 127] width 285 height 47
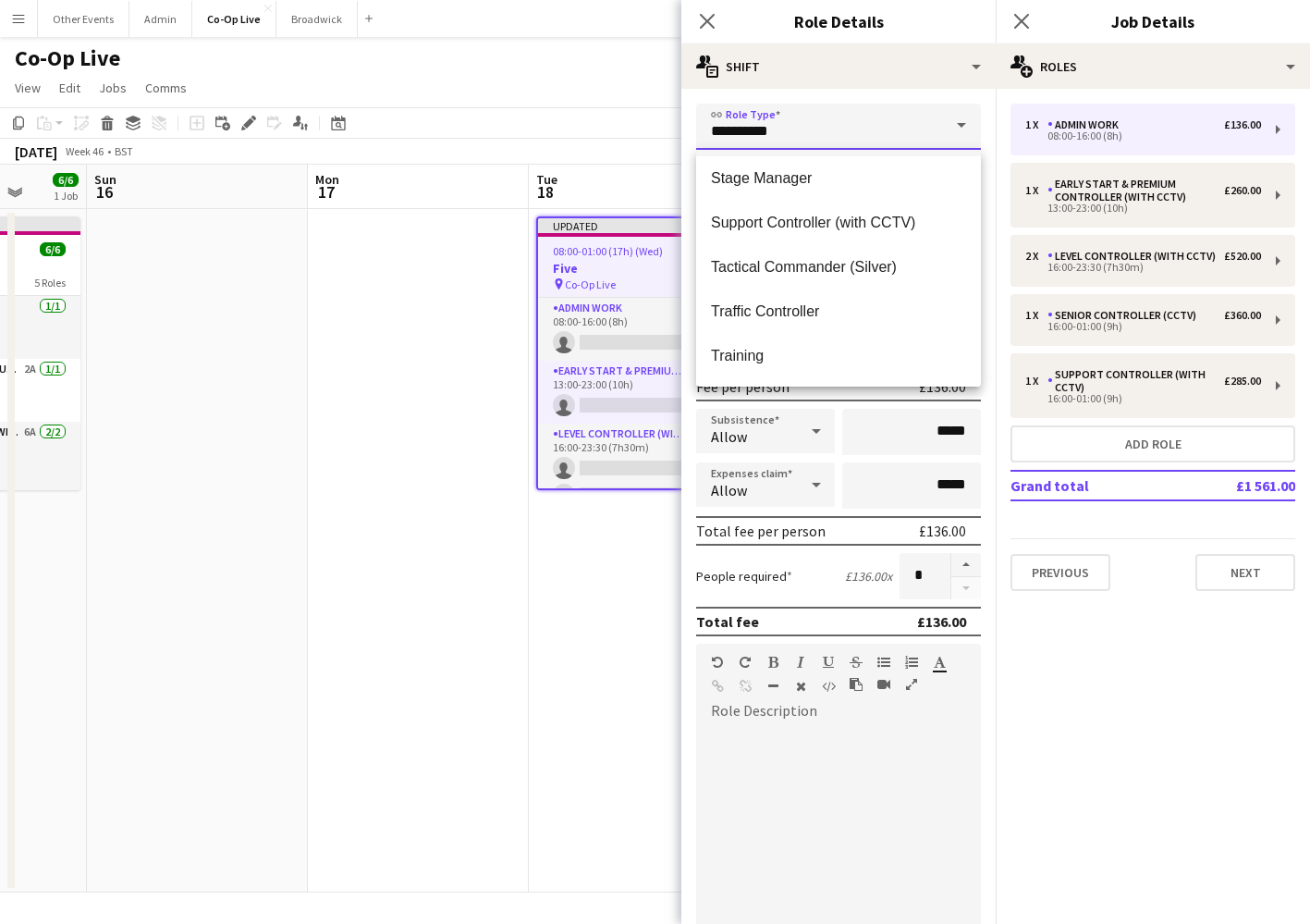
scroll to position [1379, 0]
click at [858, 359] on span "Training" at bounding box center [838, 354] width 255 height 17
type input "********"
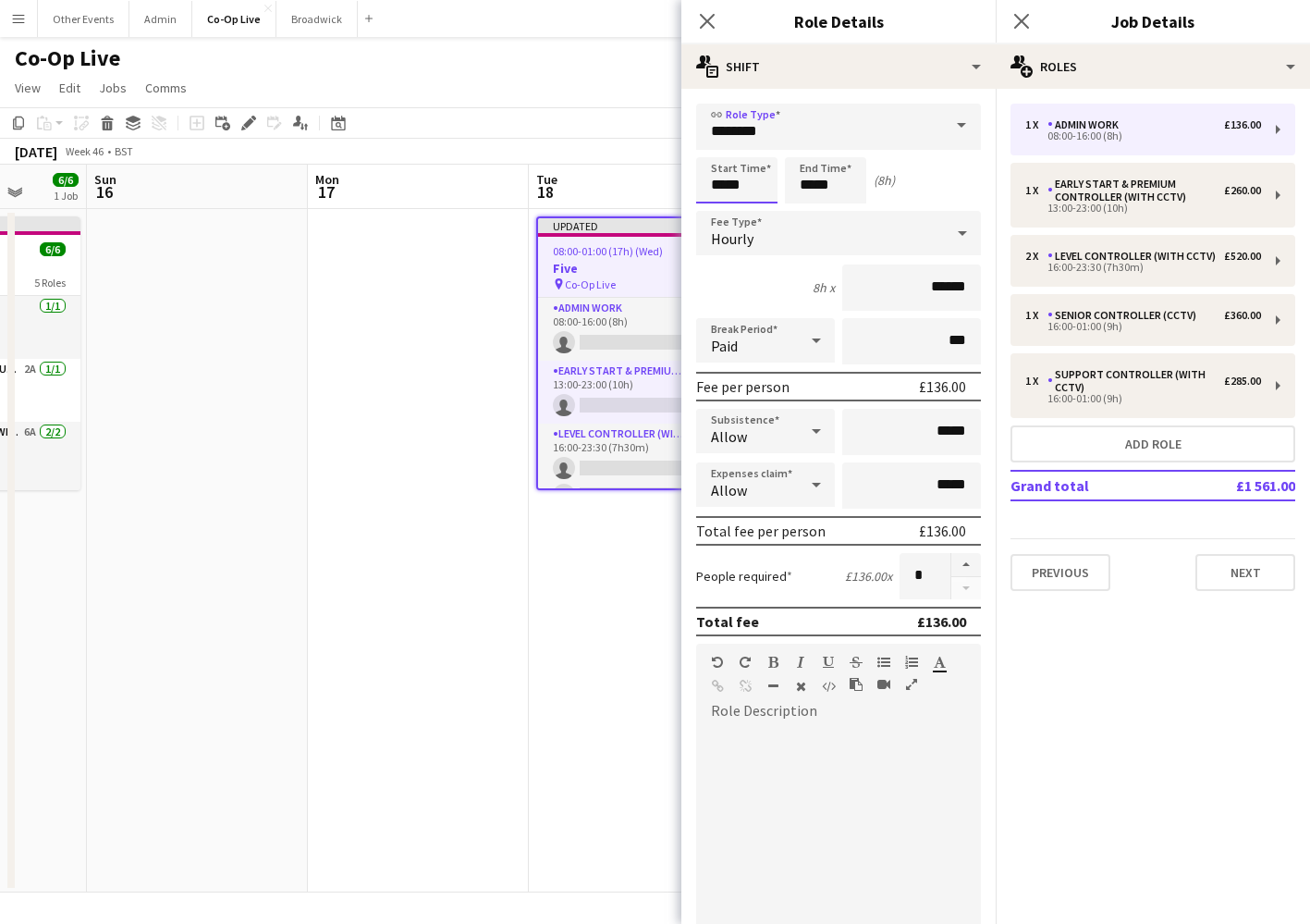
click at [718, 195] on input "*****" at bounding box center [737, 180] width 81 height 47
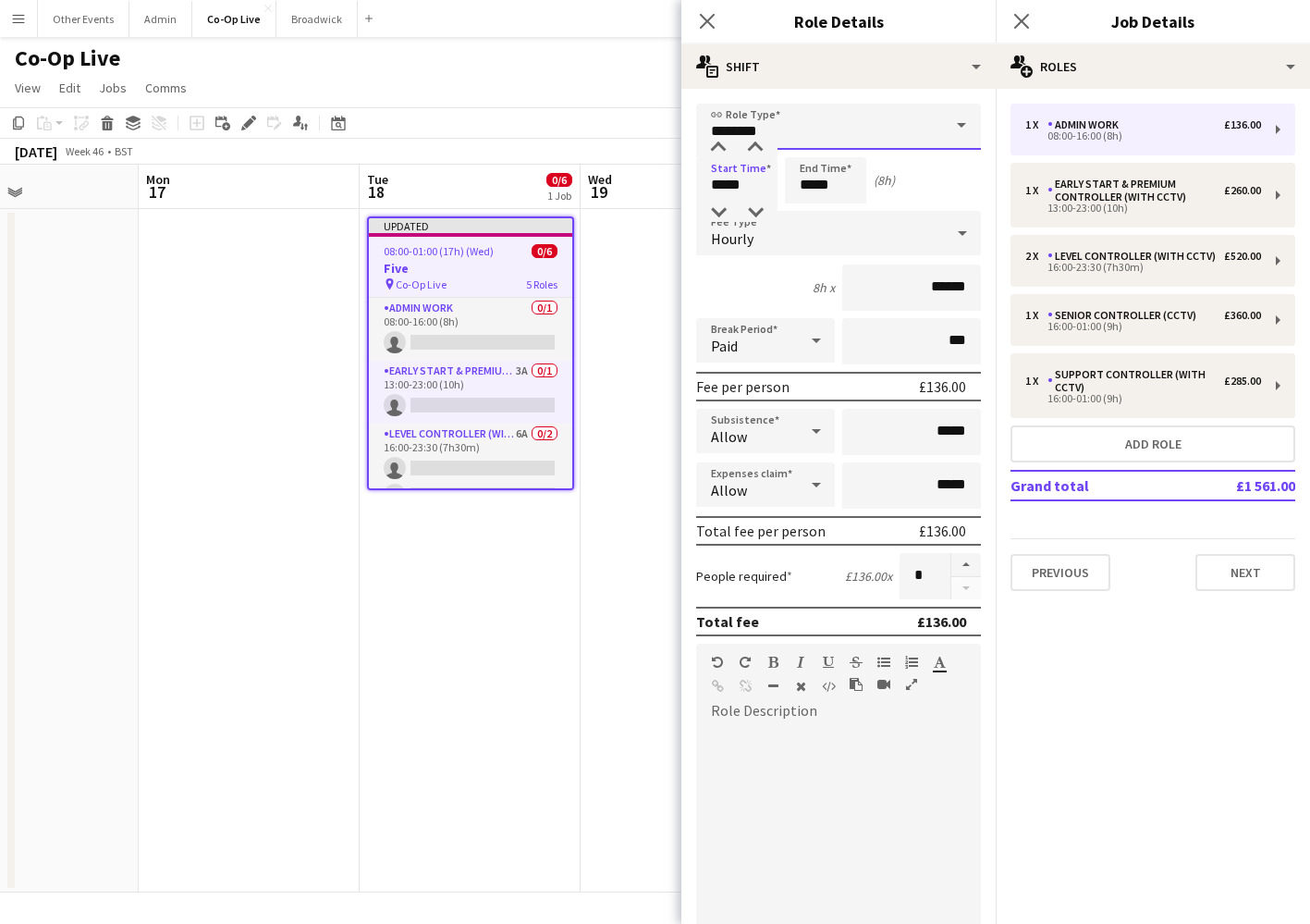
click at [790, 131] on input "********" at bounding box center [839, 127] width 285 height 47
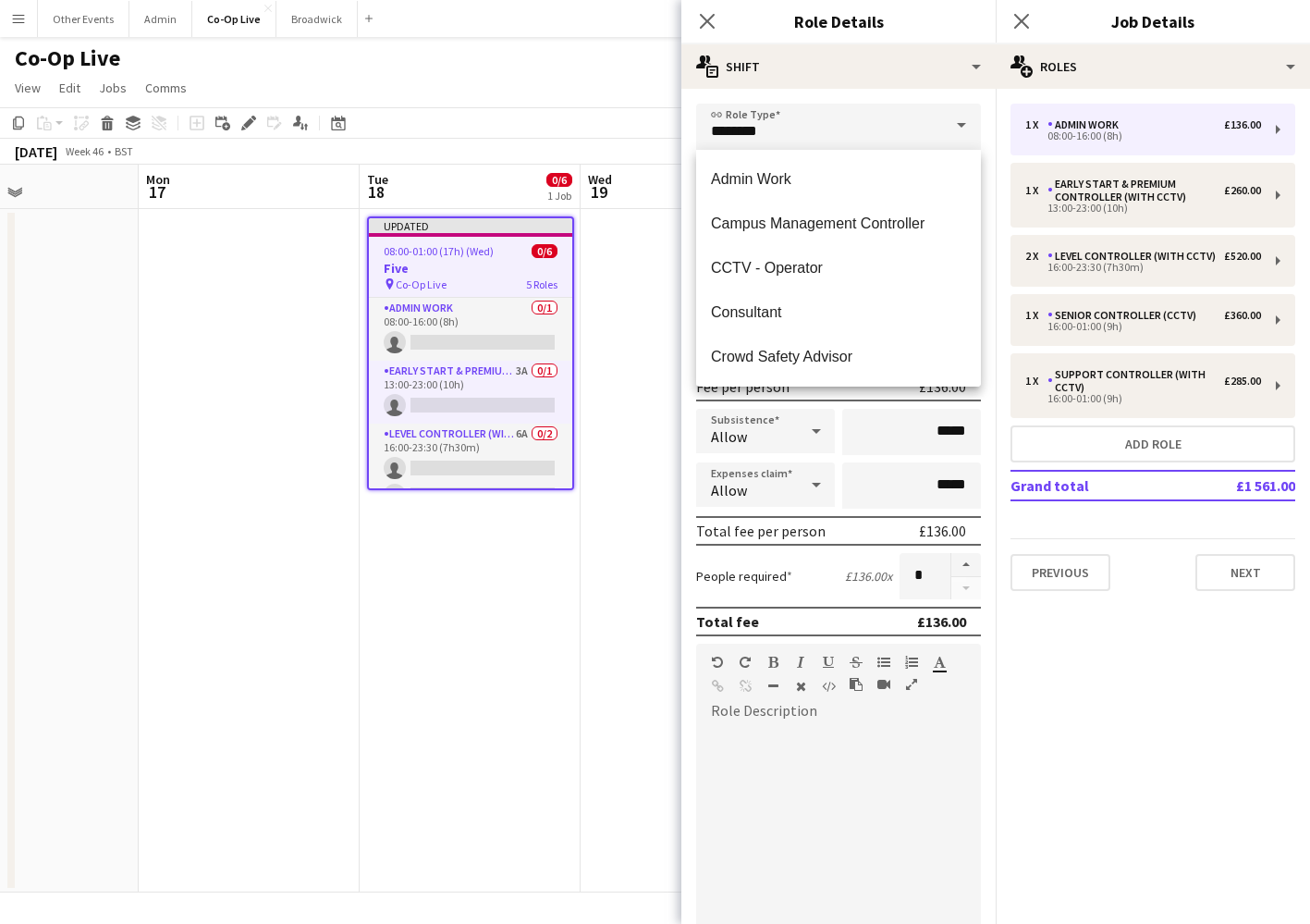
click at [831, 95] on div "link Role Type ******** Start Time ***** End Time ***** (8h) Fee Type Hourly 8h…" at bounding box center [839, 671] width 314 height 1164
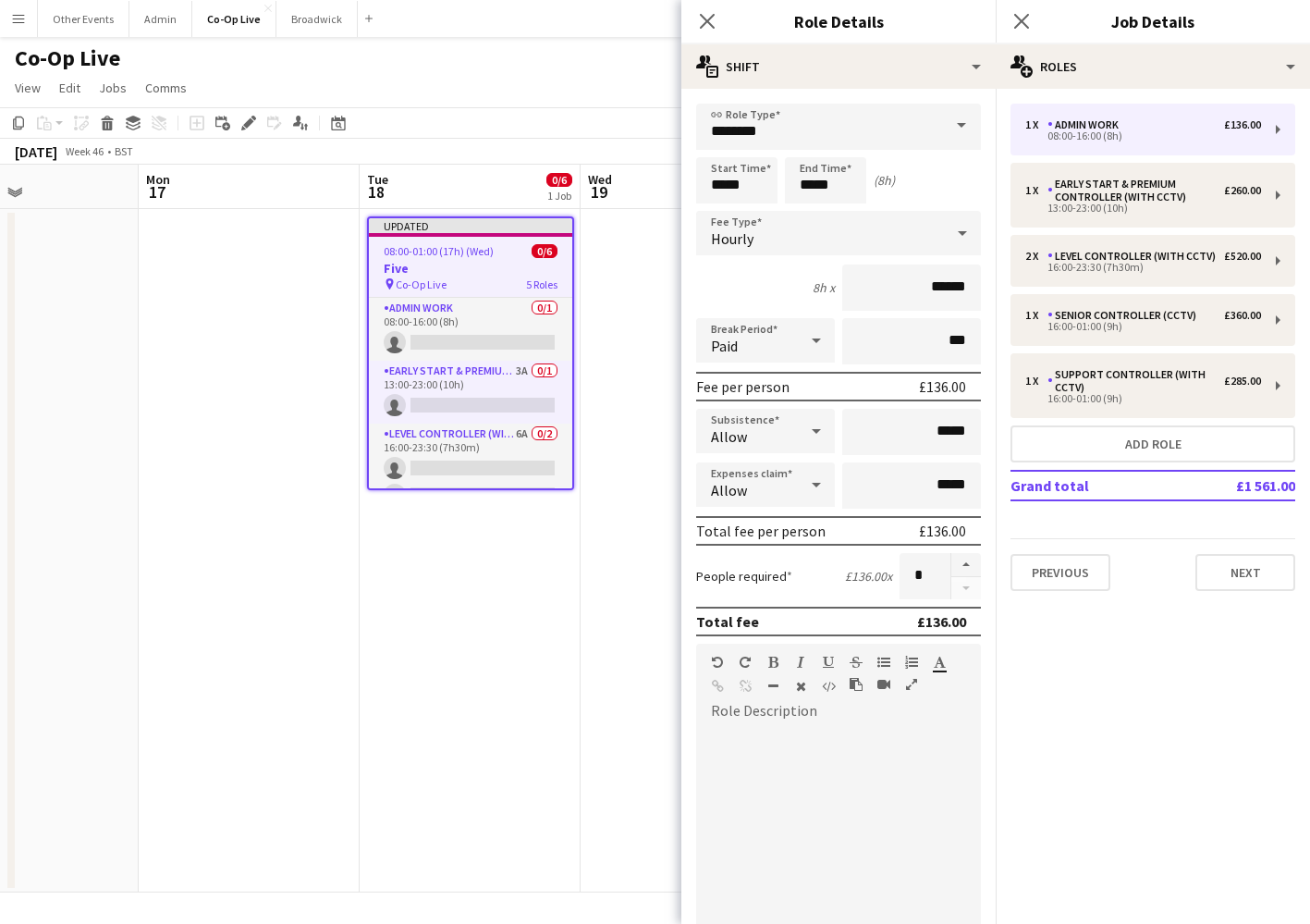
click at [633, 342] on app-date-cell at bounding box center [691, 551] width 221 height 684
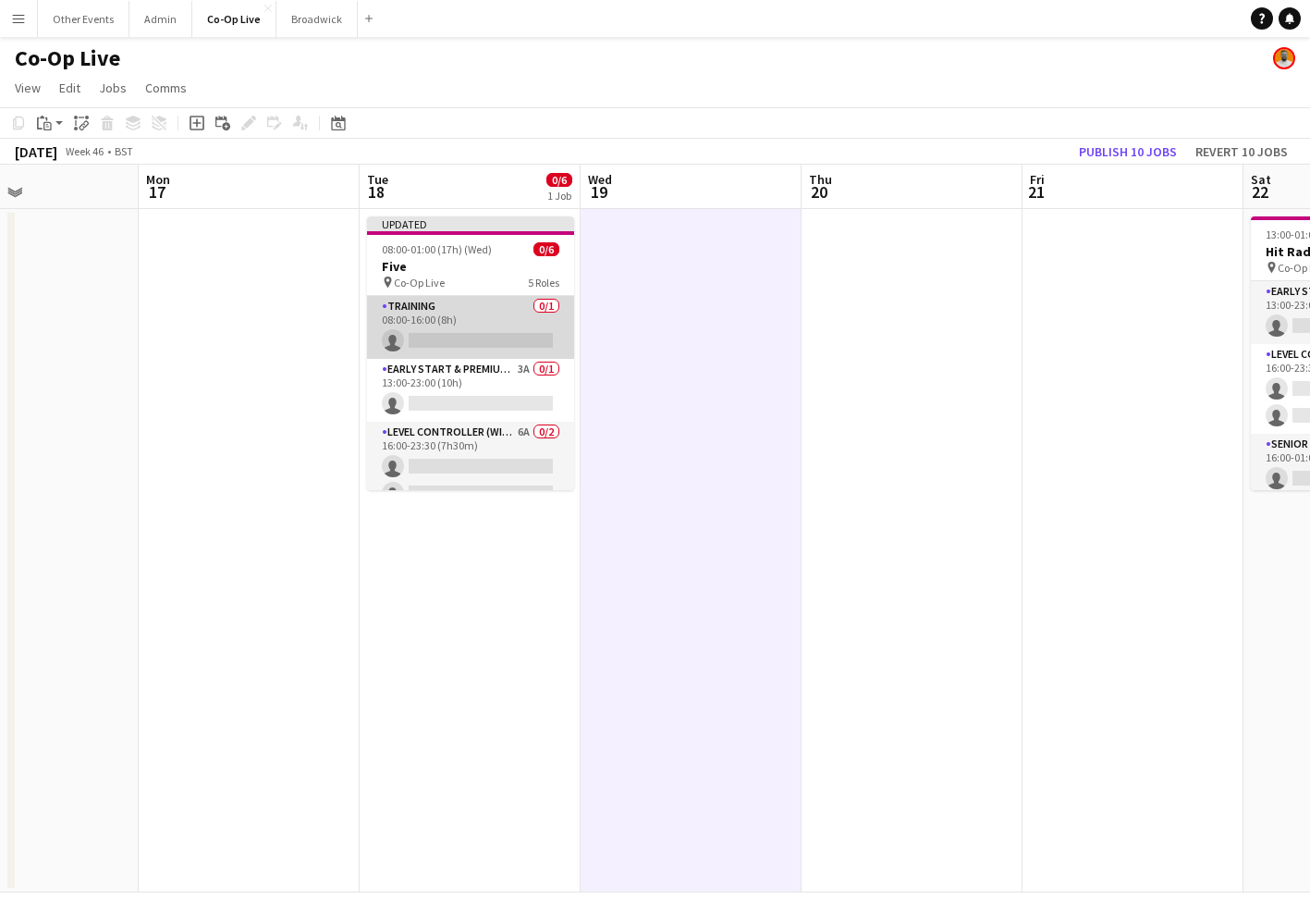
click at [498, 333] on app-card-role "Training 0/1 08:00-16:00 (8h) single-neutral-actions" at bounding box center [471, 327] width 208 height 63
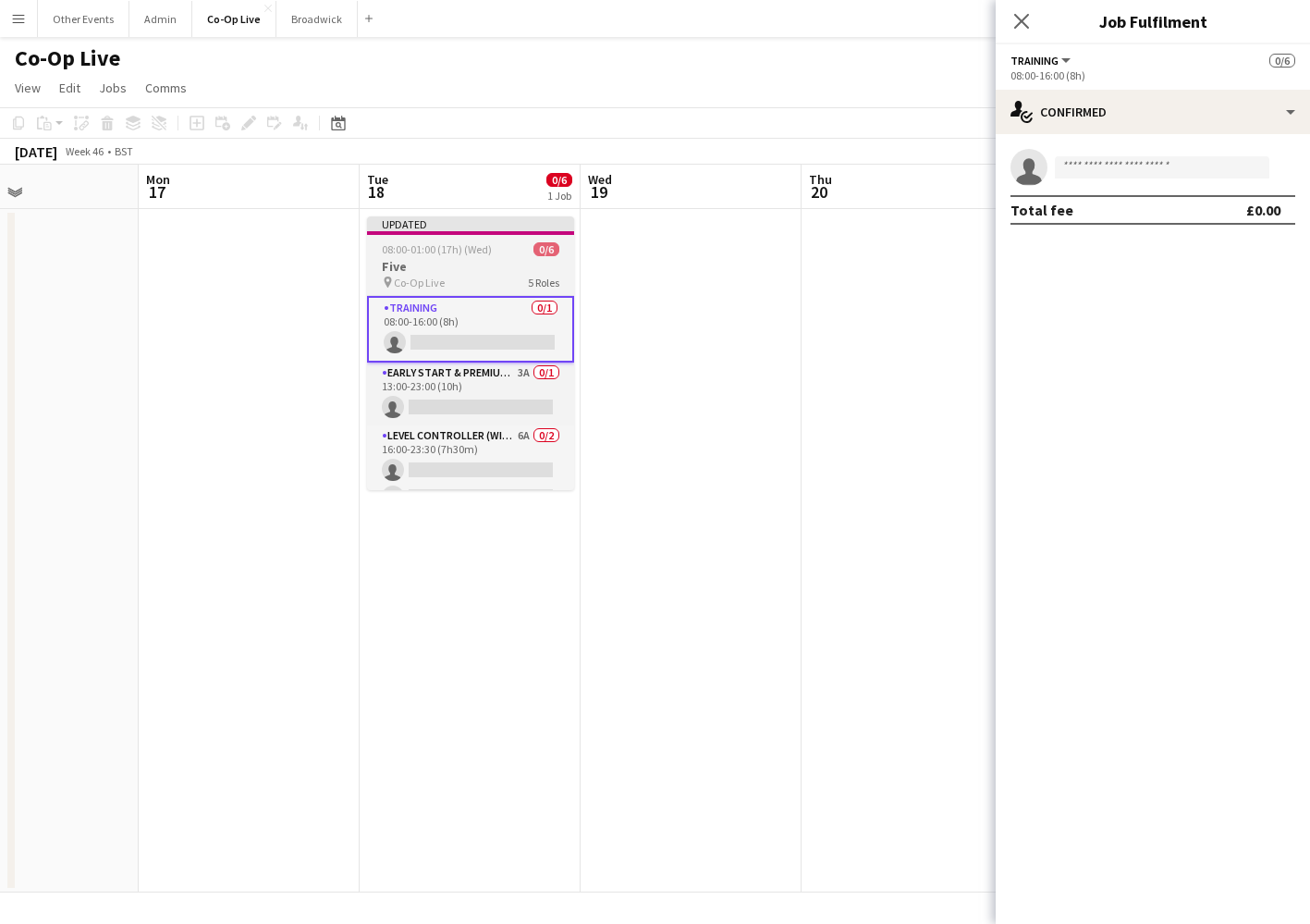
click at [496, 277] on div "pin Co-Op Live 5 Roles" at bounding box center [471, 281] width 208 height 15
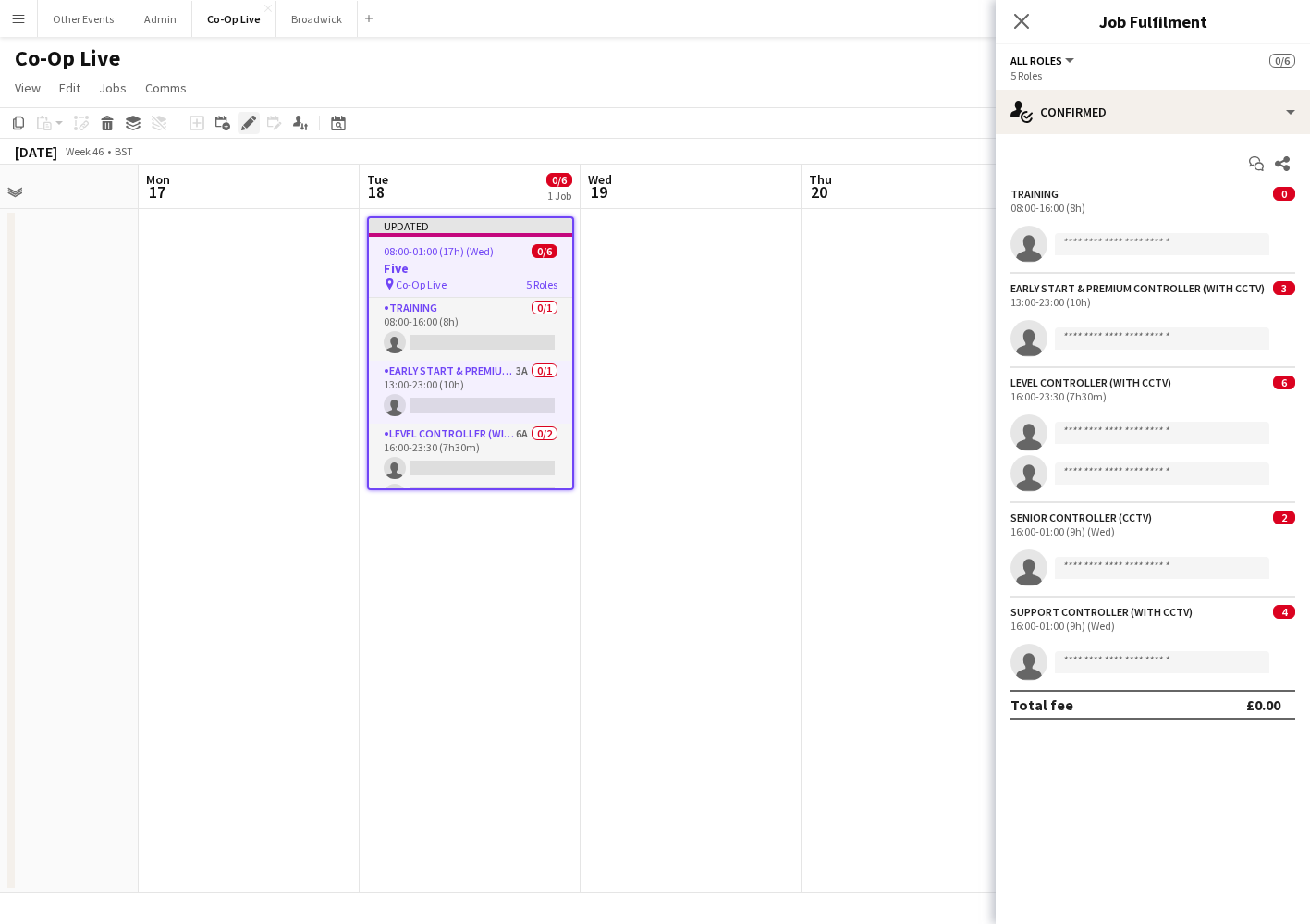
click at [248, 125] on icon at bounding box center [248, 123] width 10 height 10
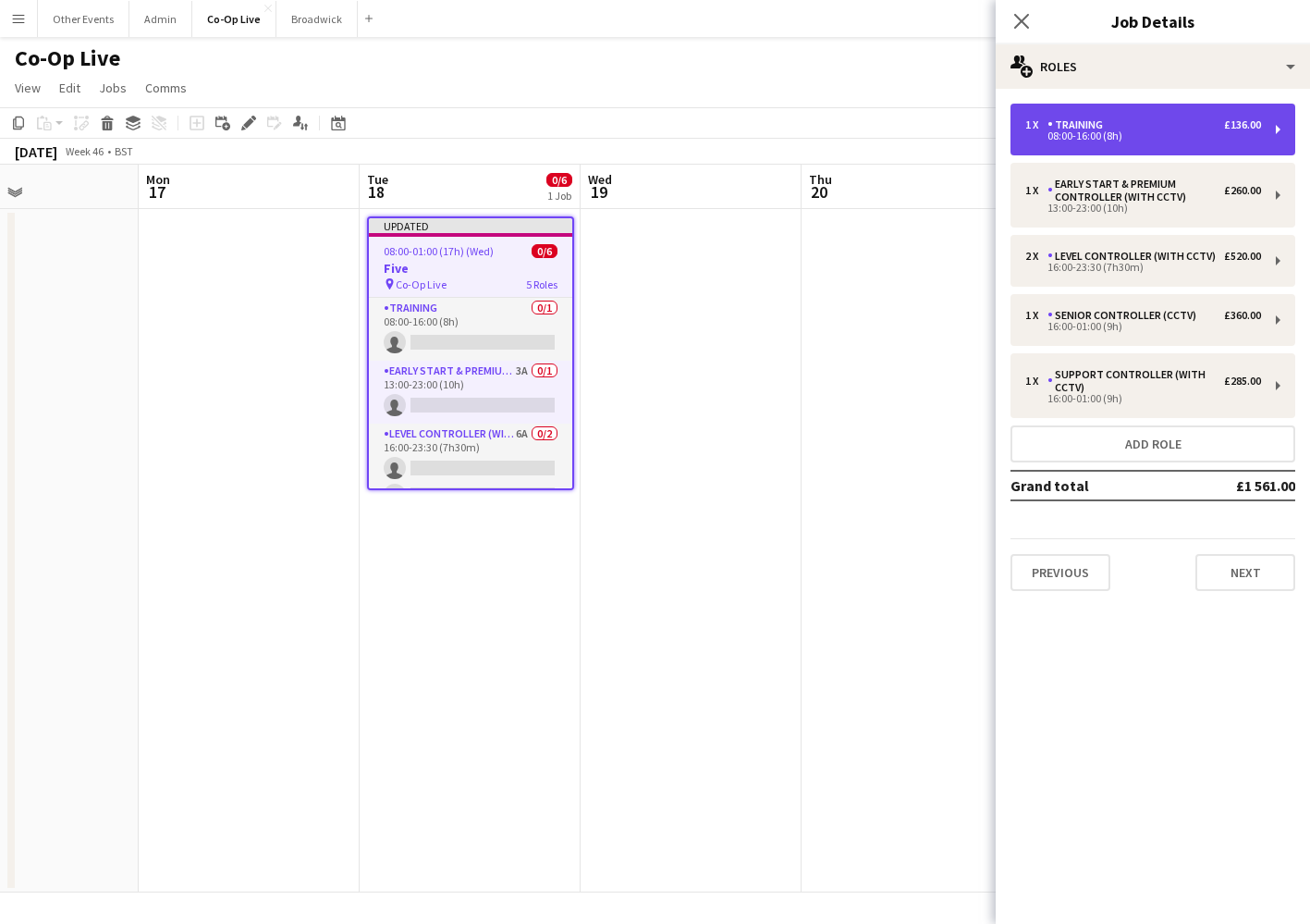
click at [1262, 137] on div "1 x Training £136.00 08:00-16:00 (8h)" at bounding box center [1153, 129] width 285 height 51
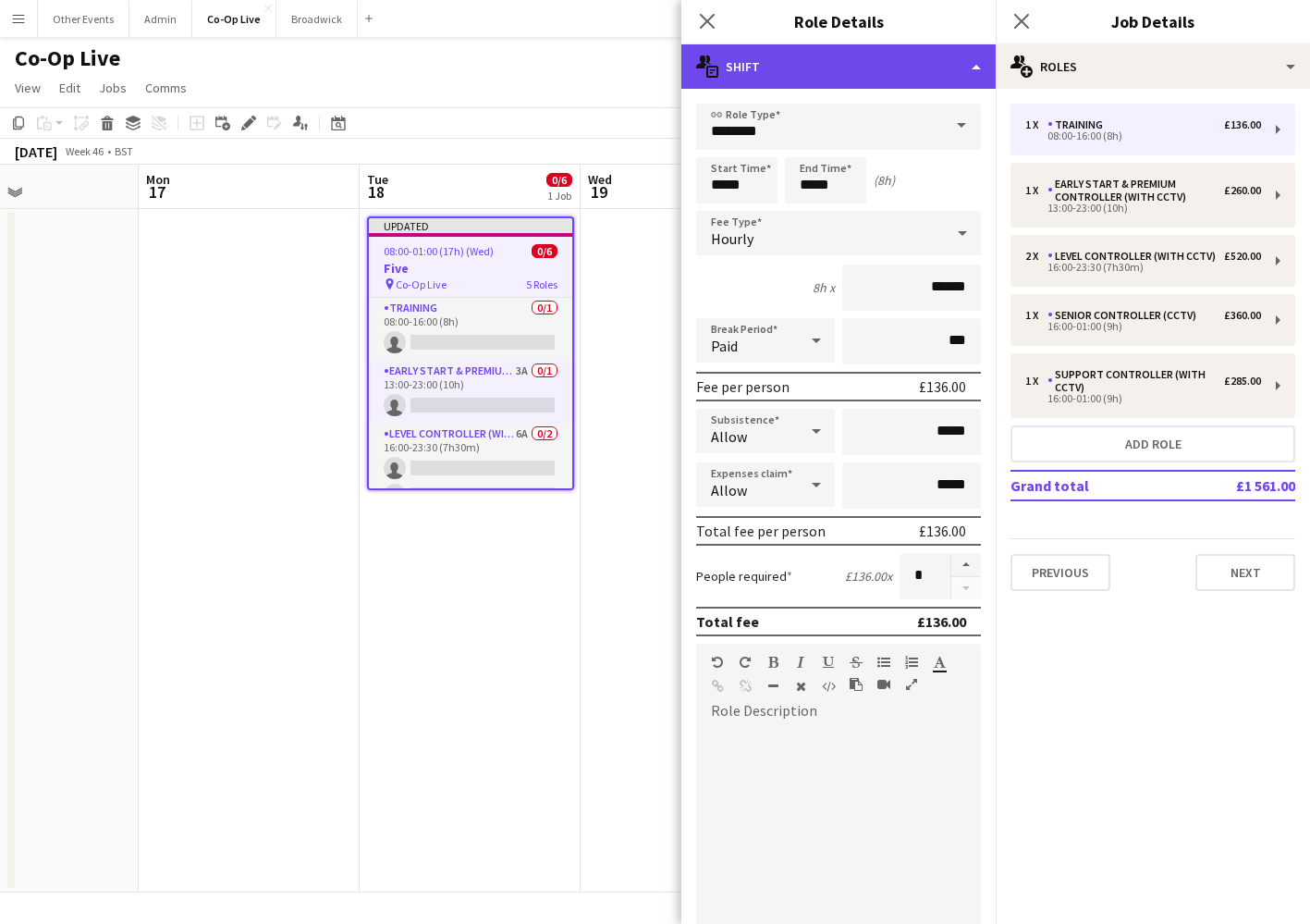
click at [973, 68] on div "multiple-actions-text Shift" at bounding box center [839, 67] width 314 height 45
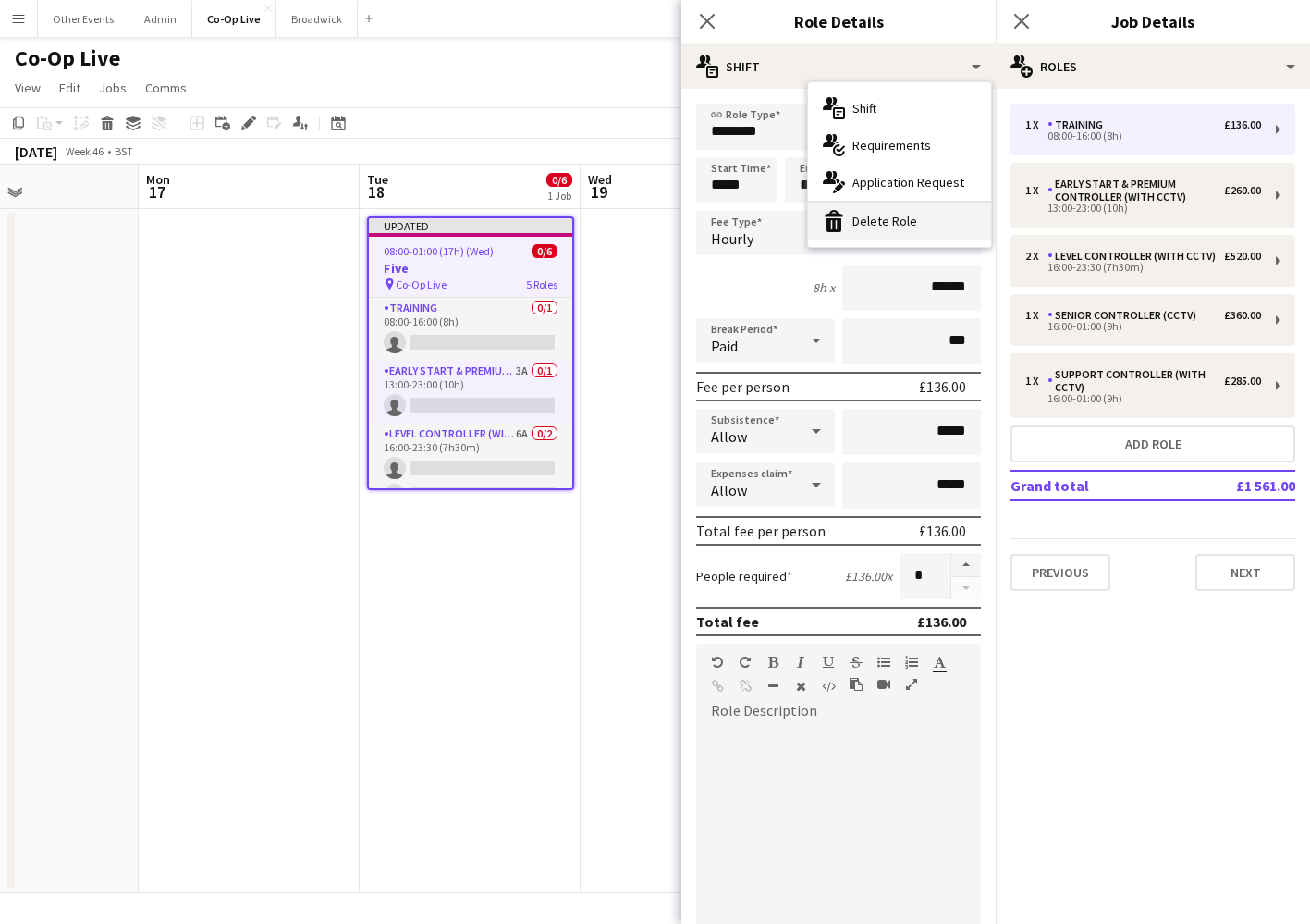
click at [900, 208] on div "bin-2 Delete Role" at bounding box center [900, 221] width 183 height 37
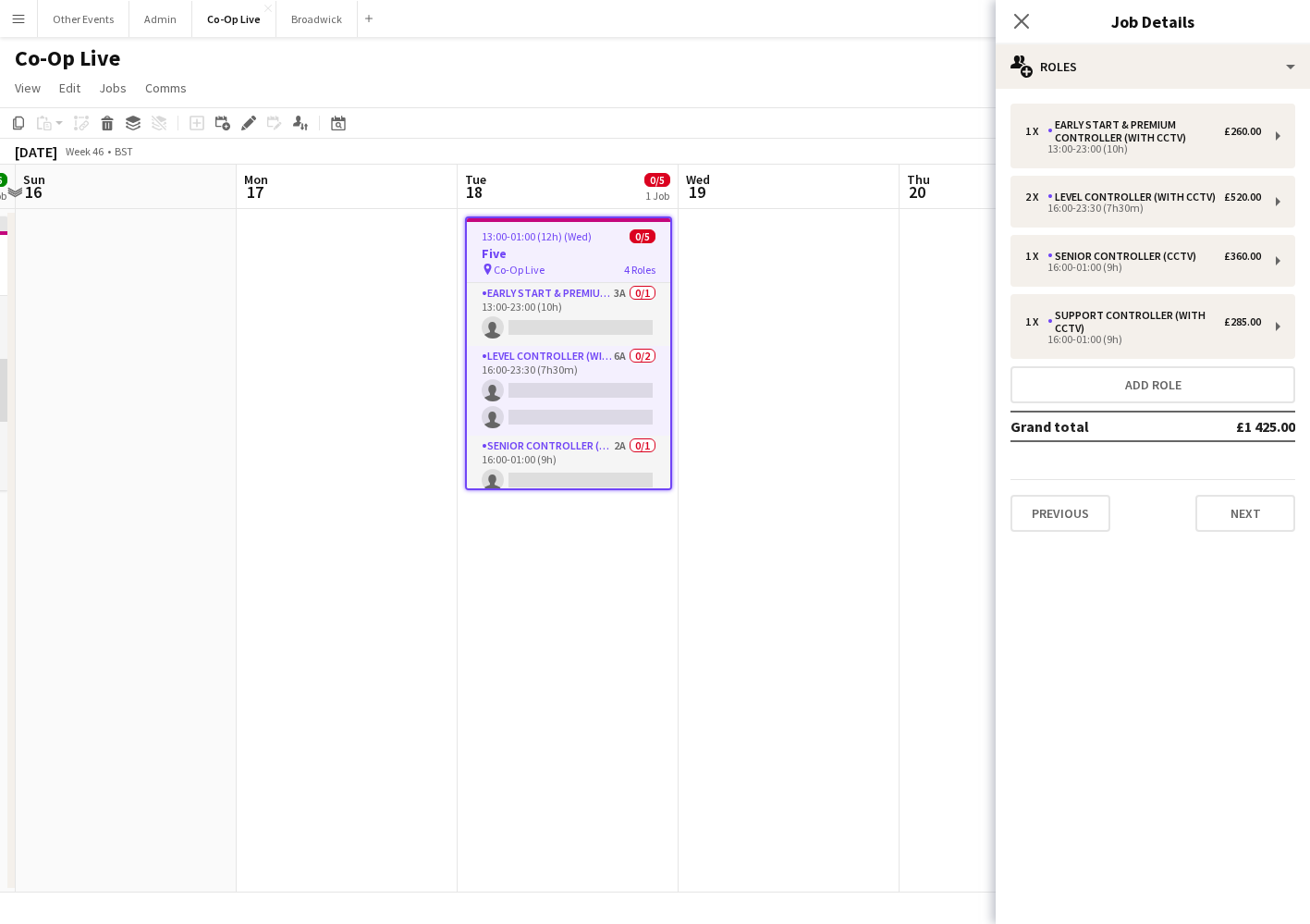
scroll to position [0, 621]
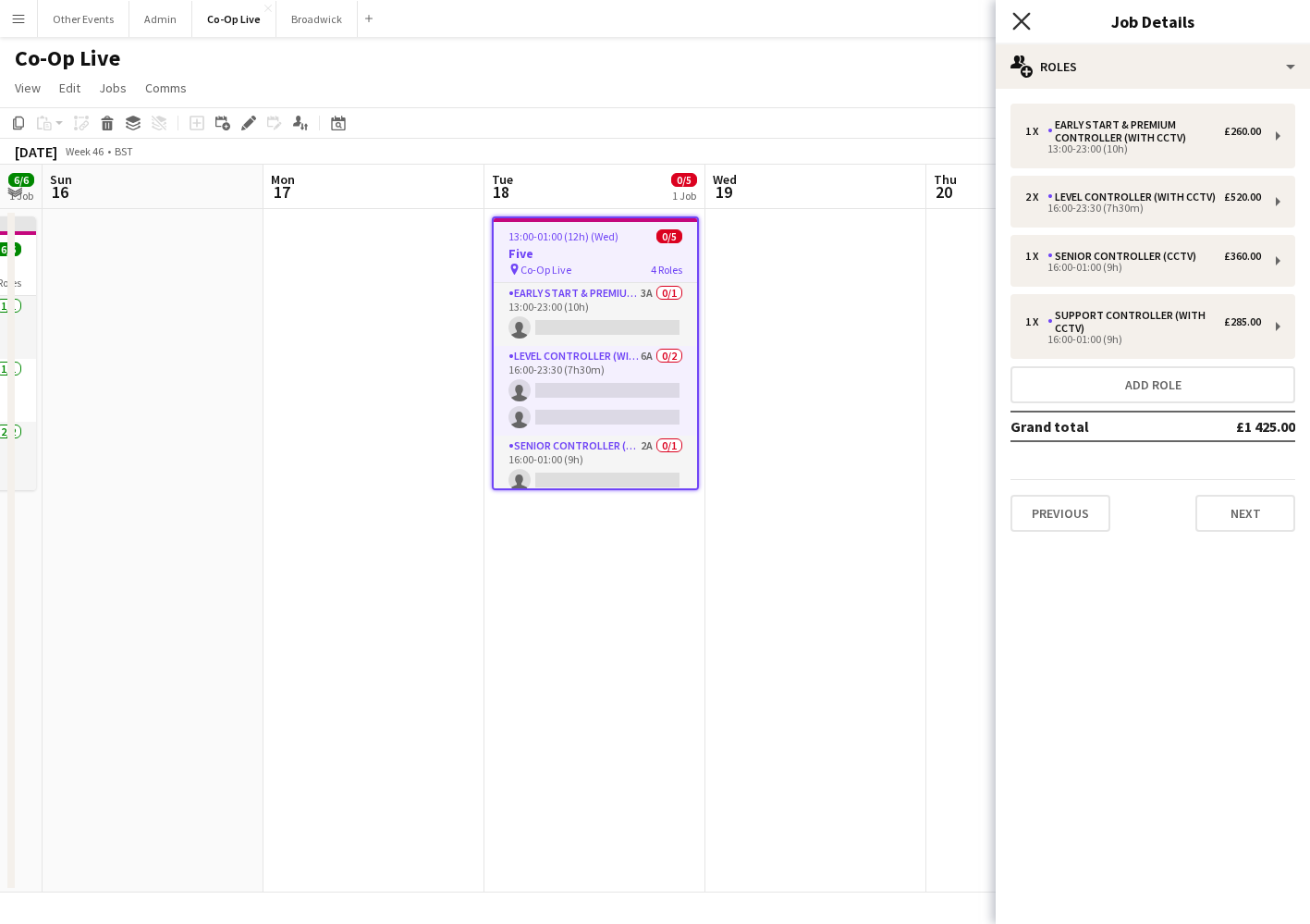
click at [1020, 21] on icon "Close pop-in" at bounding box center [1021, 20] width 17 height 17
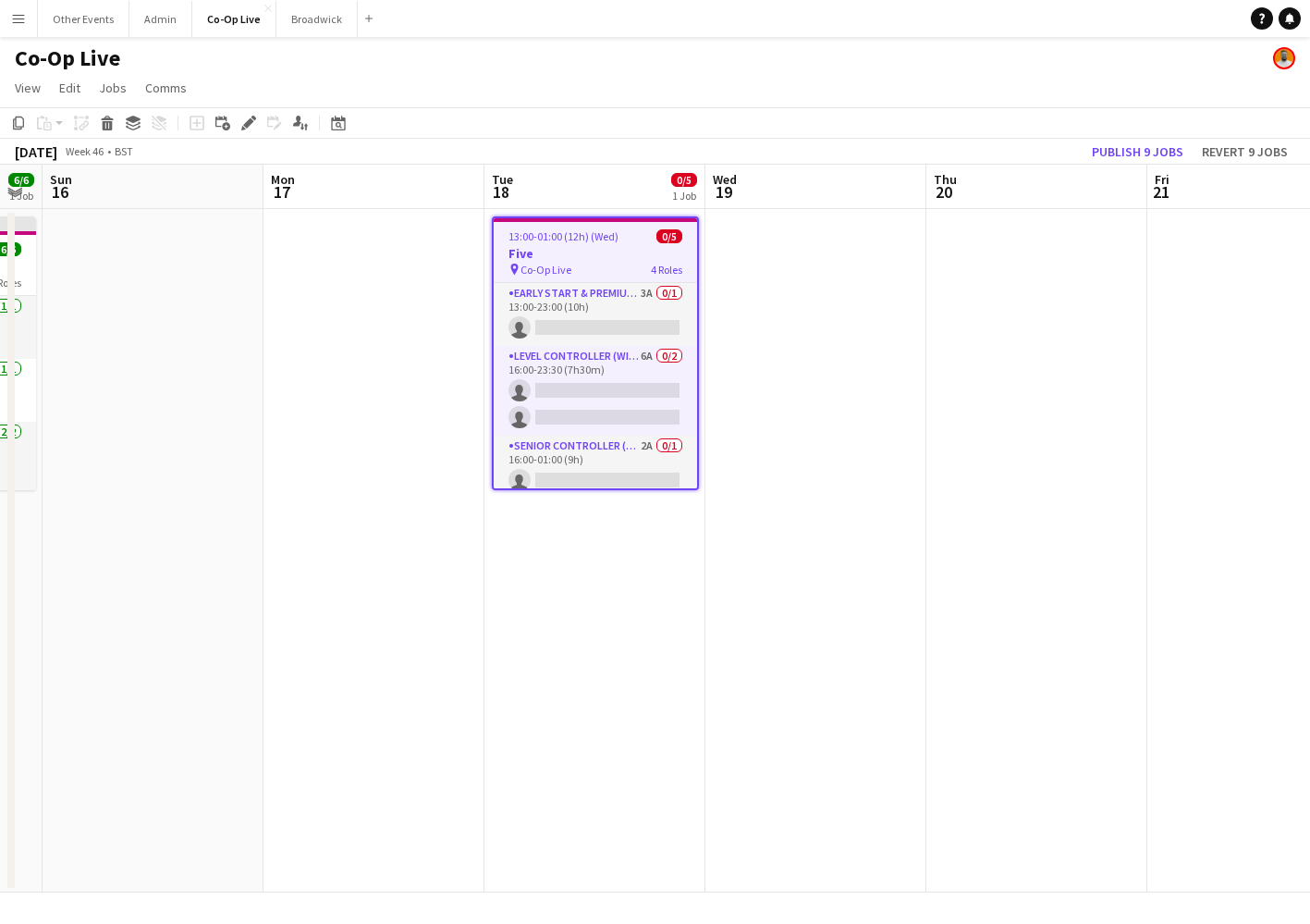
click at [930, 391] on app-date-cell at bounding box center [1038, 551] width 221 height 684
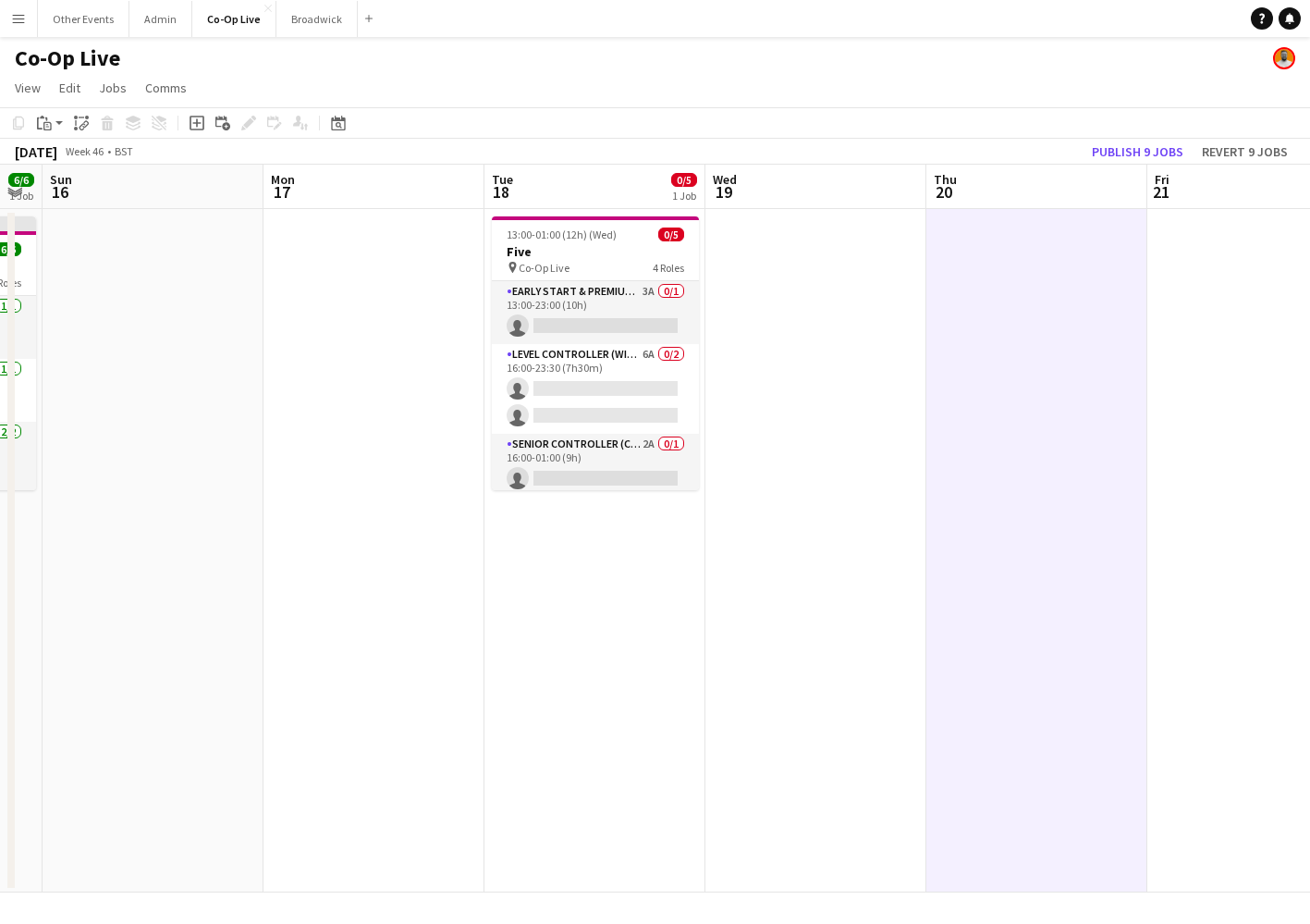
click at [802, 380] on app-date-cell at bounding box center [816, 551] width 221 height 684
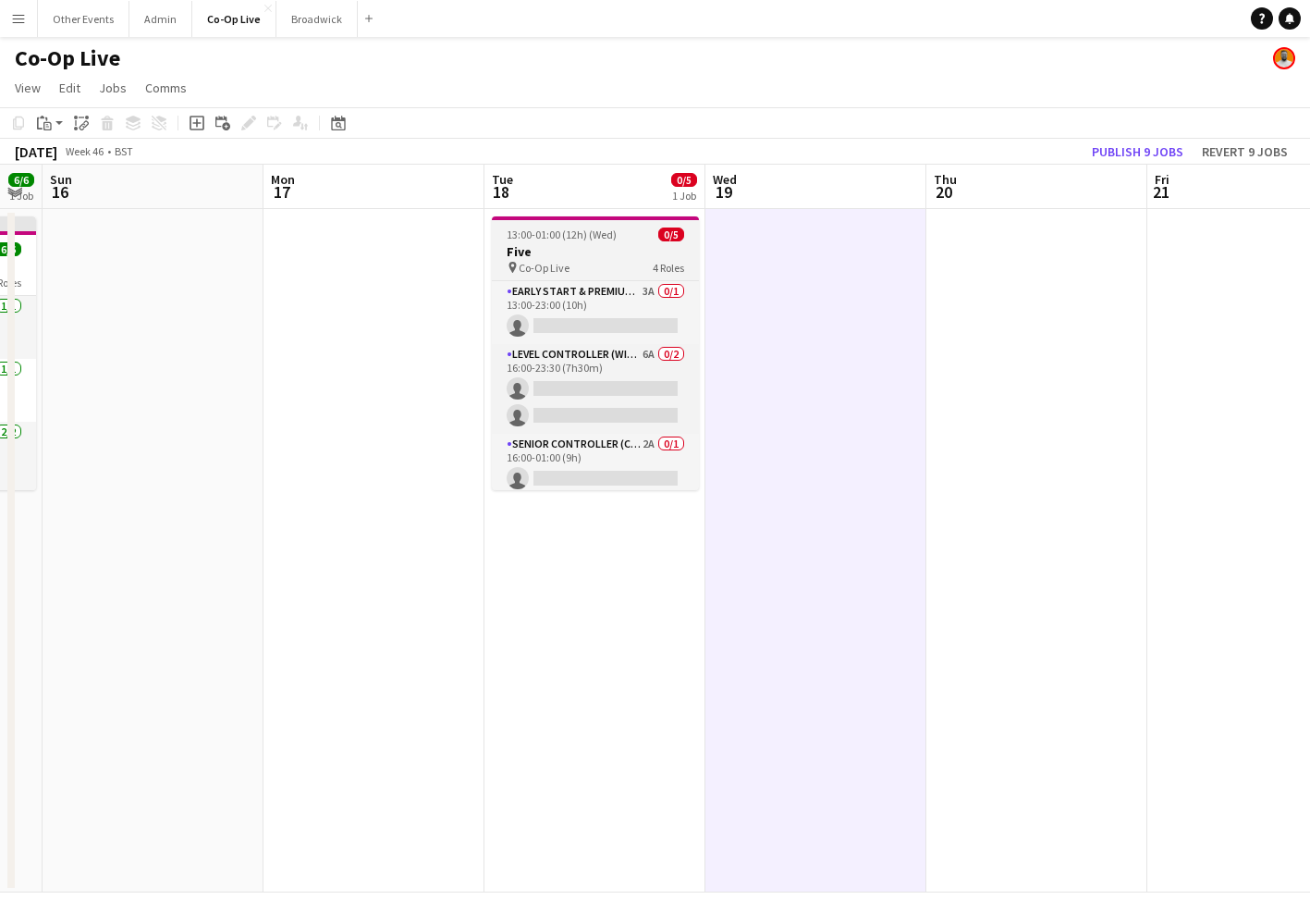
click at [593, 237] on span "13:00-01:00 (12h) (Wed)" at bounding box center [561, 235] width 110 height 14
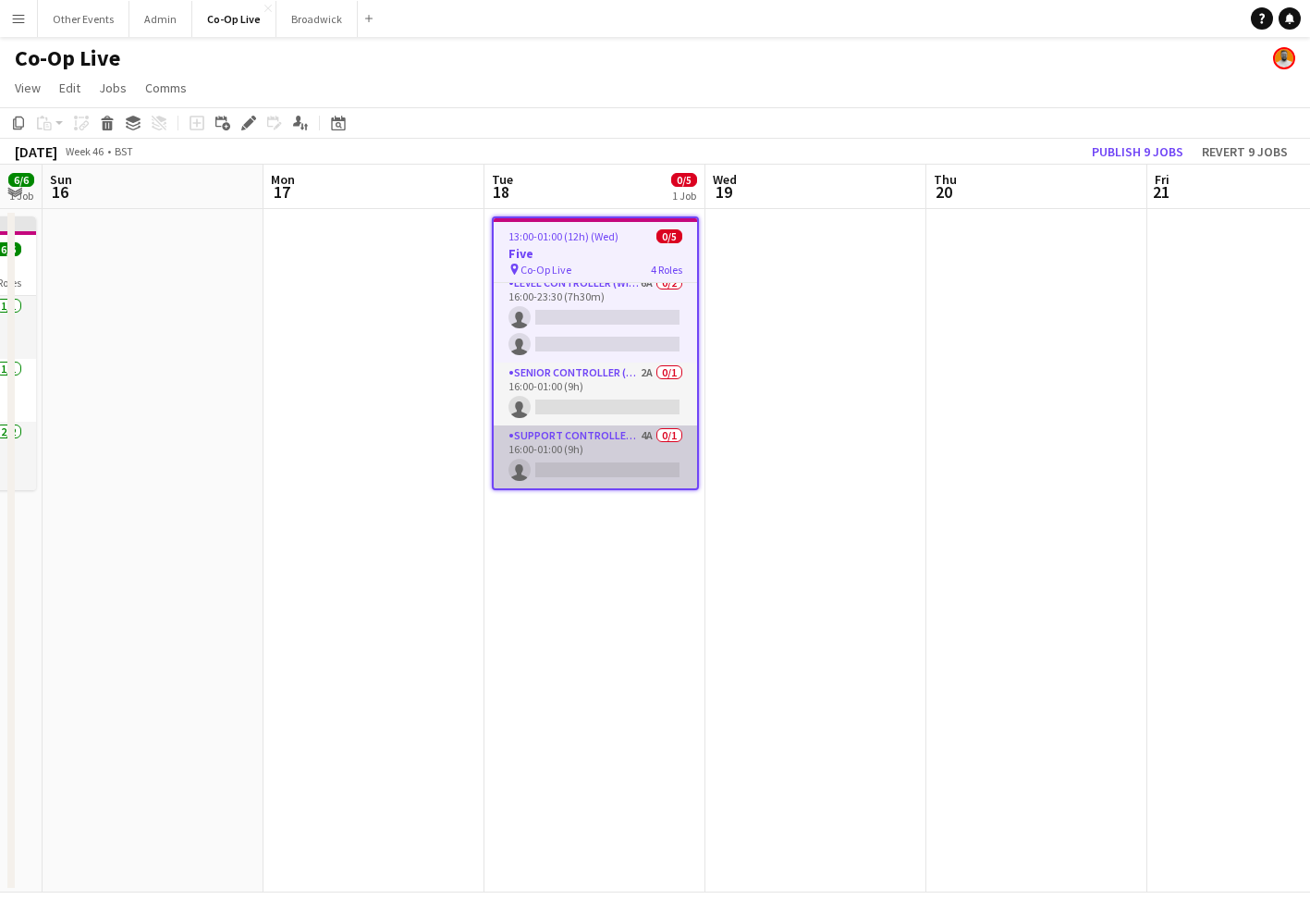
scroll to position [73, 0]
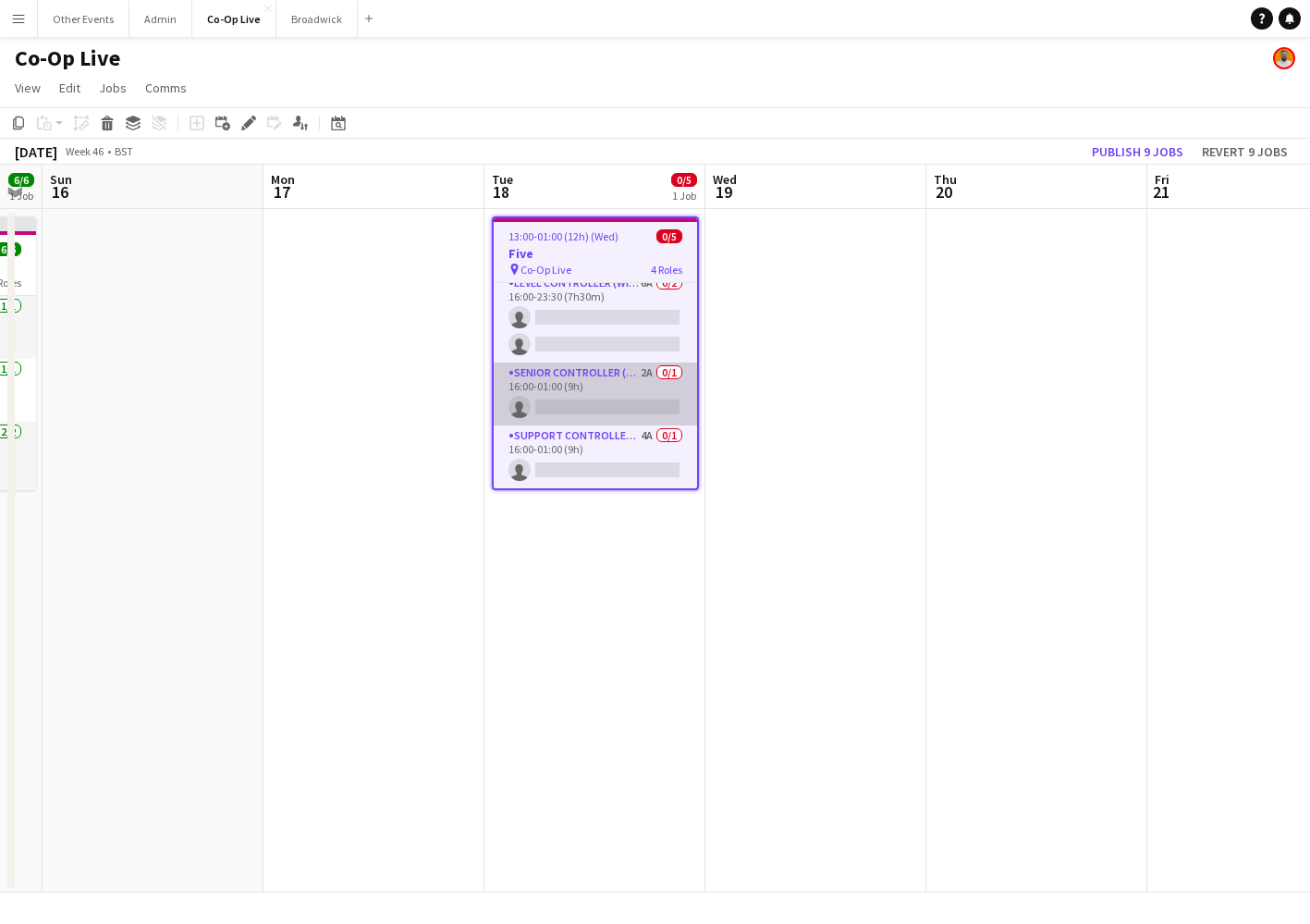
click at [604, 385] on app-card-role "Senior Controller (CCTV) 2A 0/1 16:00-01:00 (9h) single-neutral-actions" at bounding box center [595, 394] width 204 height 63
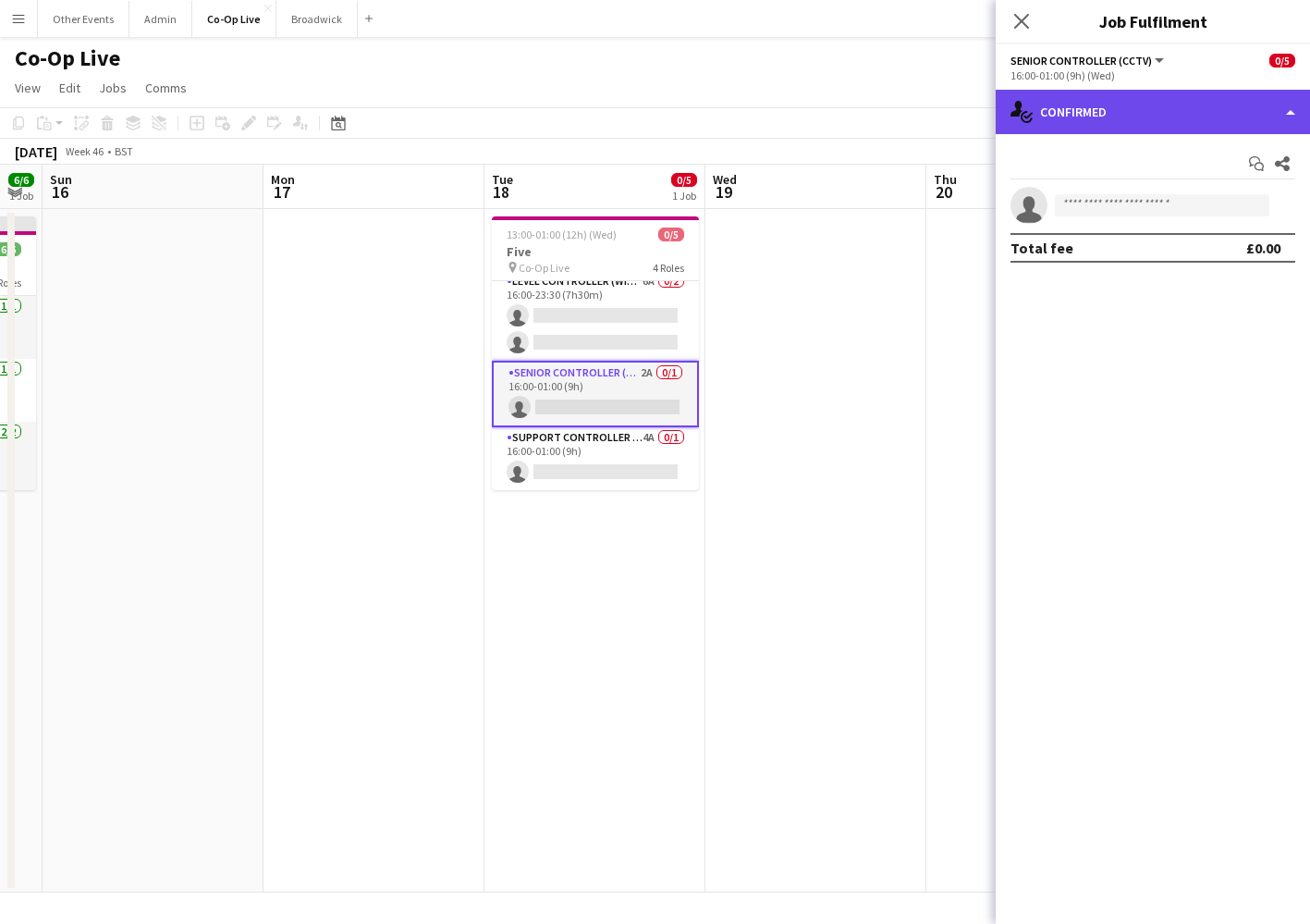
click at [1179, 103] on div "single-neutral-actions-check-2 Confirmed" at bounding box center [1153, 112] width 314 height 45
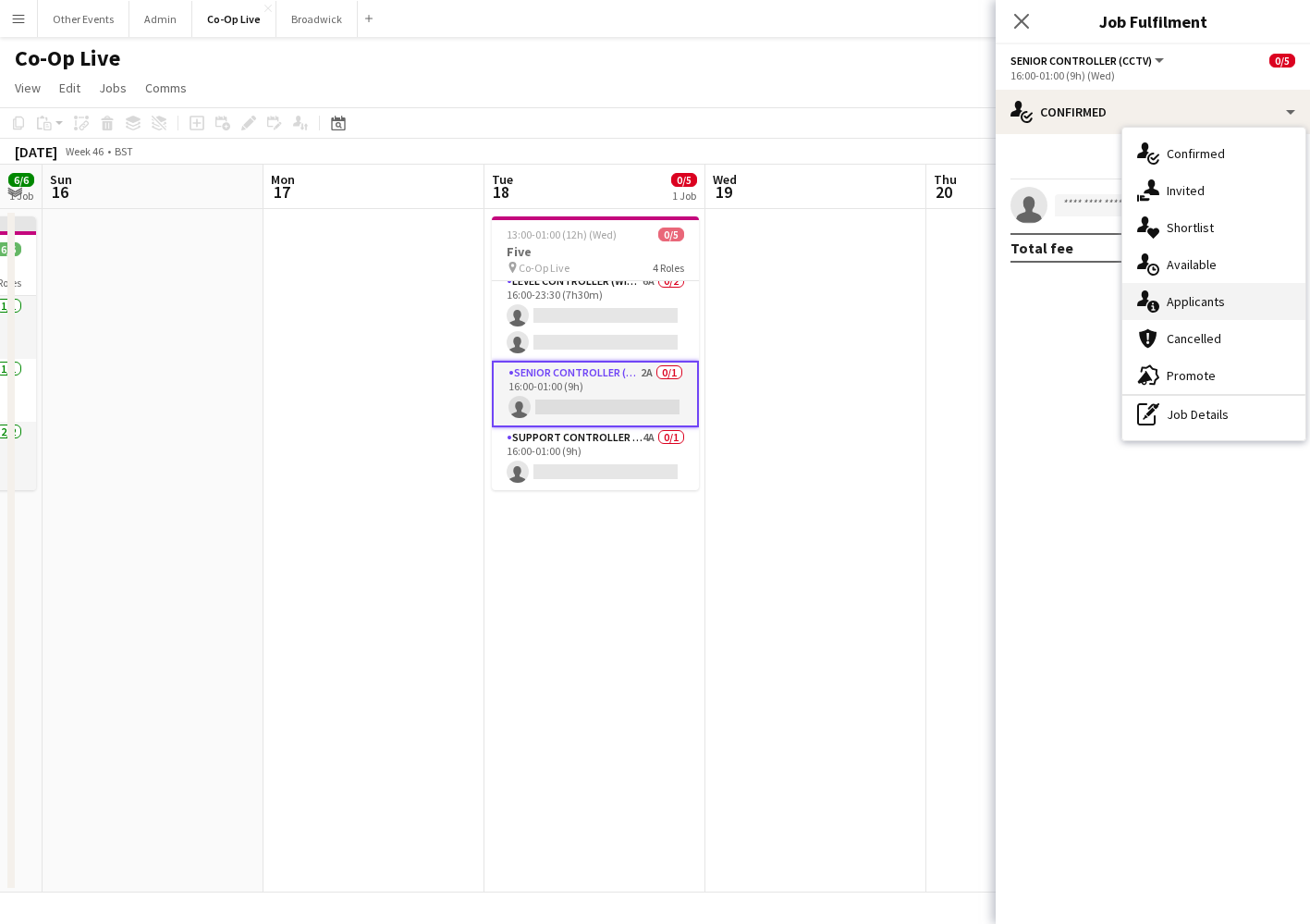
click at [1255, 298] on div "single-neutral-actions-information Applicants" at bounding box center [1214, 302] width 183 height 37
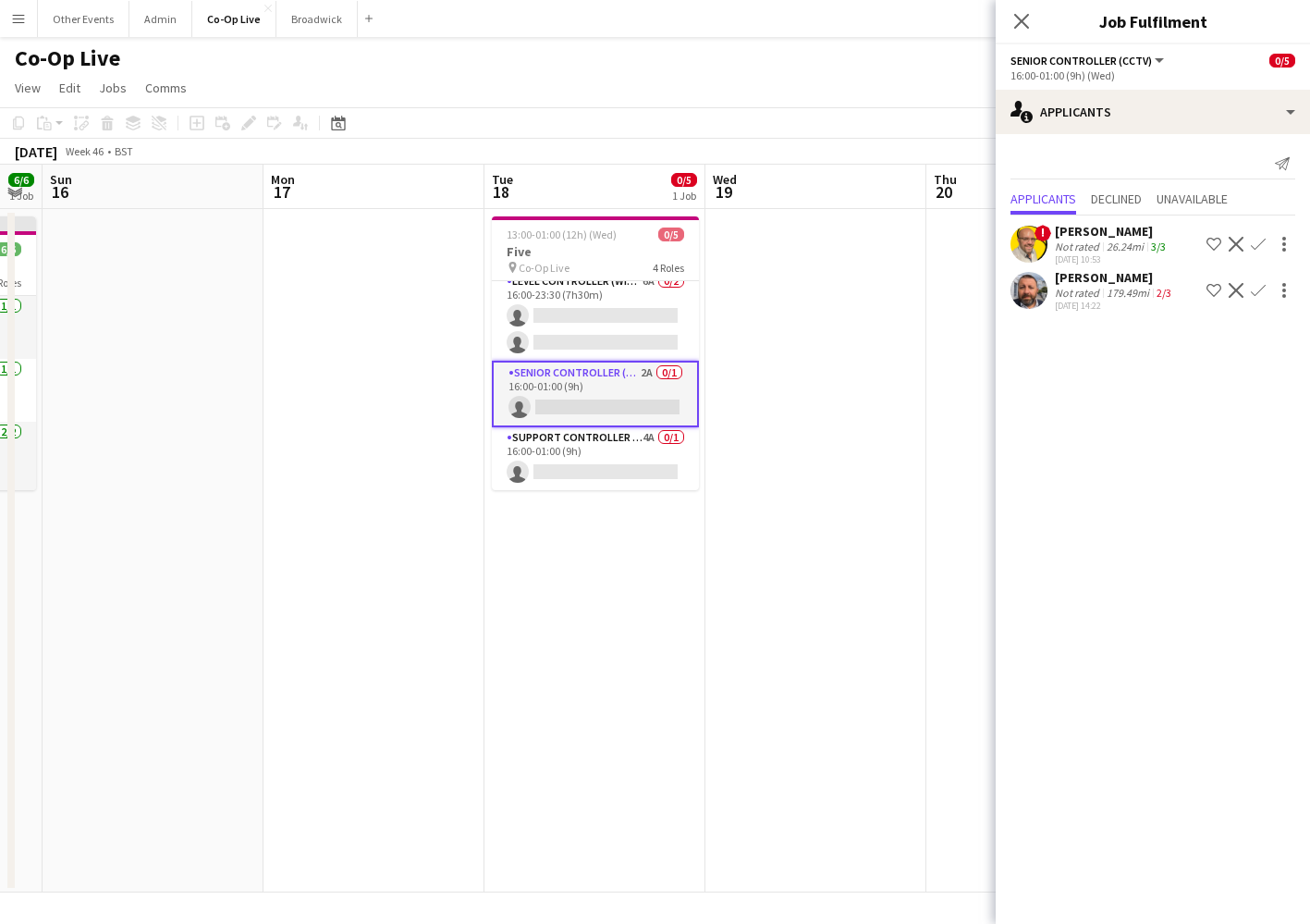
scroll to position [0, 644]
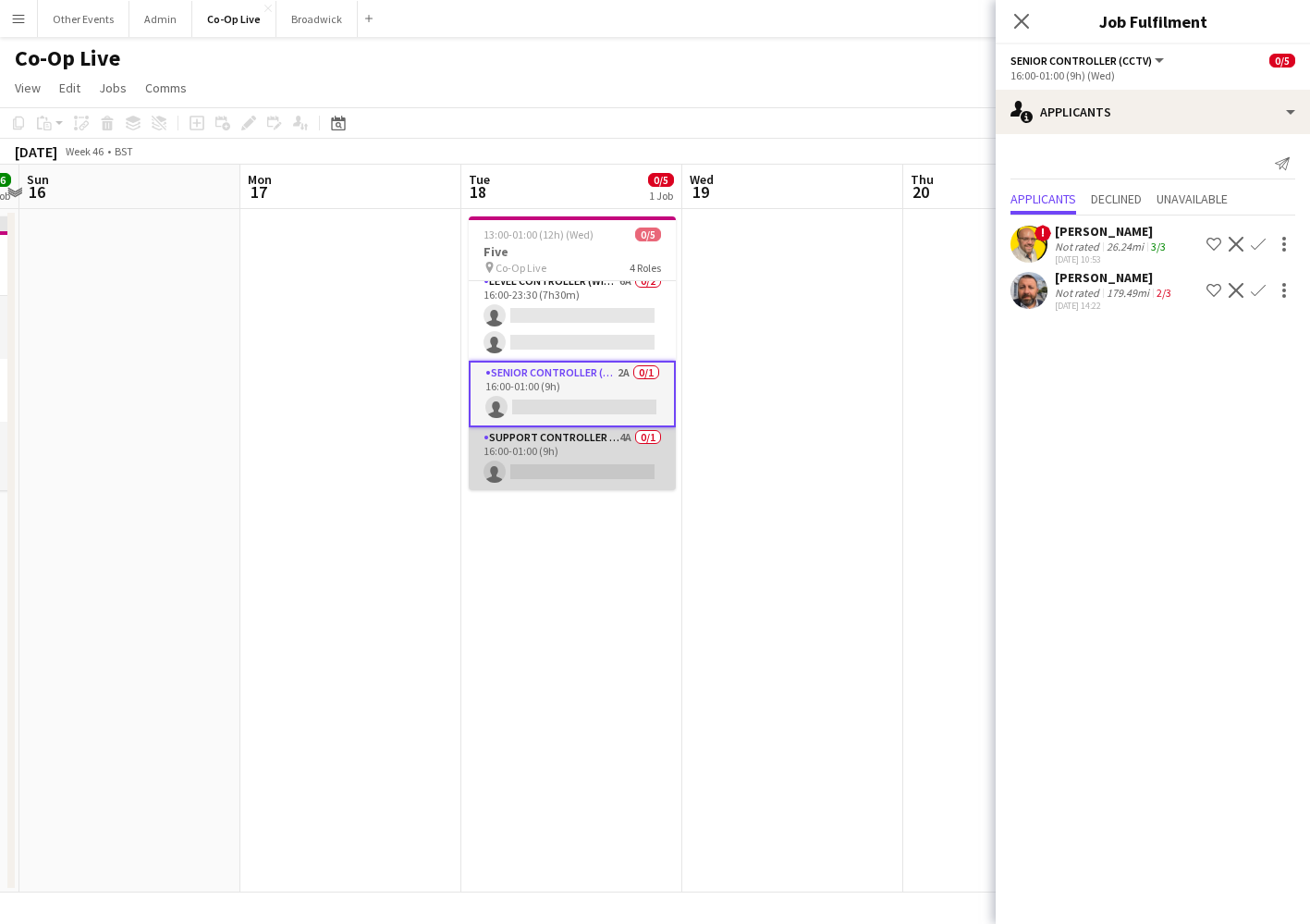
click at [622, 451] on app-card-role "Support Controller (with CCTV) 4A 0/1 16:00-01:00 (9h) single-neutral-actions" at bounding box center [573, 459] width 208 height 63
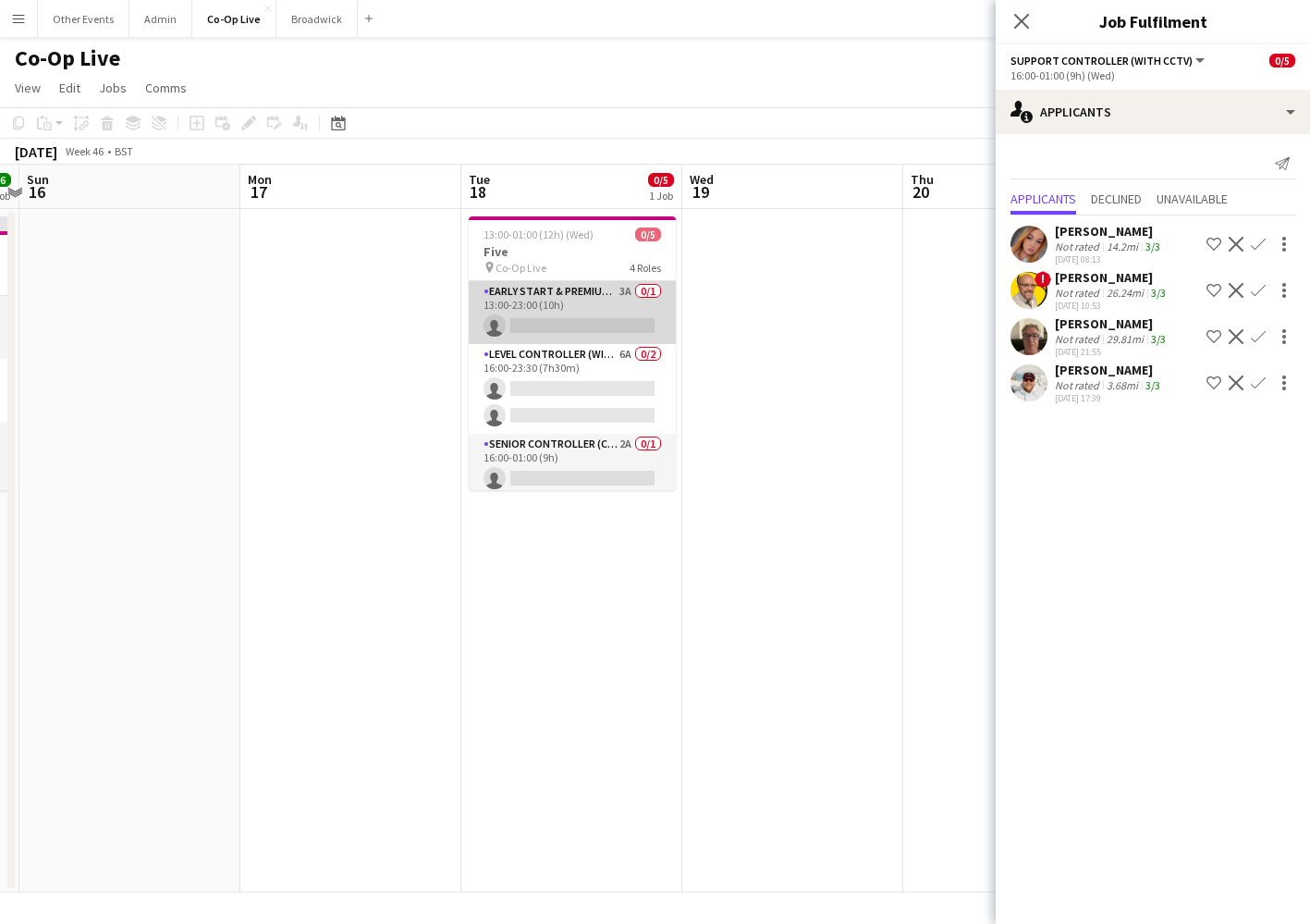
scroll to position [0, 0]
click at [585, 293] on app-card-role "Early Start & Premium Controller (with CCTV) 3A 0/1 13:00-23:00 (10h) single-ne…" at bounding box center [573, 312] width 208 height 63
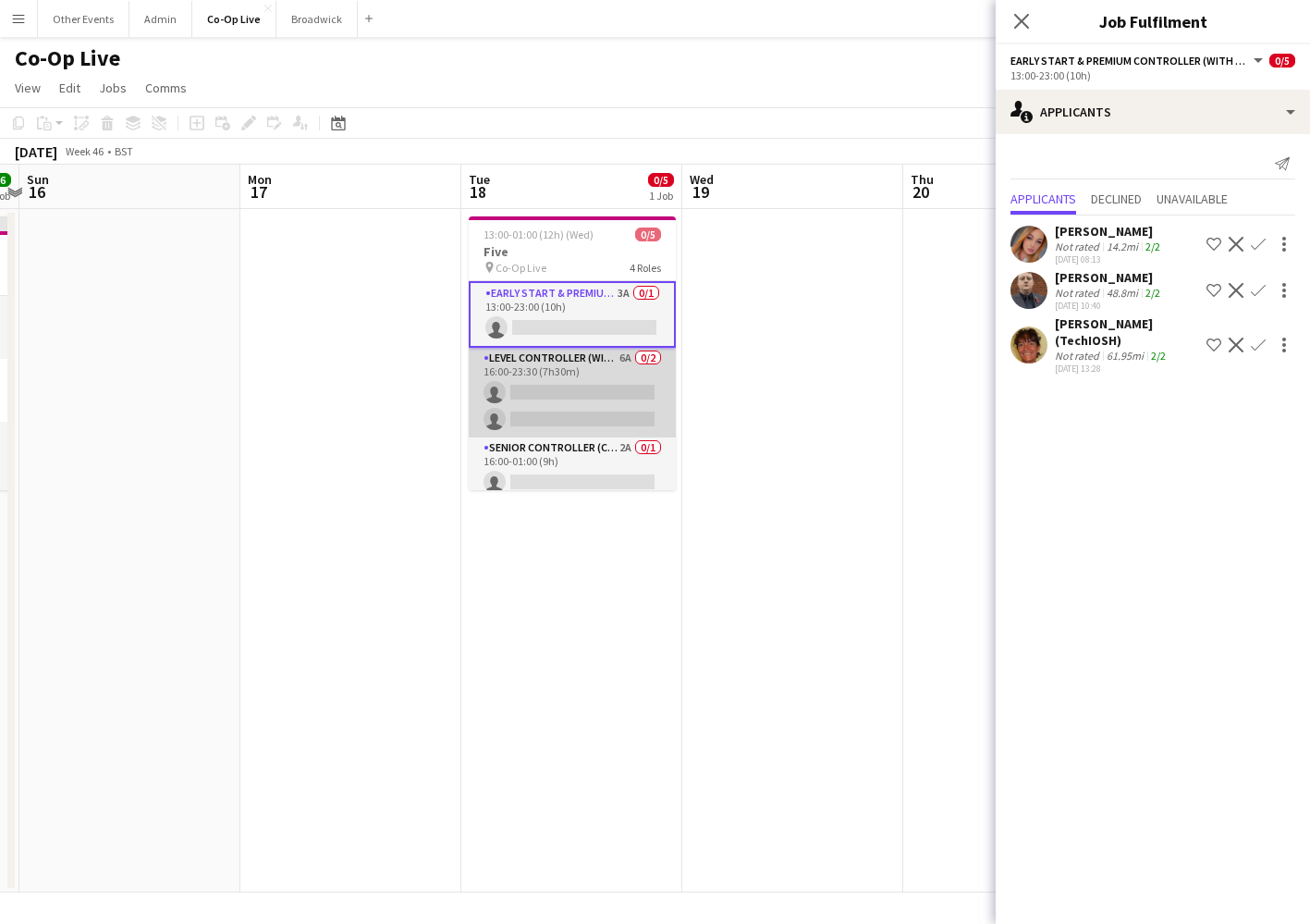
click at [590, 379] on app-card-role "Level Controller (with CCTV) 6A 0/2 16:00-23:30 (7h30m) single-neutral-actions …" at bounding box center [573, 393] width 208 height 90
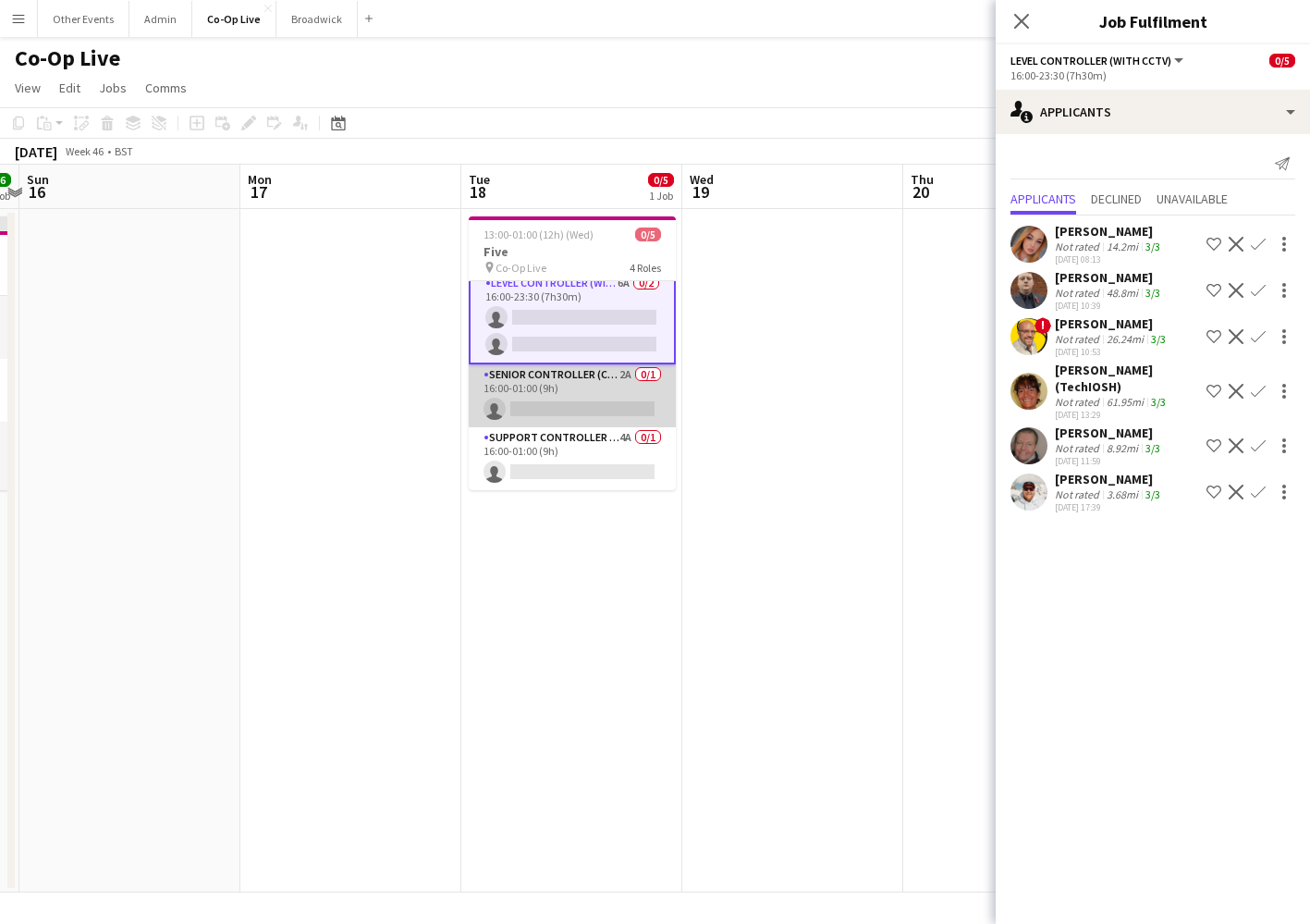
scroll to position [73, 0]
click at [587, 383] on app-card-role "Senior Controller (CCTV) 2A 0/1 16:00-01:00 (9h) single-neutral-actions" at bounding box center [573, 396] width 208 height 63
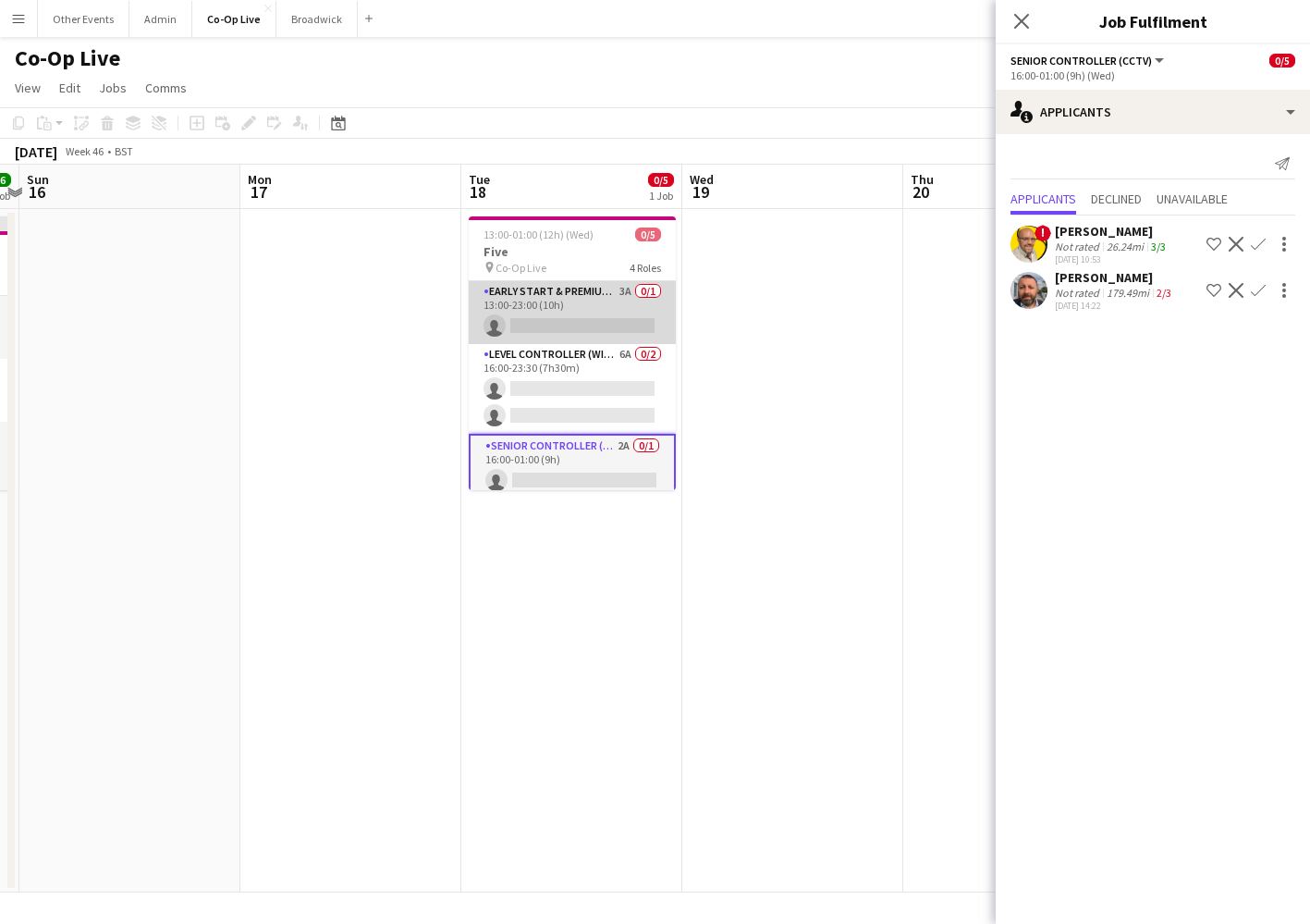
scroll to position [0, 0]
click at [586, 299] on app-card-role "Early Start & Premium Controller (with CCTV) 3A 0/1 13:00-23:00 (10h) single-ne…" at bounding box center [573, 312] width 208 height 63
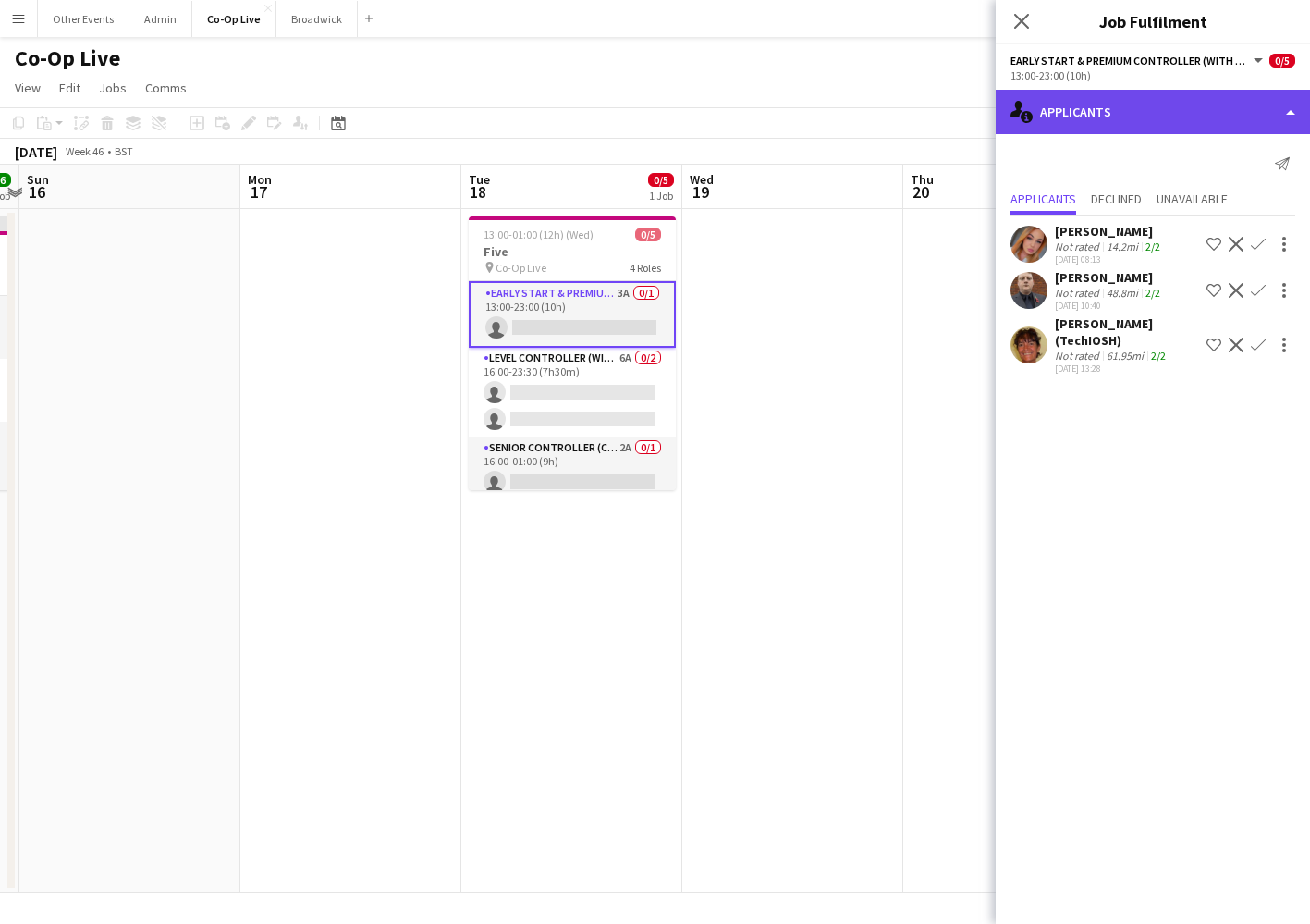
click at [1163, 116] on div "single-neutral-actions-information Applicants" at bounding box center [1153, 112] width 314 height 45
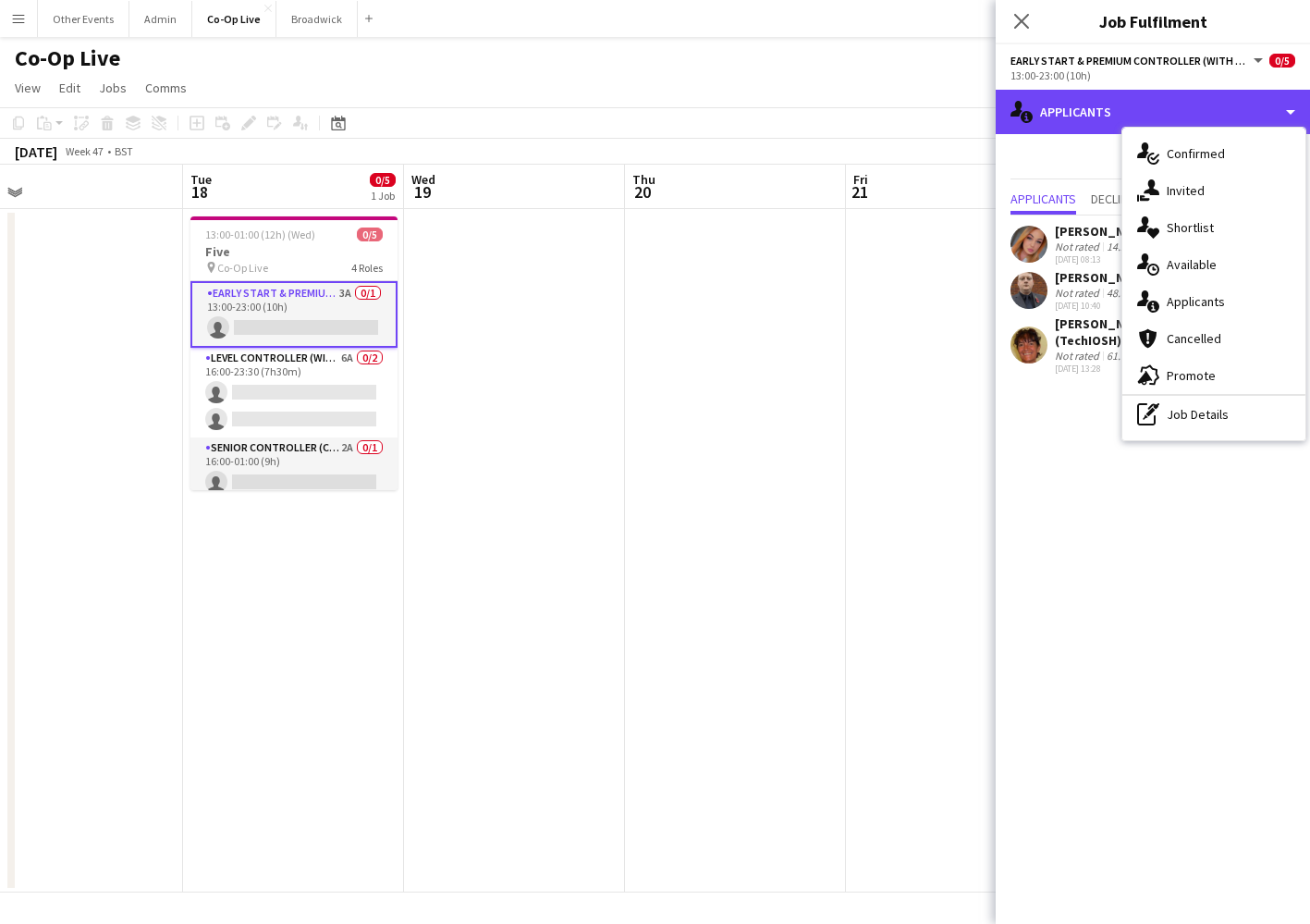
scroll to position [0, 570]
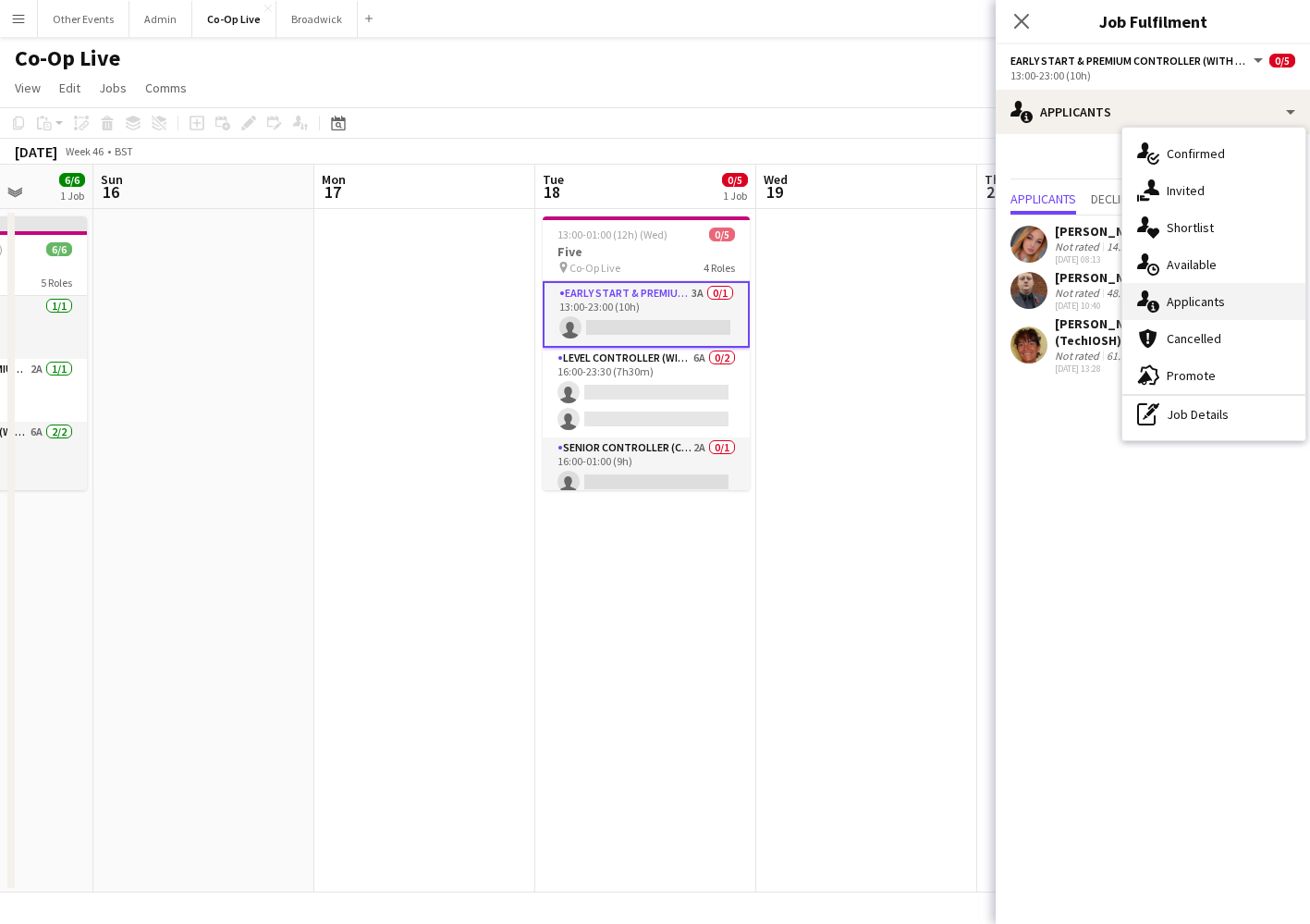
click at [1222, 317] on div "single-neutral-actions-information Applicants" at bounding box center [1214, 302] width 183 height 37
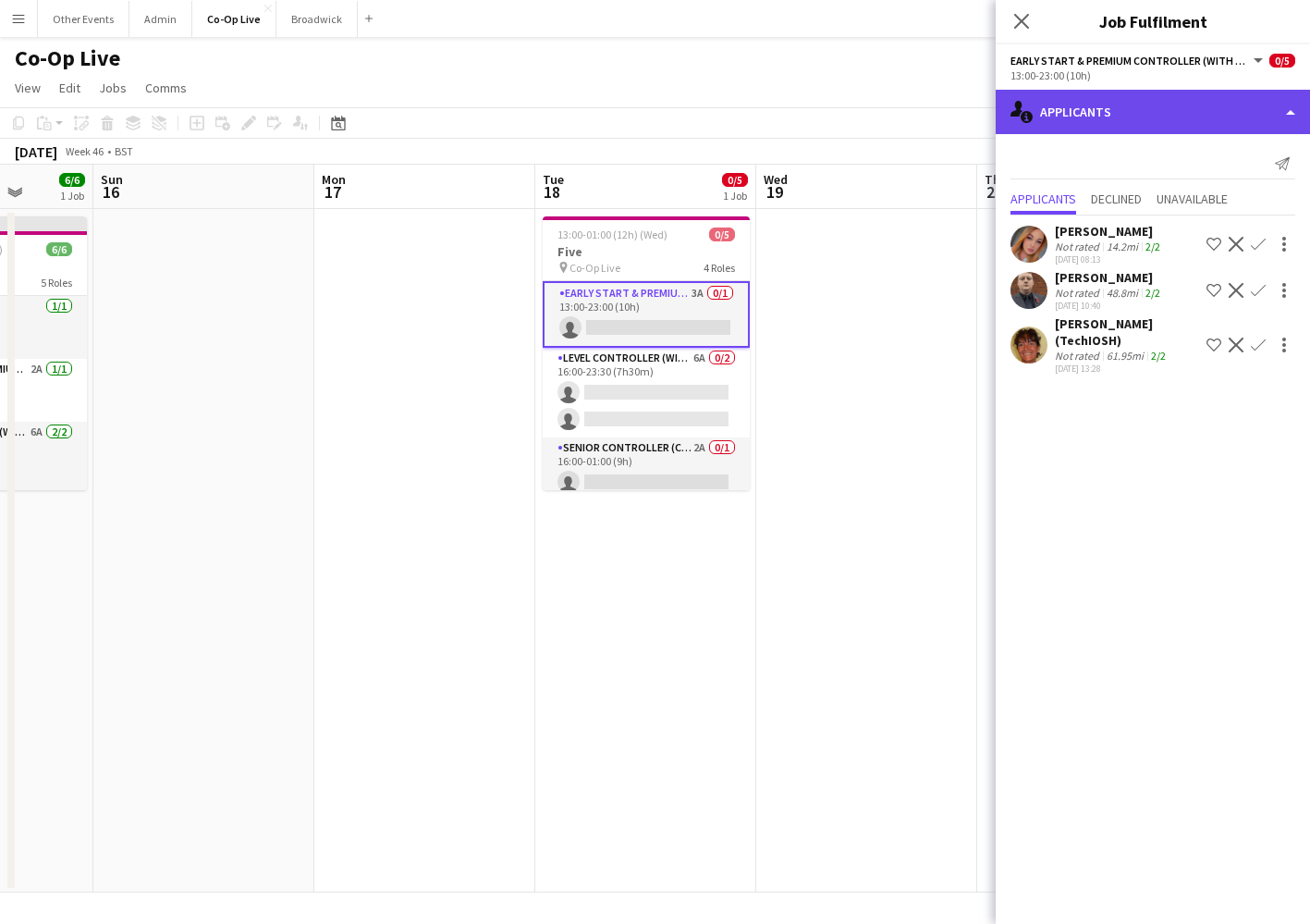
click at [1165, 114] on div "single-neutral-actions-information Applicants" at bounding box center [1153, 112] width 314 height 45
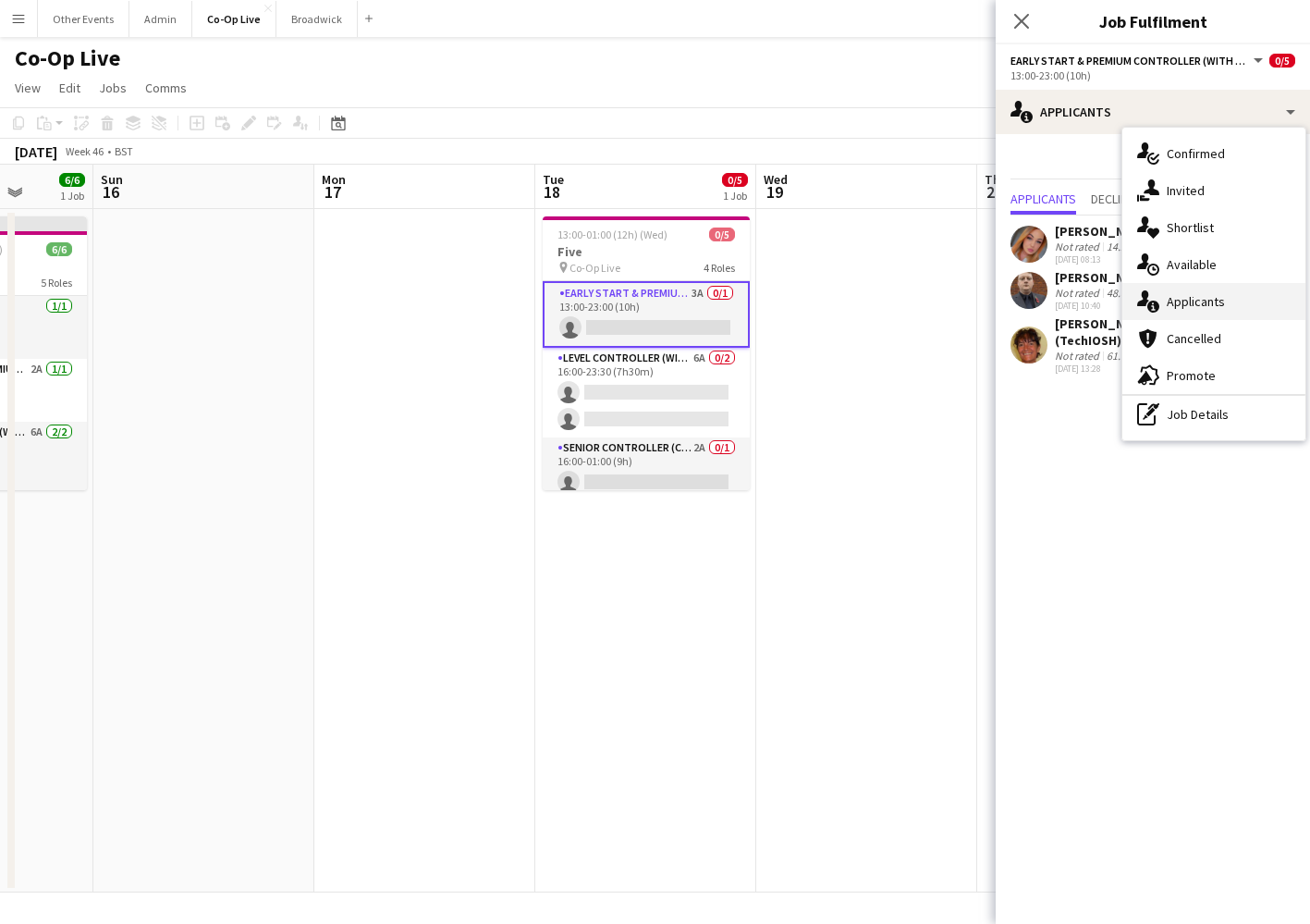
click at [1233, 300] on div "single-neutral-actions-information Applicants" at bounding box center [1214, 302] width 183 height 37
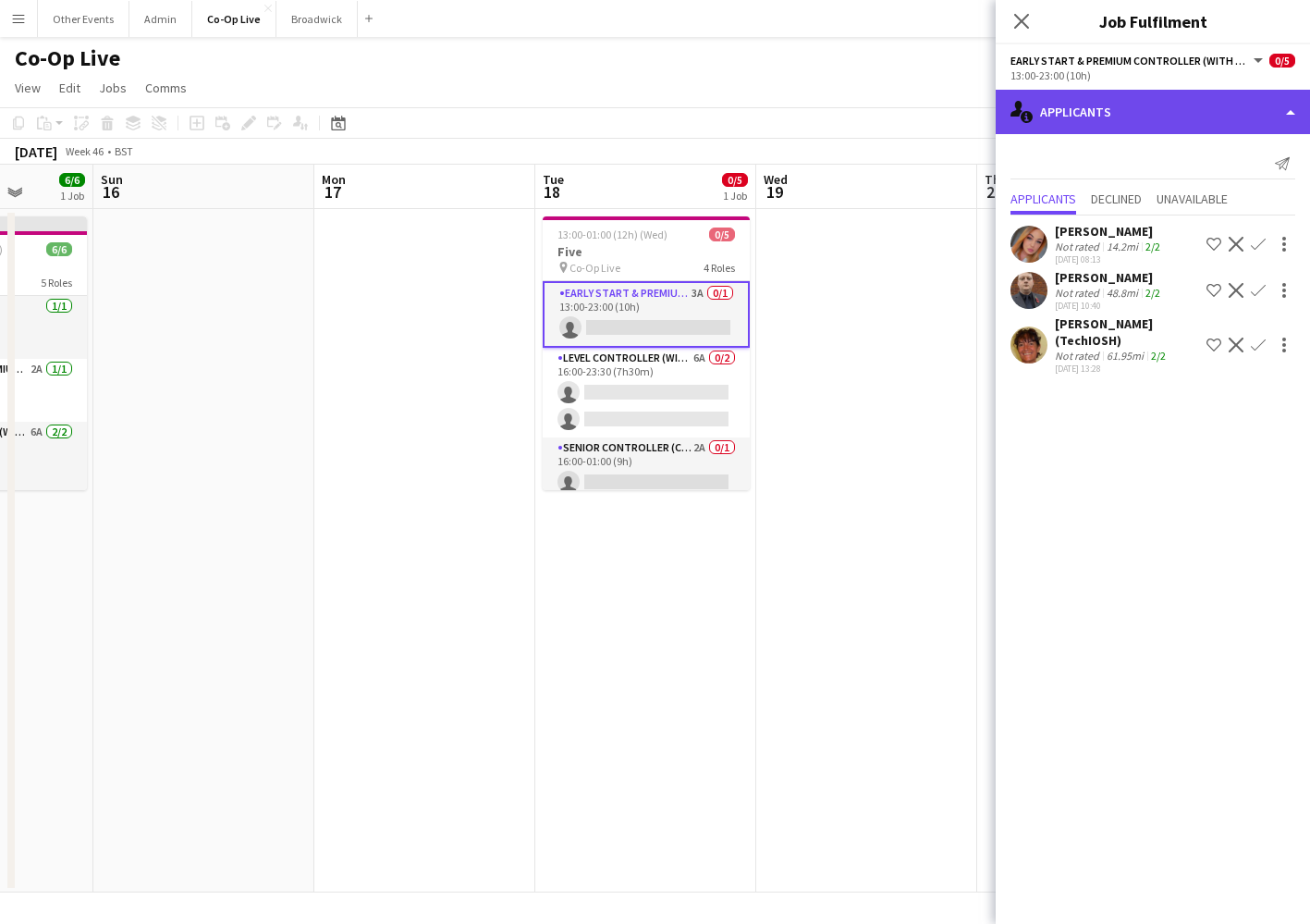
click at [1173, 102] on div "single-neutral-actions-information Applicants" at bounding box center [1153, 112] width 314 height 45
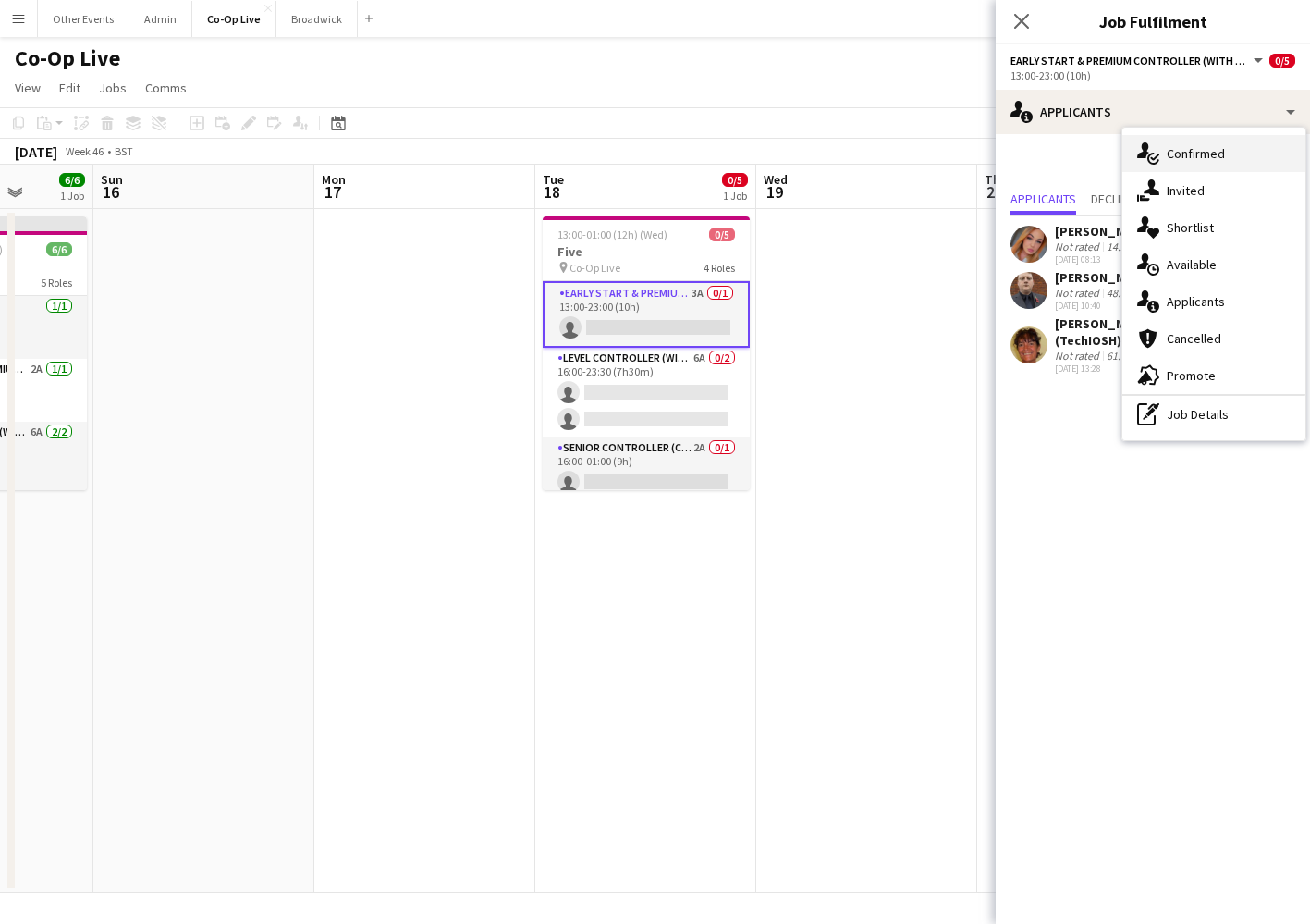
click at [1190, 148] on span "Confirmed" at bounding box center [1197, 153] width 58 height 16
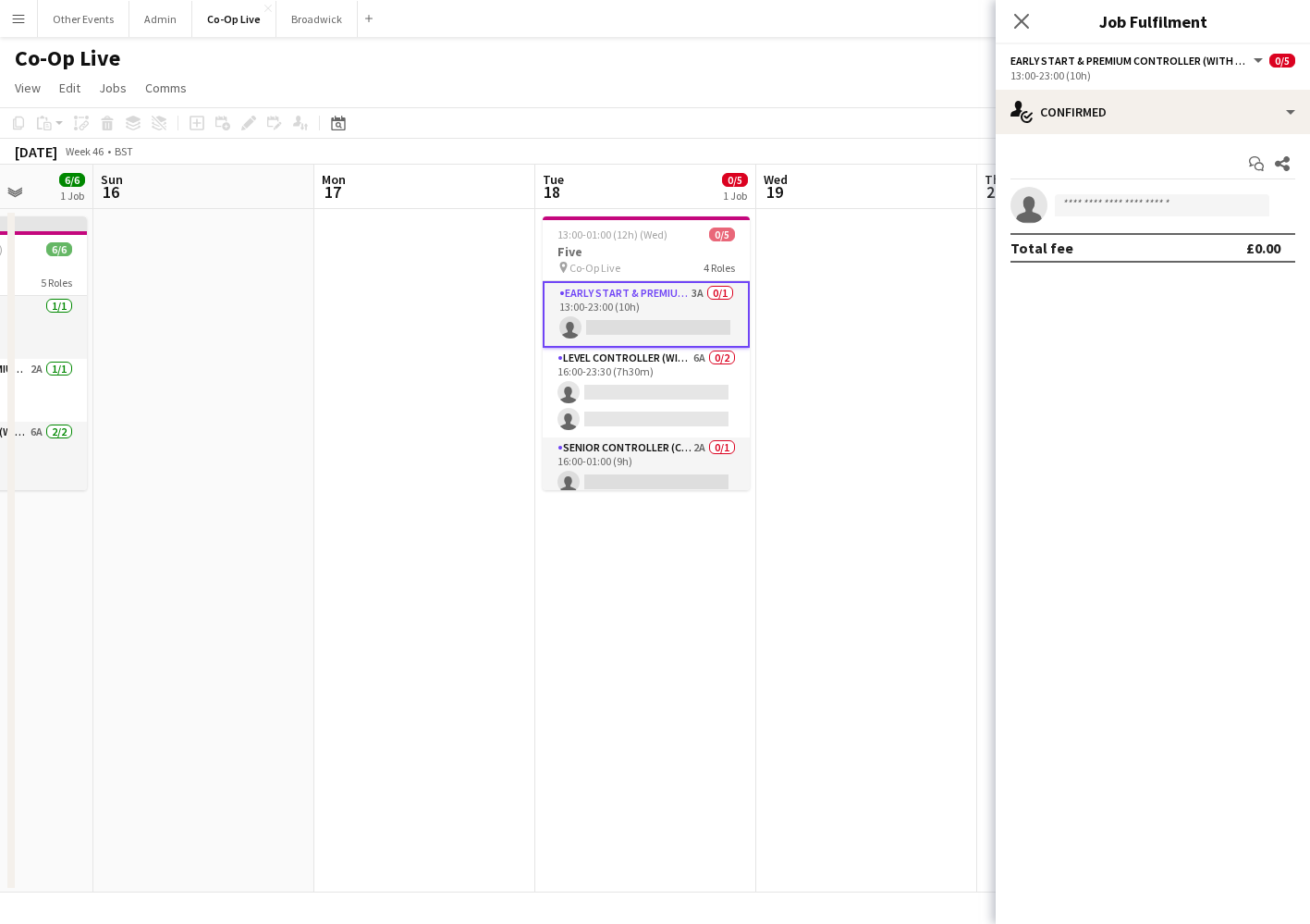
click at [1146, 183] on div "Start chat Share single-neutral-actions Total fee £0.00" at bounding box center [1153, 206] width 314 height 143
click at [1145, 205] on input at bounding box center [1162, 205] width 214 height 22
type input "****"
click at [1142, 243] on span "[EMAIL_ADDRESS][DOMAIN_NAME]" at bounding box center [1162, 246] width 185 height 15
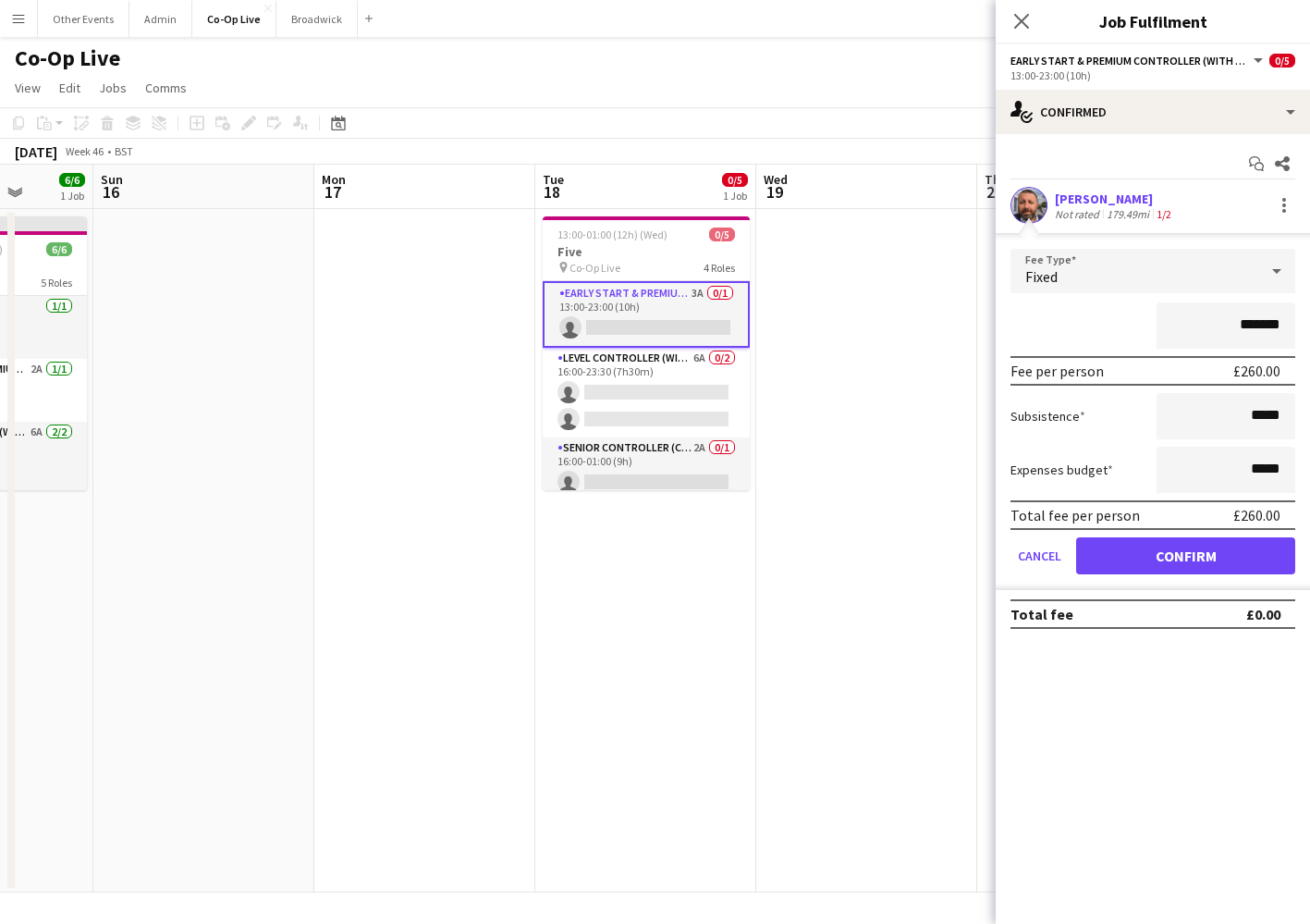
click at [1198, 565] on button "Confirm" at bounding box center [1186, 556] width 219 height 37
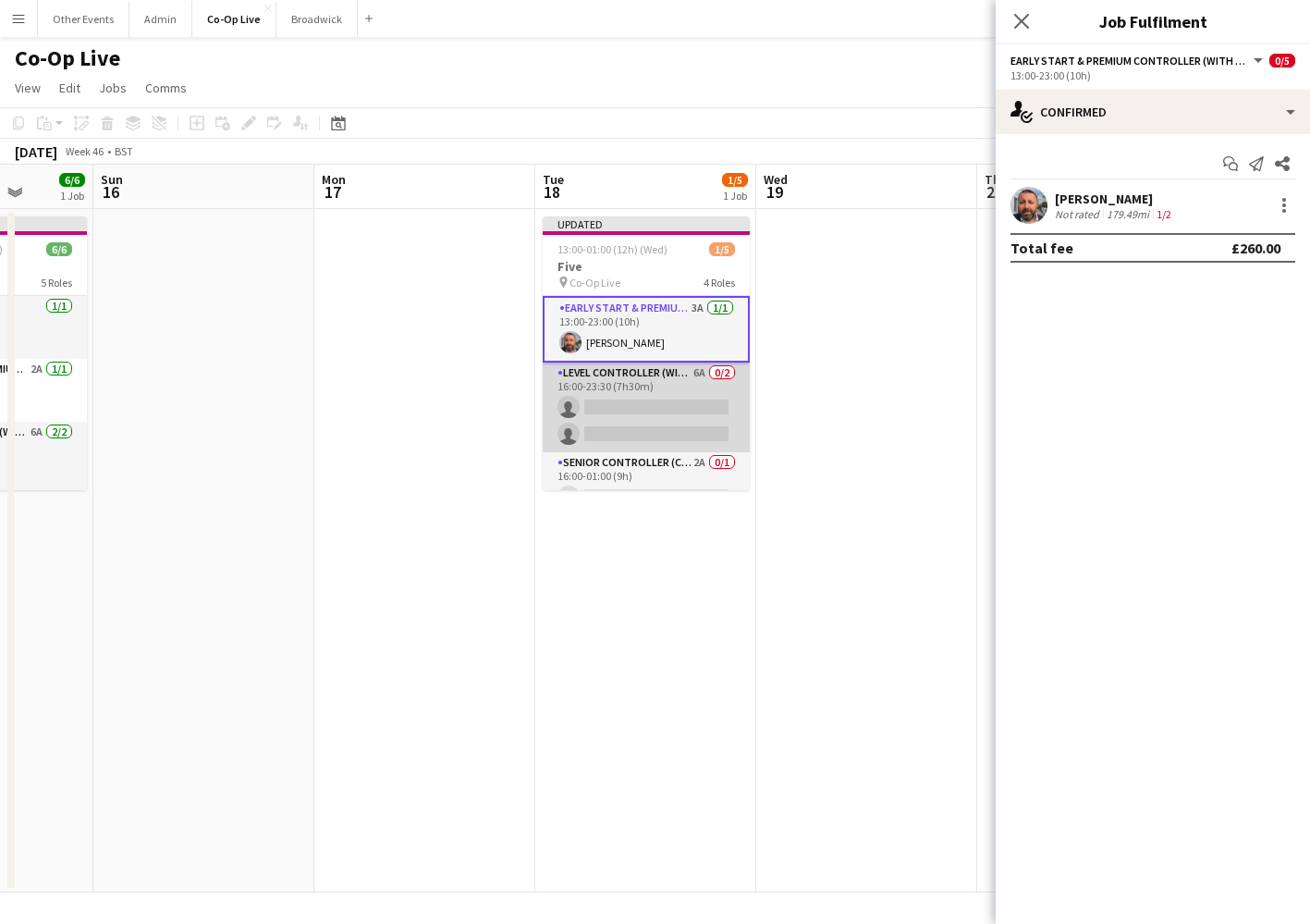
click at [640, 406] on app-card-role "Level Controller (with CCTV) 6A 0/2 16:00-23:30 (7h30m) single-neutral-actions …" at bounding box center [647, 407] width 208 height 90
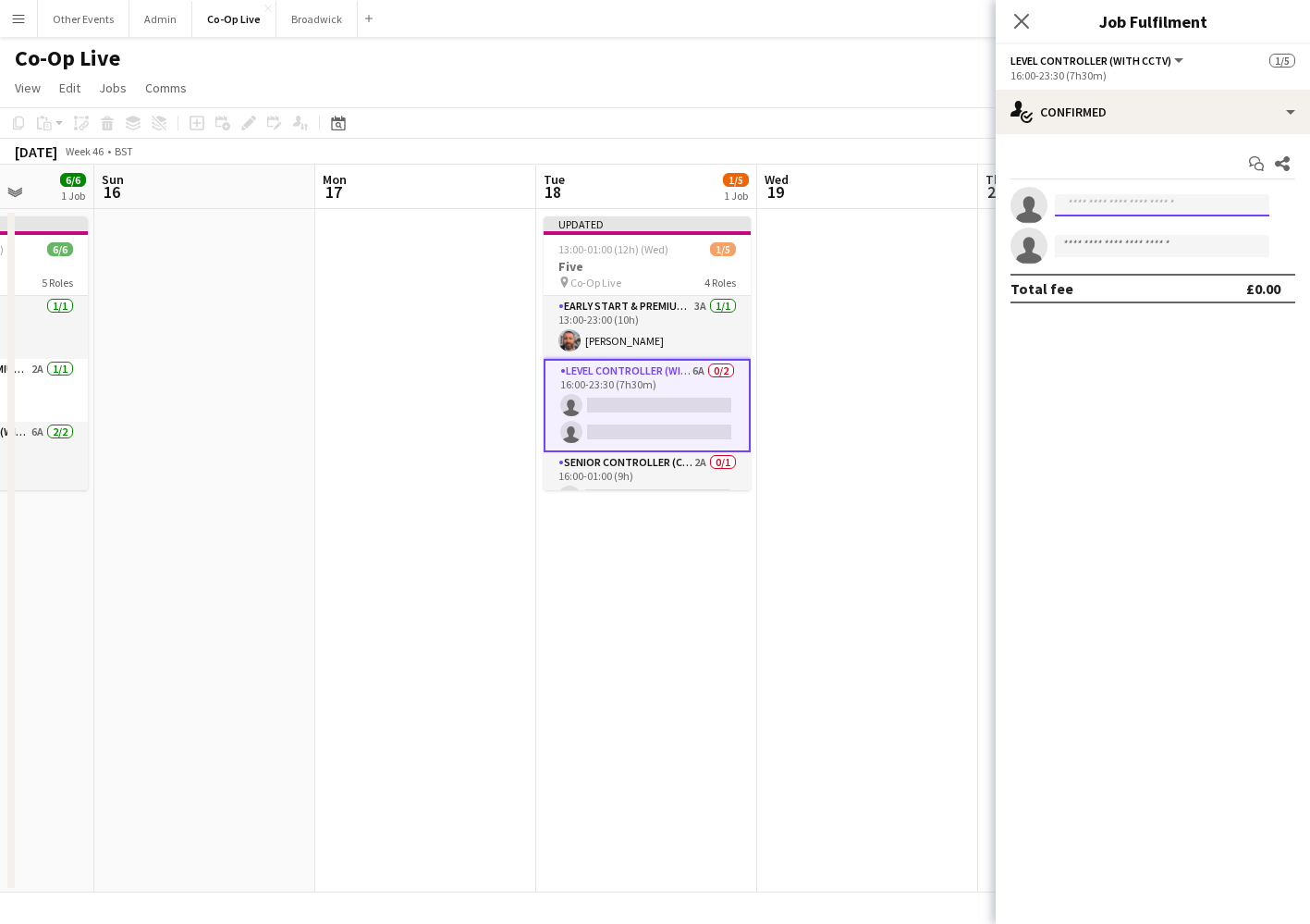
click at [1139, 209] on input at bounding box center [1162, 205] width 214 height 22
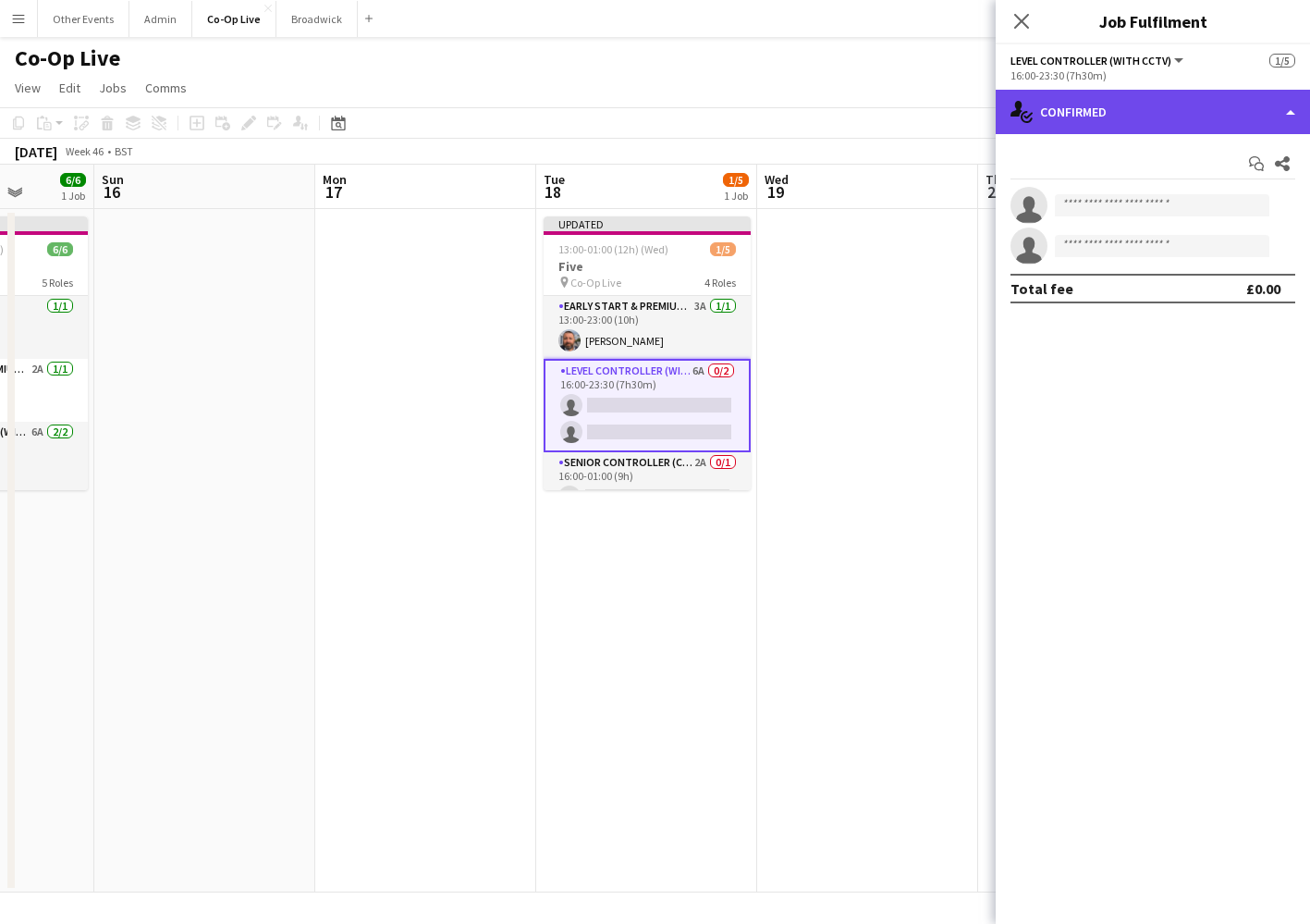
click at [1135, 112] on div "single-neutral-actions-check-2 Confirmed" at bounding box center [1153, 112] width 314 height 45
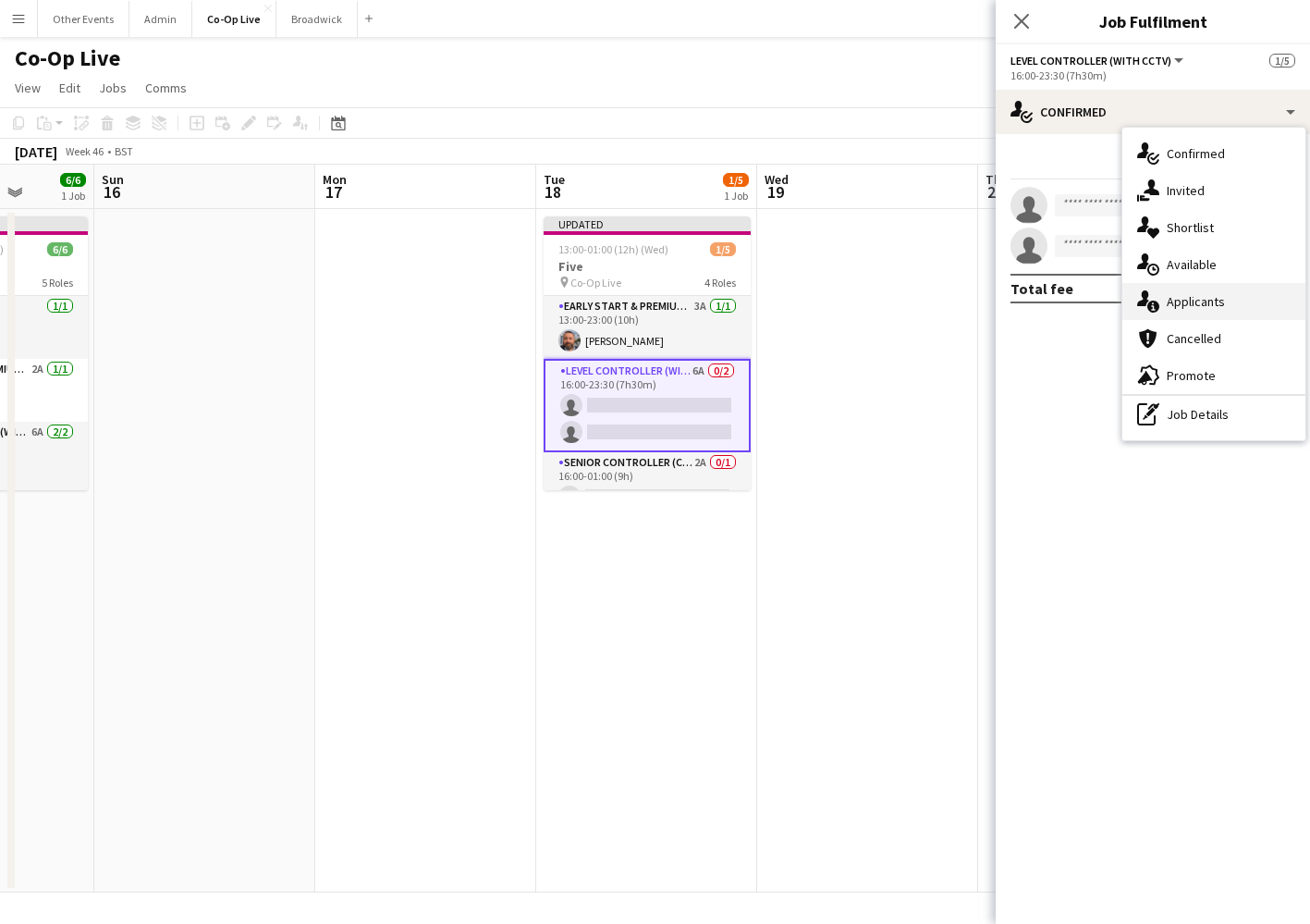
click at [1196, 310] on div "single-neutral-actions-information Applicants" at bounding box center [1214, 302] width 183 height 37
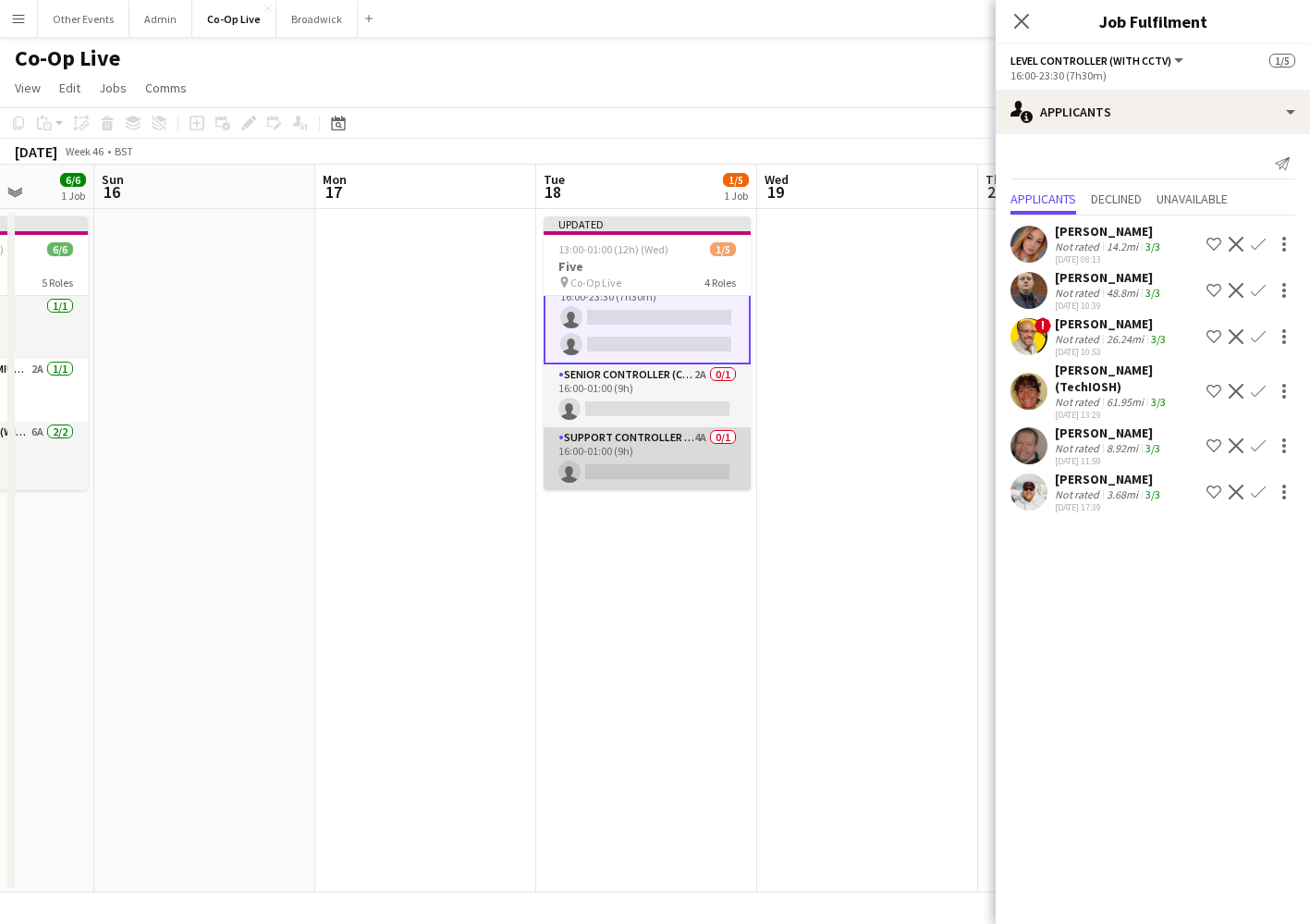
scroll to position [88, 0]
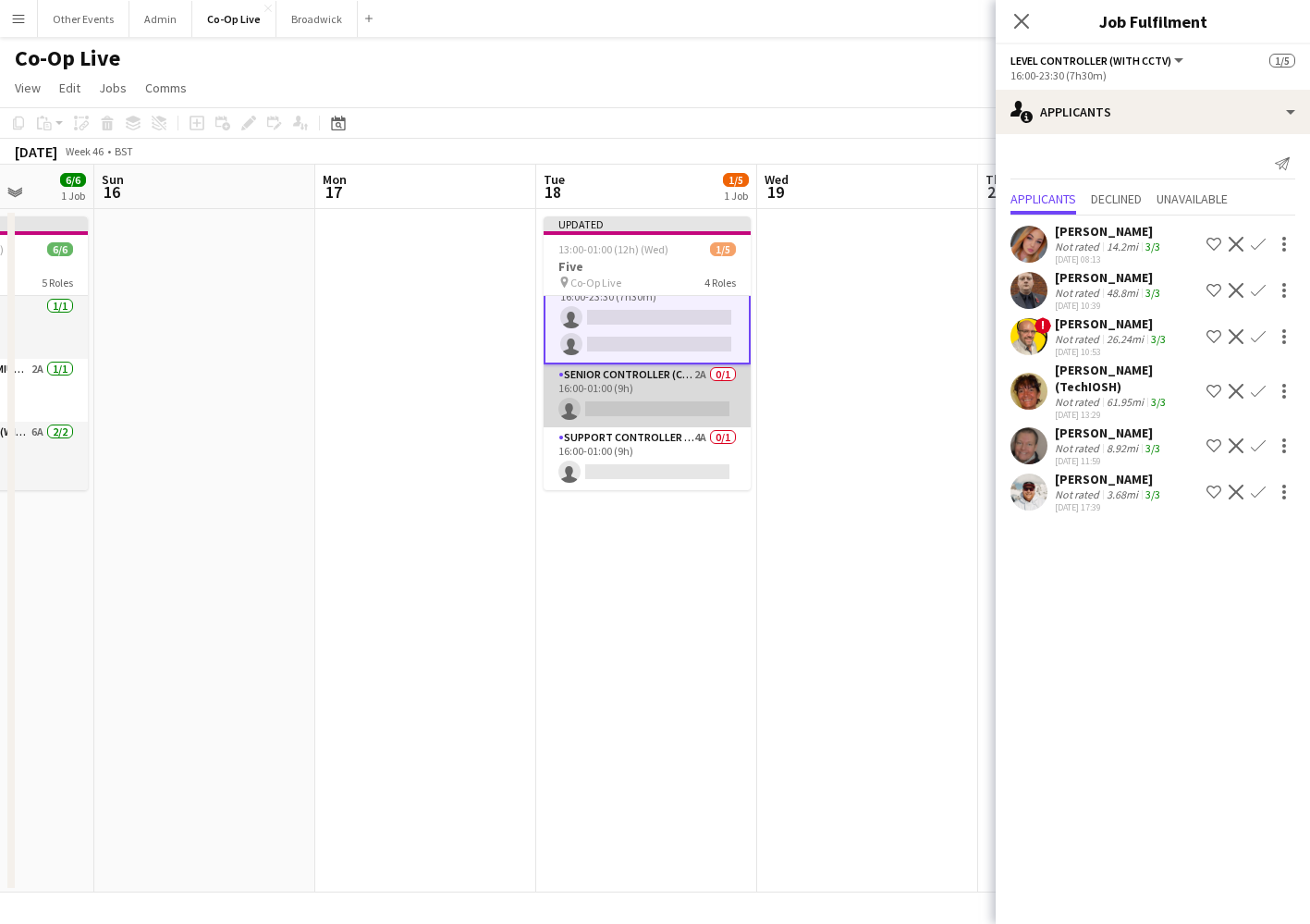
click at [664, 393] on app-card-role "Senior Controller (CCTV) 2A 0/1 16:00-01:00 (9h) single-neutral-actions" at bounding box center [648, 396] width 208 height 63
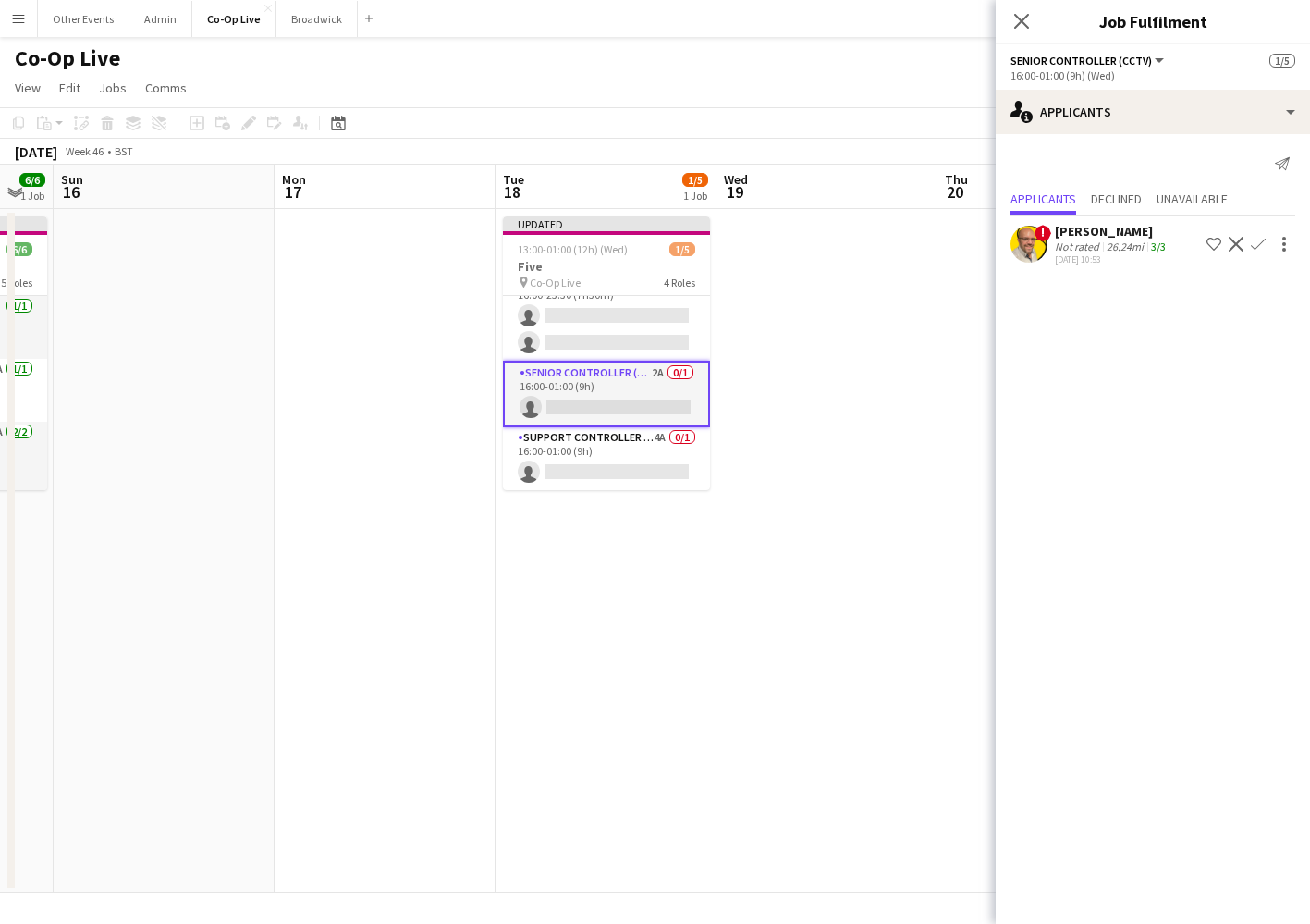
scroll to position [0, 501]
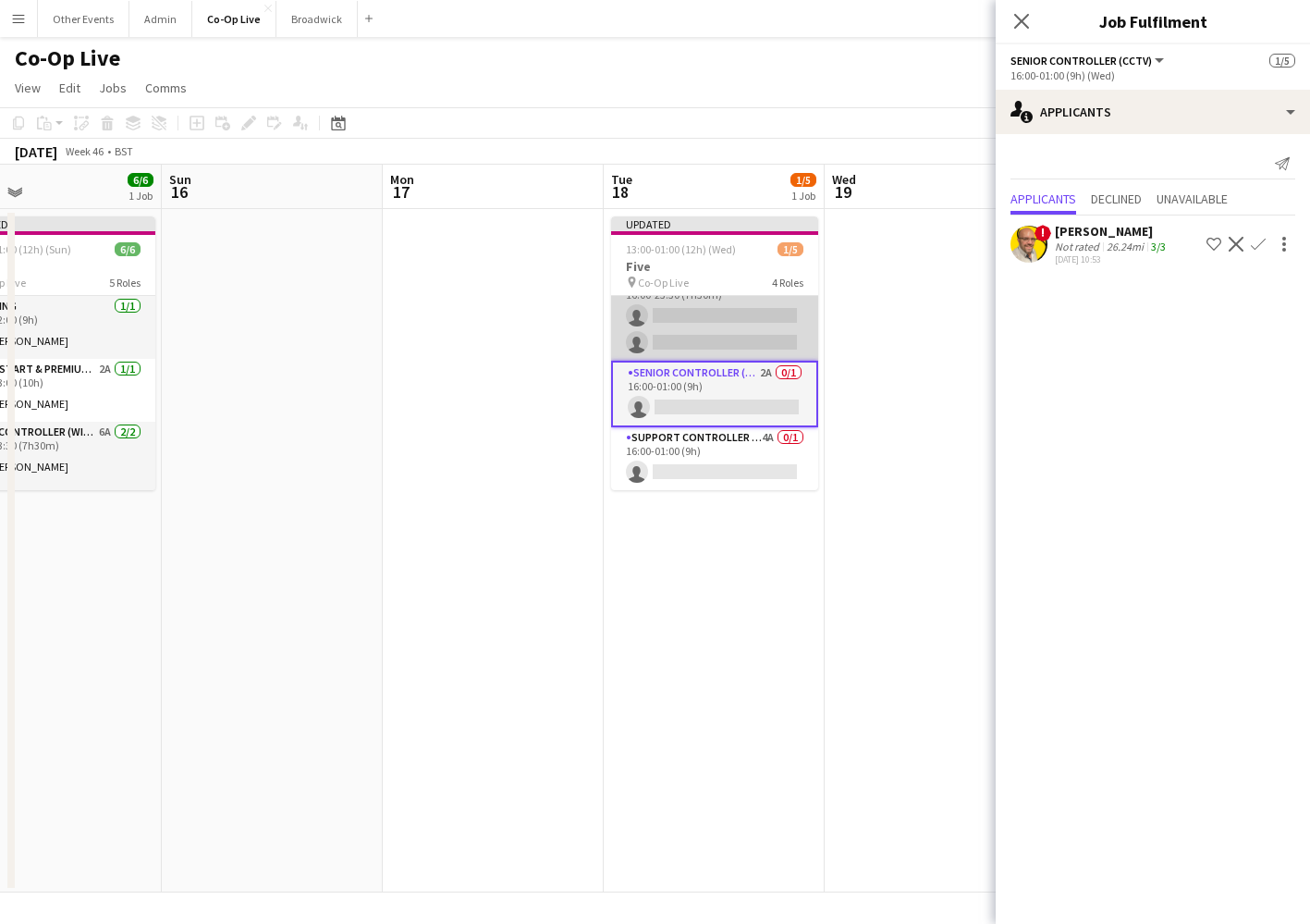
click at [735, 339] on app-card-role "Level Controller (with CCTV) 6A 0/2 16:00-23:30 (7h30m) single-neutral-actions …" at bounding box center [715, 315] width 208 height 90
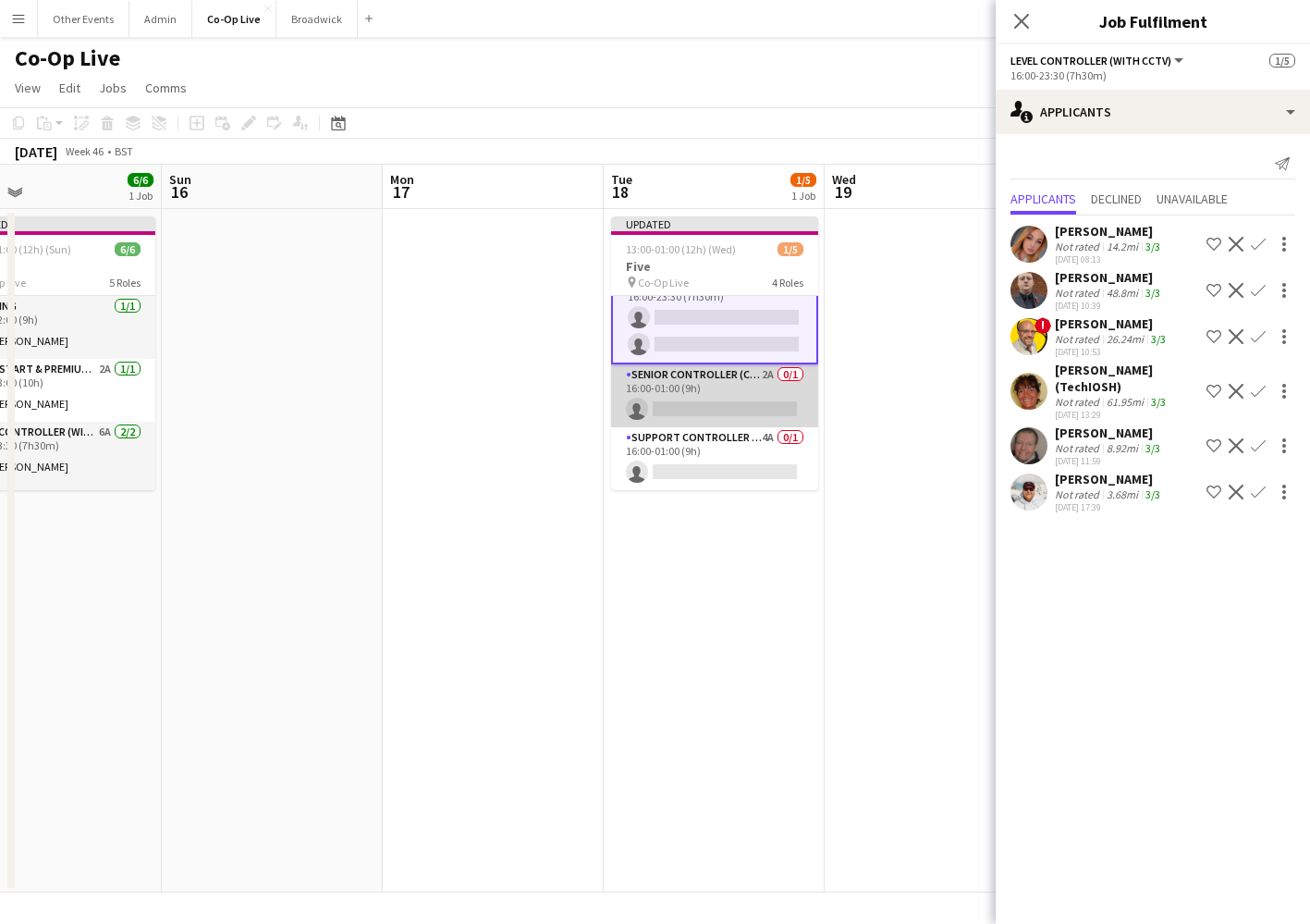
click at [732, 395] on app-card-role "Senior Controller (CCTV) 2A 0/1 16:00-01:00 (9h) single-neutral-actions" at bounding box center [715, 396] width 208 height 63
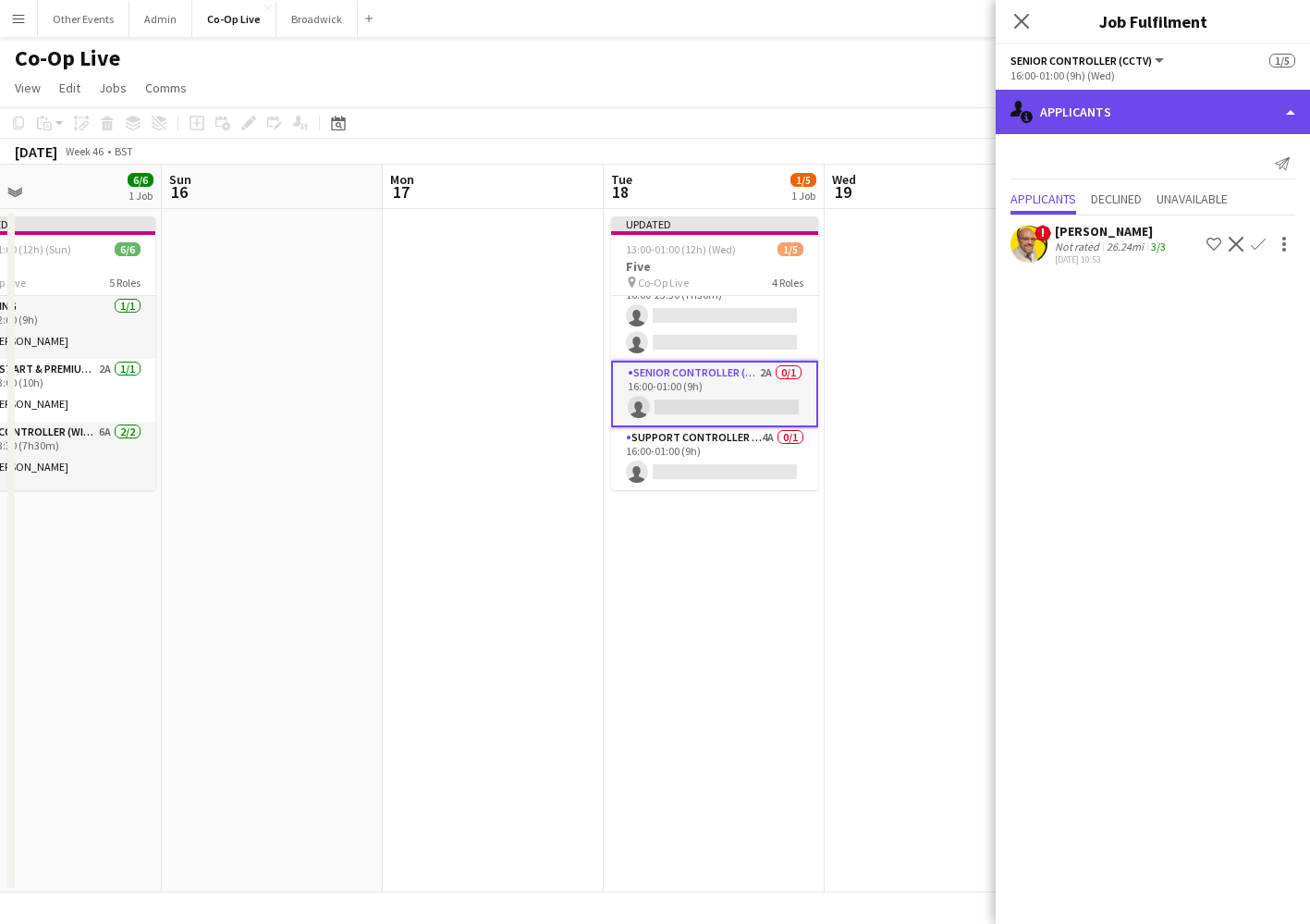
click at [1161, 112] on div "single-neutral-actions-information Applicants" at bounding box center [1153, 112] width 314 height 45
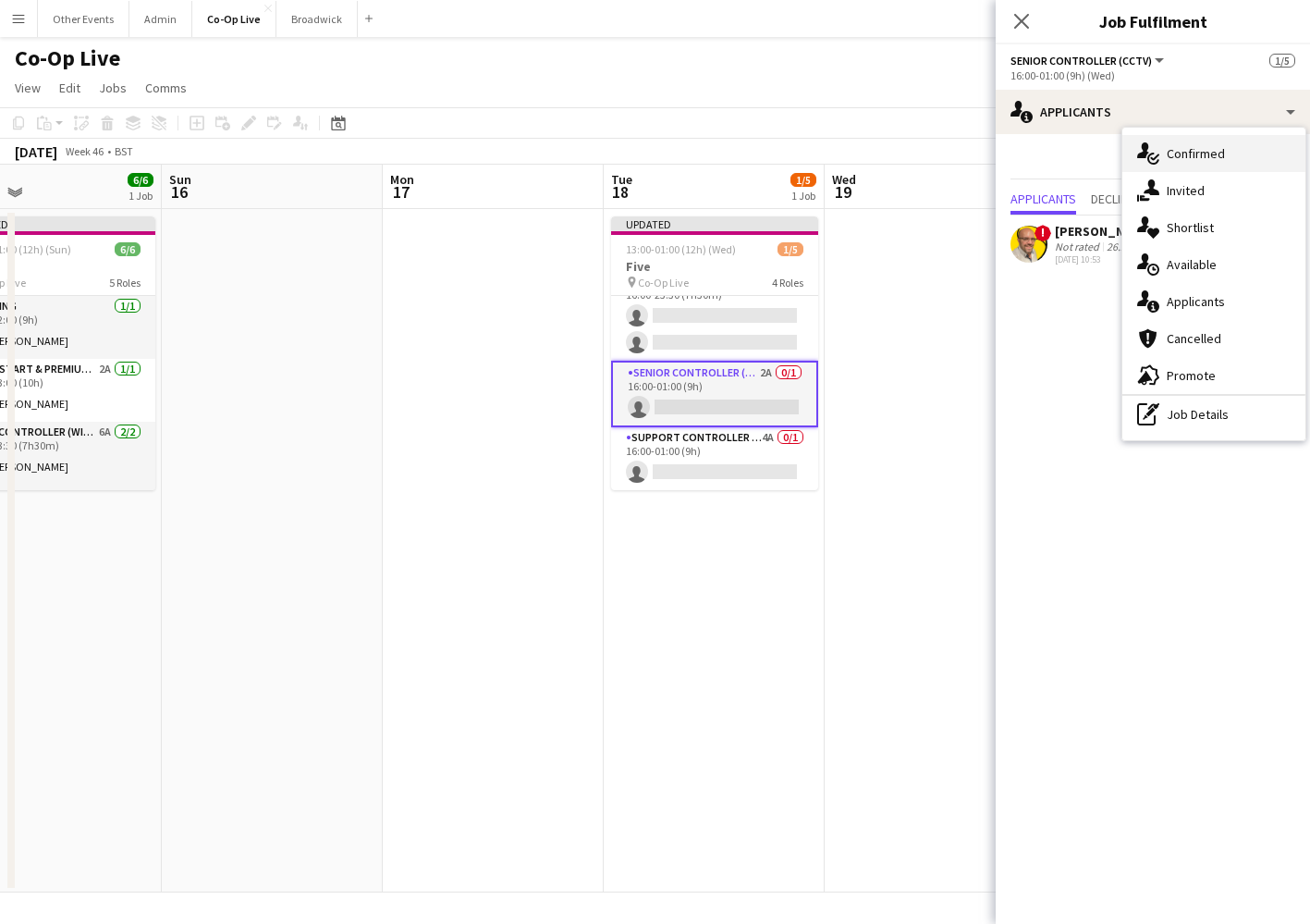
click at [1199, 166] on div "single-neutral-actions-check-2 Confirmed" at bounding box center [1214, 153] width 183 height 37
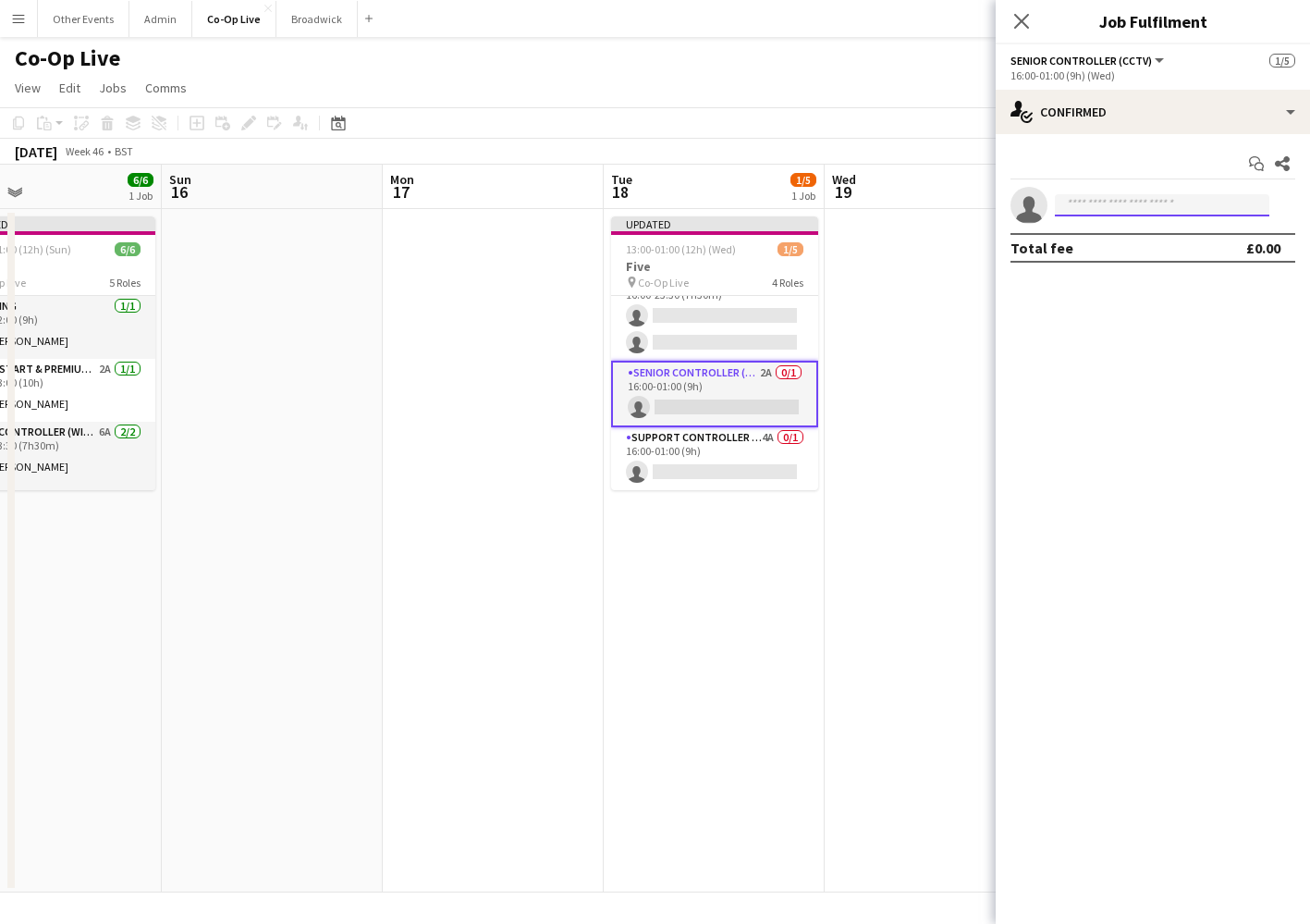
click at [1158, 195] on input at bounding box center [1162, 205] width 214 height 22
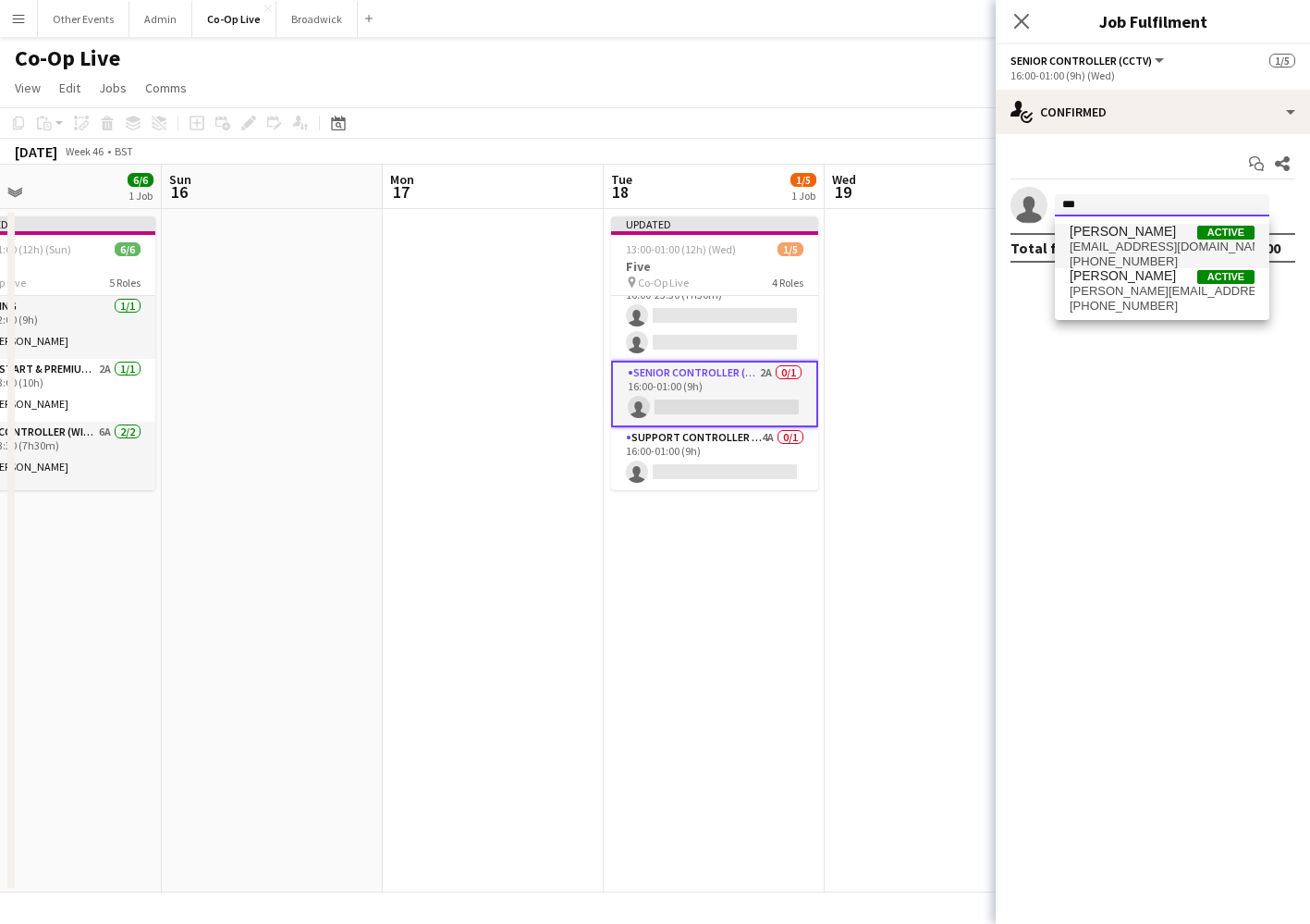
type input "***"
click at [1146, 241] on span "[EMAIL_ADDRESS][DOMAIN_NAME]" at bounding box center [1162, 246] width 185 height 15
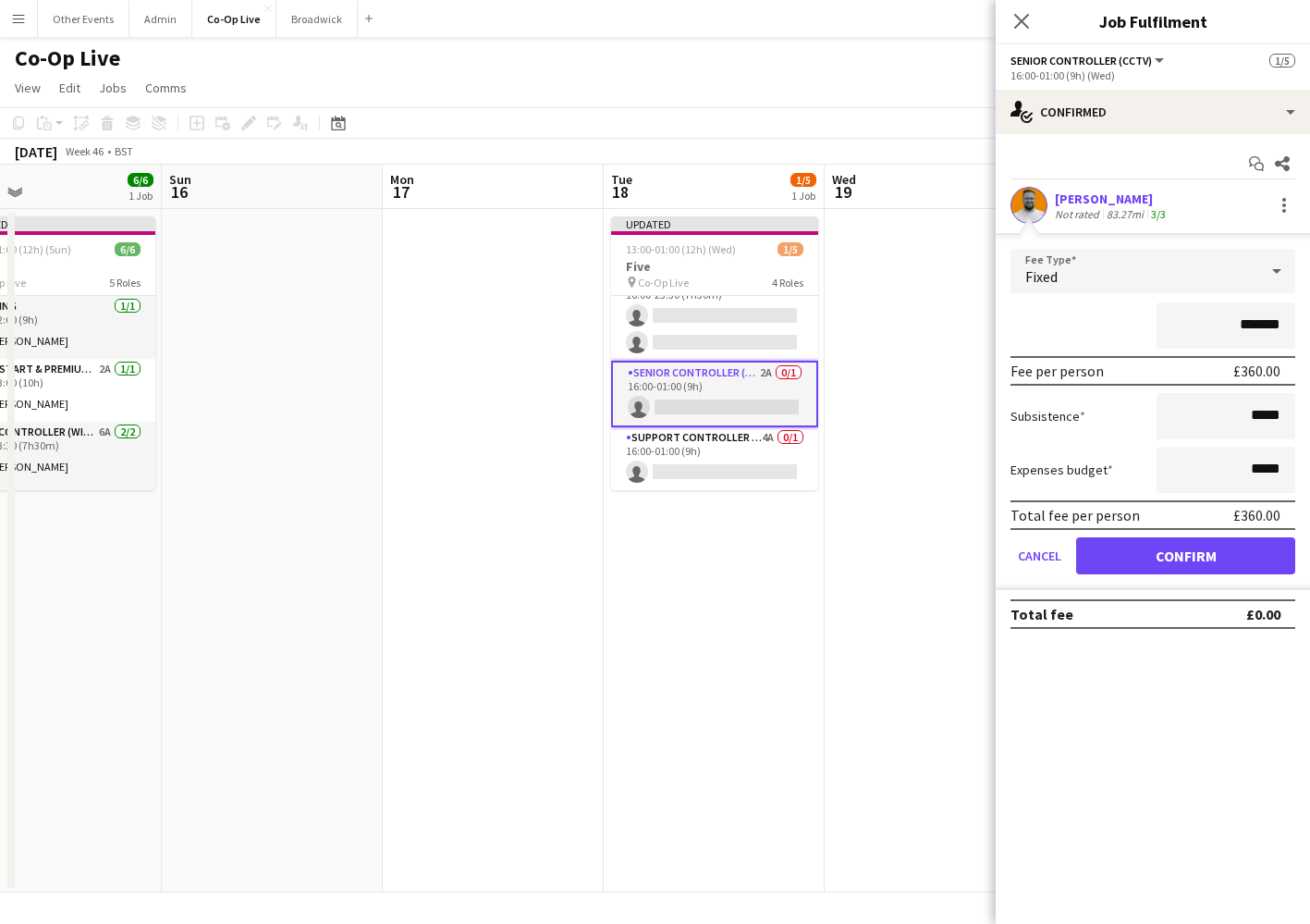
click at [1191, 563] on button "Confirm" at bounding box center [1186, 556] width 219 height 37
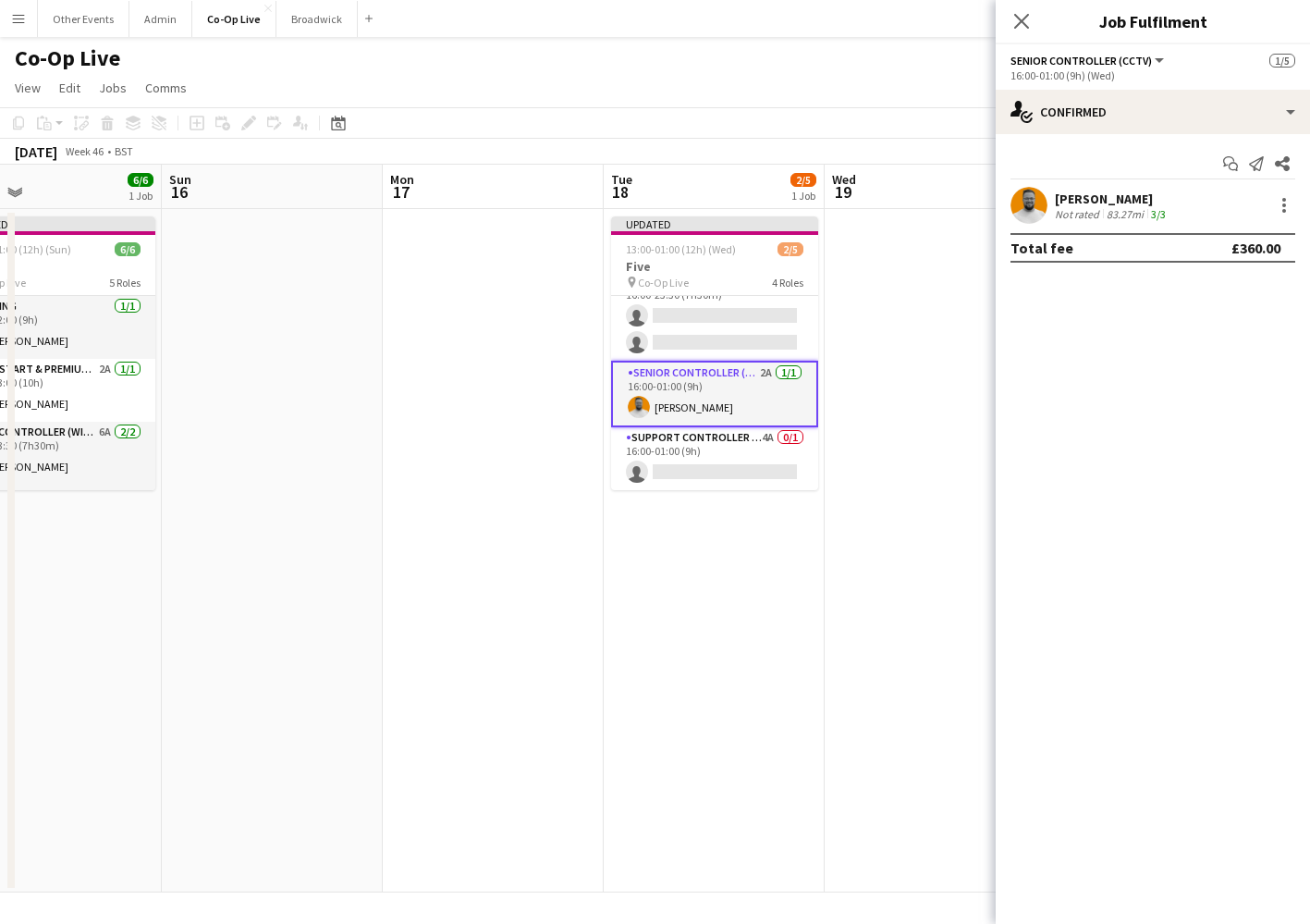
scroll to position [88, 0]
click at [771, 339] on app-card-role "Level Controller (with CCTV) 6A 0/2 16:00-23:30 (7h30m) single-neutral-actions …" at bounding box center [715, 315] width 208 height 90
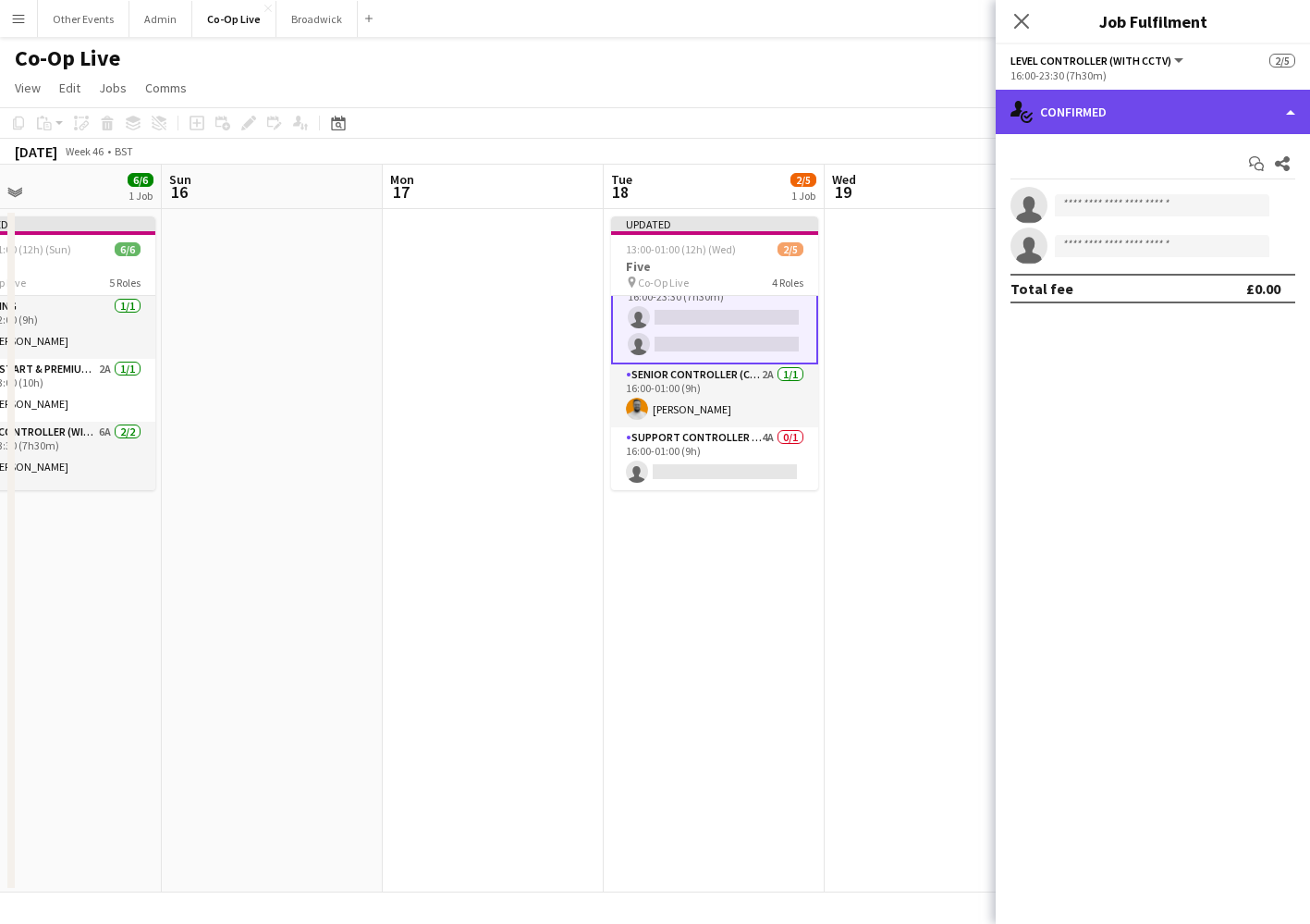
click at [1156, 117] on div "single-neutral-actions-check-2 Confirmed" at bounding box center [1153, 112] width 314 height 45
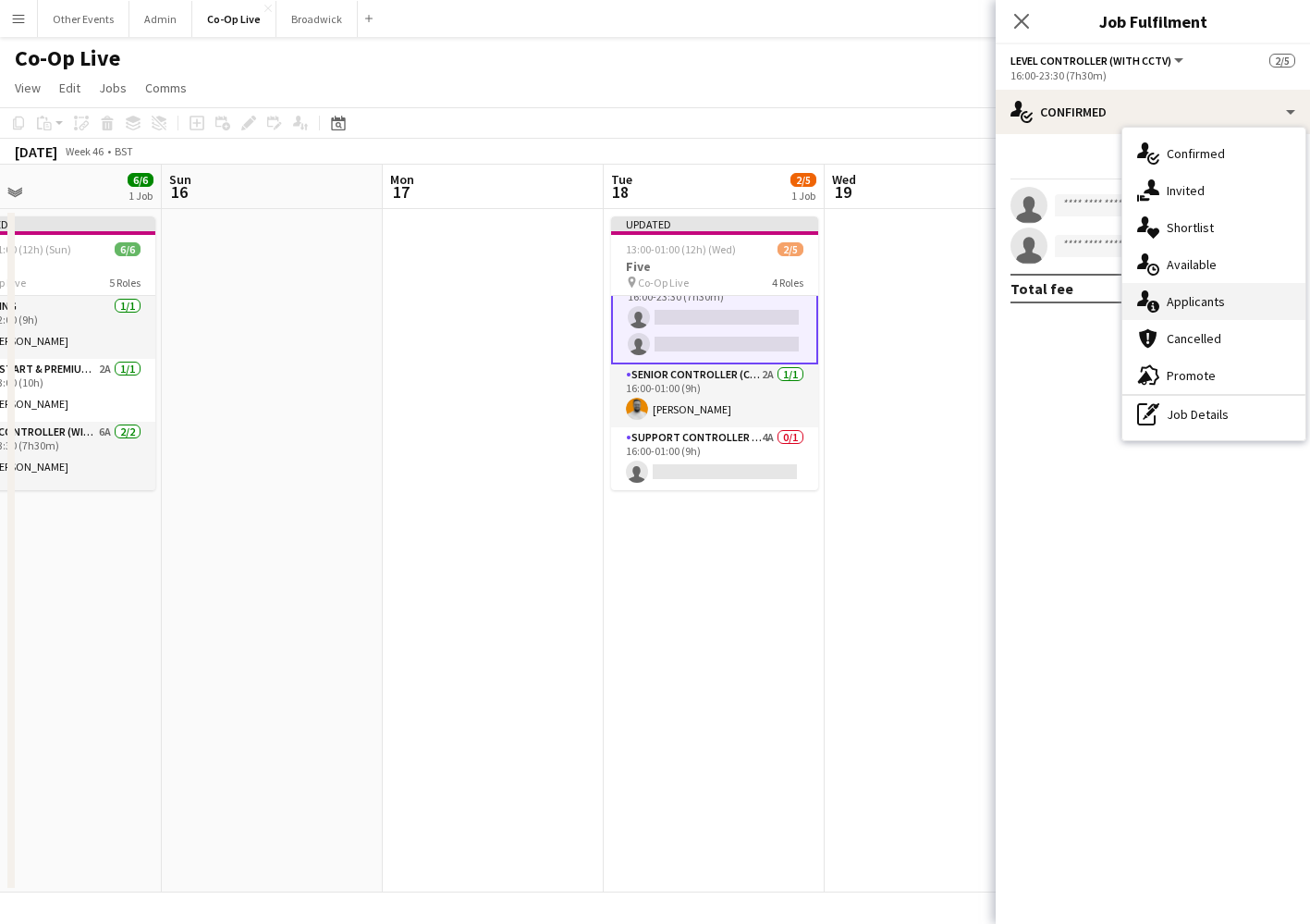
click at [1204, 308] on span "Applicants" at bounding box center [1197, 301] width 58 height 16
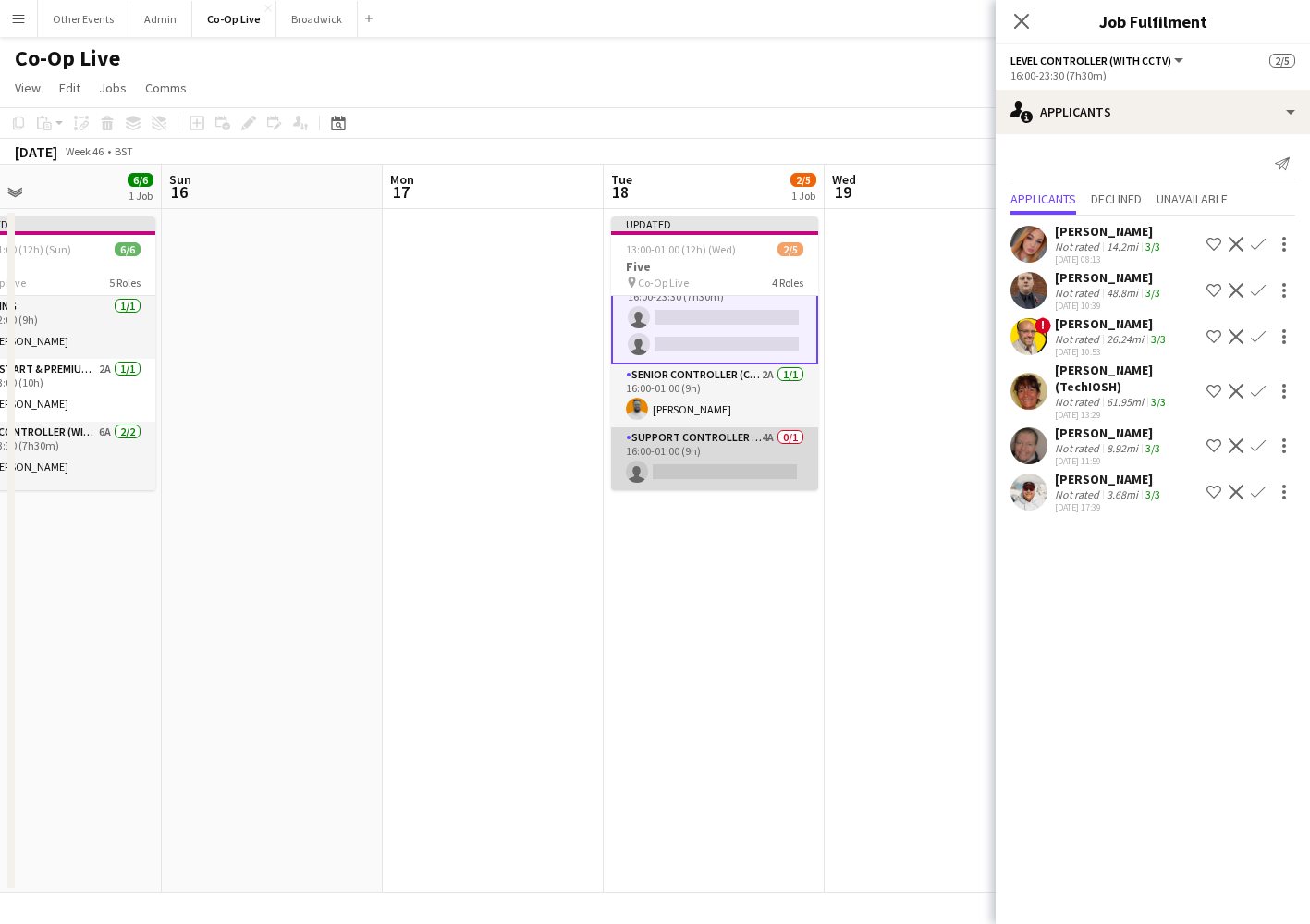
click at [735, 464] on app-card-role "Support Controller (with CCTV) 4A 0/1 16:00-01:00 (9h) single-neutral-actions" at bounding box center [715, 459] width 208 height 63
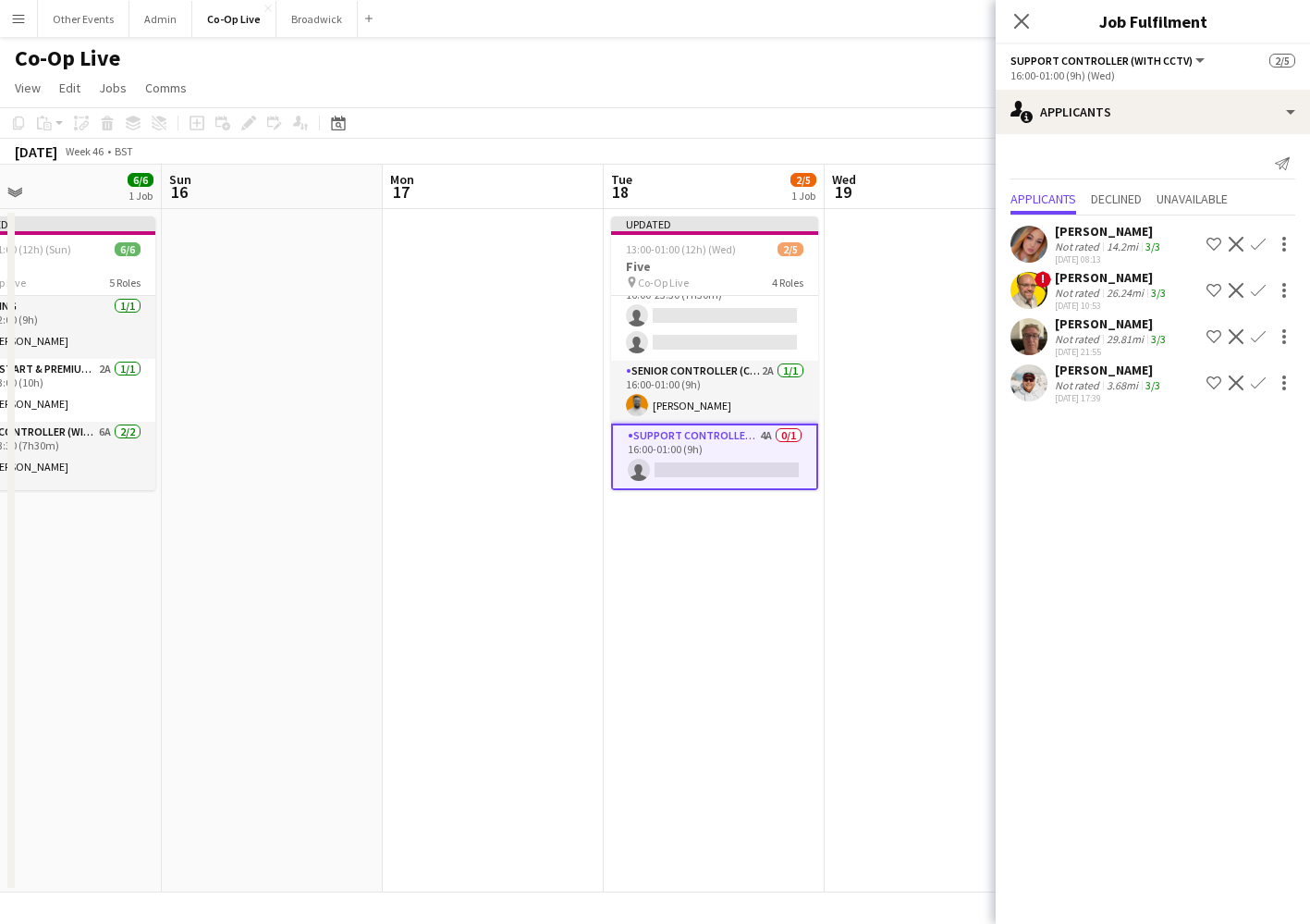
click at [1259, 288] on app-icon "Confirm" at bounding box center [1258, 290] width 15 height 15
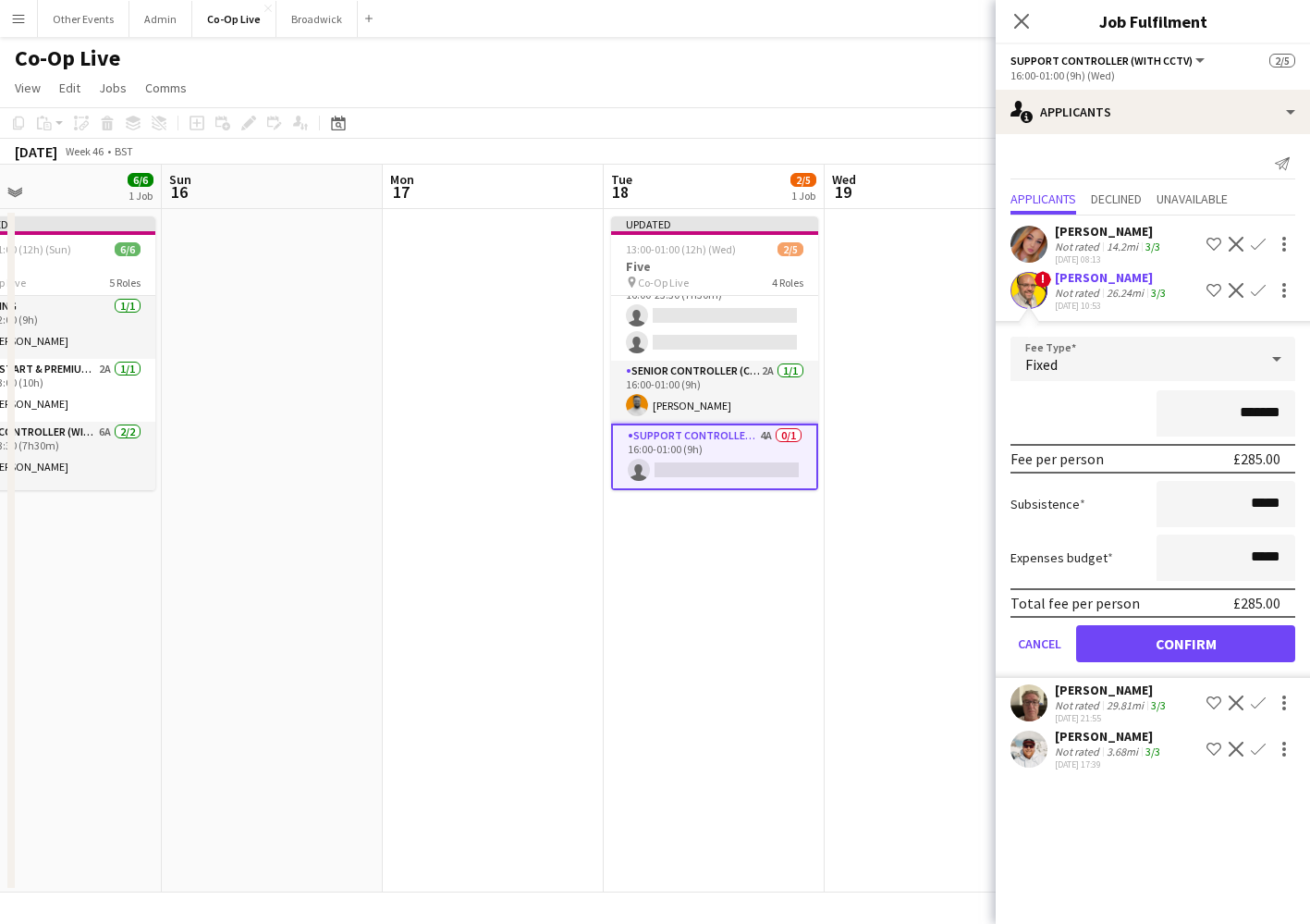
click at [1185, 642] on button "Confirm" at bounding box center [1186, 644] width 219 height 37
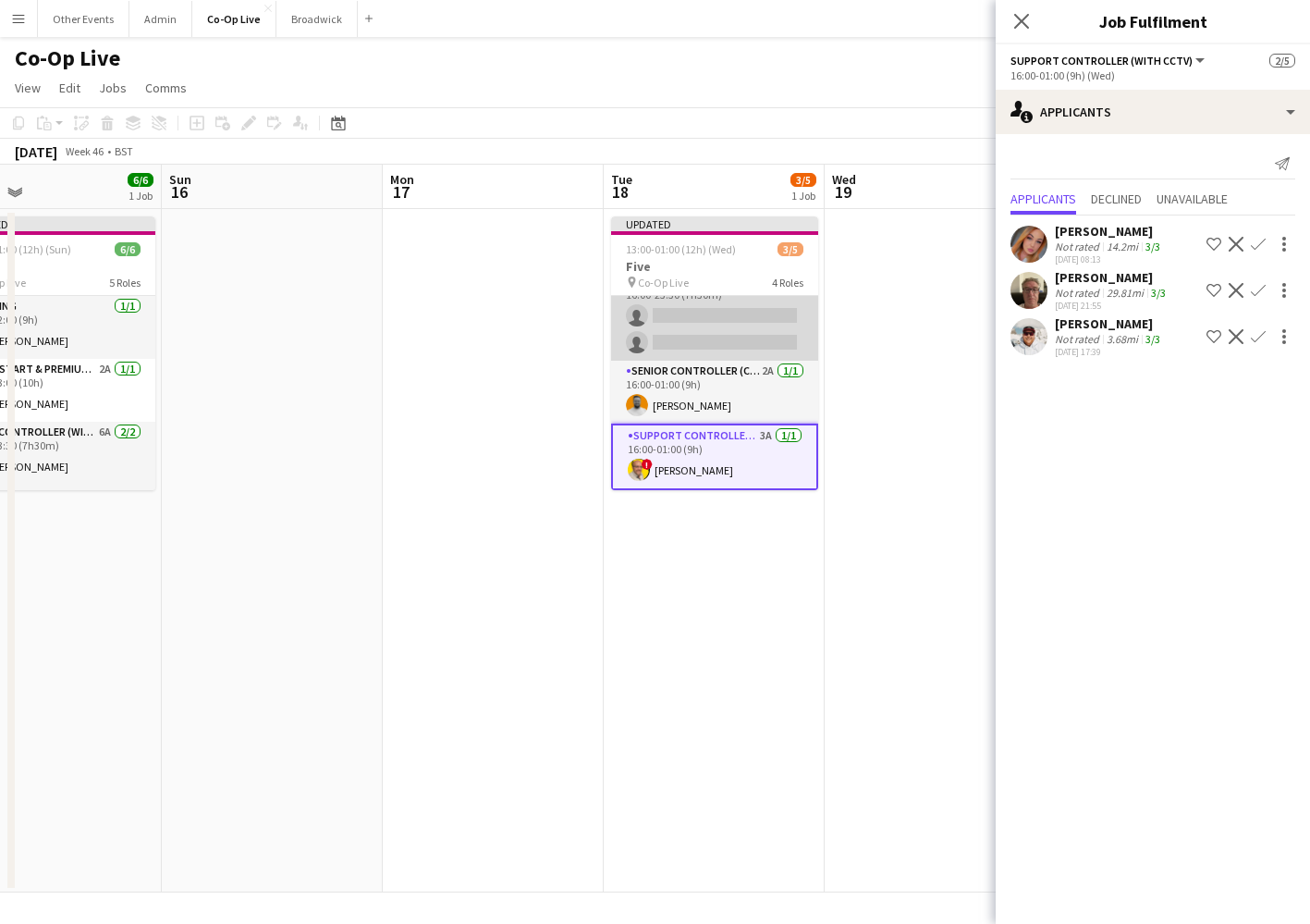
click at [748, 327] on app-card-role "Level Controller (with CCTV) 6A 0/2 16:00-23:30 (7h30m) single-neutral-actions …" at bounding box center [715, 315] width 208 height 90
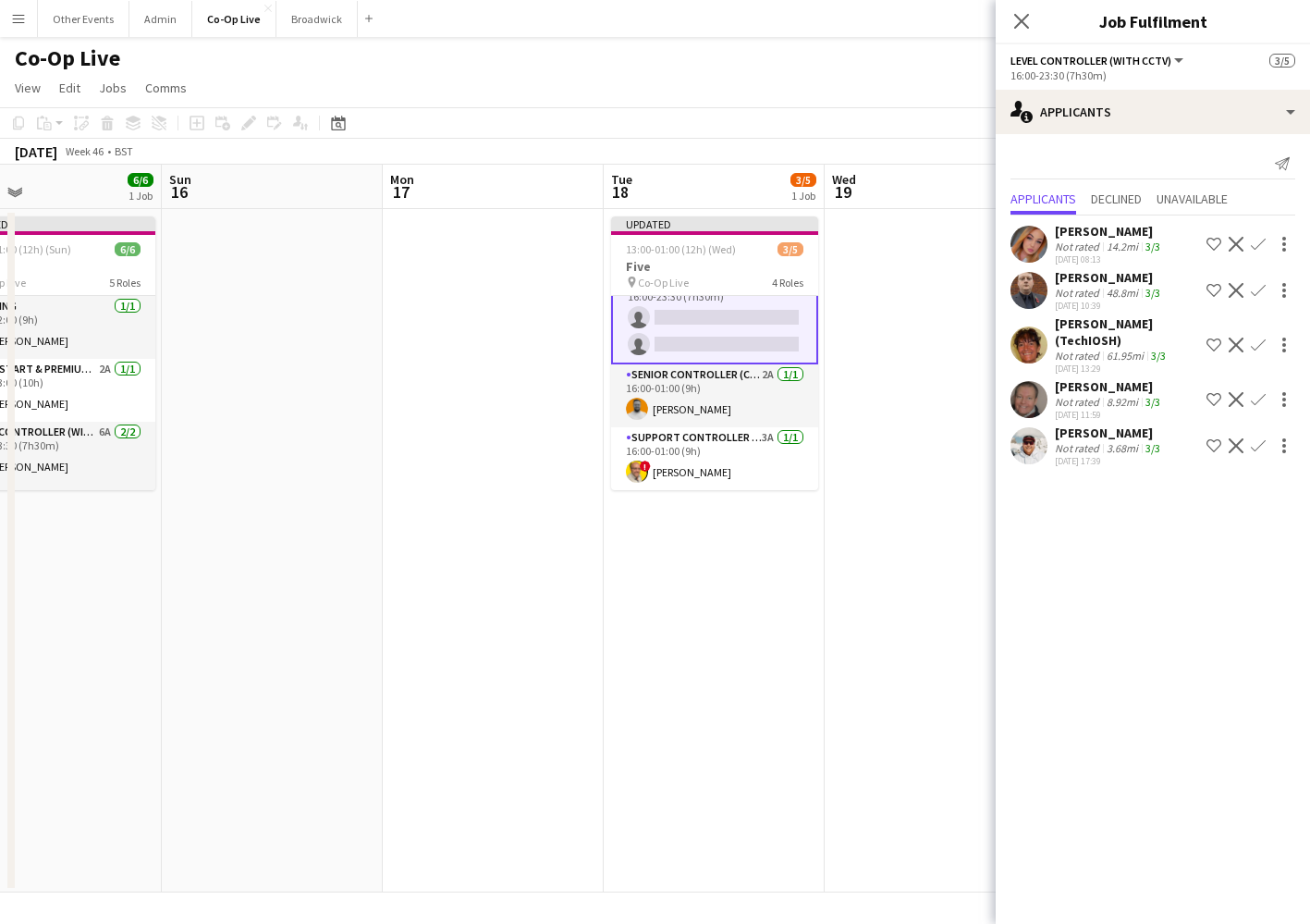
click at [1258, 399] on app-icon "Confirm" at bounding box center [1258, 398] width 15 height 15
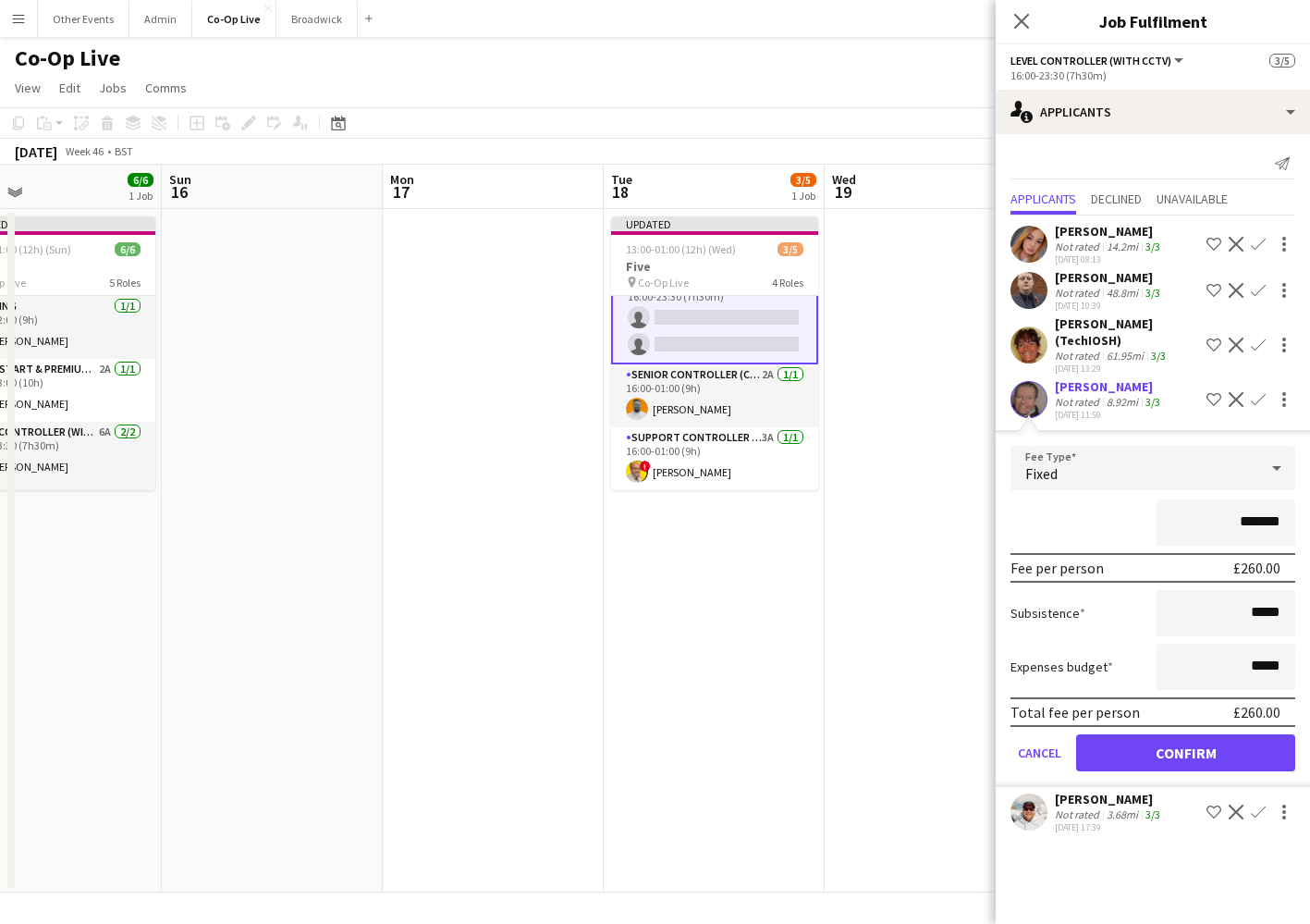
click at [1182, 738] on button "Confirm" at bounding box center [1186, 752] width 219 height 37
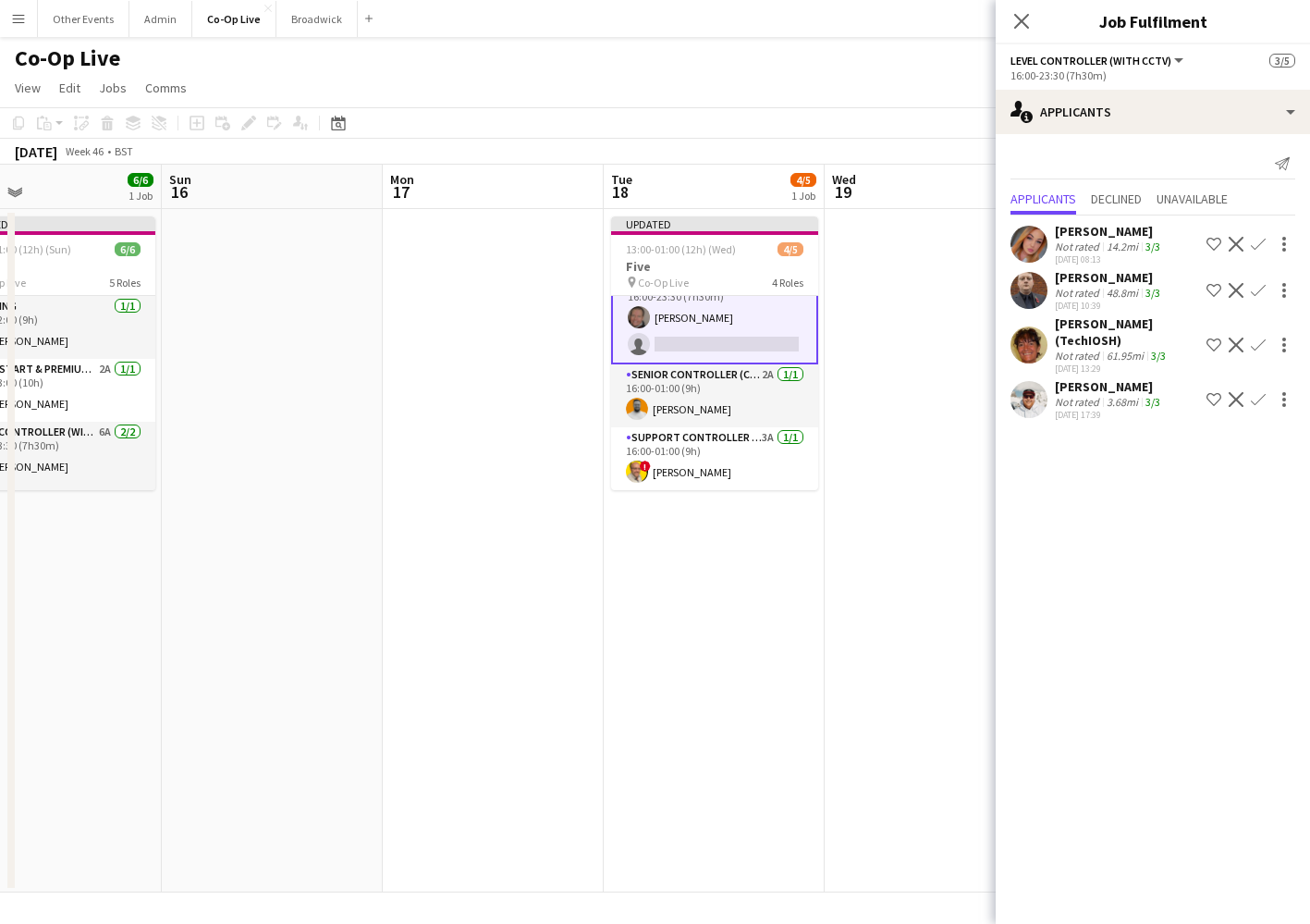
click at [1264, 400] on app-icon "Confirm" at bounding box center [1258, 398] width 15 height 15
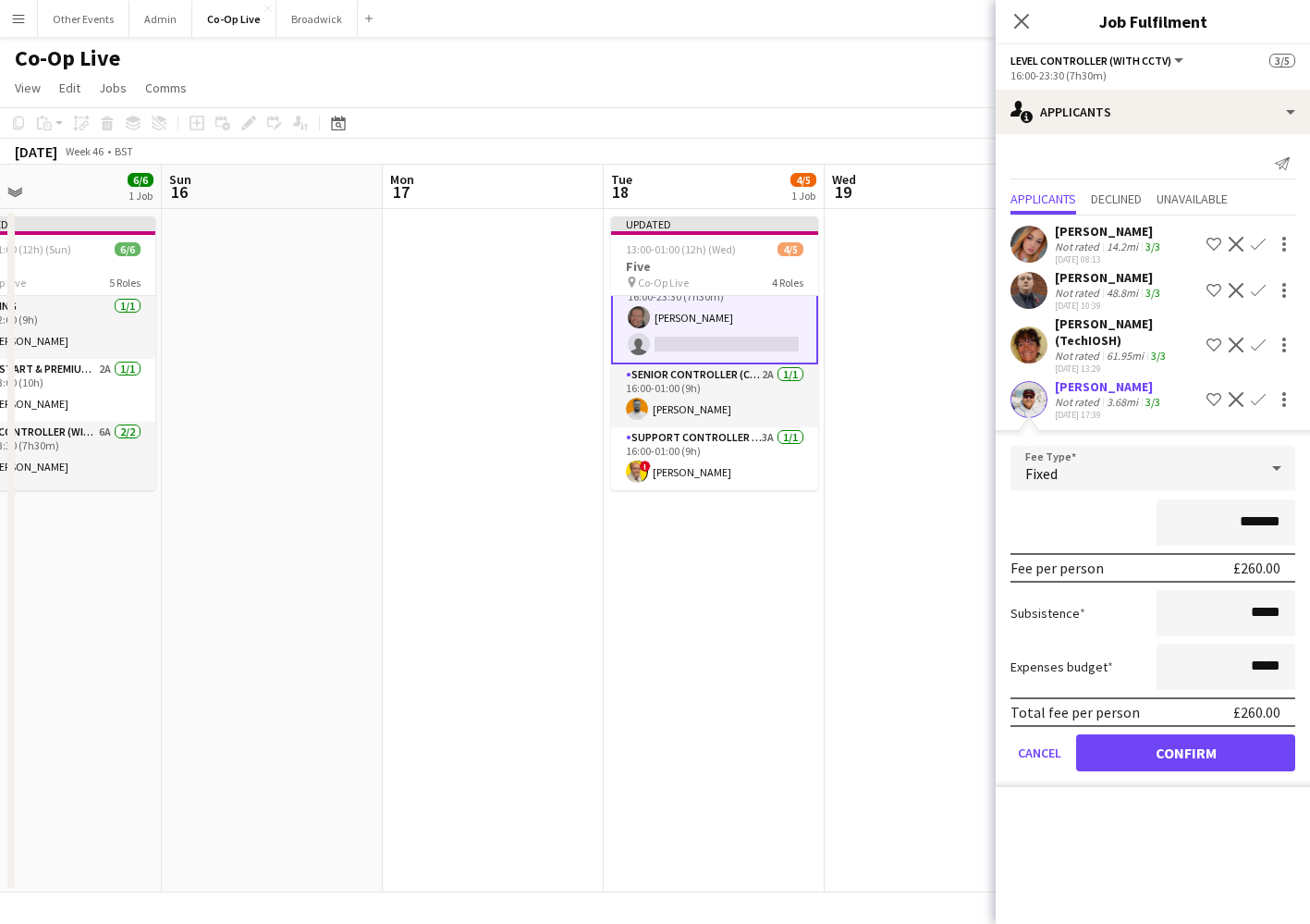
click at [1212, 751] on button "Confirm" at bounding box center [1186, 752] width 219 height 37
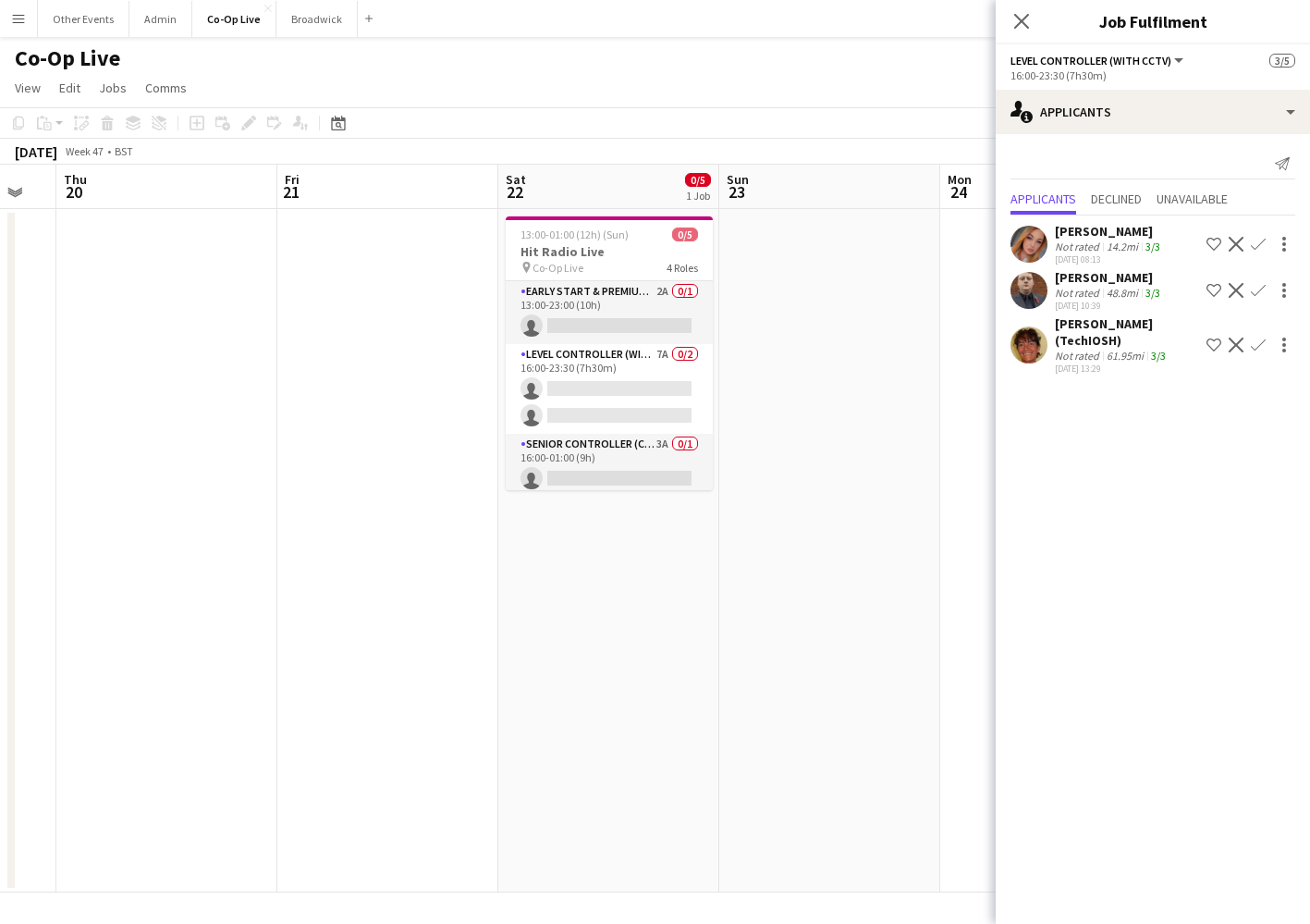
scroll to position [0, 659]
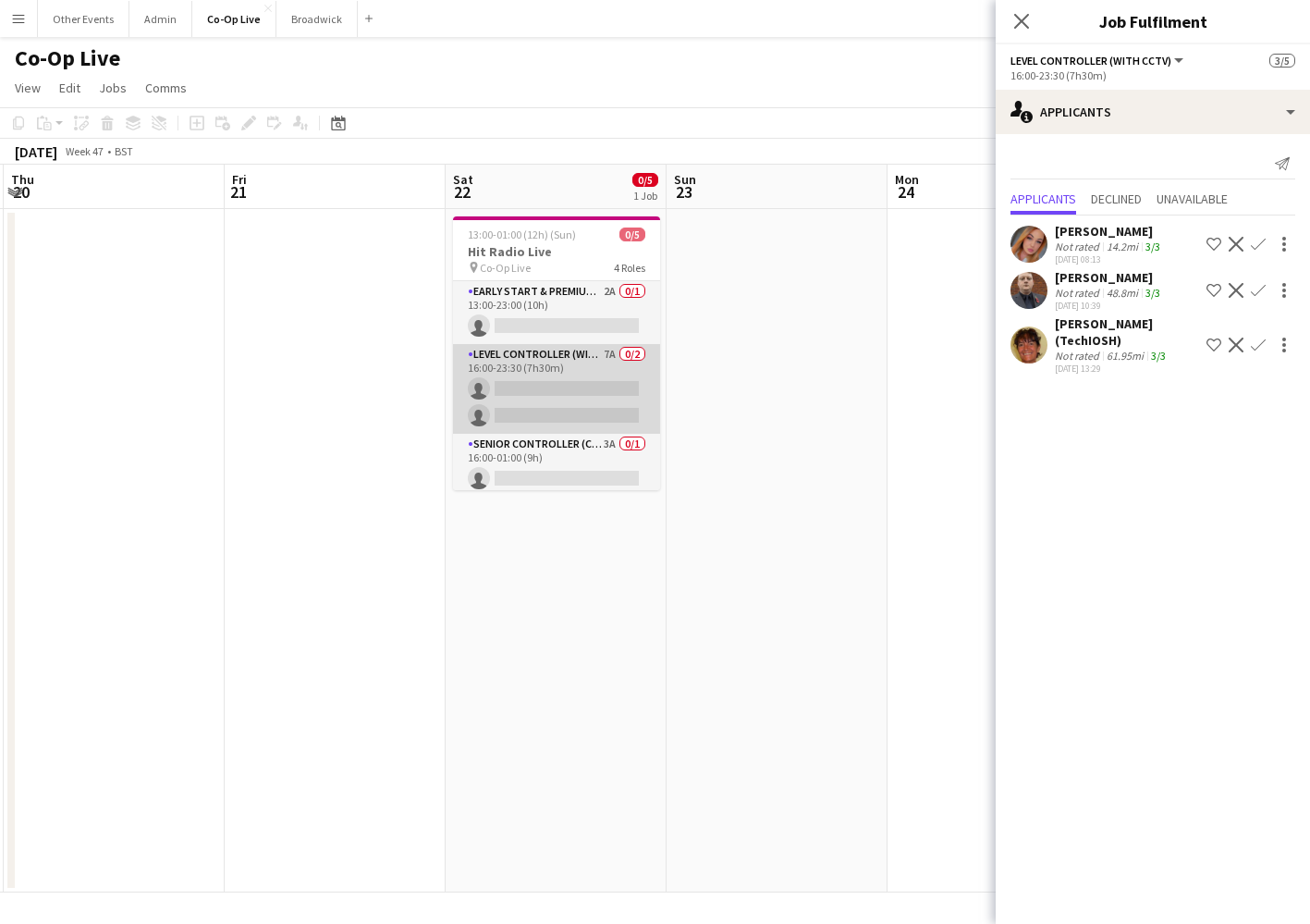
click at [595, 363] on app-card-role "Level Controller (with CCTV) 7A 0/2 16:00-23:30 (7h30m) single-neutral-actions …" at bounding box center [557, 389] width 208 height 90
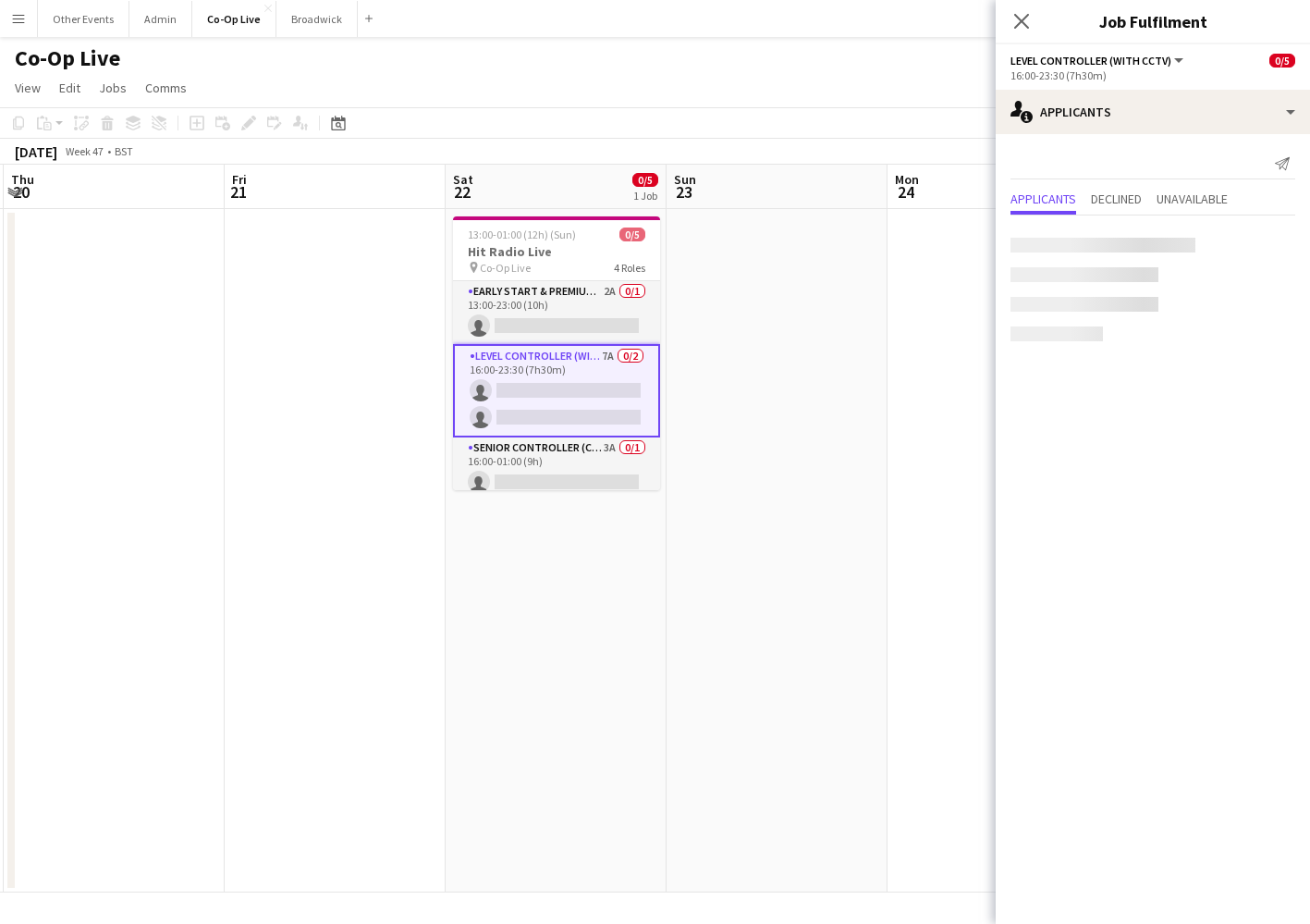
scroll to position [84, 0]
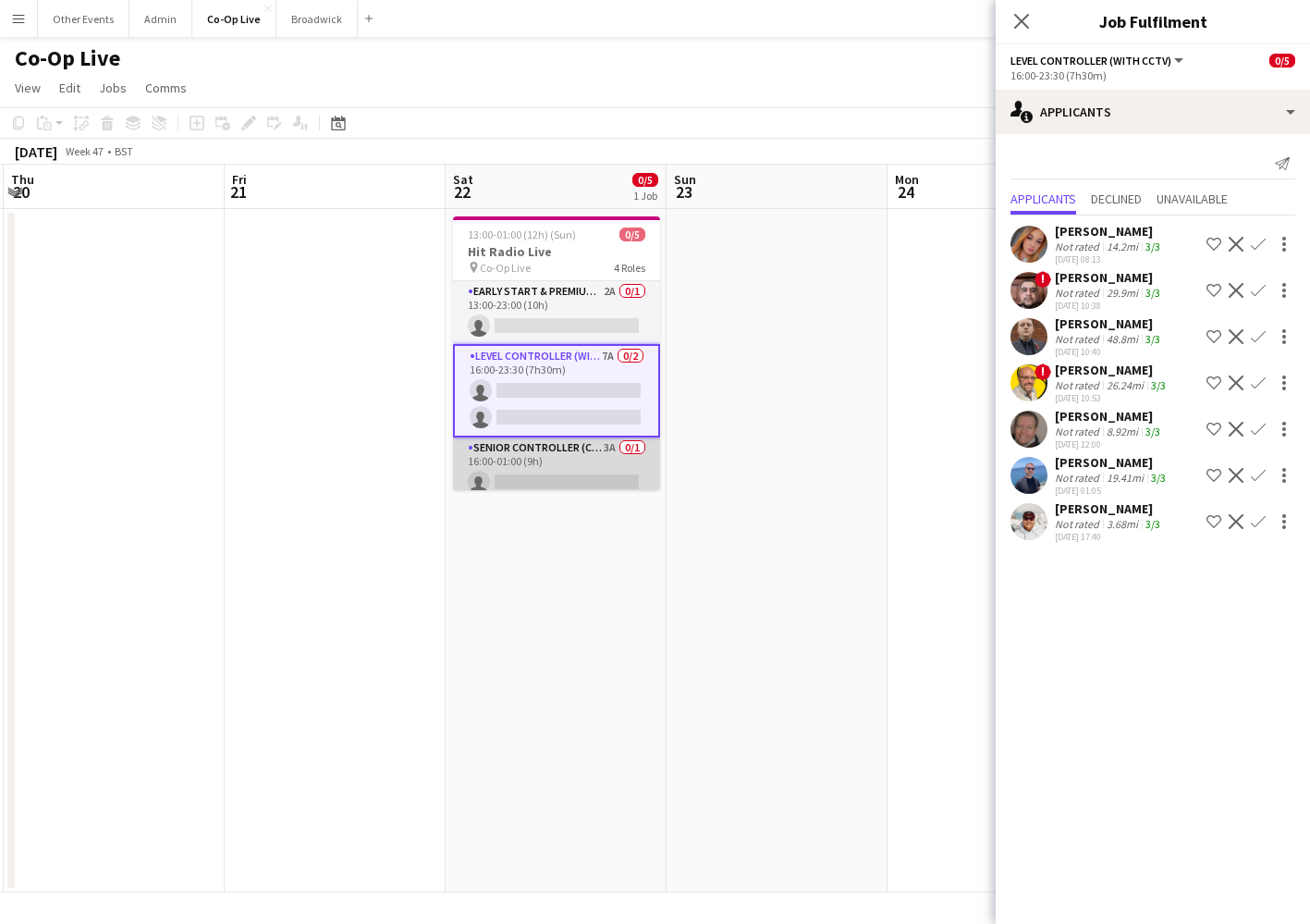
click at [638, 452] on app-card-role "Senior Controller (CCTV) 3A 0/1 16:00-01:00 (9h) single-neutral-actions" at bounding box center [557, 468] width 208 height 63
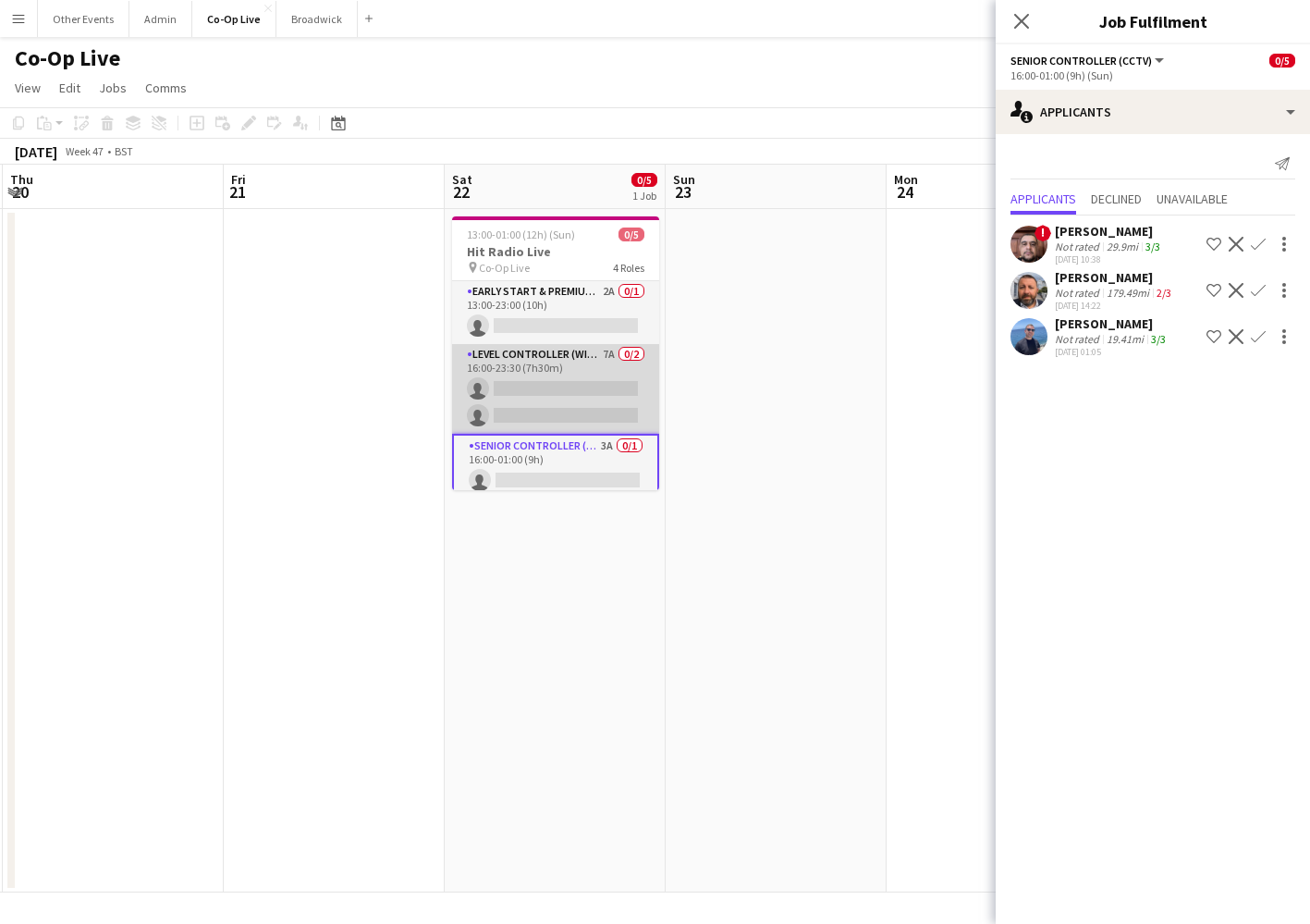
click at [608, 392] on app-card-role "Level Controller (with CCTV) 7A 0/2 16:00-23:30 (7h30m) single-neutral-actions …" at bounding box center [556, 389] width 208 height 90
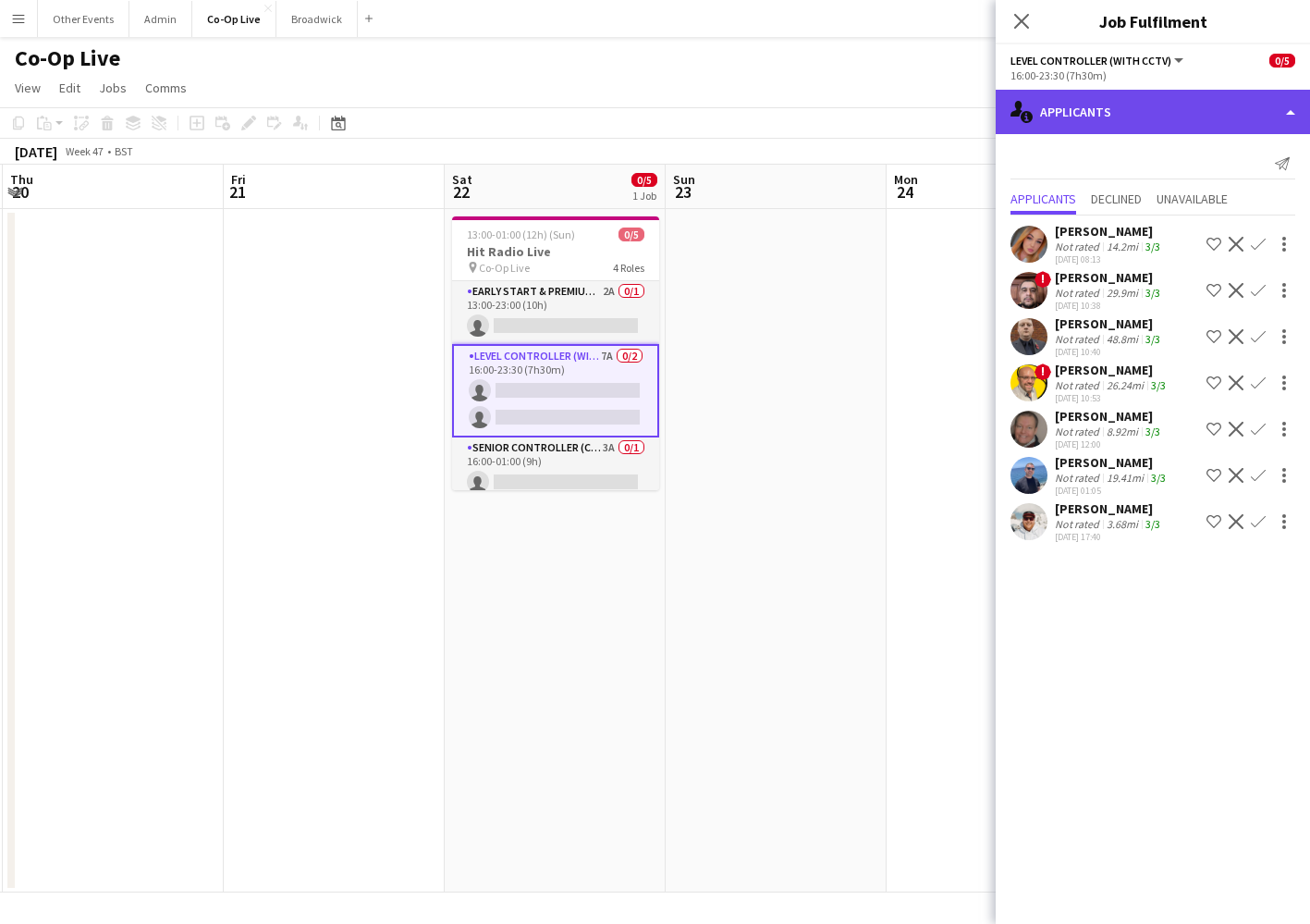
click at [1235, 130] on div "single-neutral-actions-information Applicants" at bounding box center [1153, 112] width 314 height 45
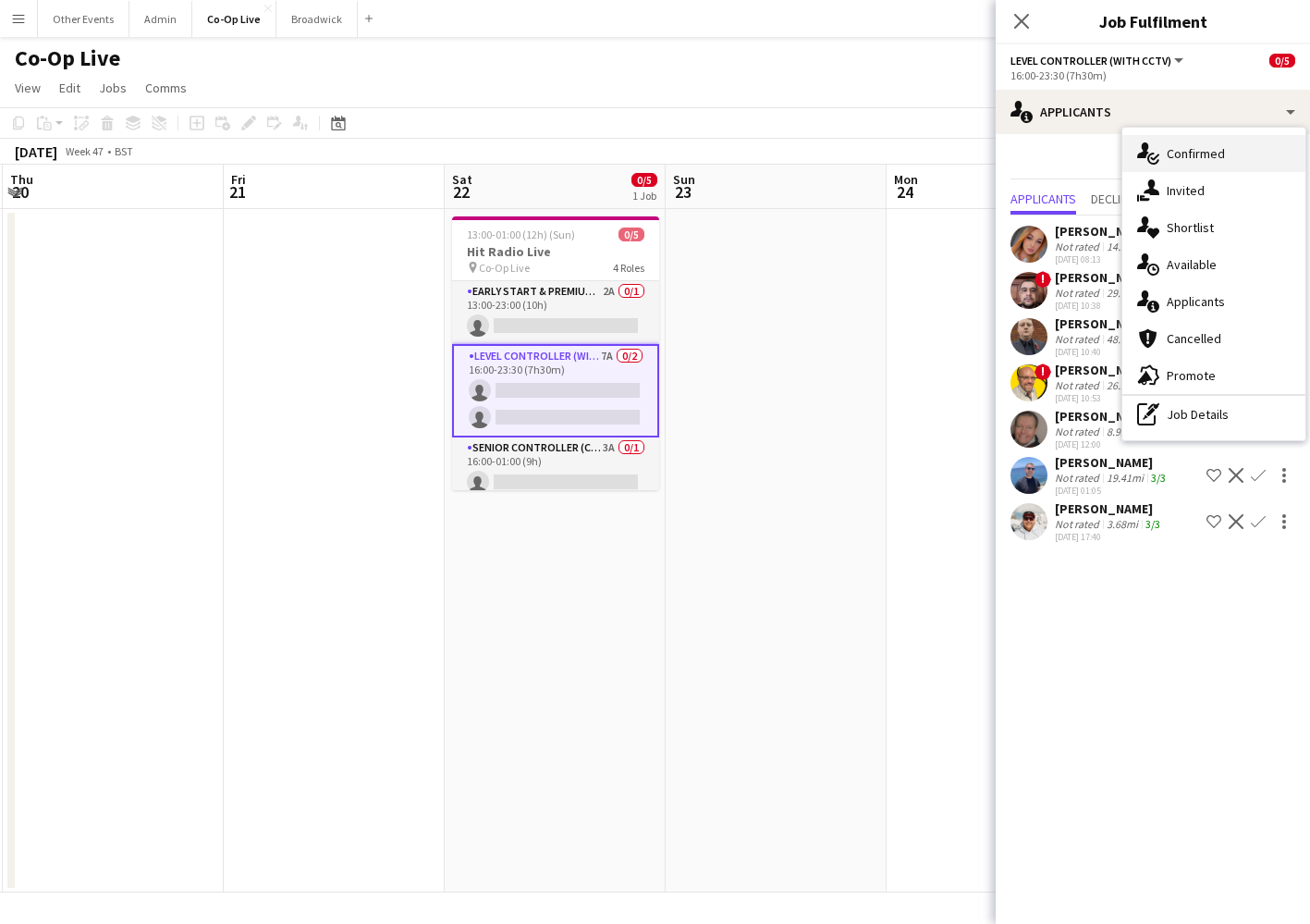
click at [1230, 160] on div "single-neutral-actions-check-2 Confirmed" at bounding box center [1214, 153] width 183 height 37
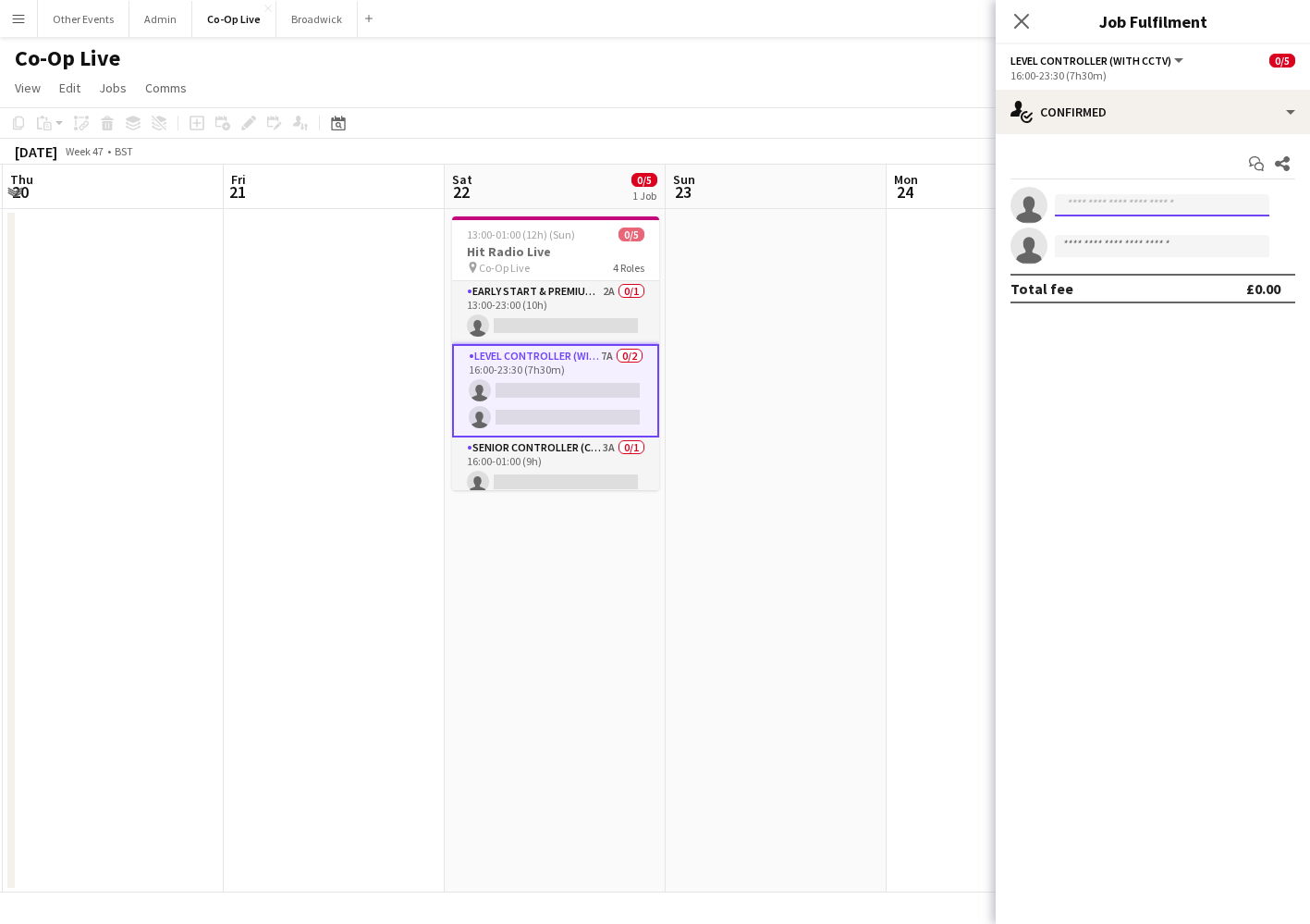
click at [1176, 207] on input at bounding box center [1162, 205] width 214 height 22
type input "****"
click at [1155, 250] on span "[EMAIL_ADDRESS][DOMAIN_NAME]" at bounding box center [1162, 246] width 185 height 15
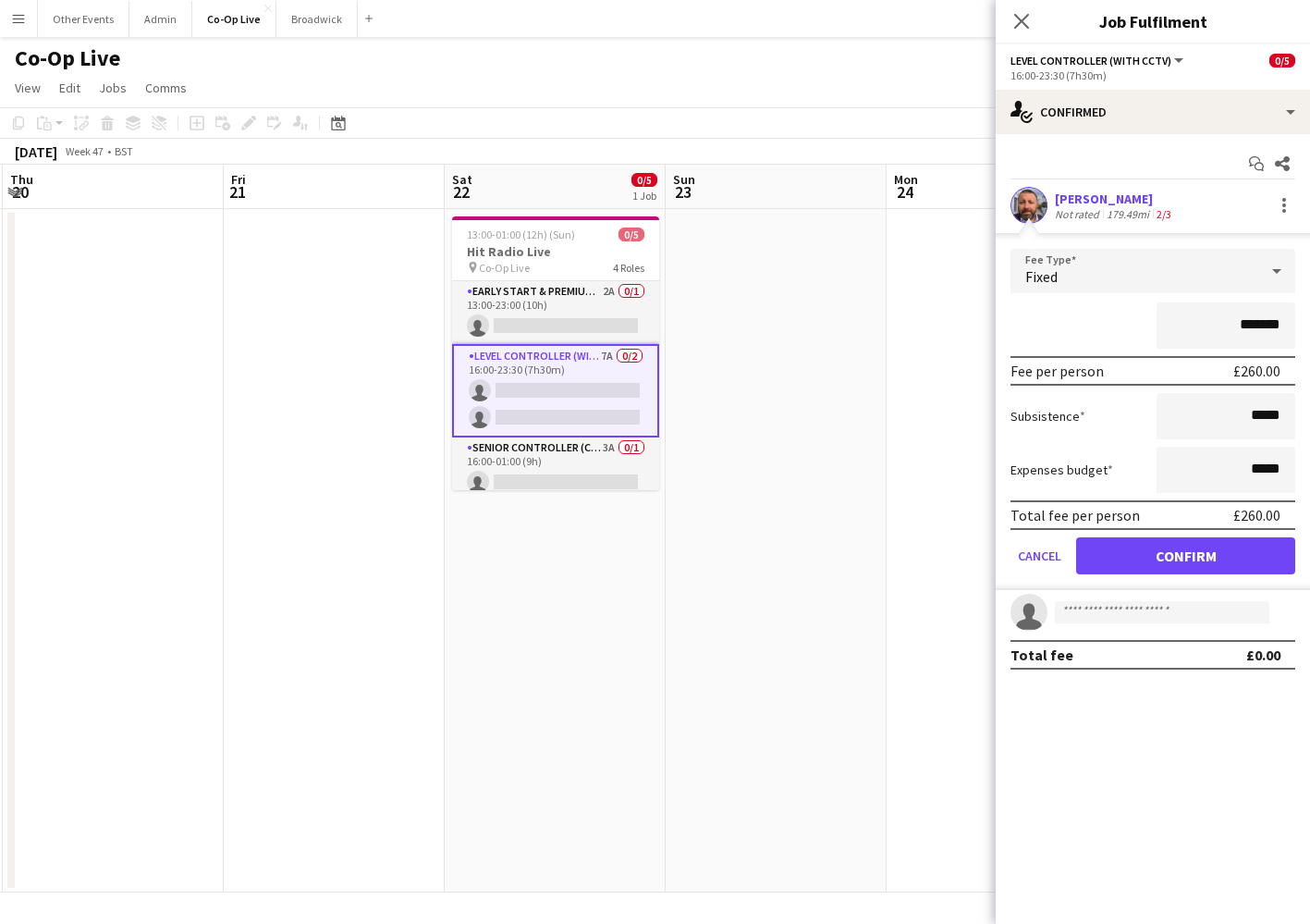
click at [1179, 567] on button "Confirm" at bounding box center [1186, 556] width 219 height 37
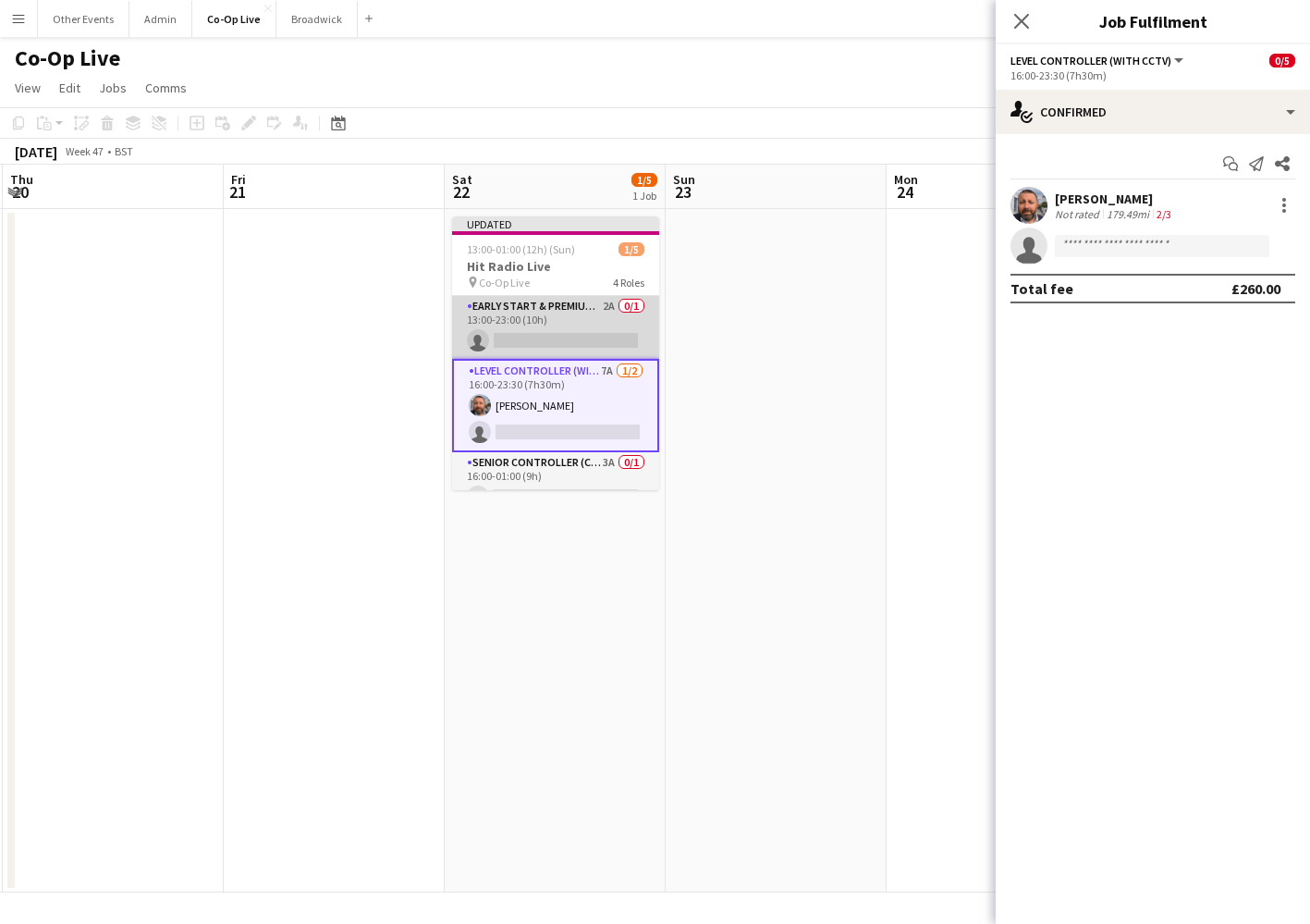
click at [581, 344] on app-card-role "Early Start & Premium Controller (with CCTV) 2A 0/1 13:00-23:00 (10h) single-ne…" at bounding box center [556, 327] width 208 height 63
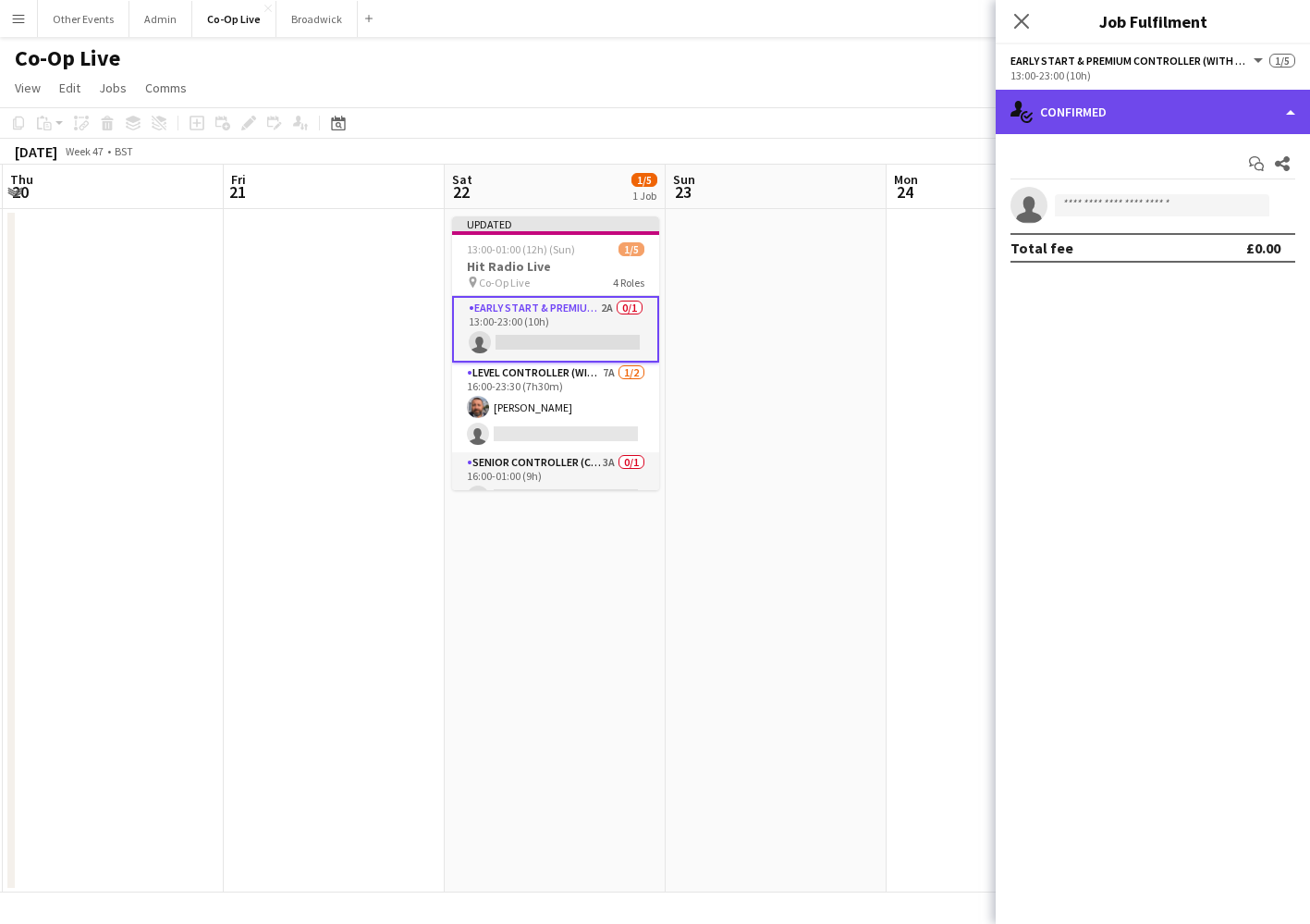
click at [1165, 130] on div "single-neutral-actions-check-2 Confirmed" at bounding box center [1153, 112] width 314 height 45
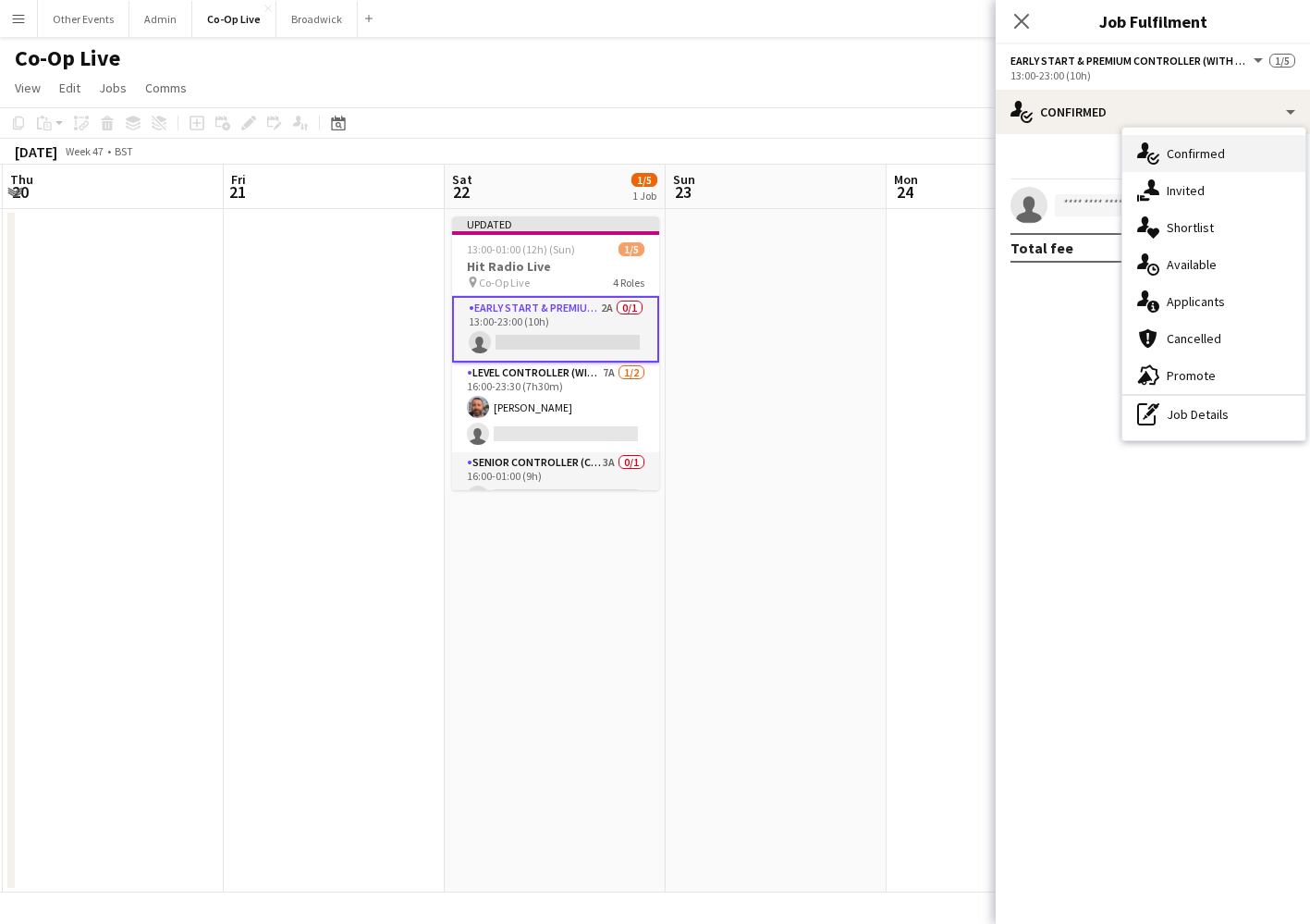
click at [1207, 162] on div "single-neutral-actions-check-2 Confirmed" at bounding box center [1214, 153] width 183 height 37
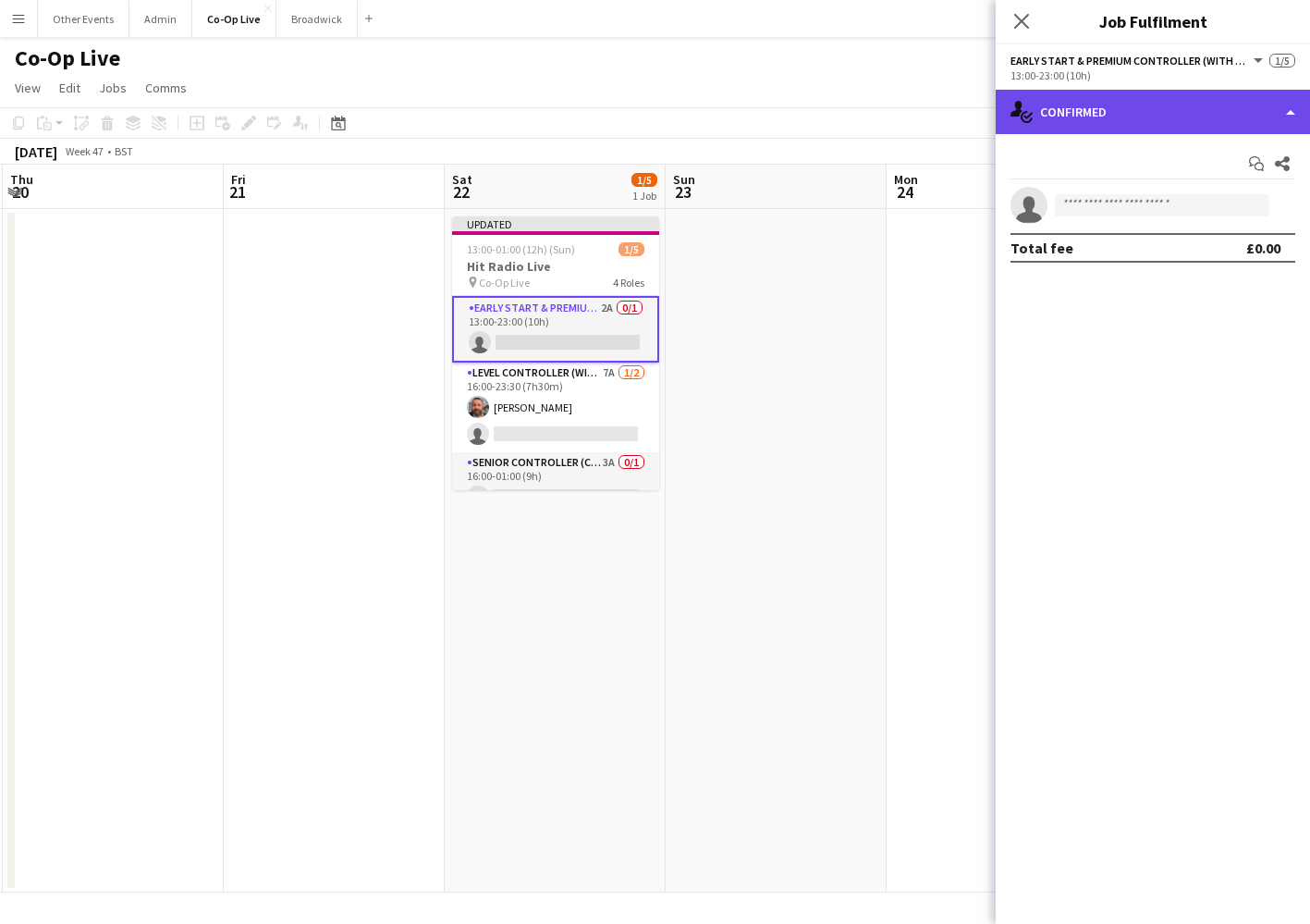
click at [1175, 101] on div "single-neutral-actions-check-2 Confirmed" at bounding box center [1153, 112] width 314 height 45
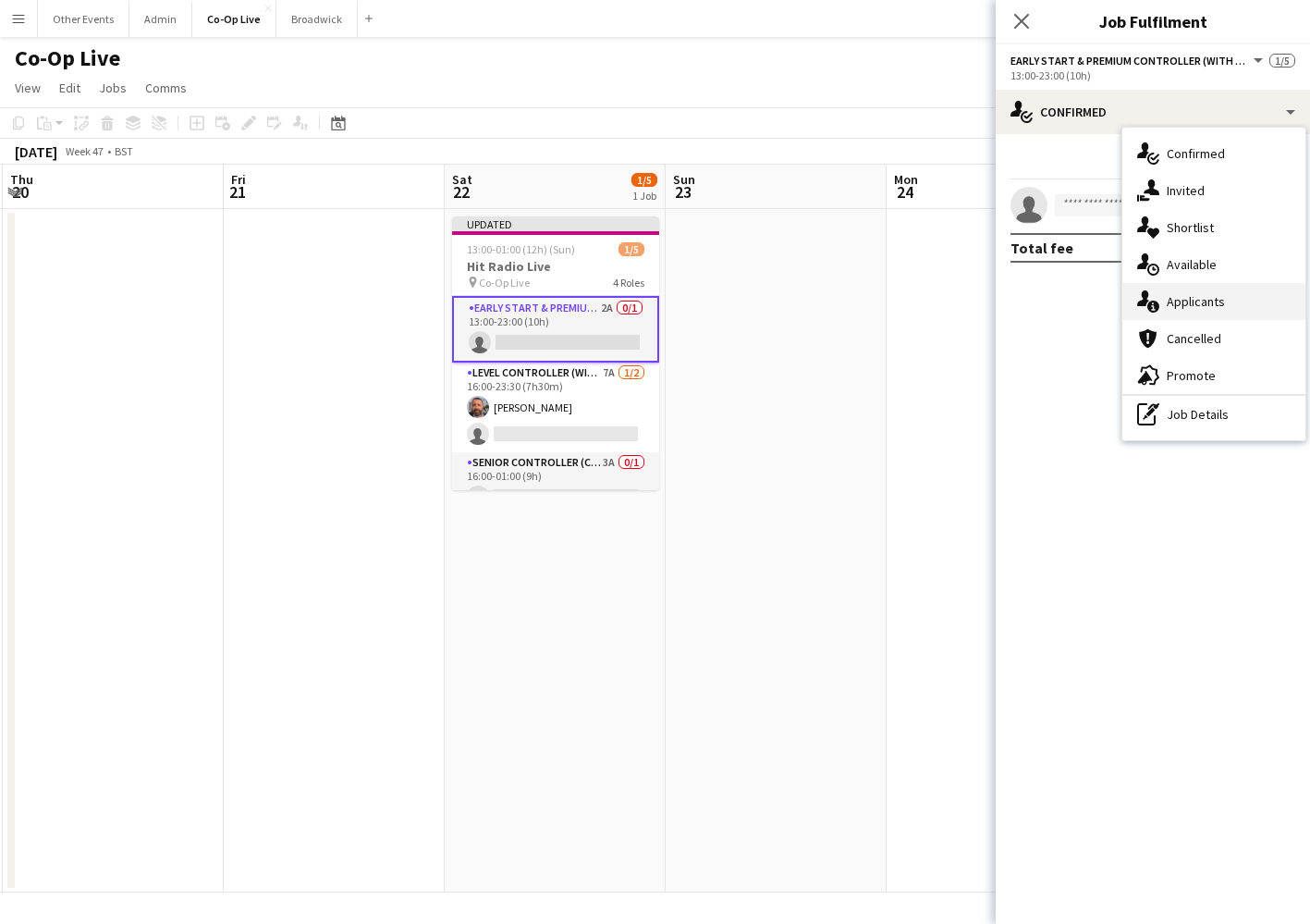
click at [1183, 297] on span "Applicants" at bounding box center [1197, 301] width 58 height 16
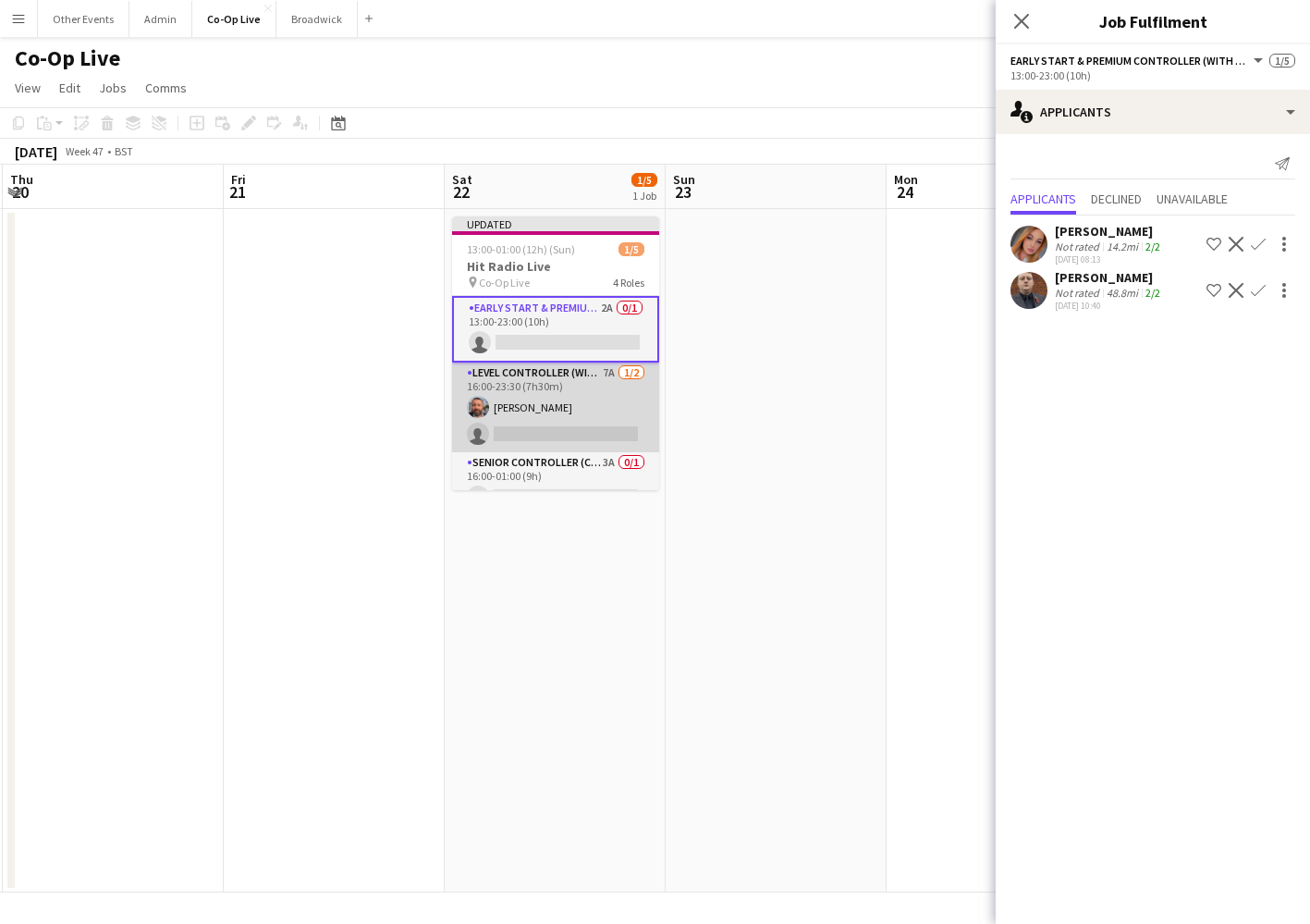
click at [610, 414] on app-card-role "Level Controller (with CCTV) 7A [DATE] 16:00-23:30 (7h30m) [PERSON_NAME] single…" at bounding box center [556, 407] width 208 height 90
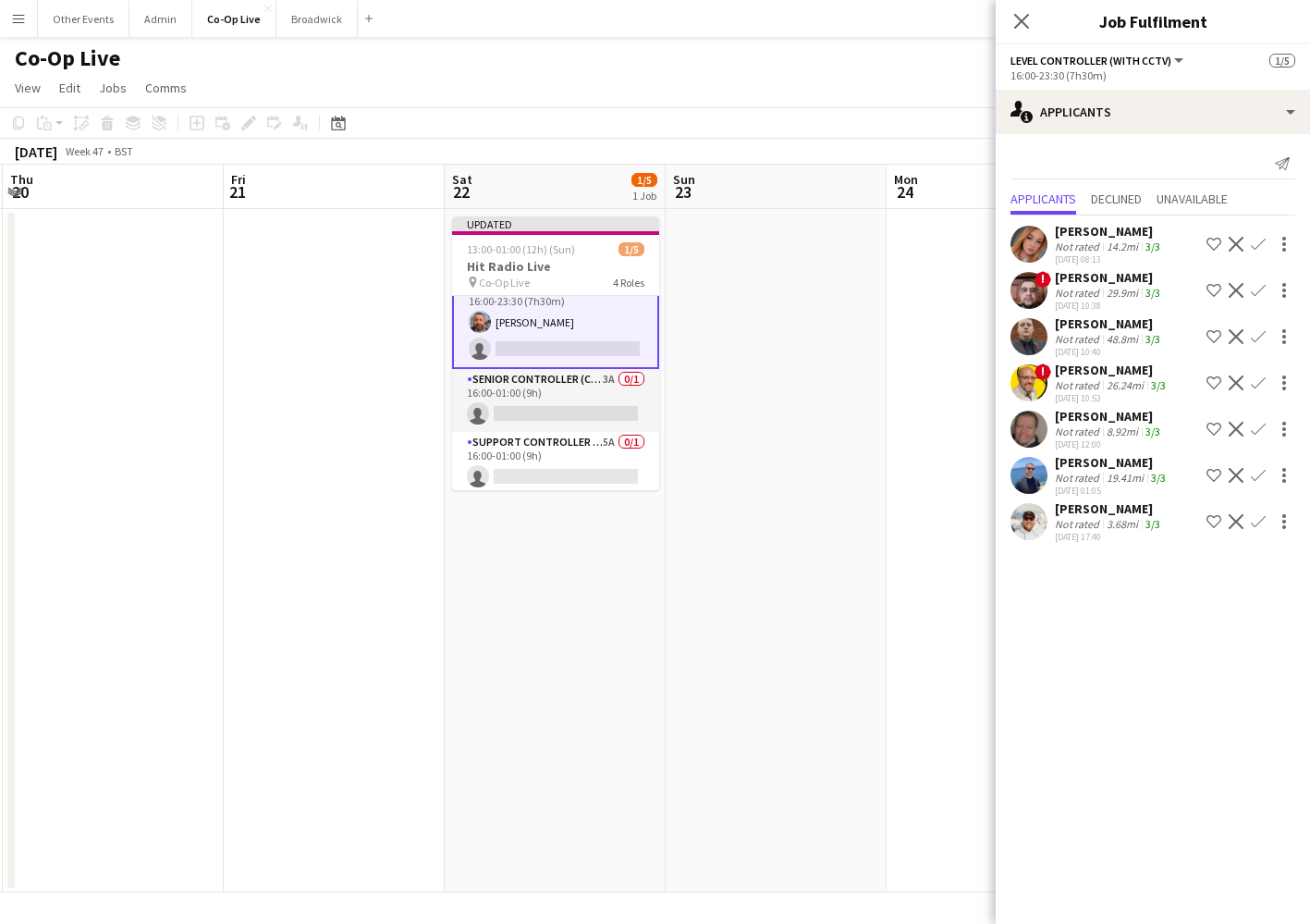
scroll to position [85, 0]
click at [574, 409] on app-card-role "Senior Controller (CCTV) 3A 0/1 16:00-01:00 (9h) single-neutral-actions" at bounding box center [556, 398] width 208 height 63
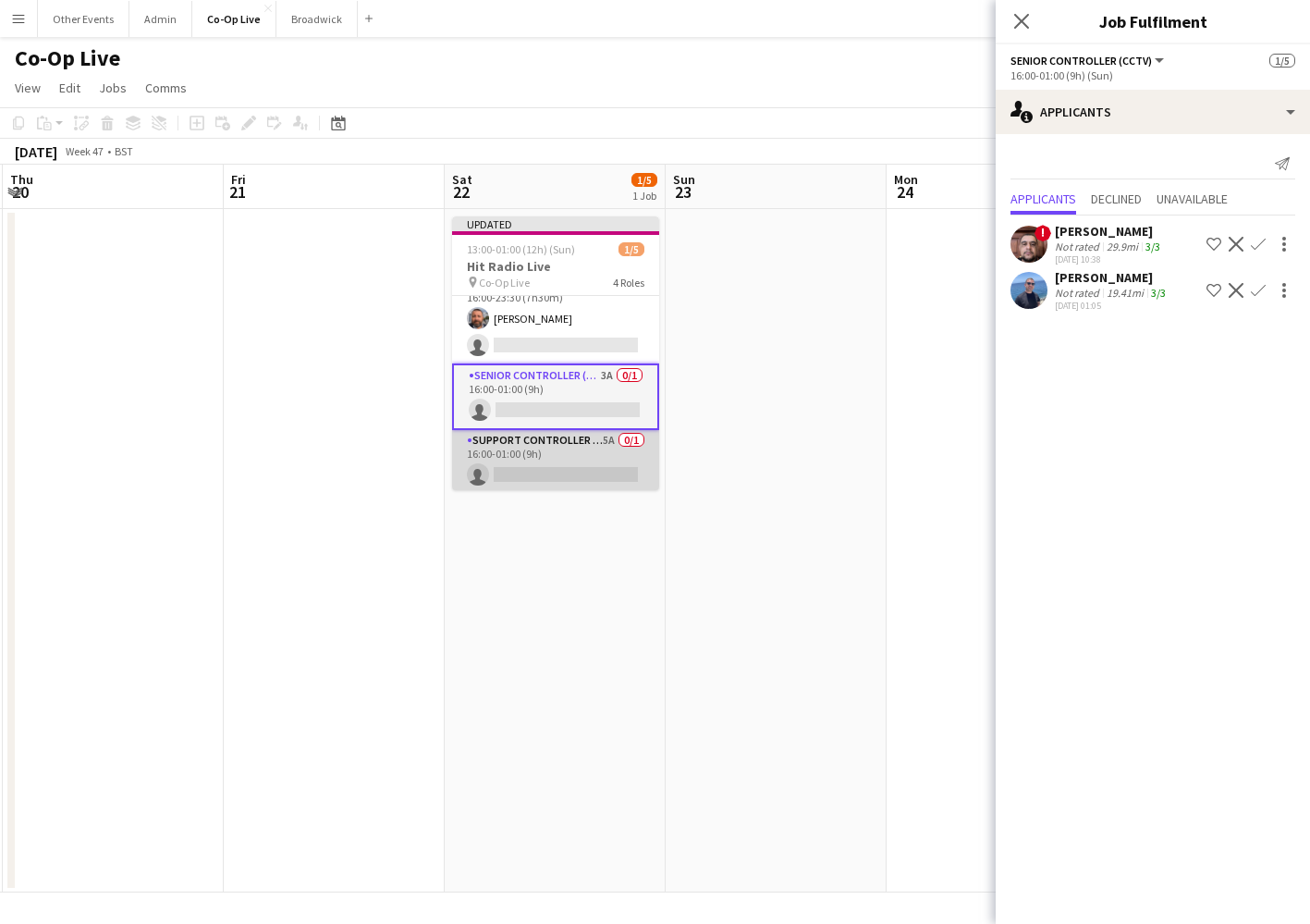
click at [570, 448] on app-card-role "Support Controller (with CCTV) 5A 0/1 16:00-01:00 (9h) single-neutral-actions" at bounding box center [556, 461] width 208 height 63
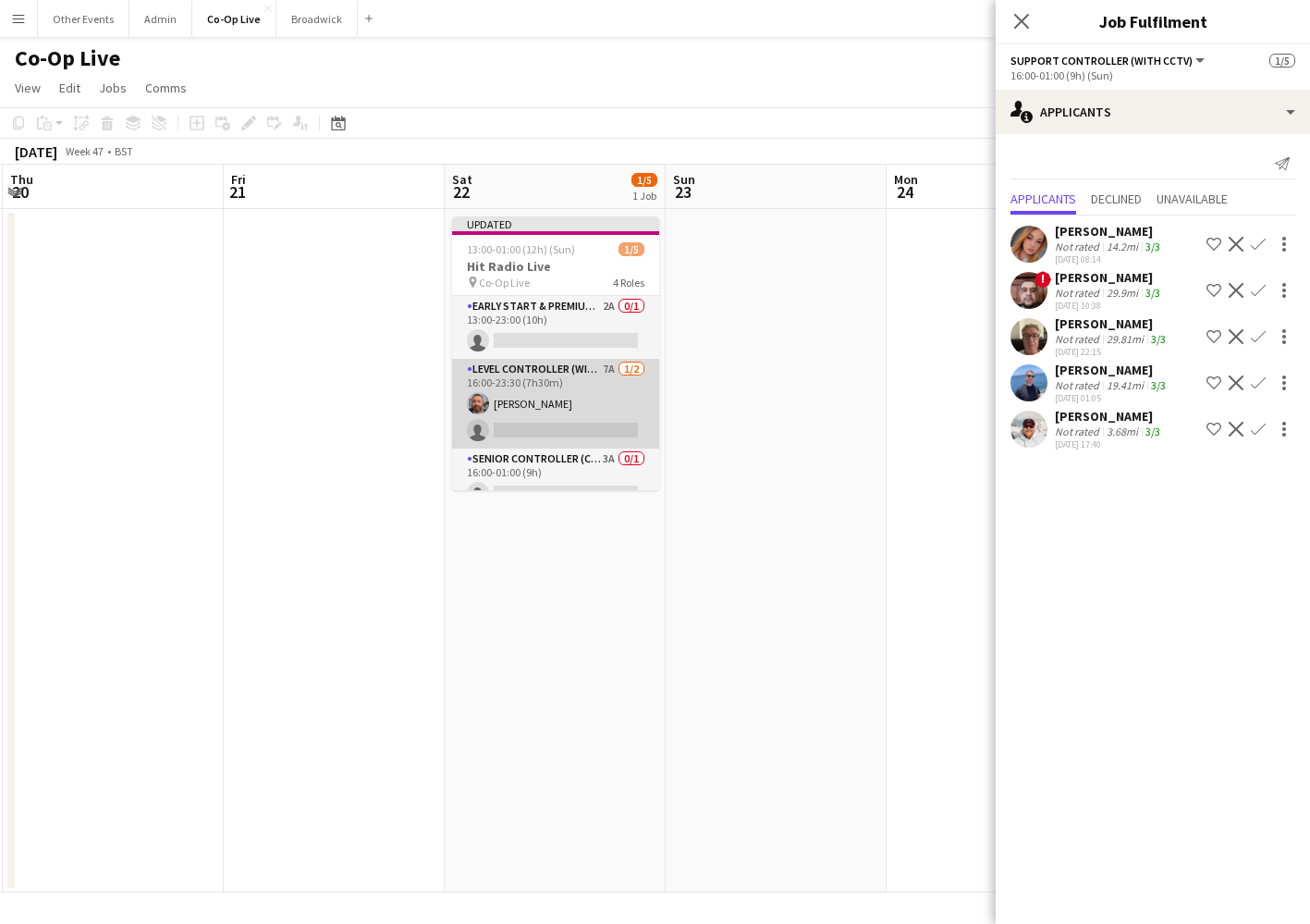
scroll to position [0, 0]
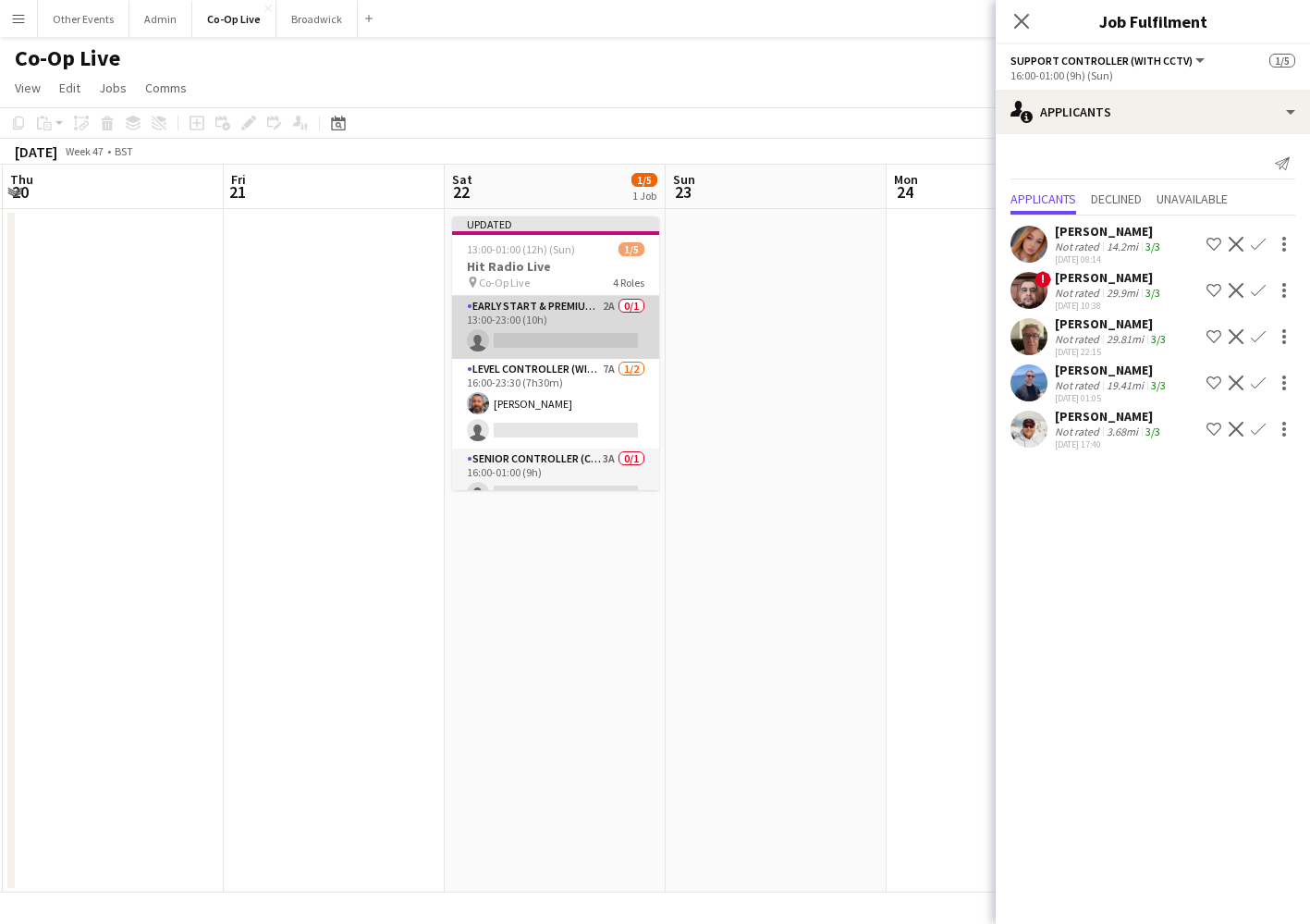
click at [574, 330] on app-card-role "Early Start & Premium Controller (with CCTV) 2A 0/1 13:00-23:00 (10h) single-ne…" at bounding box center [556, 327] width 208 height 63
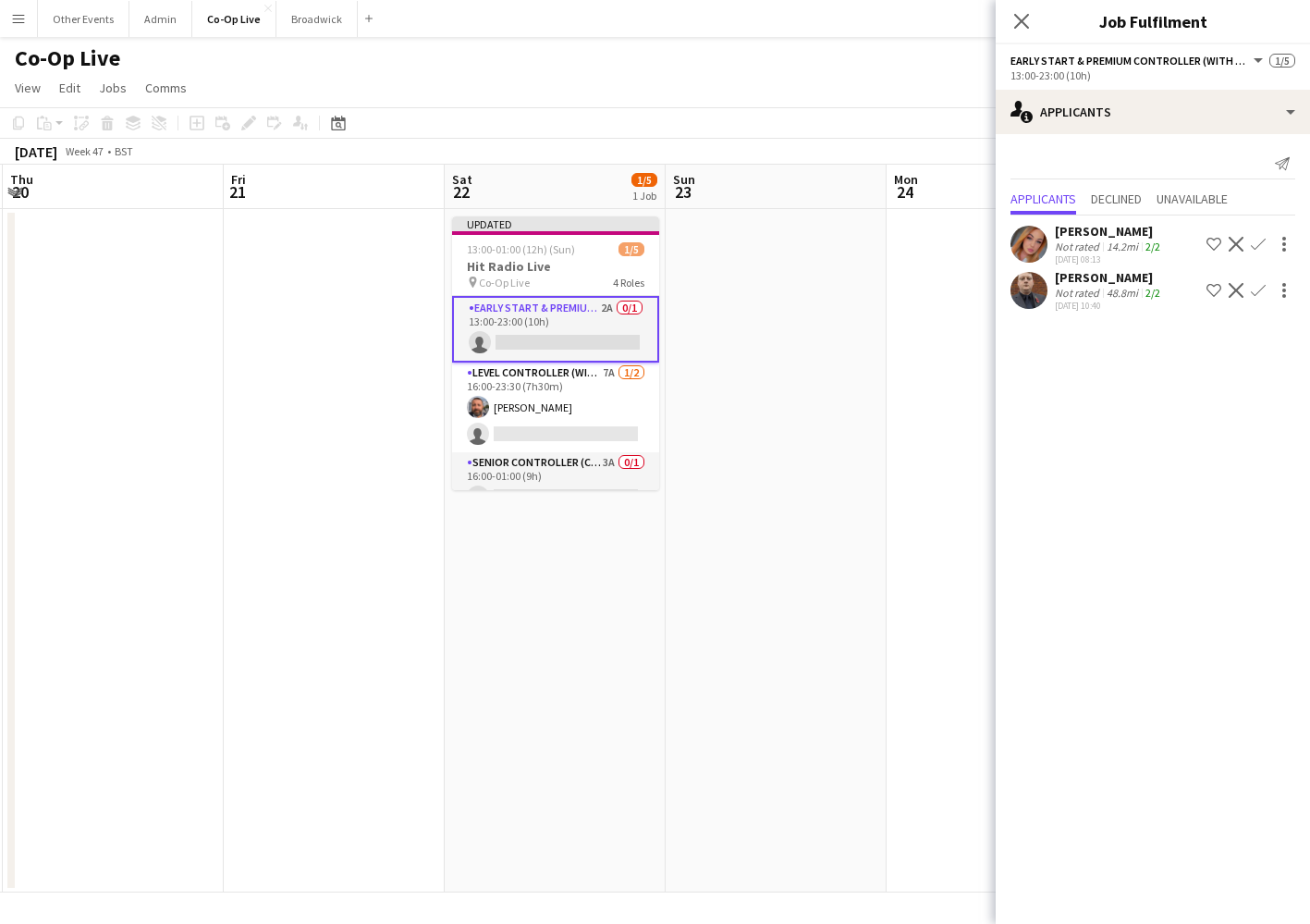
click at [1261, 245] on app-icon "Confirm" at bounding box center [1258, 243] width 15 height 15
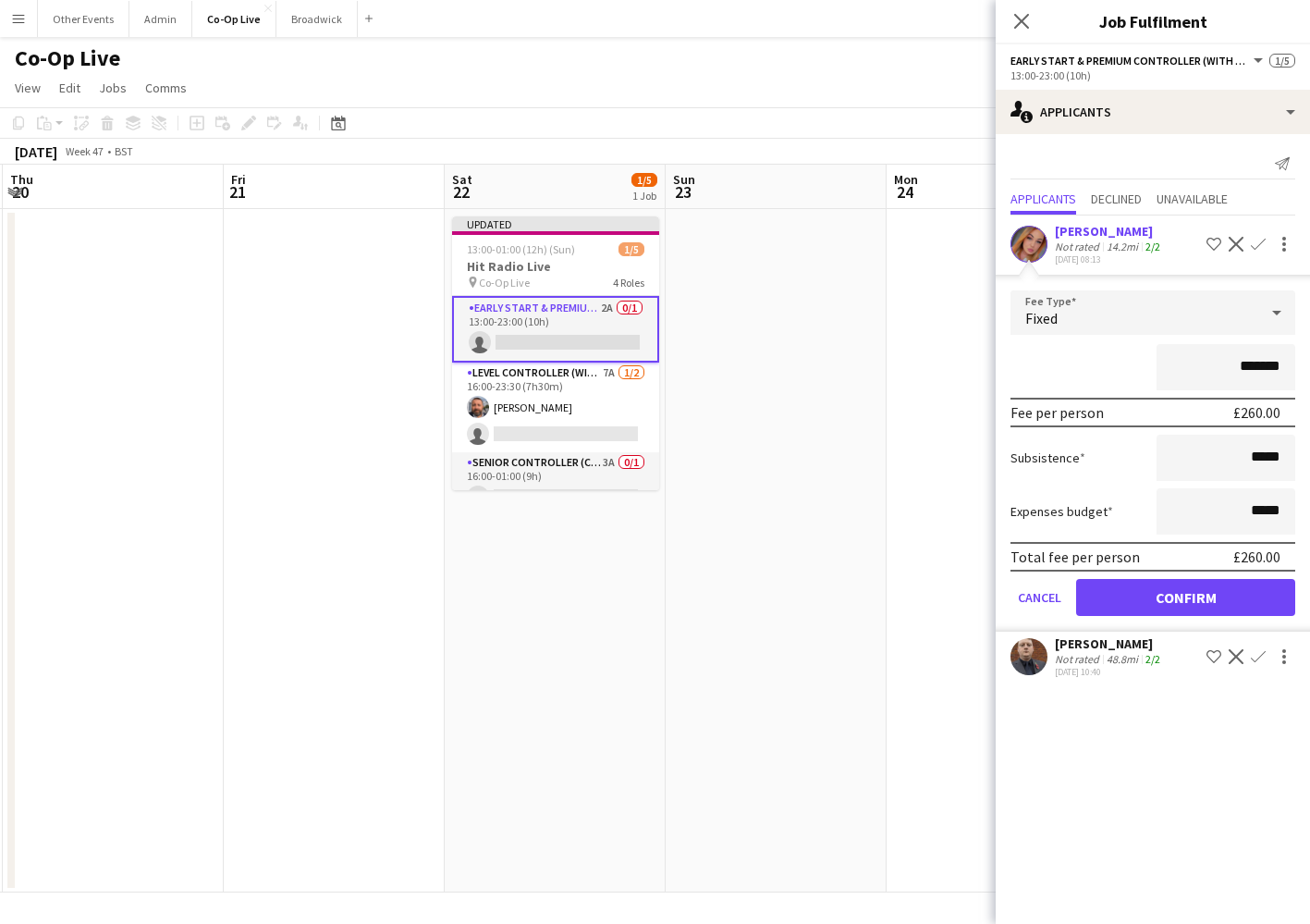
click at [1186, 592] on button "Confirm" at bounding box center [1186, 597] width 219 height 37
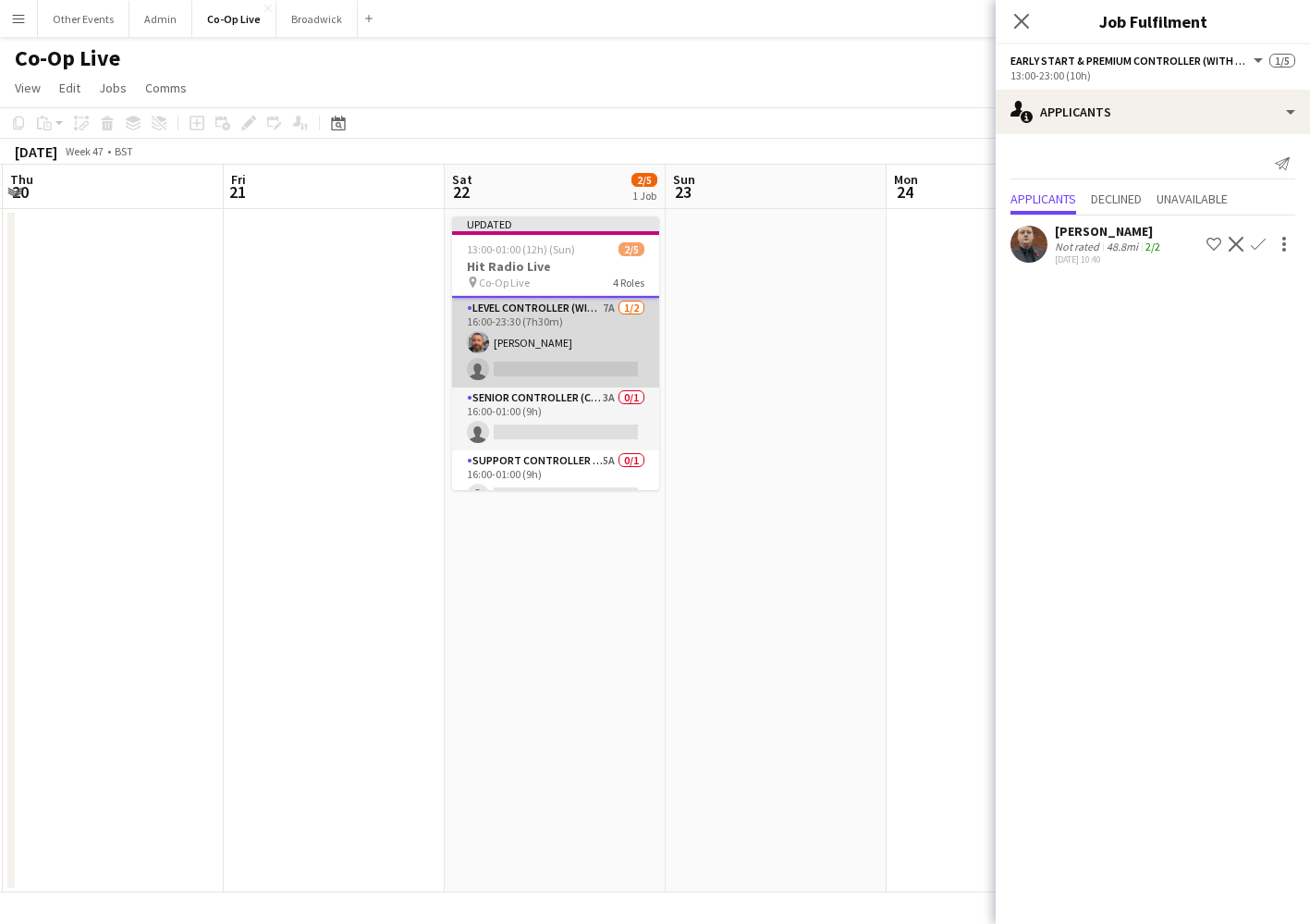
scroll to position [69, 0]
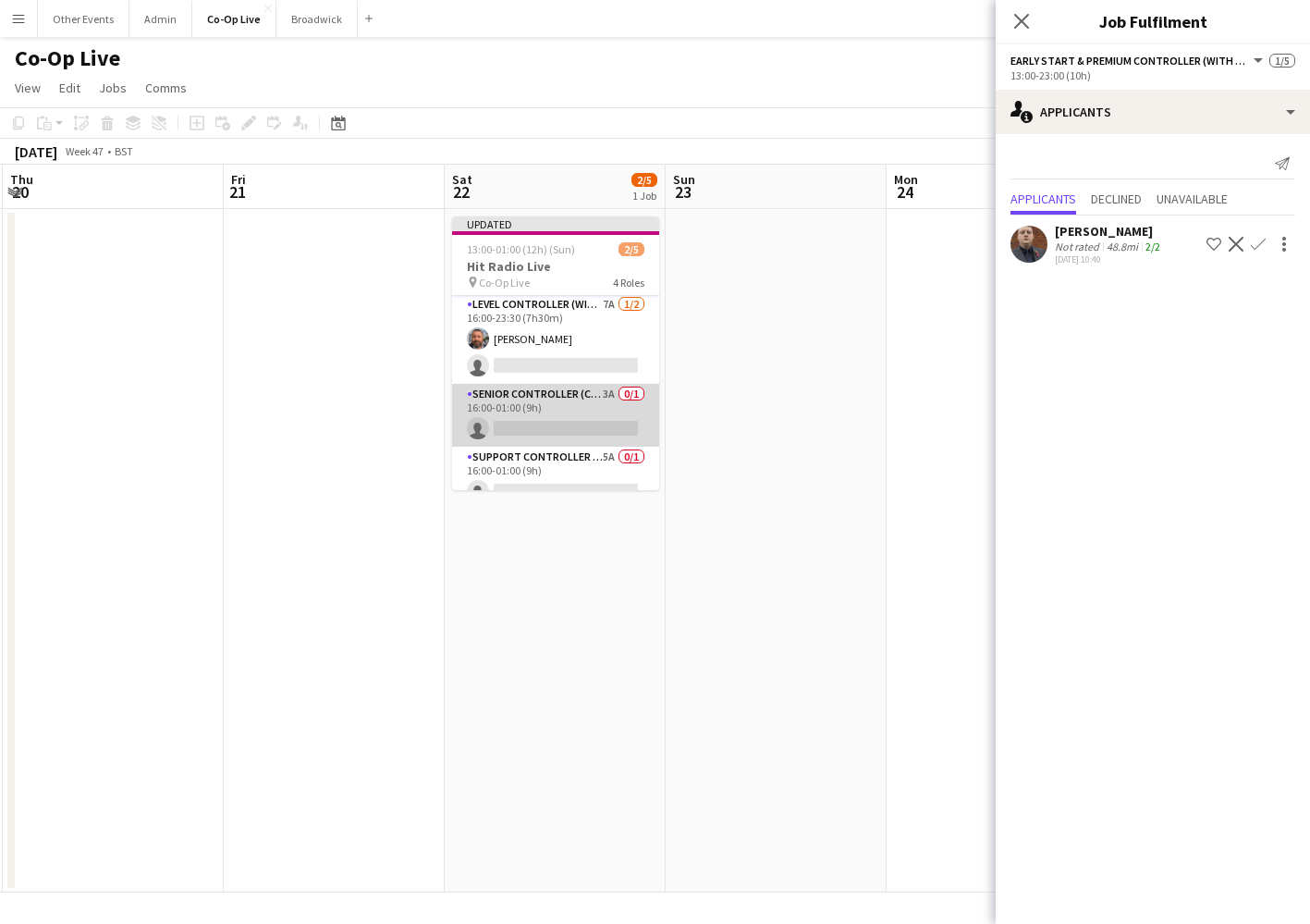
click at [549, 432] on app-card-role "Senior Controller (CCTV) 3A 0/1 16:00-01:00 (9h) single-neutral-actions" at bounding box center [556, 415] width 208 height 63
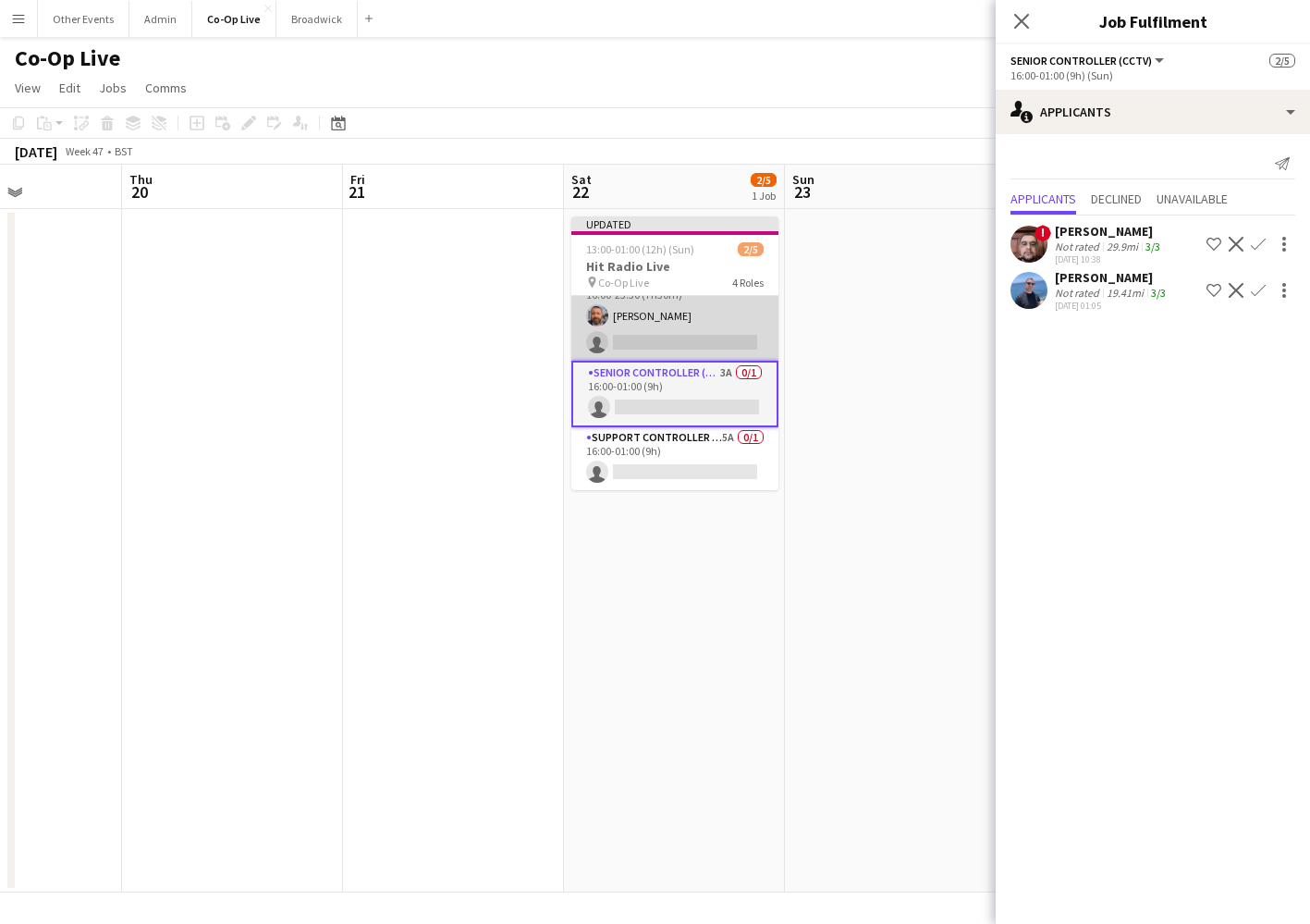
scroll to position [88, 0]
click at [679, 314] on app-card-role "Level Controller (with CCTV) 7A [DATE] 16:00-23:30 (7h30m) [PERSON_NAME] single…" at bounding box center [675, 315] width 208 height 90
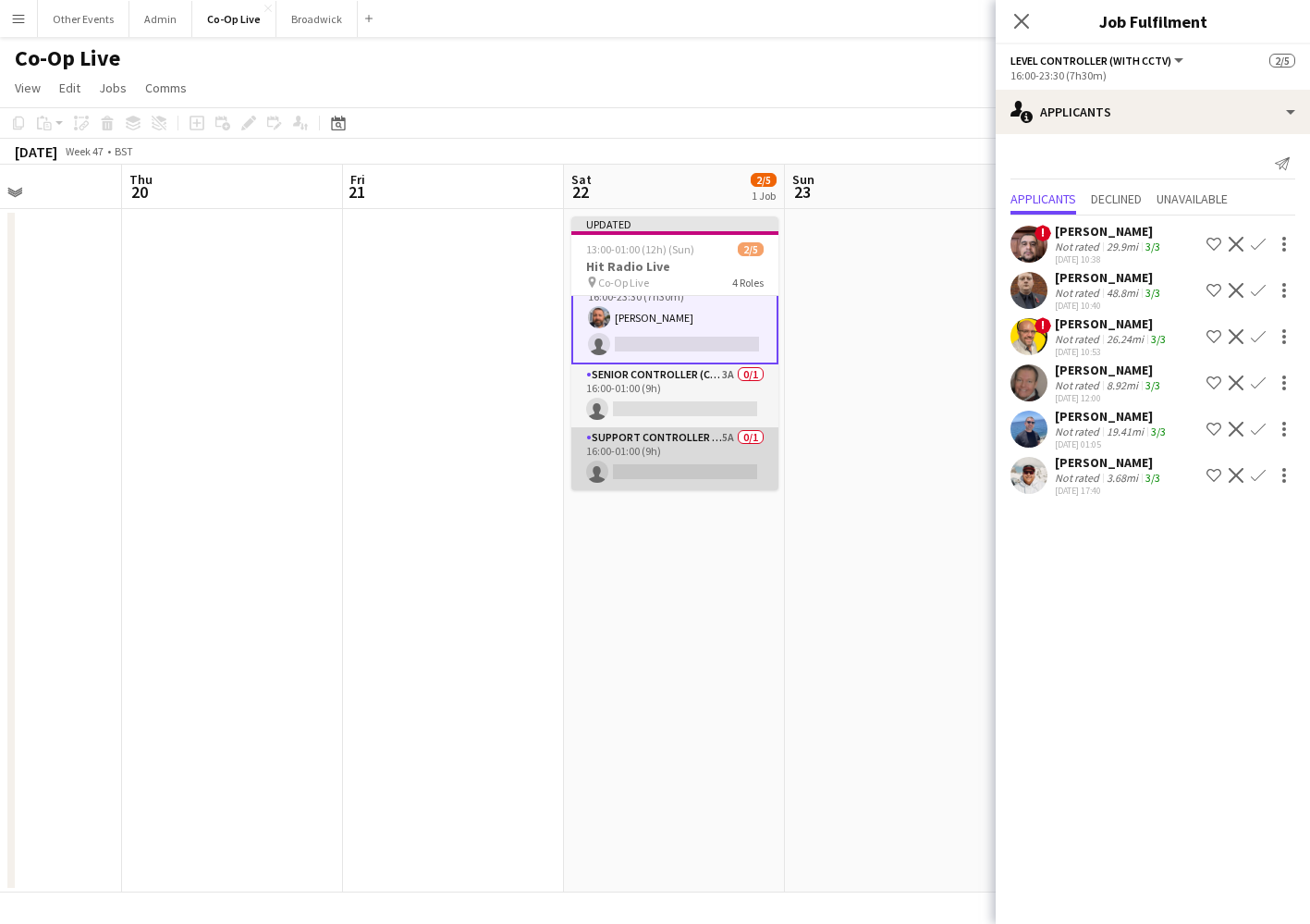
click at [689, 470] on app-card-role "Support Controller (with CCTV) 5A 0/1 16:00-01:00 (9h) single-neutral-actions" at bounding box center [675, 459] width 208 height 63
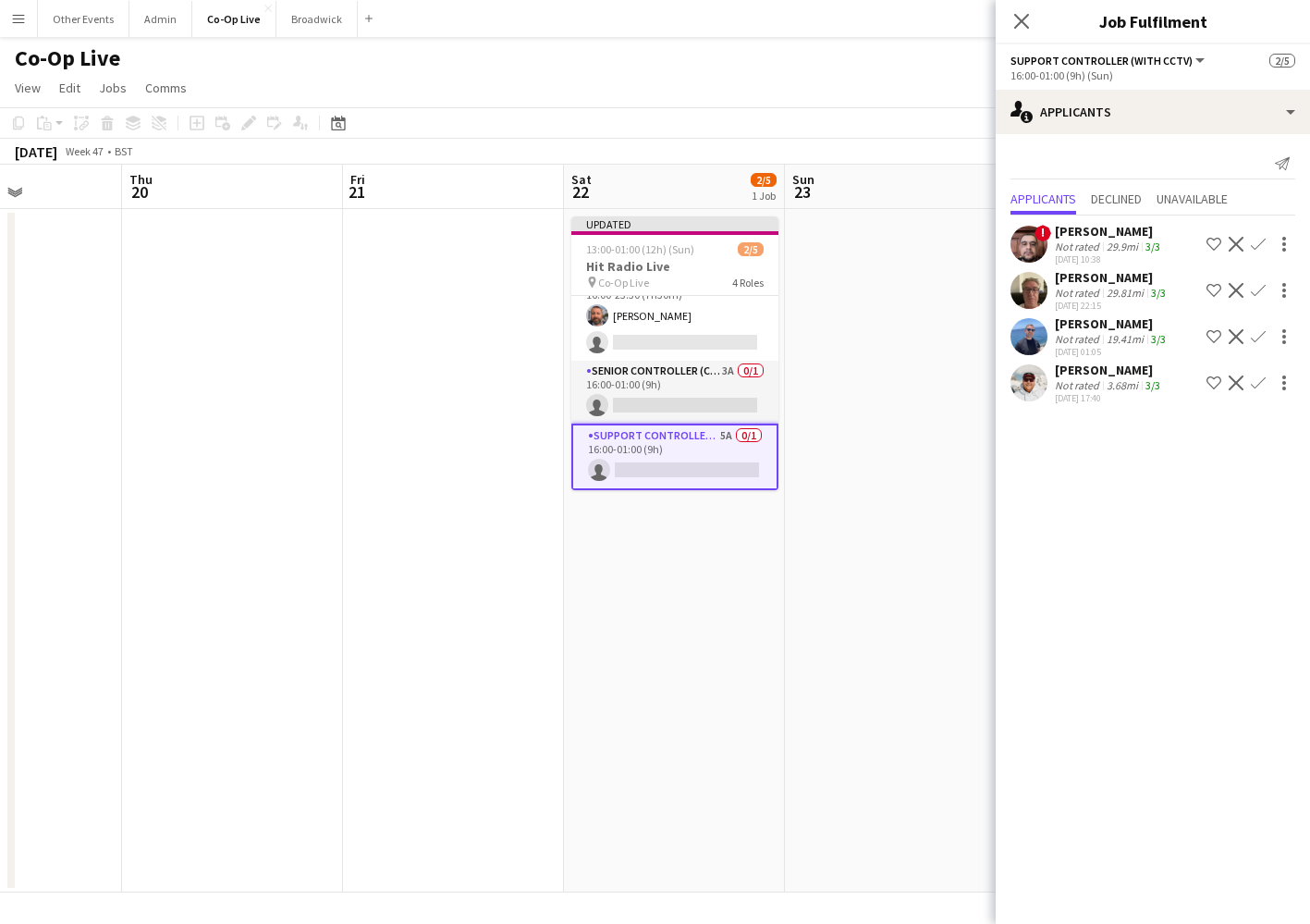
click at [1263, 338] on app-icon "Confirm" at bounding box center [1258, 336] width 15 height 15
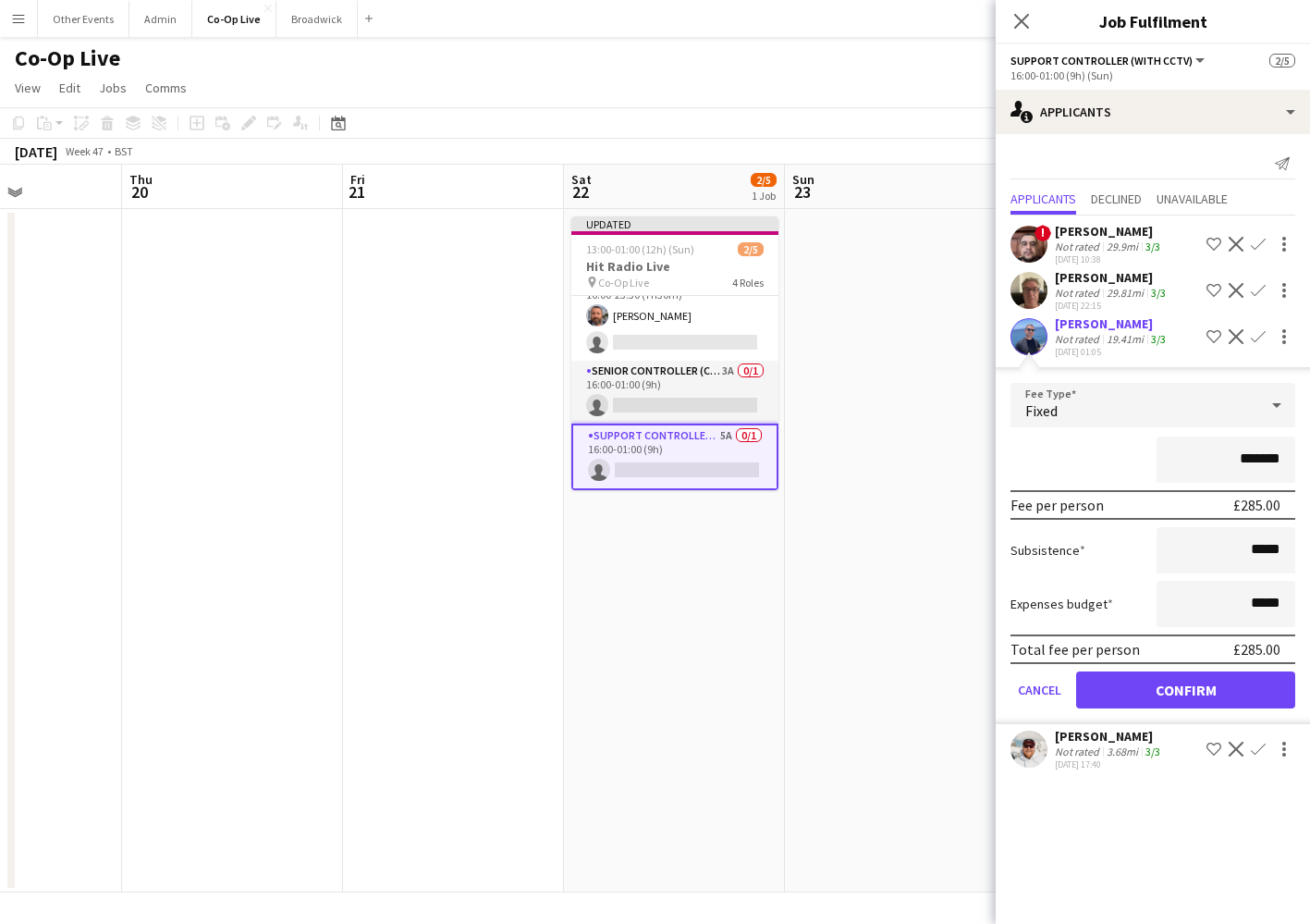
click at [1175, 700] on button "Confirm" at bounding box center [1186, 689] width 219 height 37
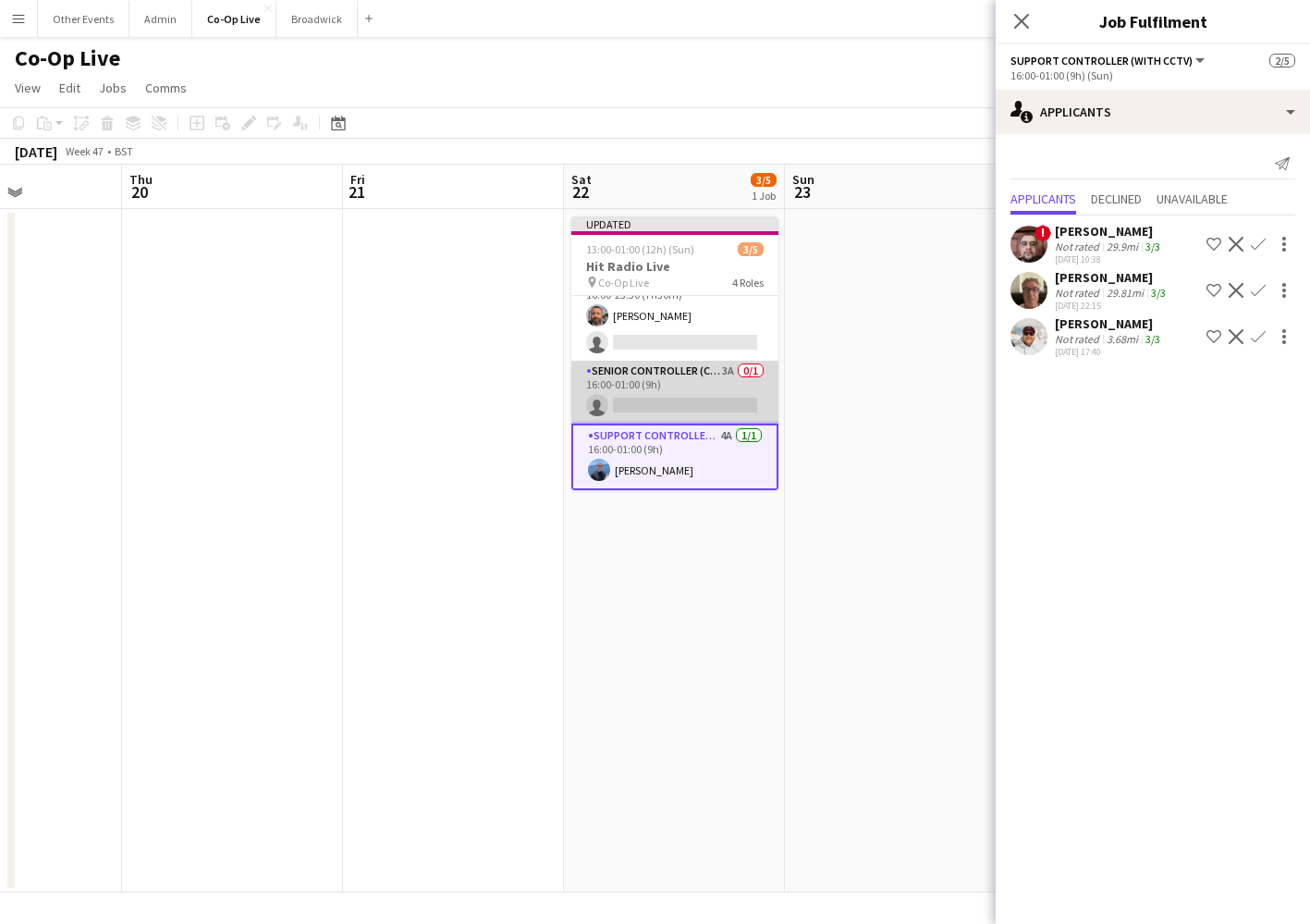
click at [712, 407] on app-card-role "Senior Controller (CCTV) 3A 0/1 16:00-01:00 (9h) single-neutral-actions" at bounding box center [675, 392] width 208 height 63
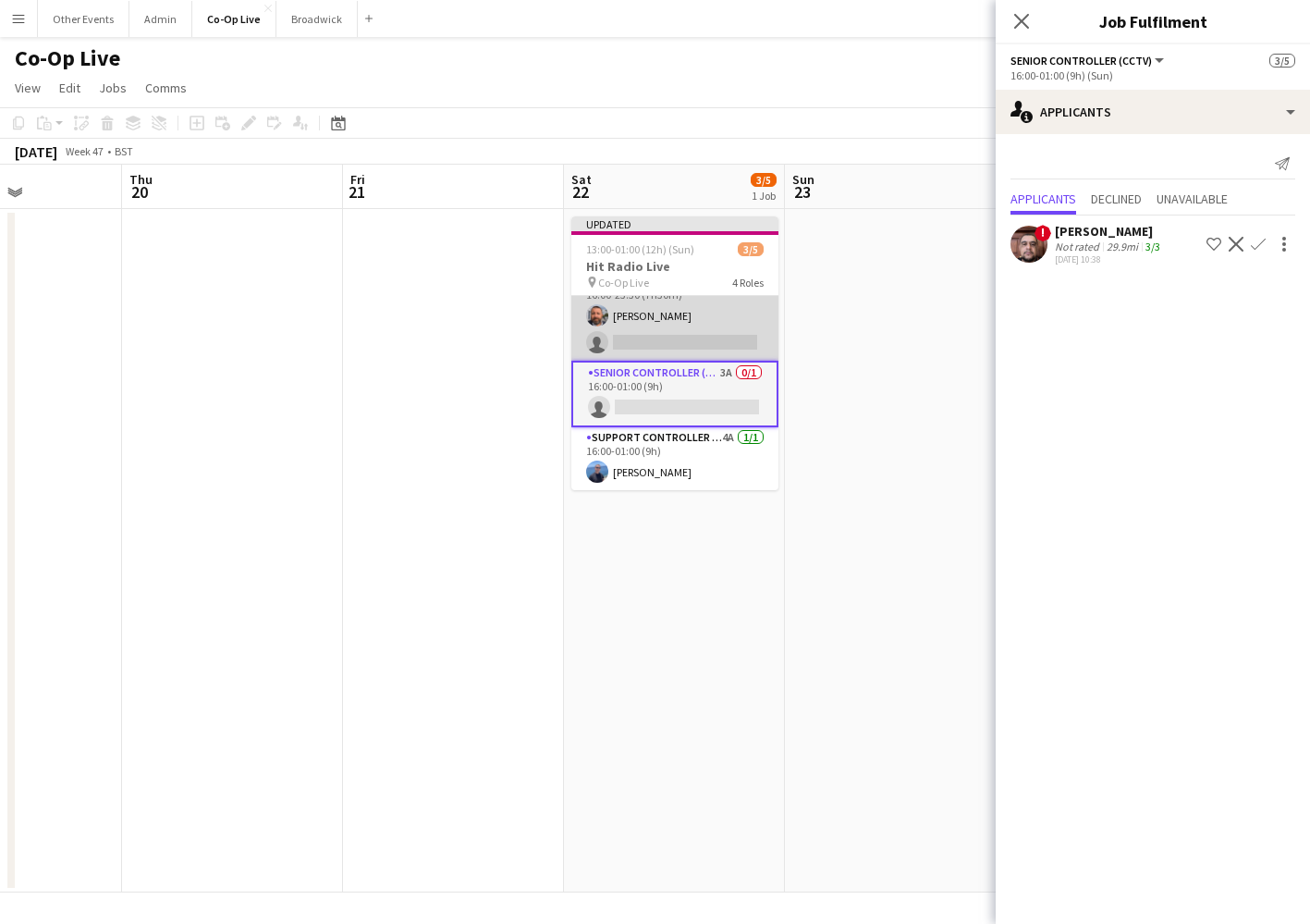
click at [657, 344] on app-card-role "Level Controller (with CCTV) 7A [DATE] 16:00-23:30 (7h30m) [PERSON_NAME] single…" at bounding box center [675, 315] width 208 height 90
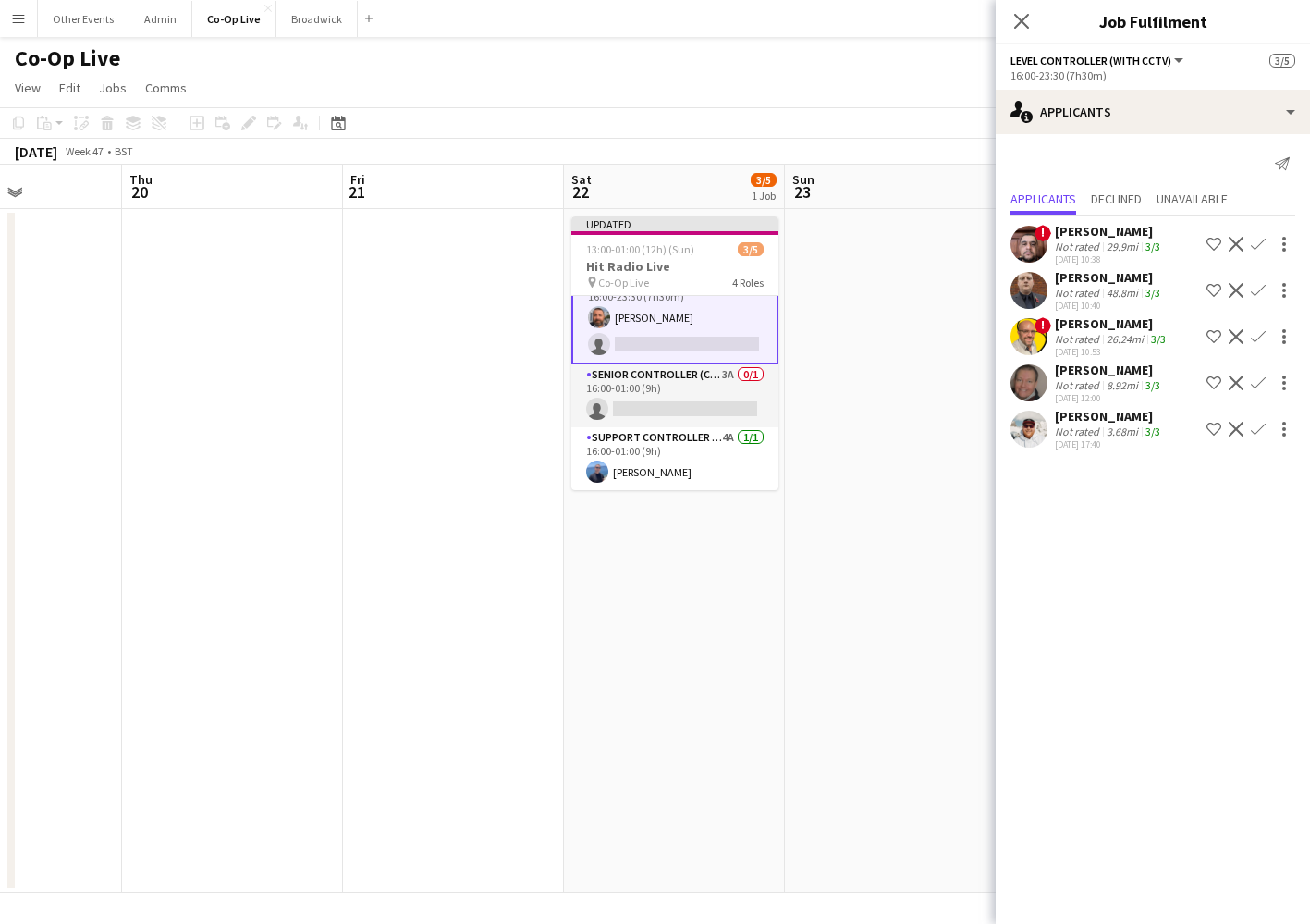
click at [1259, 240] on app-icon "Confirm" at bounding box center [1258, 243] width 15 height 15
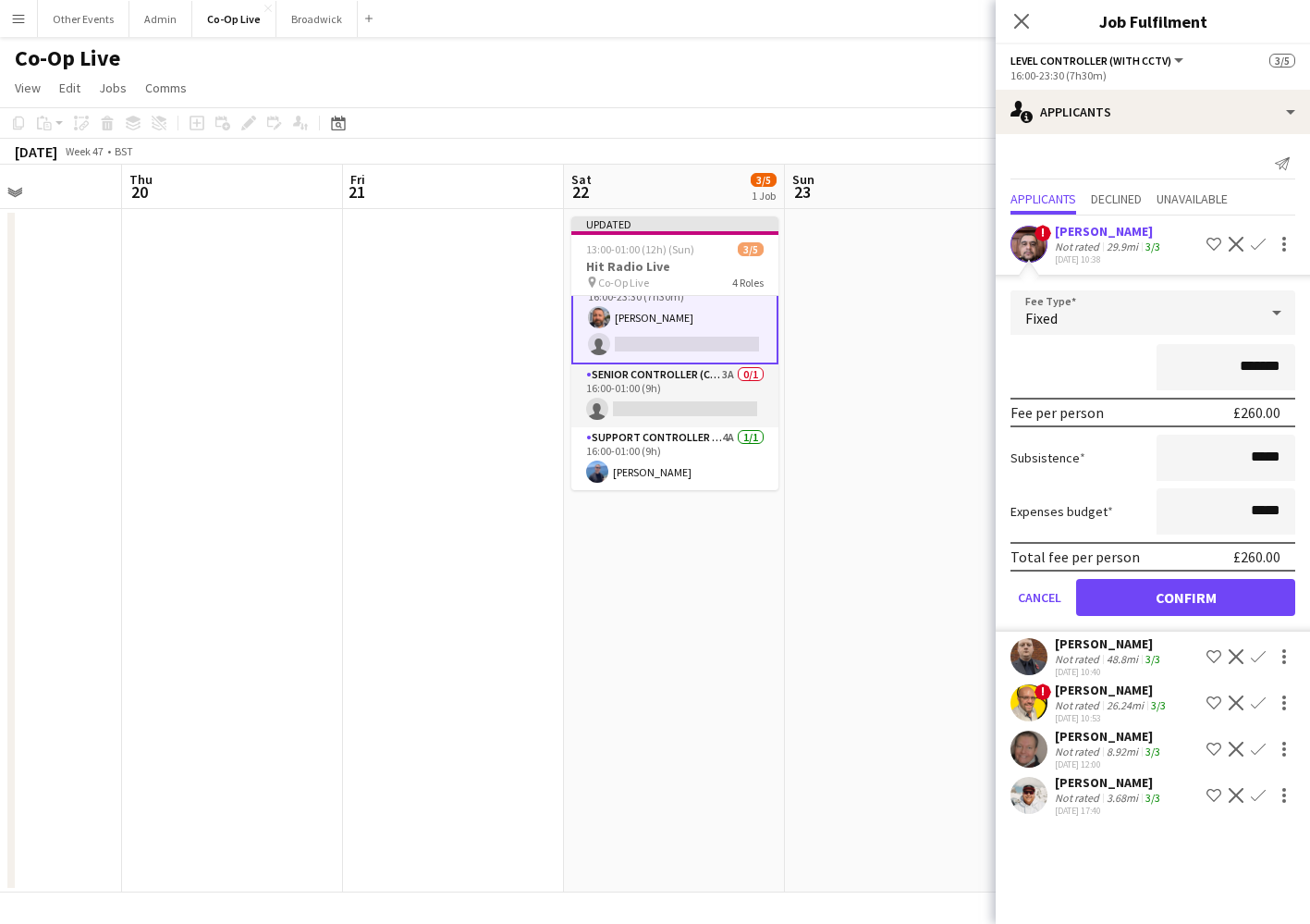
click at [1190, 592] on button "Confirm" at bounding box center [1186, 597] width 219 height 37
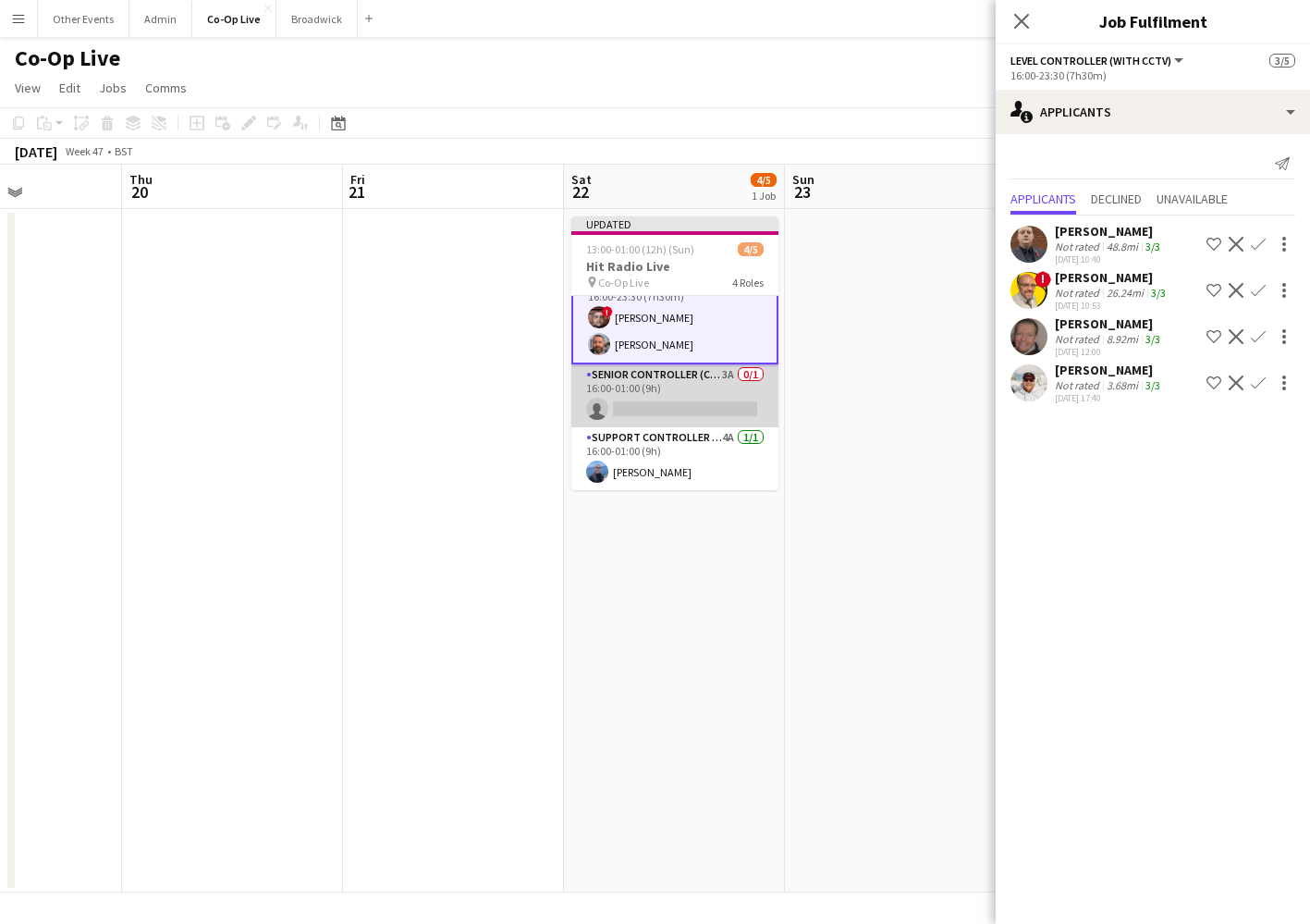
click at [674, 393] on app-card-role "Senior Controller (CCTV) 3A 0/1 16:00-01:00 (9h) single-neutral-actions" at bounding box center [675, 396] width 208 height 63
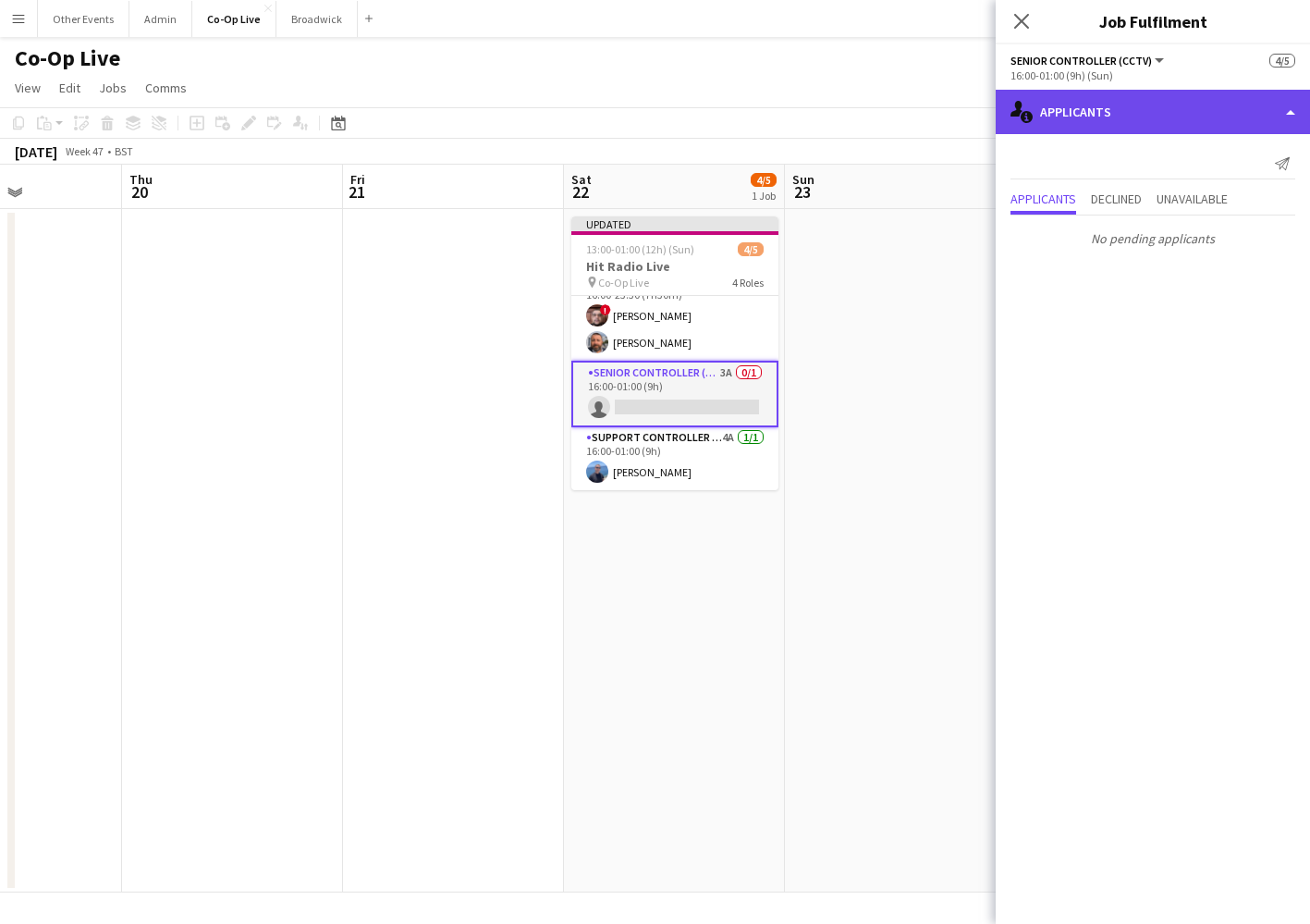
click at [1150, 114] on div "single-neutral-actions-information Applicants" at bounding box center [1153, 112] width 314 height 45
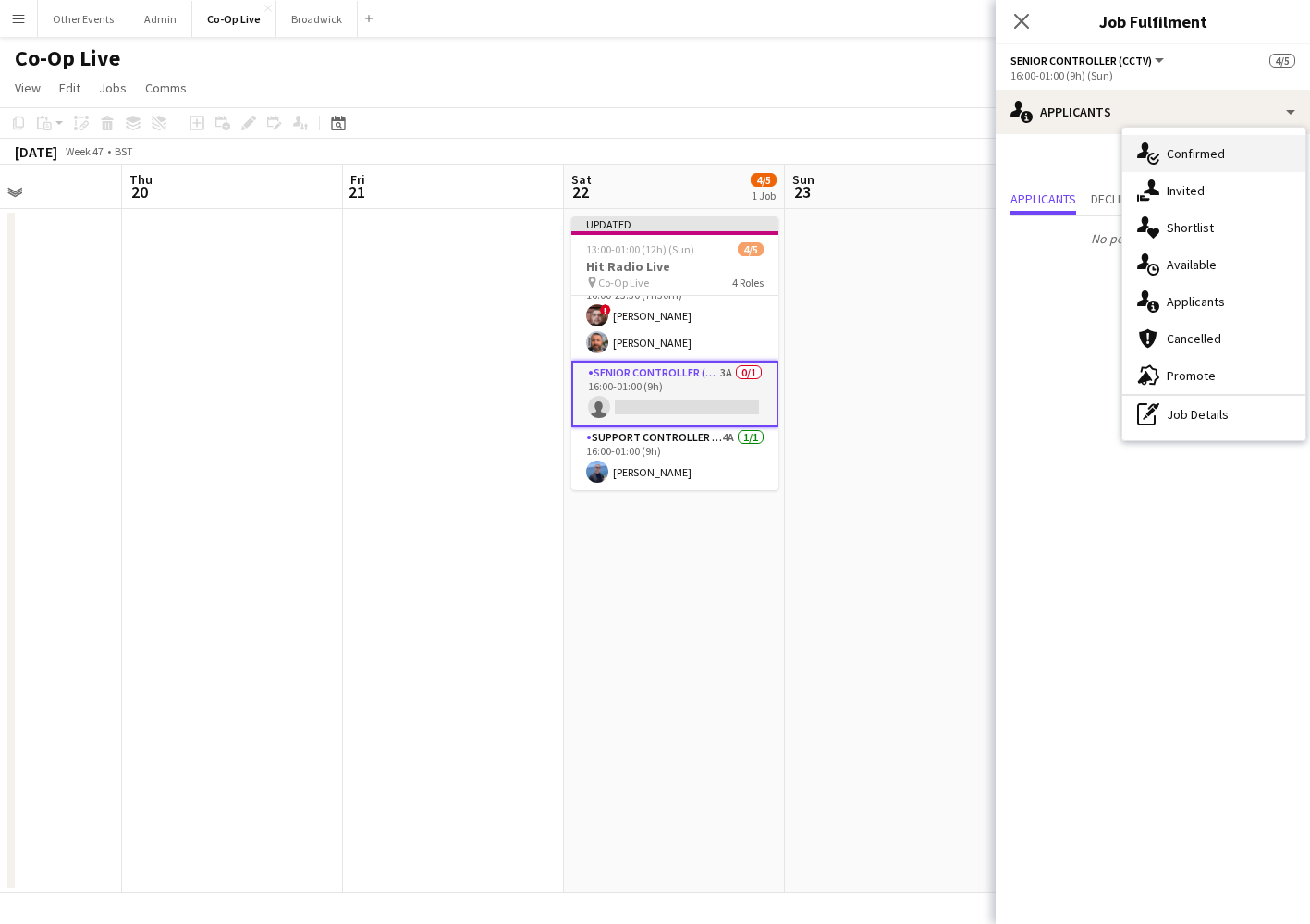
click at [1199, 150] on span "Confirmed" at bounding box center [1197, 153] width 58 height 16
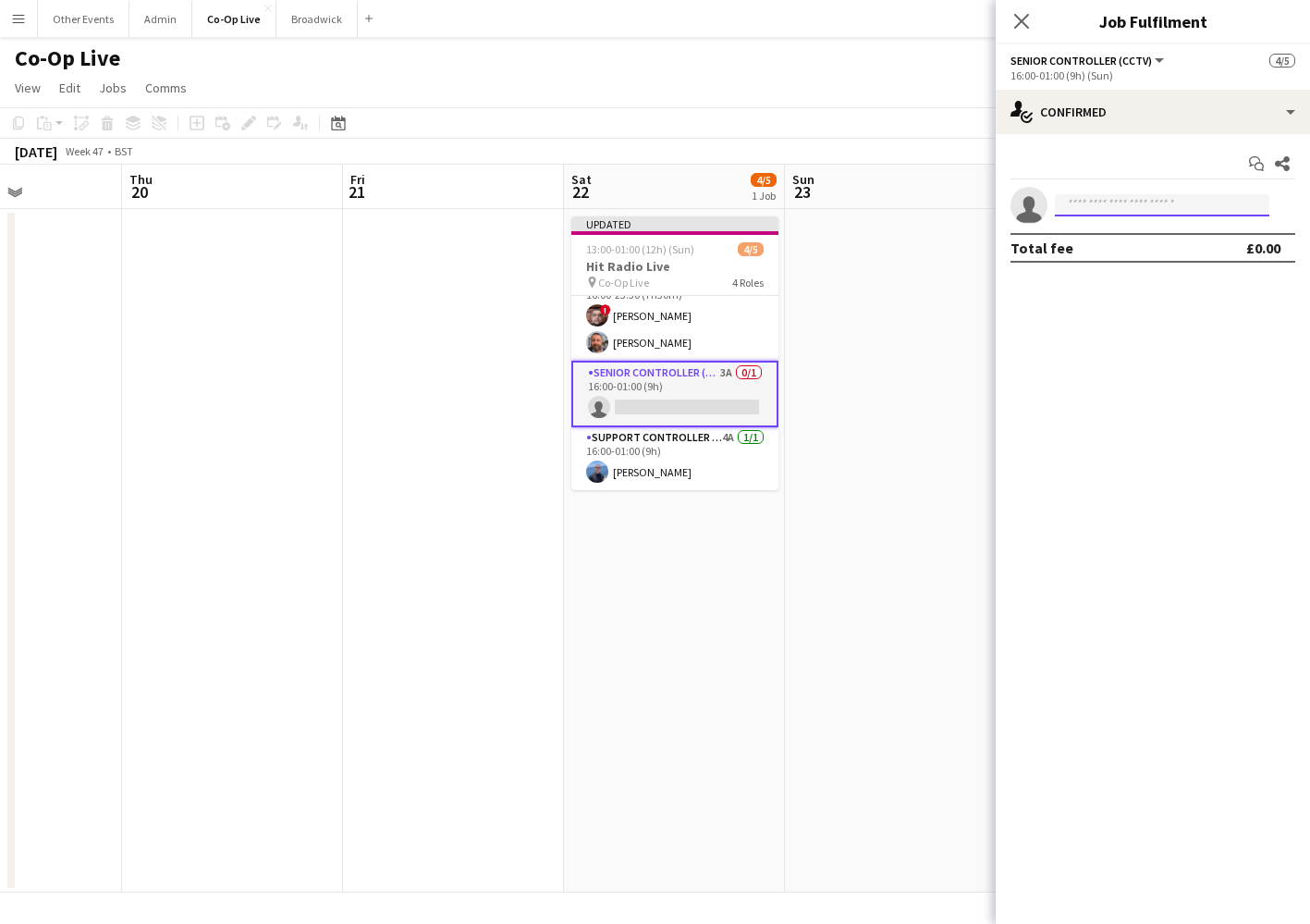
click at [1148, 203] on input at bounding box center [1162, 205] width 214 height 22
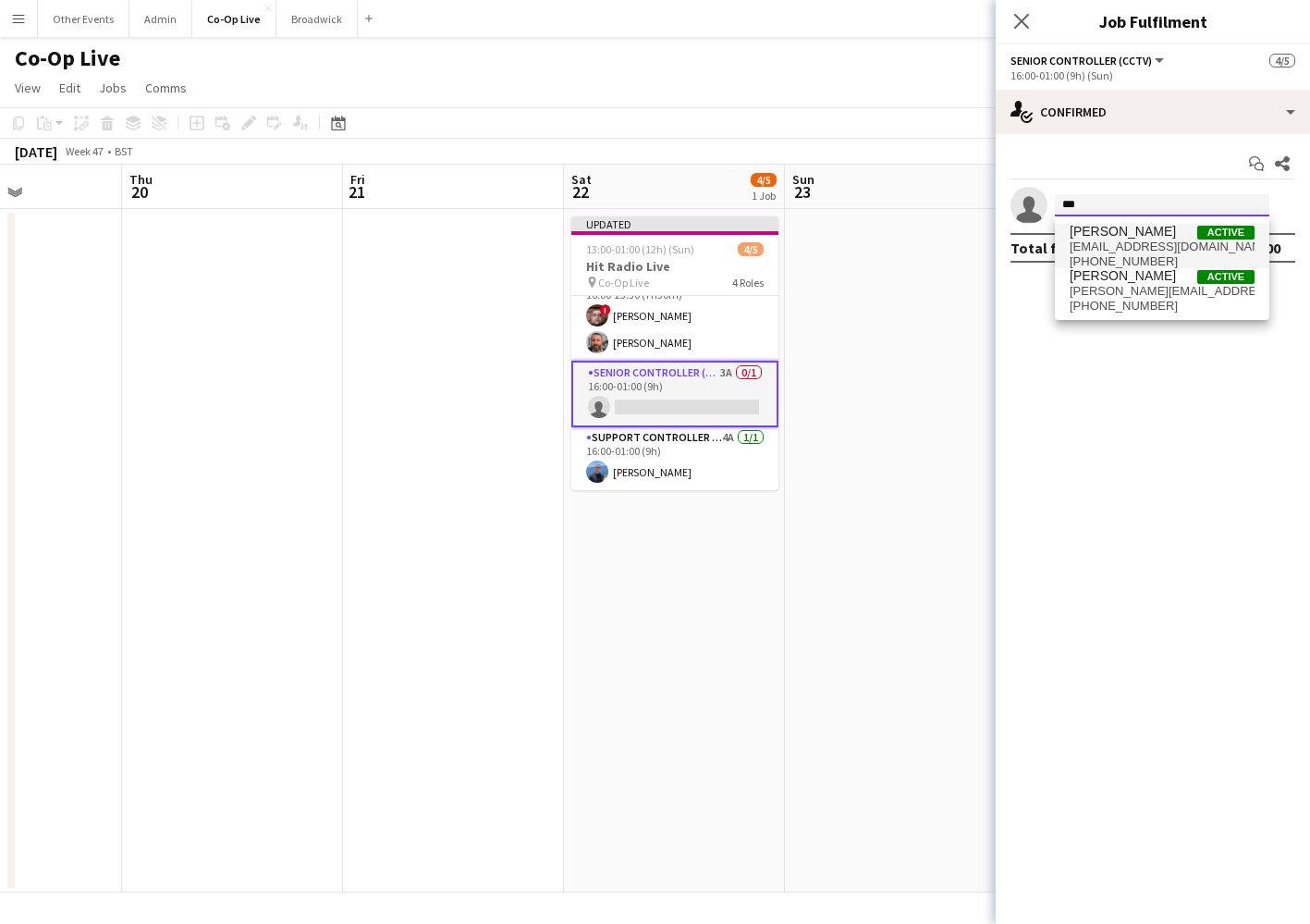
type input "***"
click at [1134, 243] on span "[EMAIL_ADDRESS][DOMAIN_NAME]" at bounding box center [1162, 246] width 185 height 15
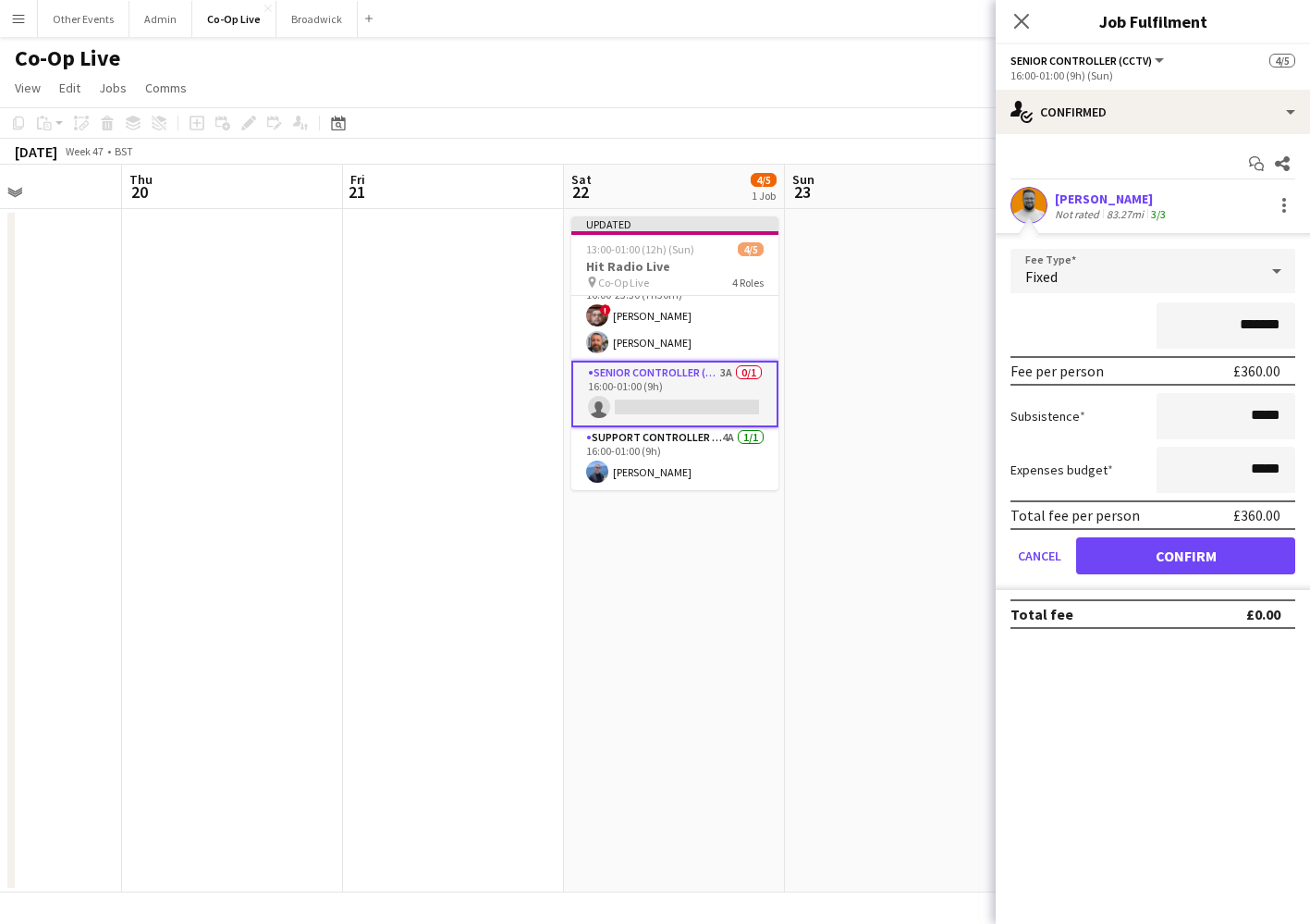
click at [1185, 576] on form "Fee Type Fixed ******* Fee per person £360.00 Subsistence ***** Expenses budget…" at bounding box center [1153, 420] width 314 height 341
click at [1186, 555] on button "Confirm" at bounding box center [1186, 556] width 219 height 37
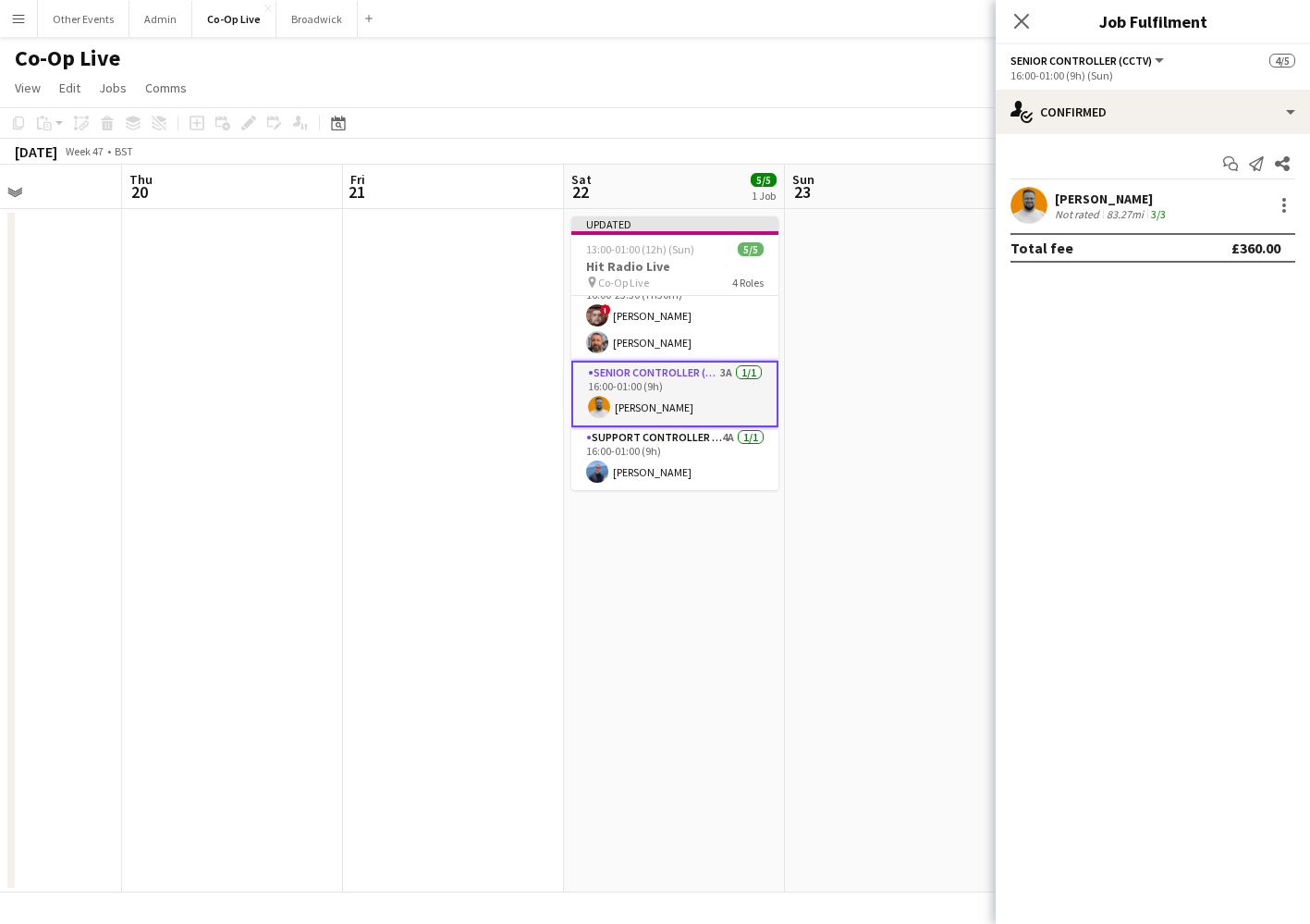
click at [896, 505] on app-date-cell at bounding box center [896, 551] width 221 height 684
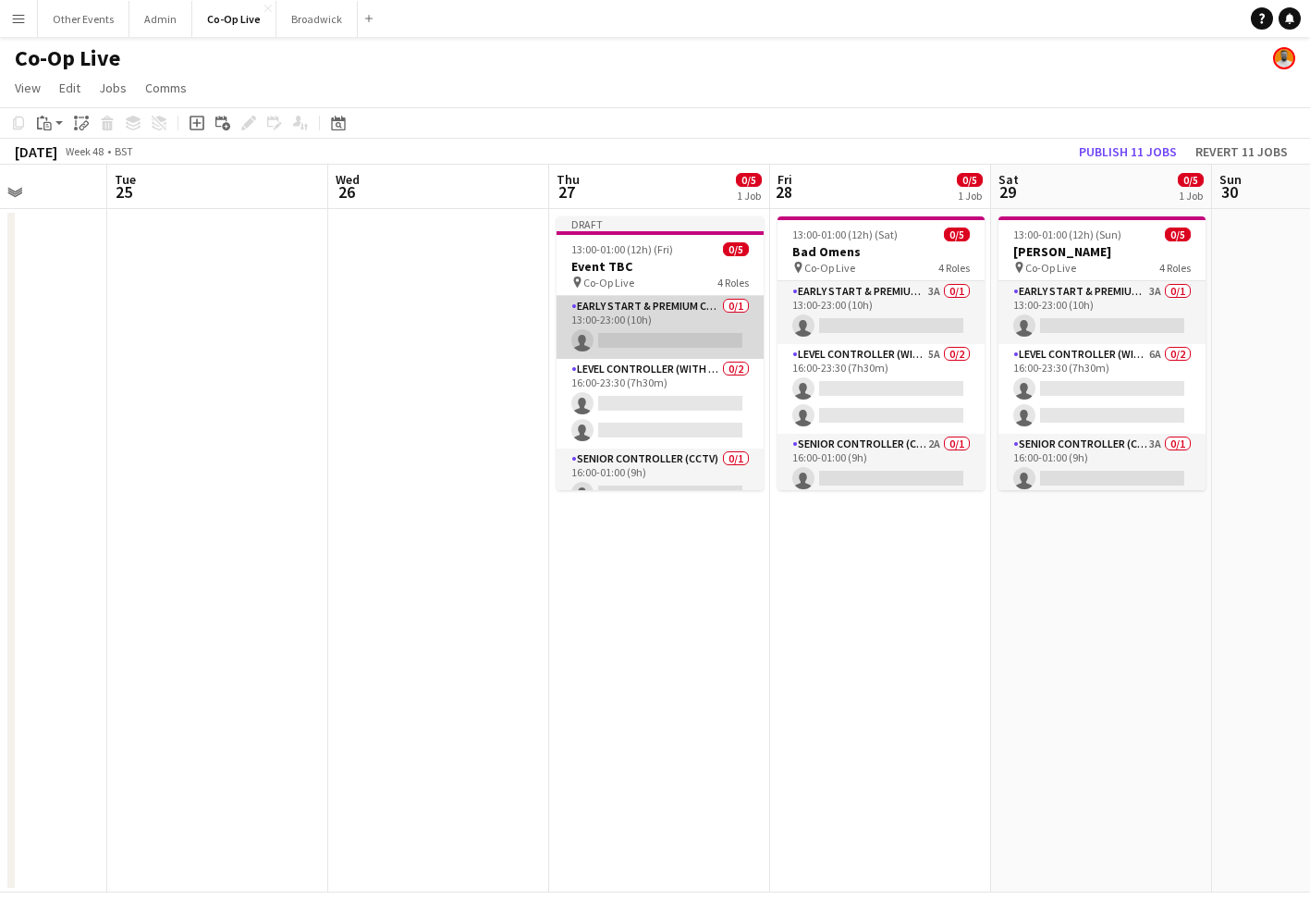
scroll to position [0, 562]
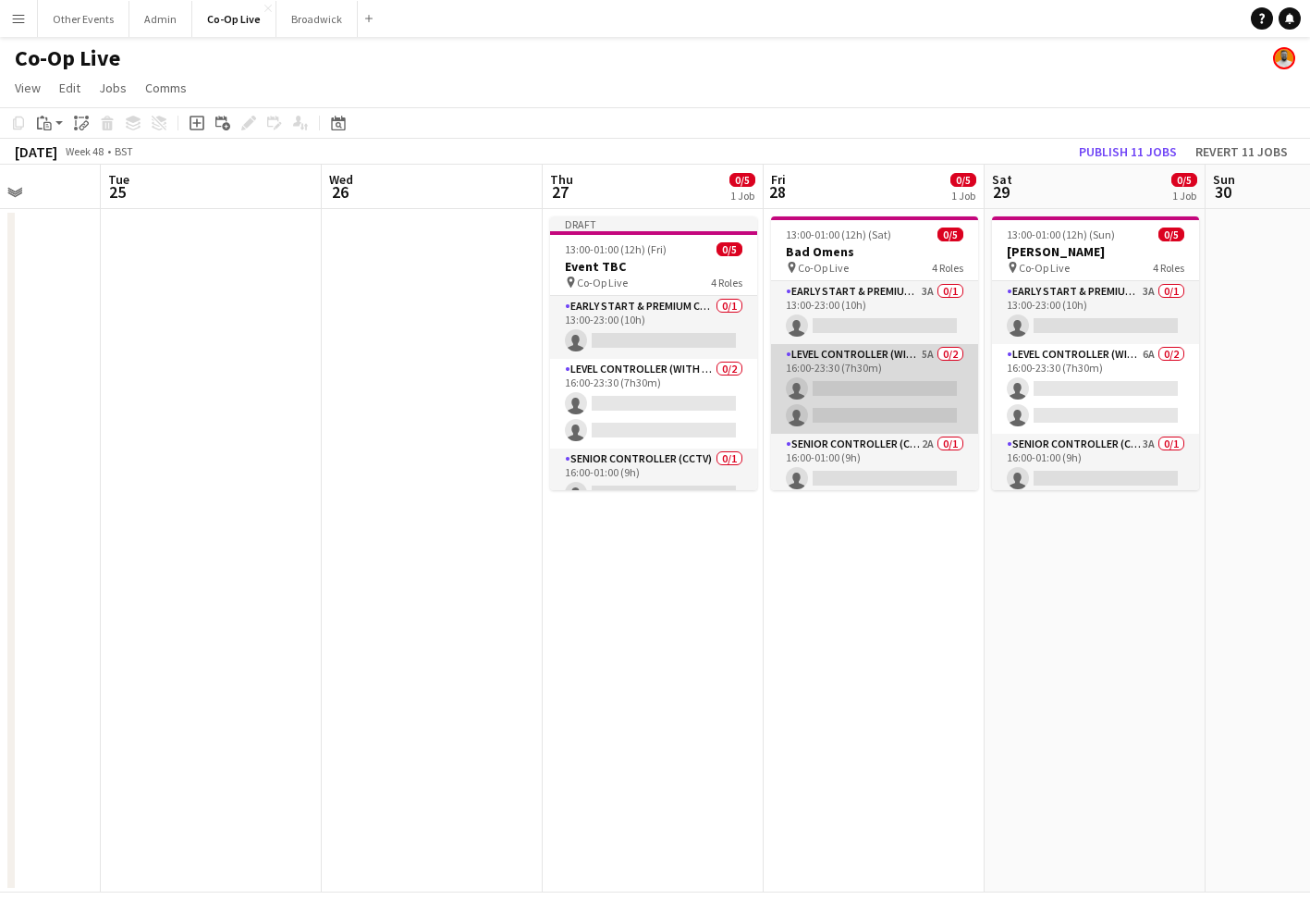
click at [911, 378] on app-card-role "Level Controller (with CCTV) 5A 0/2 16:00-23:30 (7h30m) single-neutral-actions …" at bounding box center [875, 389] width 208 height 90
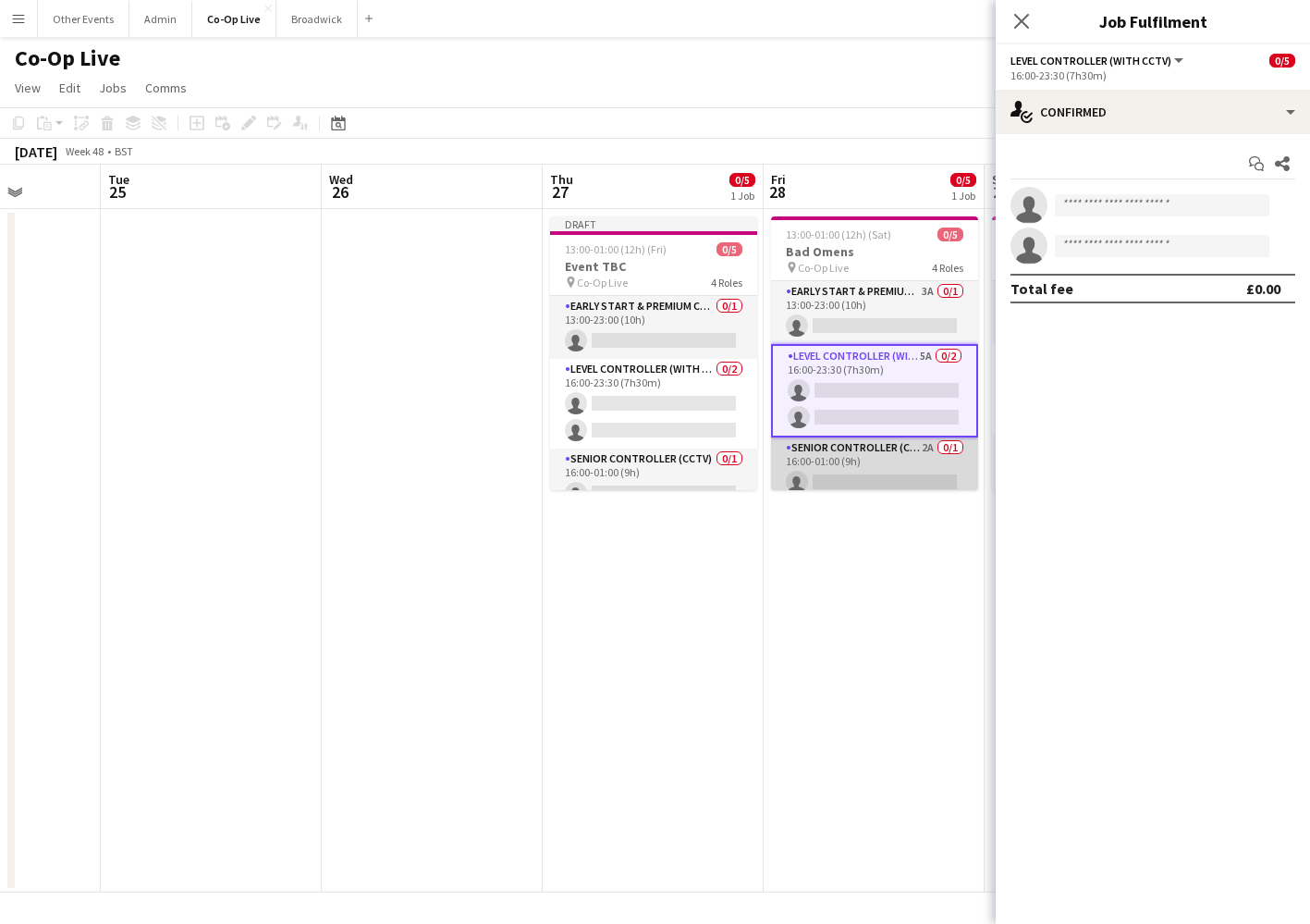
click at [911, 461] on app-card-role "Senior Controller (CCTV) 2A 0/1 16:00-01:00 (9h) single-neutral-actions" at bounding box center [875, 468] width 208 height 63
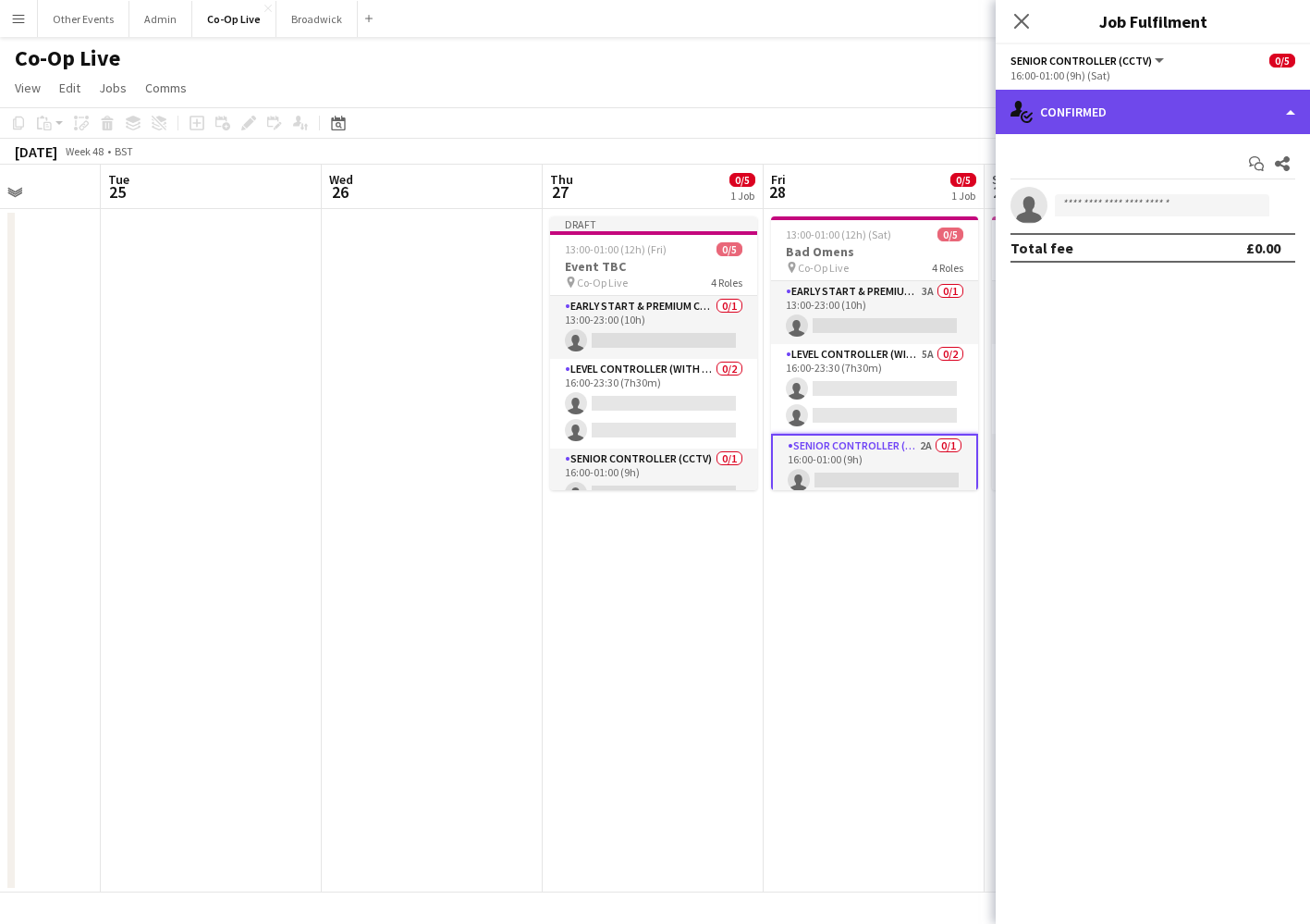
click at [1196, 107] on div "single-neutral-actions-check-2 Confirmed" at bounding box center [1153, 112] width 314 height 45
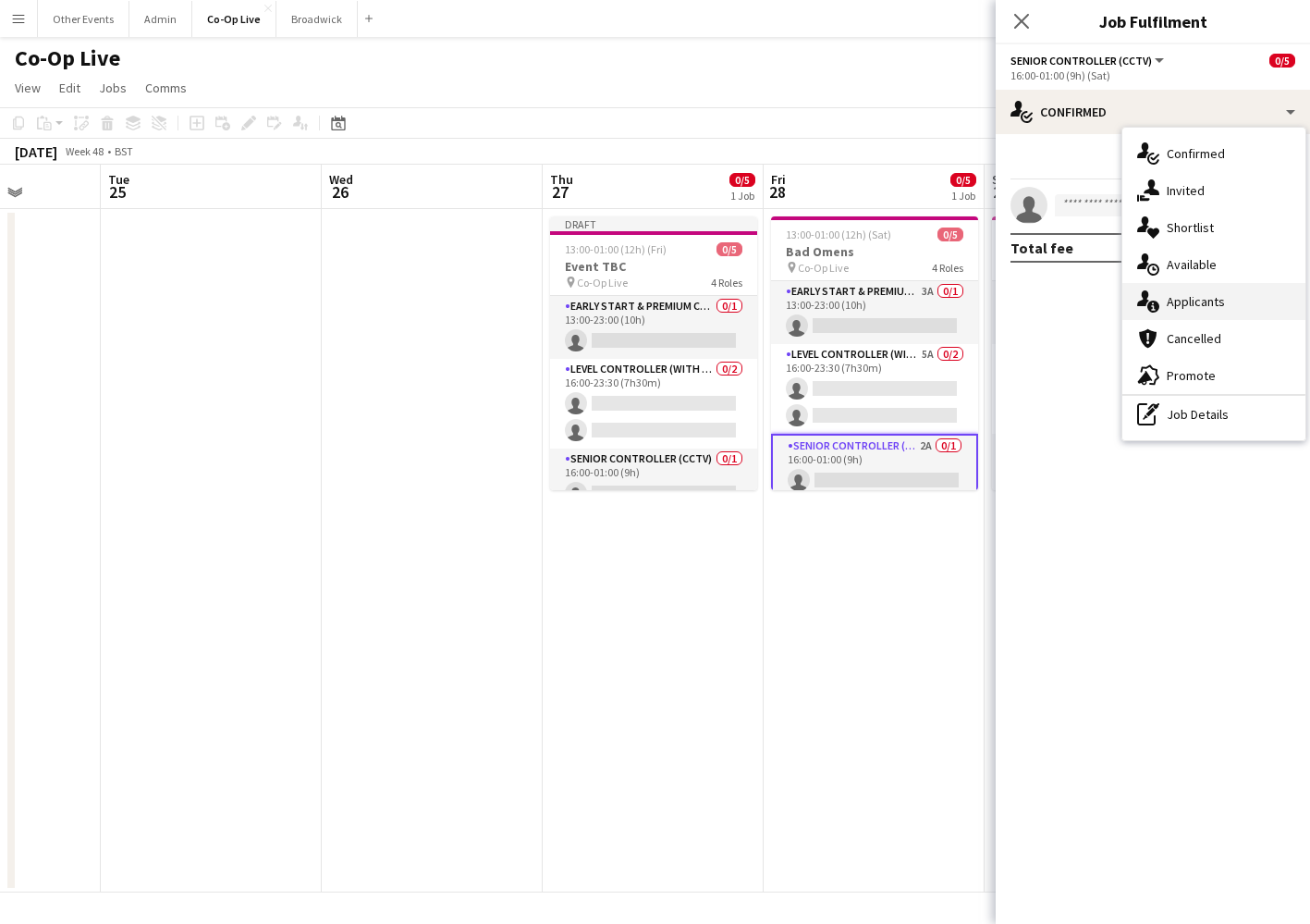
click at [1216, 303] on span "Applicants" at bounding box center [1197, 301] width 58 height 16
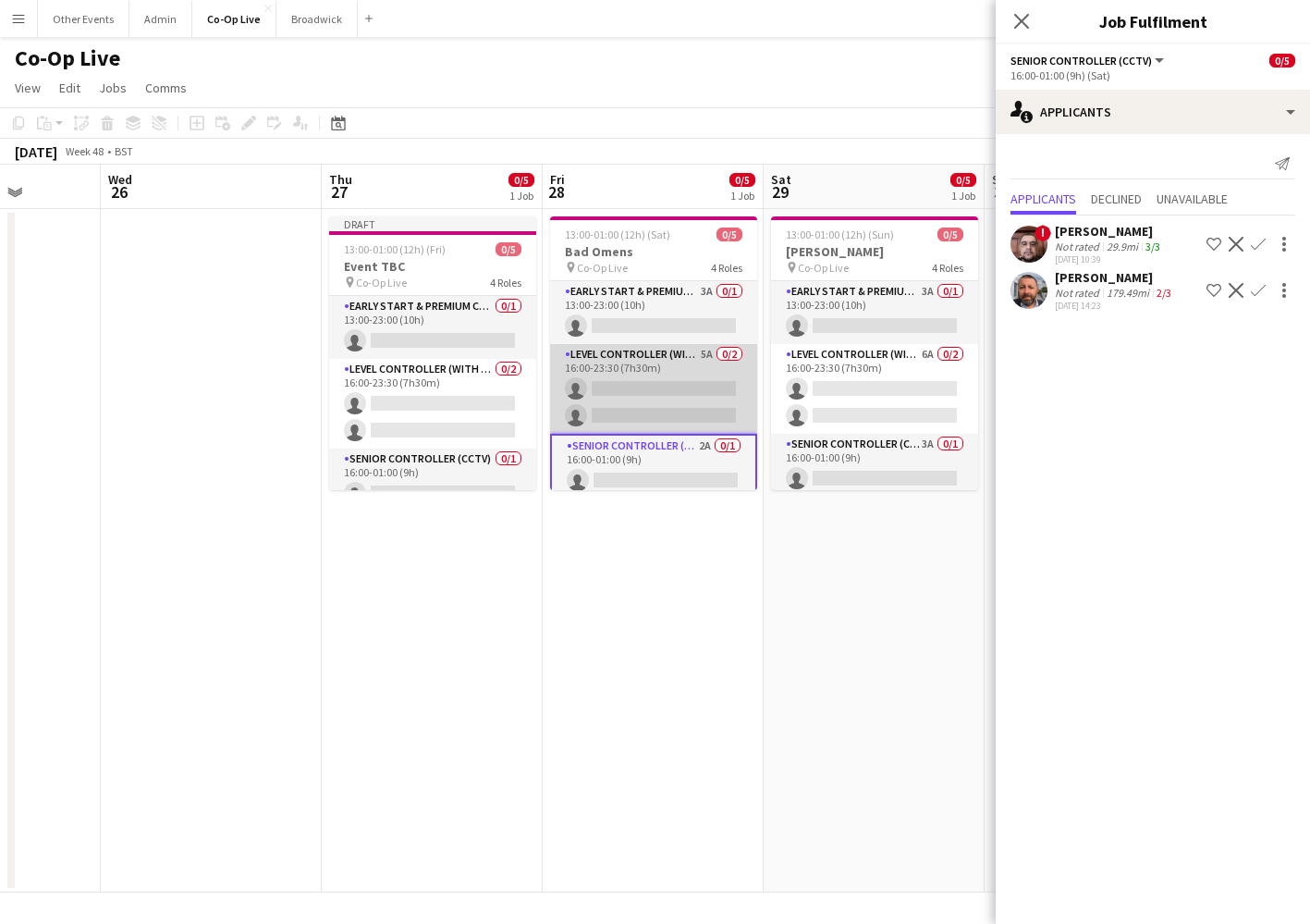
click at [599, 385] on app-card-role "Level Controller (with CCTV) 5A 0/2 16:00-23:30 (7h30m) single-neutral-actions …" at bounding box center [654, 389] width 208 height 90
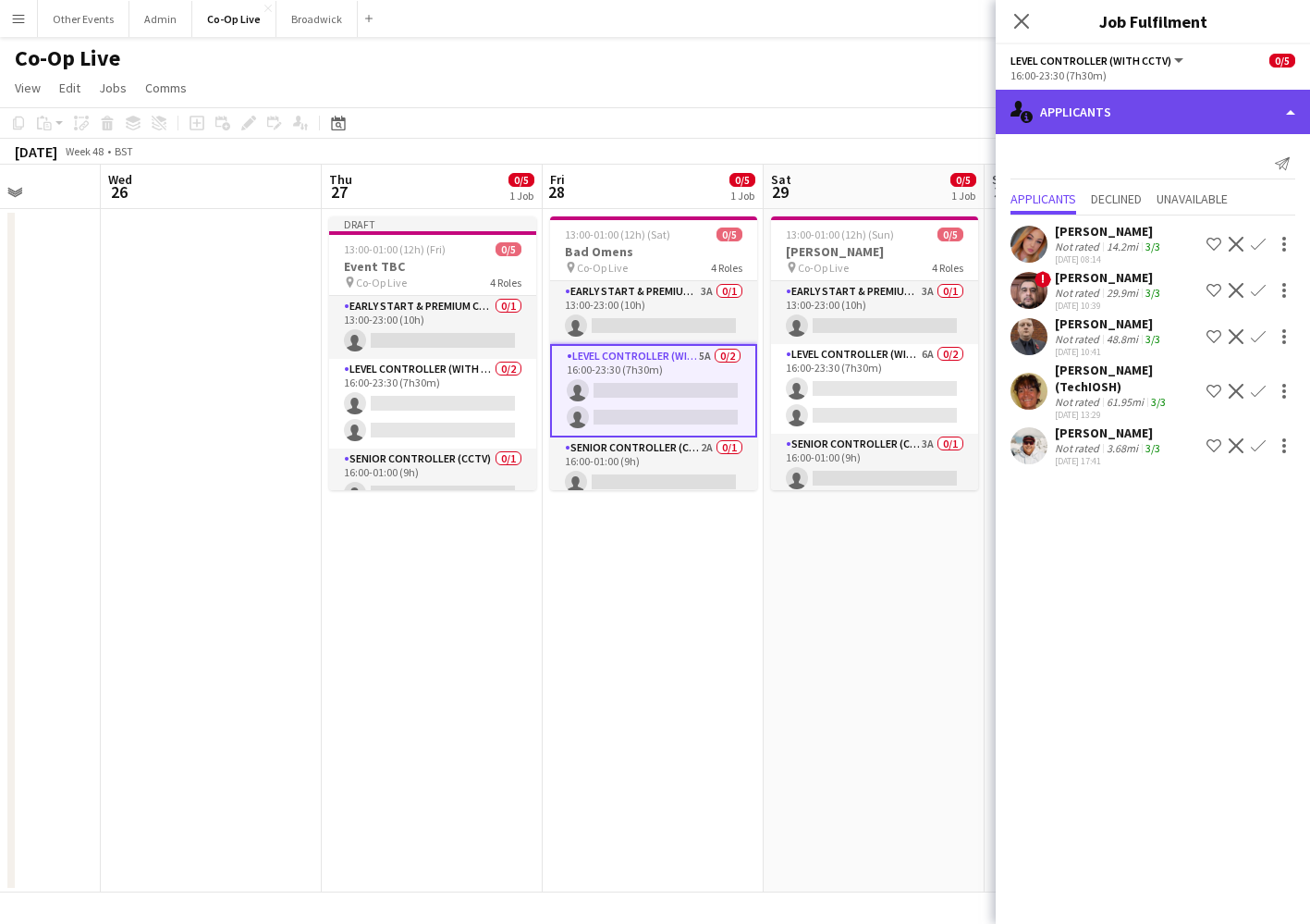
click at [1076, 127] on div "single-neutral-actions-information Applicants" at bounding box center [1153, 112] width 314 height 45
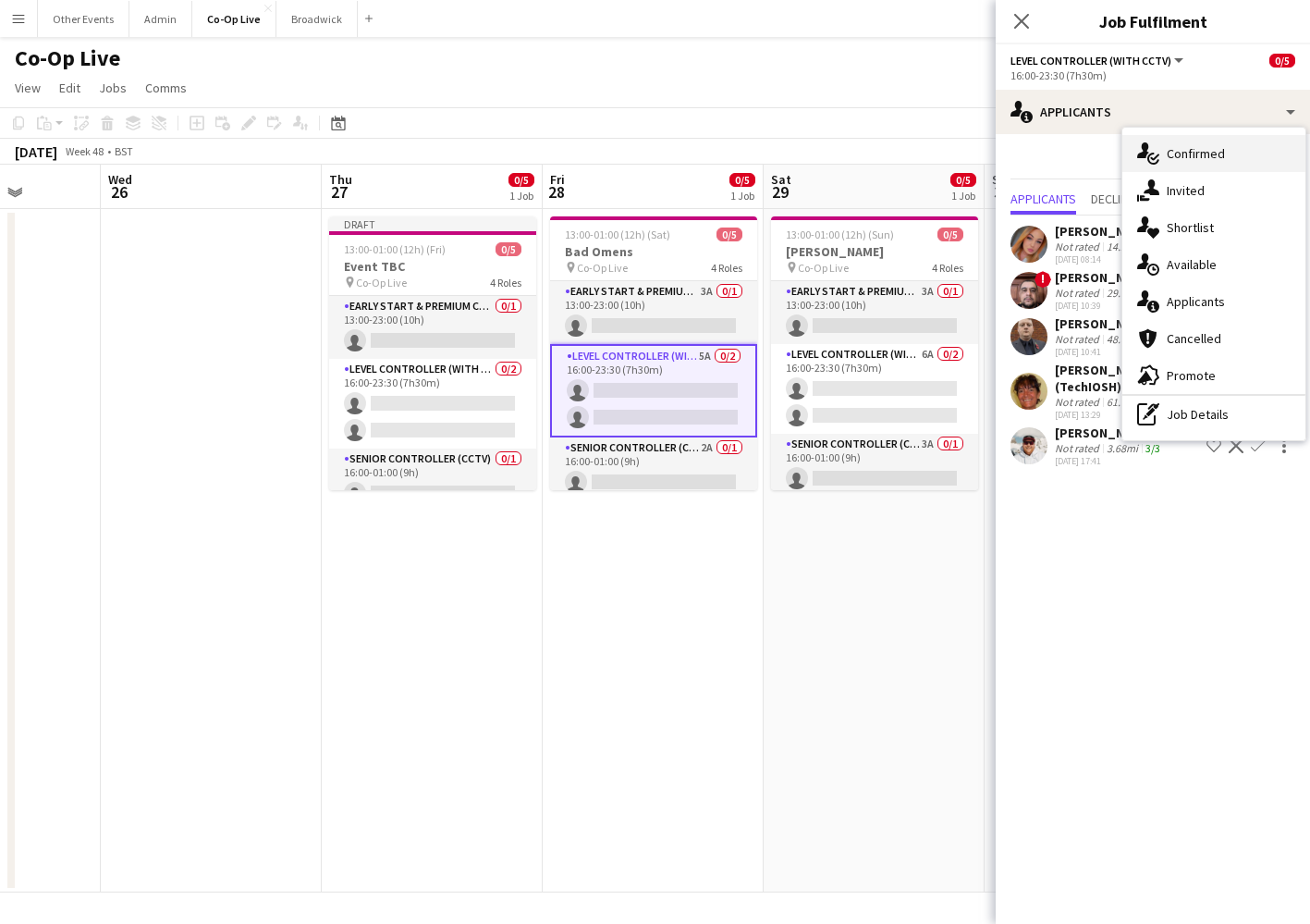
click at [1177, 148] on span "Confirmed" at bounding box center [1197, 153] width 58 height 16
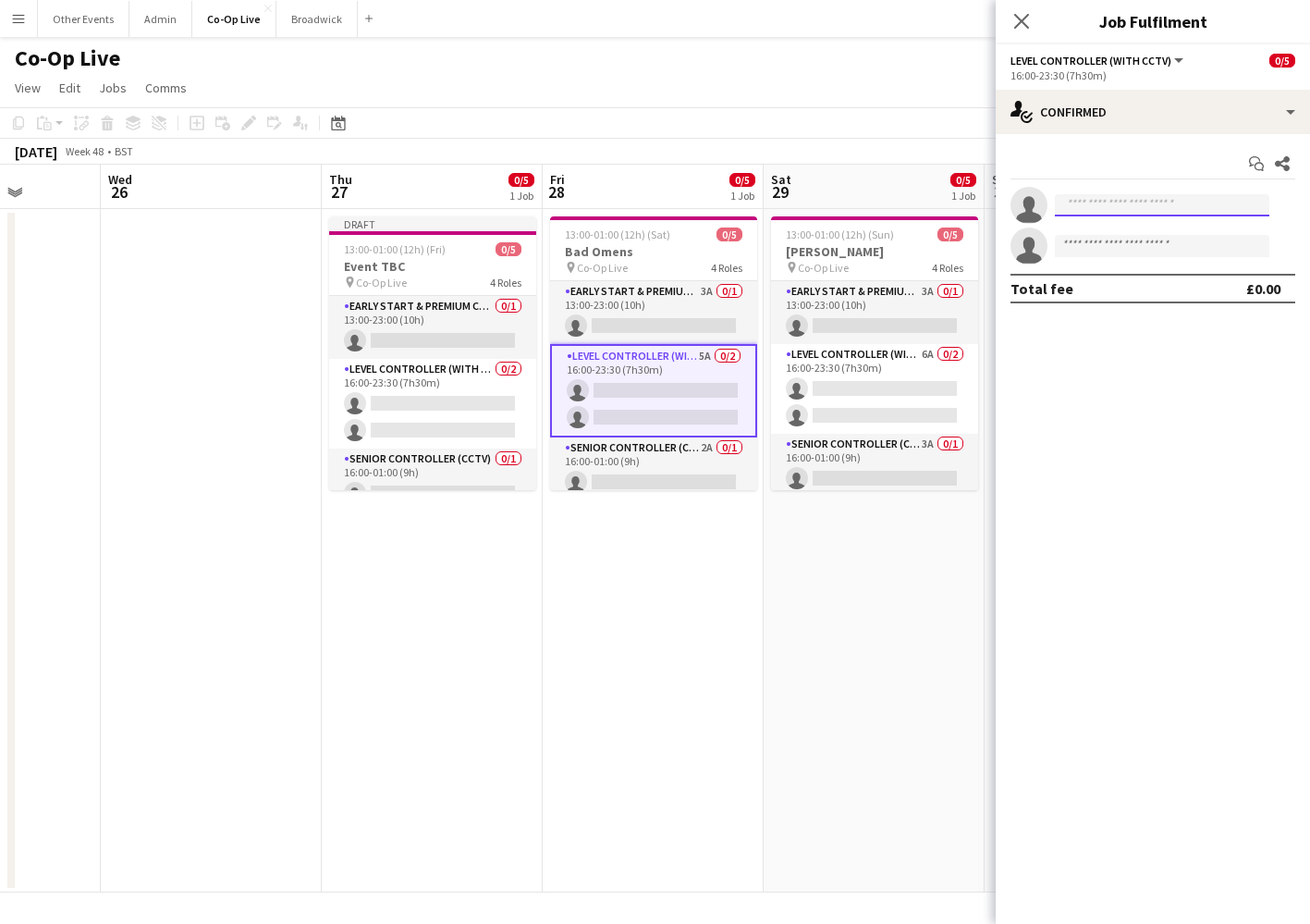
click at [1154, 210] on input at bounding box center [1162, 205] width 214 height 22
type input "****"
click at [1145, 258] on span "[PHONE_NUMBER]" at bounding box center [1162, 261] width 185 height 15
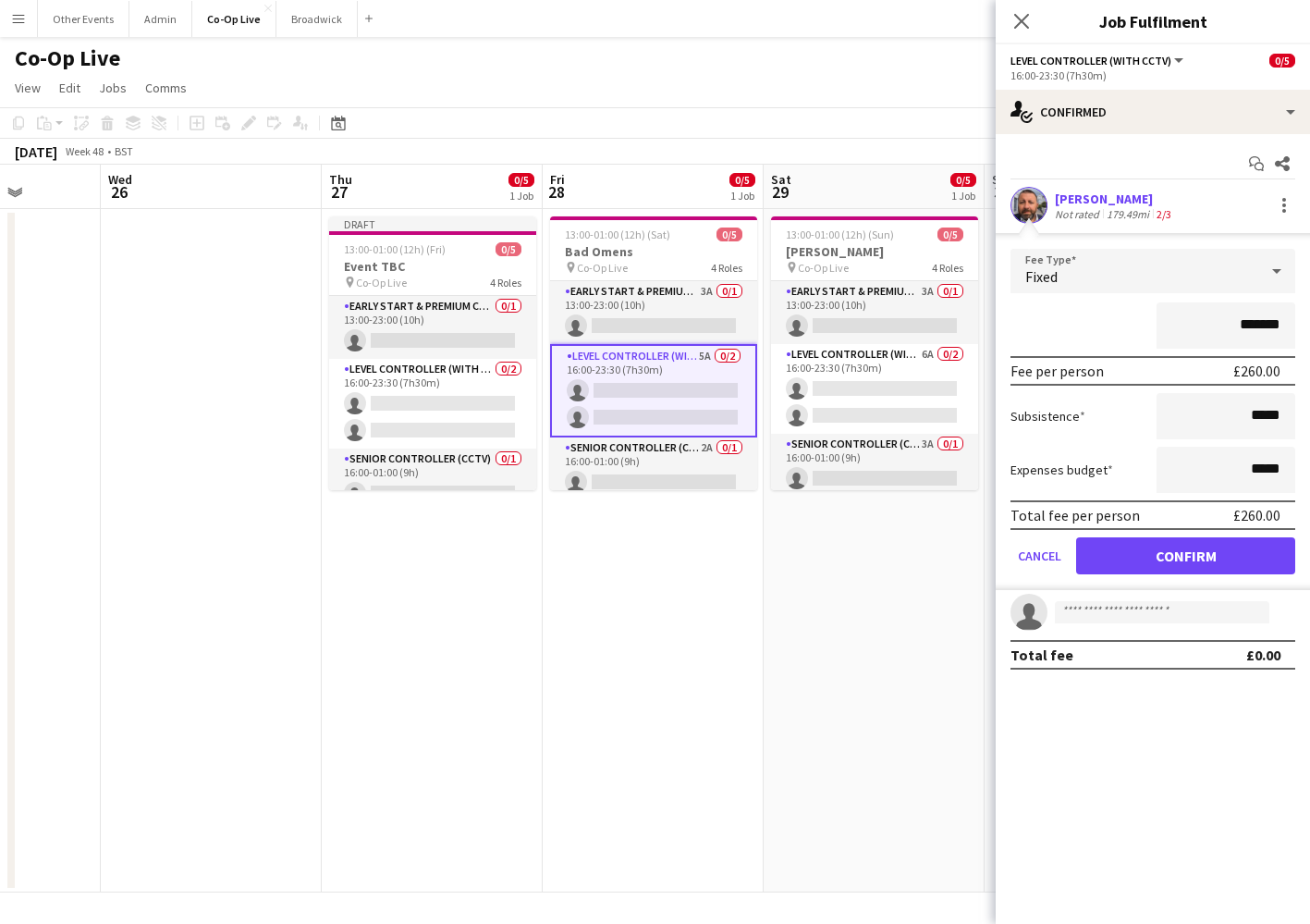
click at [1171, 558] on button "Confirm" at bounding box center [1186, 556] width 219 height 37
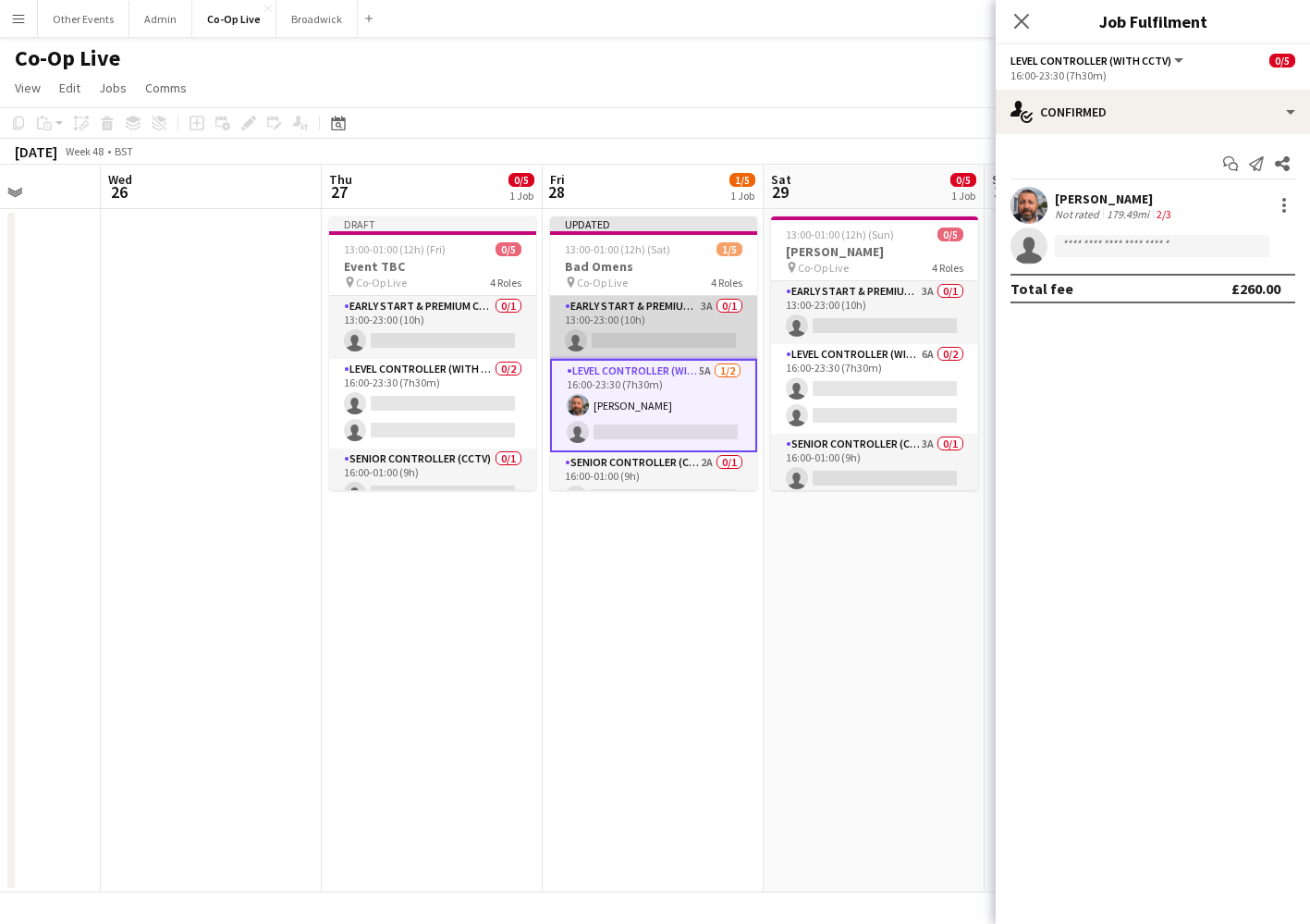
scroll to position [0, 0]
click at [688, 337] on app-card-role "Early Start & Premium Controller (with CCTV) 3A 0/1 13:00-23:00 (10h) single-ne…" at bounding box center [654, 327] width 208 height 63
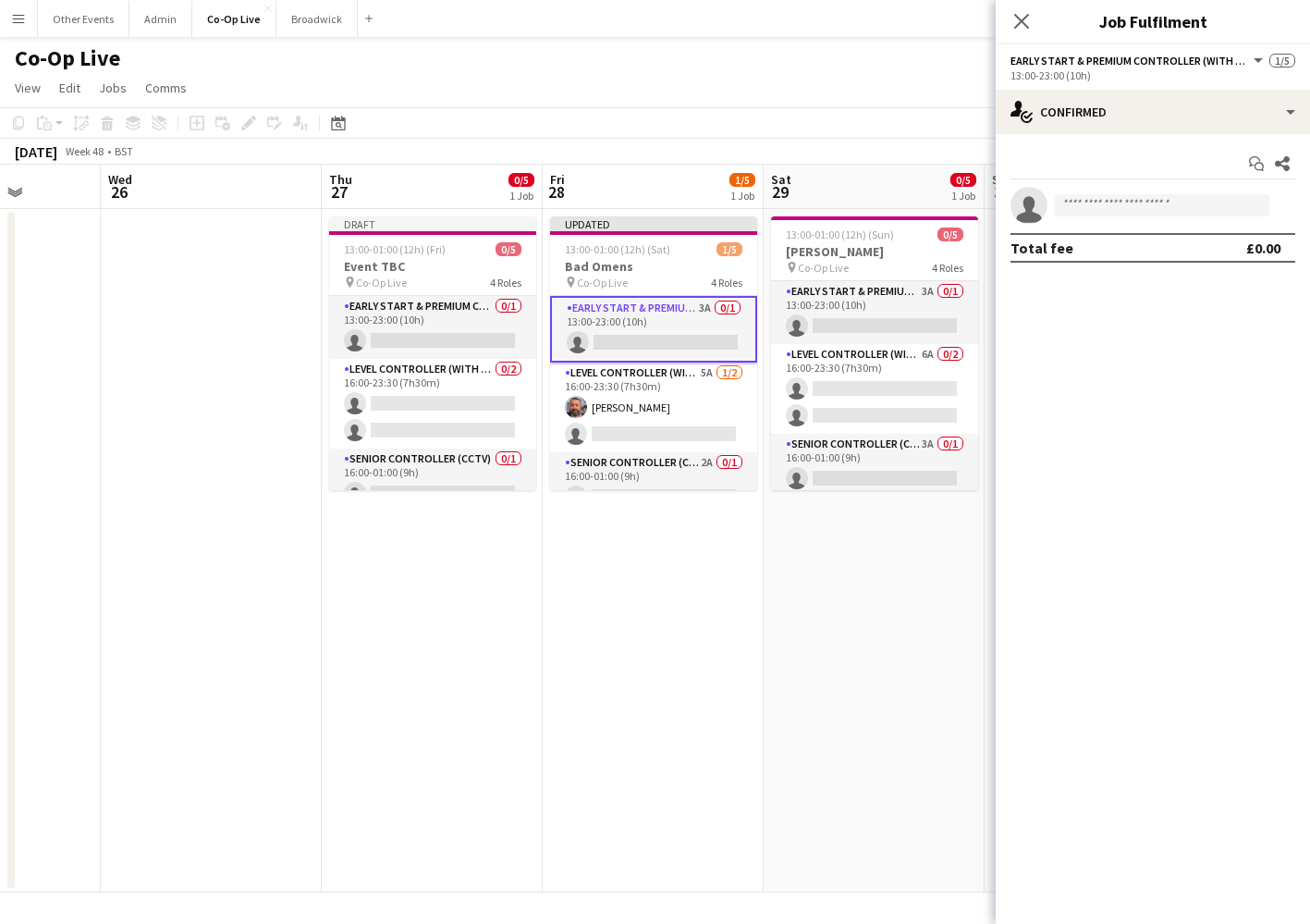
click at [1161, 89] on app-options-switcher "Early Start & Premium Controller (with CCTV) All roles Early Start & Premium Co…" at bounding box center [1153, 67] width 314 height 46
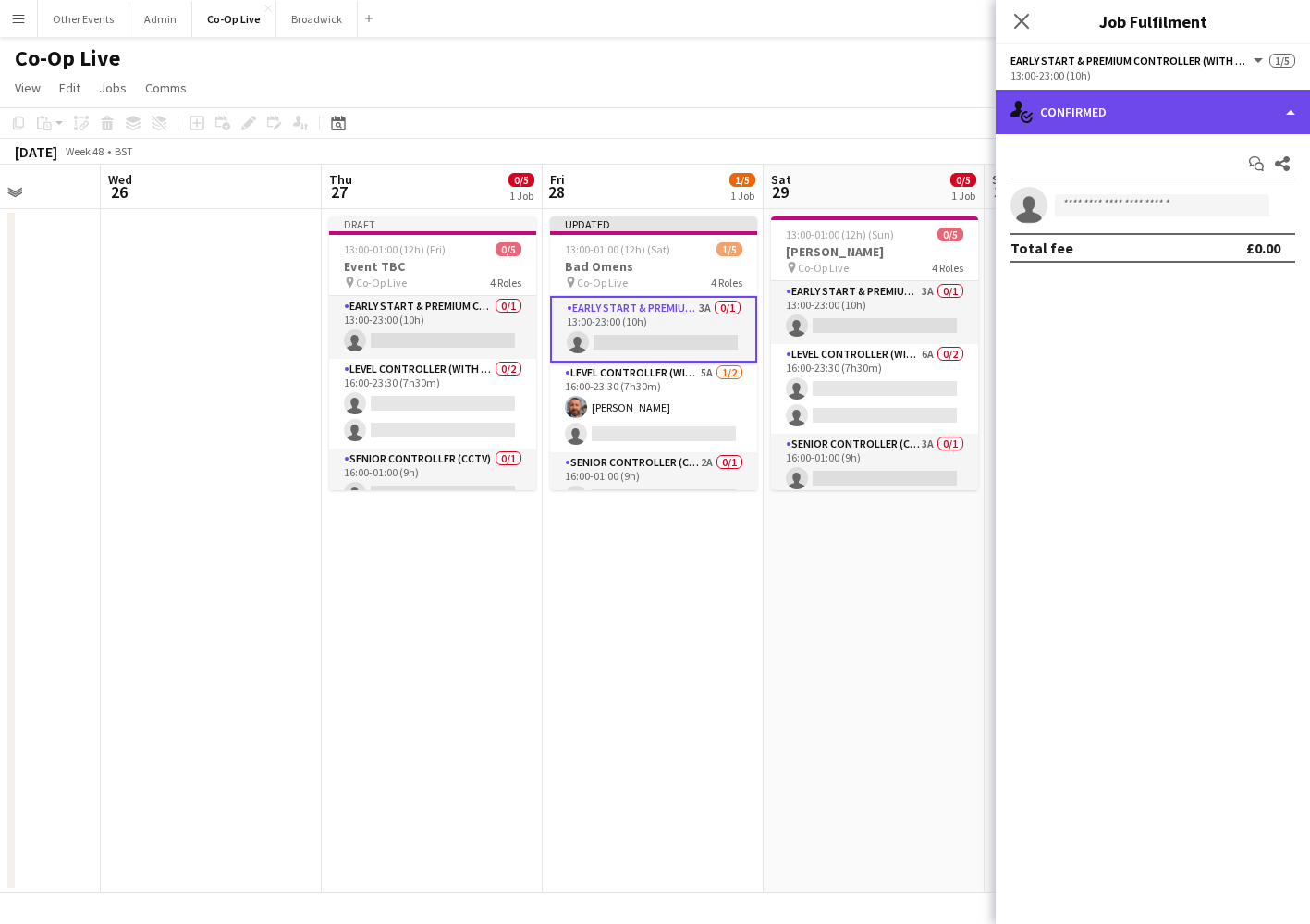
click at [1161, 107] on div "single-neutral-actions-check-2 Confirmed" at bounding box center [1153, 112] width 314 height 45
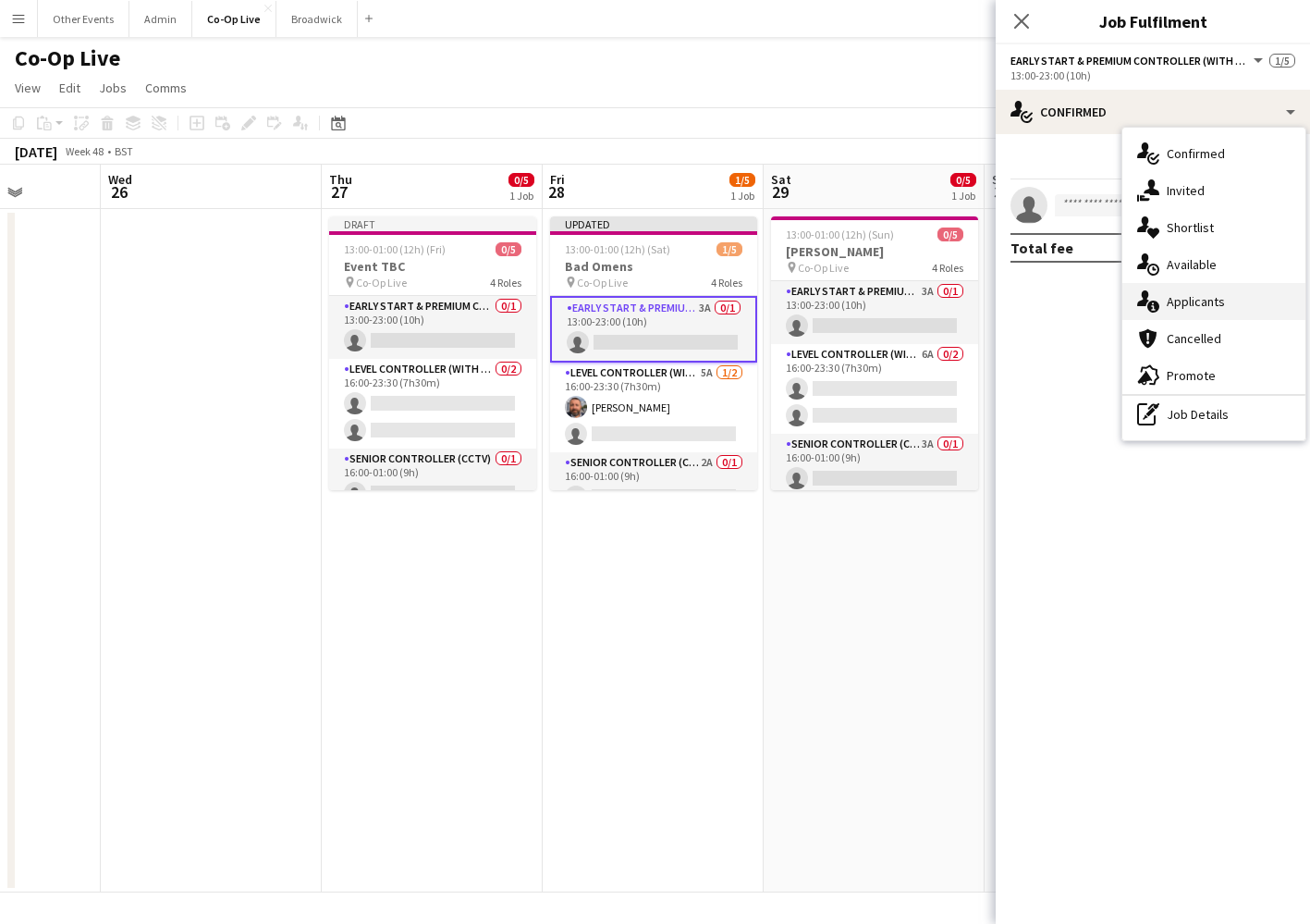
click at [1192, 294] on span "Applicants" at bounding box center [1197, 301] width 58 height 16
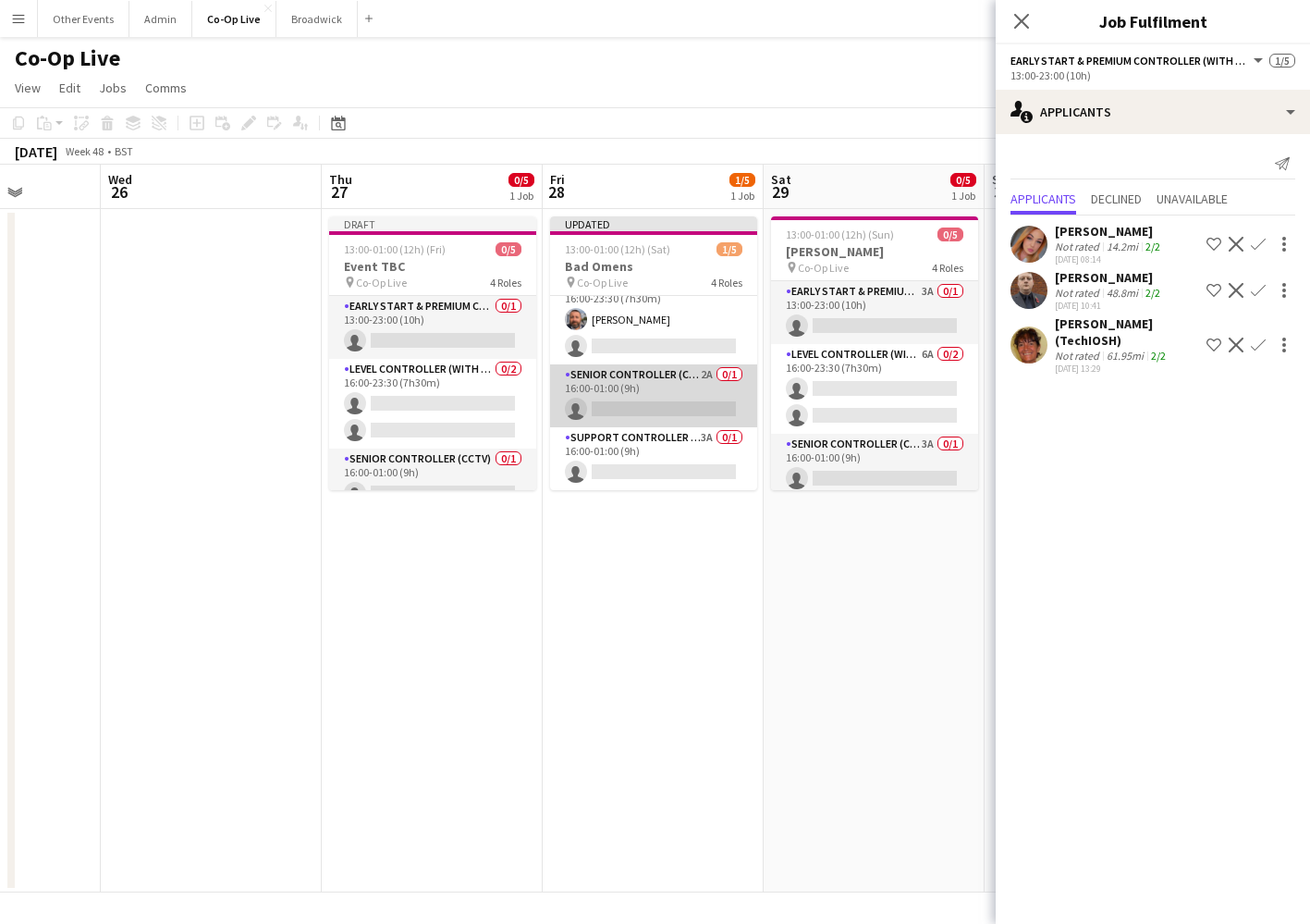
scroll to position [88, 0]
click at [666, 390] on app-card-role "Senior Controller (CCTV) 2A 0/1 16:00-01:00 (9h) single-neutral-actions" at bounding box center [654, 396] width 208 height 63
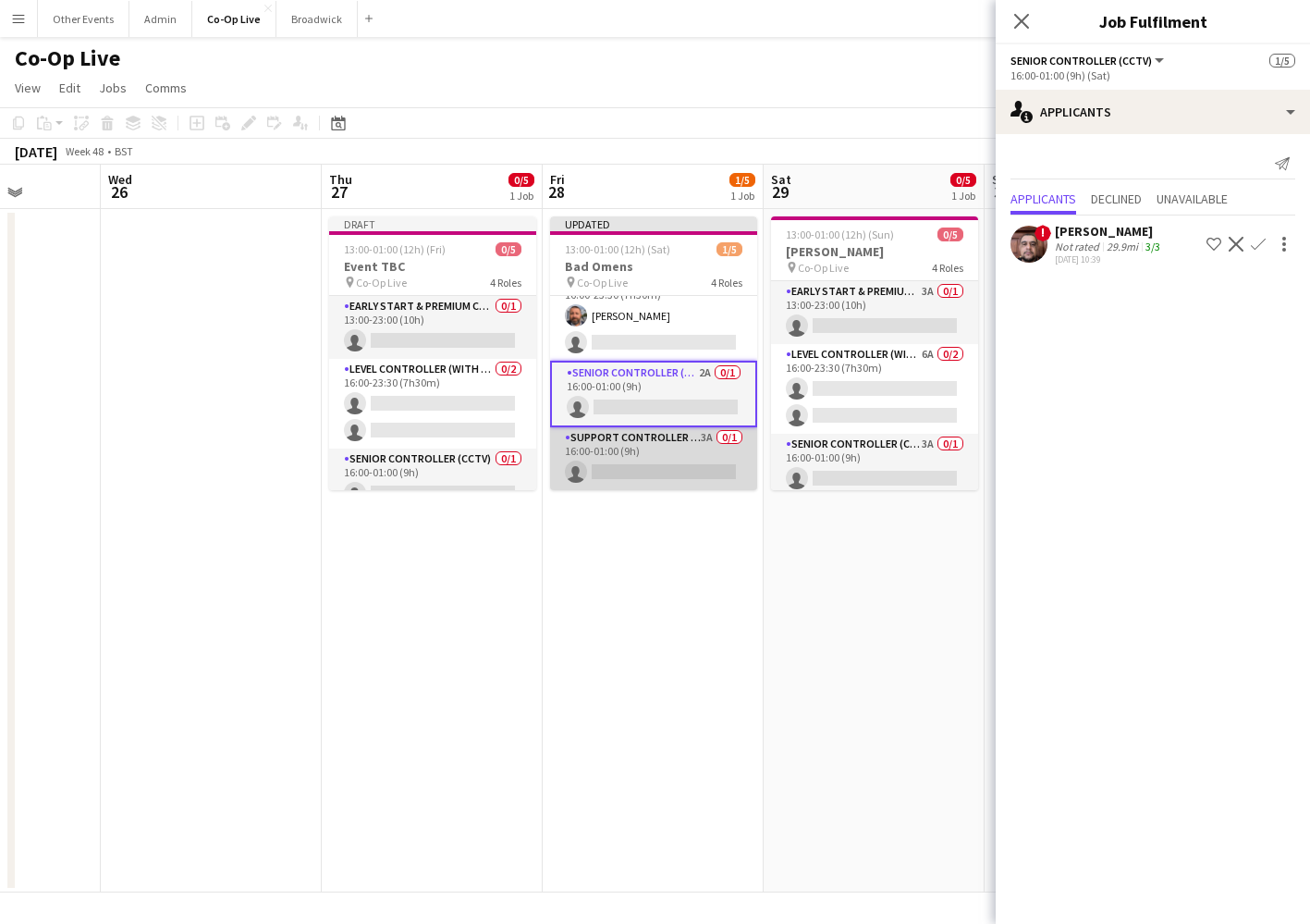
click at [662, 473] on app-card-role "Support Controller (with CCTV) 3A 0/1 16:00-01:00 (9h) single-neutral-actions" at bounding box center [654, 459] width 208 height 63
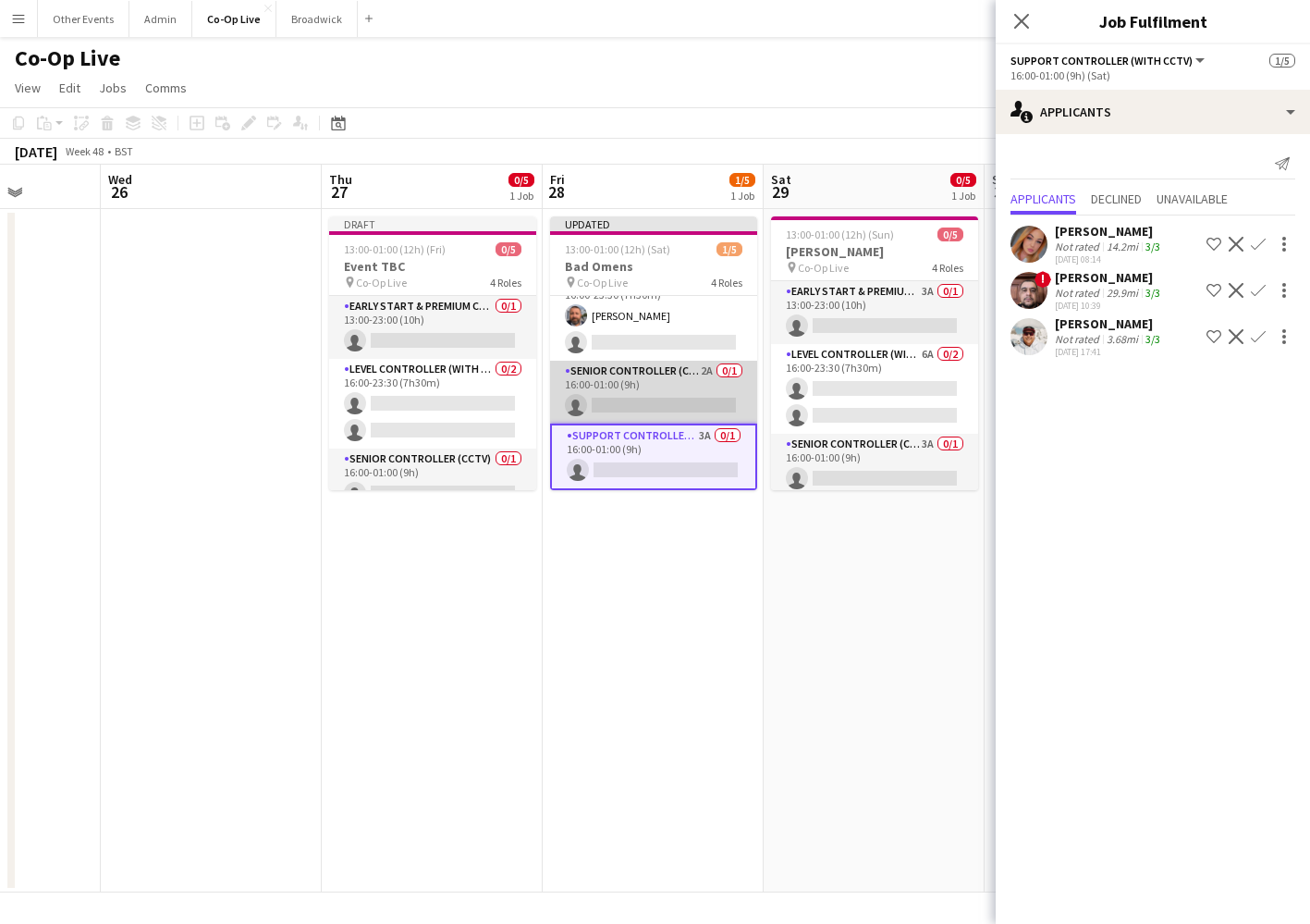
click at [670, 399] on app-card-role "Senior Controller (CCTV) 2A 0/1 16:00-01:00 (9h) single-neutral-actions" at bounding box center [654, 392] width 208 height 63
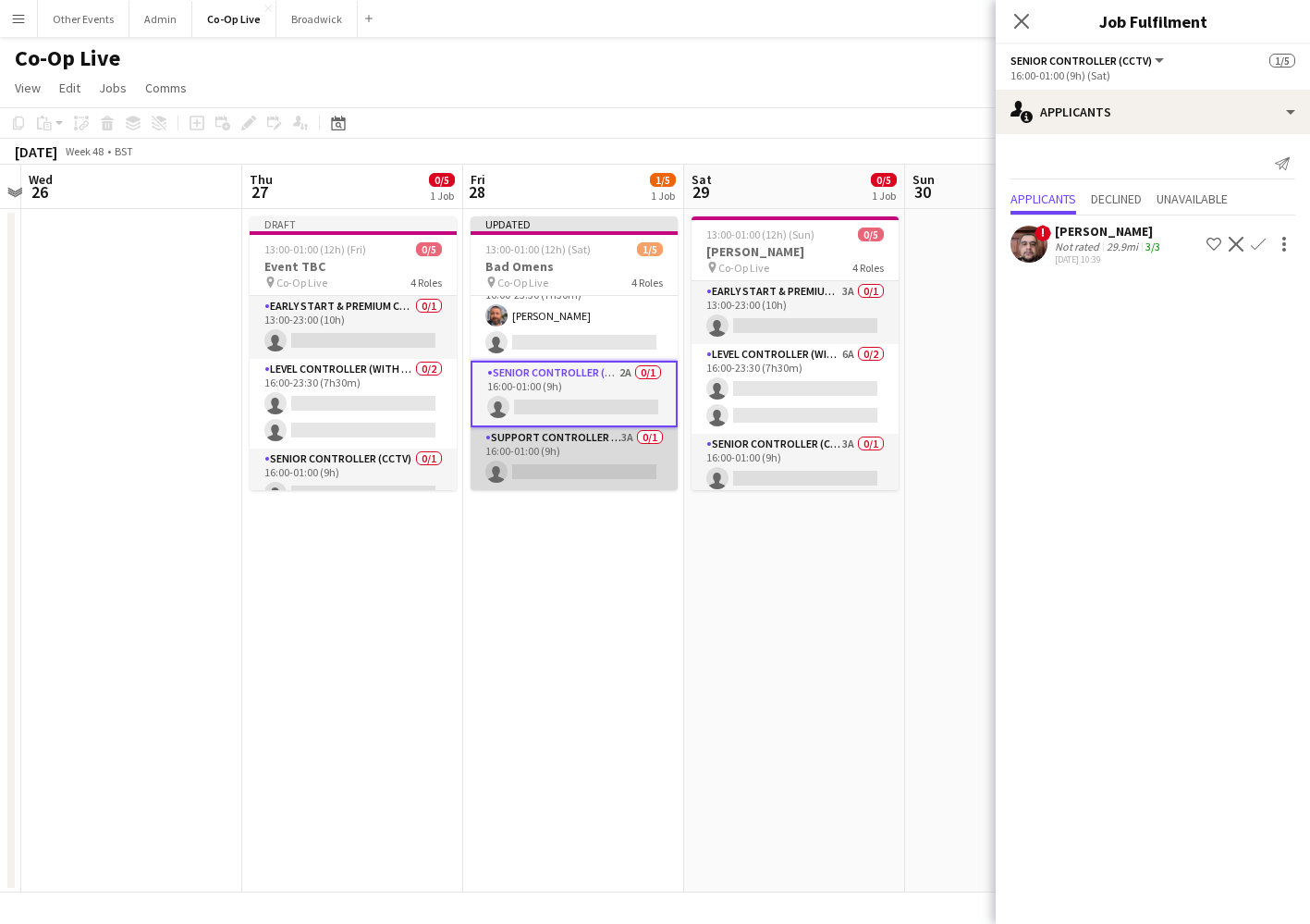
scroll to position [0, 0]
click at [572, 430] on app-card-role "Support Controller (with CCTV) 3A 0/1 16:00-01:00 (9h) single-neutral-actions" at bounding box center [574, 459] width 208 height 63
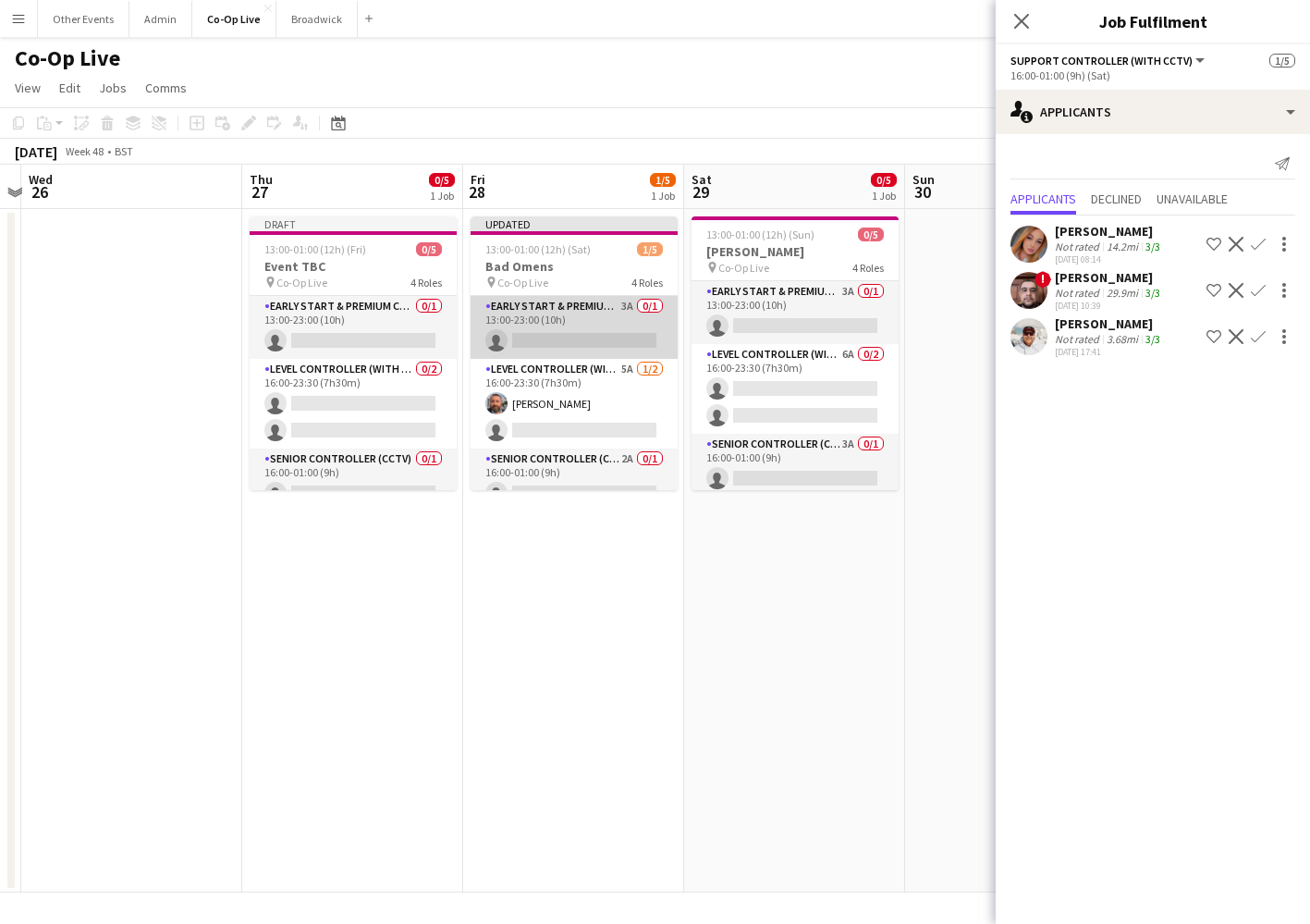
click at [596, 321] on app-card-role "Early Start & Premium Controller (with CCTV) 3A 0/1 13:00-23:00 (10h) single-ne…" at bounding box center [574, 327] width 208 height 63
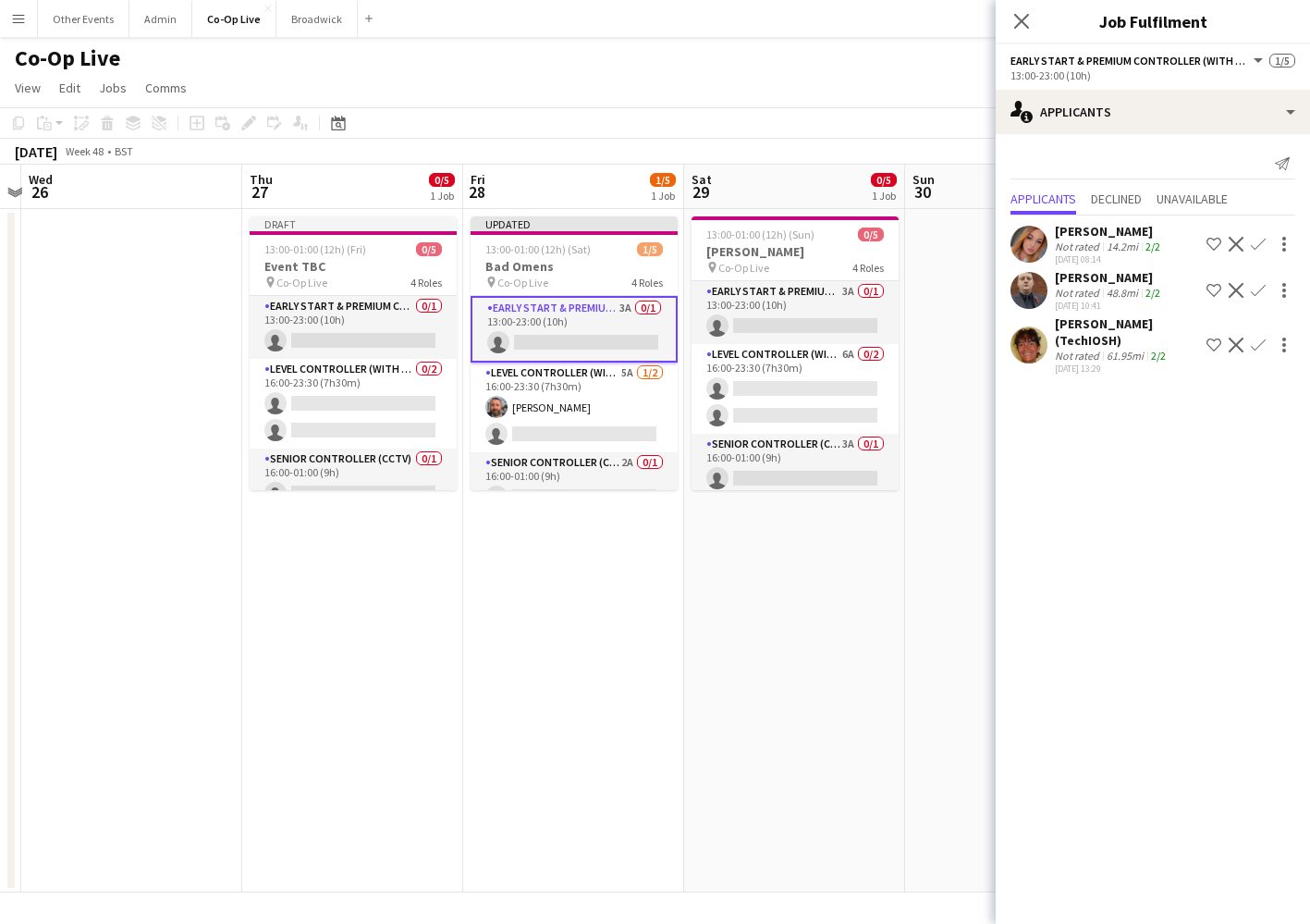
click at [1259, 290] on app-icon "Confirm" at bounding box center [1258, 290] width 15 height 15
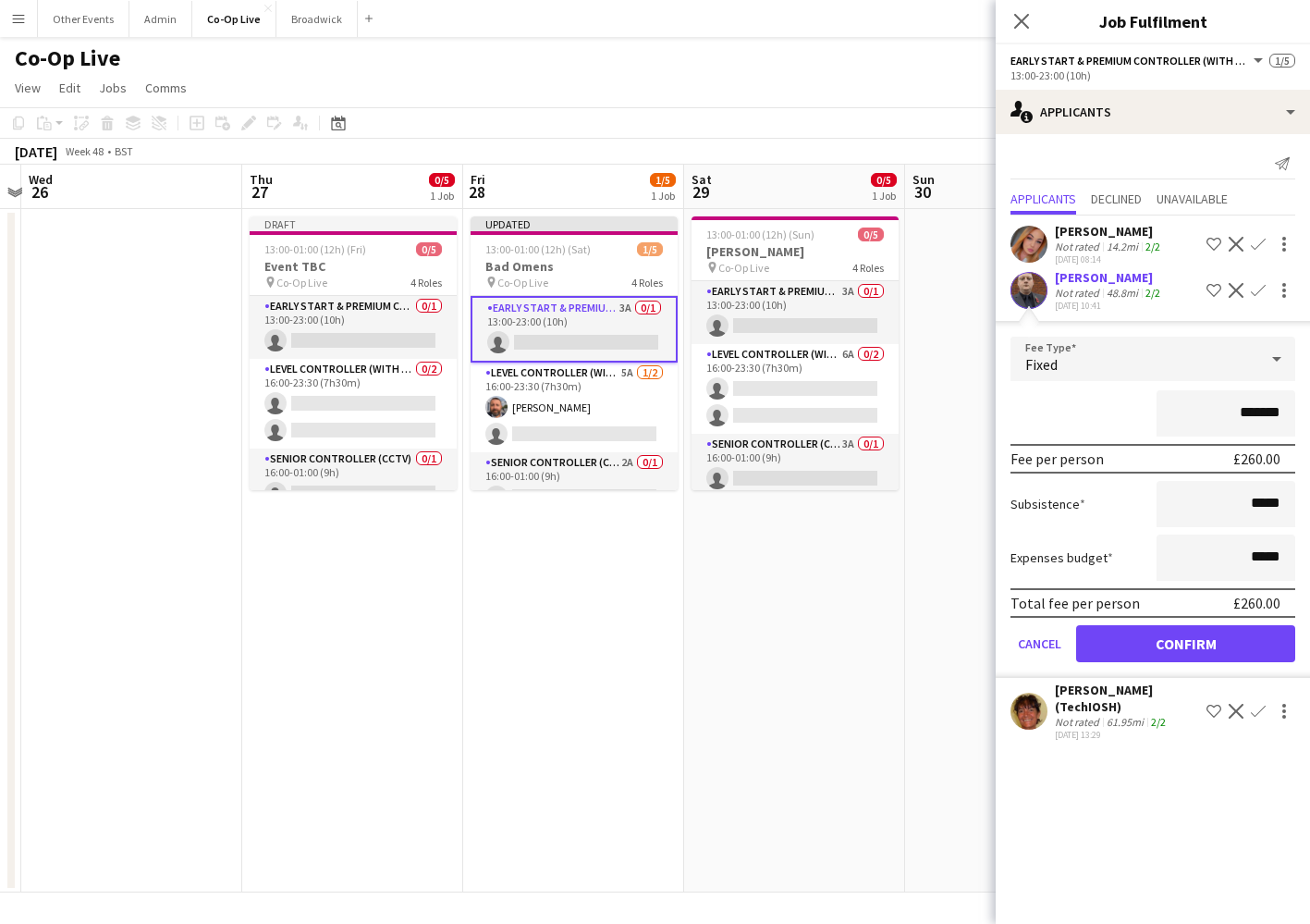
click at [1198, 642] on button "Confirm" at bounding box center [1186, 644] width 219 height 37
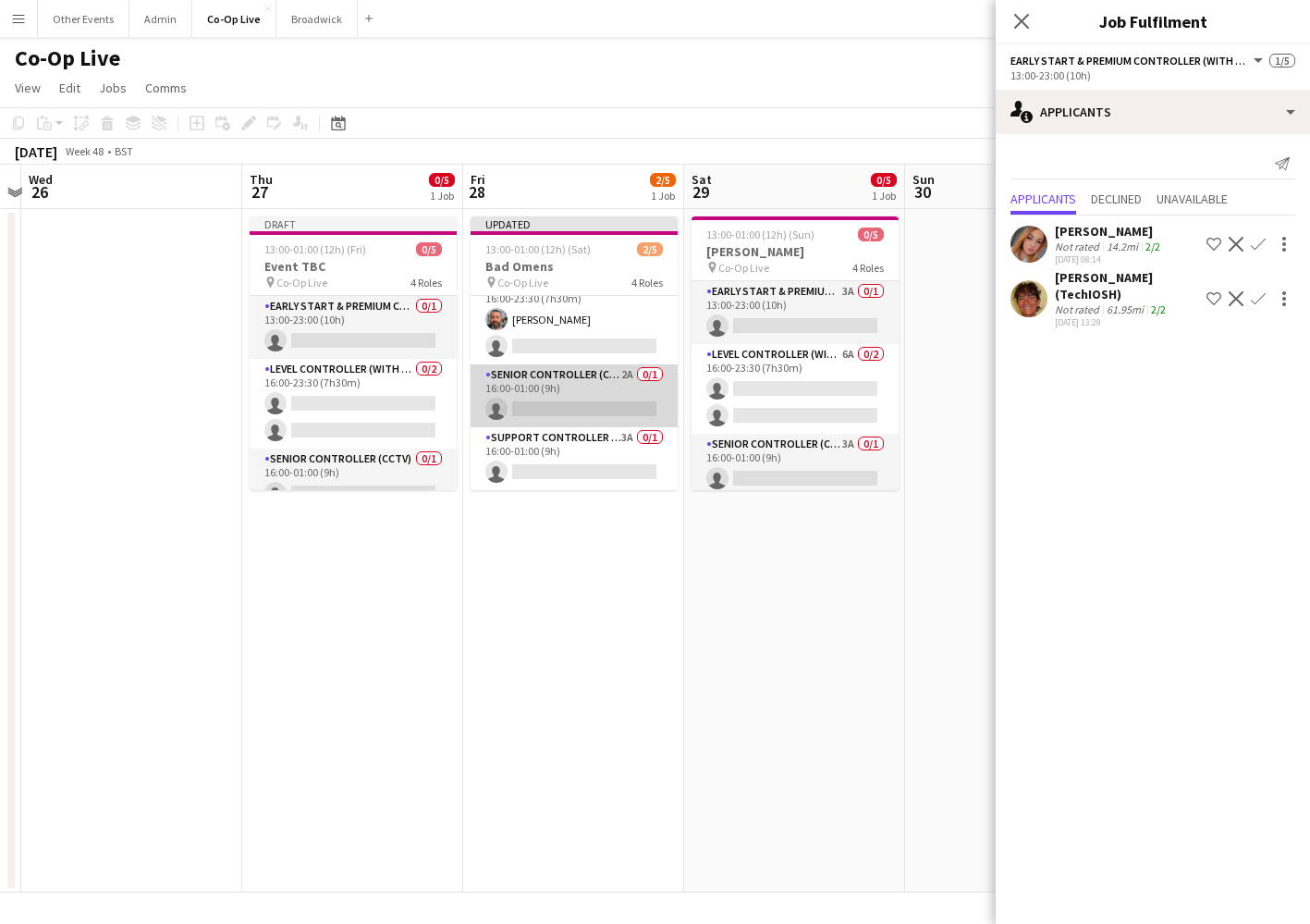
scroll to position [88, 0]
click at [611, 407] on app-card-role "Senior Controller (CCTV) 2A 0/1 16:00-01:00 (9h) single-neutral-actions" at bounding box center [574, 396] width 208 height 63
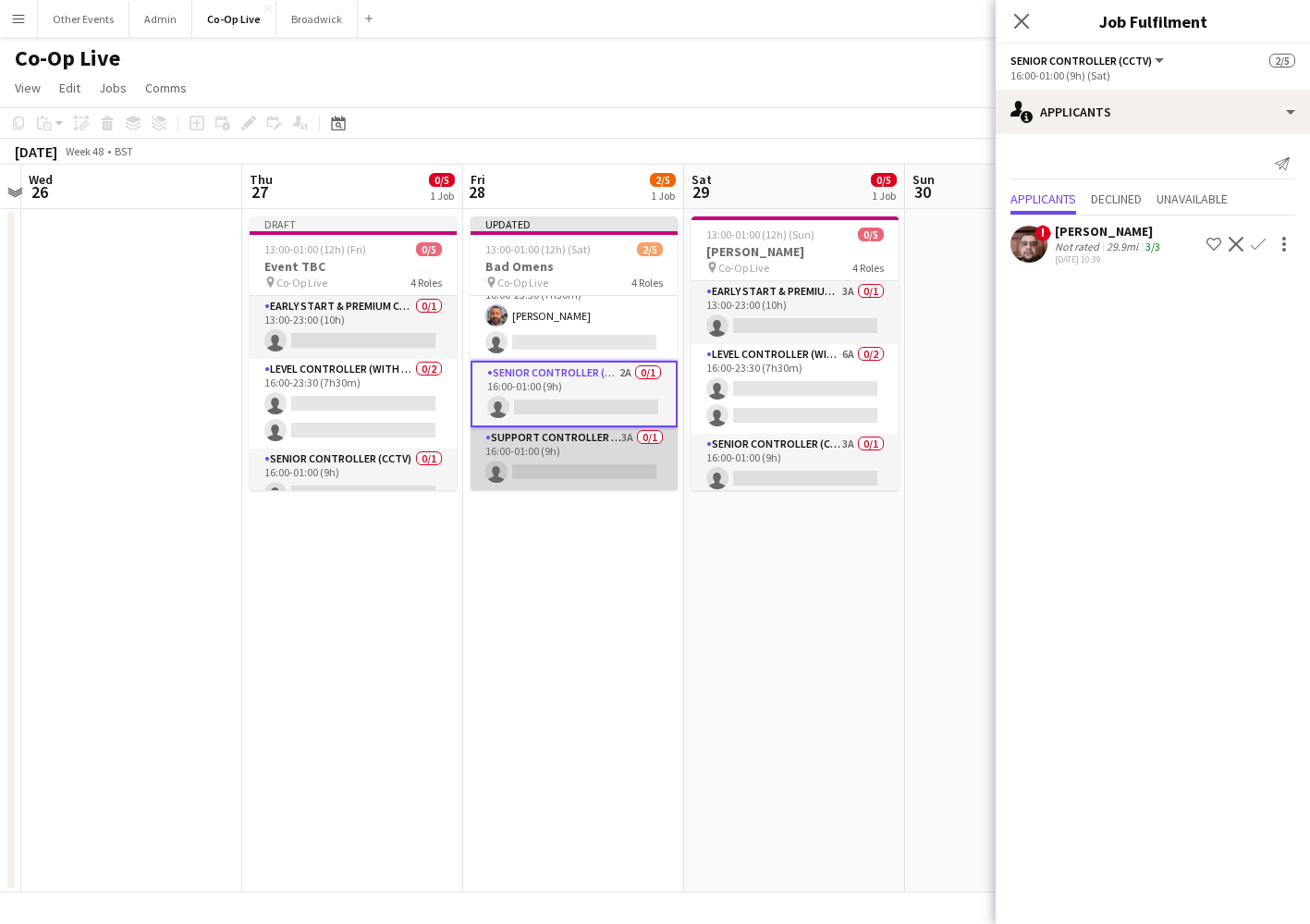
click at [604, 461] on app-card-role "Support Controller (with CCTV) 3A 0/1 16:00-01:00 (9h) single-neutral-actions" at bounding box center [574, 459] width 208 height 63
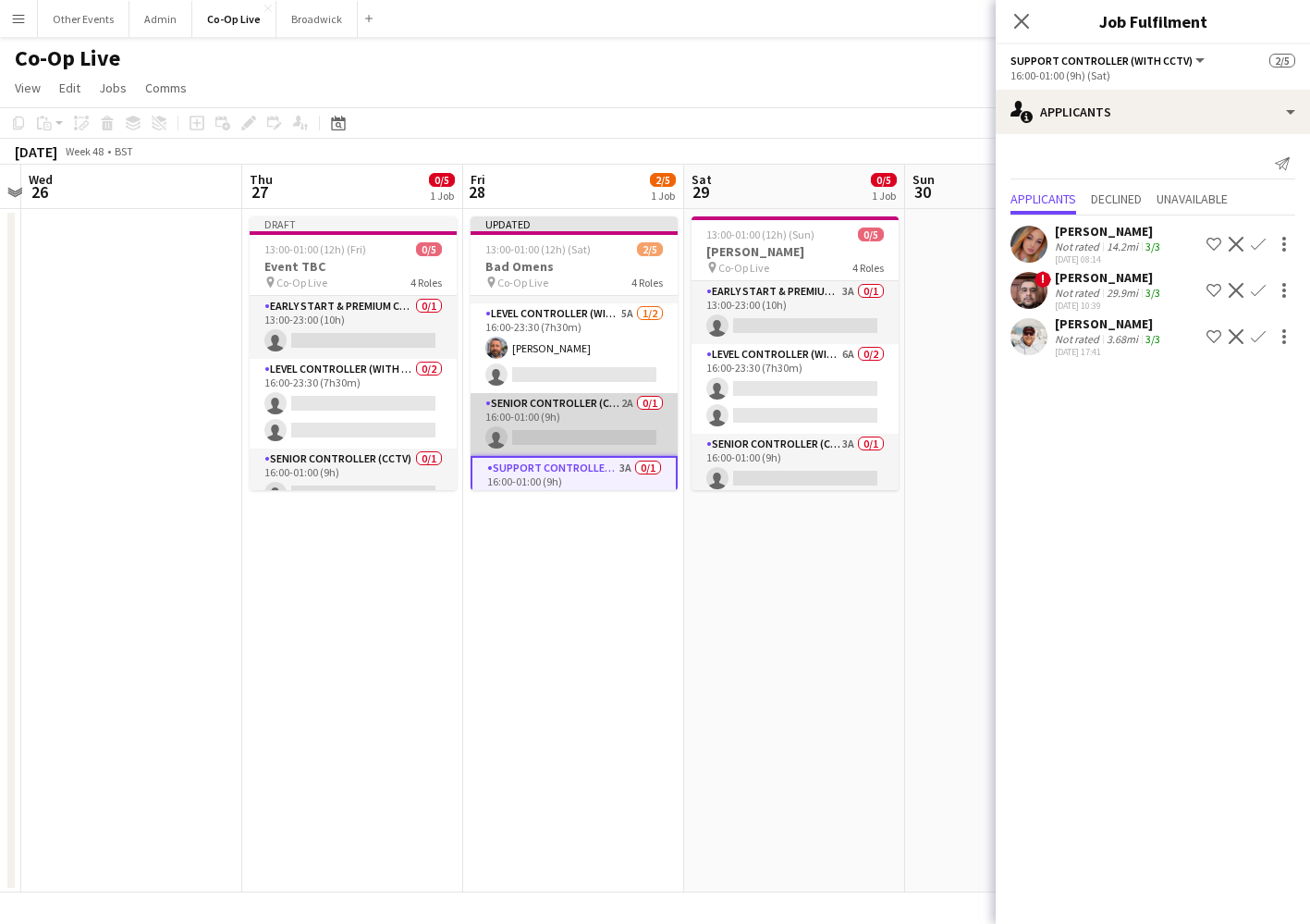
scroll to position [47, 0]
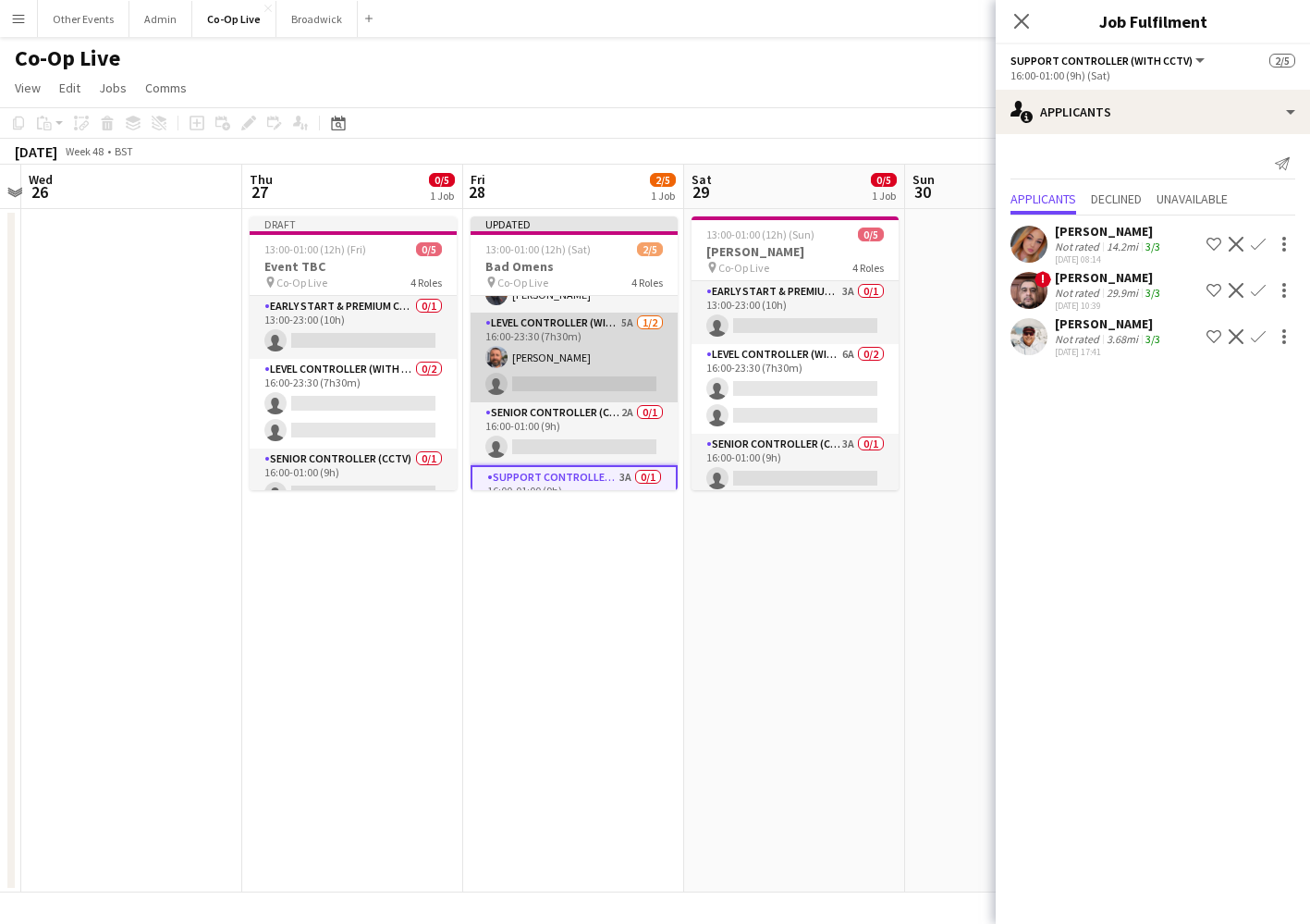
click at [611, 391] on app-card-role "Level Controller (with CCTV) 5A [DATE] 16:00-23:30 (7h30m) [PERSON_NAME] single…" at bounding box center [574, 357] width 208 height 90
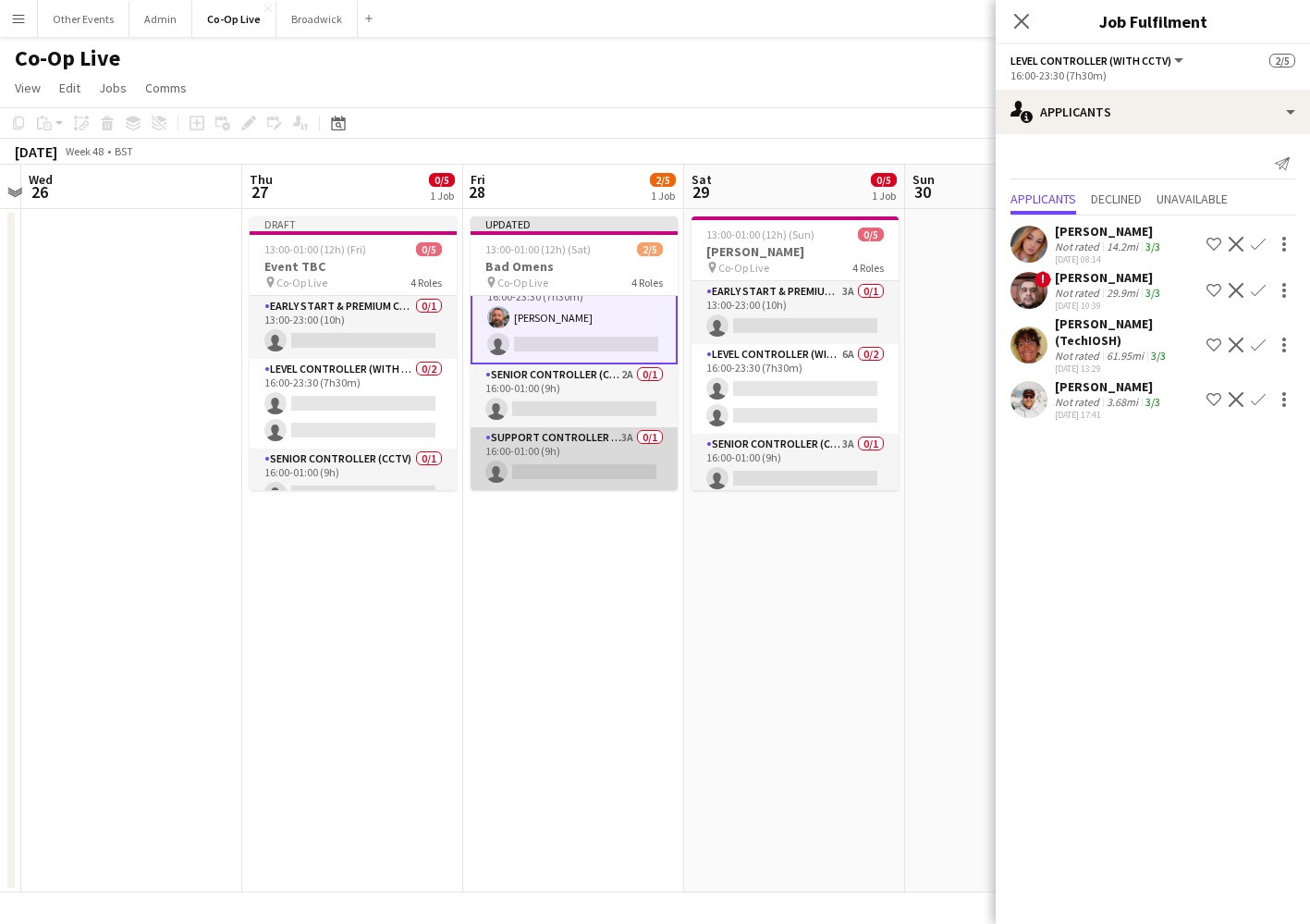
scroll to position [88, 0]
click at [602, 428] on app-card-role "Support Controller (with CCTV) 3A 0/1 16:00-01:00 (9h) single-neutral-actions" at bounding box center [574, 459] width 208 height 63
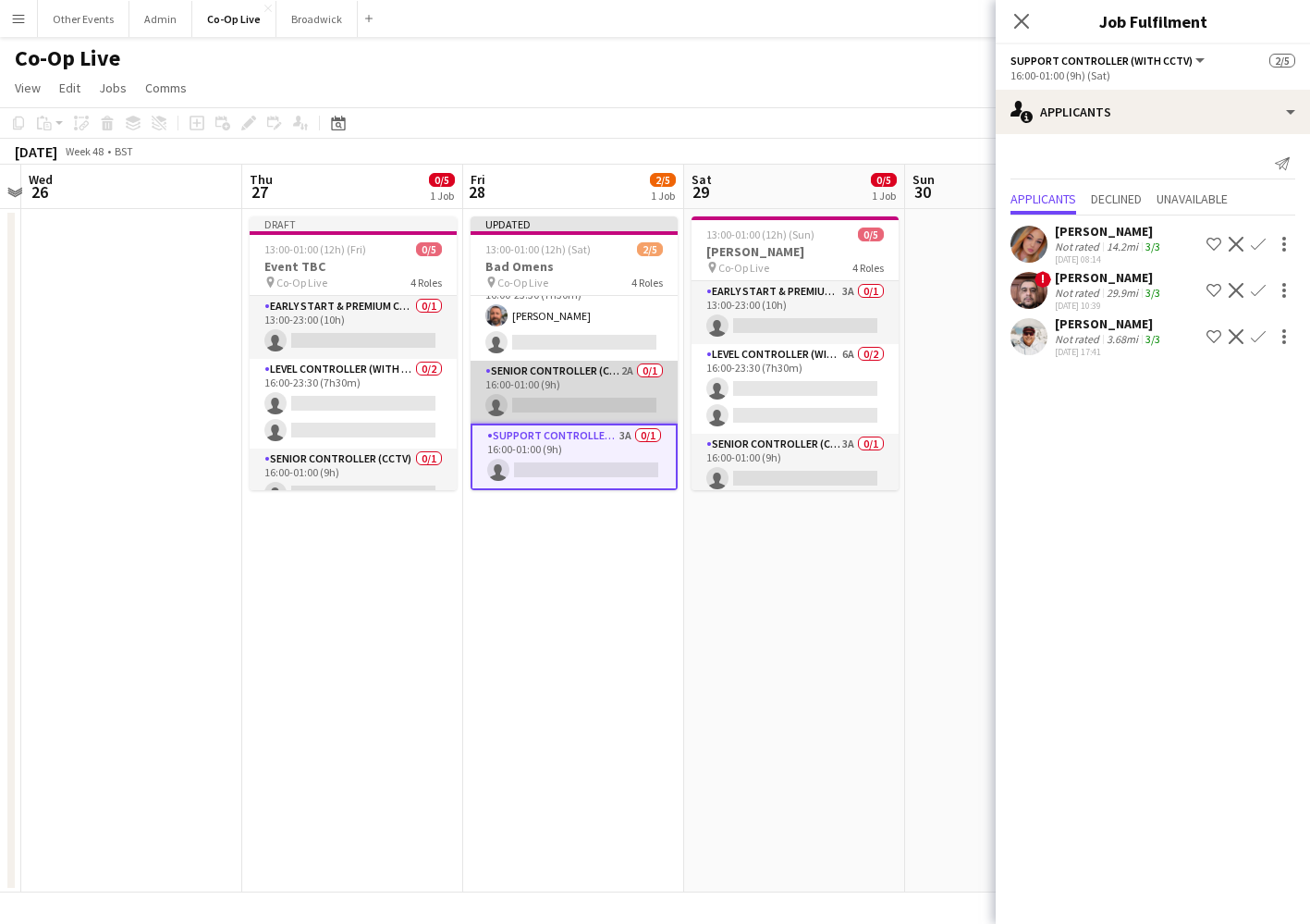
click at [605, 409] on app-card-role "Senior Controller (CCTV) 2A 0/1 16:00-01:00 (9h) single-neutral-actions" at bounding box center [574, 392] width 208 height 63
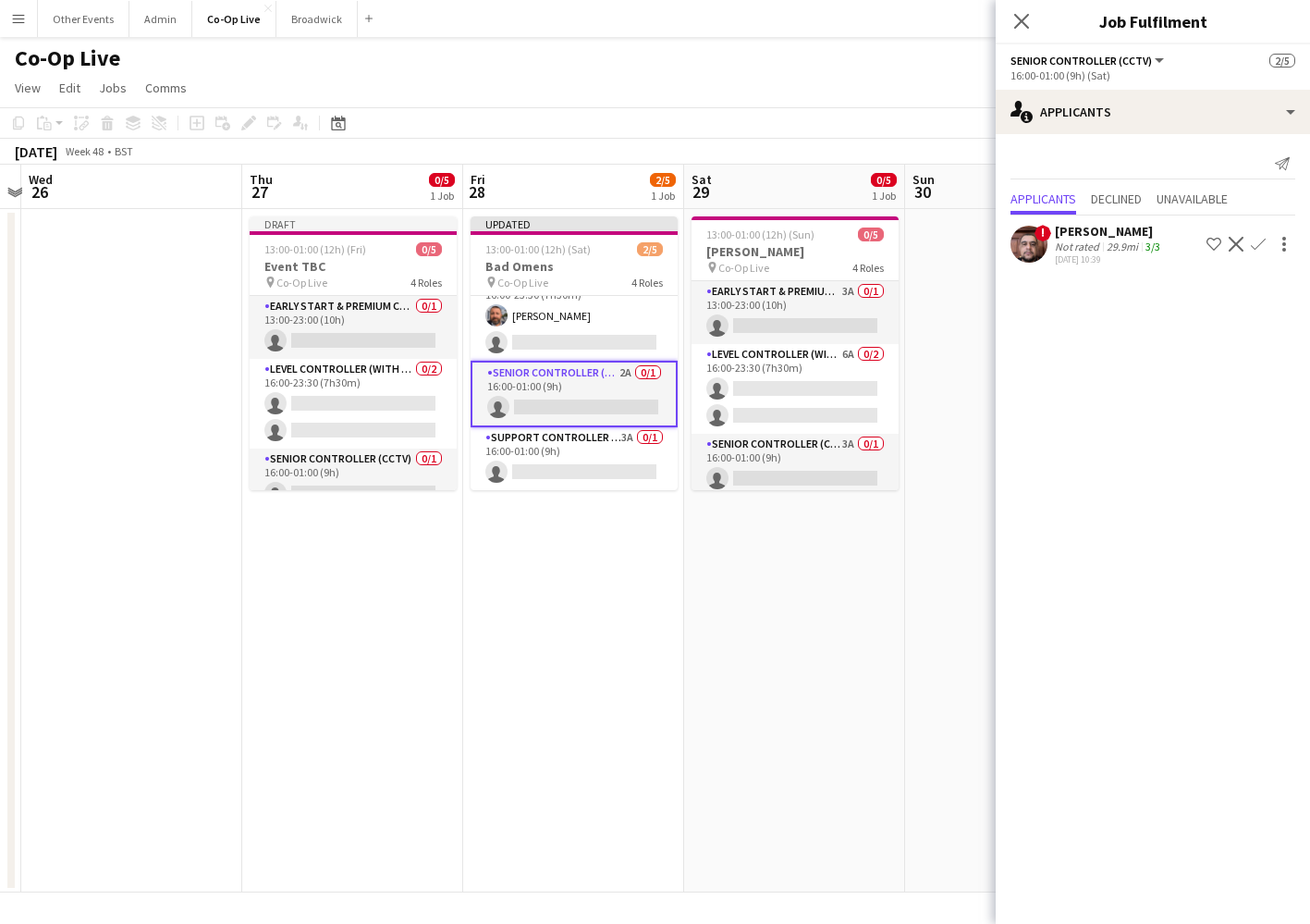
click at [1262, 243] on app-icon "Confirm" at bounding box center [1258, 243] width 15 height 15
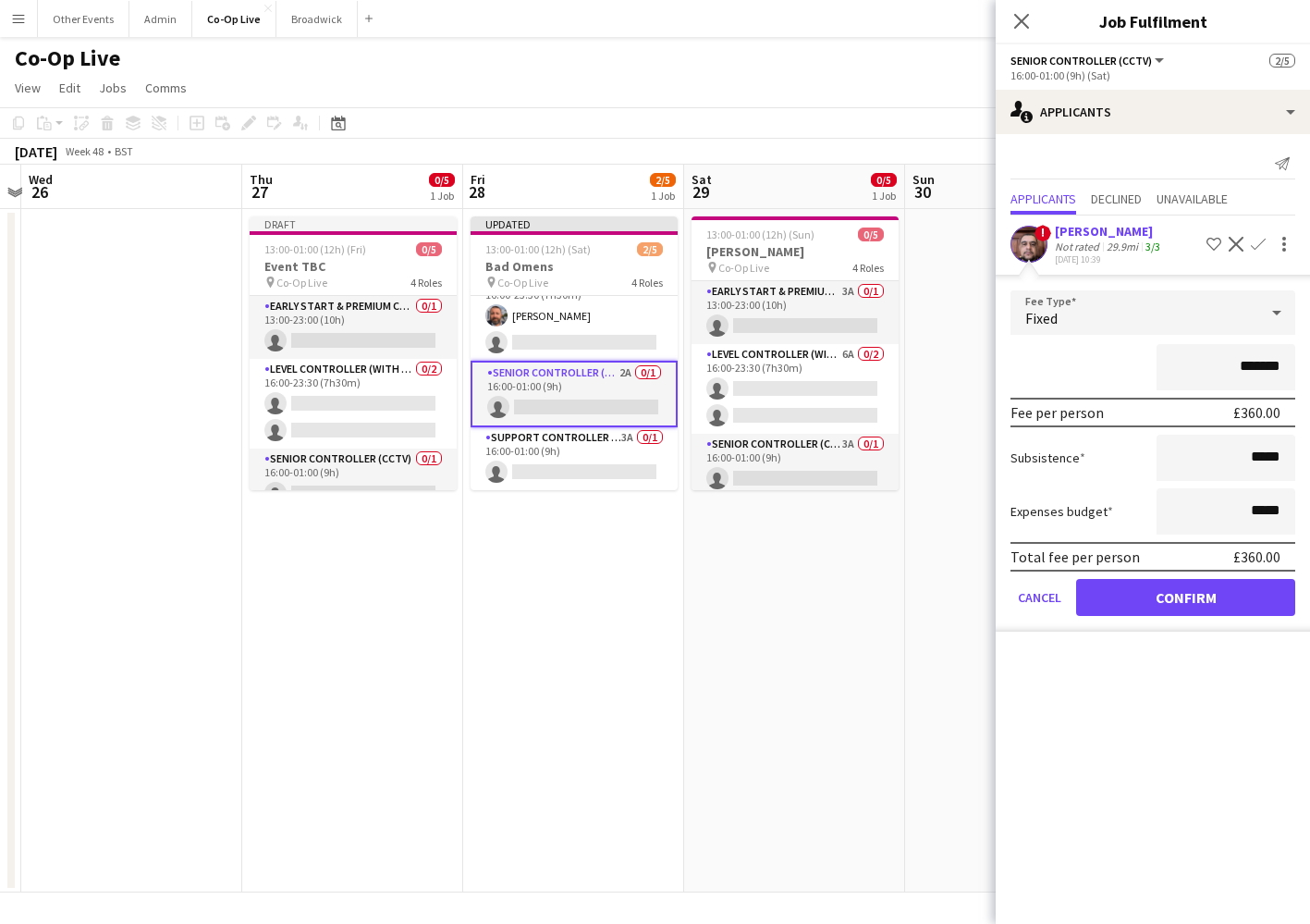
click at [1202, 587] on button "Confirm" at bounding box center [1186, 597] width 219 height 37
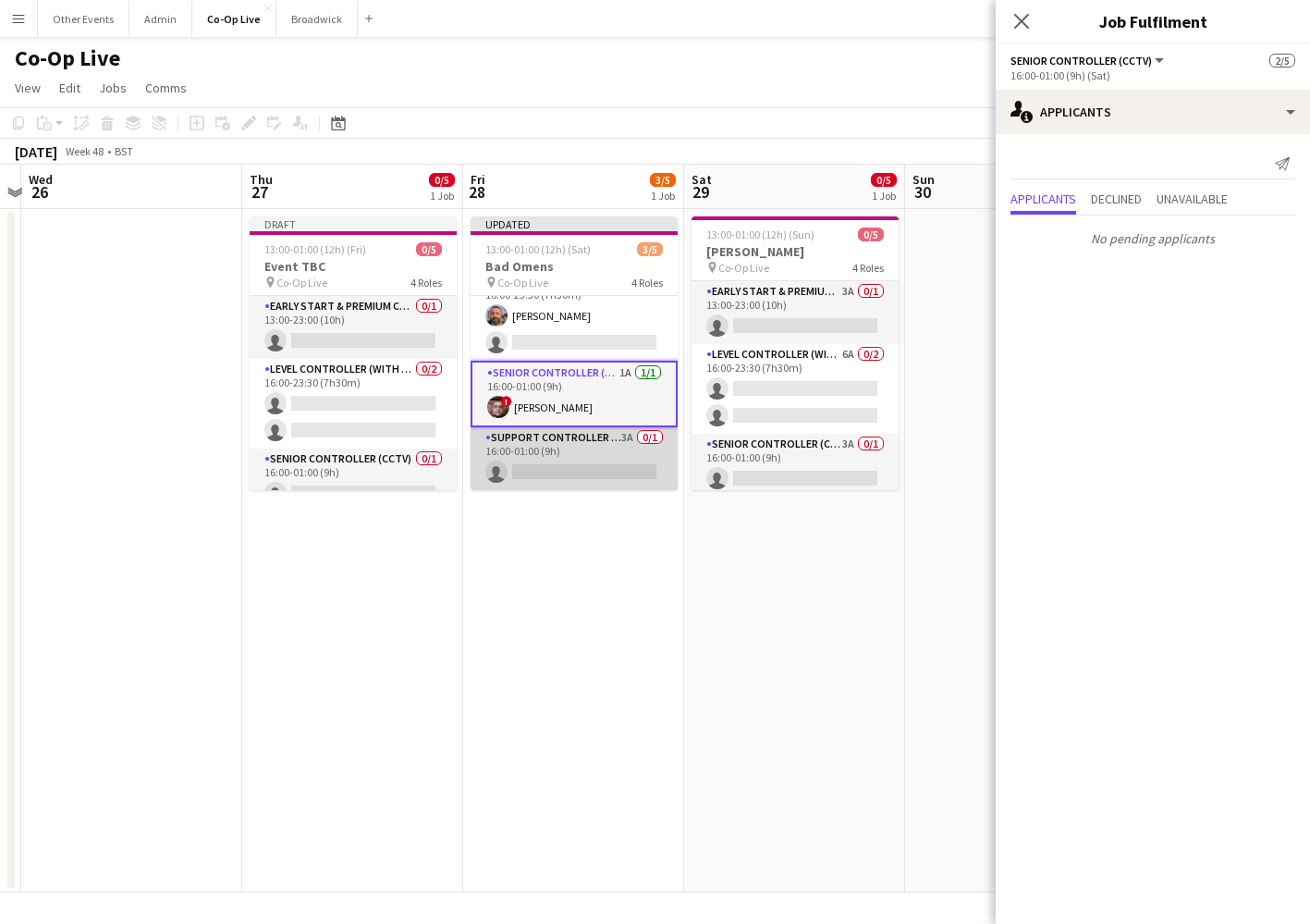
click at [559, 470] on app-card-role "Support Controller (with CCTV) 3A 0/1 16:00-01:00 (9h) single-neutral-actions" at bounding box center [574, 459] width 208 height 63
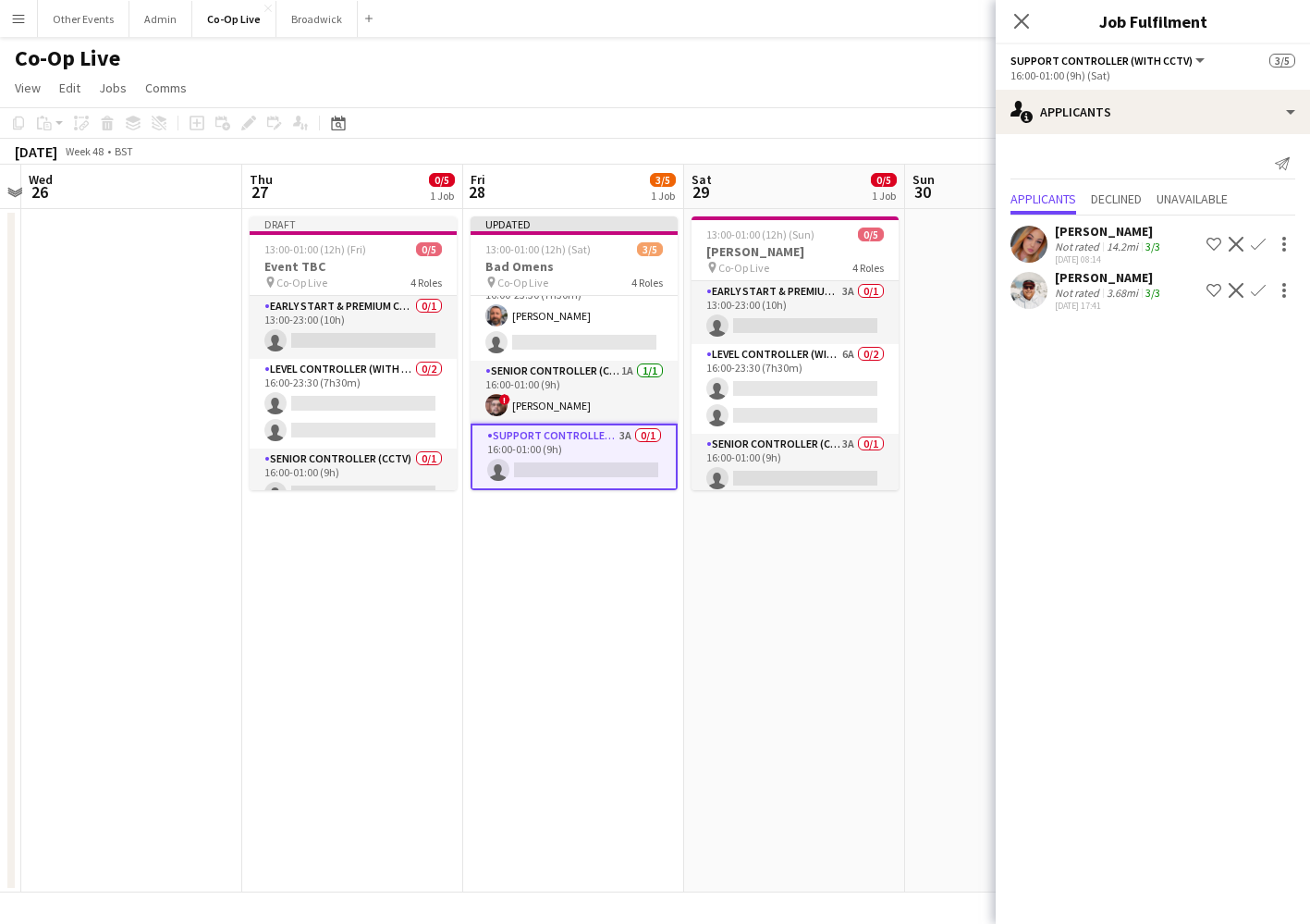
click at [1261, 291] on app-icon "Confirm" at bounding box center [1258, 290] width 15 height 15
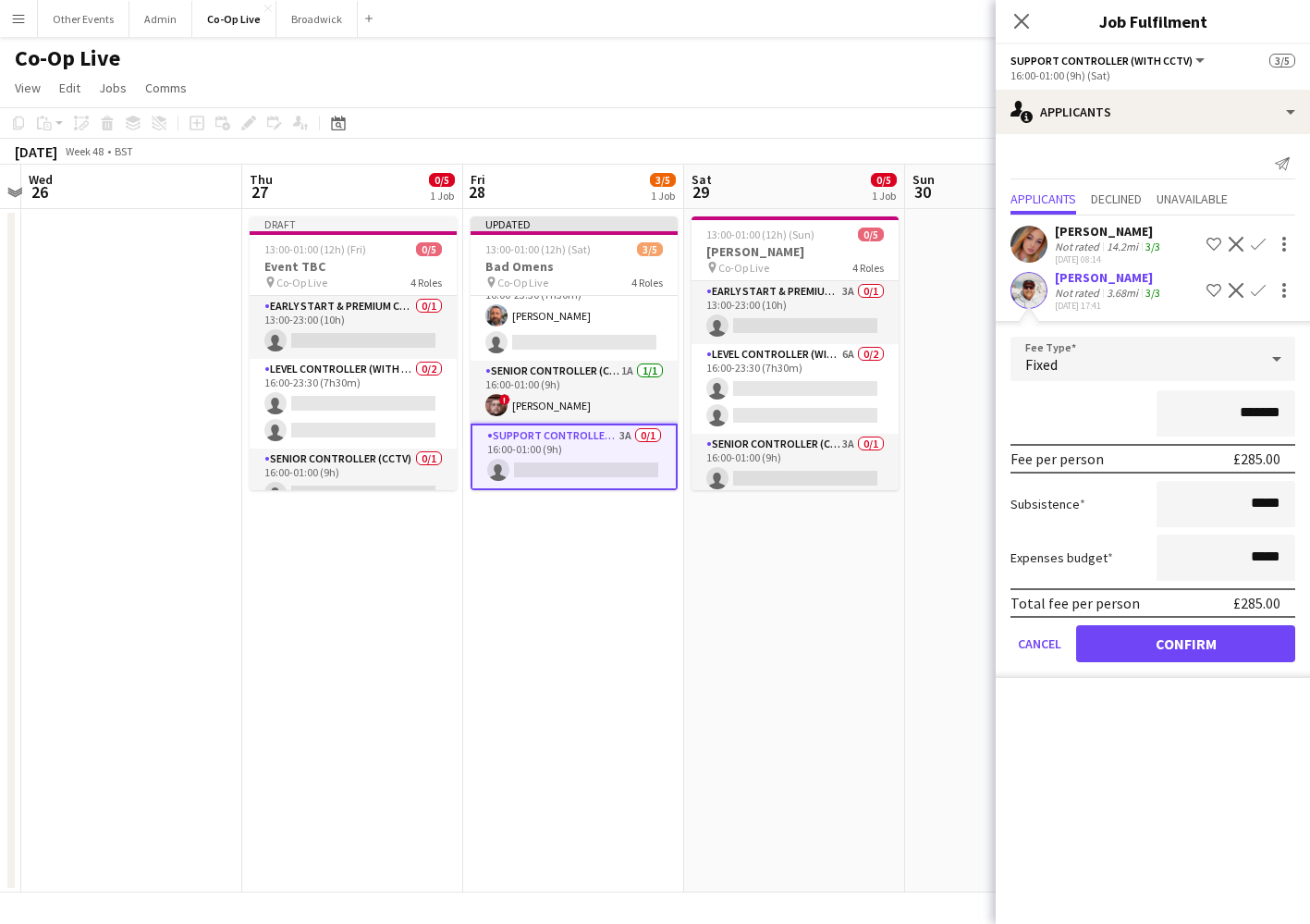
click at [1181, 631] on button "Confirm" at bounding box center [1186, 644] width 219 height 37
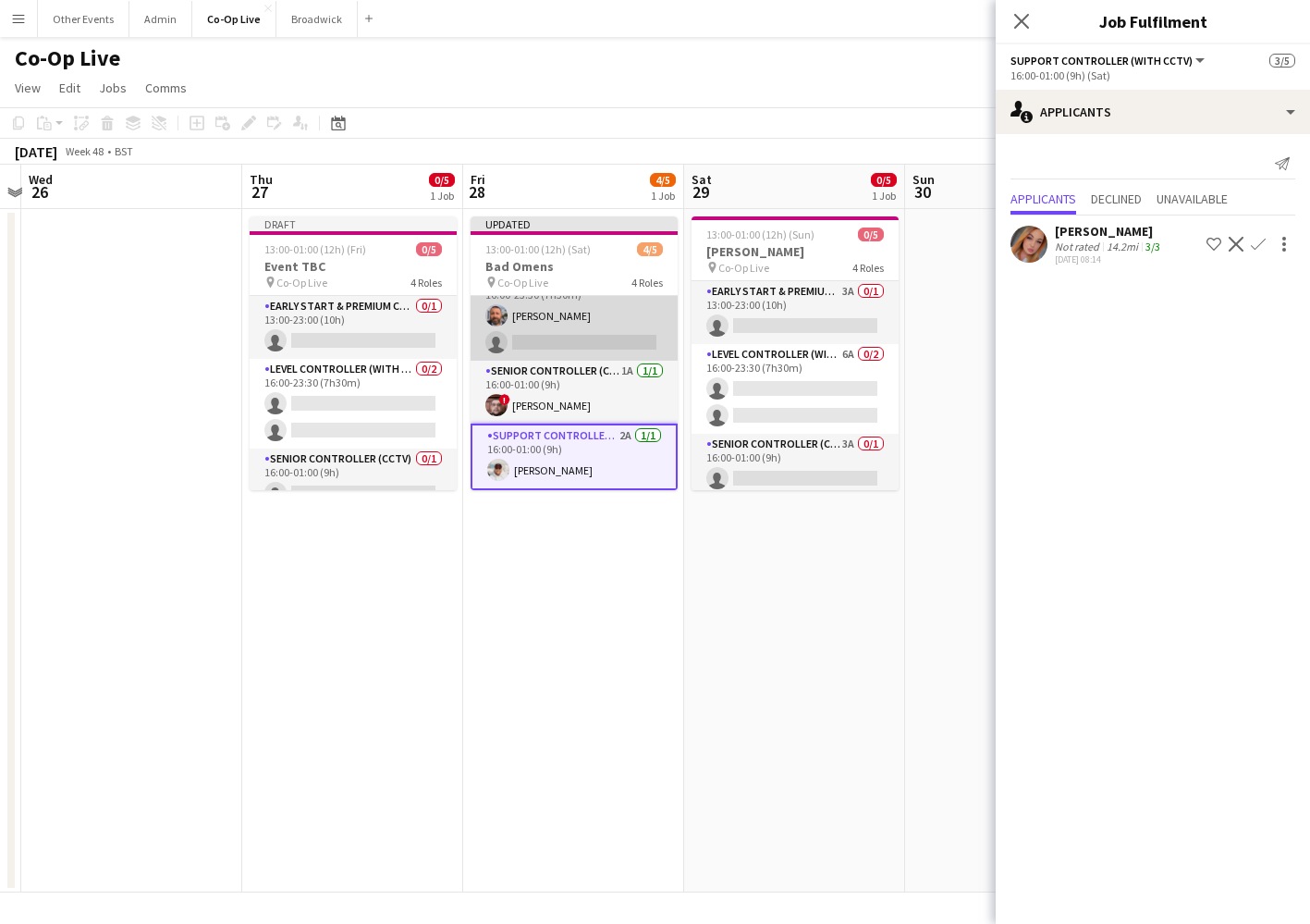
click at [622, 331] on app-card-role "Level Controller (with CCTV) 5A [DATE] 16:00-23:30 (7h30m) [PERSON_NAME] single…" at bounding box center [574, 315] width 208 height 90
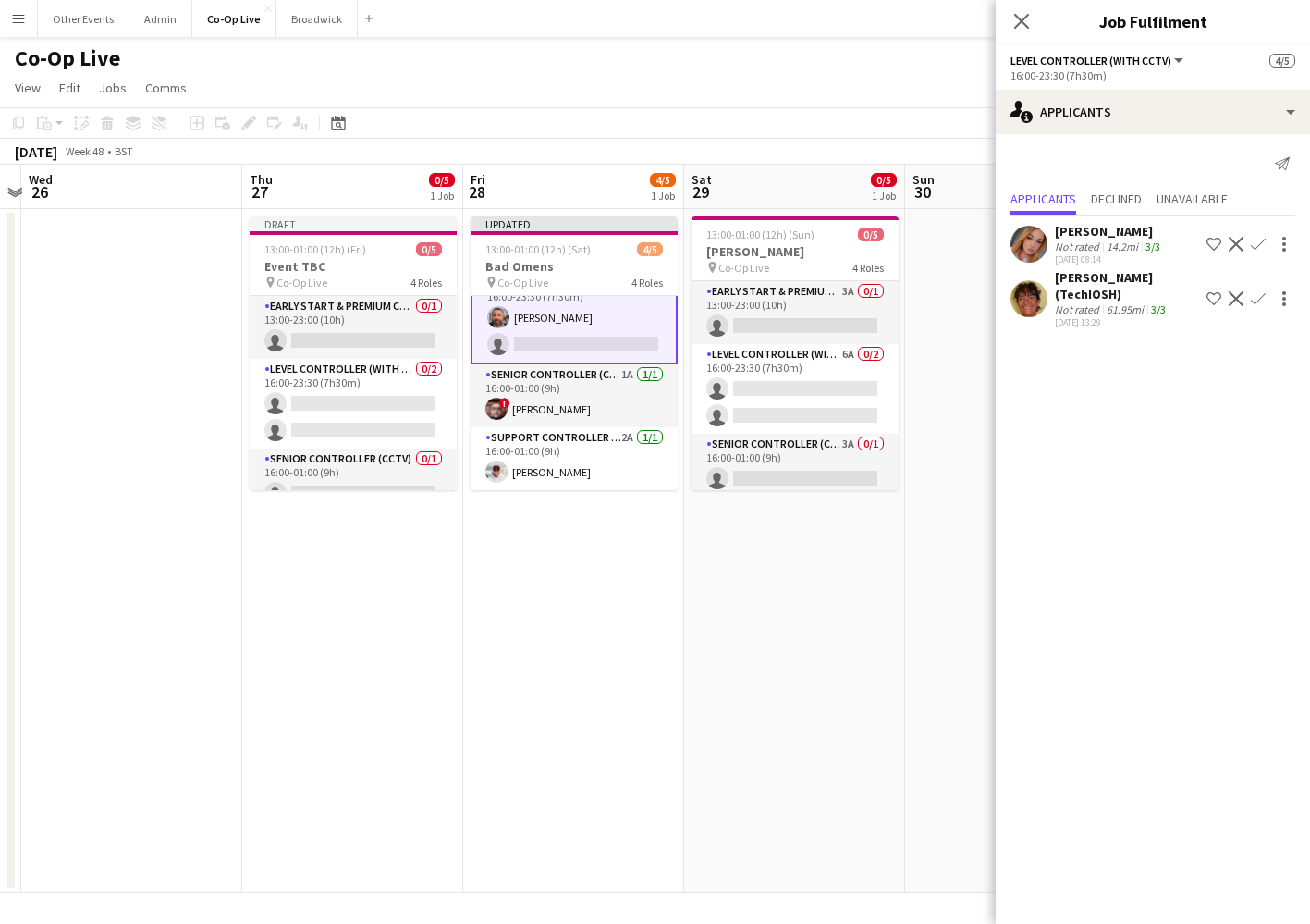
click at [1258, 249] on app-icon "Confirm" at bounding box center [1258, 243] width 15 height 15
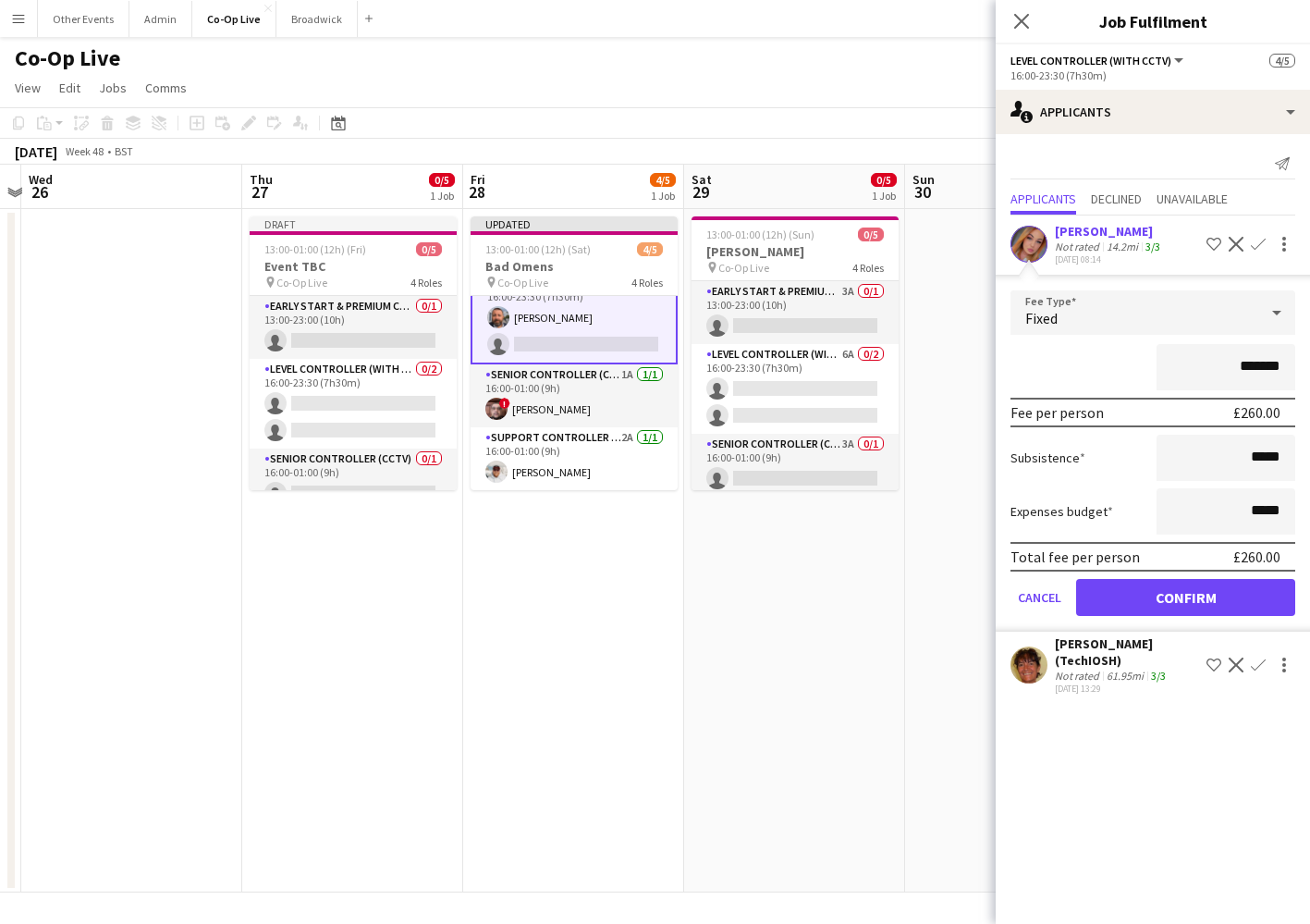
click at [1225, 601] on button "Confirm" at bounding box center [1186, 597] width 219 height 37
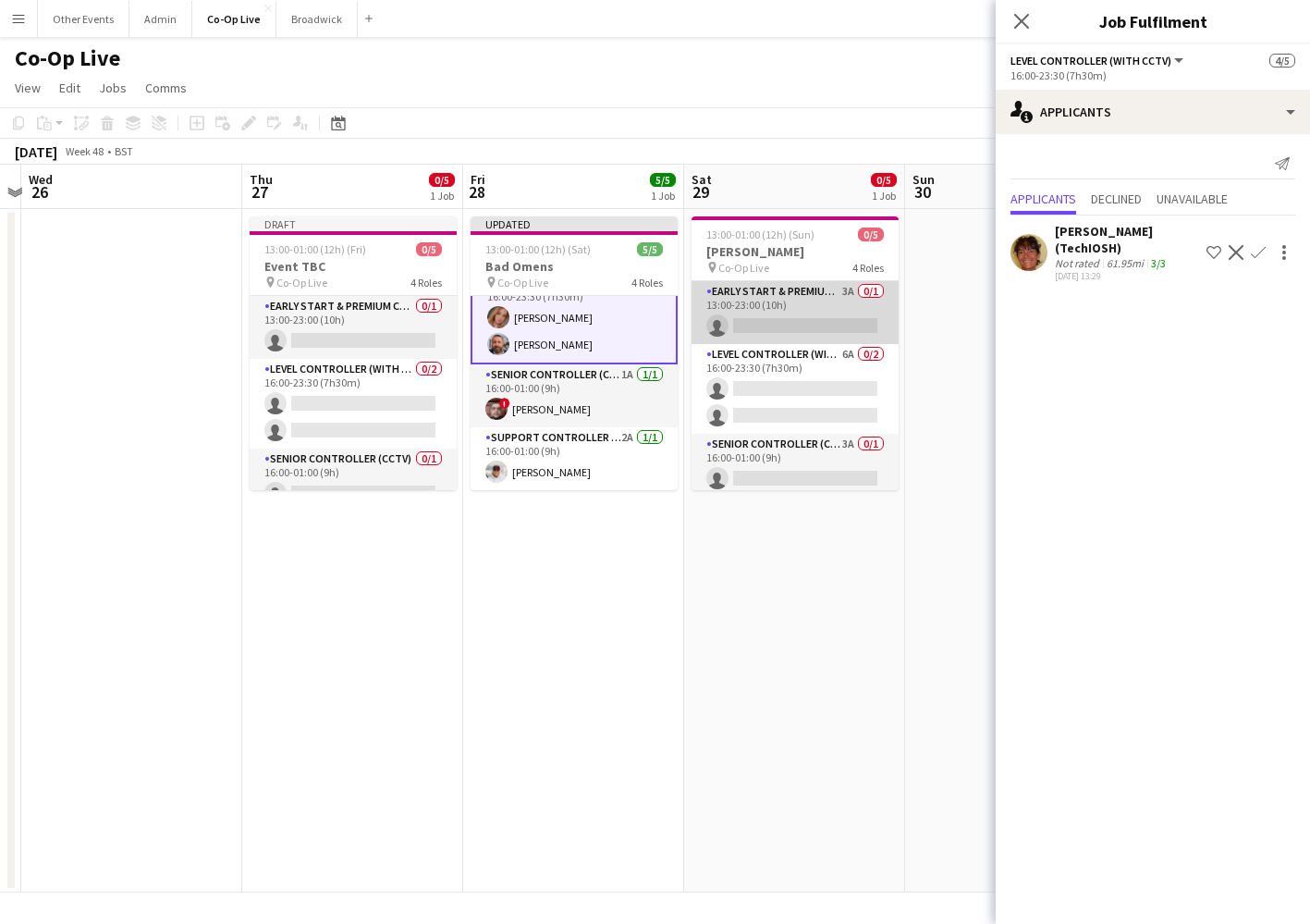
click at [778, 339] on app-card-role "Early Start & Premium Controller (with CCTV) 3A 0/1 13:00-23:00 (10h) single-ne…" at bounding box center [795, 312] width 208 height 63
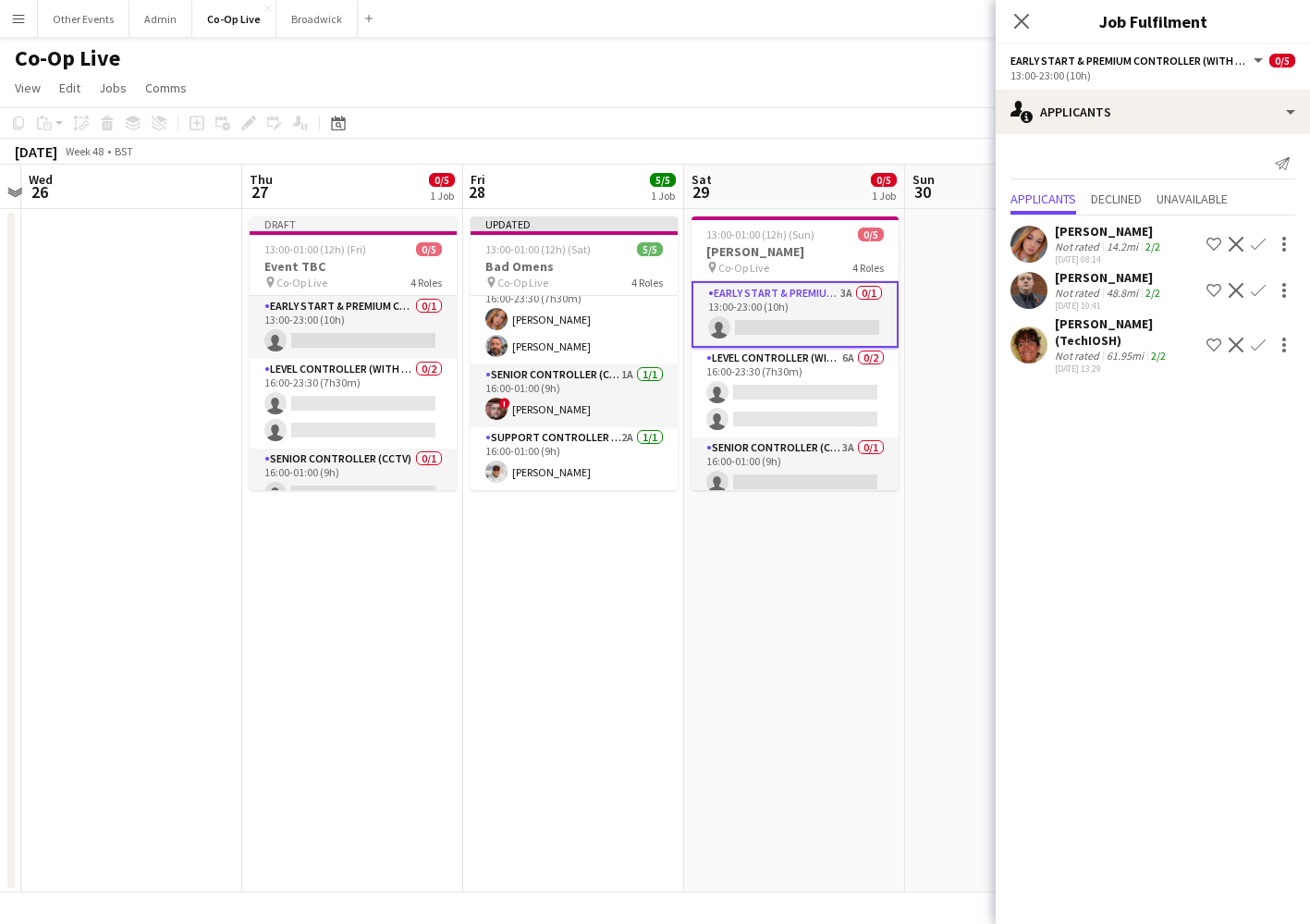
click at [1262, 340] on app-icon "Confirm" at bounding box center [1258, 344] width 15 height 15
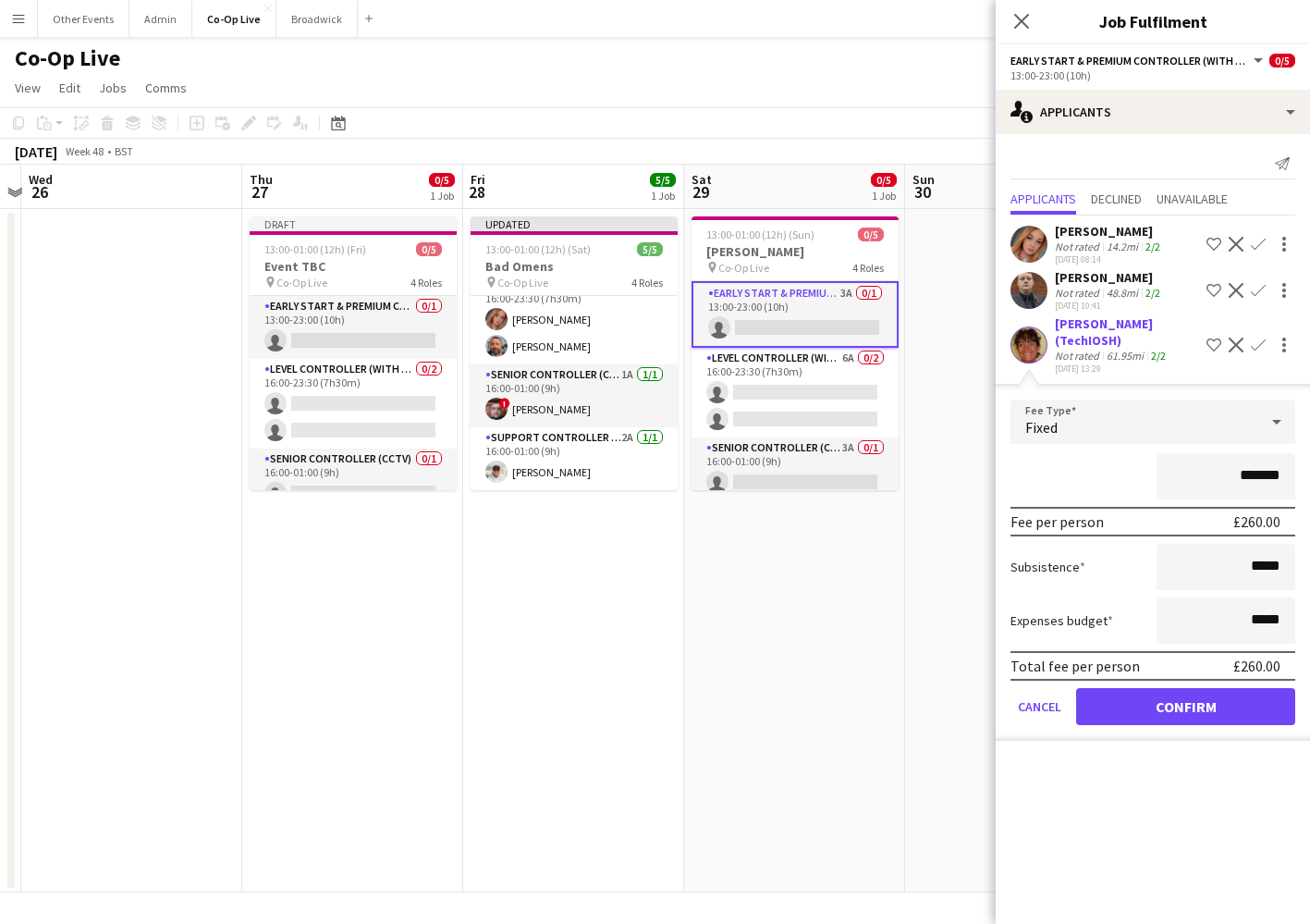
click at [1229, 700] on button "Confirm" at bounding box center [1186, 707] width 219 height 37
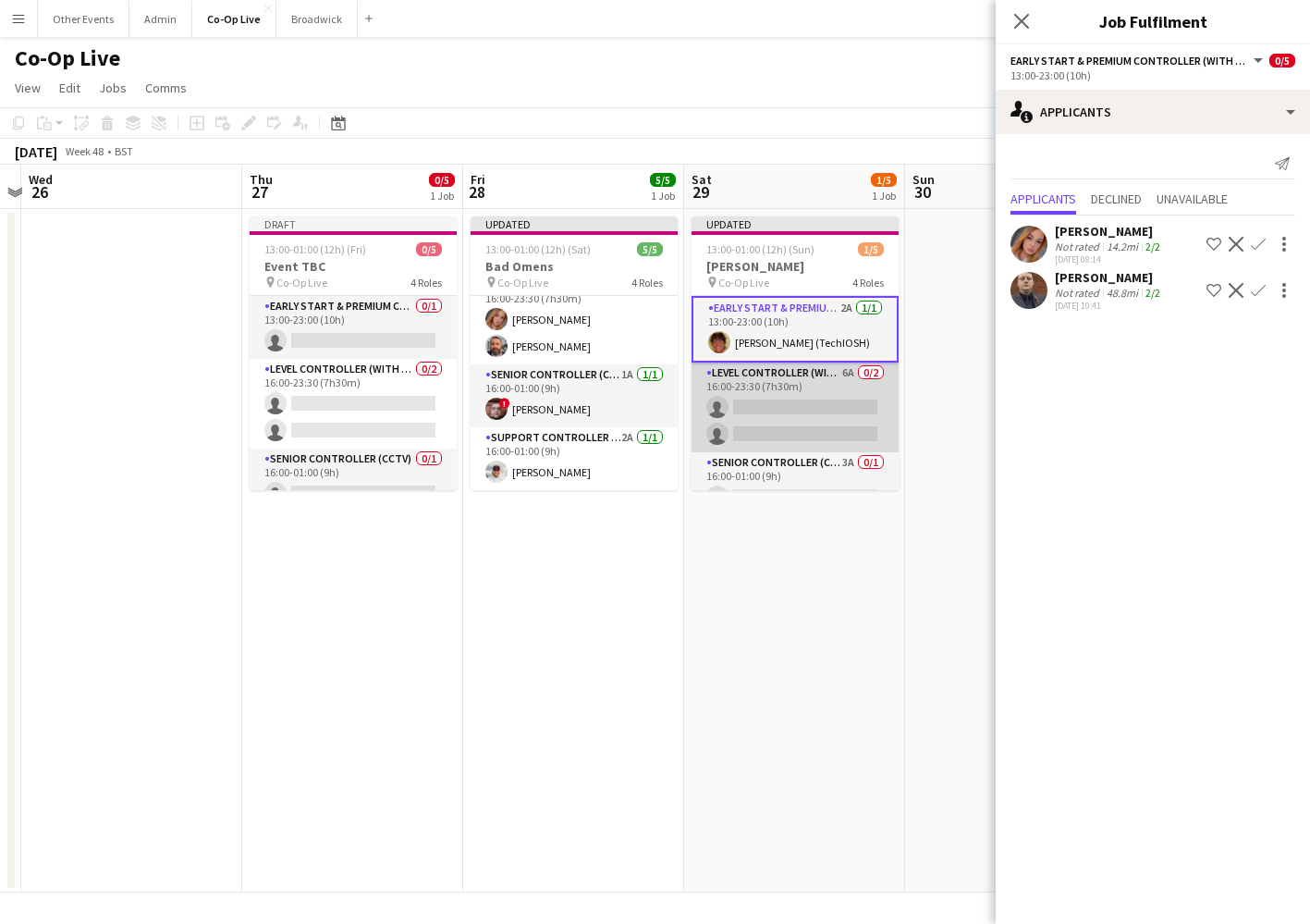
click at [820, 417] on app-card-role "Level Controller (with CCTV) 6A 0/2 16:00-23:30 (7h30m) single-neutral-actions …" at bounding box center [795, 407] width 208 height 90
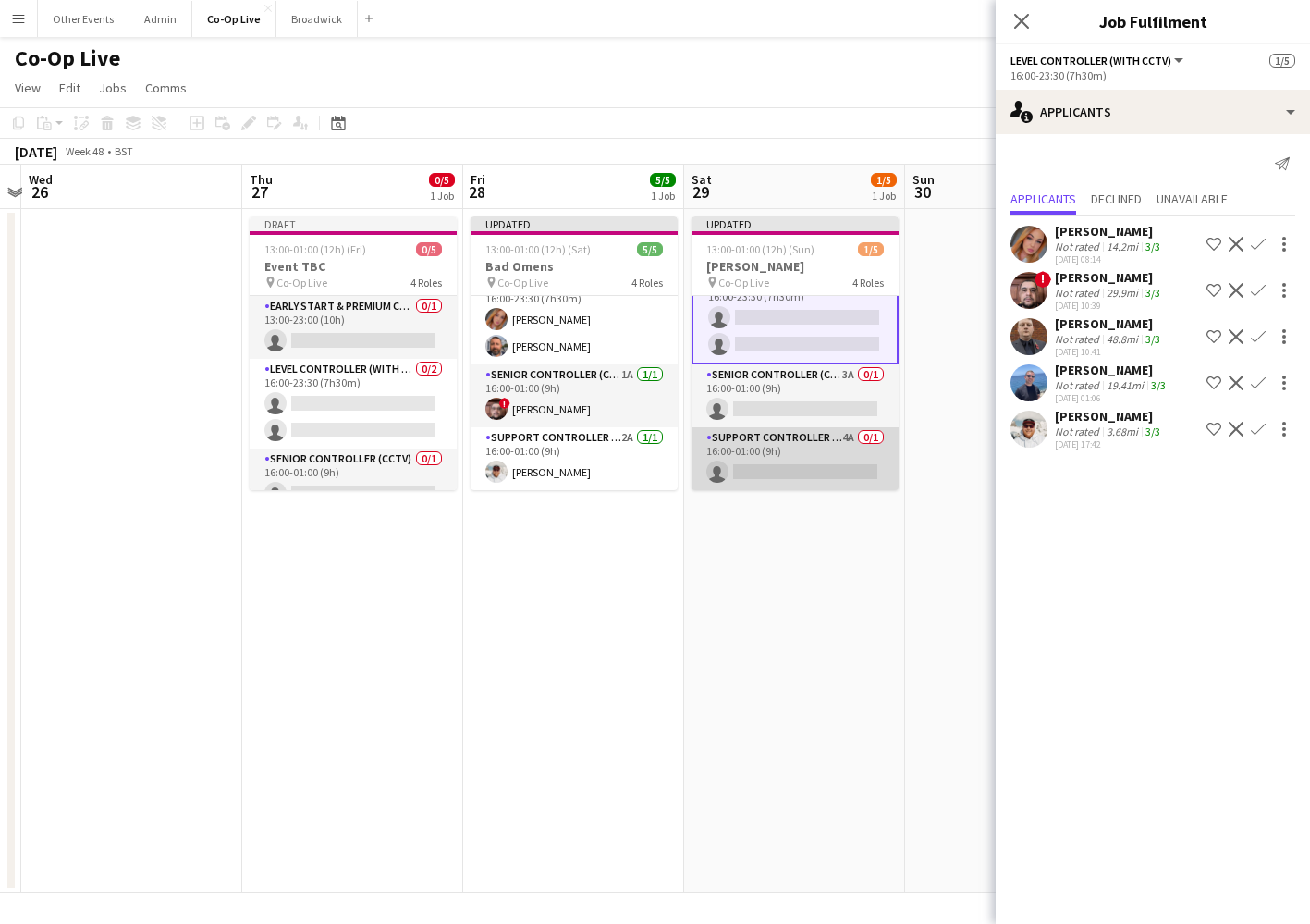
scroll to position [88, 0]
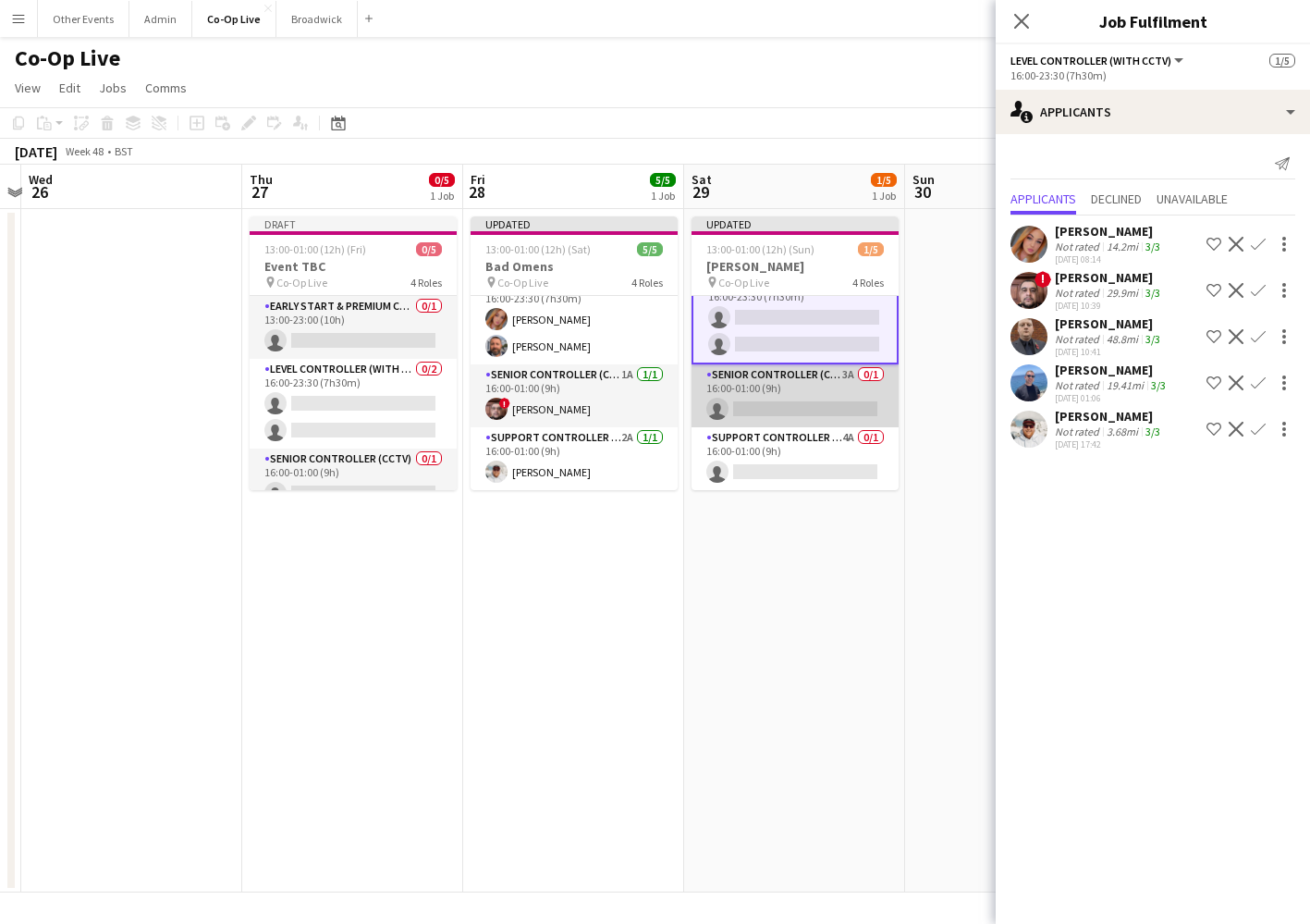
click at [800, 407] on app-card-role "Senior Controller (CCTV) 3A 0/1 16:00-01:00 (9h) single-neutral-actions" at bounding box center [795, 396] width 208 height 63
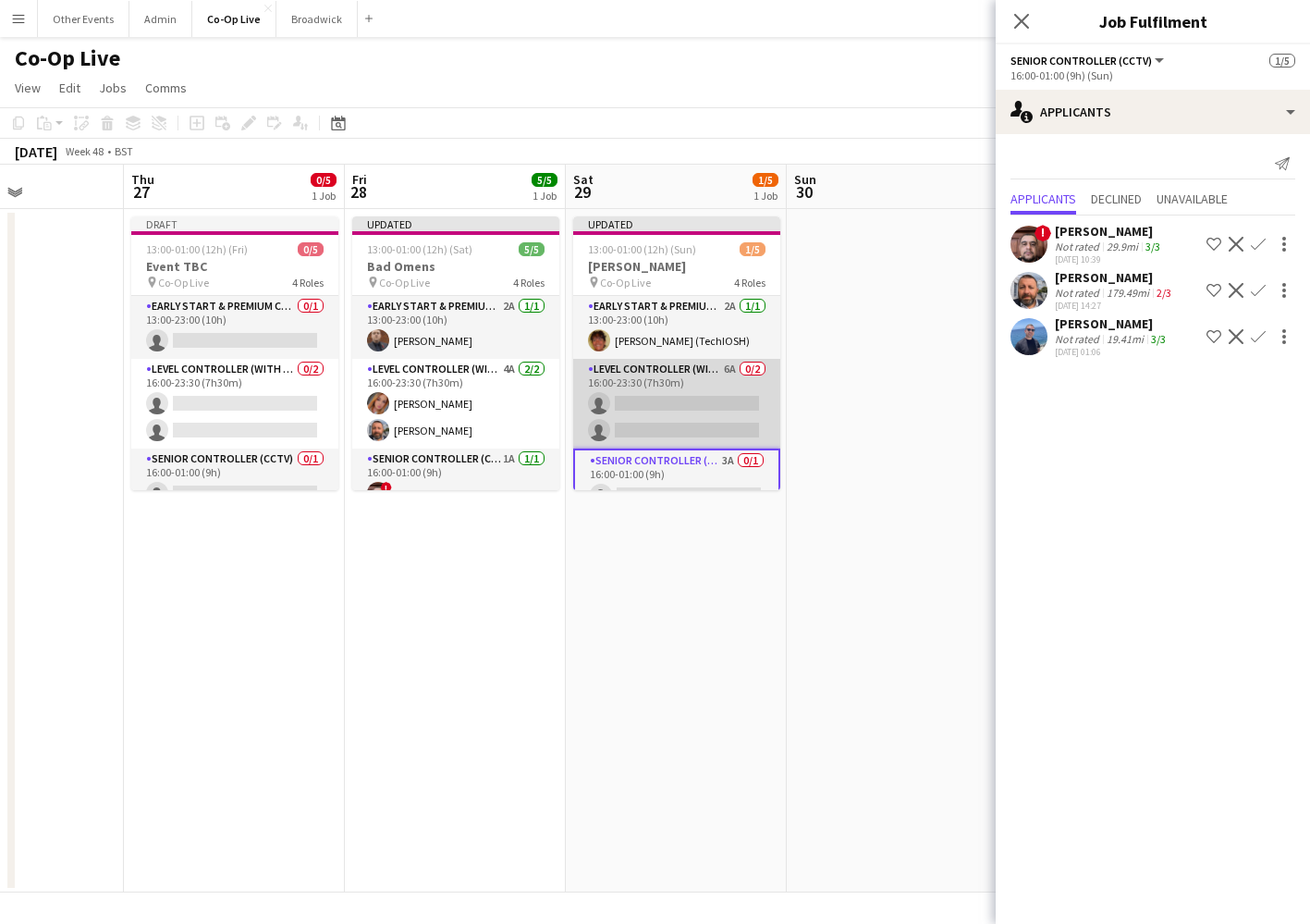
scroll to position [0, 0]
click at [657, 387] on app-card-role "Level Controller (with CCTV) 6A 0/2 16:00-23:30 (7h30m) single-neutral-actions …" at bounding box center [677, 403] width 208 height 90
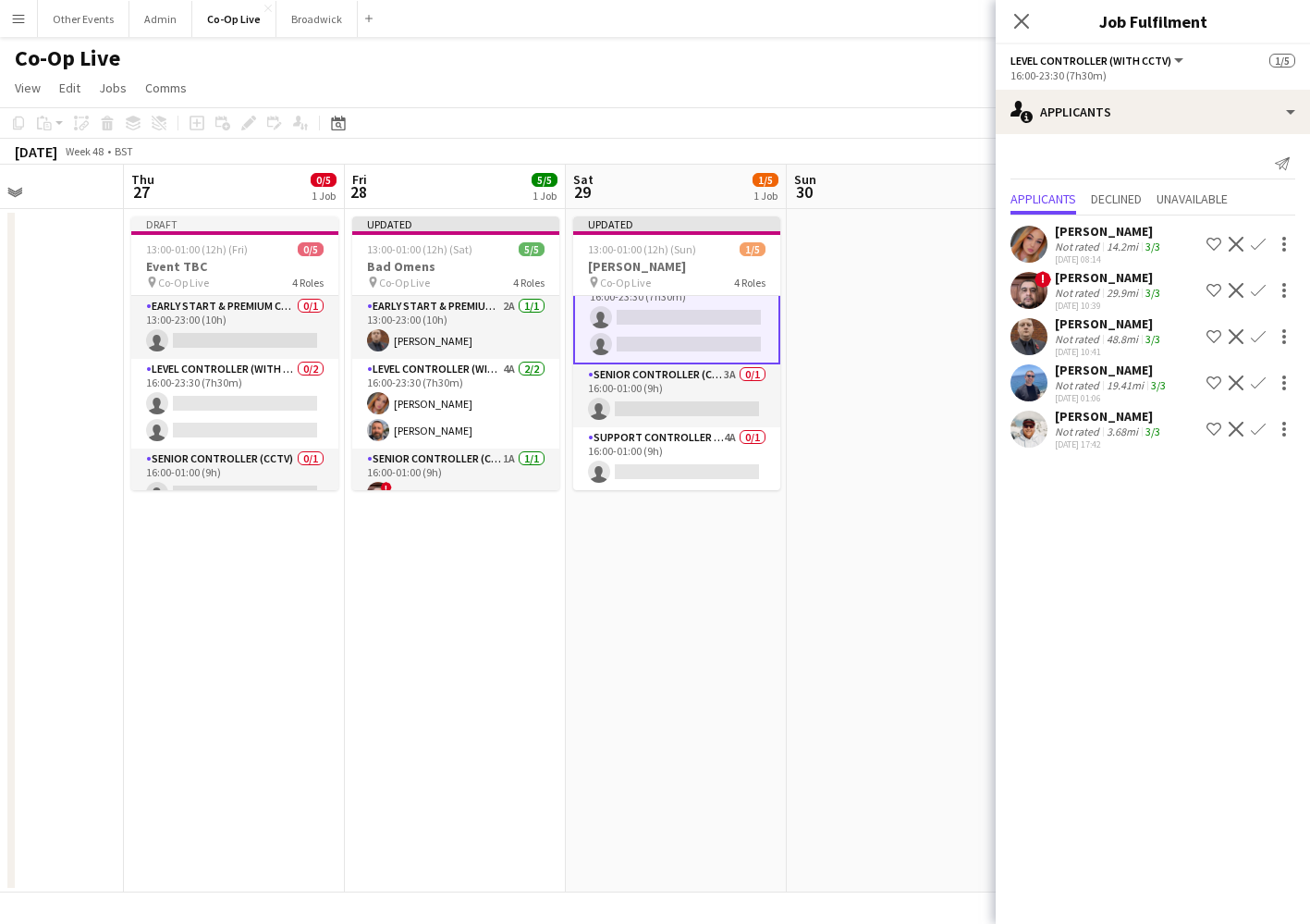
click at [657, 387] on app-card-role "Senior Controller (CCTV) 3A 0/1 16:00-01:00 (9h) single-neutral-actions" at bounding box center [677, 396] width 208 height 63
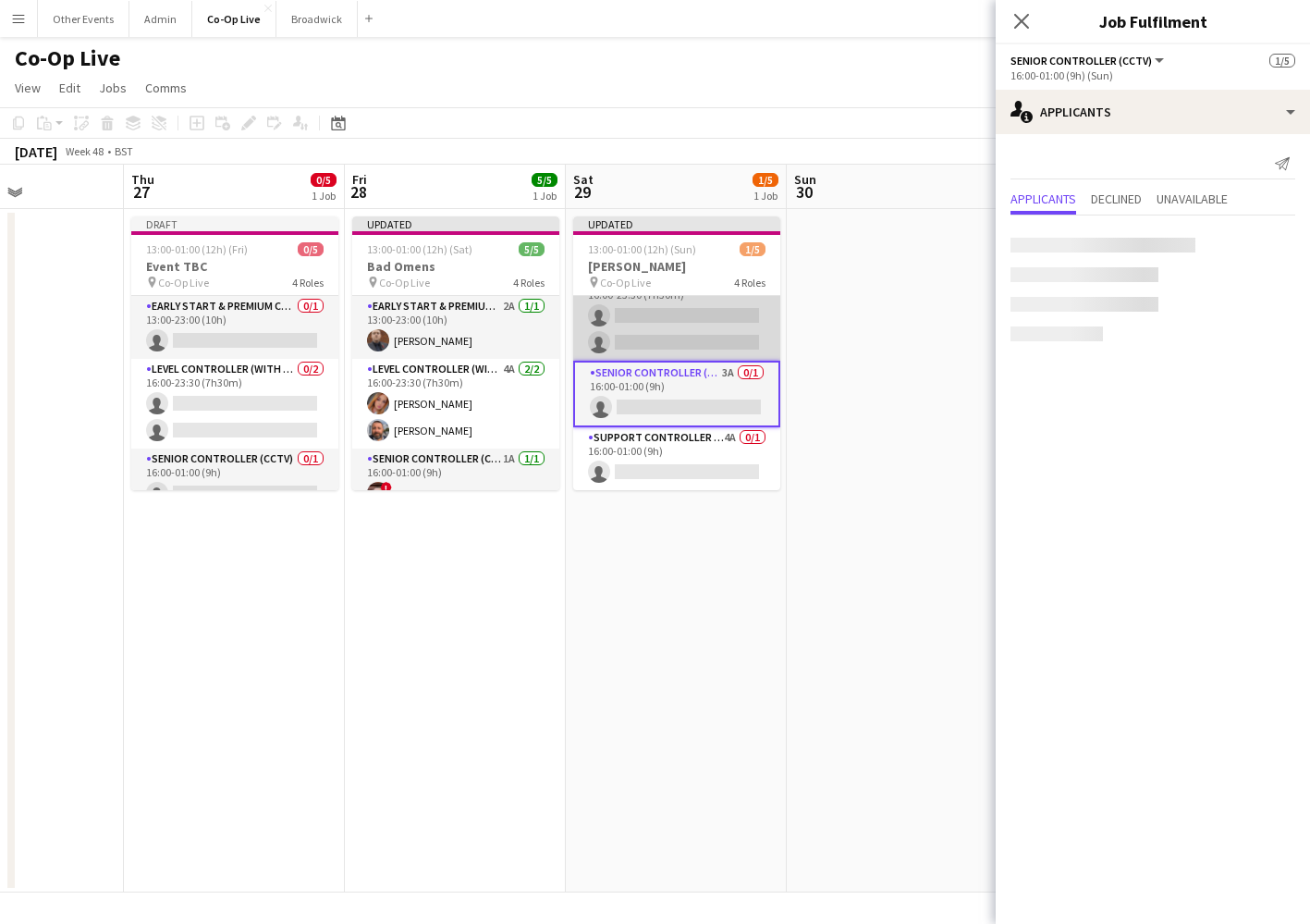
scroll to position [88, 0]
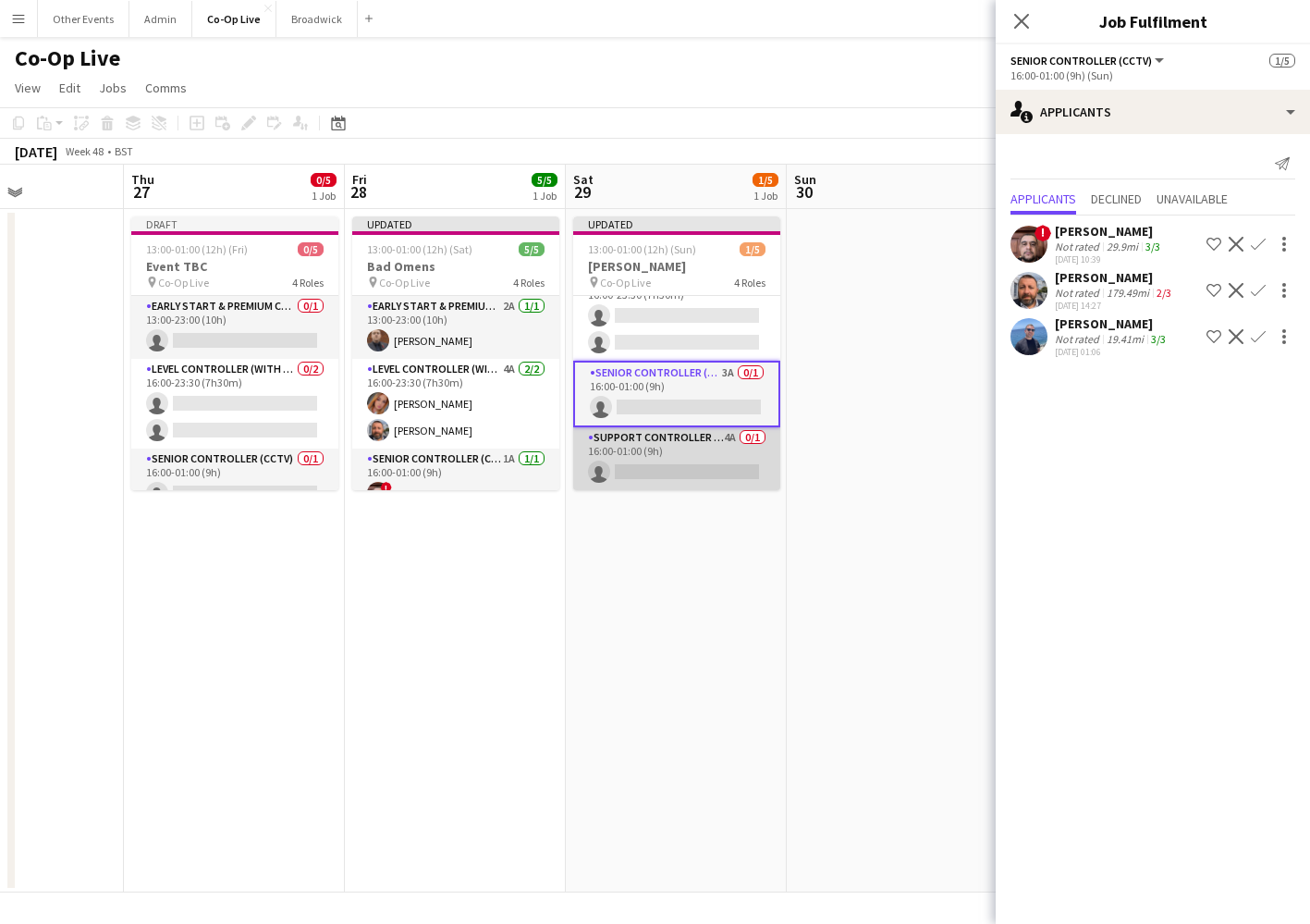
click at [664, 440] on app-card-role "Support Controller (with CCTV) 4A 0/1 16:00-01:00 (9h) single-neutral-actions" at bounding box center [677, 459] width 208 height 63
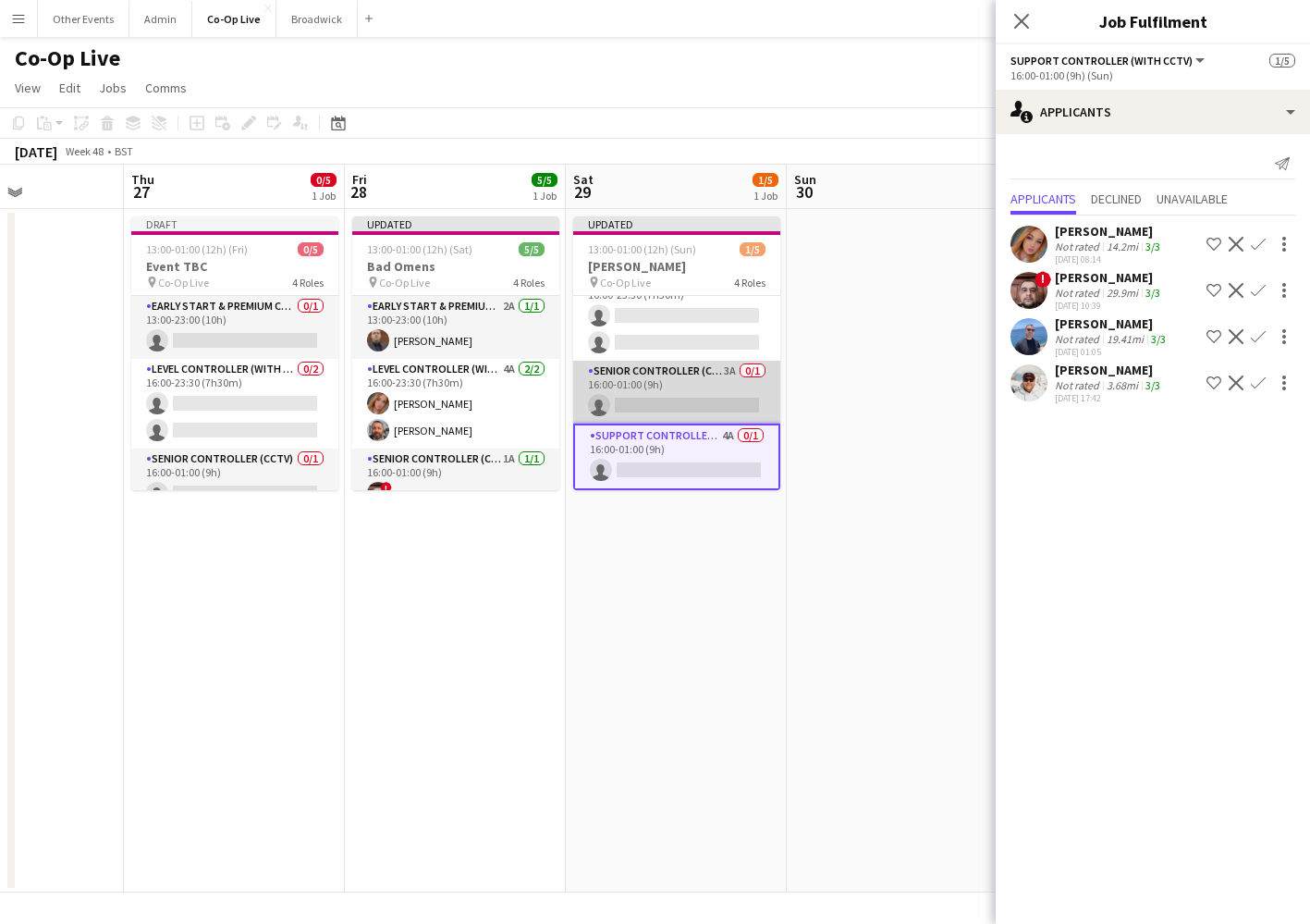
click at [678, 395] on app-card-role "Senior Controller (CCTV) 3A 0/1 16:00-01:00 (9h) single-neutral-actions" at bounding box center [677, 392] width 208 height 63
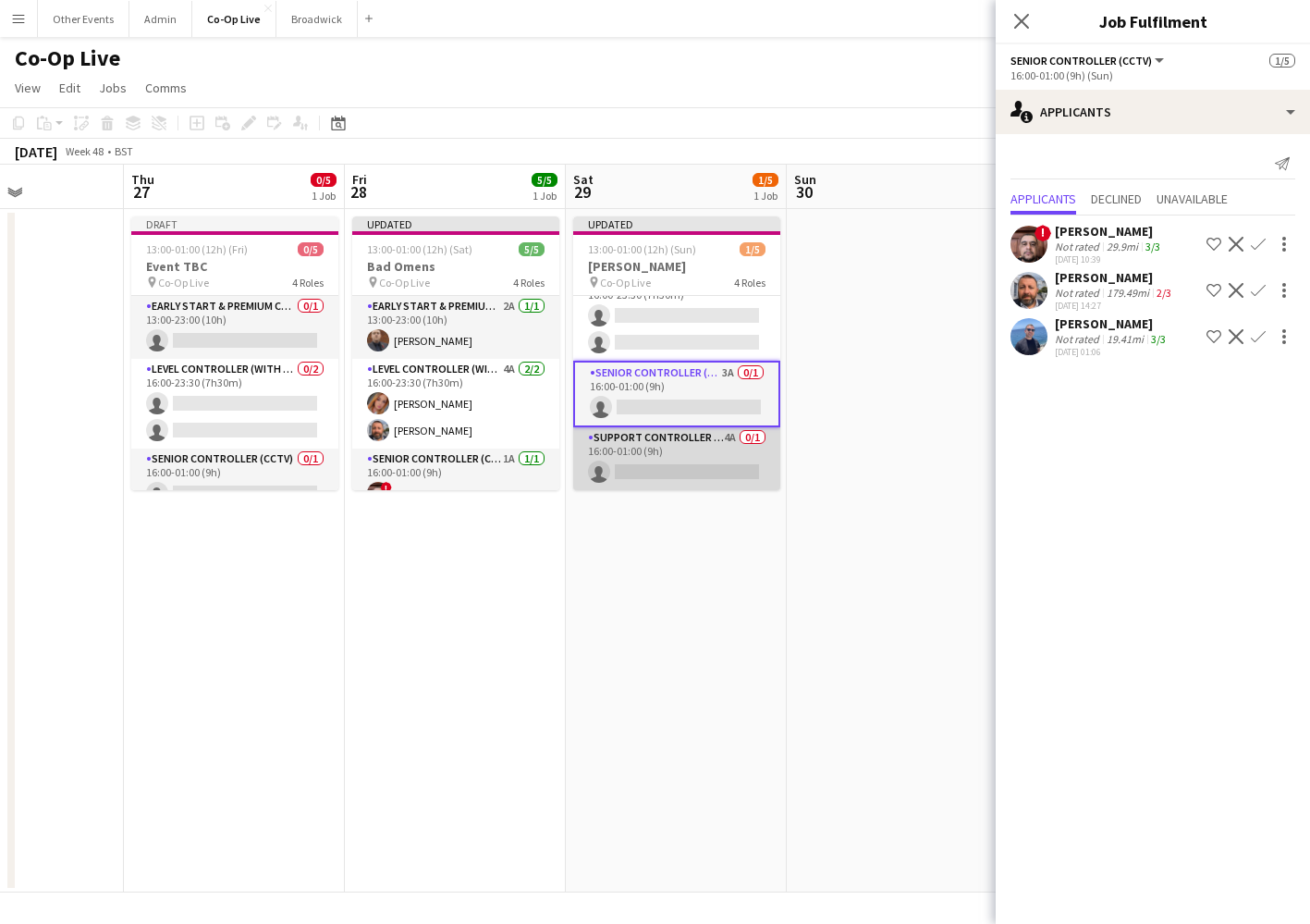
click at [692, 462] on app-card-role "Support Controller (with CCTV) 4A 0/1 16:00-01:00 (9h) single-neutral-actions" at bounding box center [677, 459] width 208 height 63
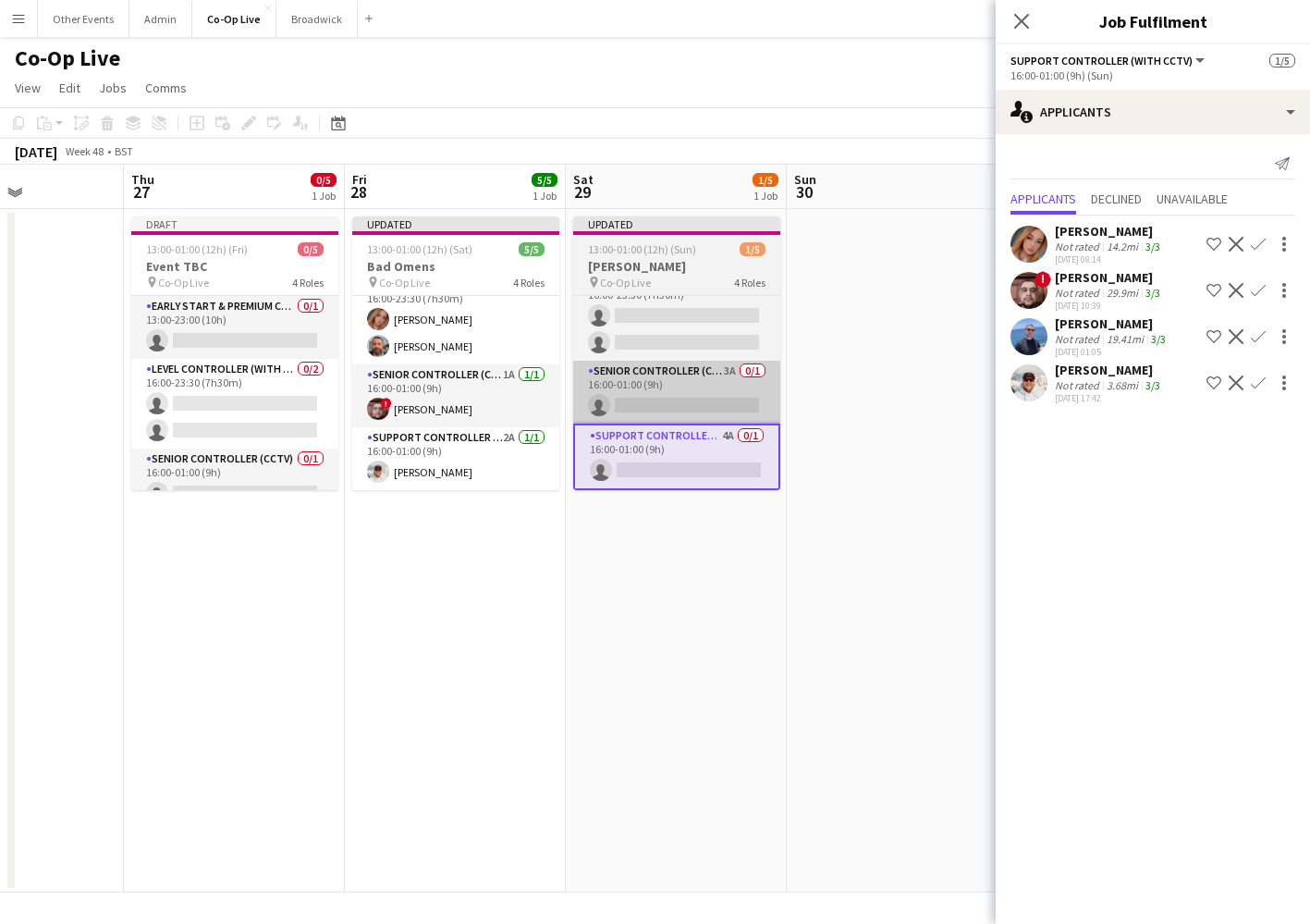
scroll to position [84, 0]
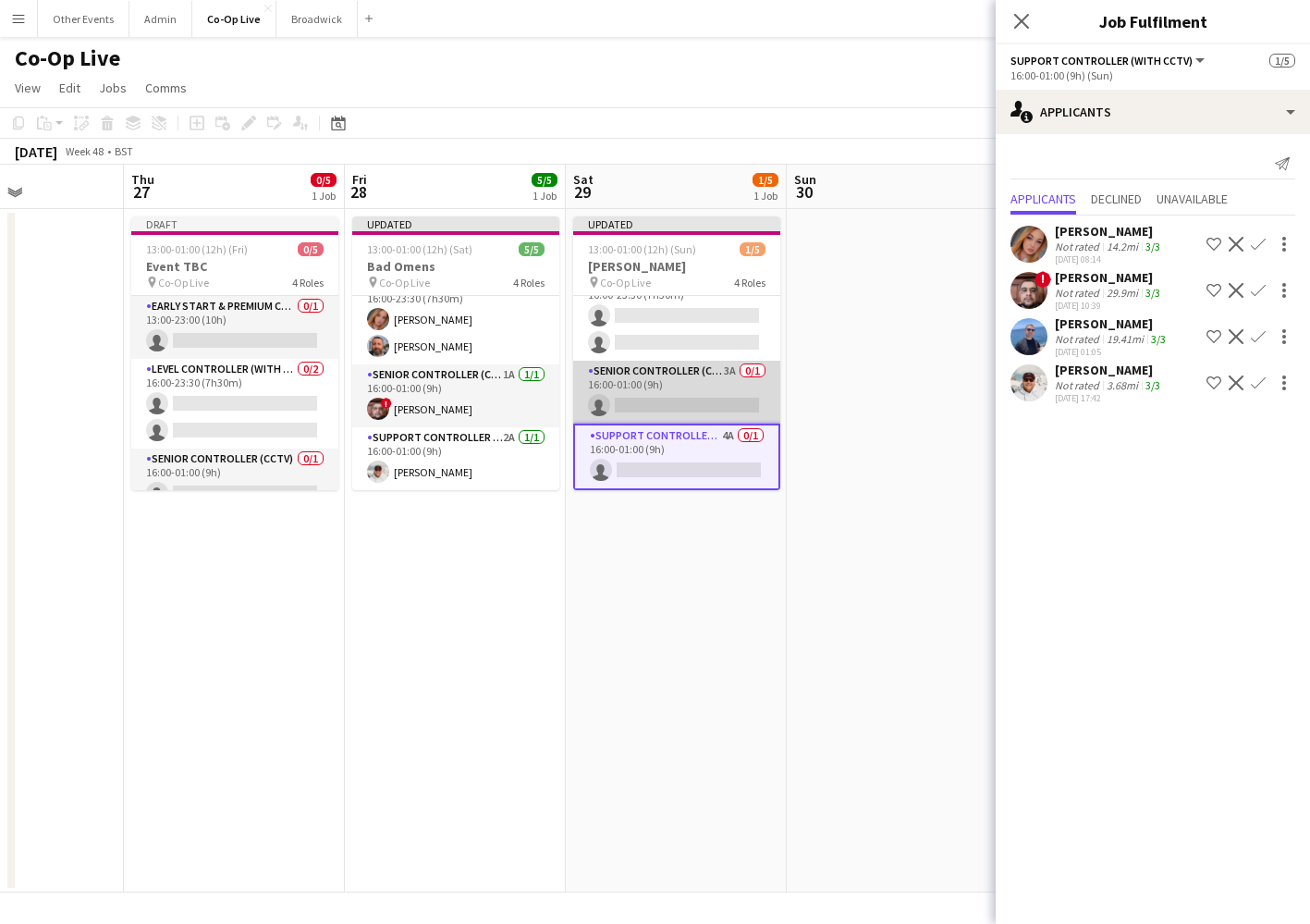
click at [678, 375] on app-card-role "Senior Controller (CCTV) 3A 0/1 16:00-01:00 (9h) single-neutral-actions" at bounding box center [677, 392] width 208 height 63
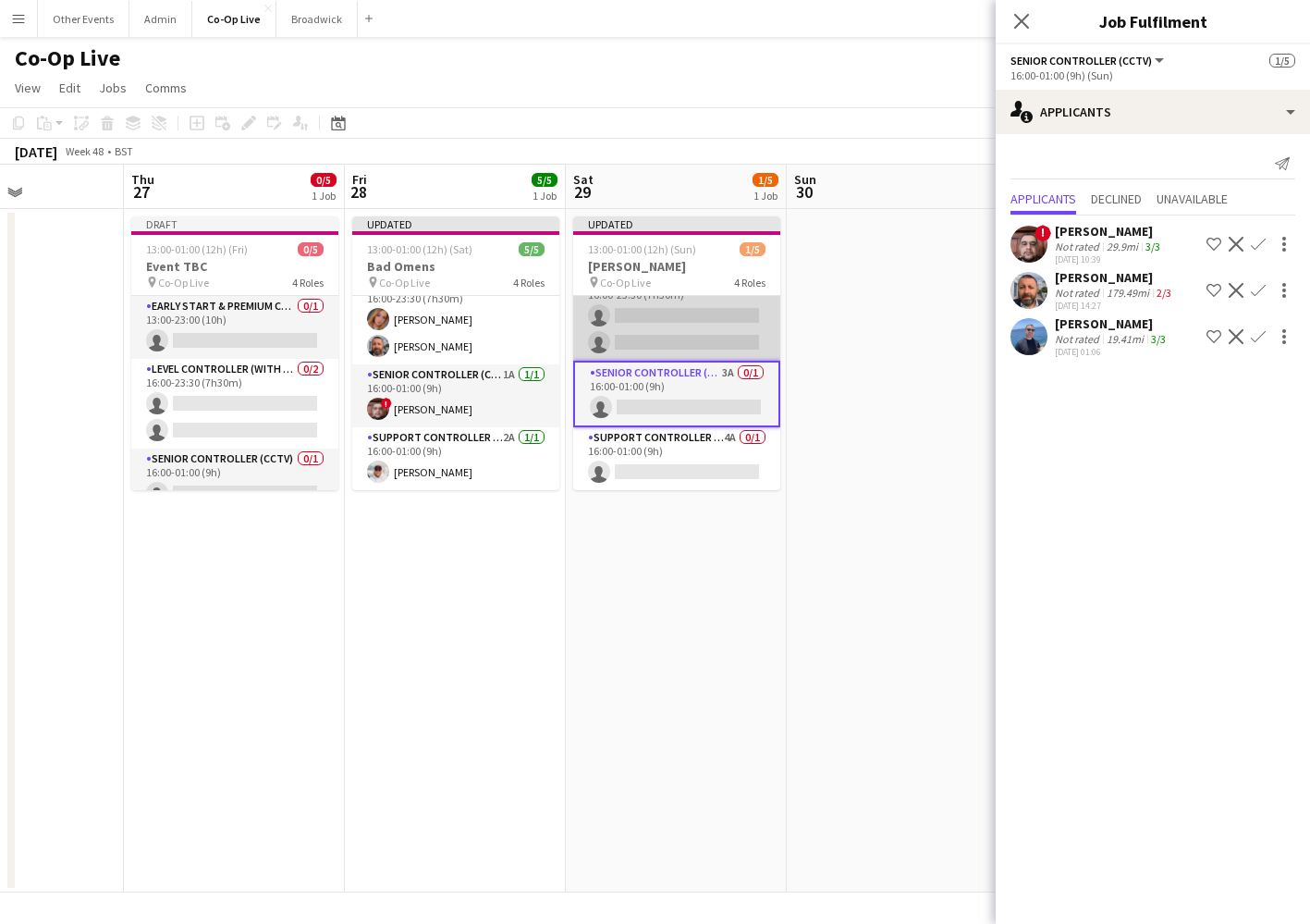
click at [682, 331] on app-card-role "Level Controller (with CCTV) 6A 0/2 16:00-23:30 (7h30m) single-neutral-actions …" at bounding box center [677, 315] width 208 height 90
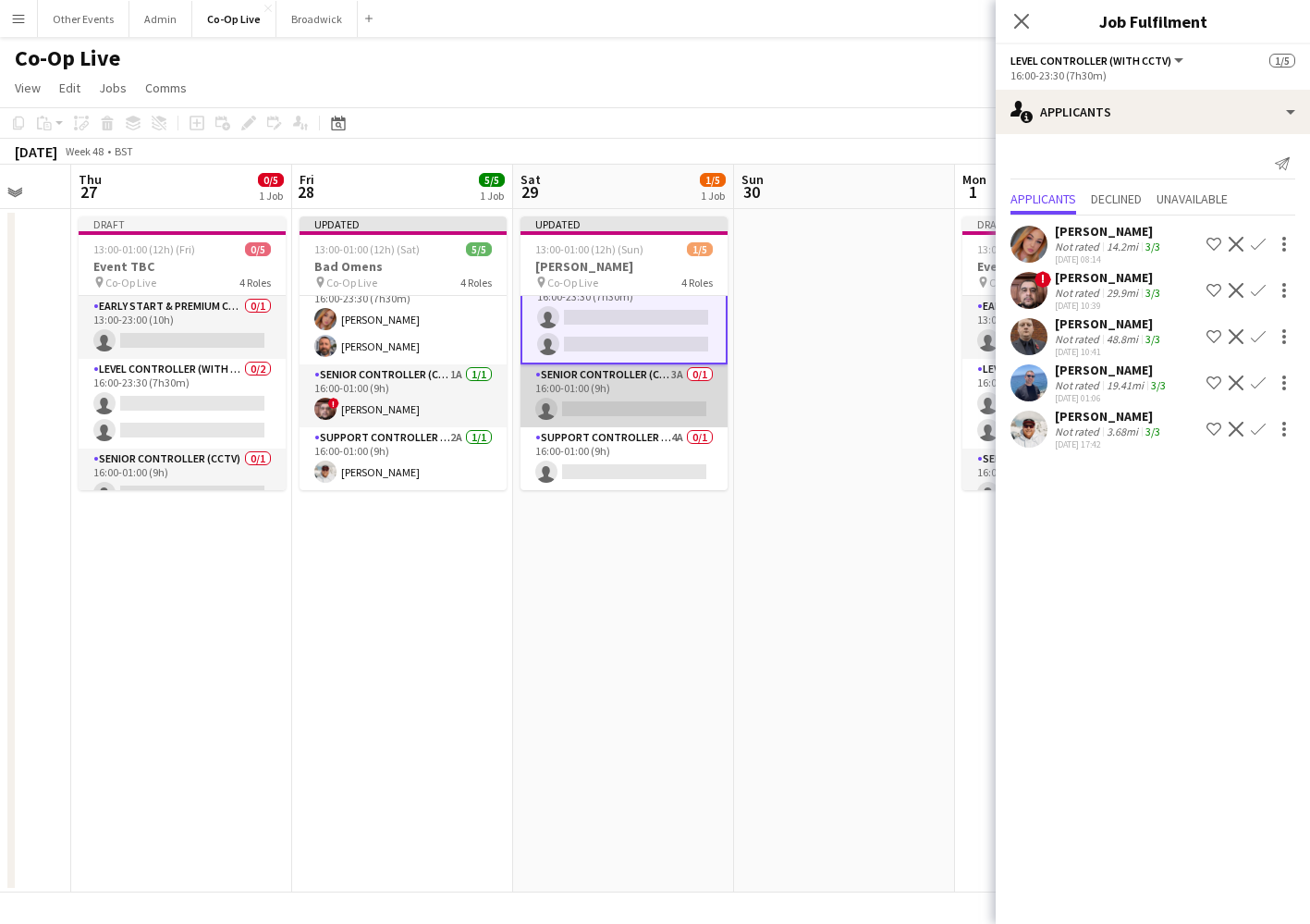
scroll to position [88, 0]
click at [622, 406] on app-card-role "Senior Controller (CCTV) 3A 0/1 16:00-01:00 (9h) single-neutral-actions" at bounding box center [624, 396] width 208 height 63
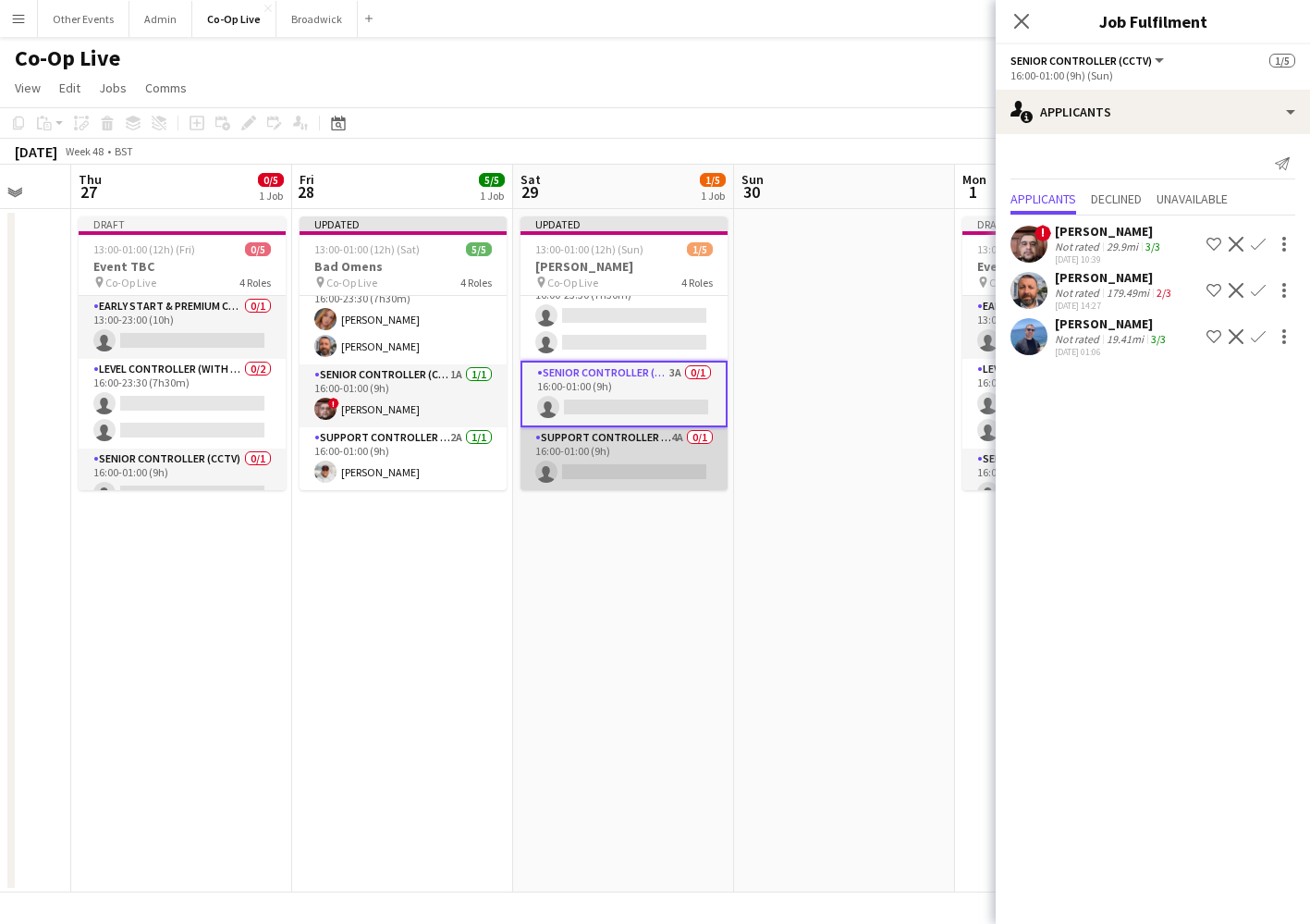
click at [642, 466] on app-card-role "Support Controller (with CCTV) 4A 0/1 16:00-01:00 (9h) single-neutral-actions" at bounding box center [624, 459] width 208 height 63
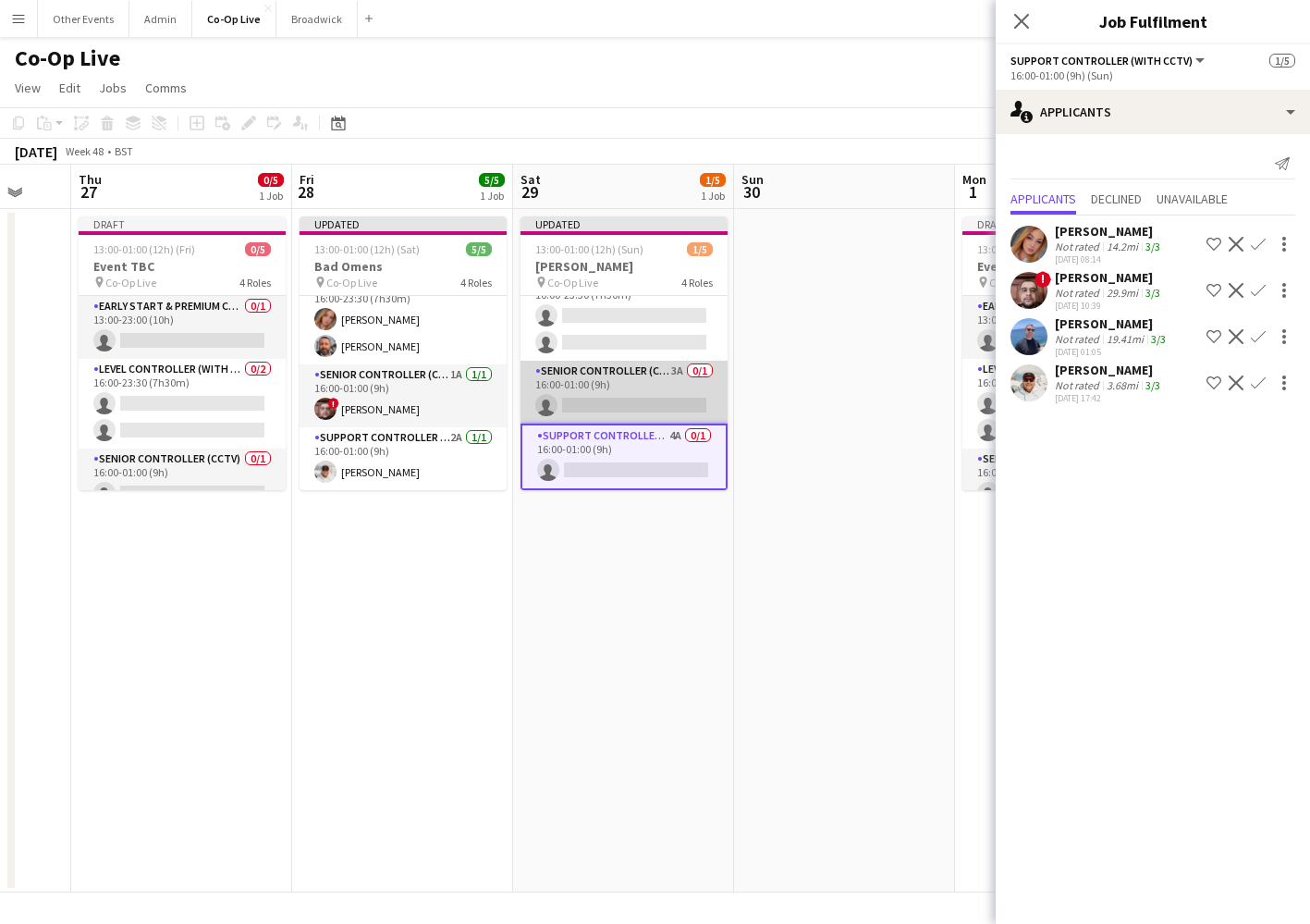
click at [662, 379] on app-card-role "Senior Controller (CCTV) 3A 0/1 16:00-01:00 (9h) single-neutral-actions" at bounding box center [624, 392] width 208 height 63
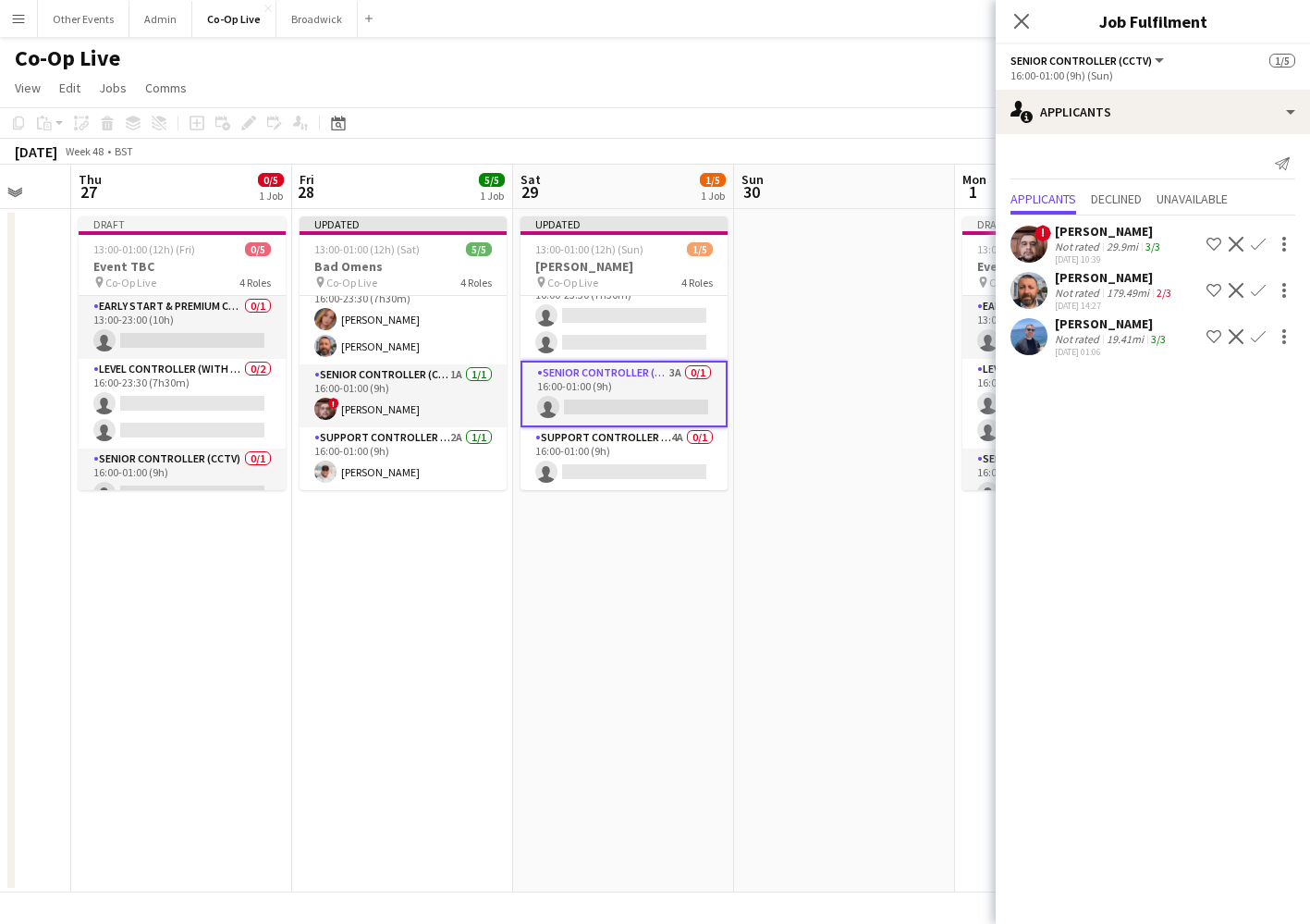
click at [1130, 143] on div "Send notification Applicants Declined Unavailable ! [PERSON_NAME] Not rated 29.…" at bounding box center [1153, 255] width 314 height 242
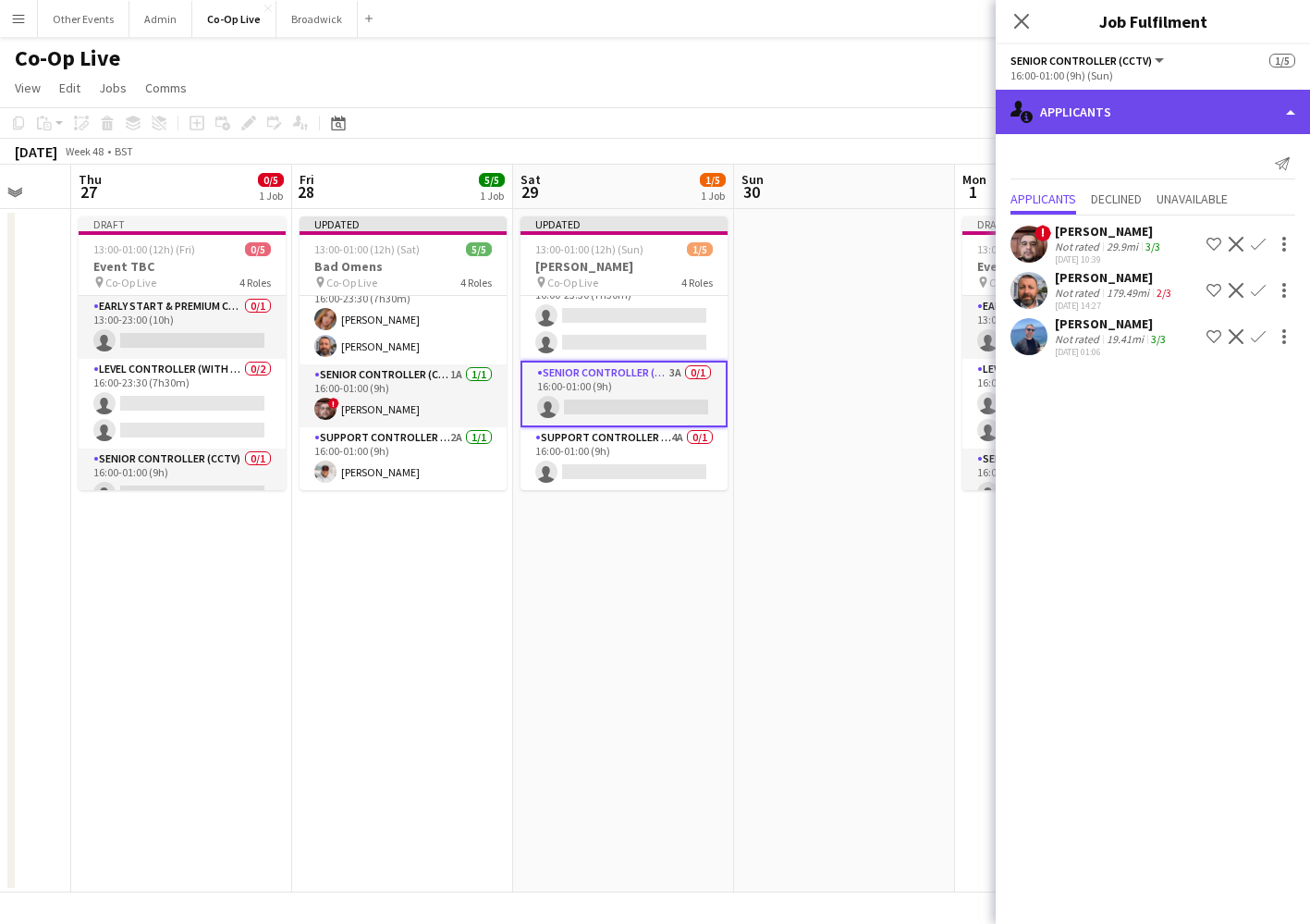
click at [1130, 121] on div "single-neutral-actions-information Applicants" at bounding box center [1153, 112] width 314 height 45
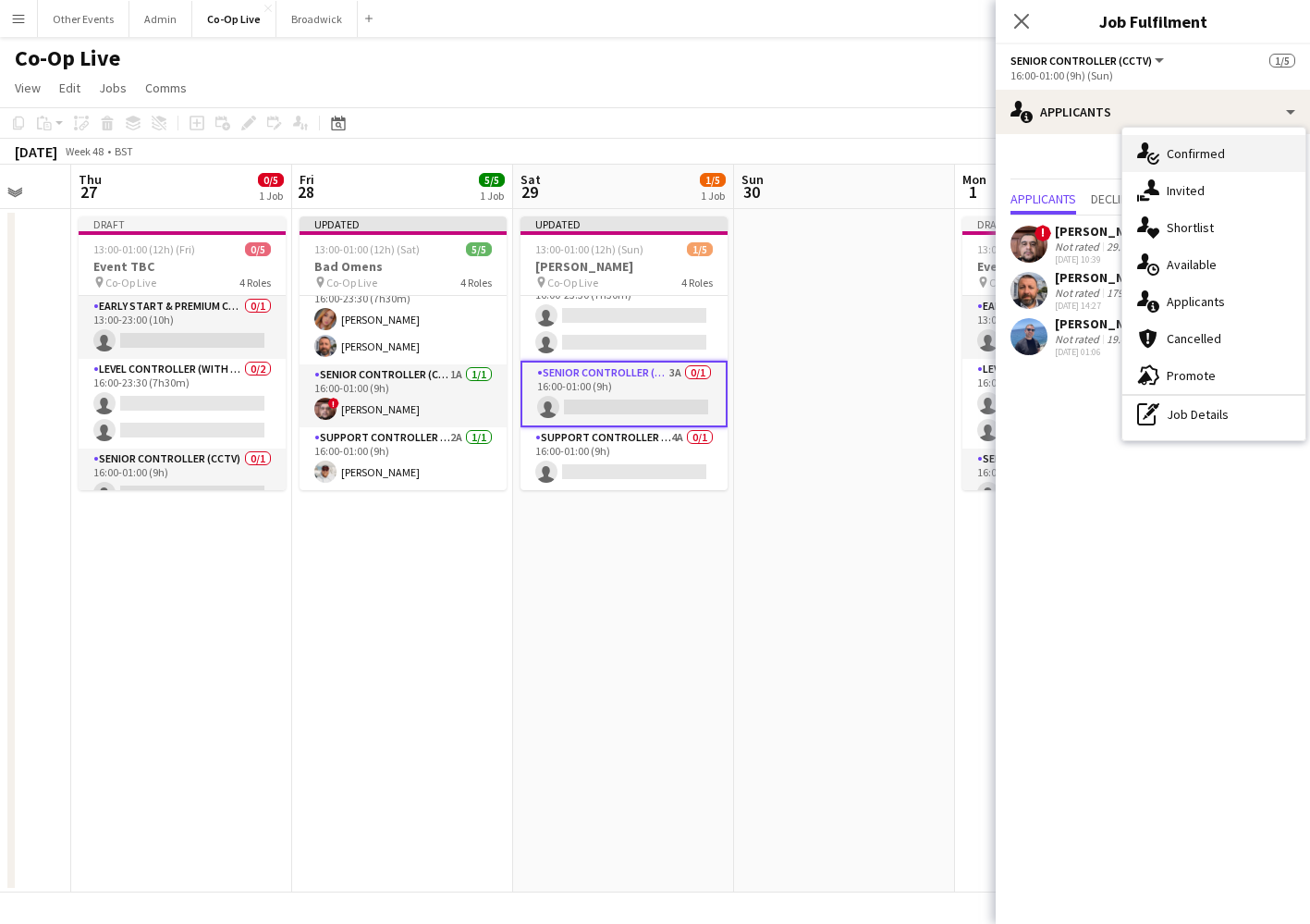
click at [1193, 167] on div "single-neutral-actions-check-2 Confirmed" at bounding box center [1214, 153] width 183 height 37
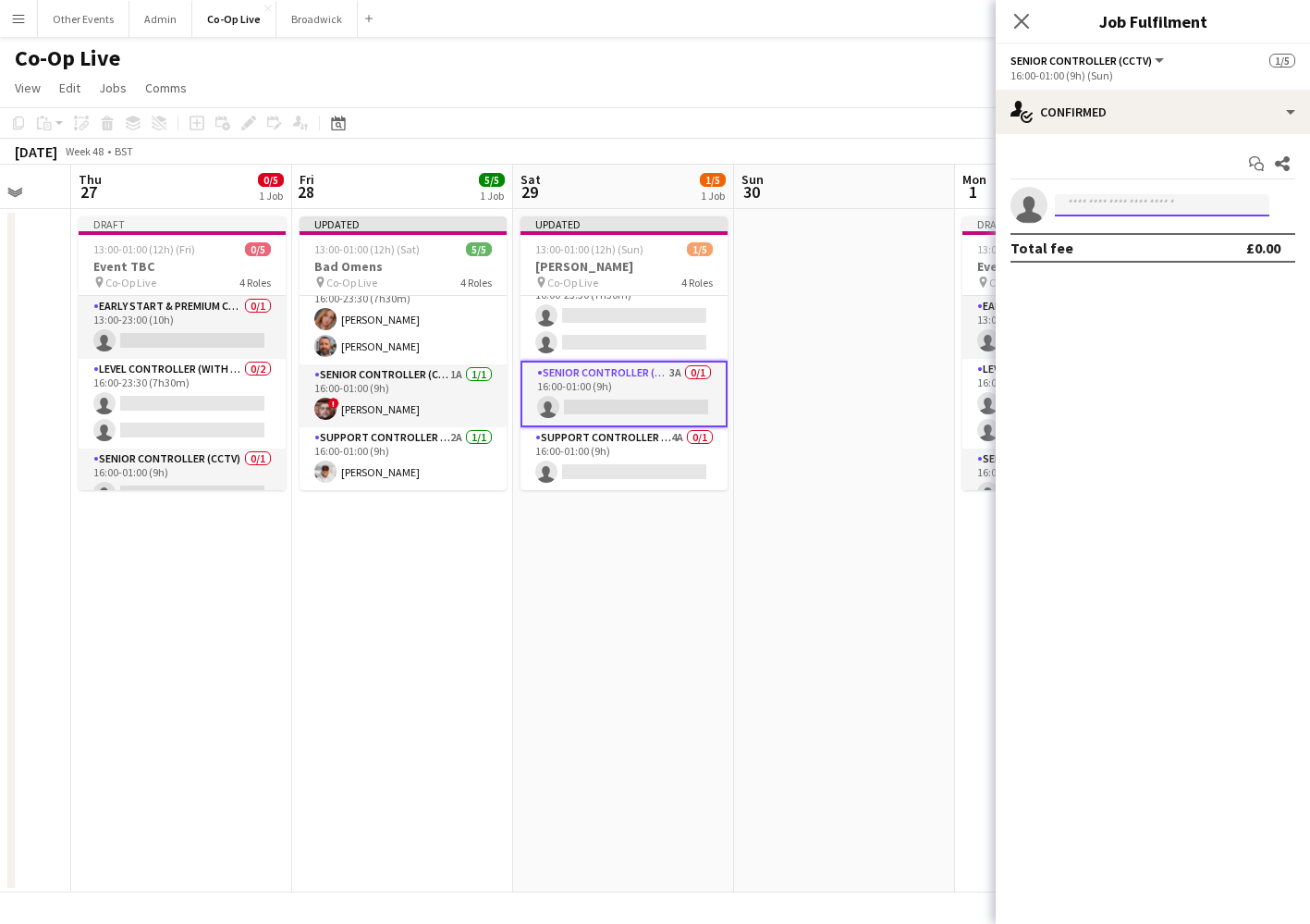
click at [1090, 206] on input at bounding box center [1162, 205] width 214 height 22
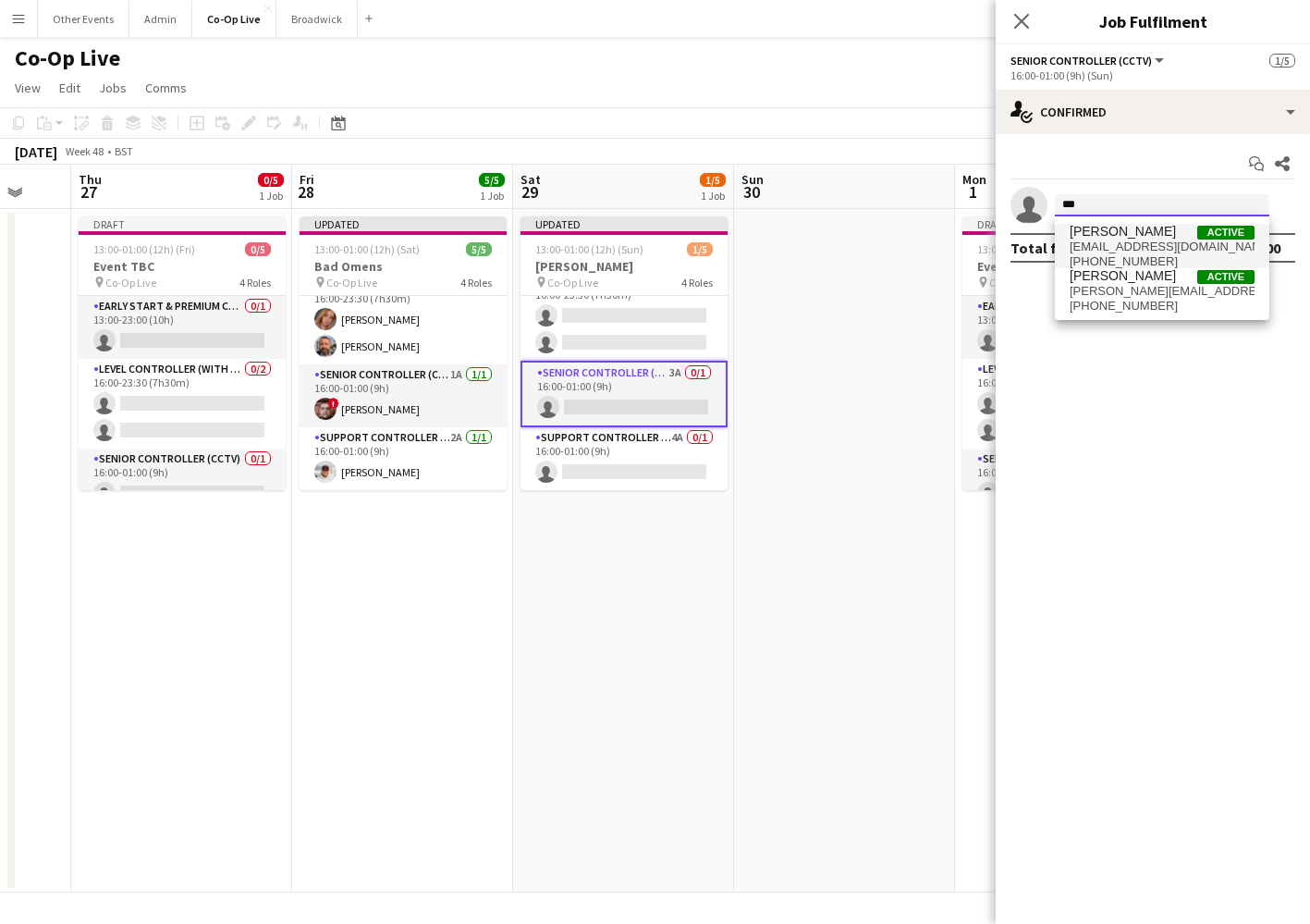
type input "***"
click at [1134, 251] on span "[EMAIL_ADDRESS][DOMAIN_NAME]" at bounding box center [1162, 246] width 185 height 15
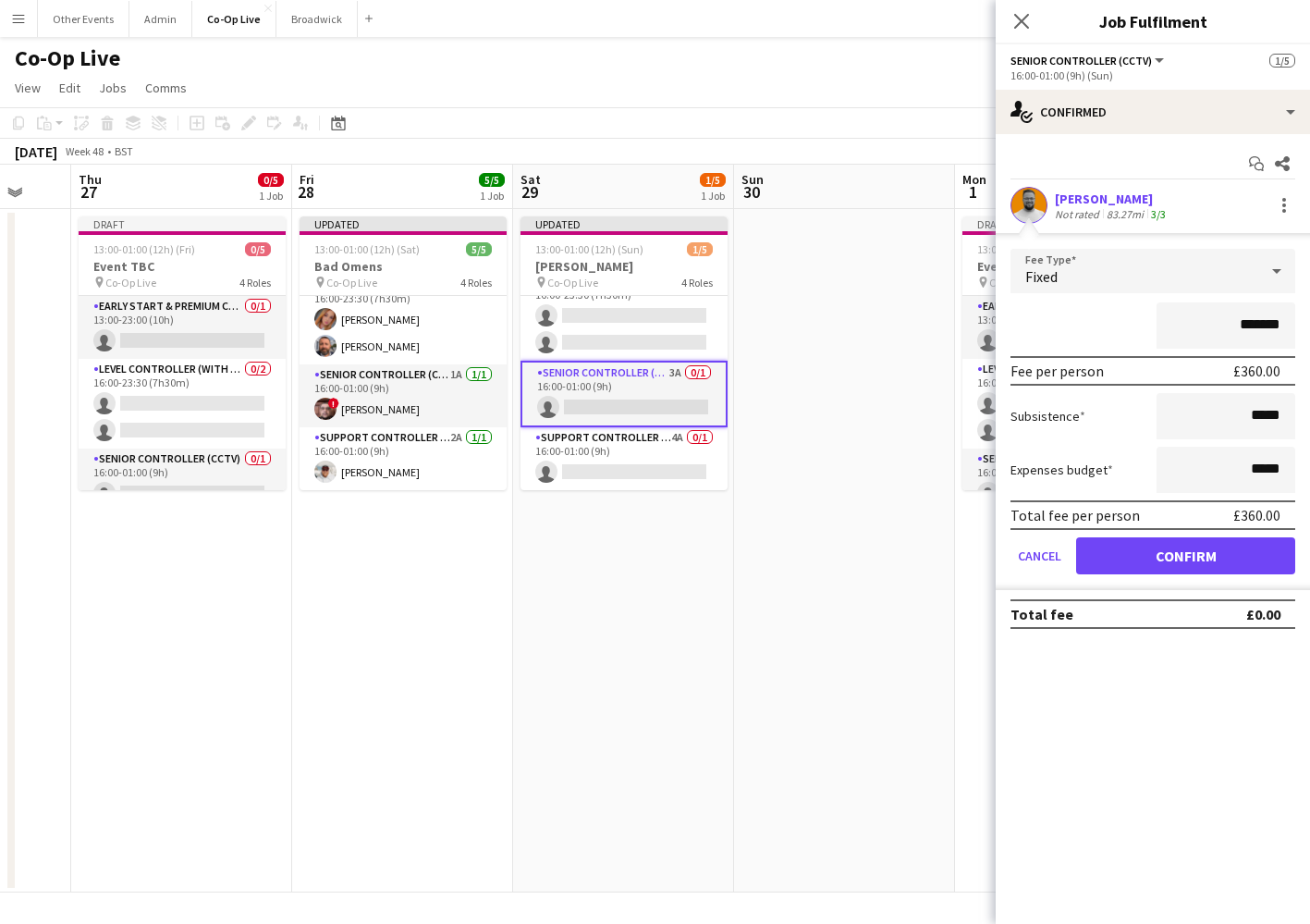
click at [1187, 542] on button "Confirm" at bounding box center [1186, 556] width 219 height 37
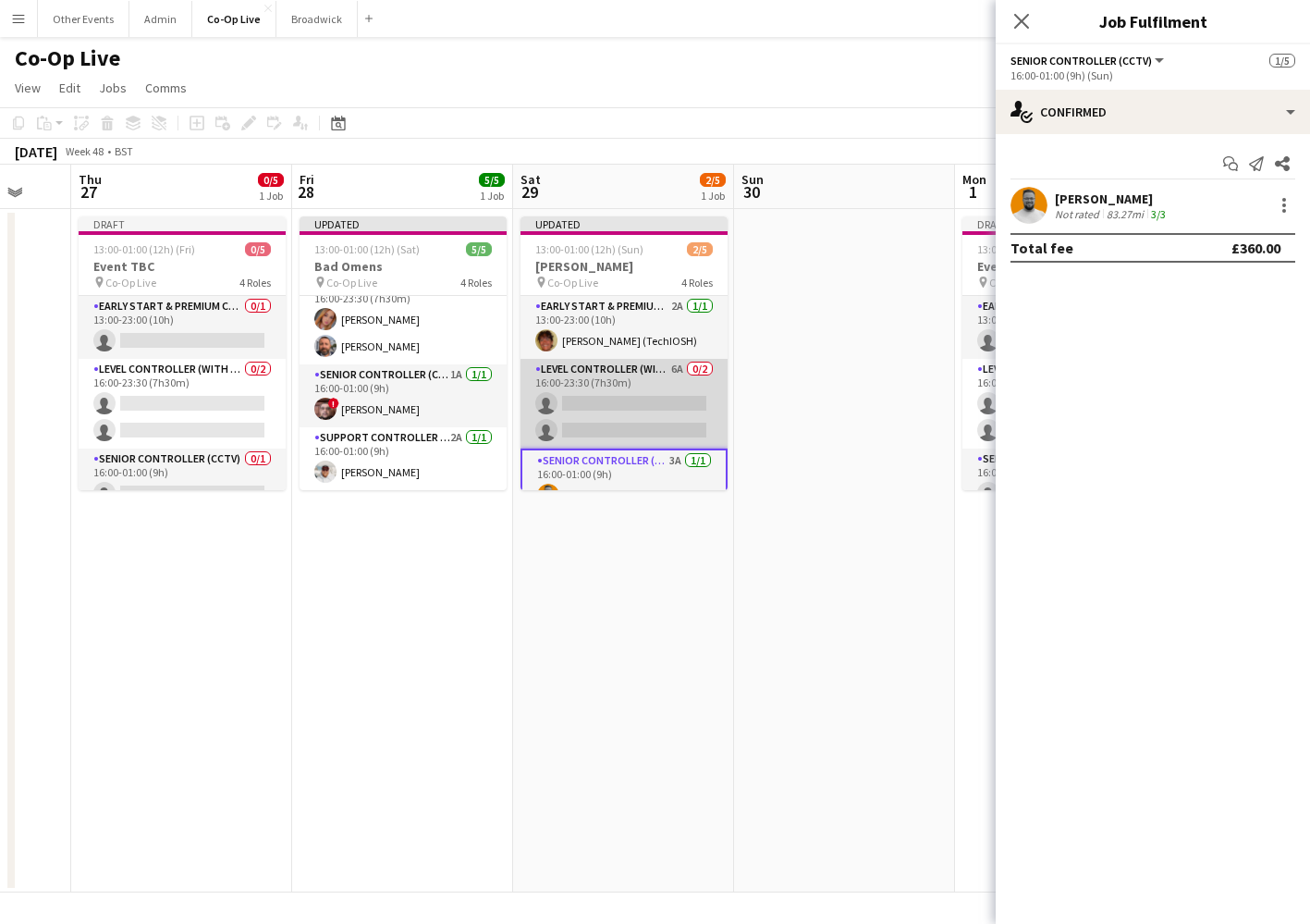
scroll to position [-1, 0]
click at [644, 398] on app-card-role "Level Controller (with CCTV) 6A 0/2 16:00-23:30 (7h30m) single-neutral-actions …" at bounding box center [624, 403] width 208 height 90
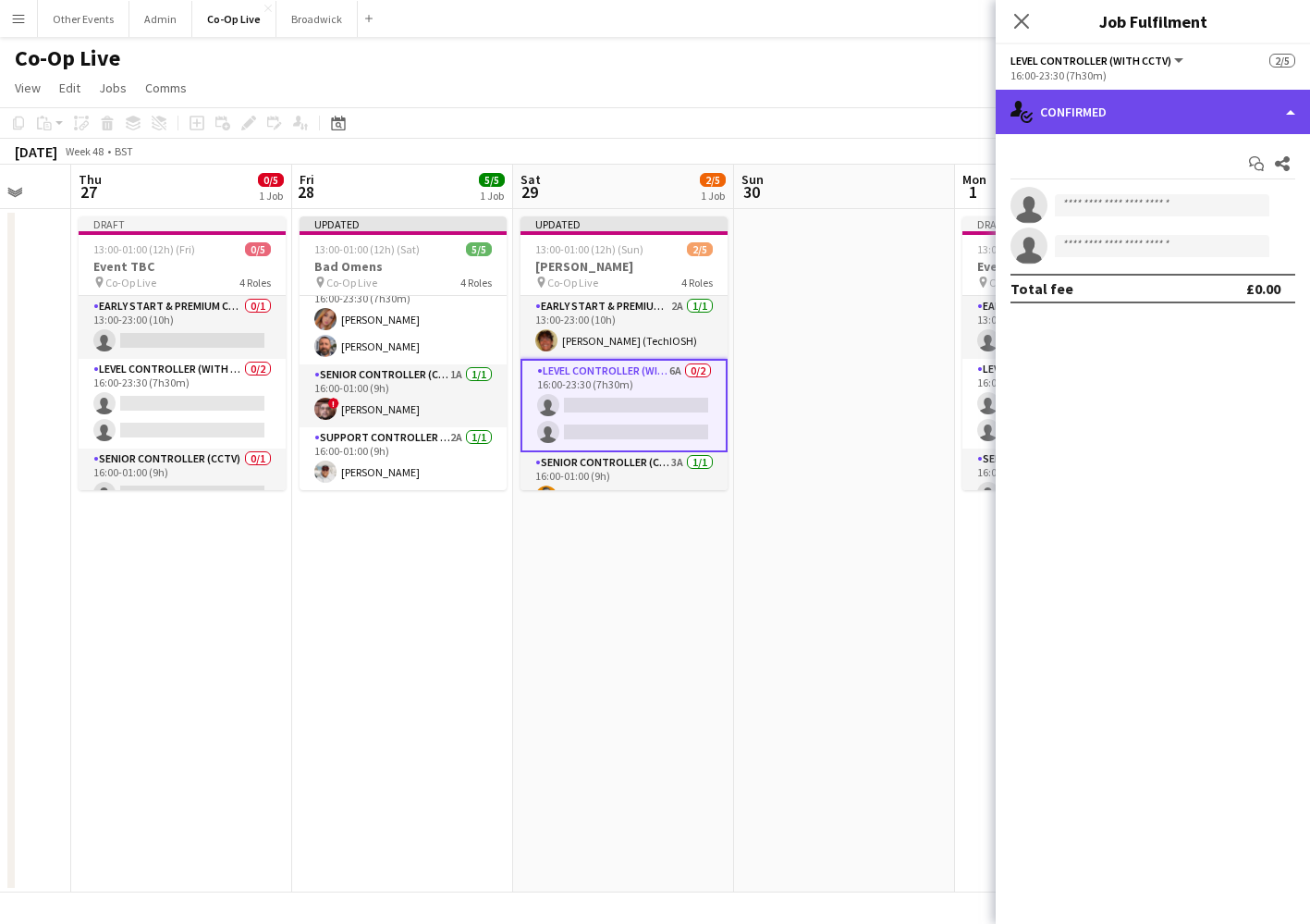
click at [1223, 101] on div "single-neutral-actions-check-2 Confirmed" at bounding box center [1153, 112] width 314 height 45
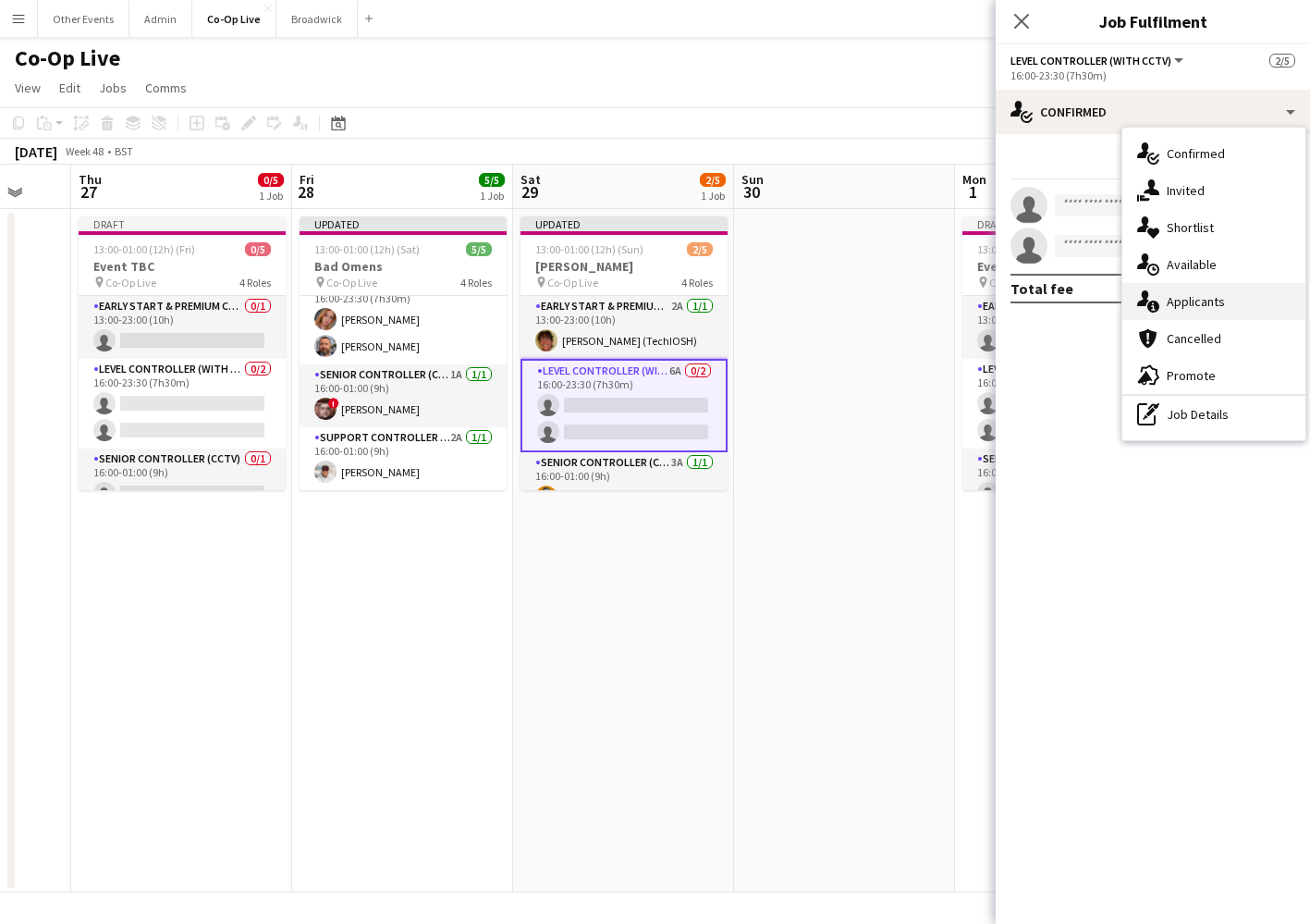
click at [1211, 297] on span "Applicants" at bounding box center [1197, 301] width 58 height 16
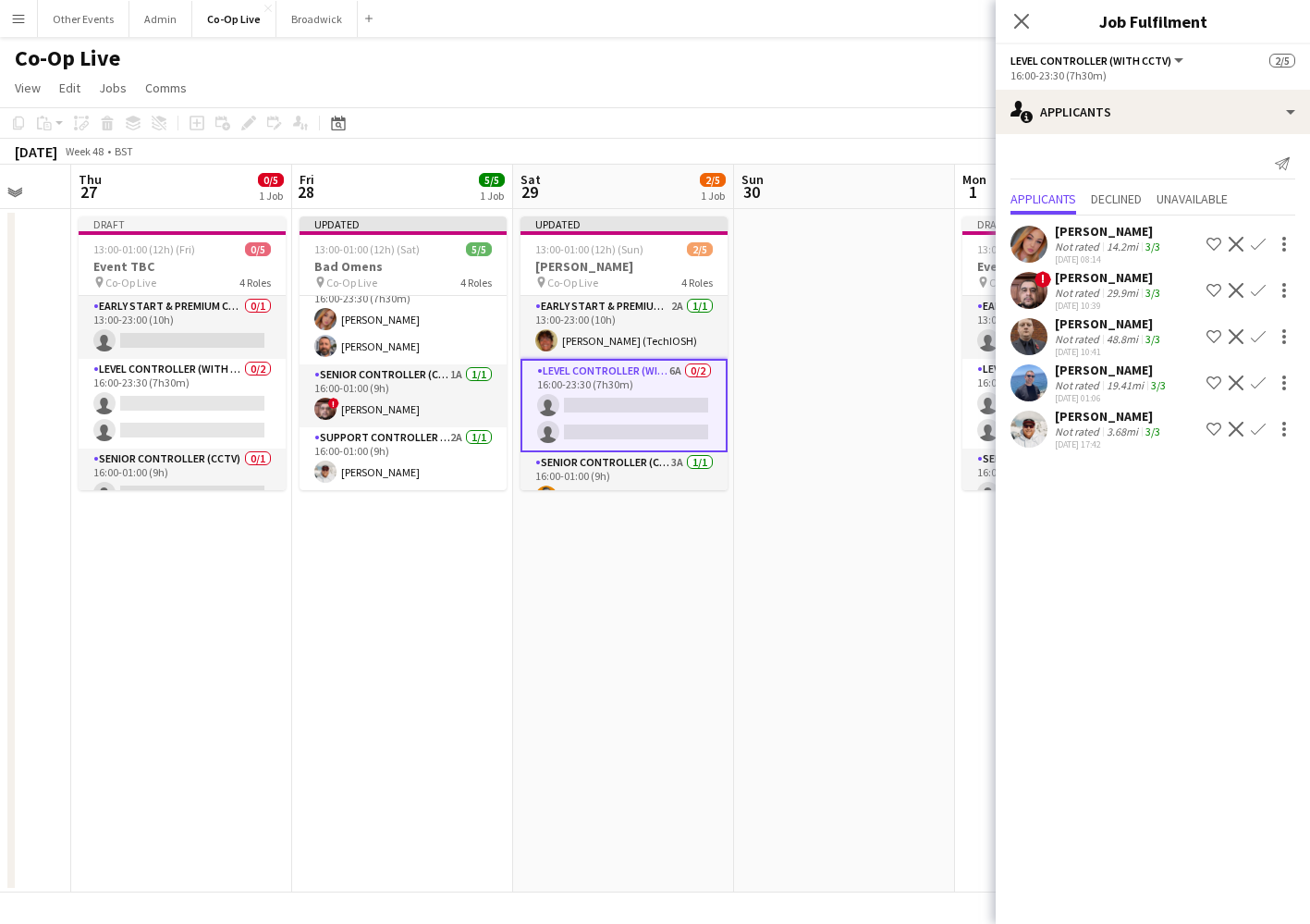
scroll to position [85, 0]
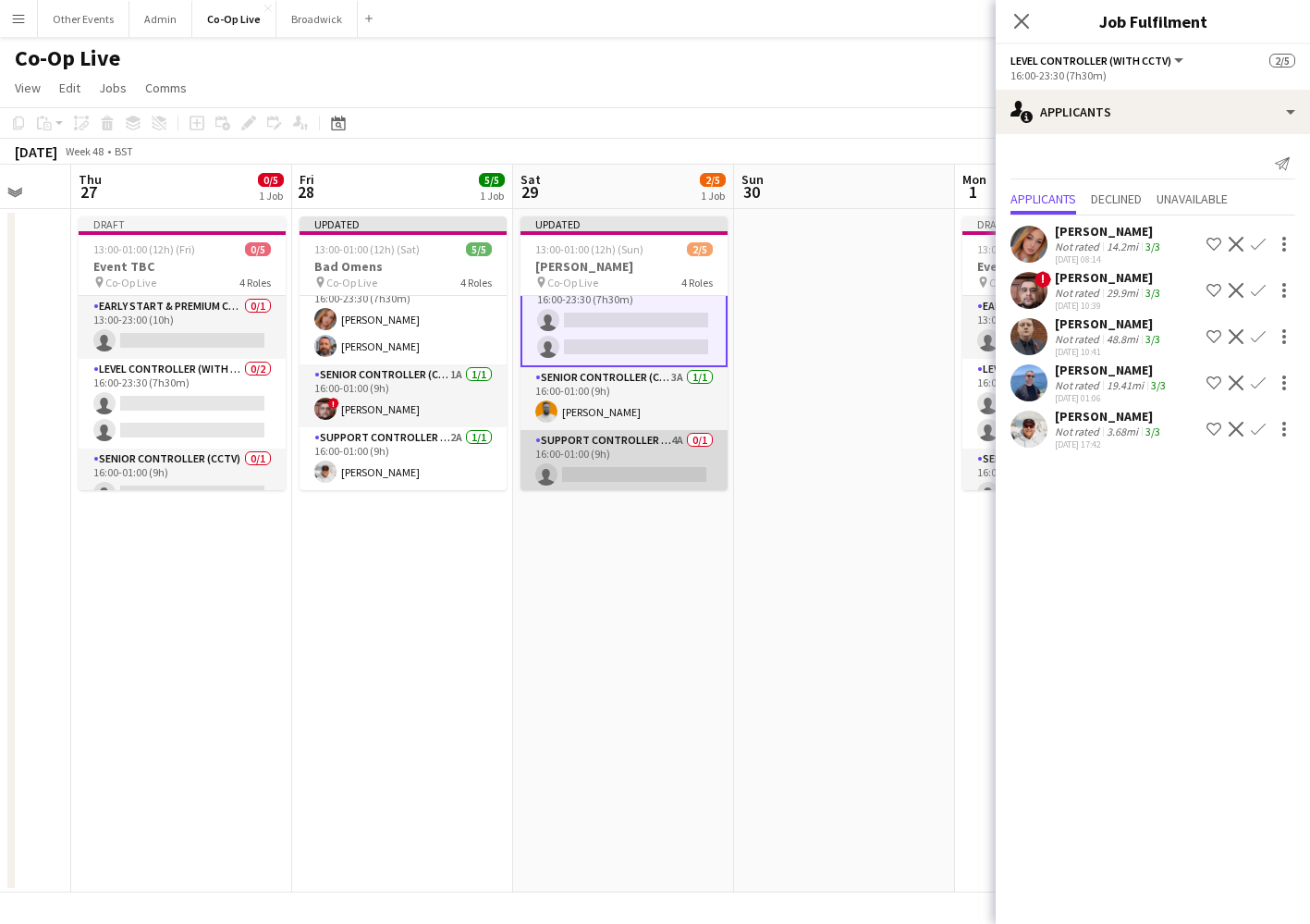
click at [633, 458] on app-card-role "Support Controller (with CCTV) 4A 0/1 16:00-01:00 (9h) single-neutral-actions" at bounding box center [624, 461] width 208 height 63
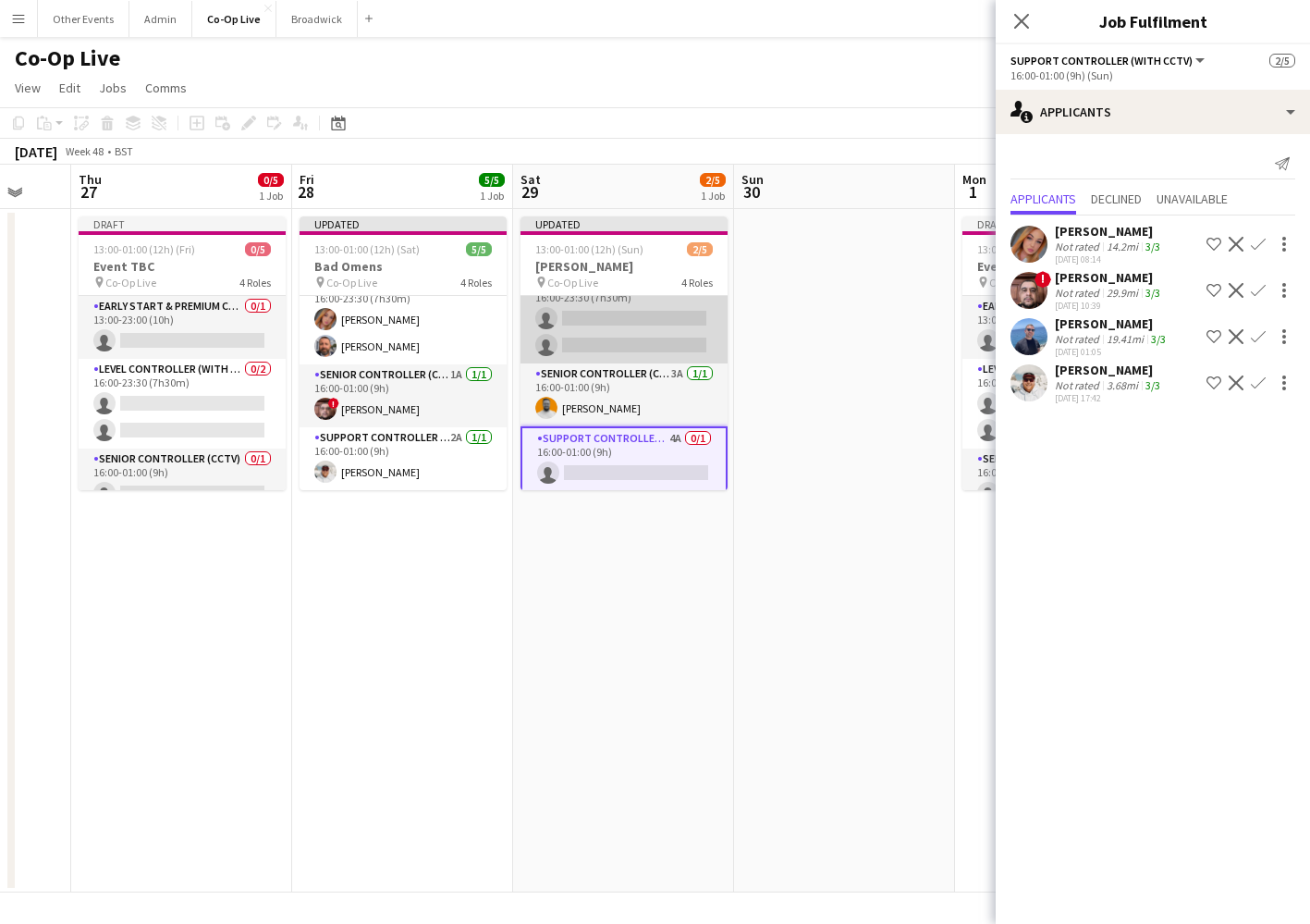
click at [627, 337] on app-card-role "Level Controller (with CCTV) 6A 0/2 16:00-23:30 (7h30m) single-neutral-actions …" at bounding box center [624, 318] width 208 height 90
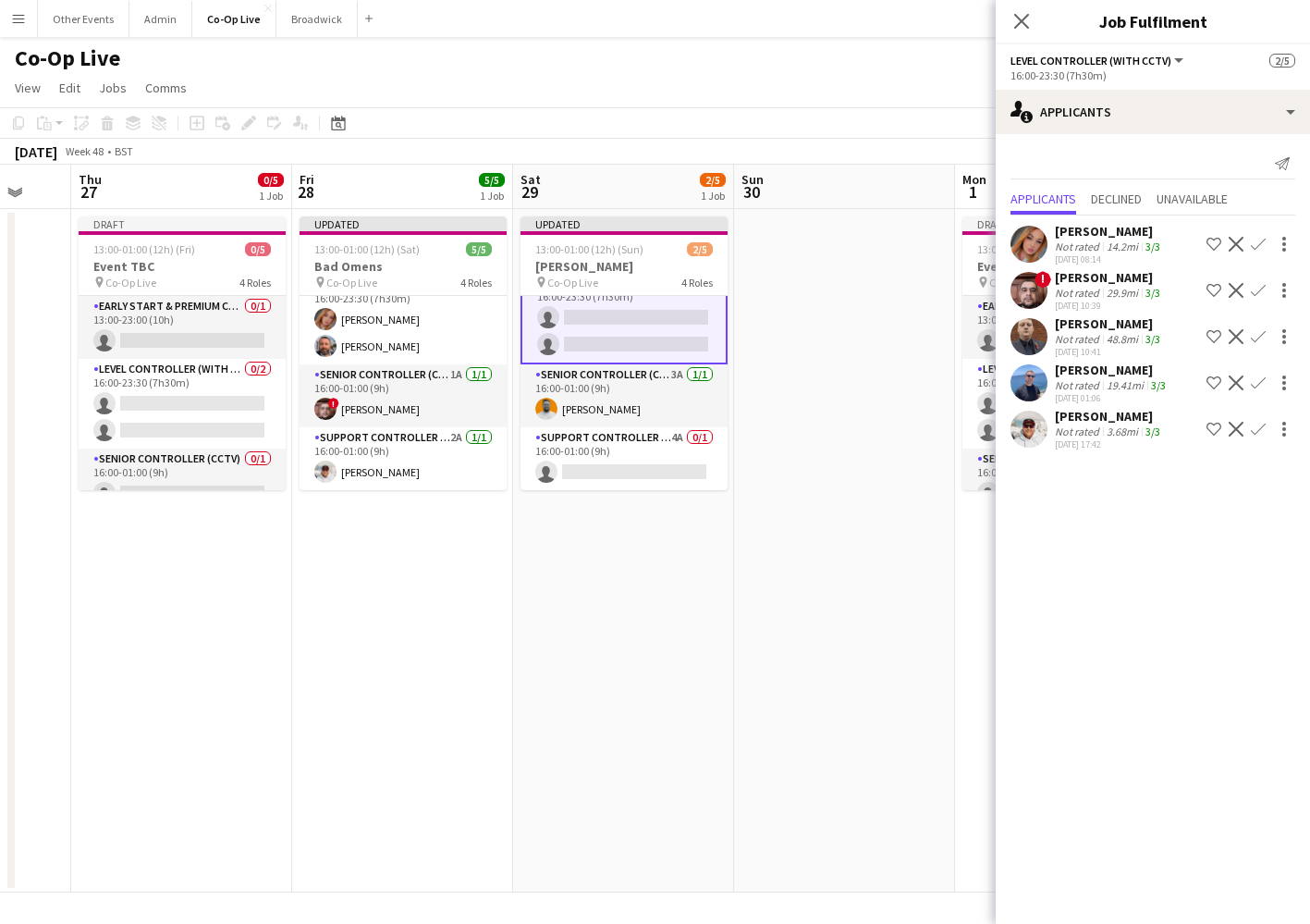
scroll to position [88, 0]
click at [639, 472] on app-card-role "Support Controller (with CCTV) 4A 0/1 16:00-01:00 (9h) single-neutral-actions" at bounding box center [624, 459] width 208 height 63
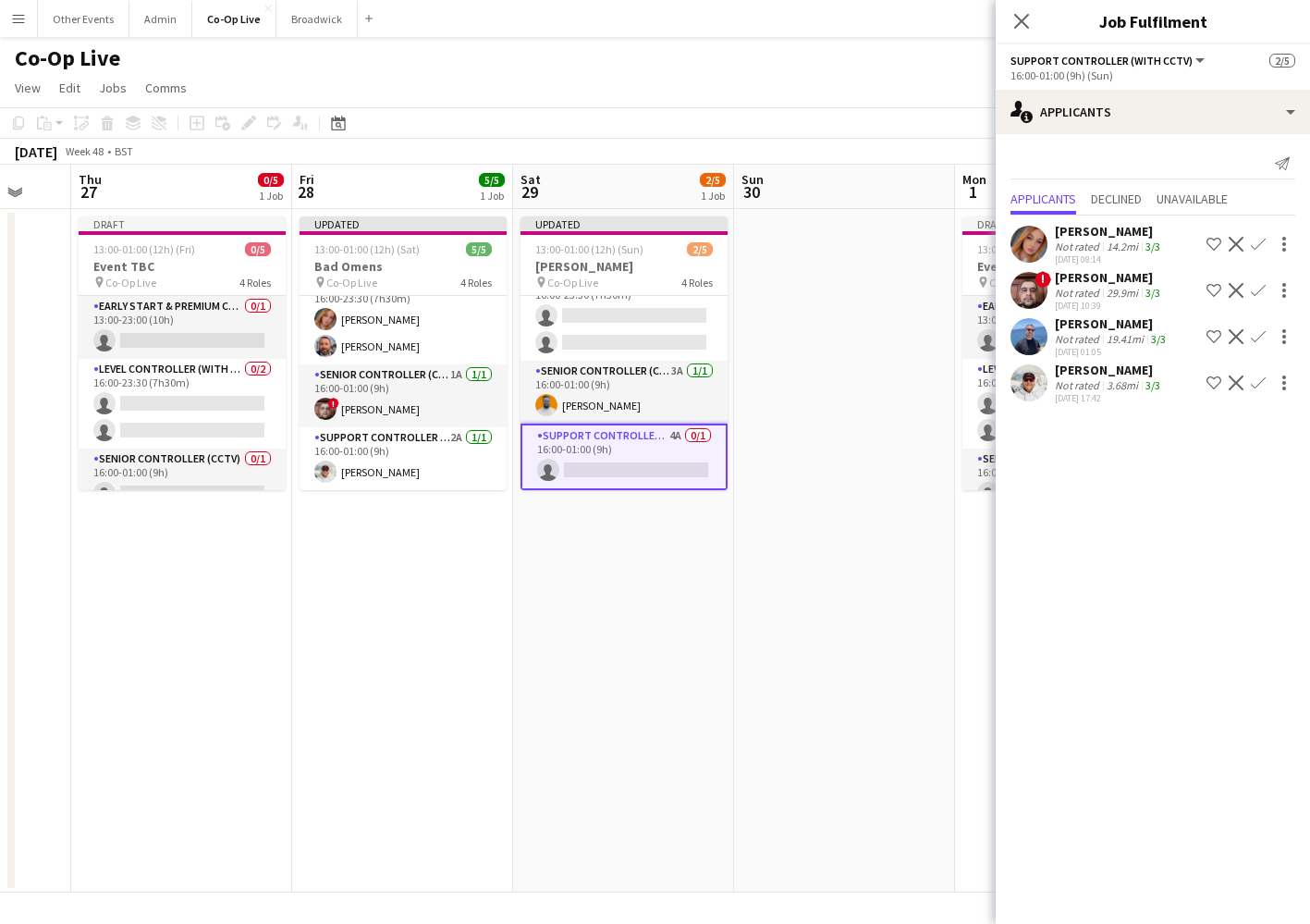
click at [1257, 285] on app-icon "Confirm" at bounding box center [1258, 290] width 15 height 15
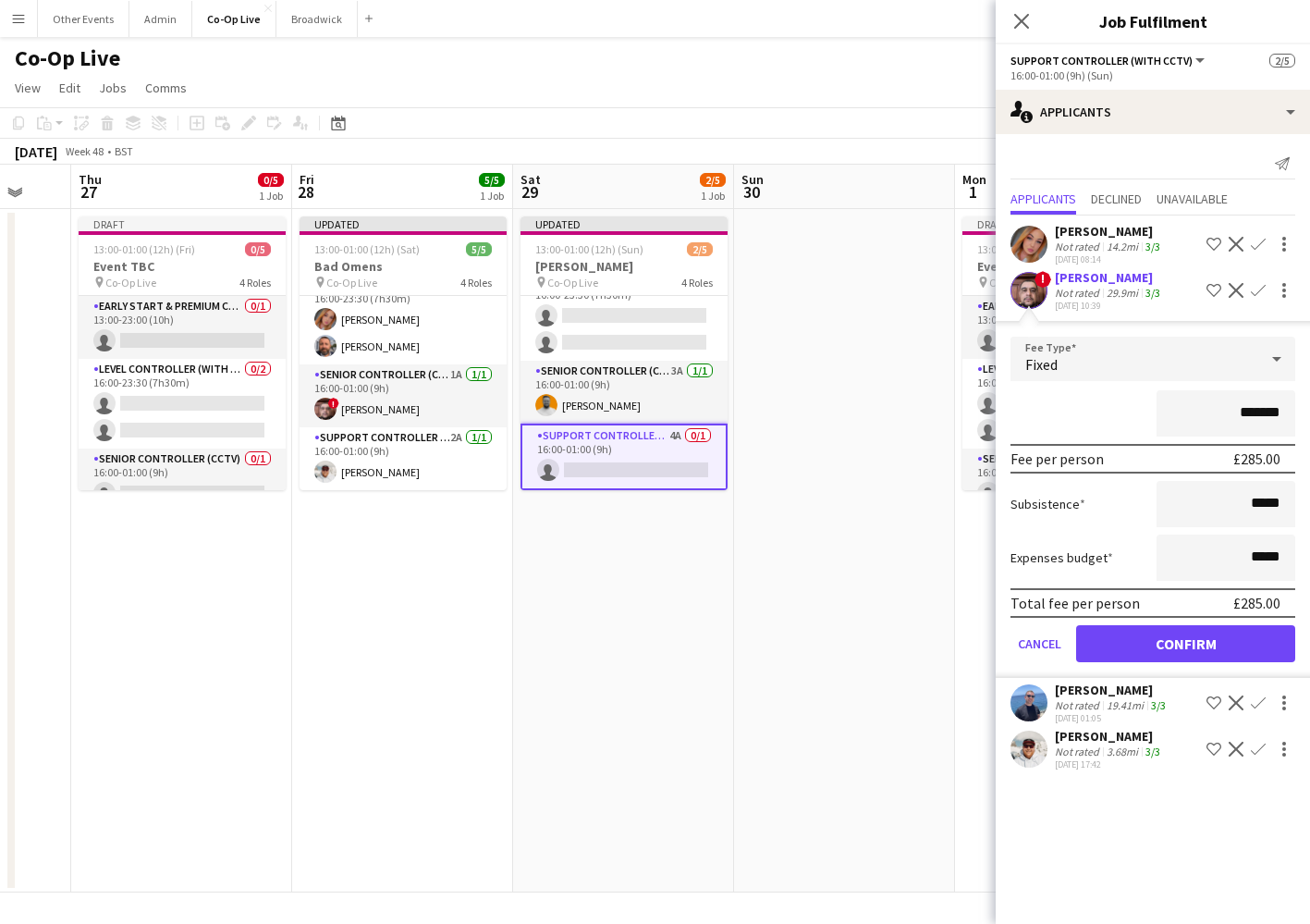
click at [1256, 702] on app-icon "Confirm" at bounding box center [1258, 702] width 15 height 15
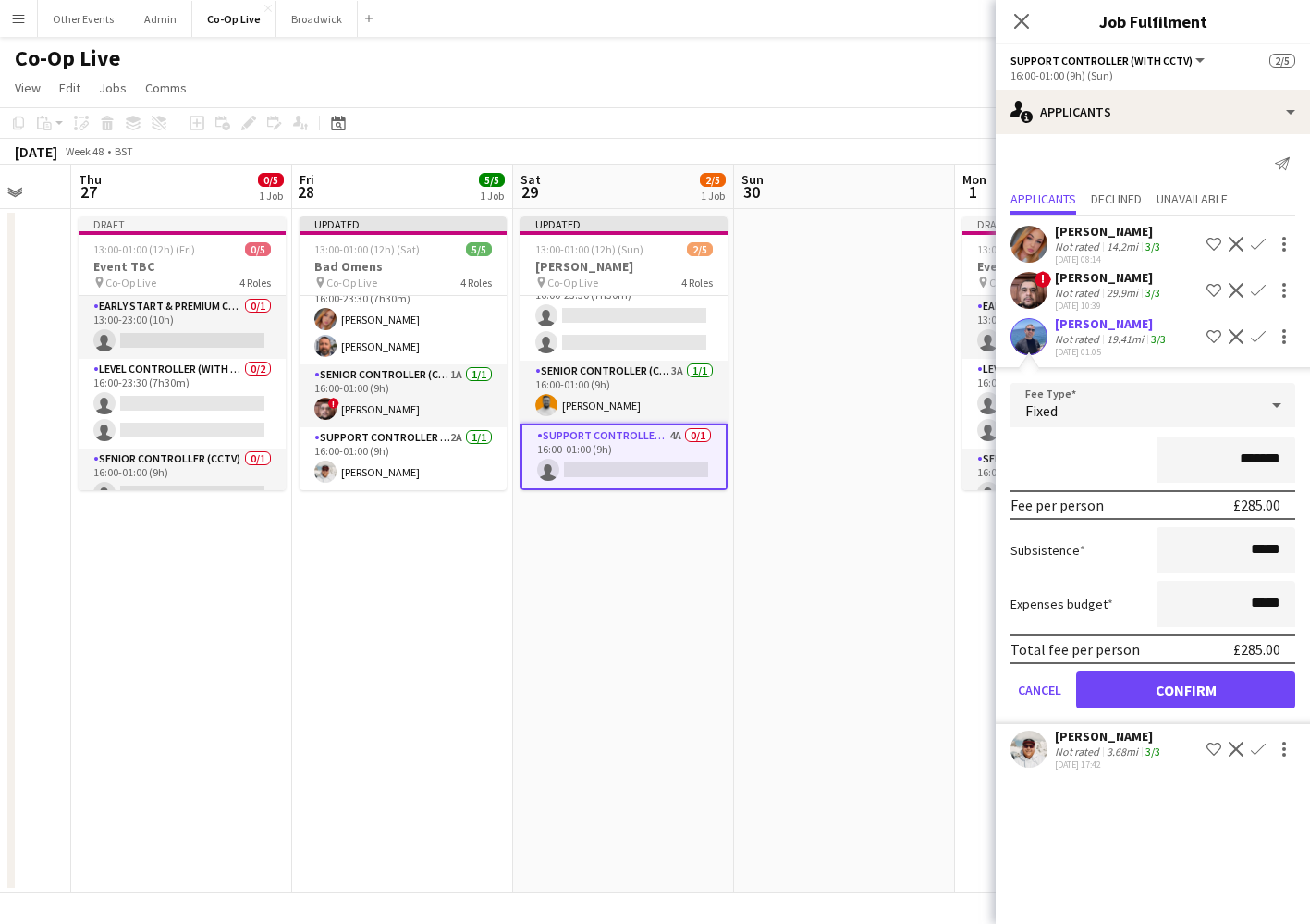
click at [1220, 692] on button "Confirm" at bounding box center [1186, 689] width 219 height 37
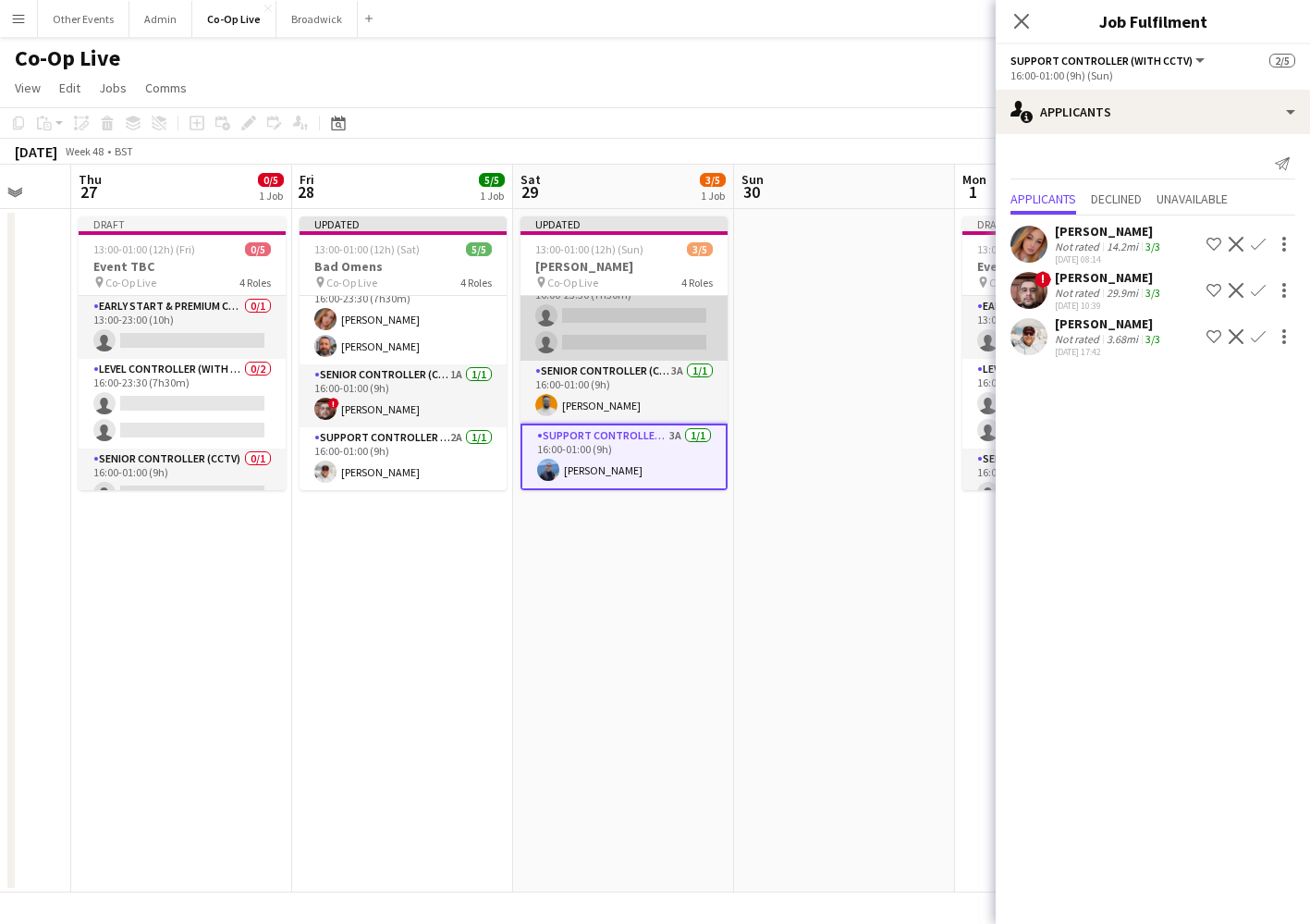
click at [670, 332] on app-card-role "Level Controller (with CCTV) 6A 0/2 16:00-23:30 (7h30m) single-neutral-actions …" at bounding box center [624, 315] width 208 height 90
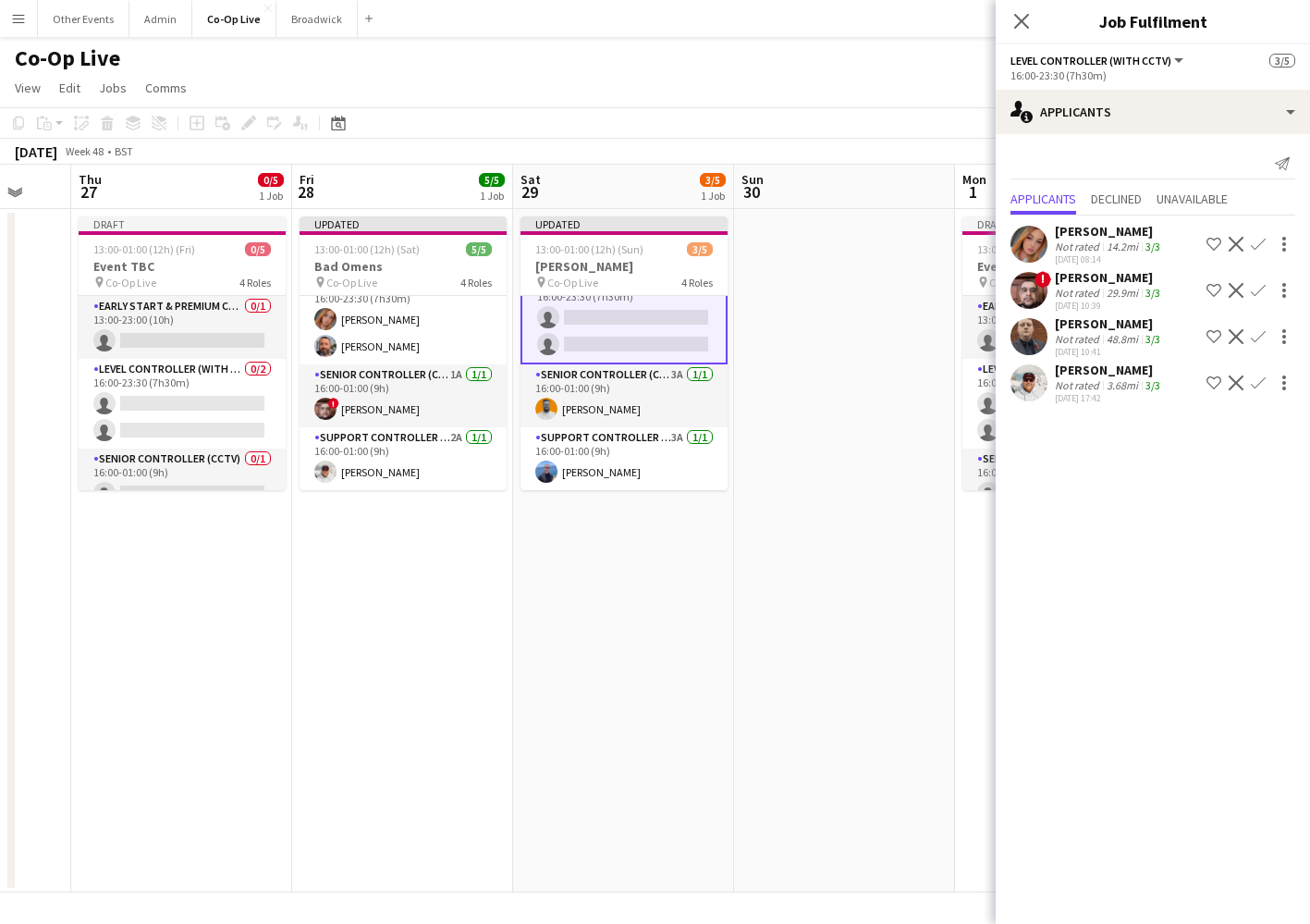
click at [1262, 290] on app-icon "Confirm" at bounding box center [1258, 290] width 15 height 15
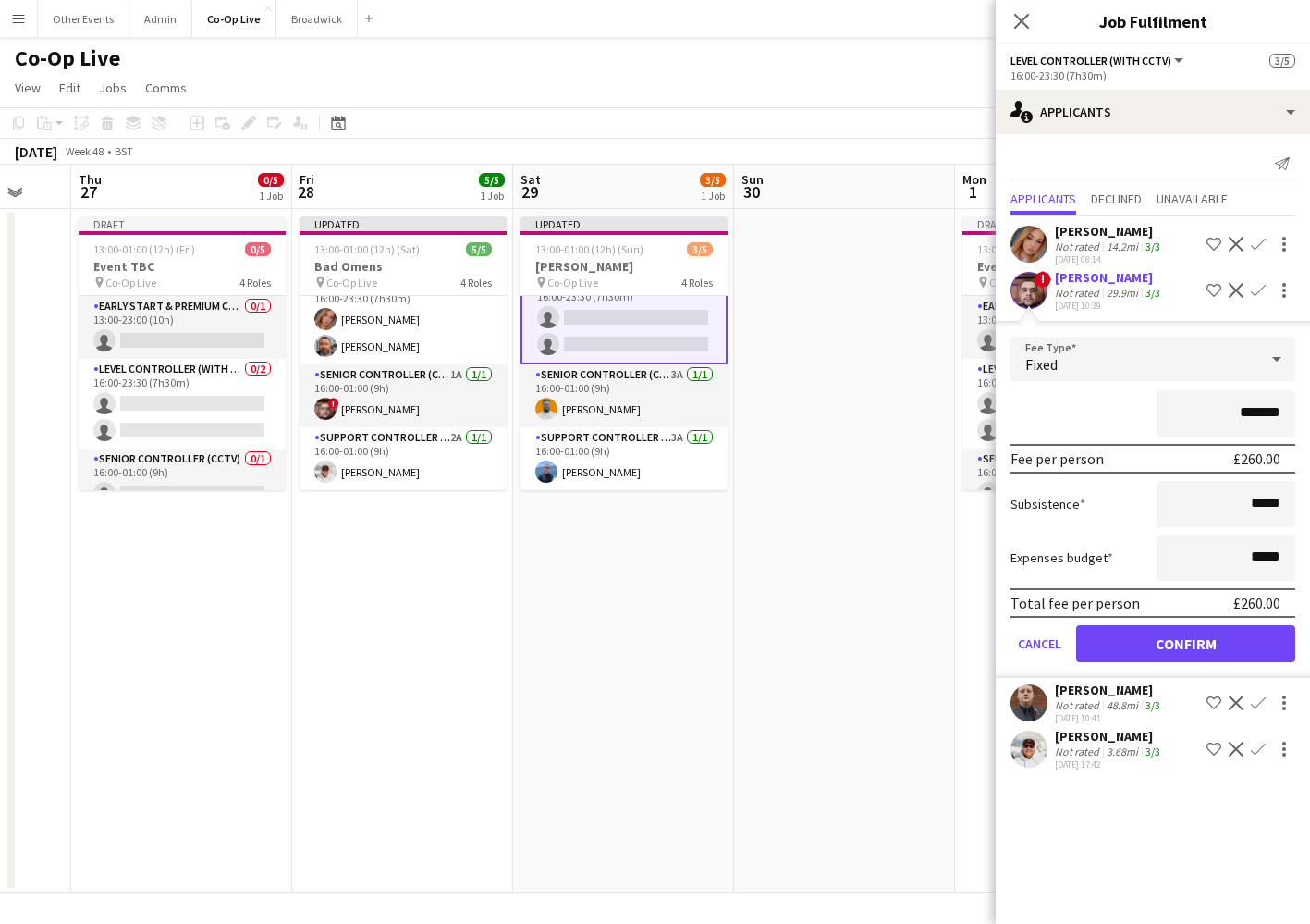
click at [1216, 637] on button "Confirm" at bounding box center [1186, 644] width 219 height 37
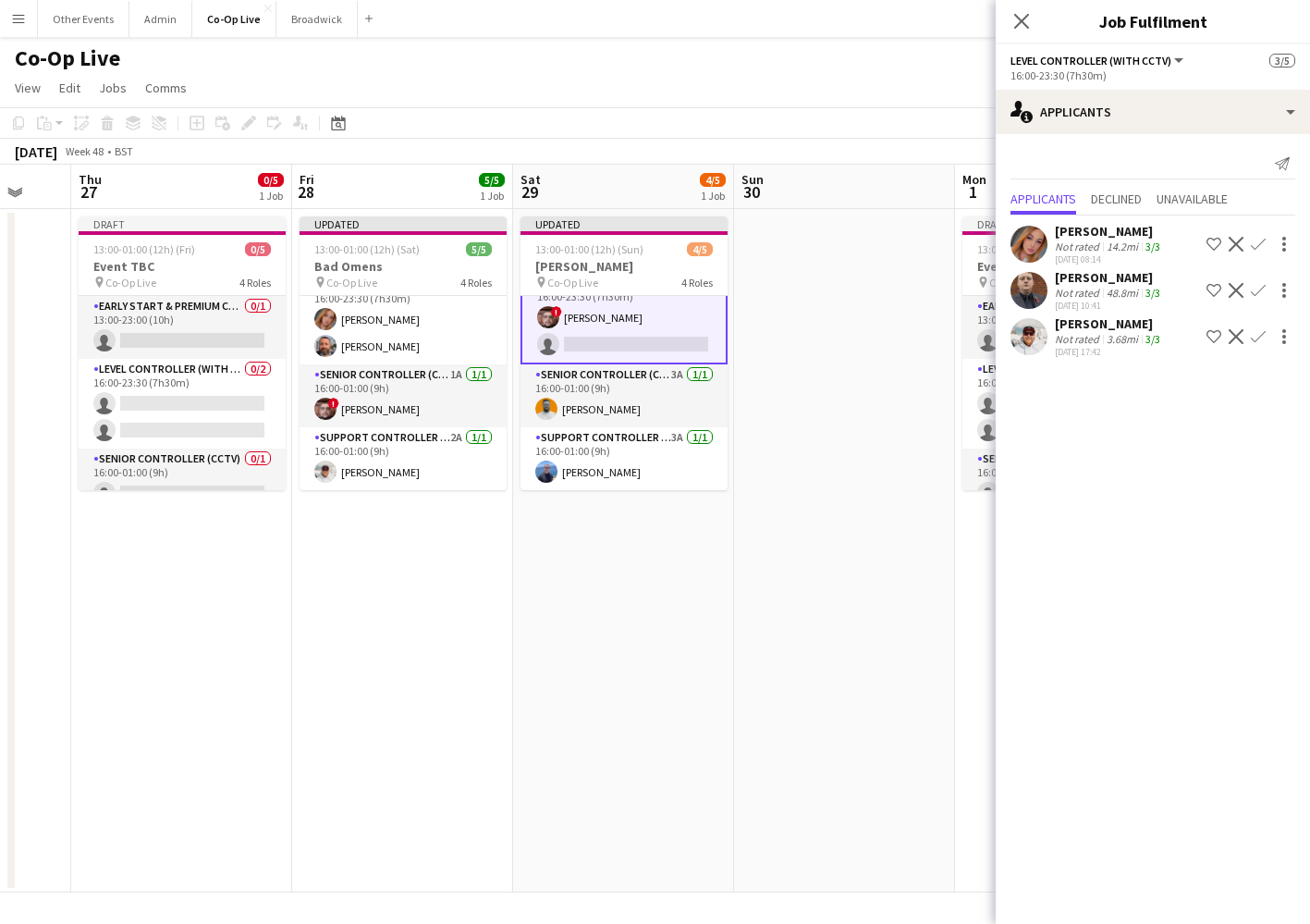
click at [1259, 340] on app-icon "Confirm" at bounding box center [1258, 336] width 15 height 15
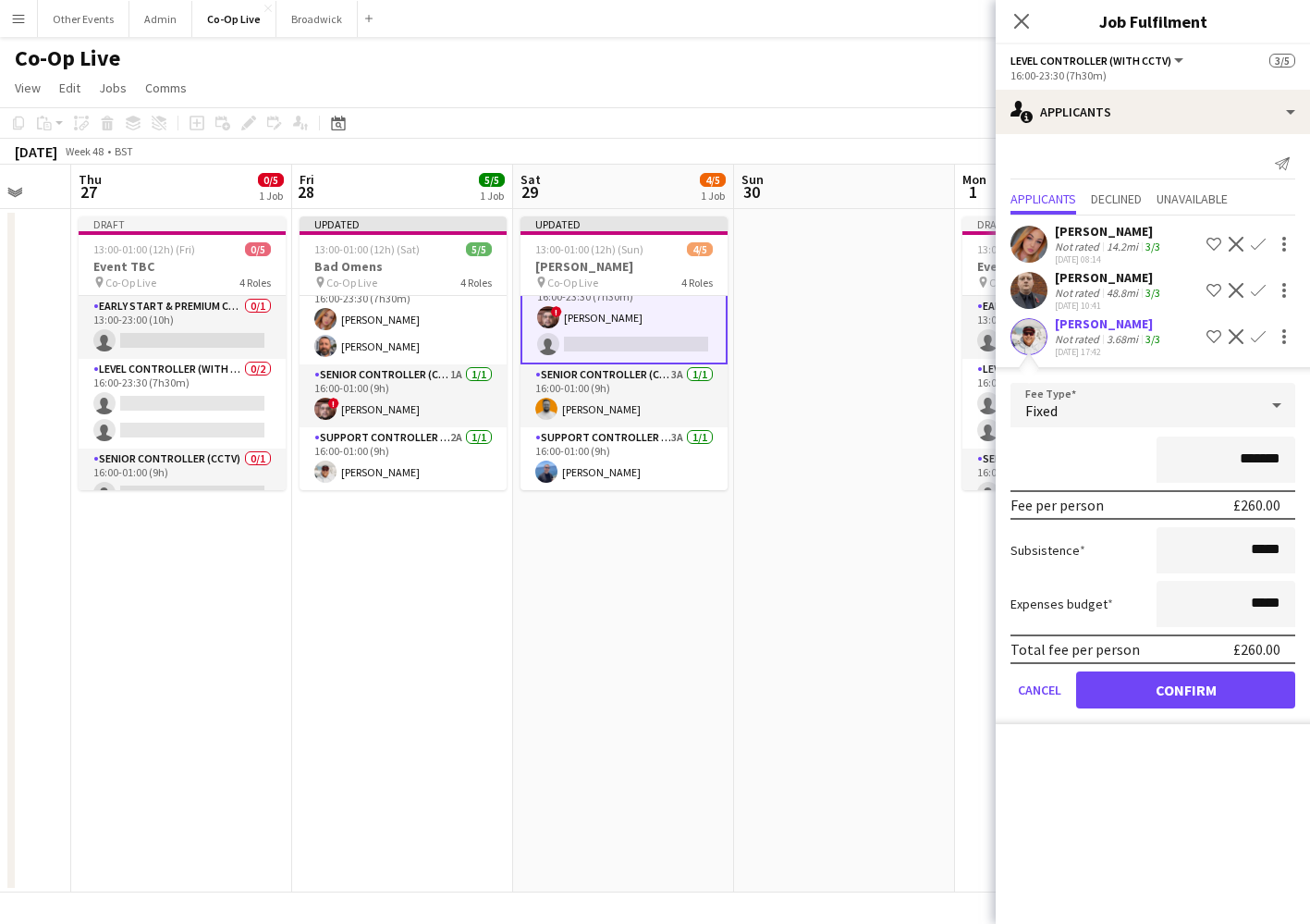
click at [1198, 703] on button "Confirm" at bounding box center [1186, 689] width 219 height 37
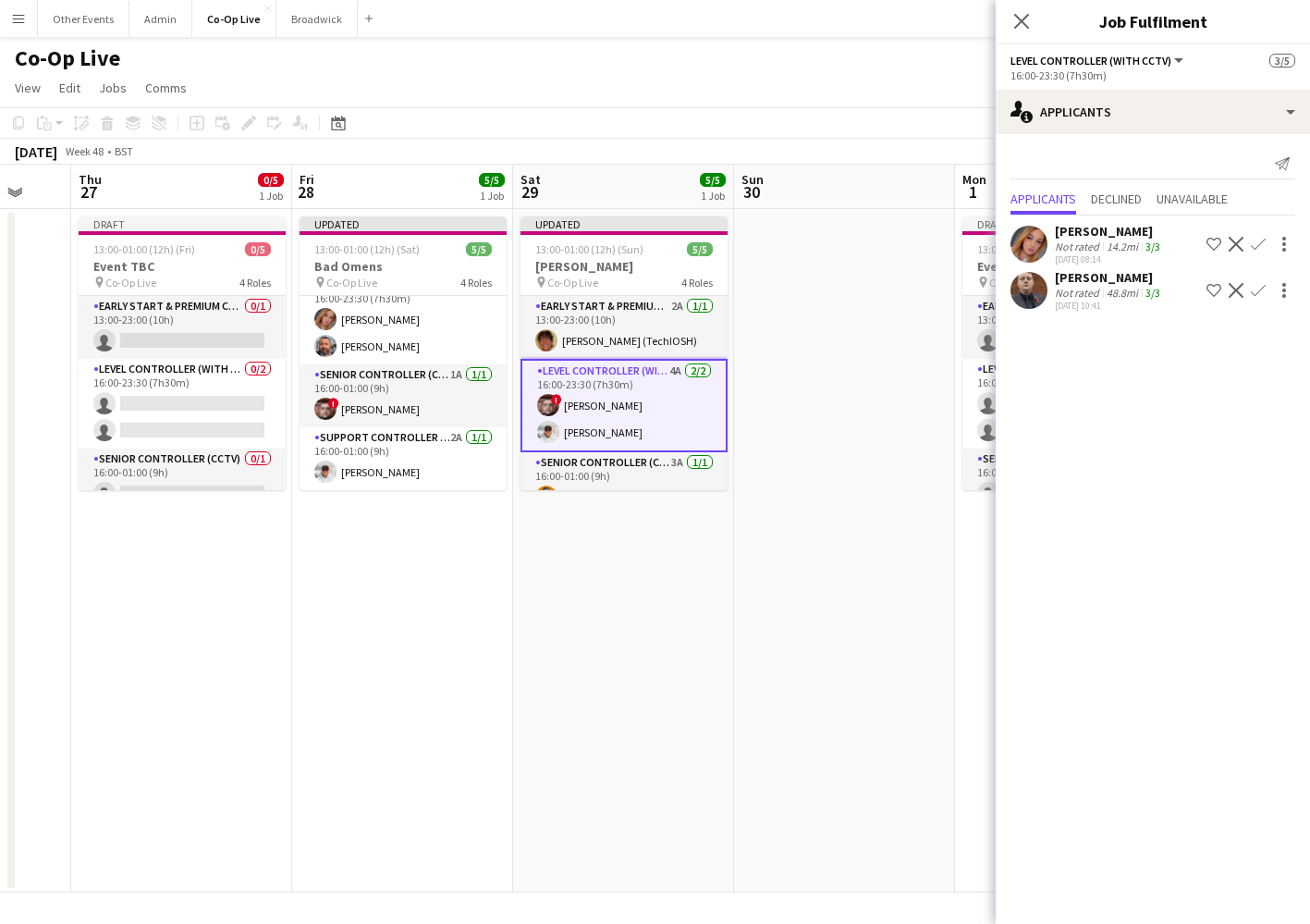
scroll to position [0, 0]
click at [652, 329] on app-card-role "Early Start & Premium Controller (with CCTV) 2A [DATE] 13:00-23:00 (10h) [PERSO…" at bounding box center [624, 327] width 208 height 63
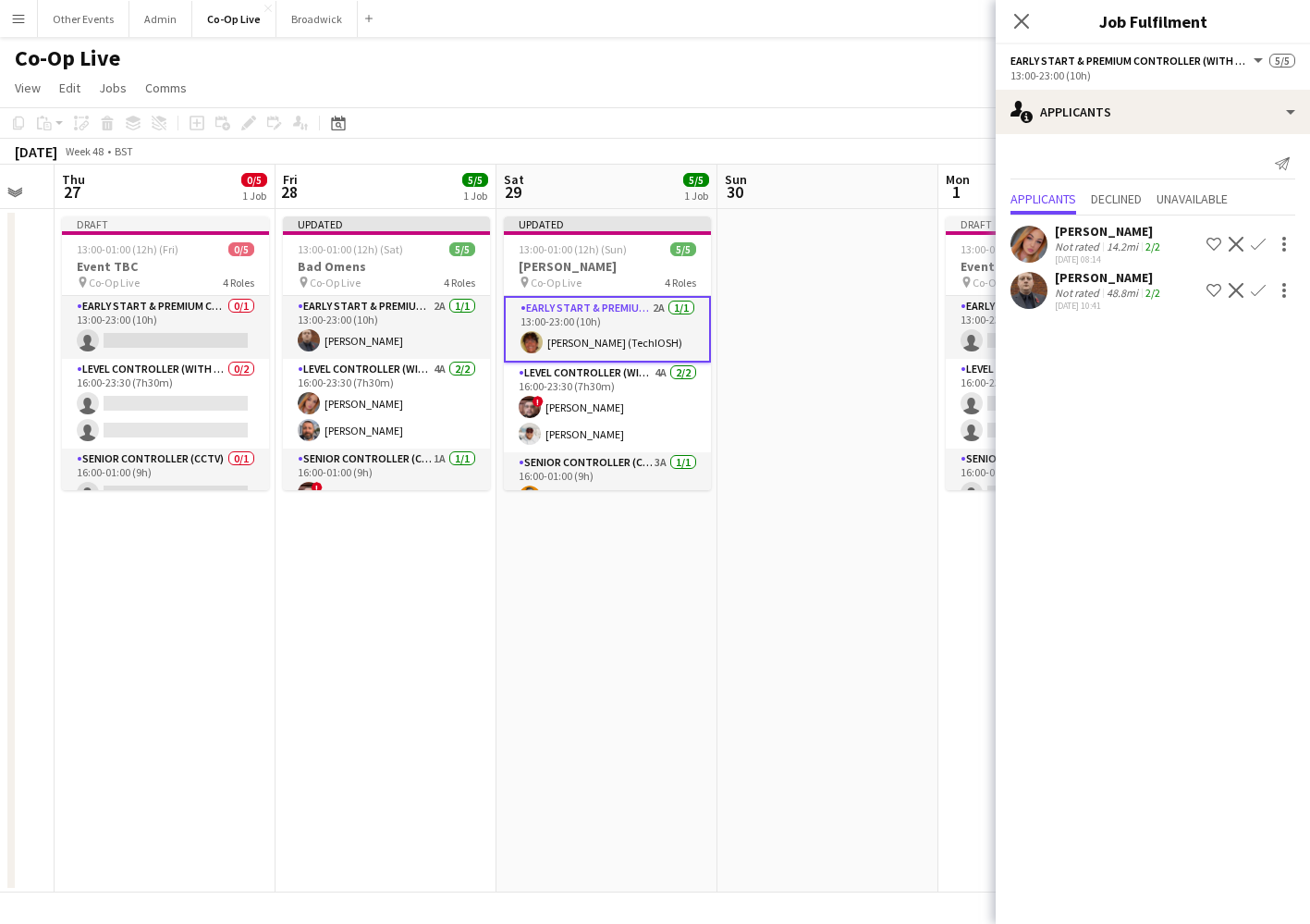
click at [820, 330] on app-date-cell at bounding box center [828, 551] width 221 height 684
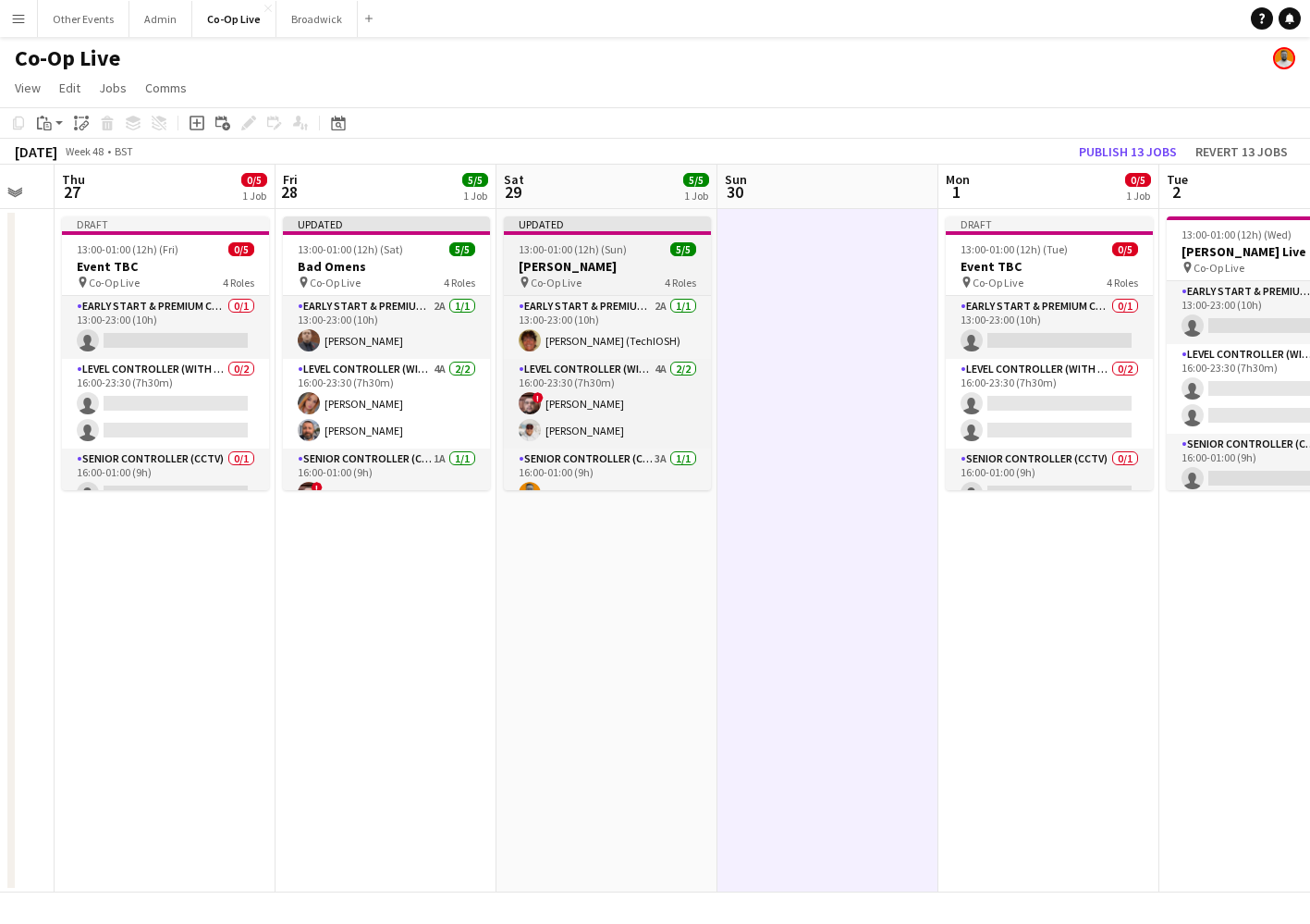
click at [554, 275] on span "Co-Op Live" at bounding box center [556, 282] width 50 height 14
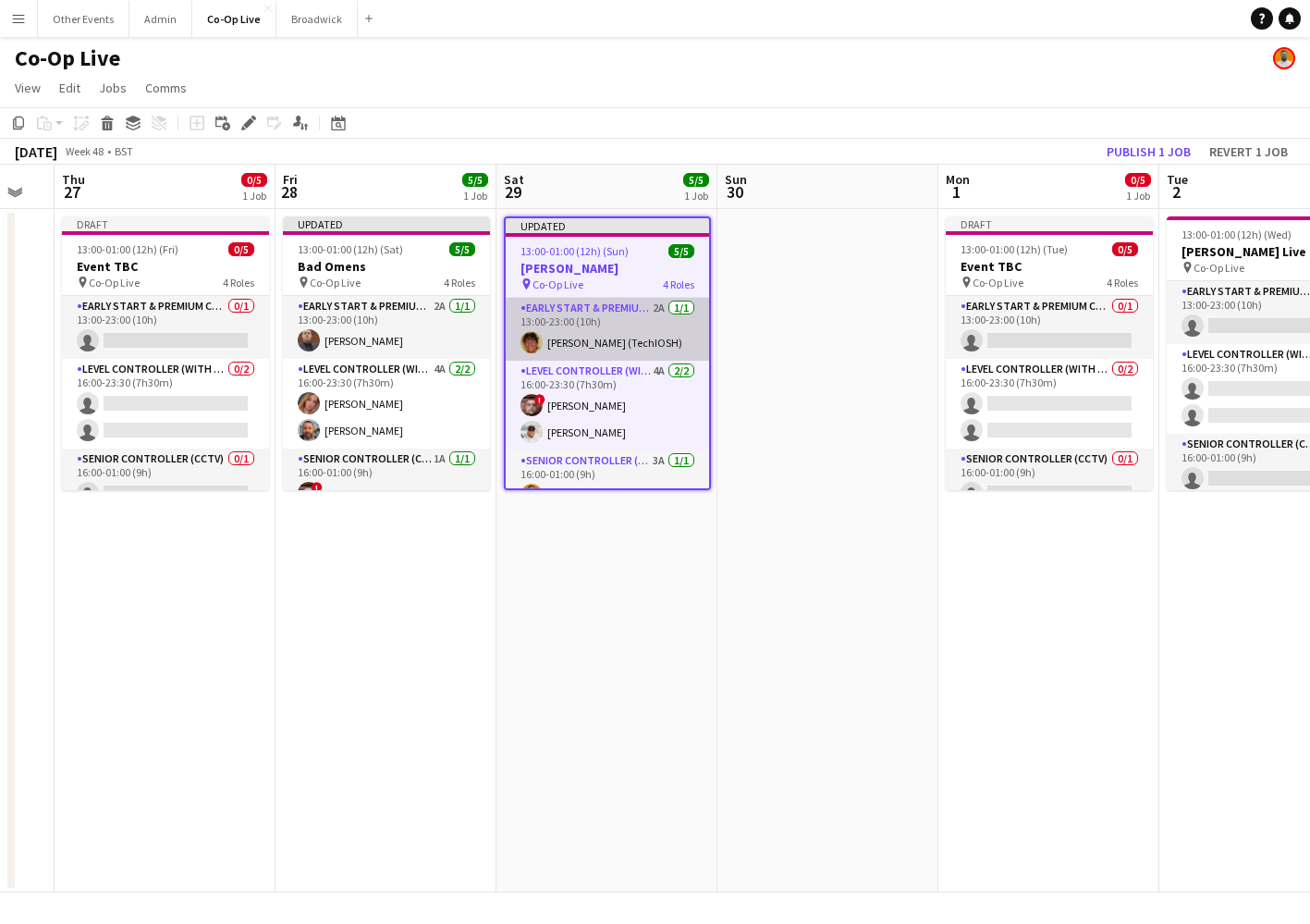
click at [657, 345] on app-card-role "Early Start & Premium Controller (with CCTV) 2A [DATE] 13:00-23:00 (10h) [PERSO…" at bounding box center [608, 329] width 204 height 63
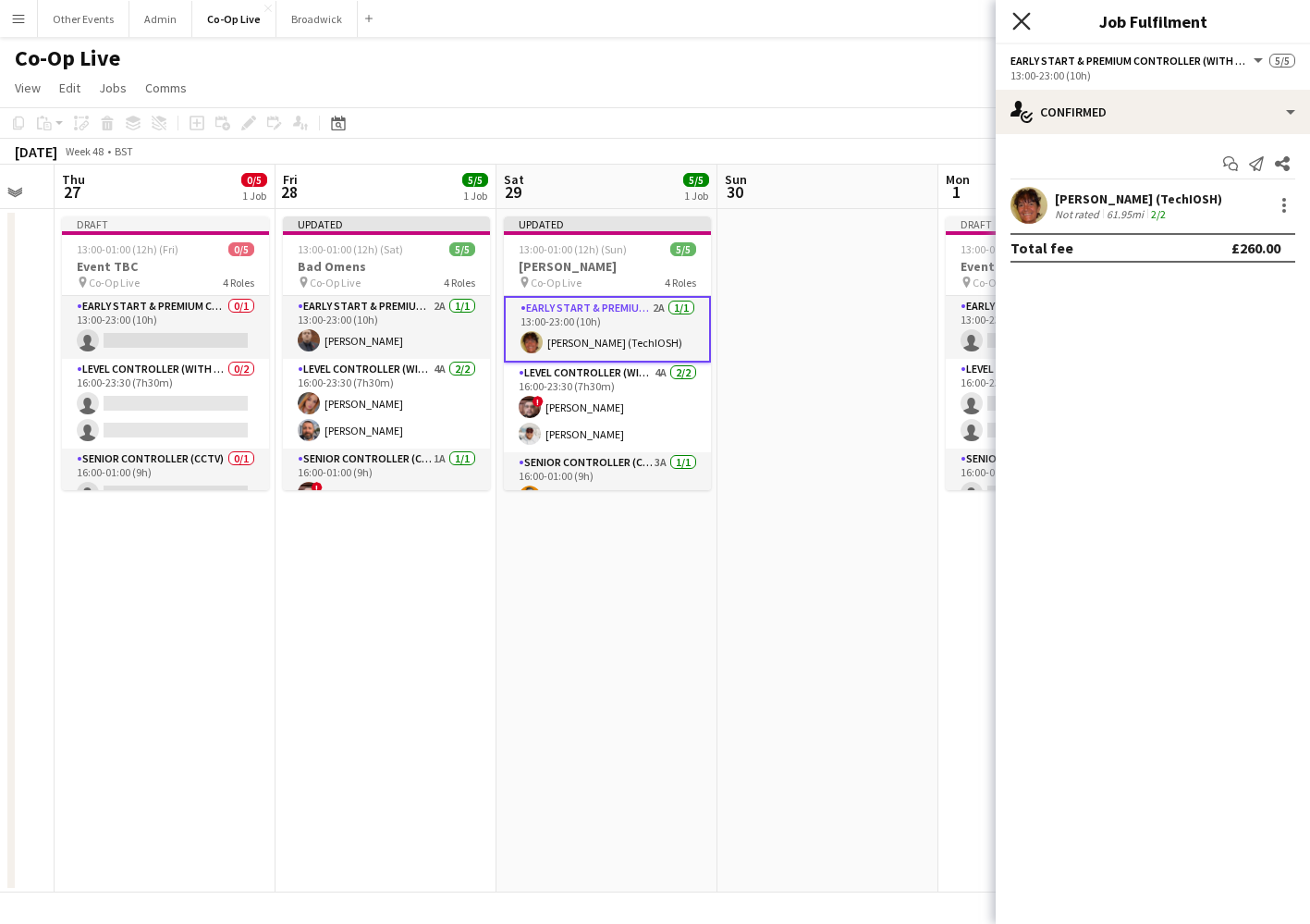
click at [1017, 24] on icon "Close pop-in" at bounding box center [1021, 20] width 17 height 17
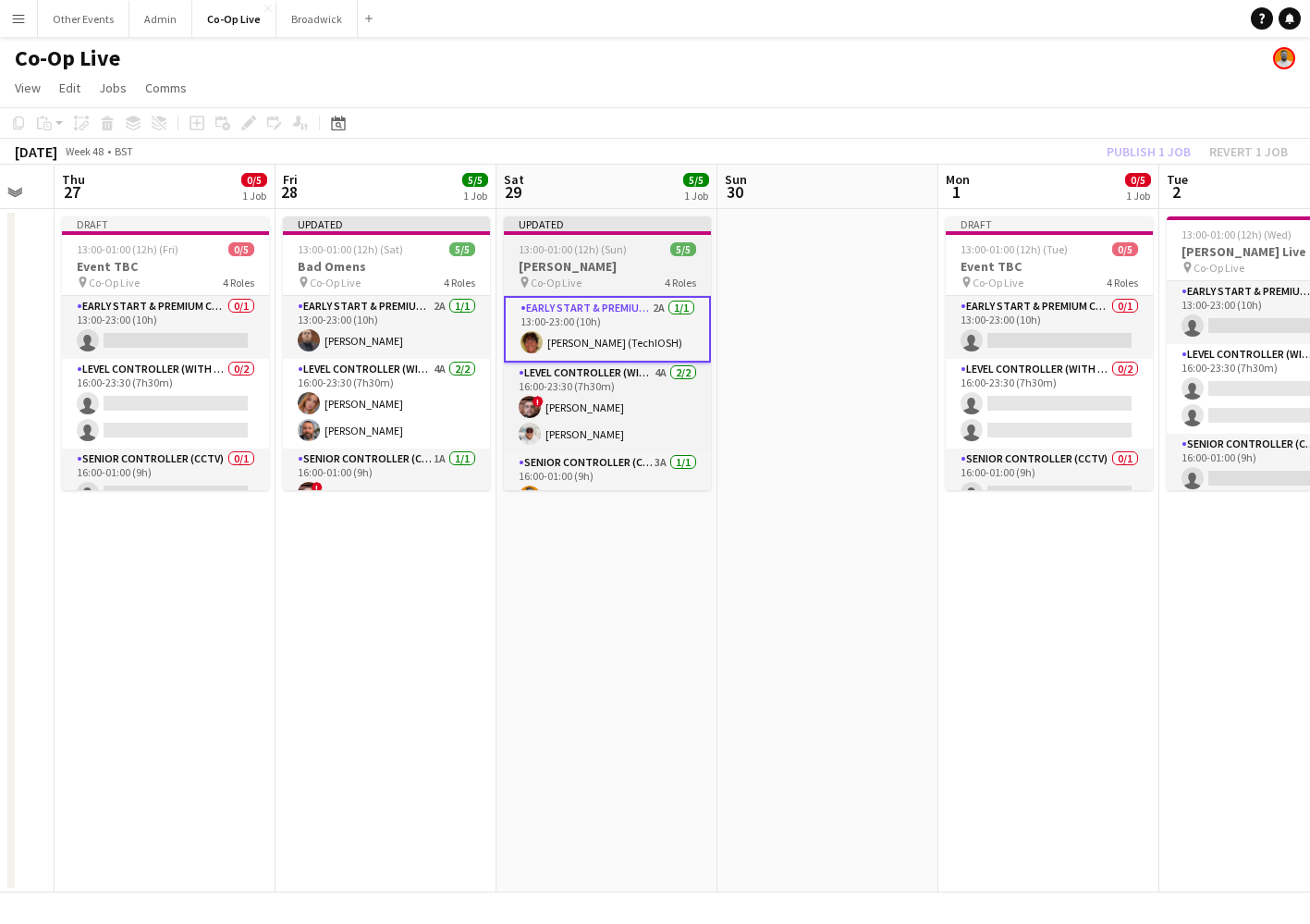
click at [608, 256] on app-job-card "Updated 13:00-01:00 (12h) (Sun) 5/5 [PERSON_NAME] pin Co-Op Live 4 Roles Early …" at bounding box center [608, 353] width 208 height 273
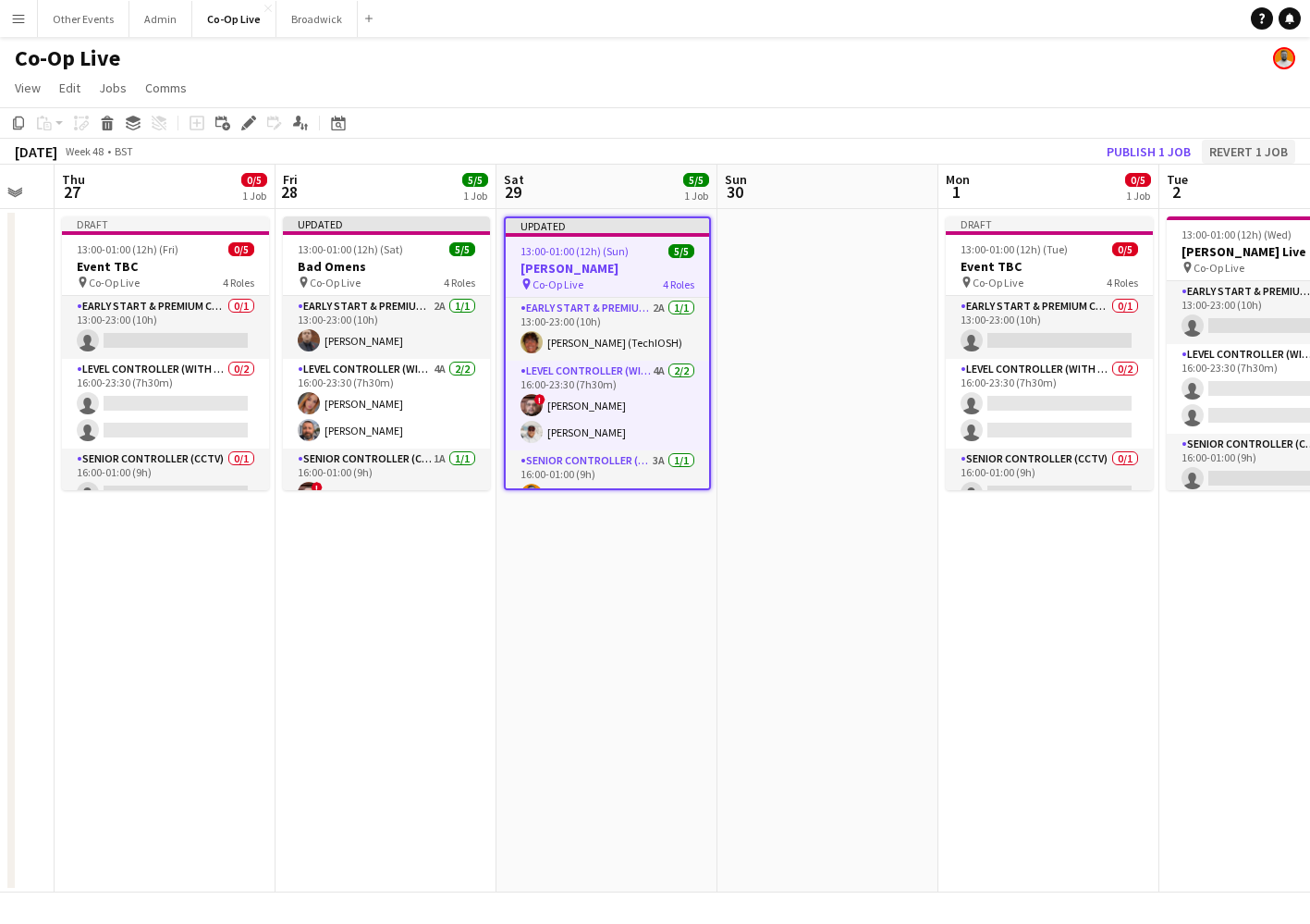
click at [1256, 152] on button "Revert 1 job" at bounding box center [1249, 151] width 93 height 24
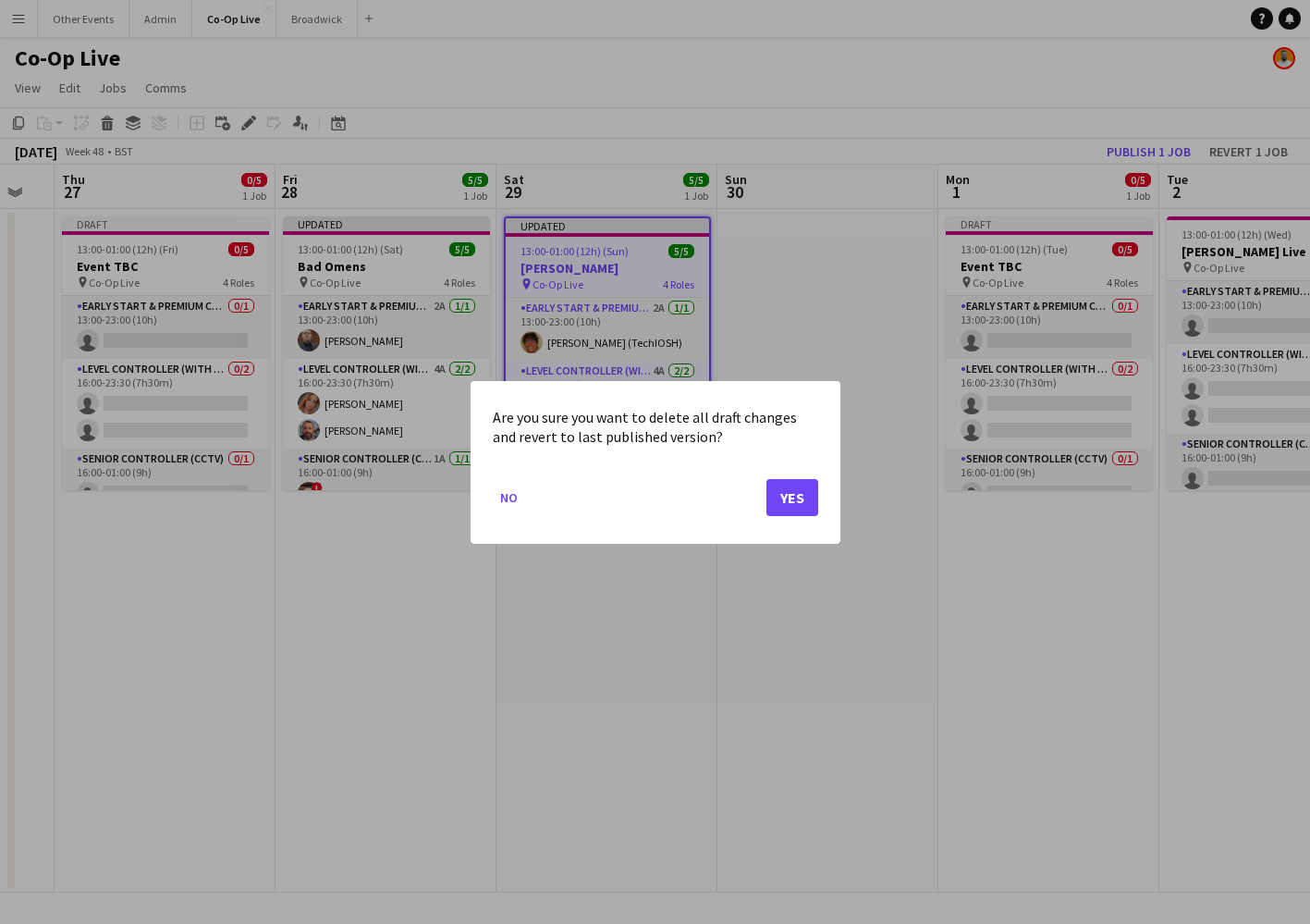
click at [795, 478] on button "Yes" at bounding box center [792, 496] width 51 height 37
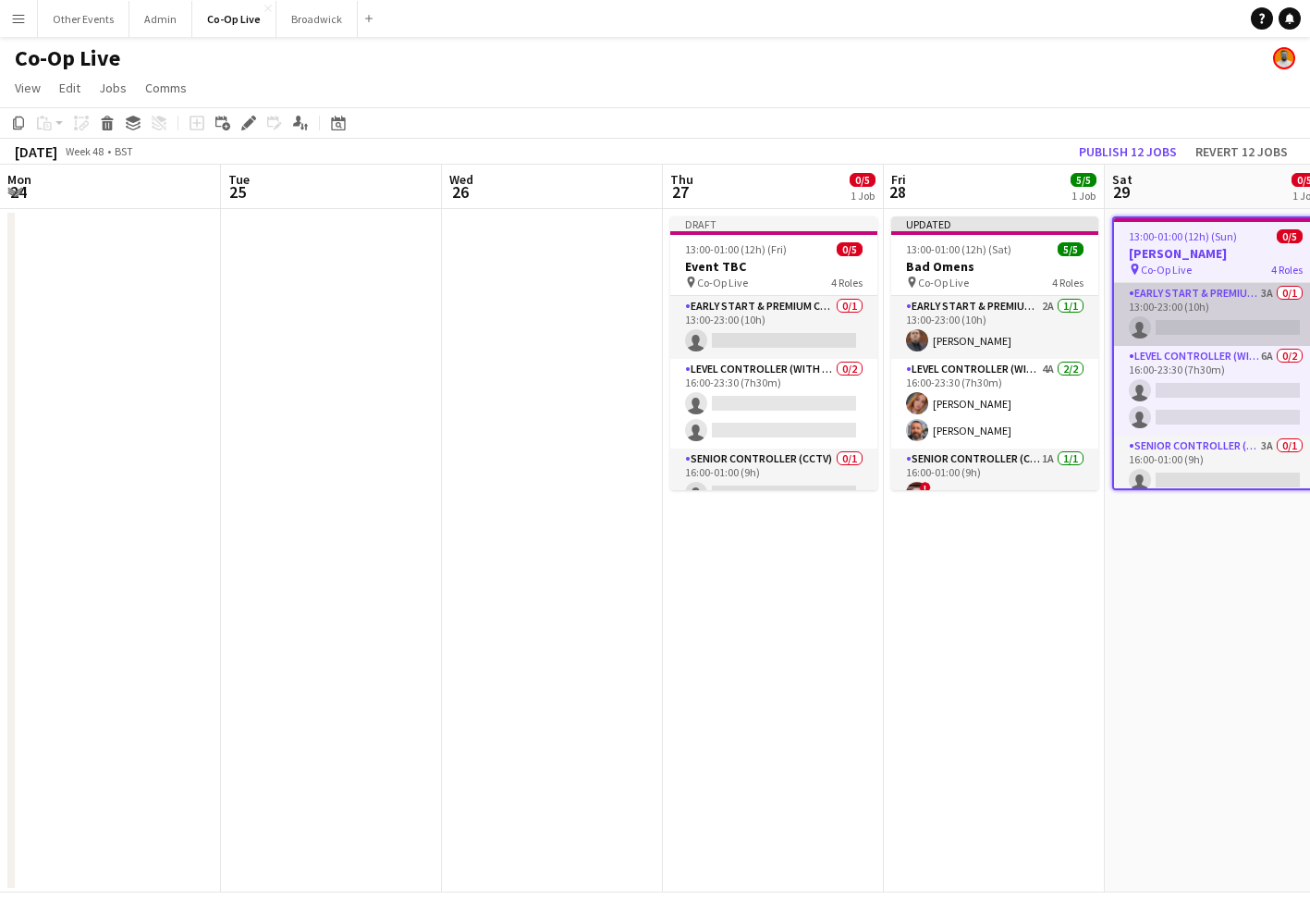
scroll to position [0, 609]
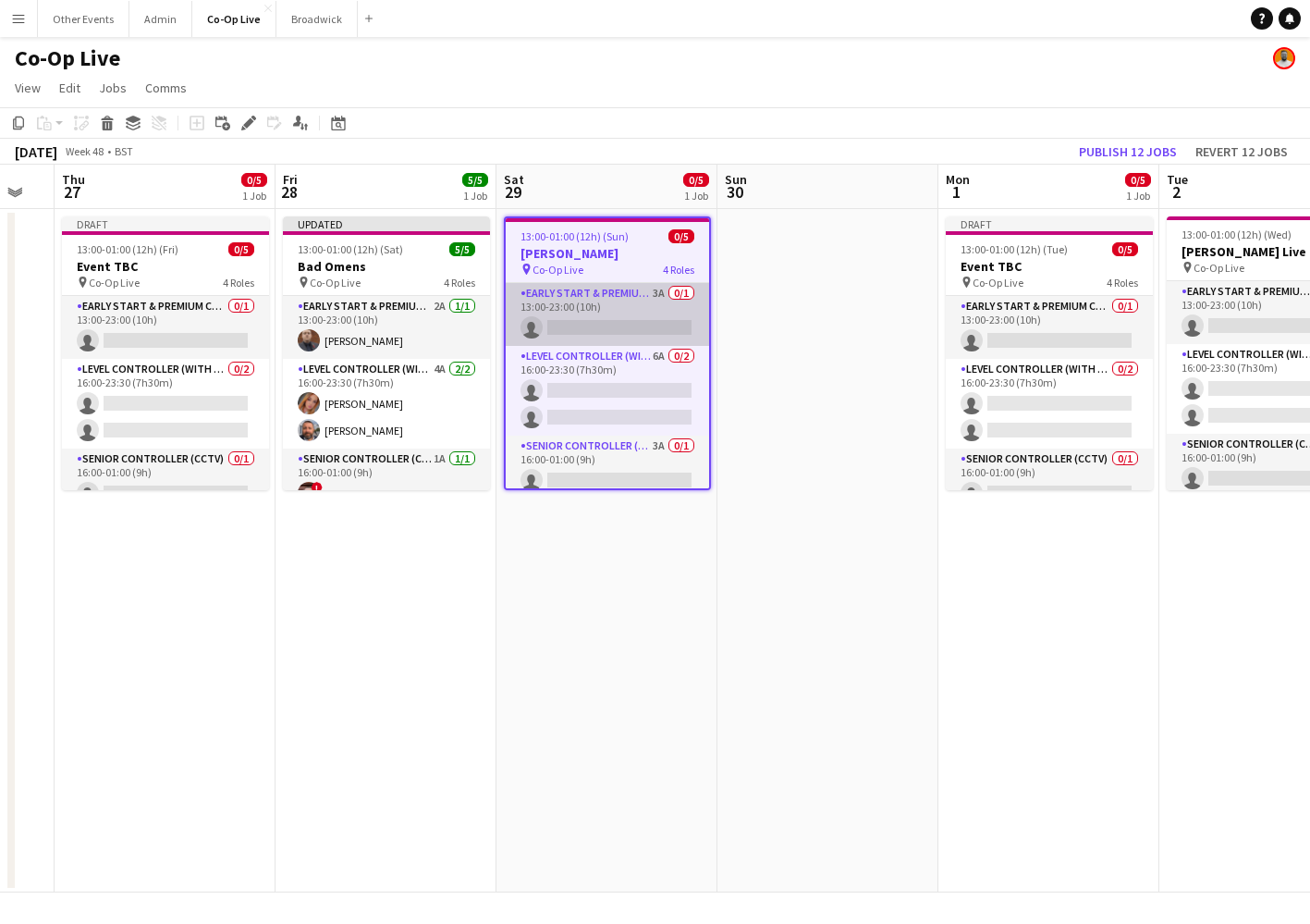
click at [643, 310] on app-card-role "Early Start & Premium Controller (with CCTV) 3A 0/1 13:00-23:00 (10h) single-ne…" at bounding box center [608, 314] width 204 height 63
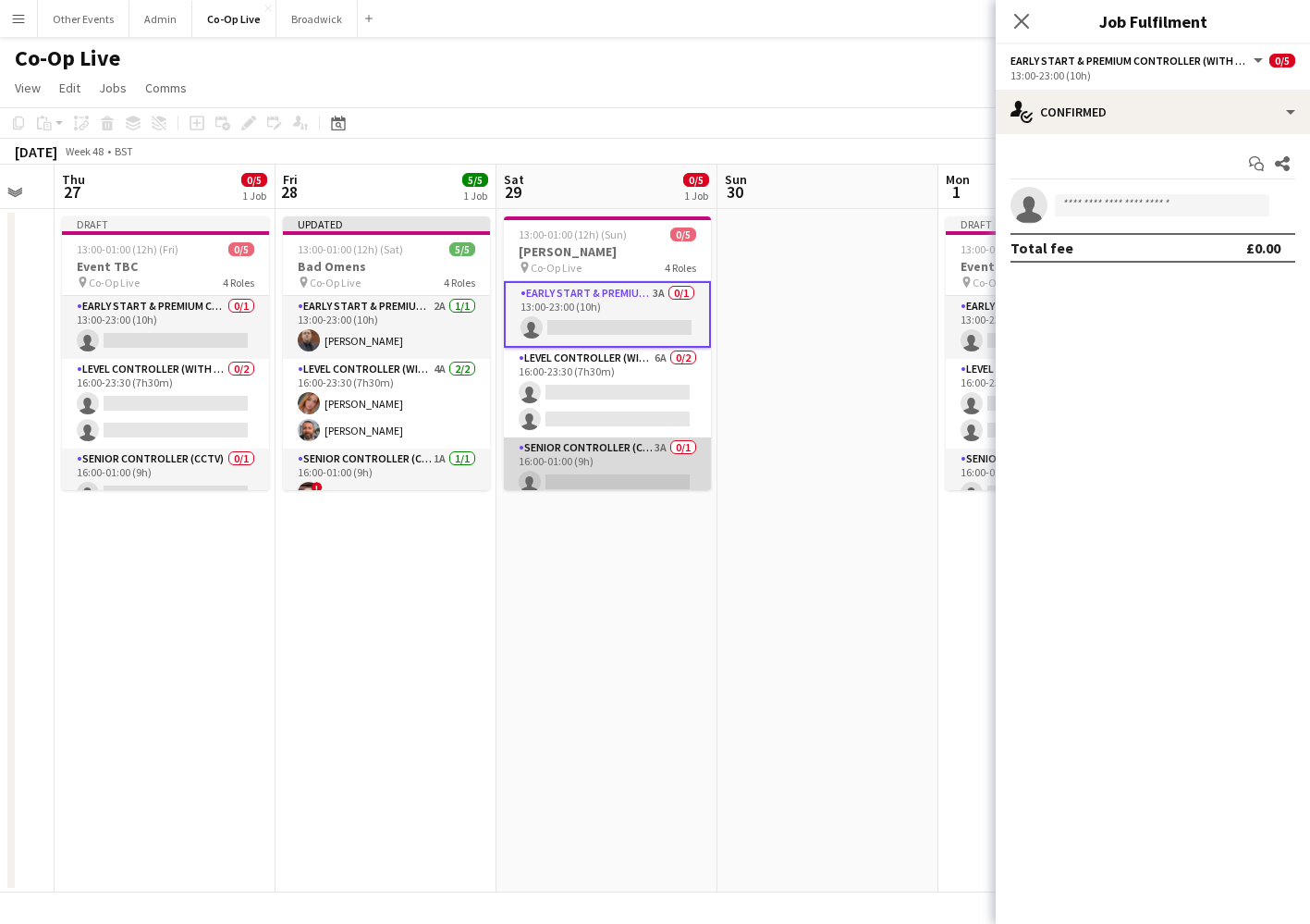
click at [594, 483] on app-card-role "Senior Controller (CCTV) 3A 0/1 16:00-01:00 (9h) single-neutral-actions" at bounding box center [608, 468] width 208 height 63
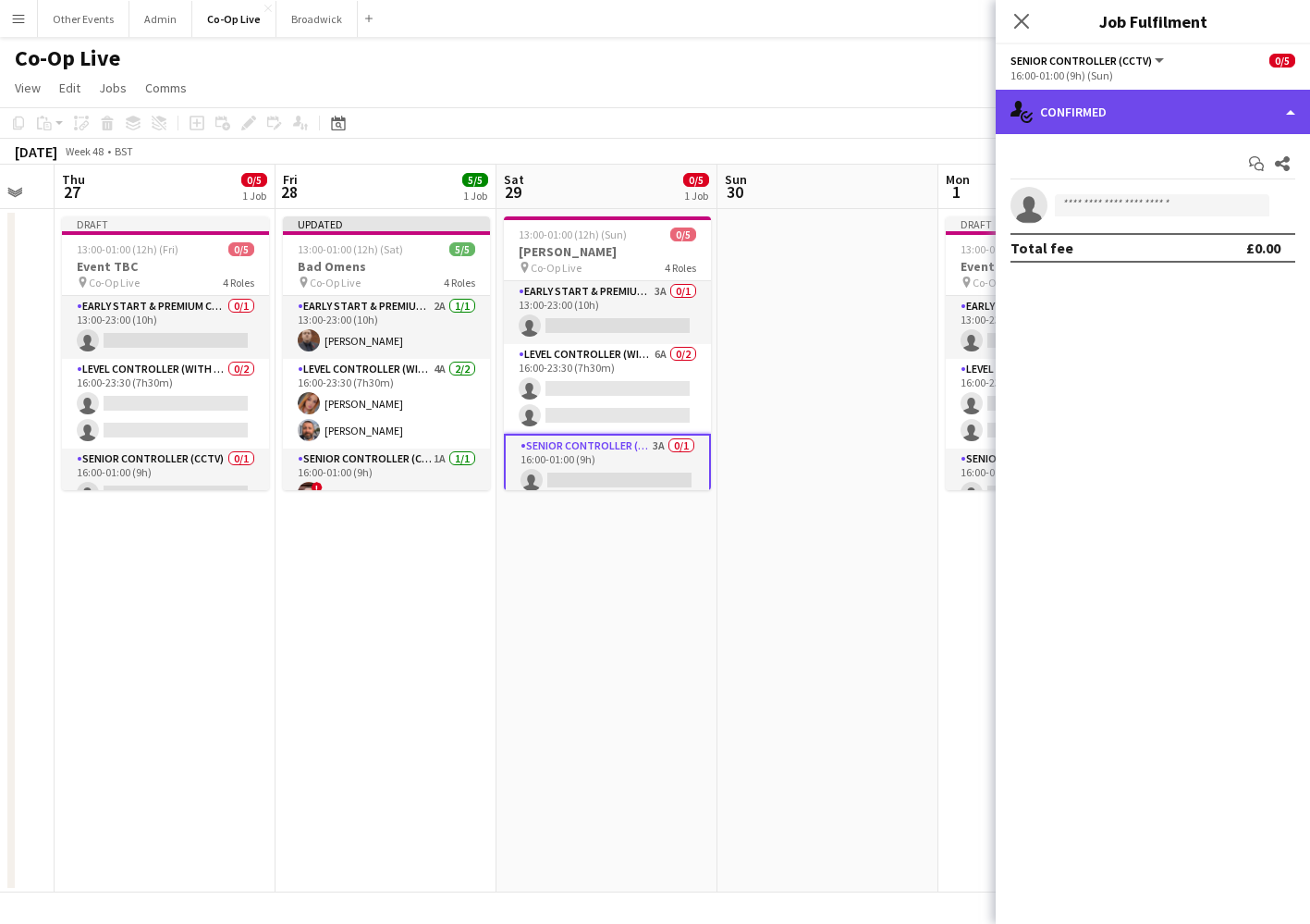
click at [1167, 94] on div "single-neutral-actions-check-2 Confirmed" at bounding box center [1153, 112] width 314 height 45
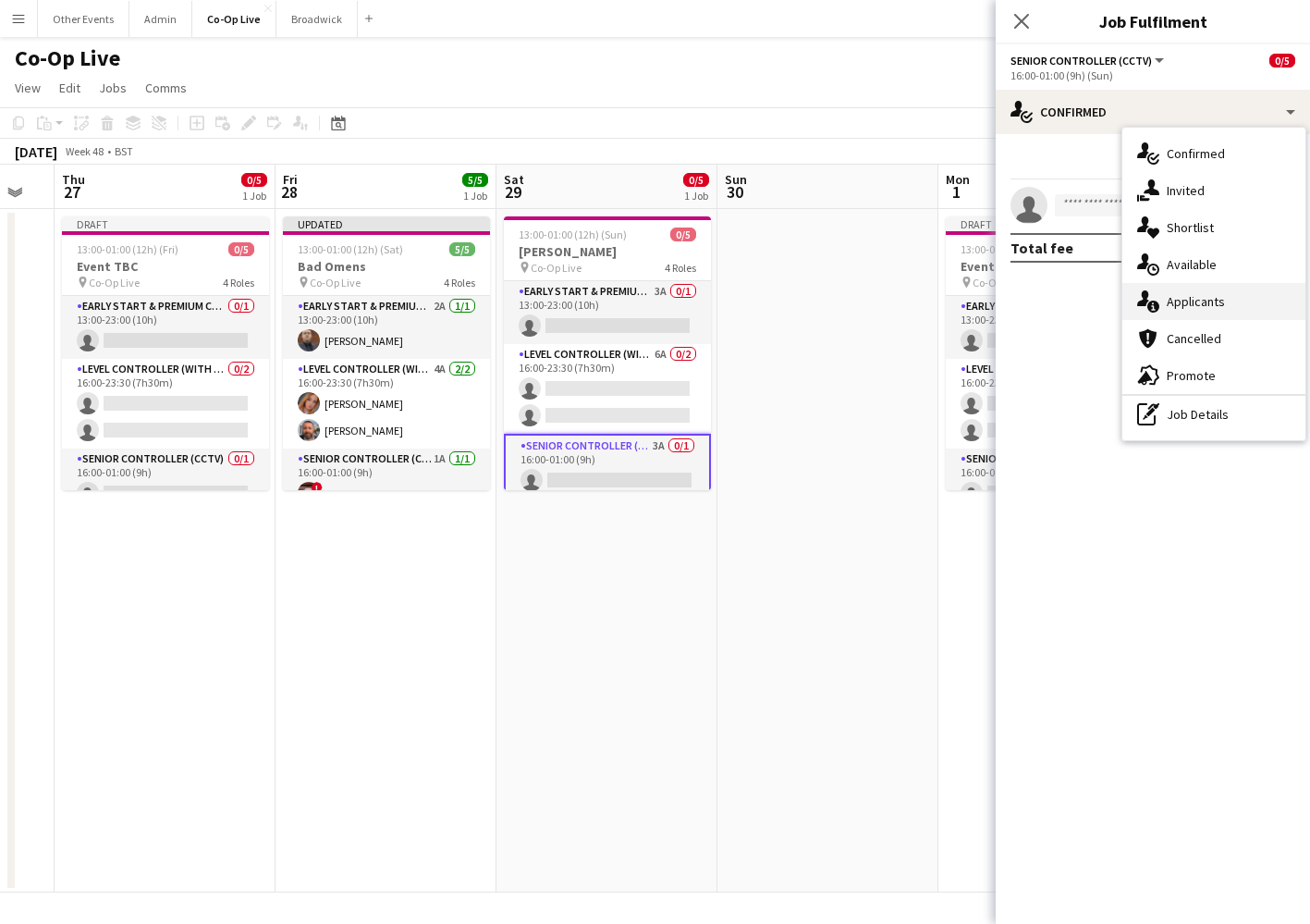
click at [1210, 314] on div "single-neutral-actions-information Applicants" at bounding box center [1214, 302] width 183 height 37
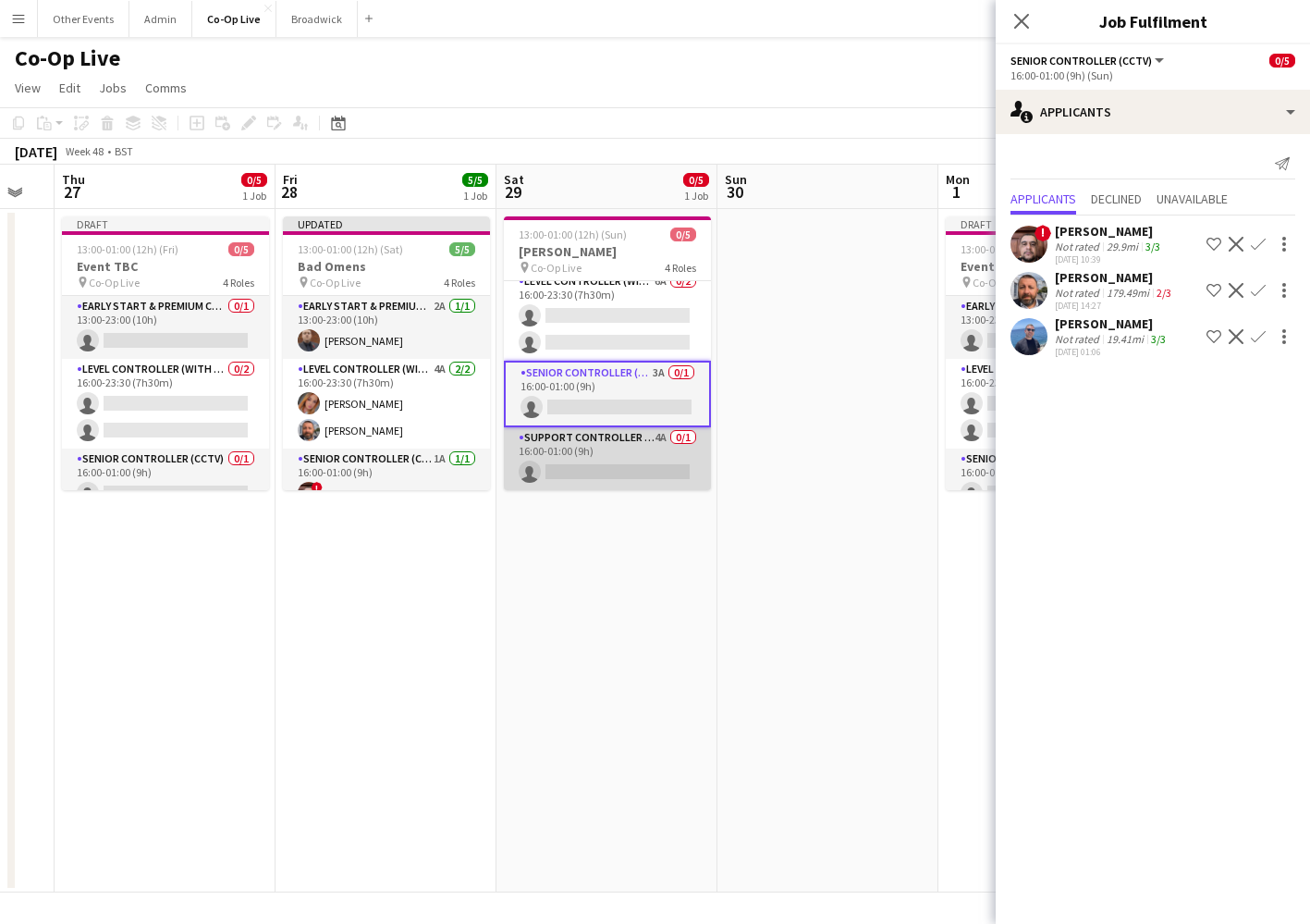
scroll to position [73, 0]
click at [615, 464] on app-card-role "Support Controller (with CCTV) 4A 0/1 16:00-01:00 (9h) single-neutral-actions" at bounding box center [608, 459] width 208 height 63
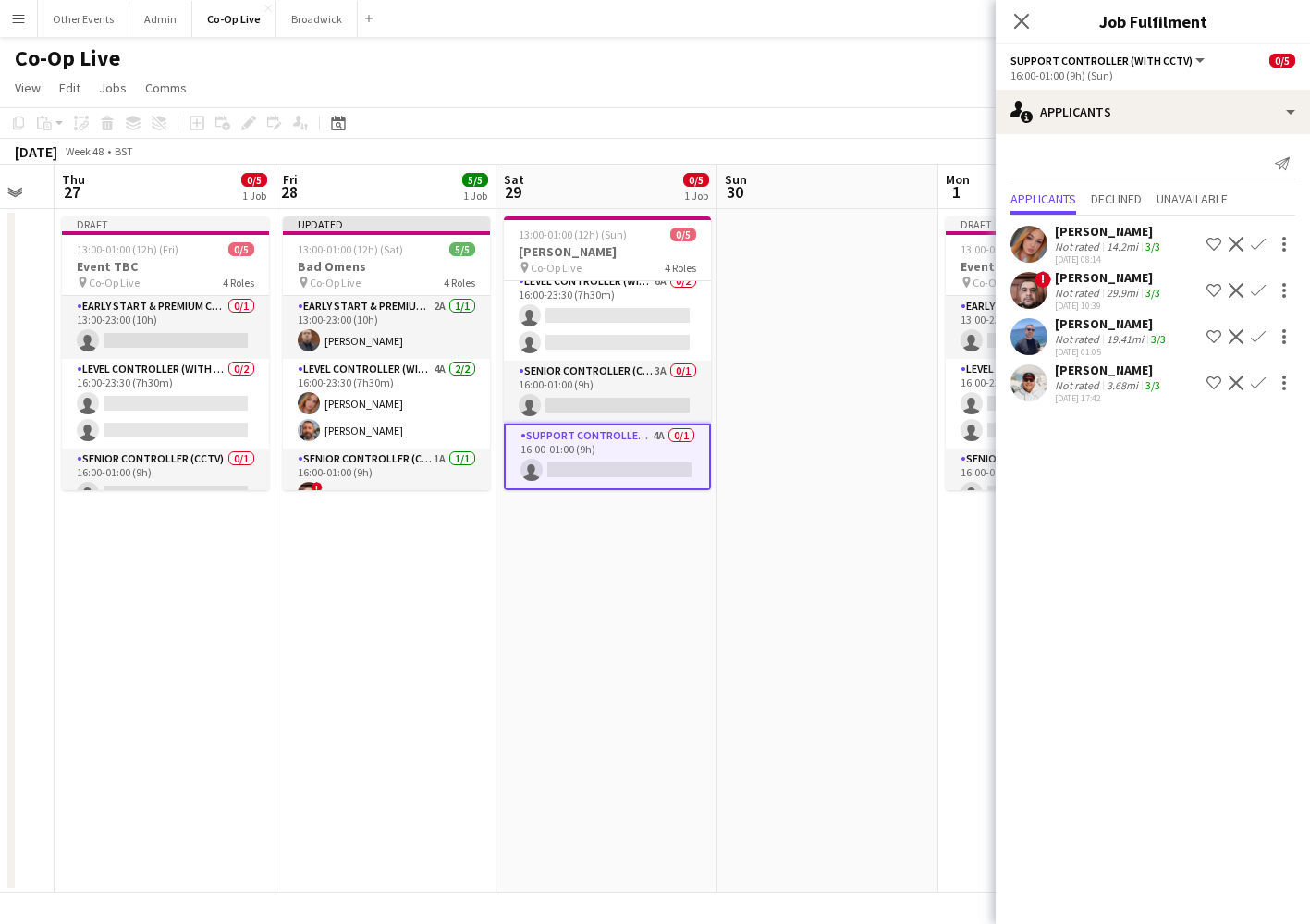
click at [1258, 330] on app-icon "Confirm" at bounding box center [1258, 336] width 15 height 15
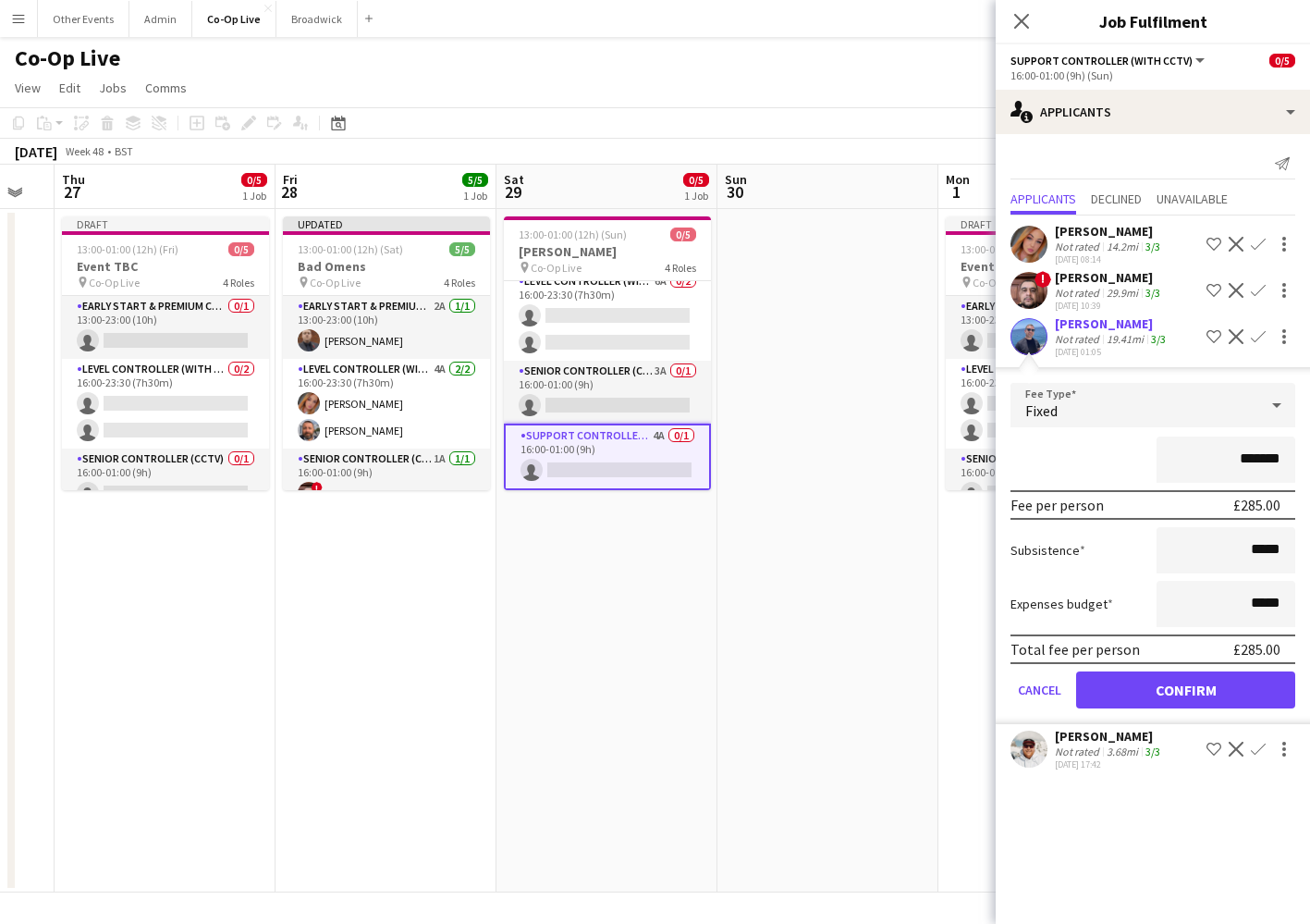
click at [1178, 685] on button "Confirm" at bounding box center [1186, 689] width 219 height 37
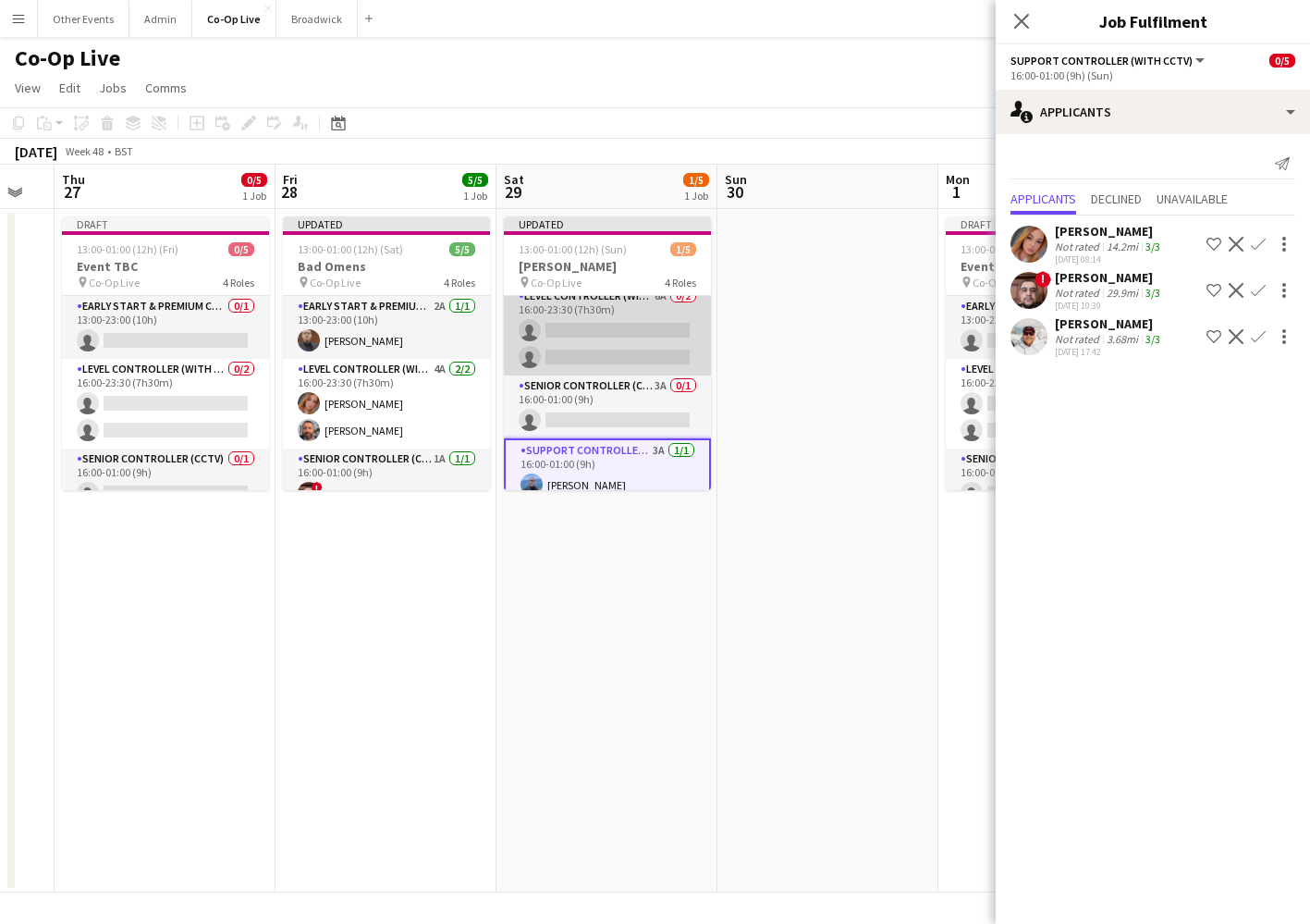
click at [653, 330] on app-card-role "Level Controller (with CCTV) 6A 0/2 16:00-23:30 (7h30m) single-neutral-actions …" at bounding box center [608, 331] width 208 height 90
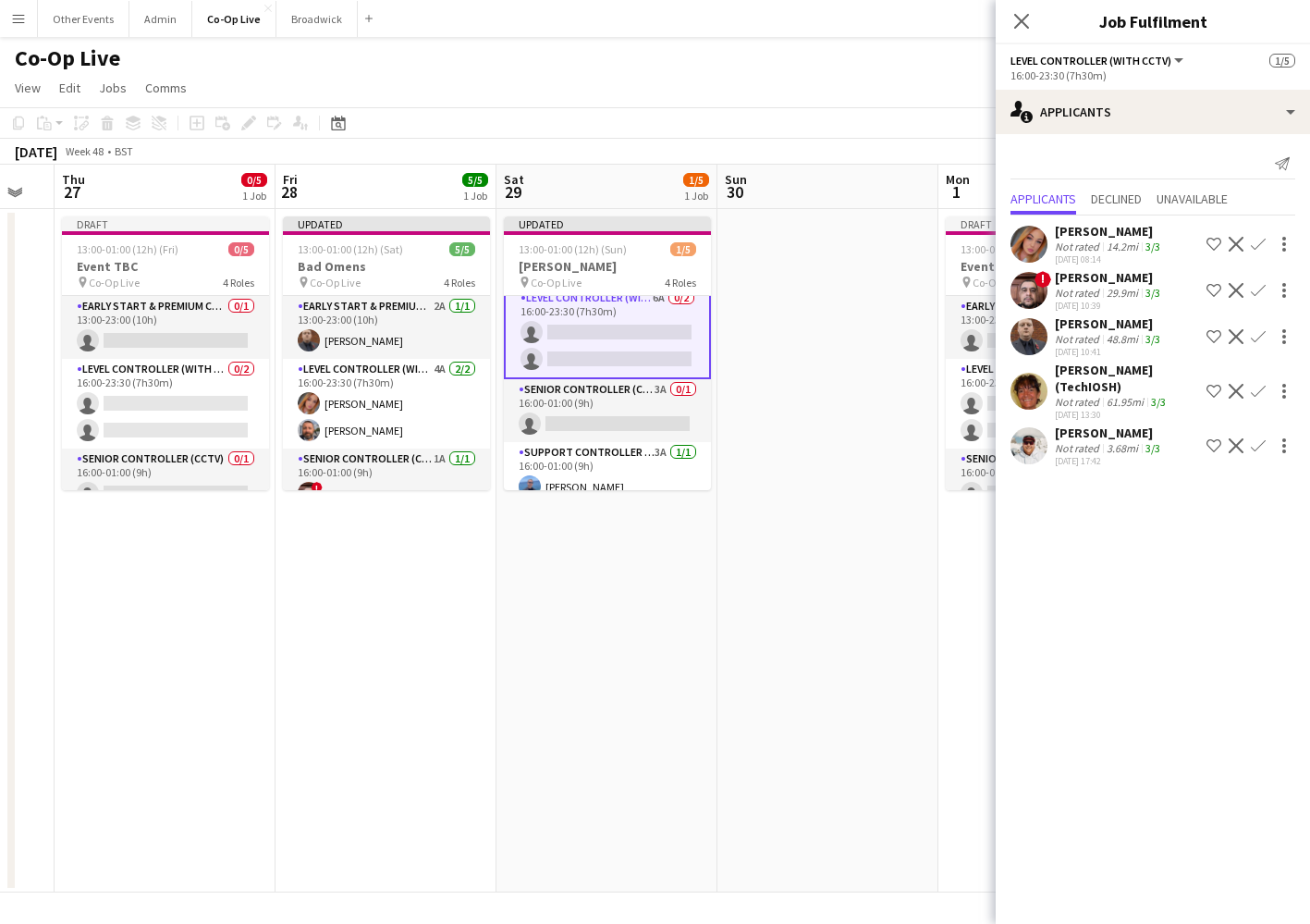
click at [1262, 293] on app-icon "Confirm" at bounding box center [1258, 290] width 15 height 15
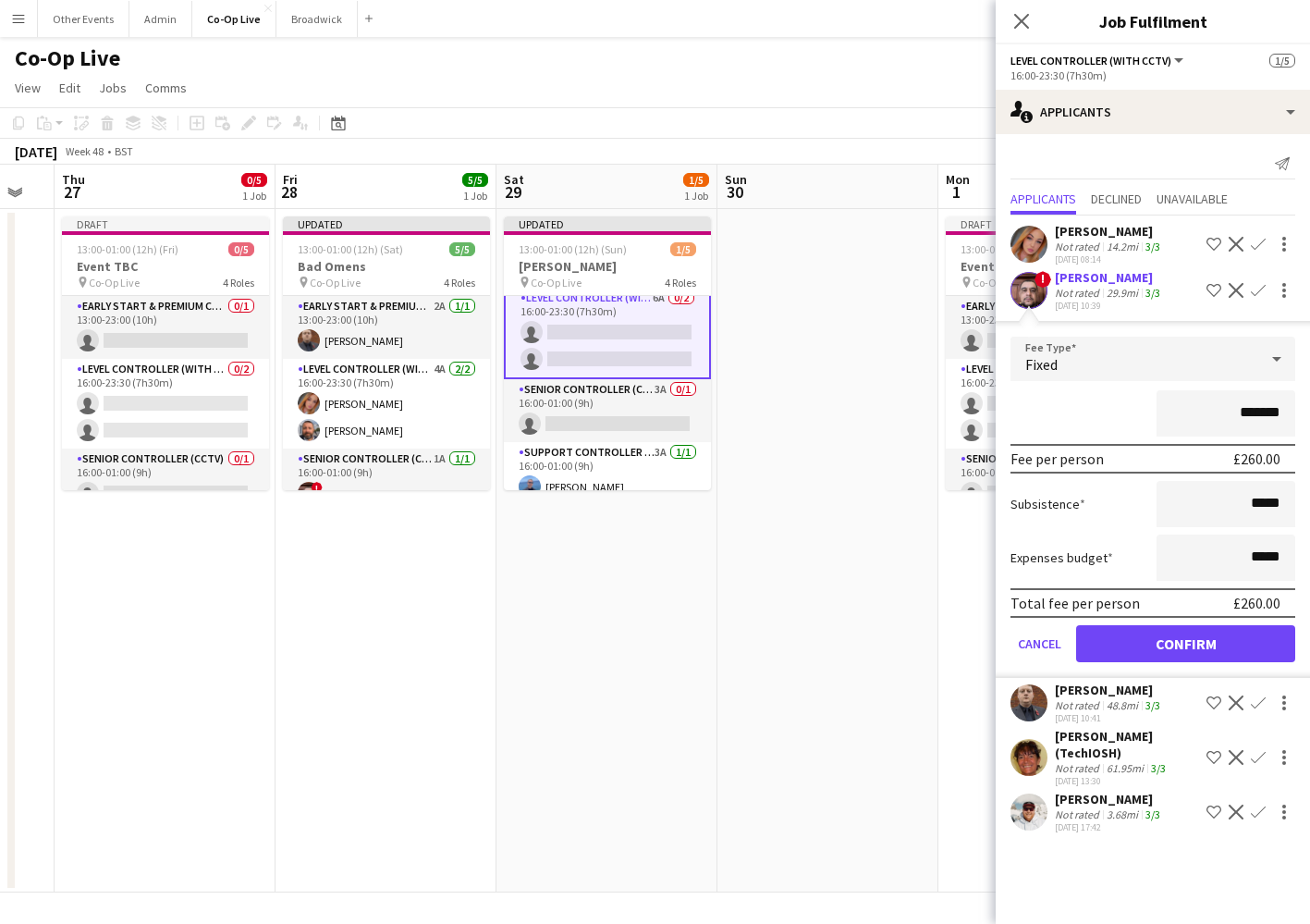
click at [1238, 635] on button "Confirm" at bounding box center [1186, 644] width 219 height 37
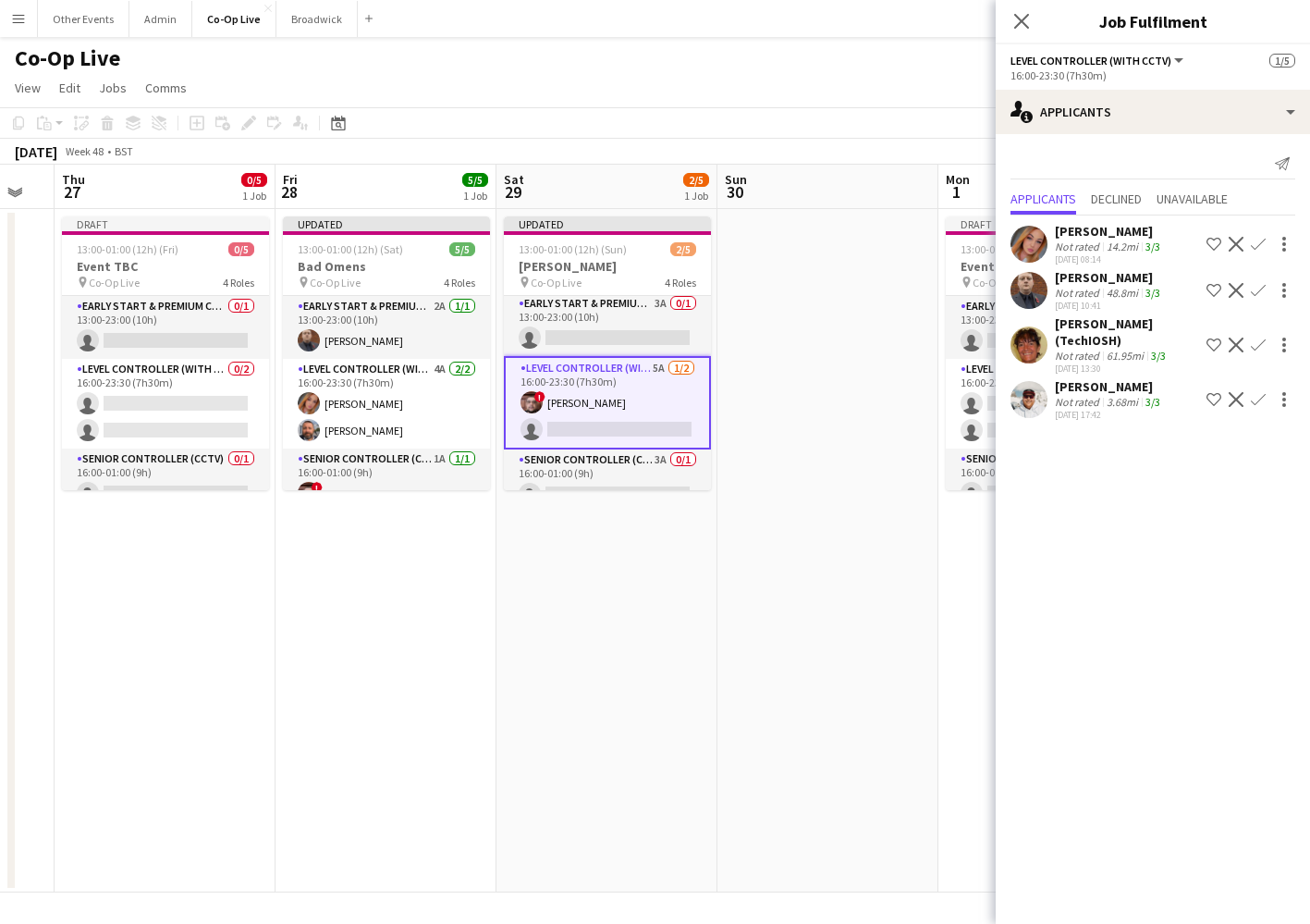
scroll to position [2, 0]
click at [653, 345] on app-card-role "Early Start & Premium Controller (with CCTV) 3A 0/1 13:00-23:00 (10h) single-ne…" at bounding box center [608, 325] width 208 height 63
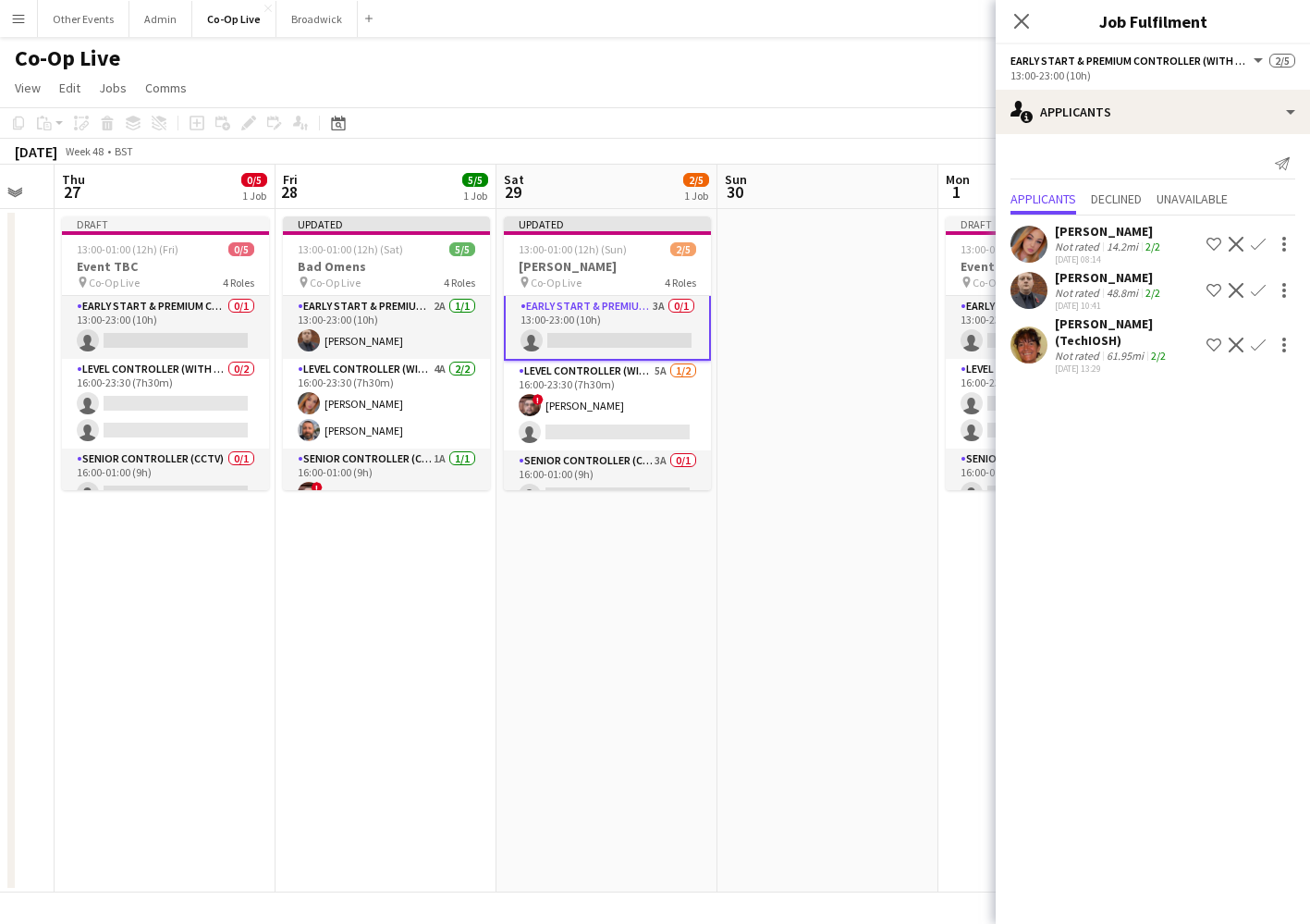
click at [1260, 242] on app-icon "Confirm" at bounding box center [1258, 243] width 15 height 15
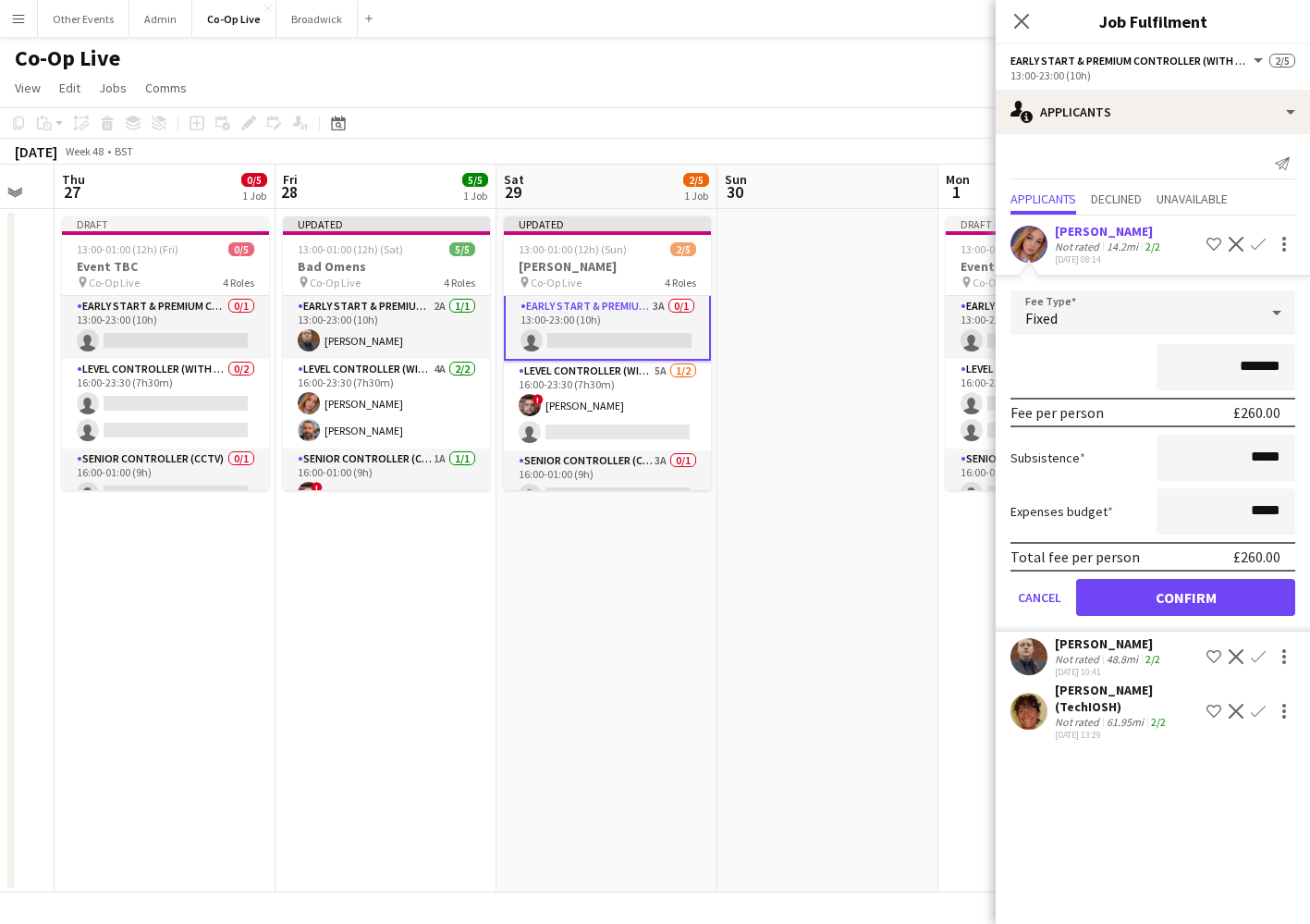
click at [1203, 598] on button "Confirm" at bounding box center [1186, 597] width 219 height 37
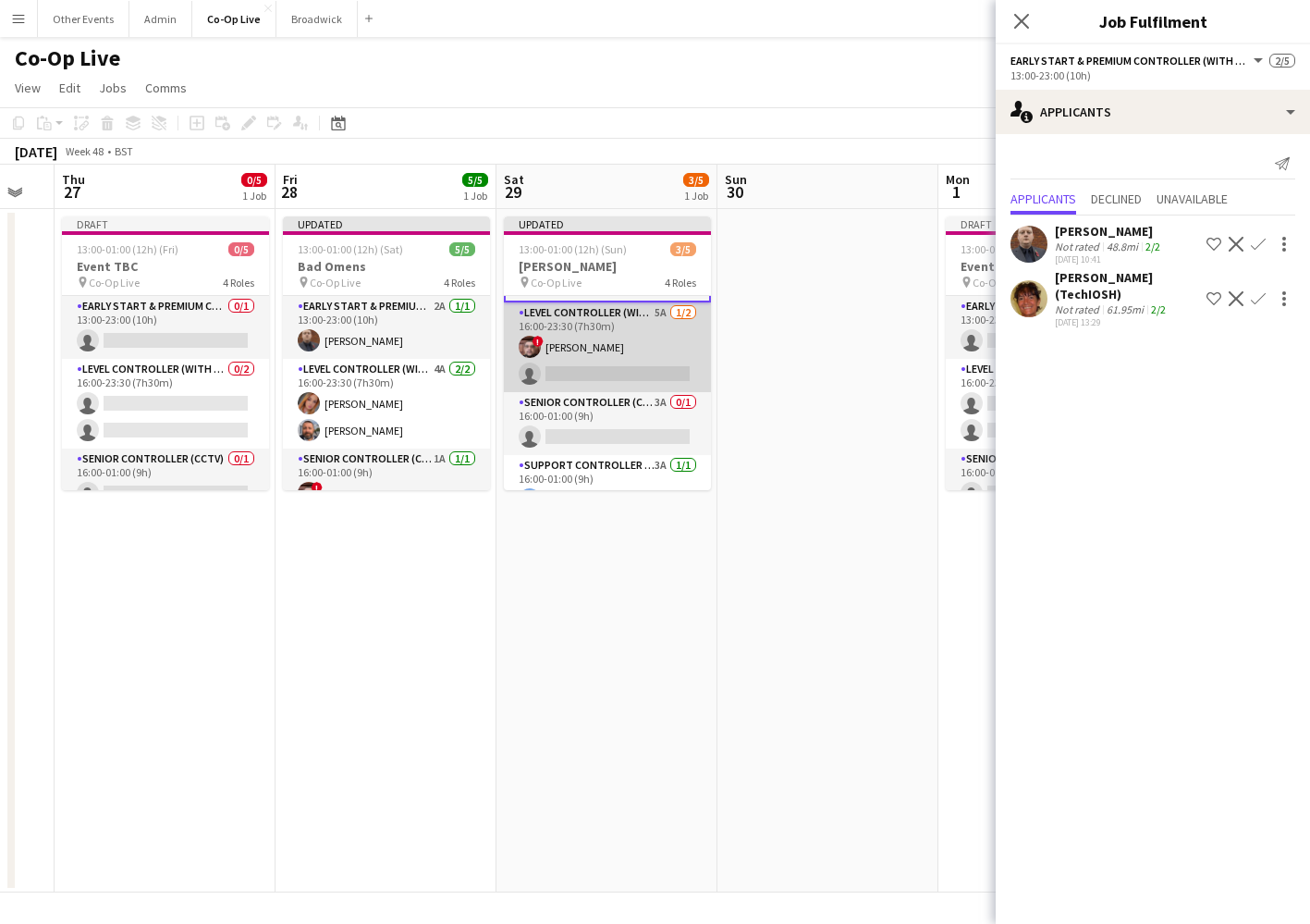
scroll to position [81, 0]
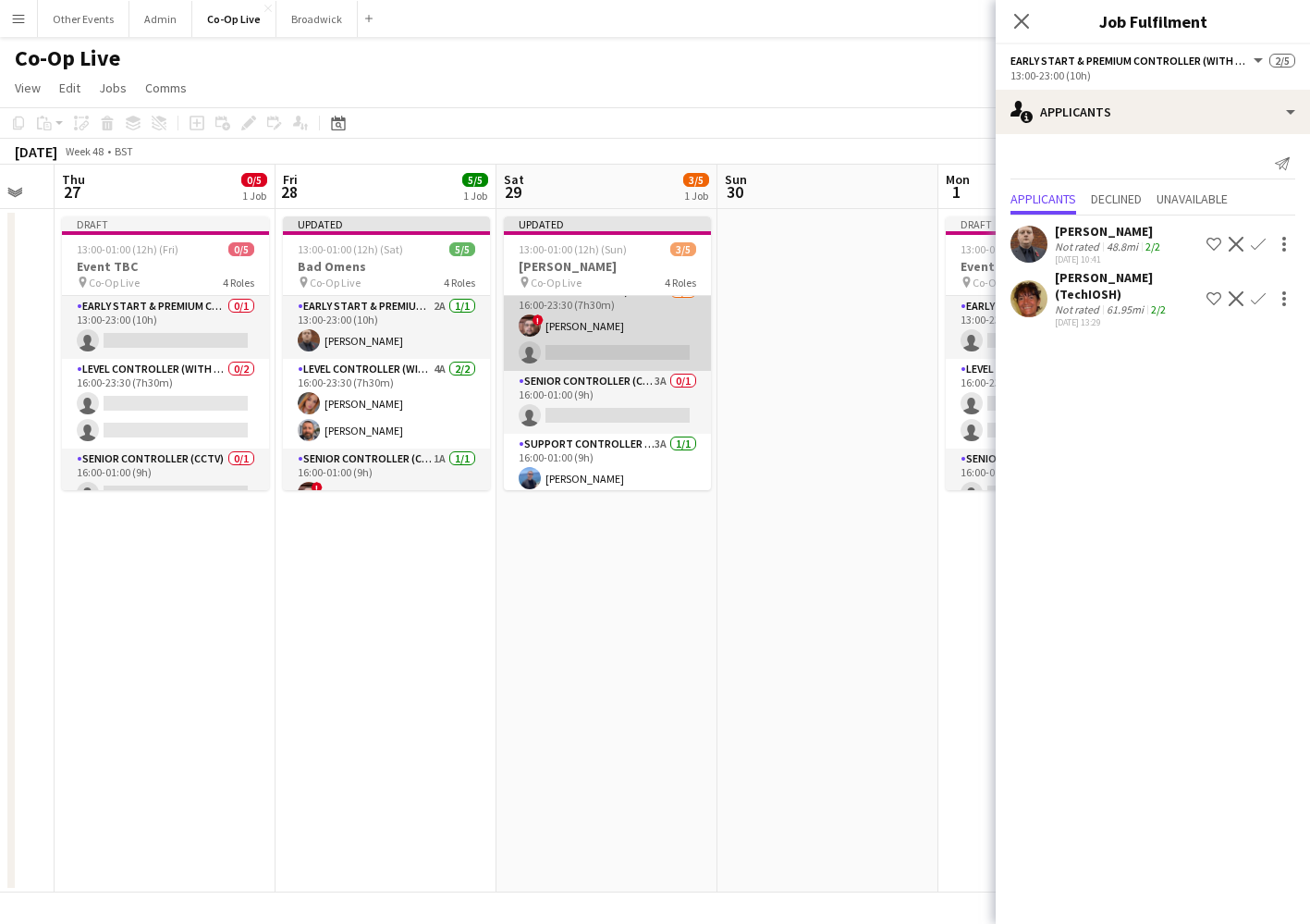
click at [634, 337] on app-card-role "Level Controller (with CCTV) 5A 1/2 16:00-23:30 (7h30m) ! Aaron Spalding single…" at bounding box center [608, 326] width 208 height 90
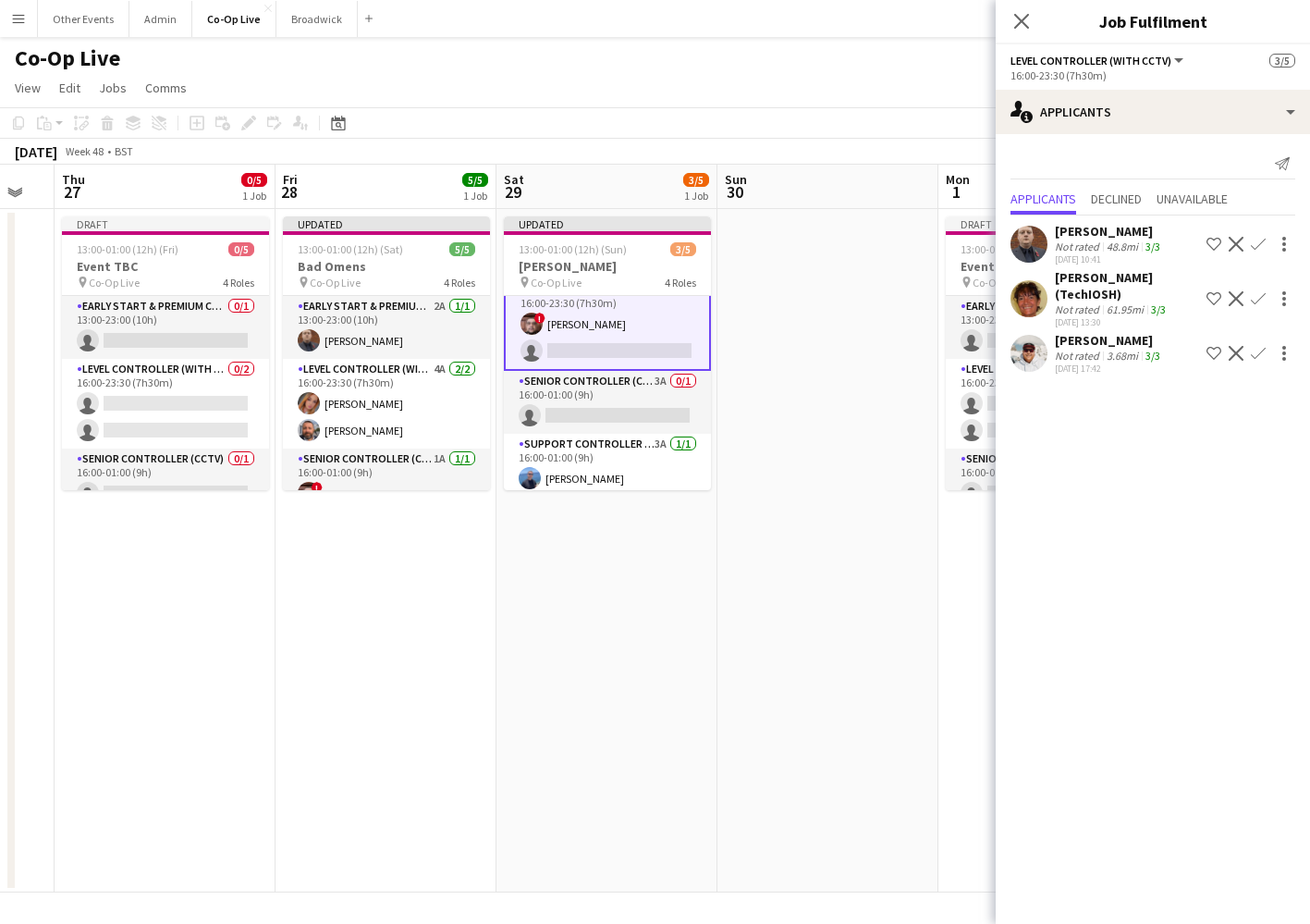
click at [1258, 352] on app-icon "Confirm" at bounding box center [1258, 353] width 15 height 15
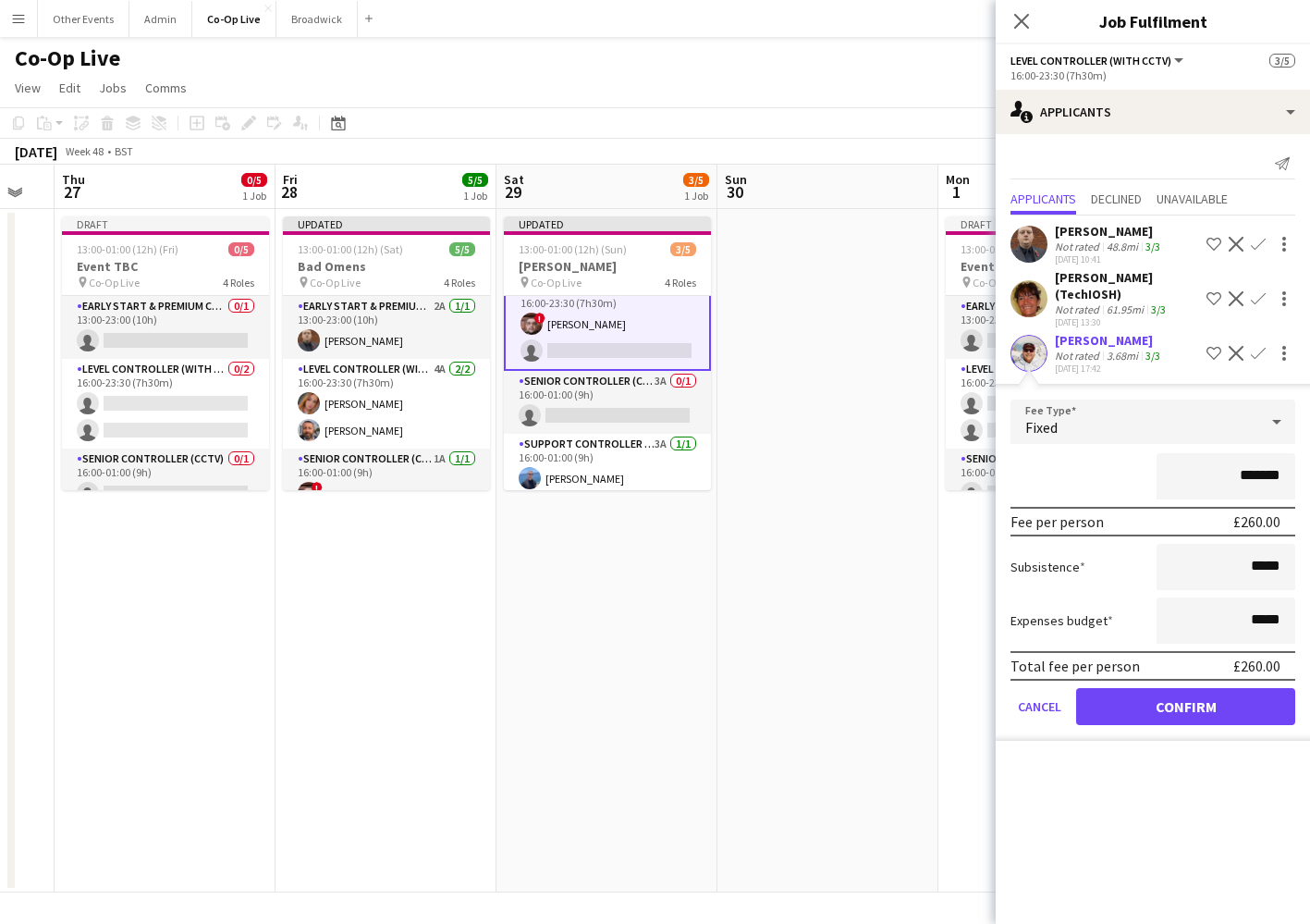
click at [1172, 717] on button "Confirm" at bounding box center [1186, 707] width 219 height 37
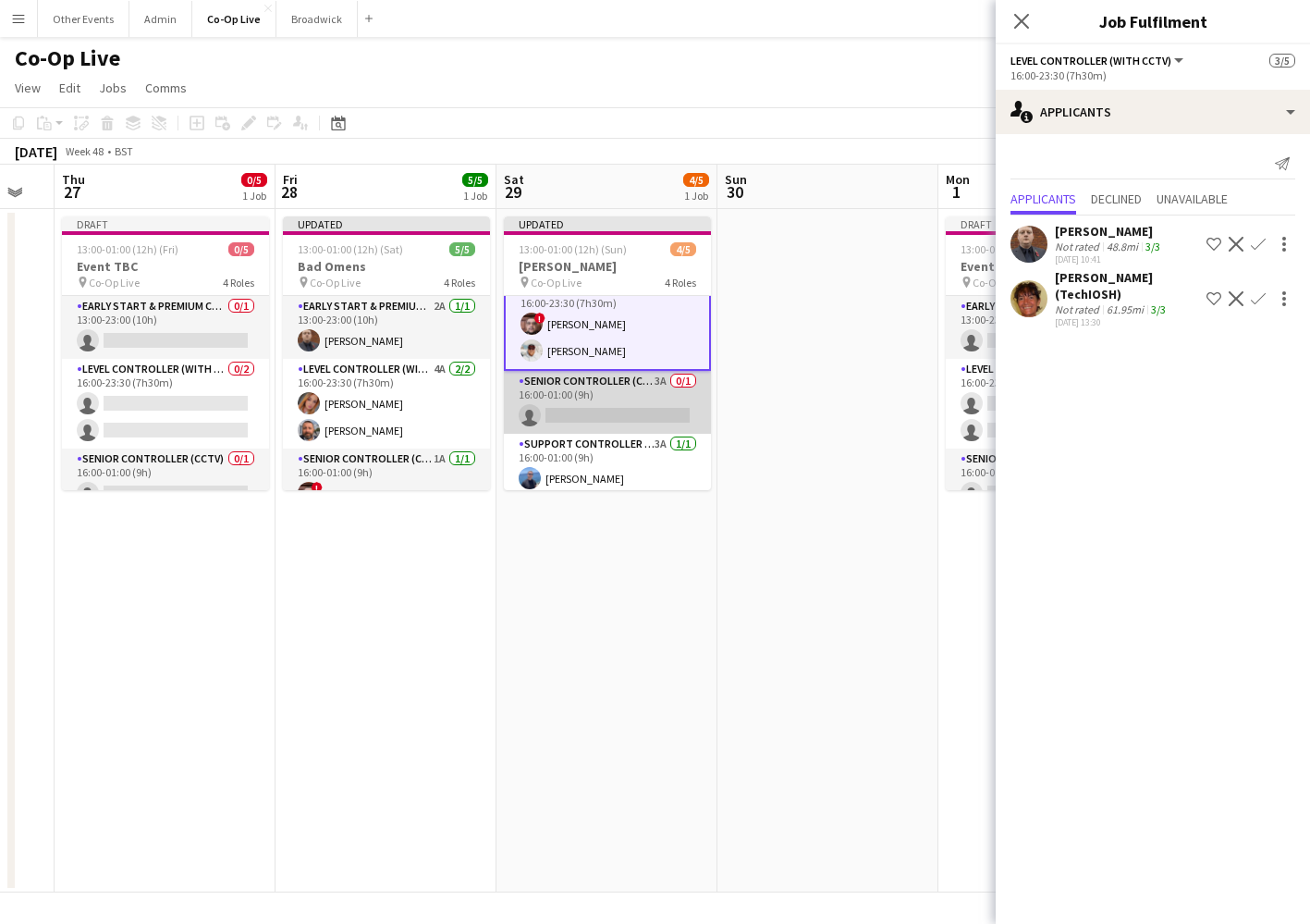
click at [644, 398] on app-card-role "Senior Controller (CCTV) 3A 0/1 16:00-01:00 (9h) single-neutral-actions" at bounding box center [608, 401] width 208 height 63
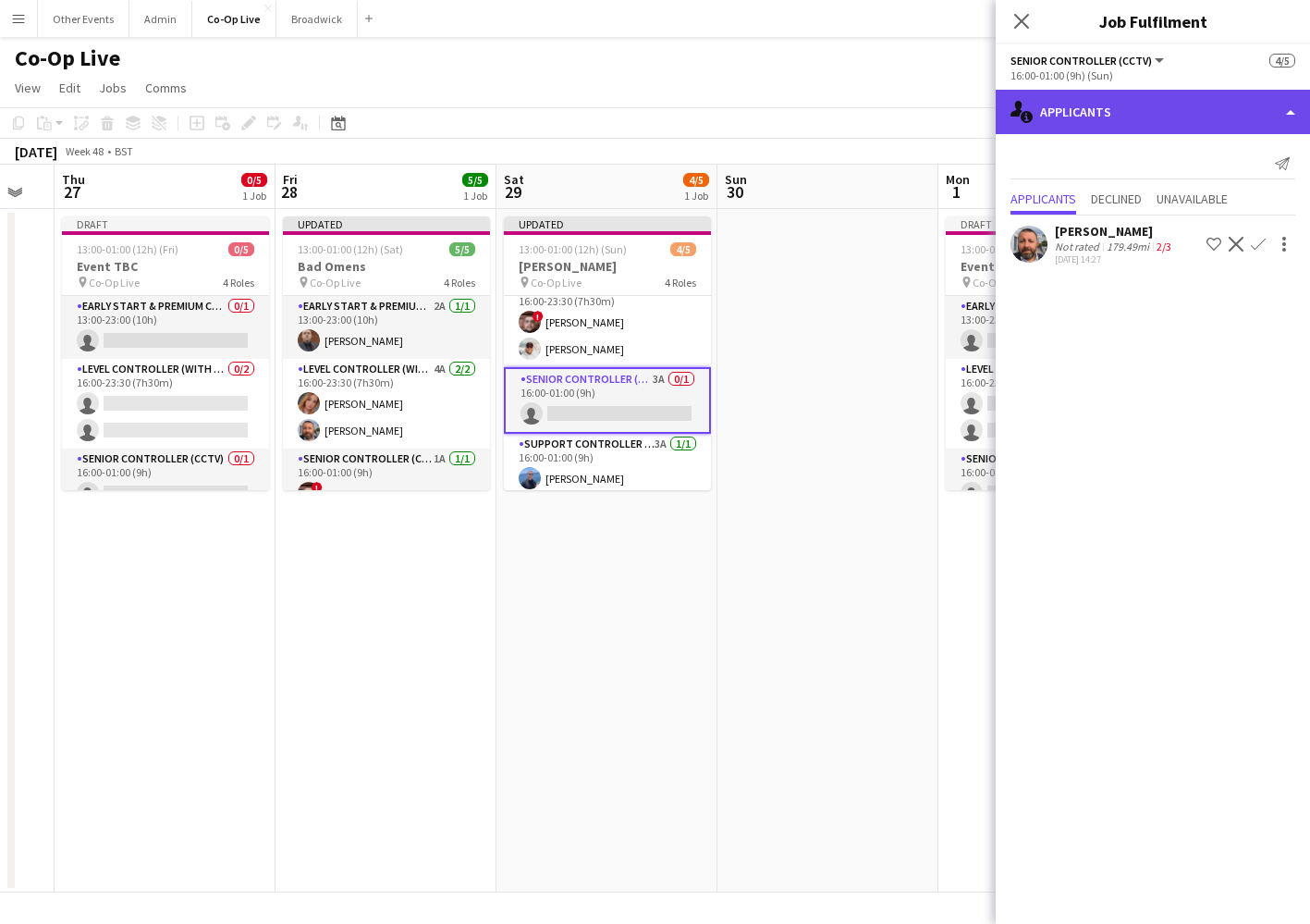
click at [1137, 112] on div "single-neutral-actions-information Applicants" at bounding box center [1153, 112] width 314 height 45
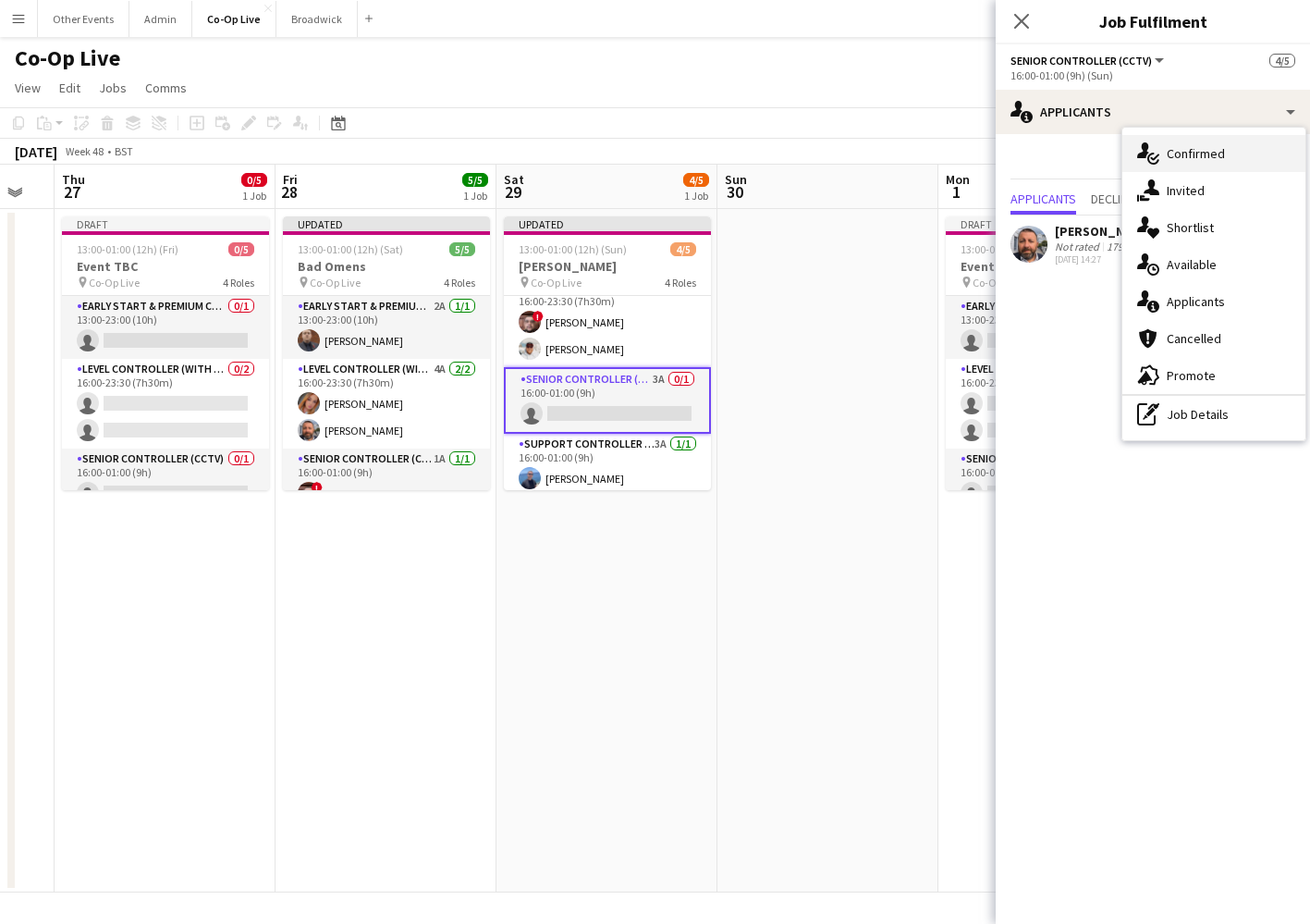
click at [1239, 161] on div "single-neutral-actions-check-2 Confirmed" at bounding box center [1214, 153] width 183 height 37
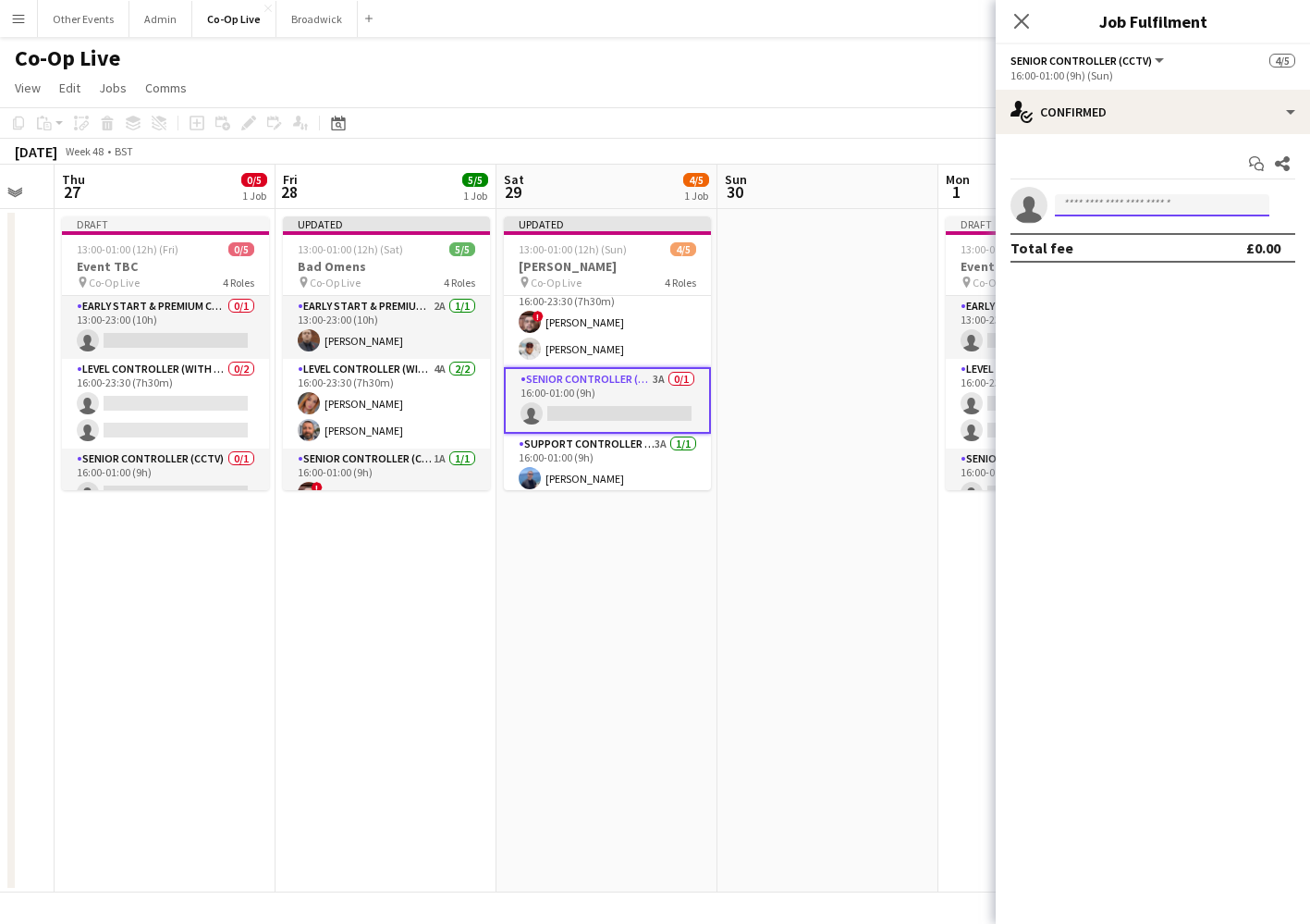
click at [1127, 211] on input at bounding box center [1162, 205] width 214 height 22
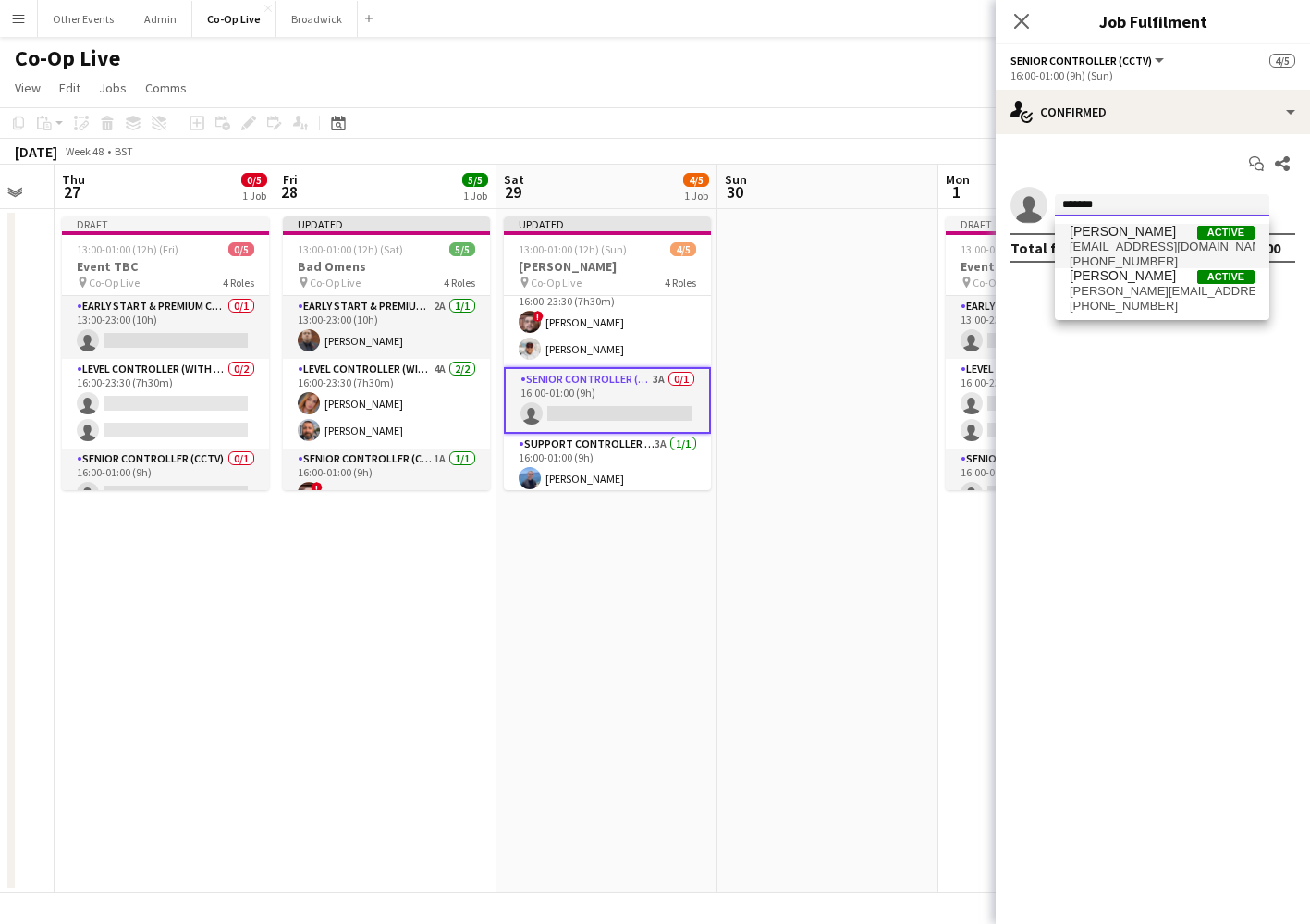
type input "*******"
click at [1118, 252] on span "[EMAIL_ADDRESS][DOMAIN_NAME]" at bounding box center [1162, 246] width 185 height 15
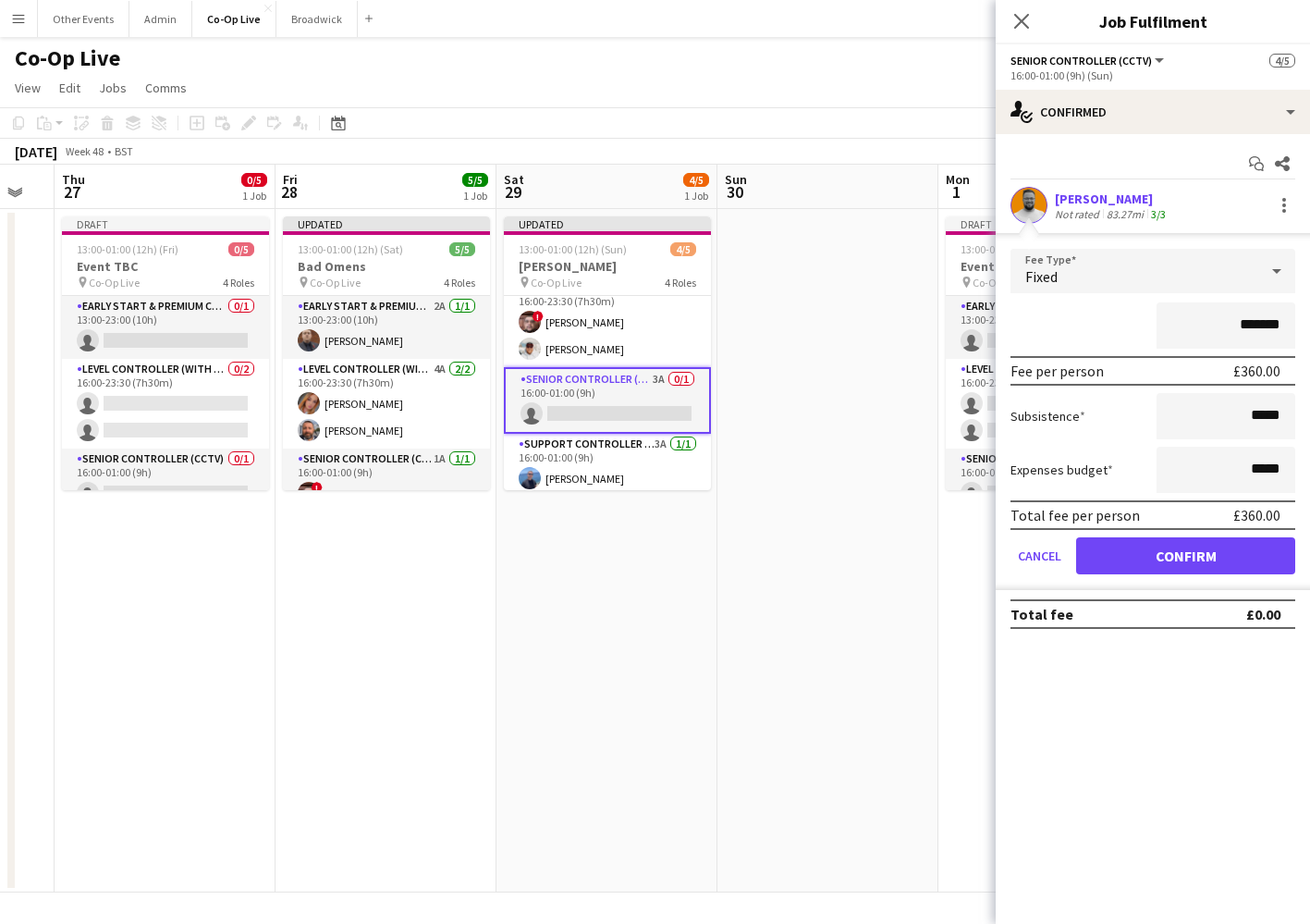
click at [1210, 555] on button "Confirm" at bounding box center [1186, 556] width 219 height 37
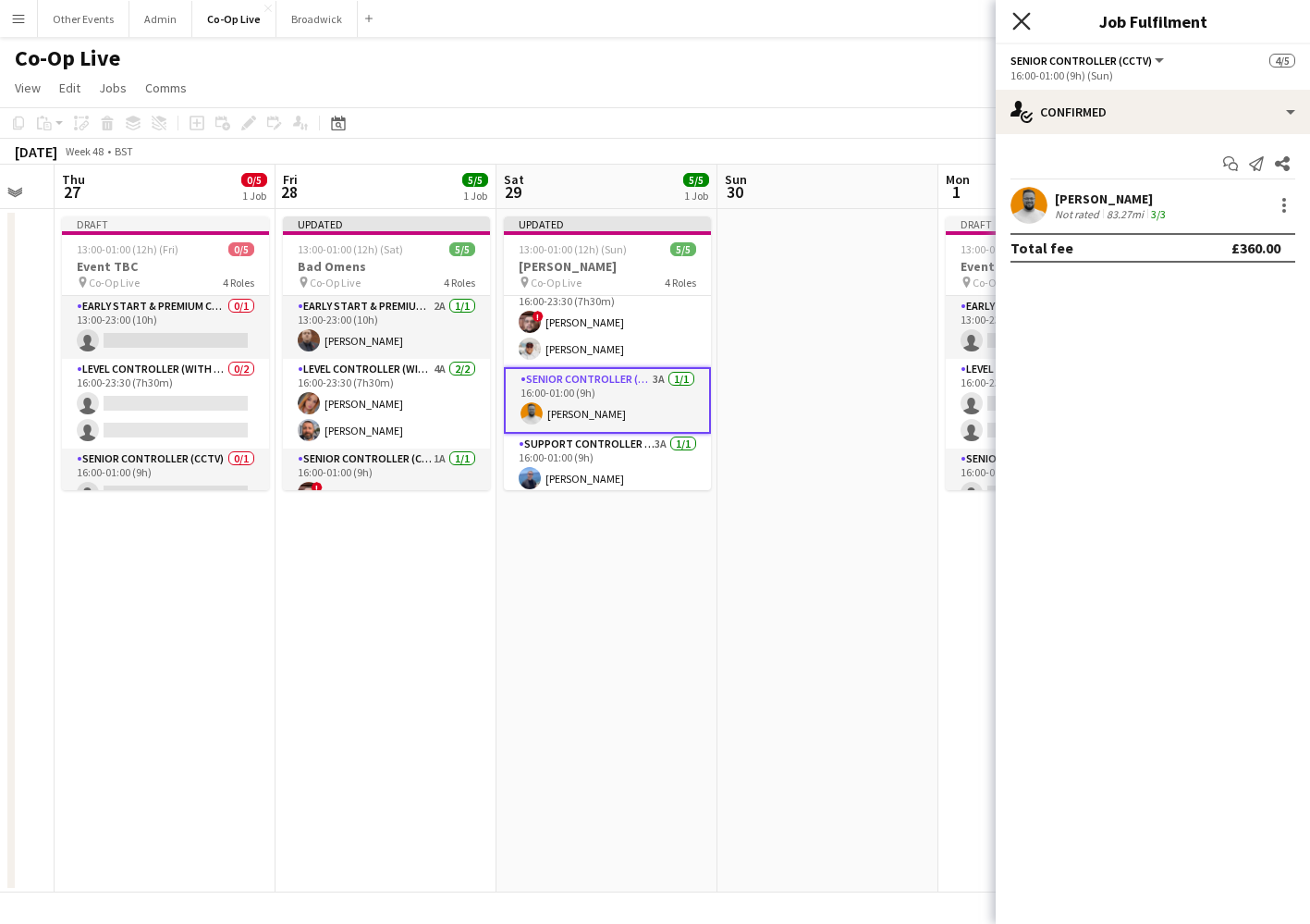
click at [1017, 19] on icon "Close pop-in" at bounding box center [1021, 20] width 17 height 17
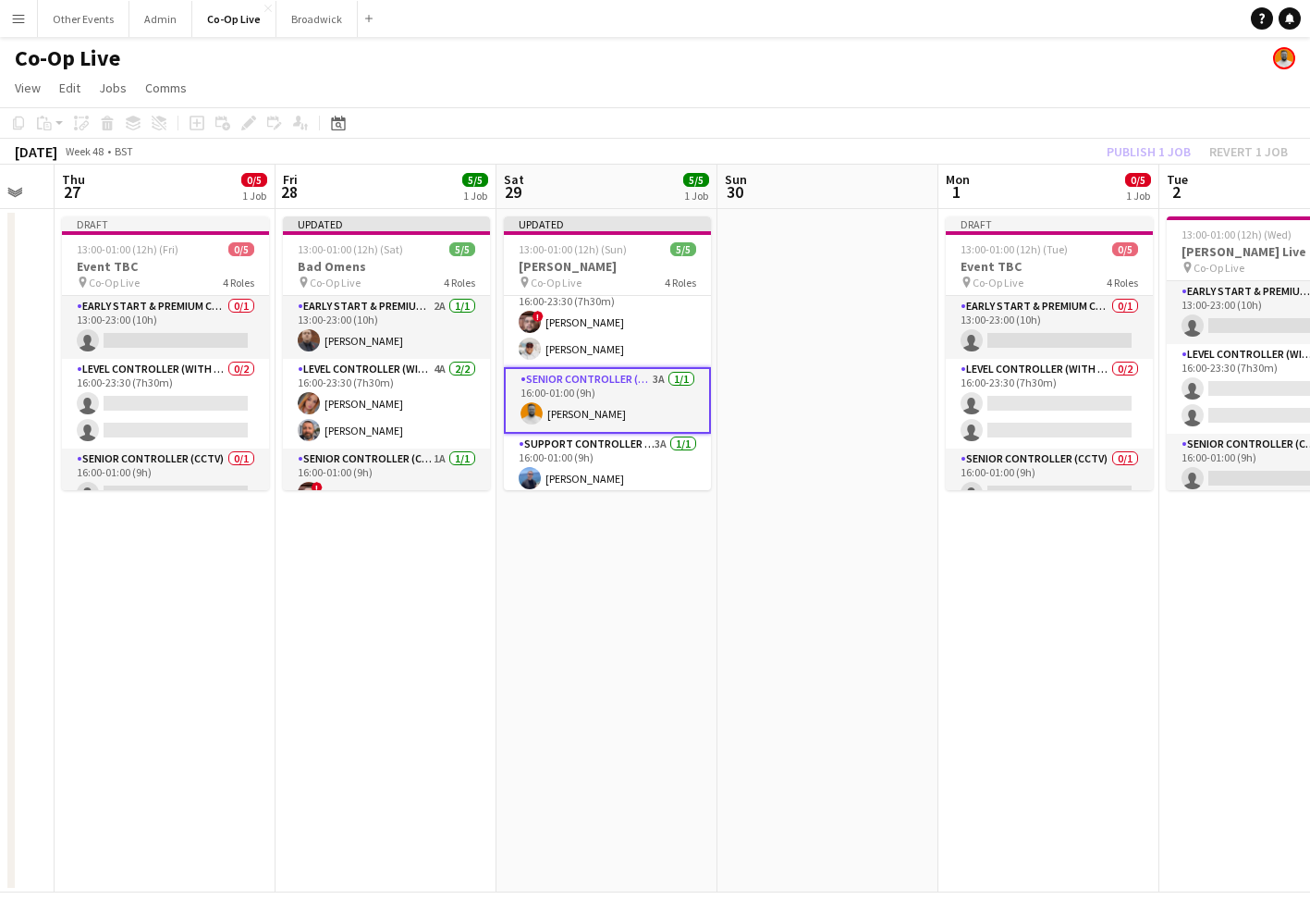
click at [766, 377] on app-date-cell at bounding box center [828, 551] width 221 height 684
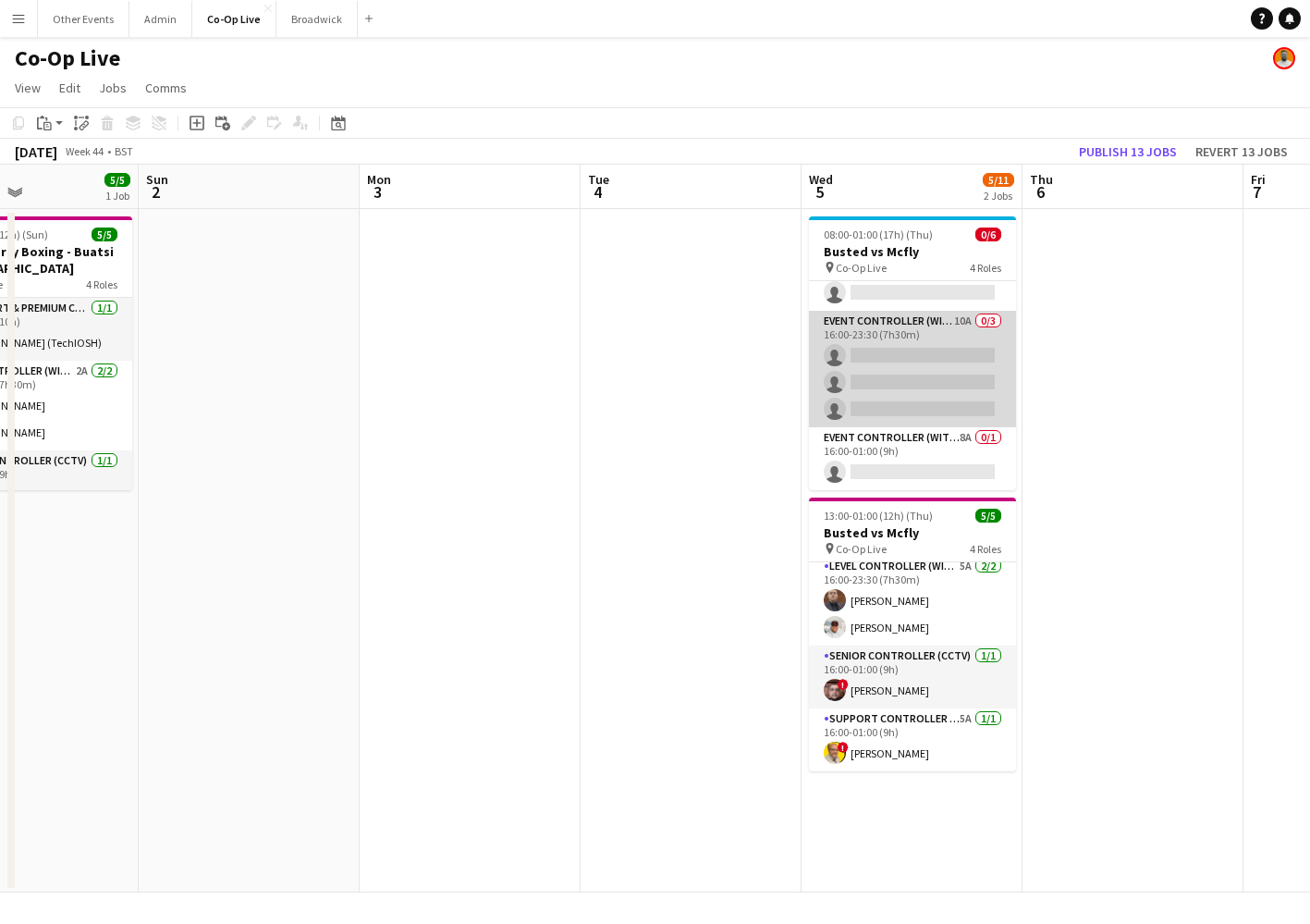
scroll to position [96, 0]
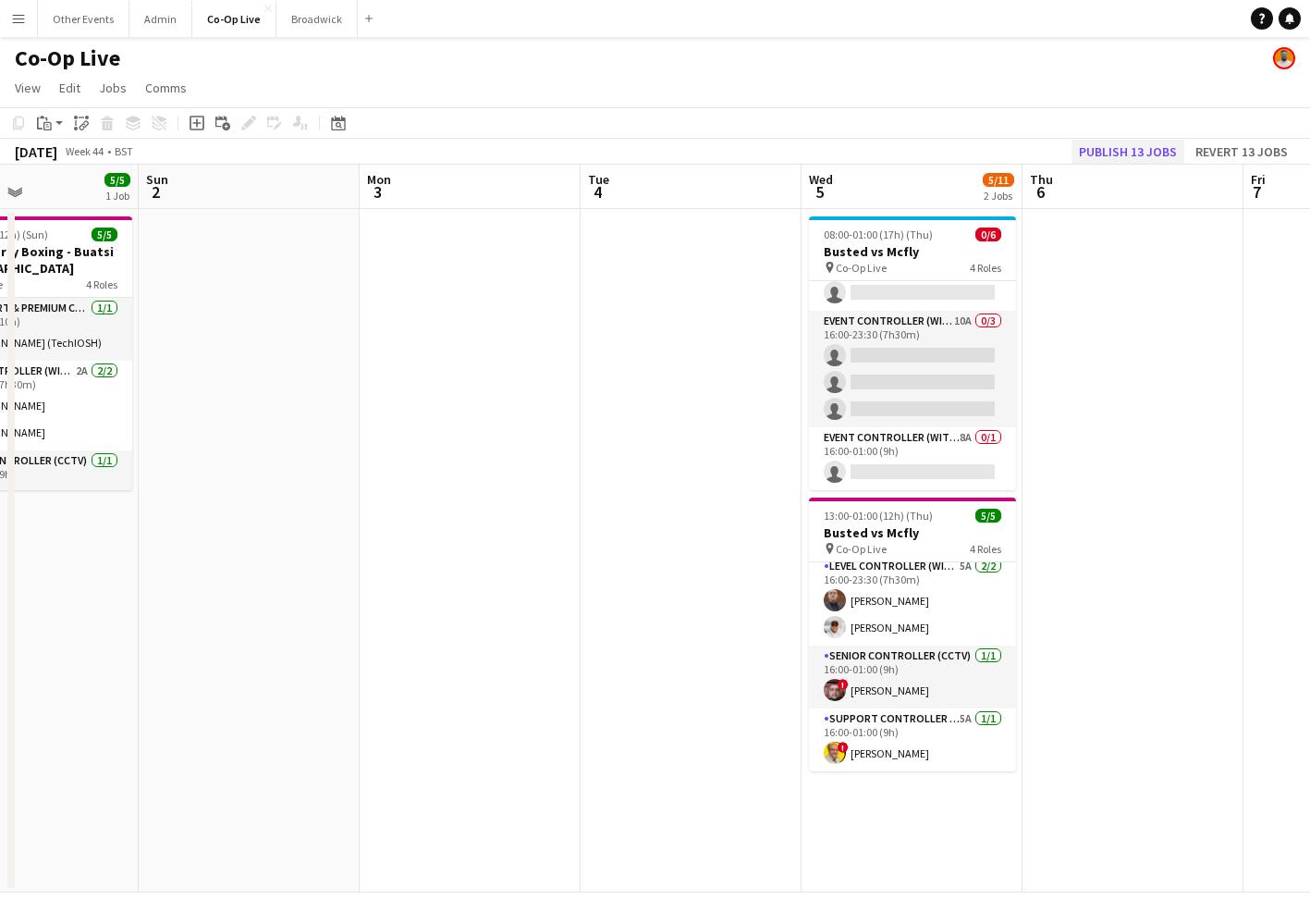
click at [1162, 162] on button "Publish 13 jobs" at bounding box center [1128, 151] width 112 height 24
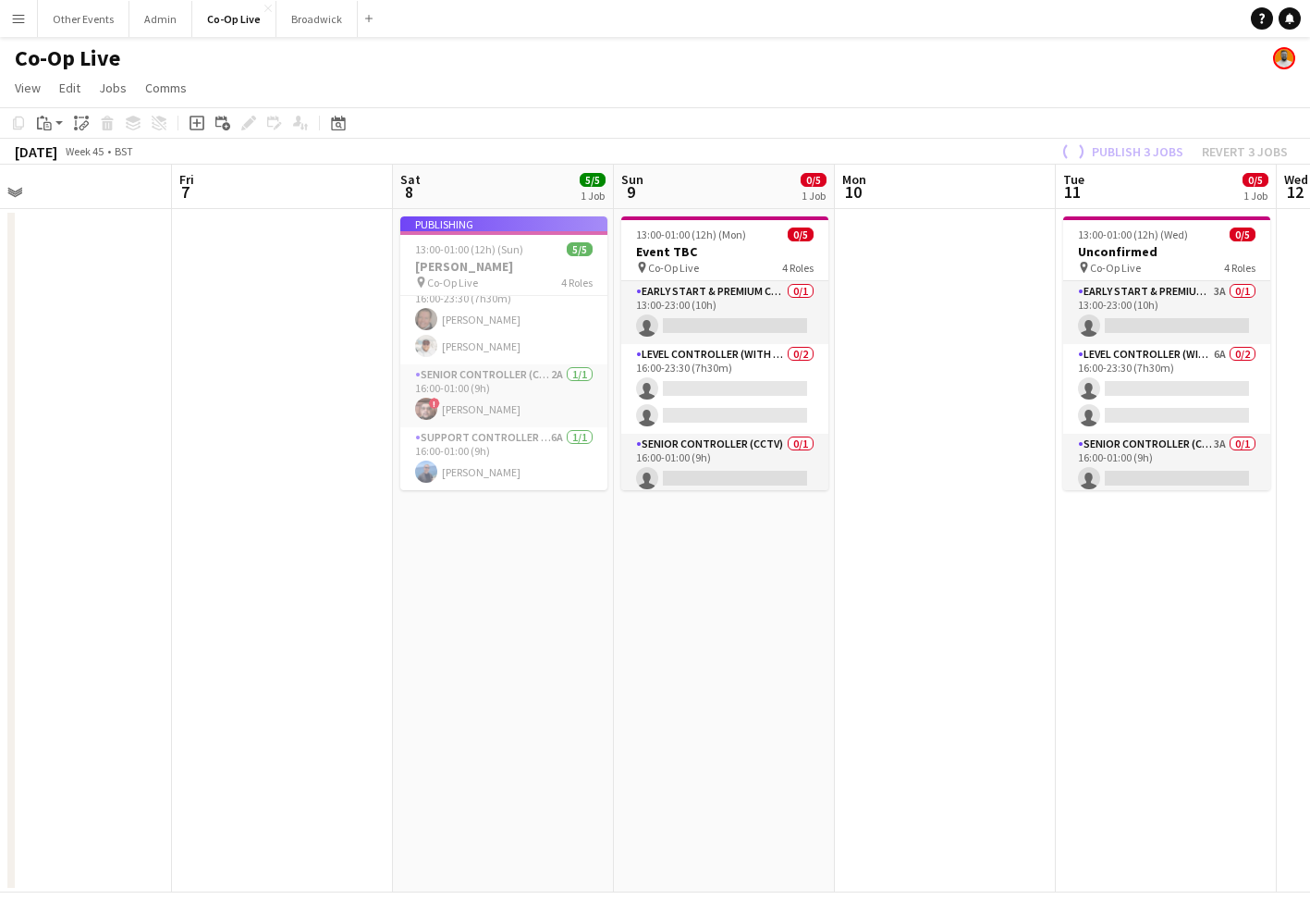
scroll to position [70, 0]
